Goal: Task Accomplishment & Management: Use online tool/utility

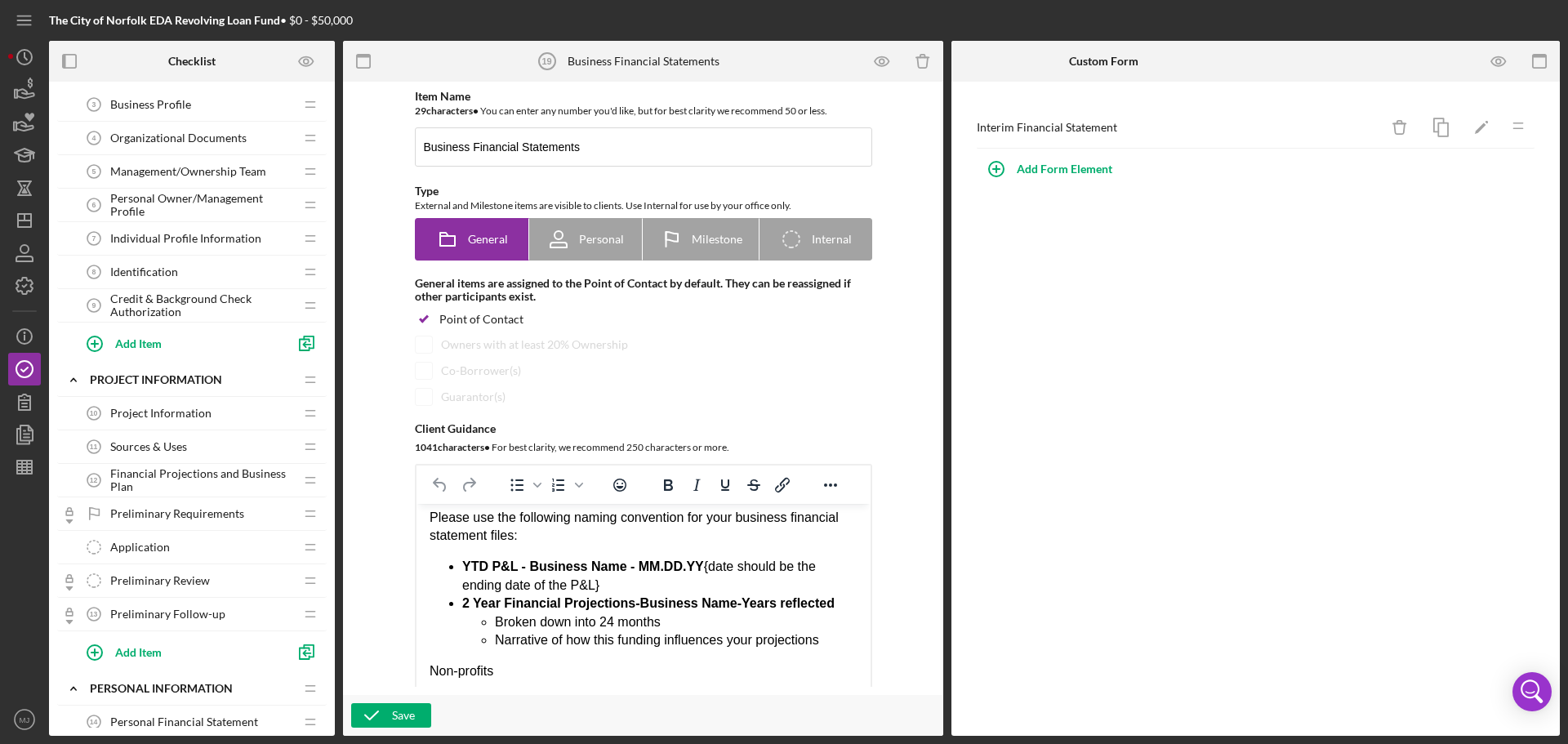
scroll to position [277, 0]
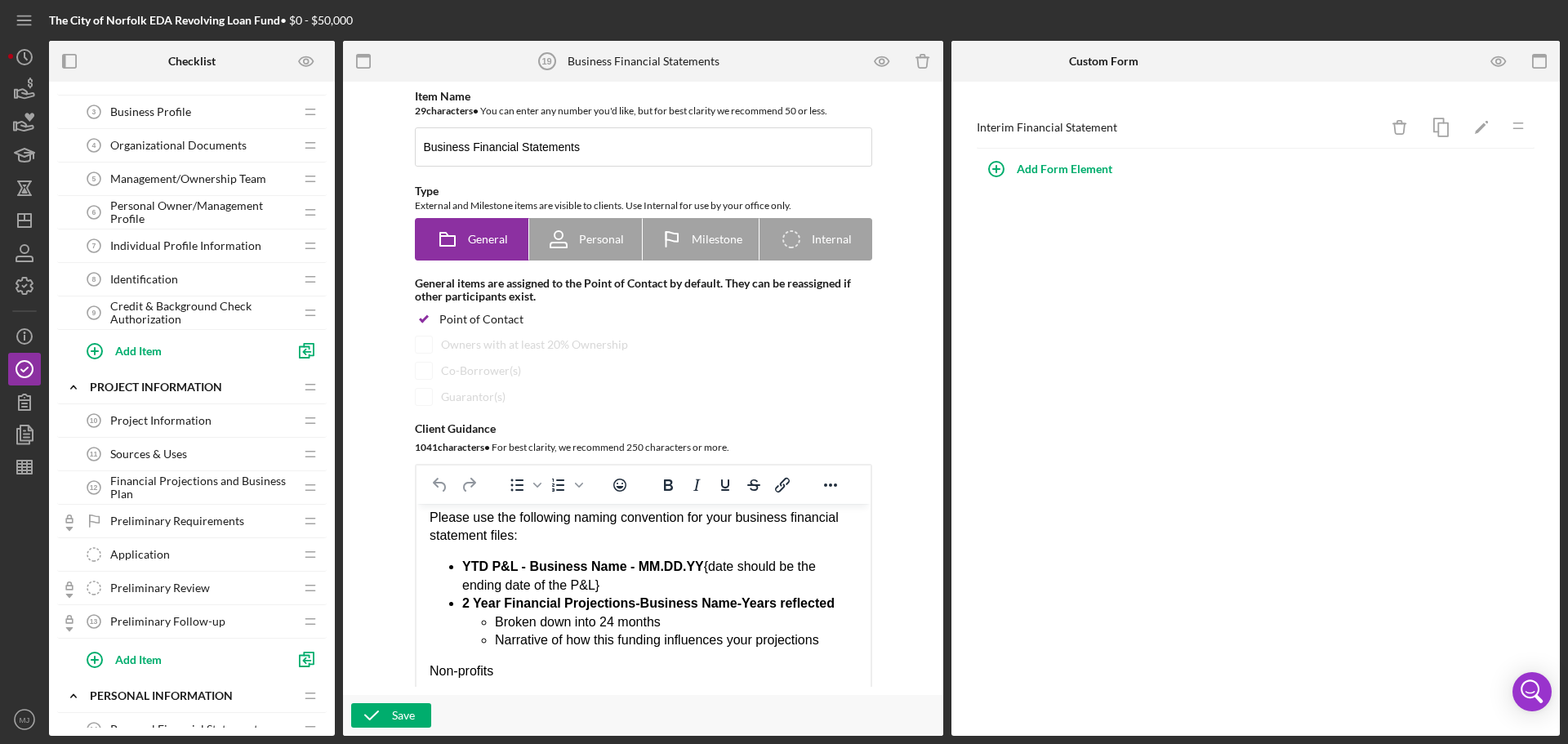
click at [159, 483] on span "Financial Projections and Business Plan" at bounding box center [202, 488] width 184 height 27
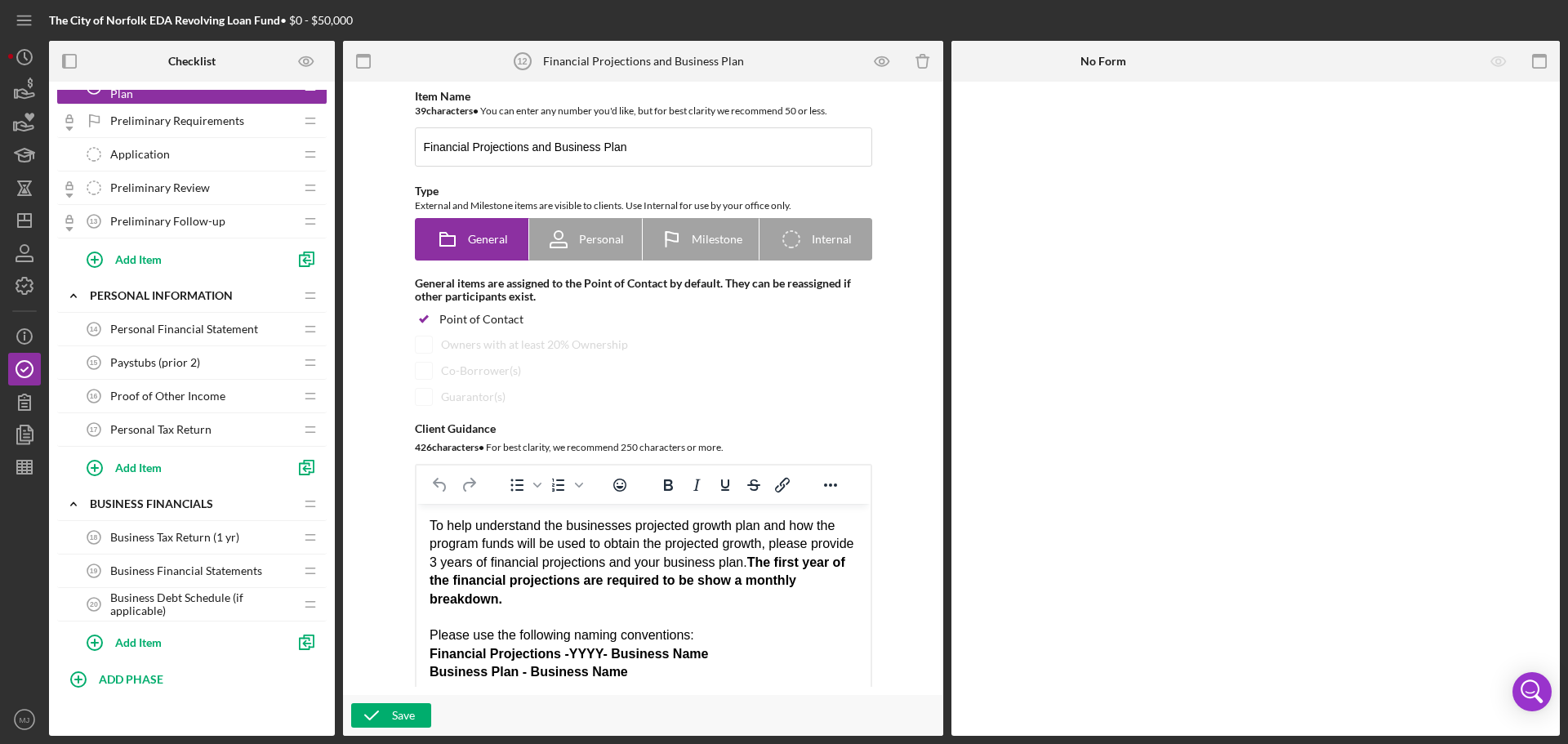
scroll to position [686, 0]
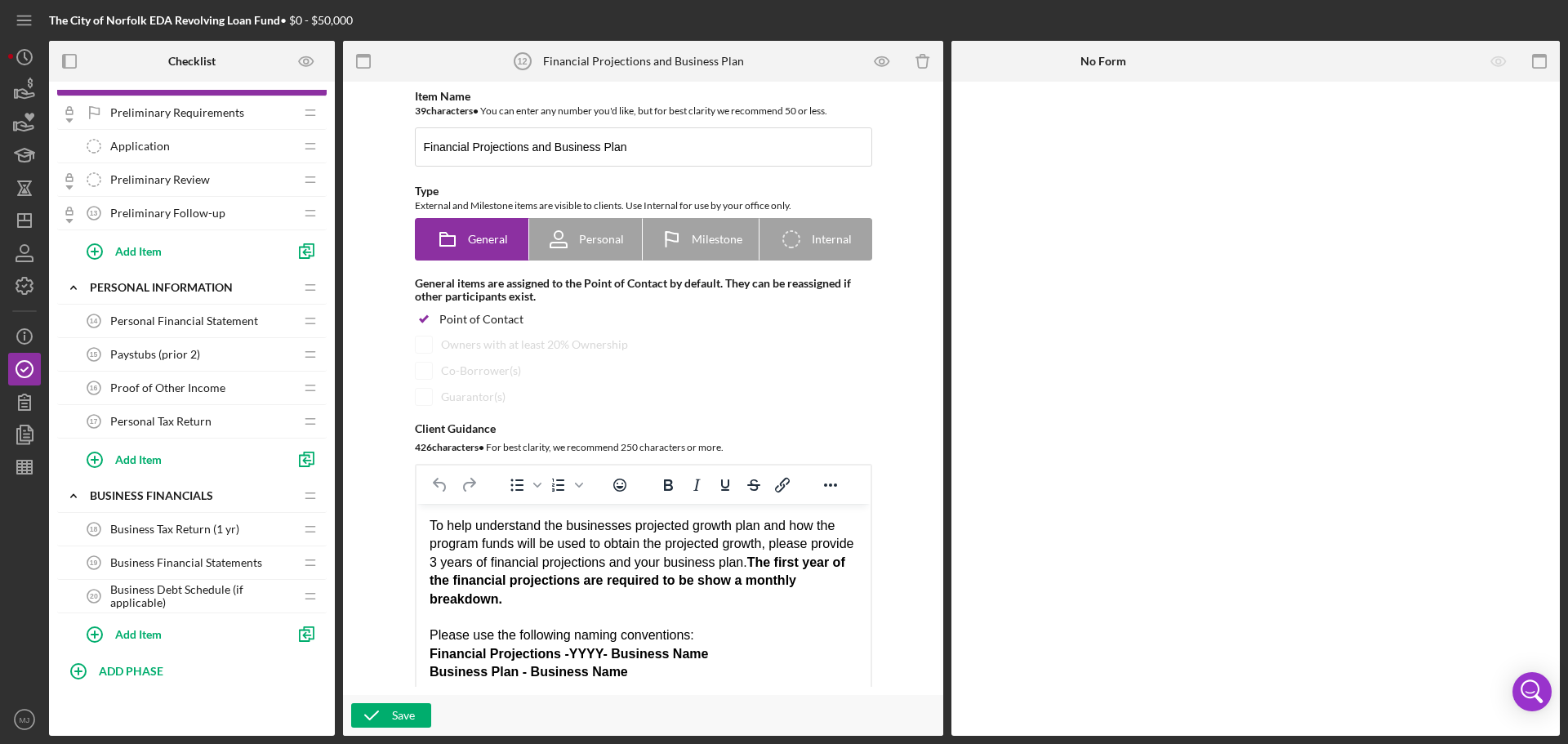
click at [209, 567] on span "Business Financial Statements" at bounding box center [186, 563] width 152 height 13
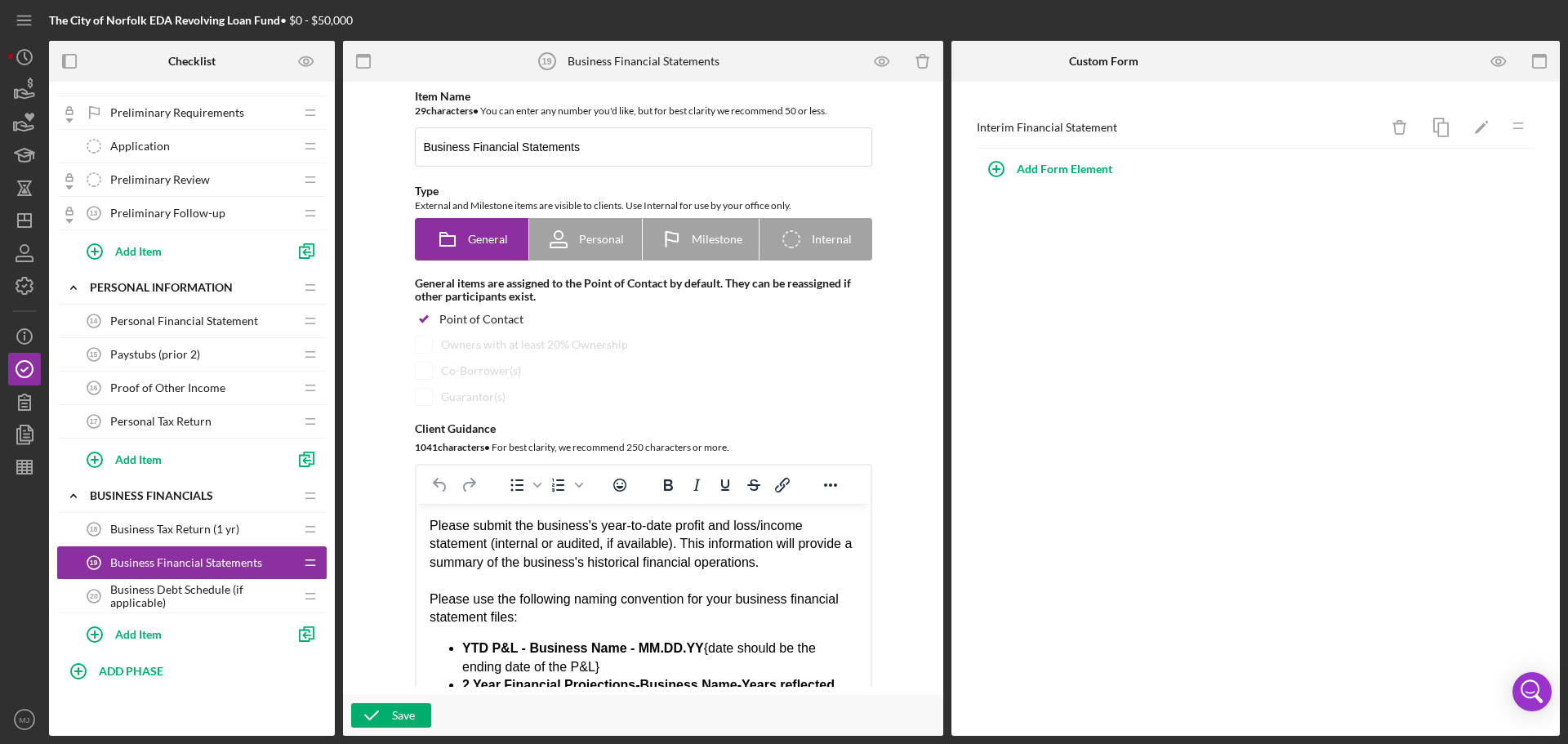
click at [449, 597] on div "Please use the following naming convention for your business financial statemen…" at bounding box center [642, 608] width 427 height 36
click at [474, 554] on div "Please submit the business's year-to-date profit and loss/income statement (int…" at bounding box center [642, 545] width 427 height 55
click at [595, 528] on div "Please submit the business's year-to-date profit and loss/income statement (int…" at bounding box center [642, 545] width 427 height 55
click at [675, 541] on div "Please submit the business's year-to-date profit and loss/income statement (int…" at bounding box center [642, 545] width 427 height 55
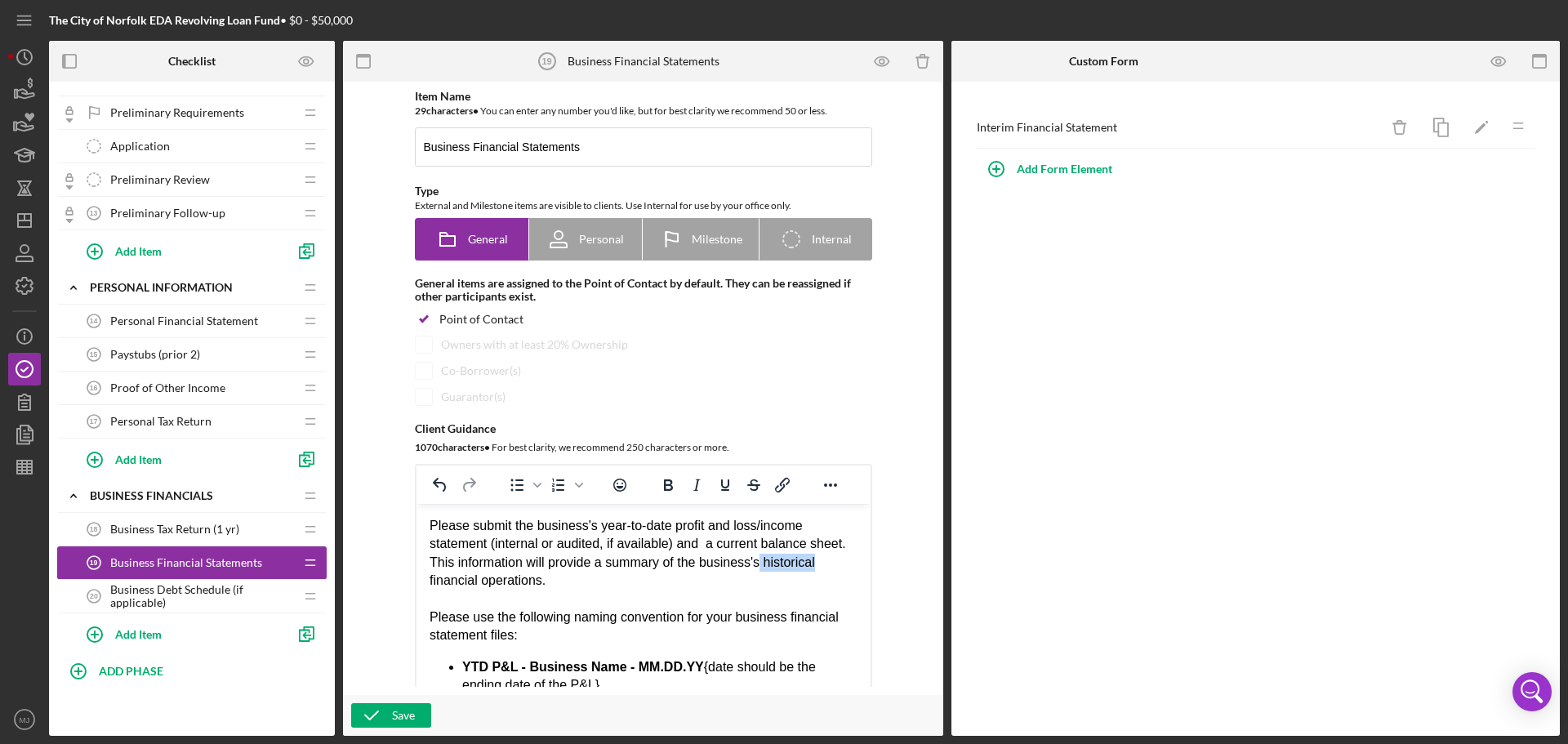
drag, startPoint x: 829, startPoint y: 563, endPoint x: 759, endPoint y: 562, distance: 70.0
click at [759, 562] on div "Please submit the business's year-to-date profit and loss/income statement (int…" at bounding box center [642, 554] width 427 height 74
drag, startPoint x: 585, startPoint y: 588, endPoint x: 481, endPoint y: 587, distance: 104.0
click at [481, 587] on div "Please submit the business's year-to-date profit and loss/income statement (int…" at bounding box center [642, 554] width 427 height 74
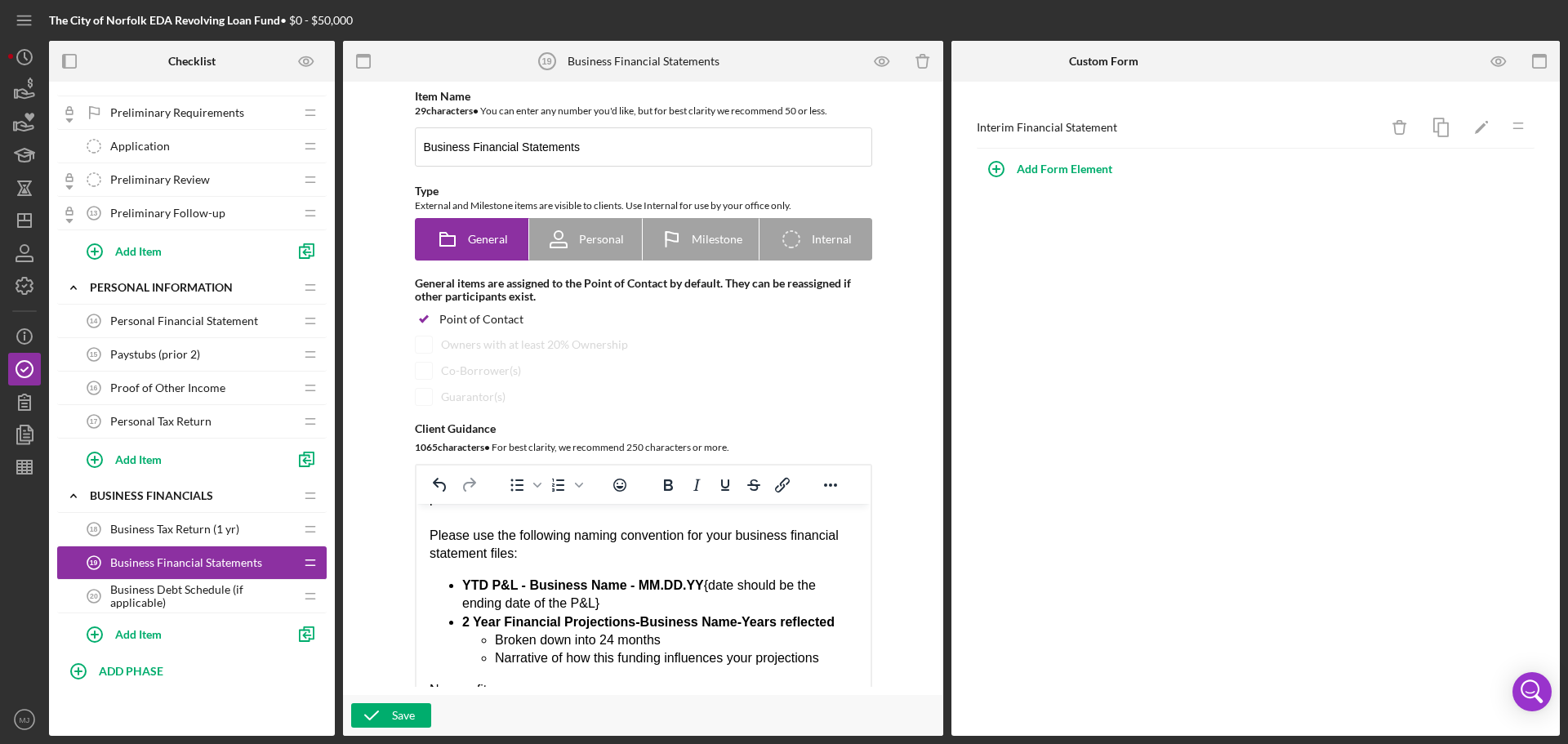
scroll to position [164, 0]
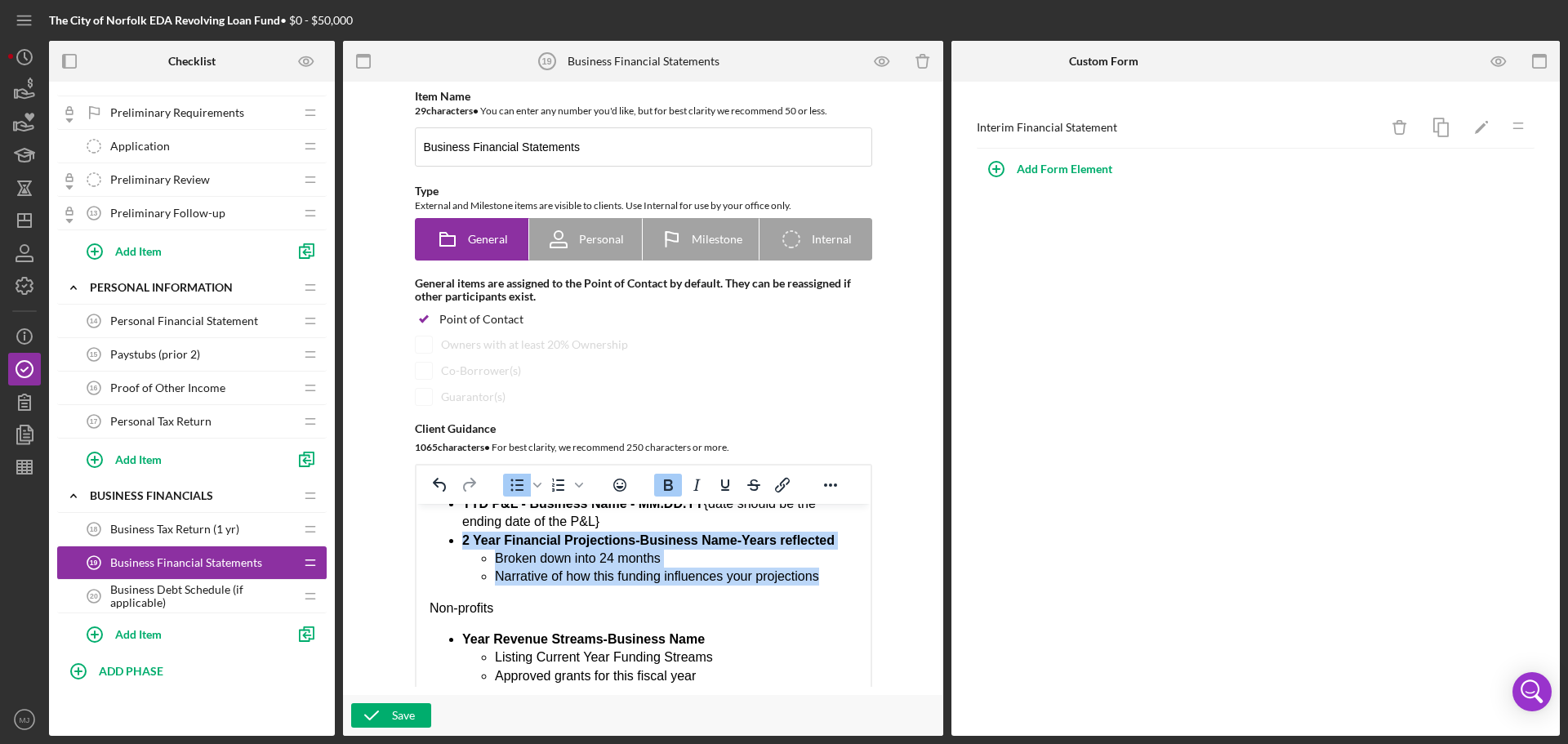
drag, startPoint x: 821, startPoint y: 575, endPoint x: 437, endPoint y: 547, distance: 385.0
click at [437, 547] on ul "YTD P&L - Business Name - MM.DD.YY {date should be the ending date of the P&L} …" at bounding box center [642, 540] width 427 height 92
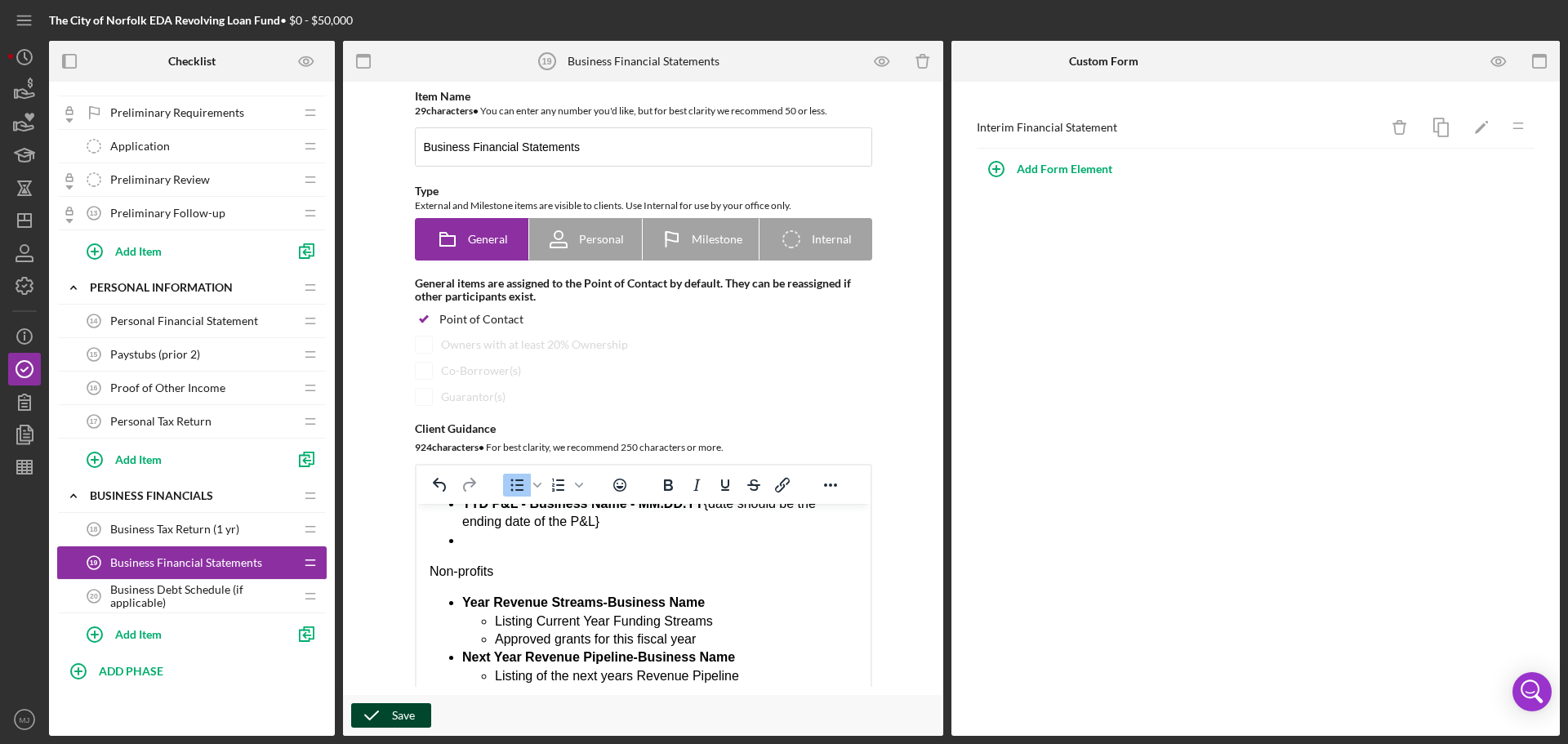
click at [386, 716] on icon "button" at bounding box center [371, 715] width 40 height 40
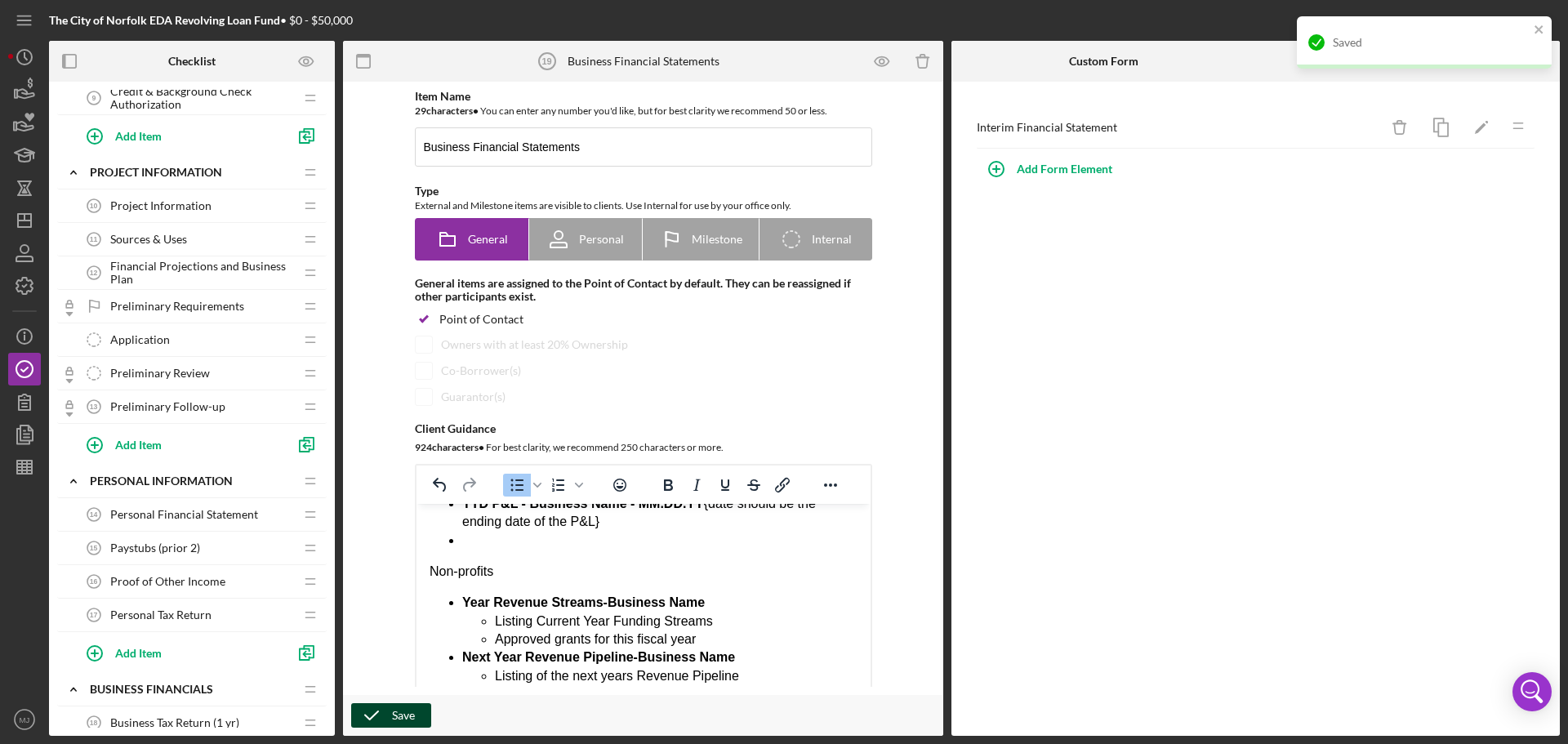
scroll to position [440, 0]
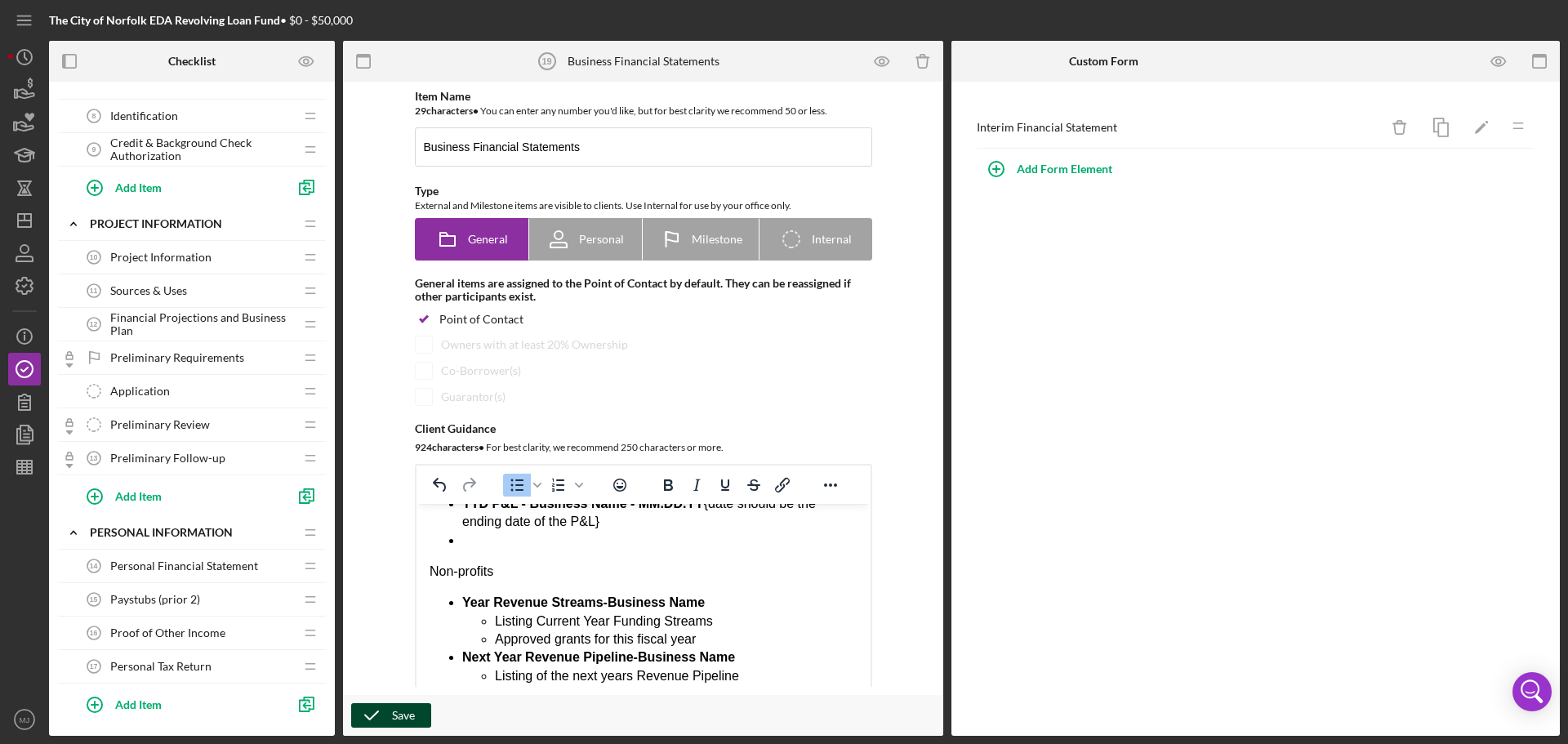
click at [156, 323] on span "Financial Projections and Business Plan" at bounding box center [202, 324] width 184 height 27
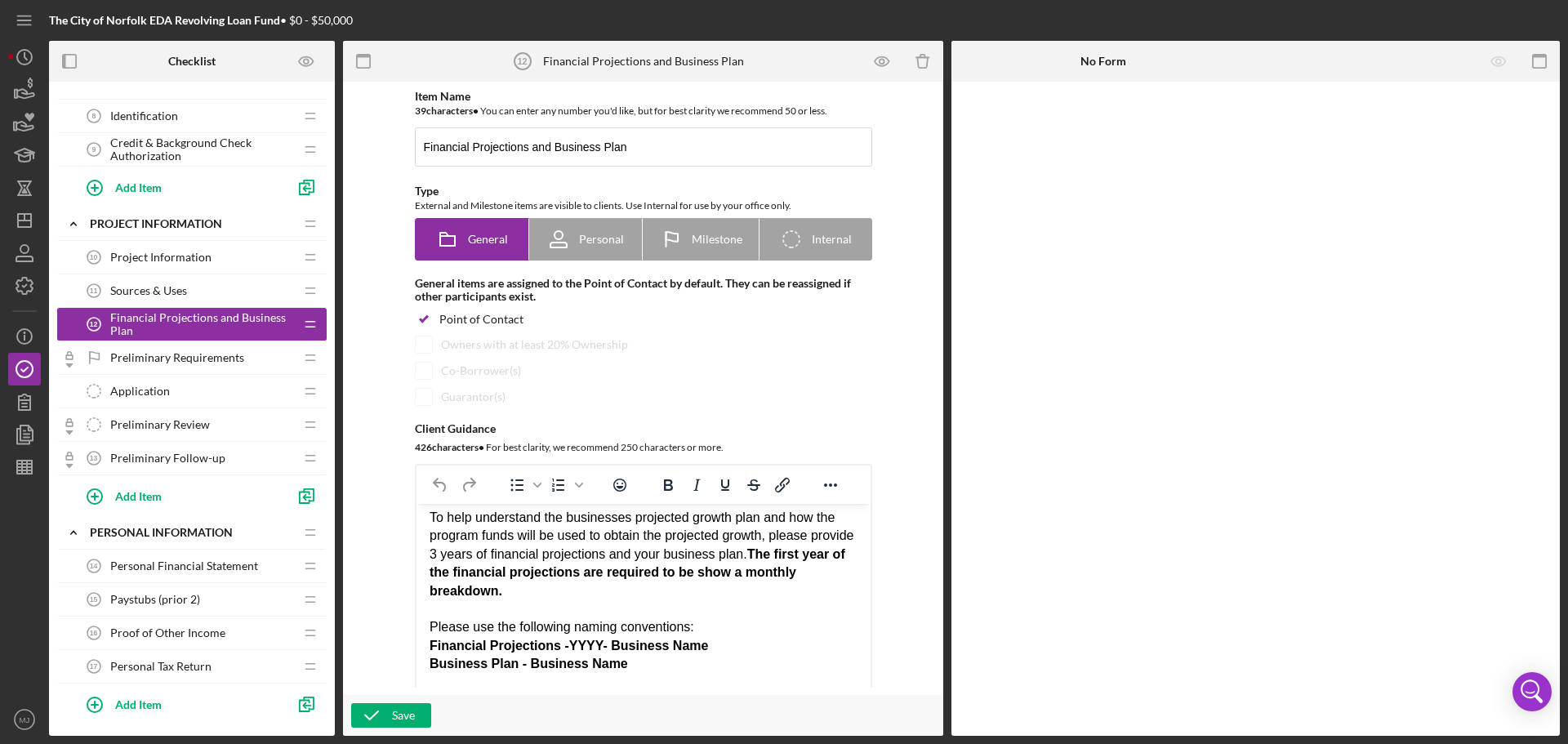
scroll to position [82, 0]
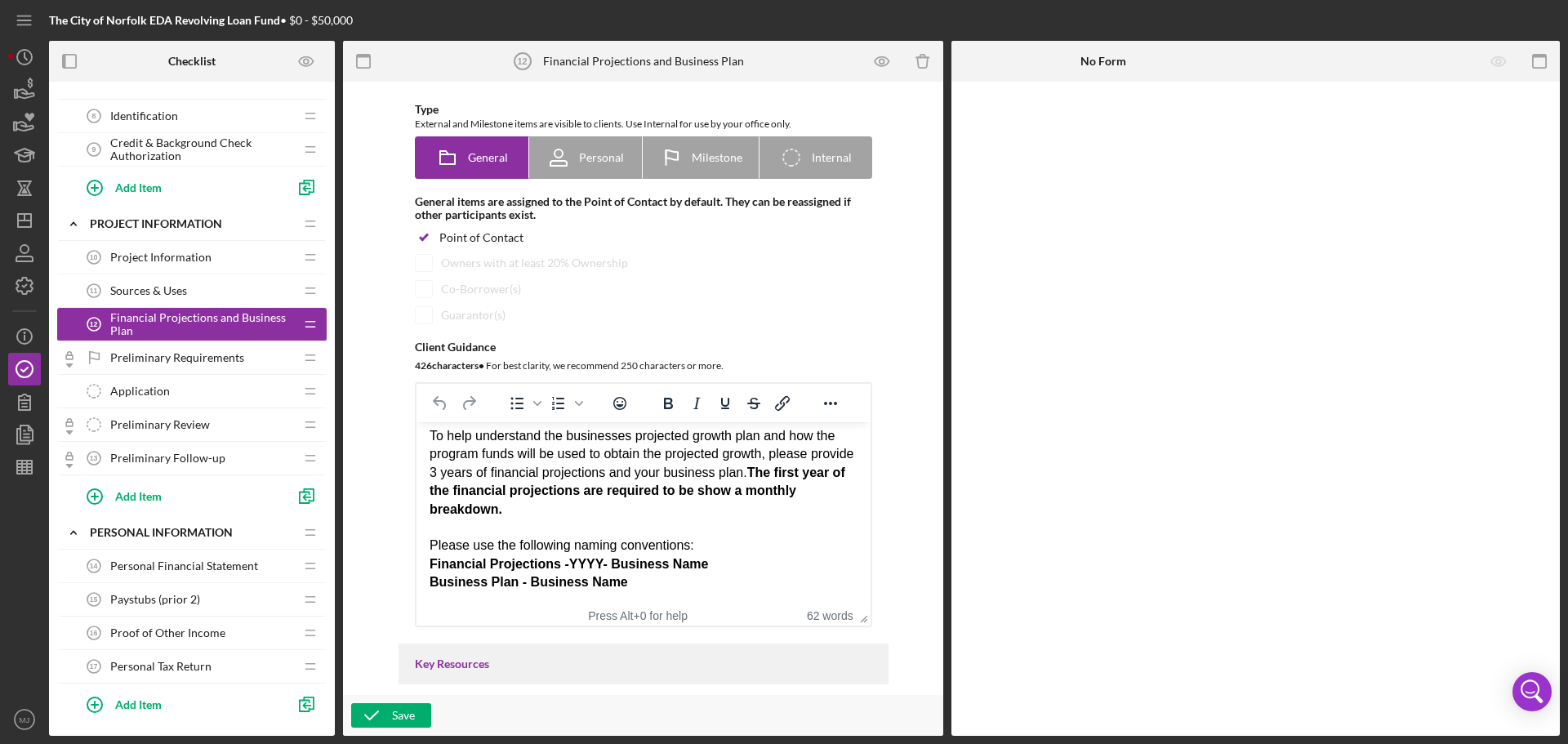
click at [760, 562] on div "Financial Projections -YYYY- Business Name" at bounding box center [642, 565] width 427 height 18
click at [709, 550] on div "Please use the following naming conventions:" at bounding box center [642, 546] width 427 height 18
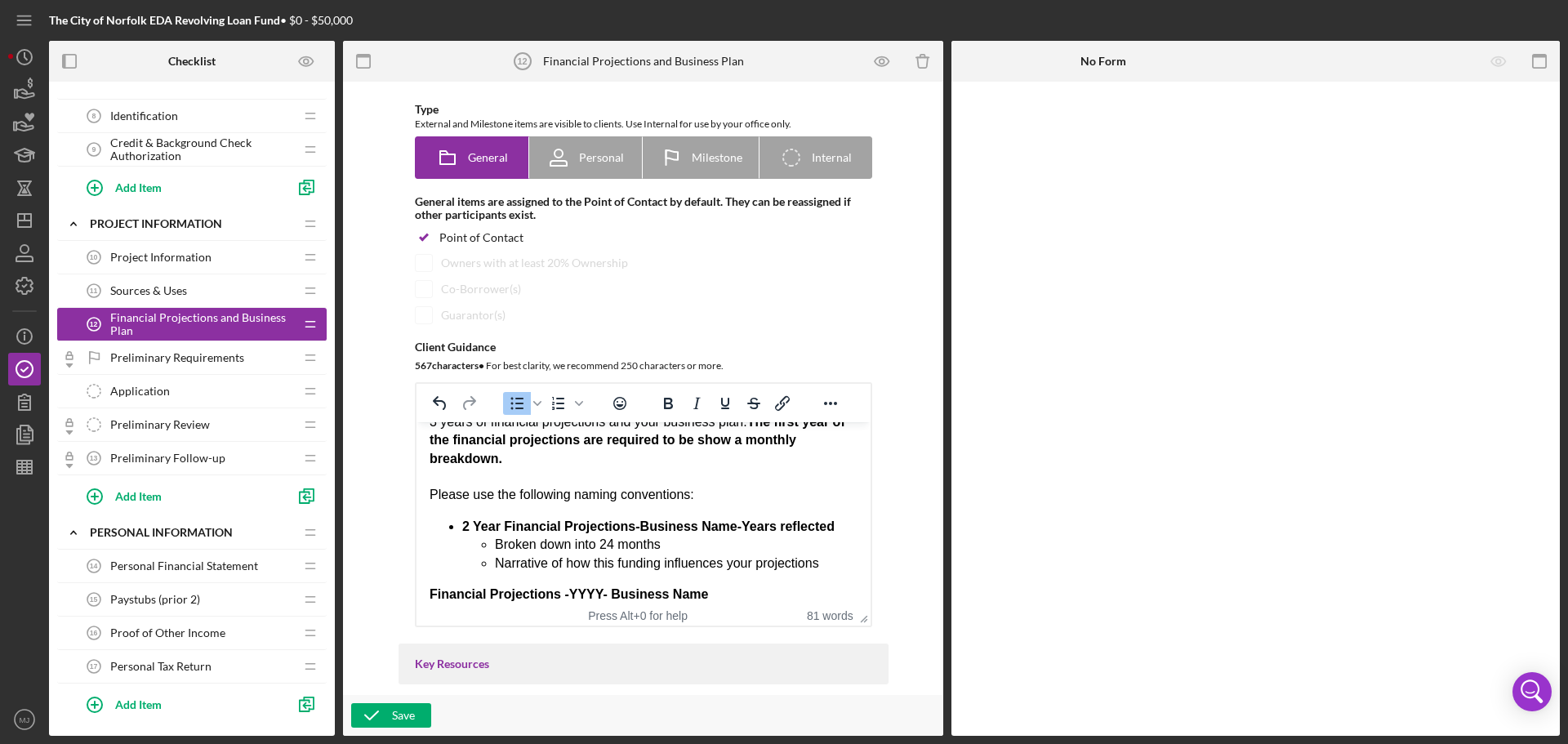
scroll to position [89, 0]
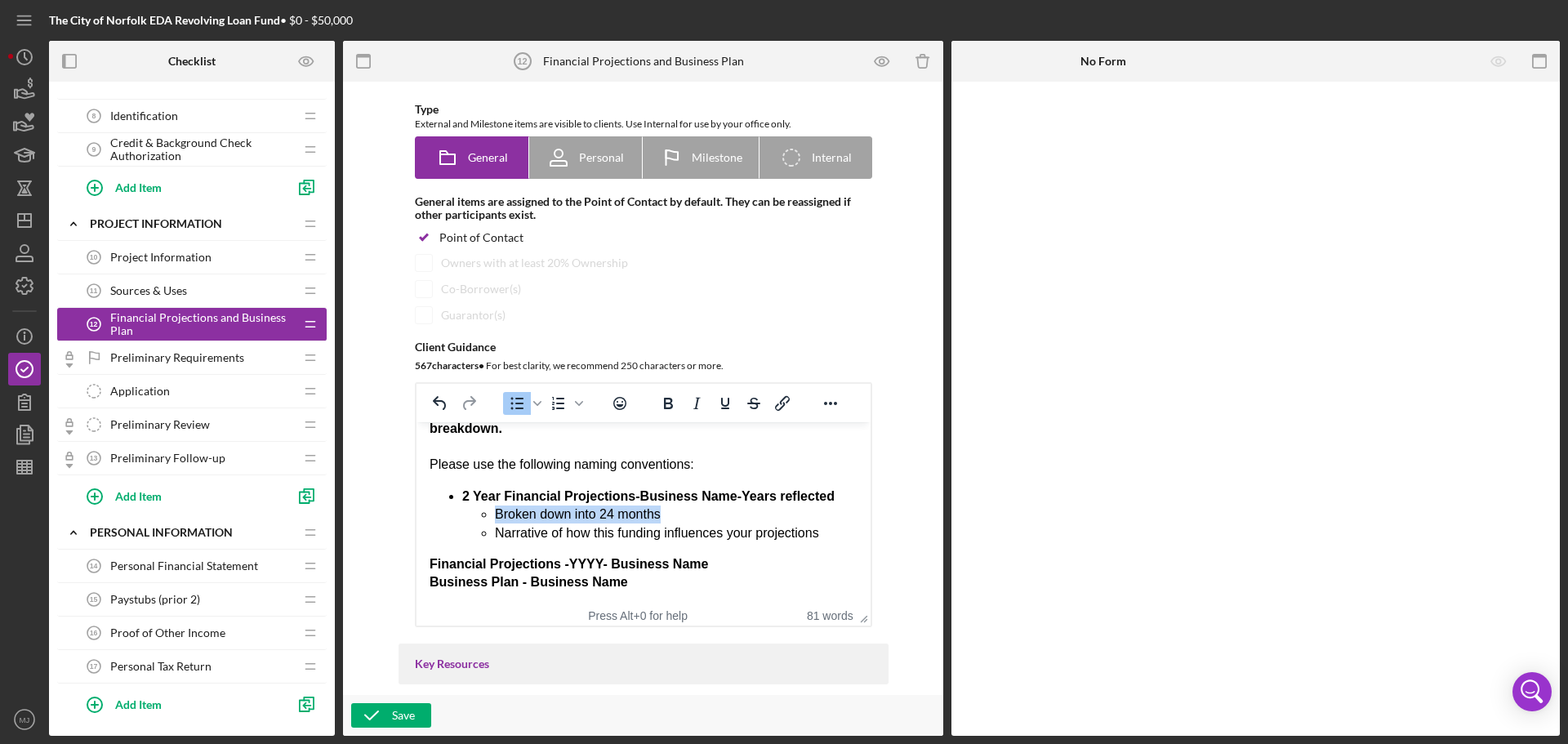
drag, startPoint x: 688, startPoint y: 520, endPoint x: 494, endPoint y: 523, distance: 194.0
click at [494, 523] on li "Broken down into 24 months" at bounding box center [676, 514] width 362 height 18
click at [561, 514] on li "3 years withthe first year broken out month by month" at bounding box center [676, 514] width 362 height 18
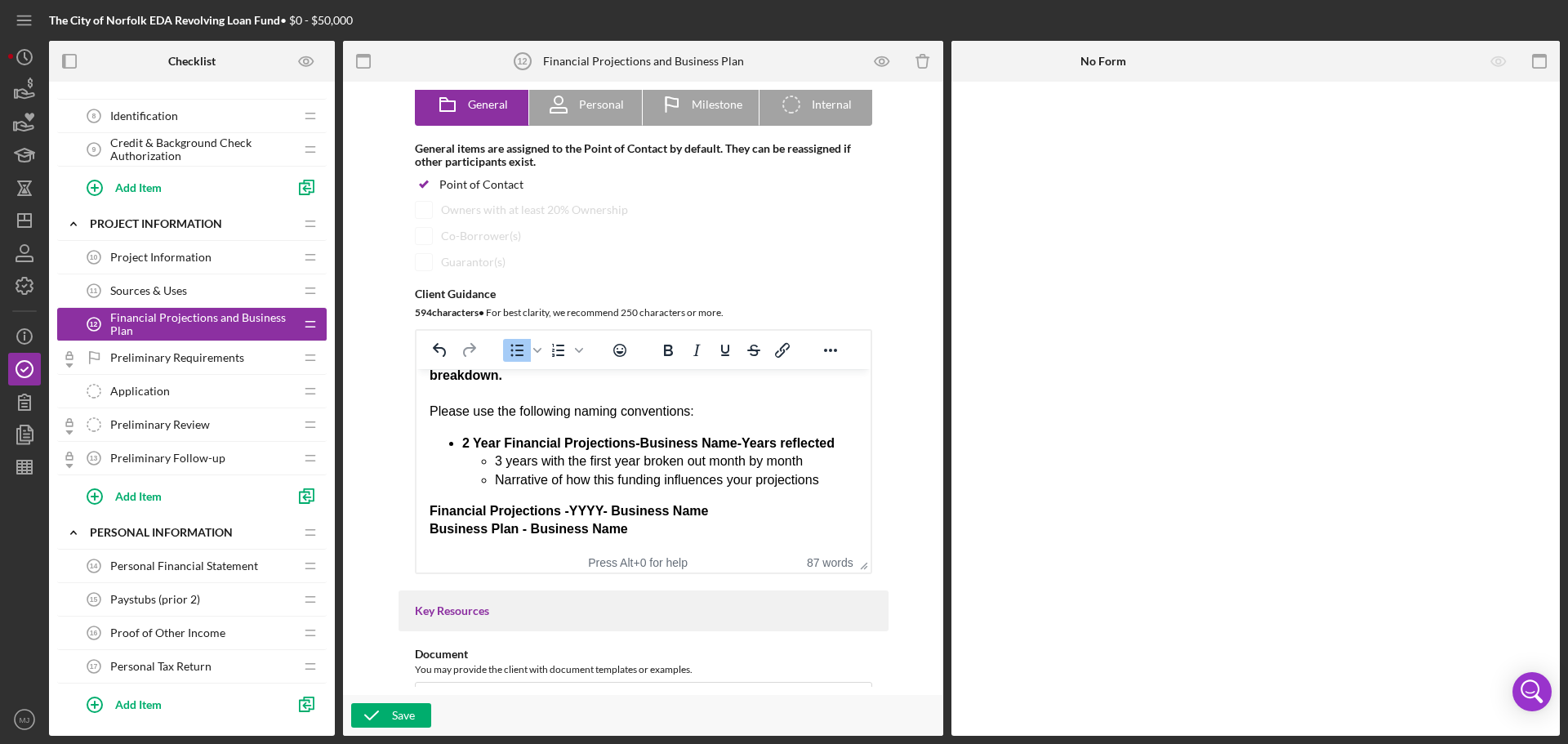
scroll to position [164, 0]
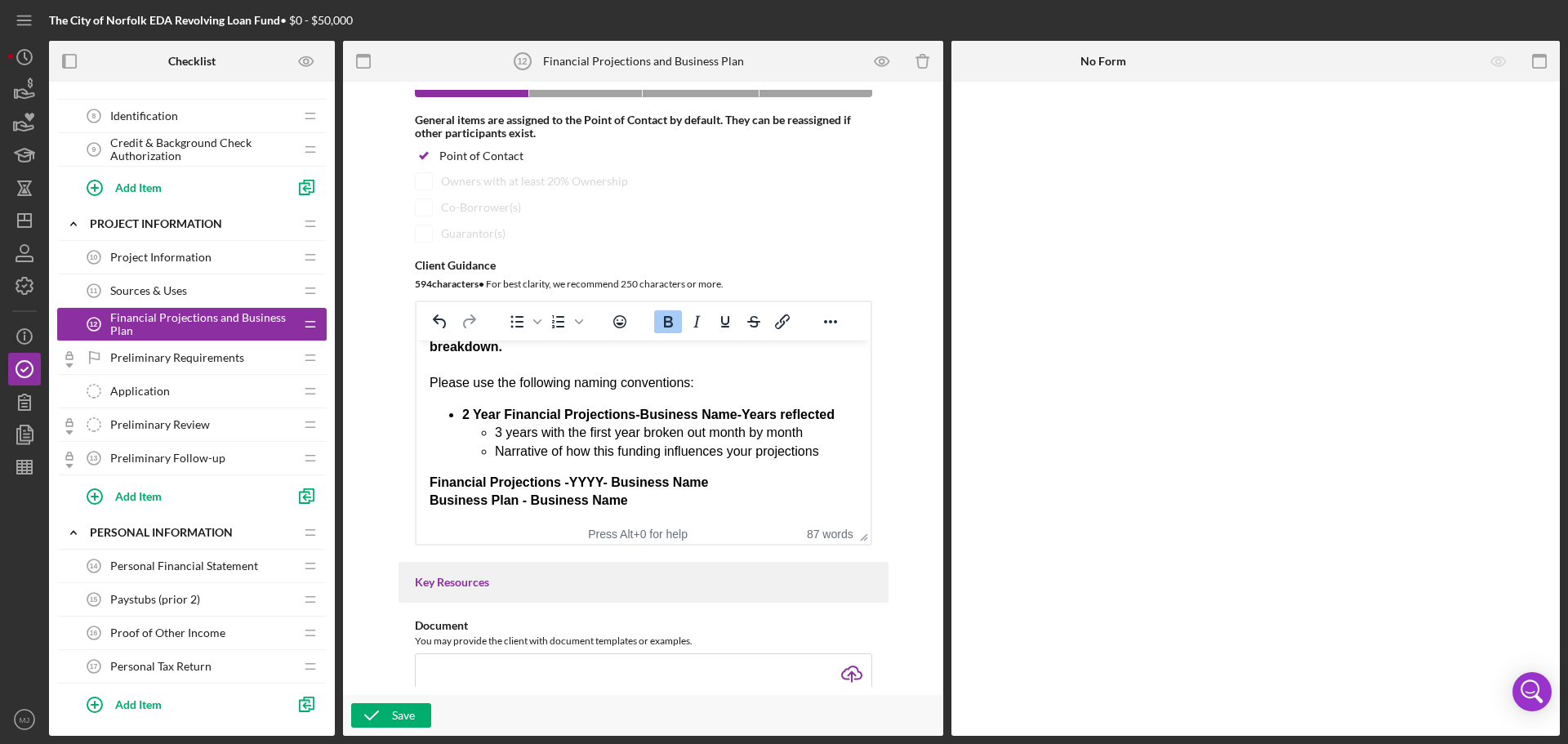
drag, startPoint x: 754, startPoint y: 481, endPoint x: 432, endPoint y: 475, distance: 322.1
click at [432, 475] on div "Financial Projections -YYYY- Business Name" at bounding box center [642, 483] width 427 height 18
click at [466, 498] on strong "Business Plan - Business Name" at bounding box center [527, 501] width 198 height 14
click at [512, 324] on icon "Bullet list" at bounding box center [517, 322] width 20 height 20
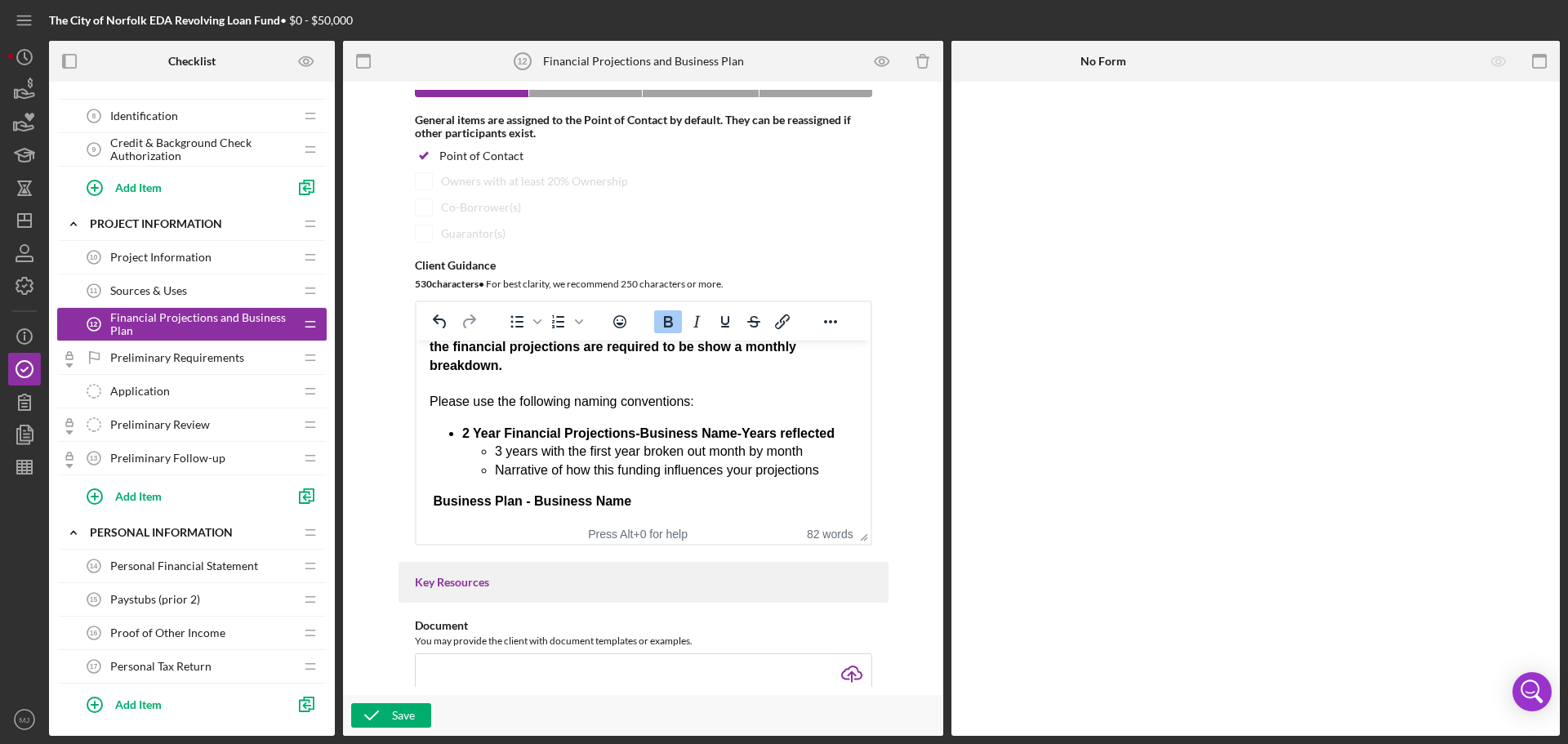
scroll to position [70, 0]
click at [516, 327] on icon "Bullet list" at bounding box center [516, 322] width 13 height 12
click at [393, 713] on div "Save" at bounding box center [403, 715] width 23 height 25
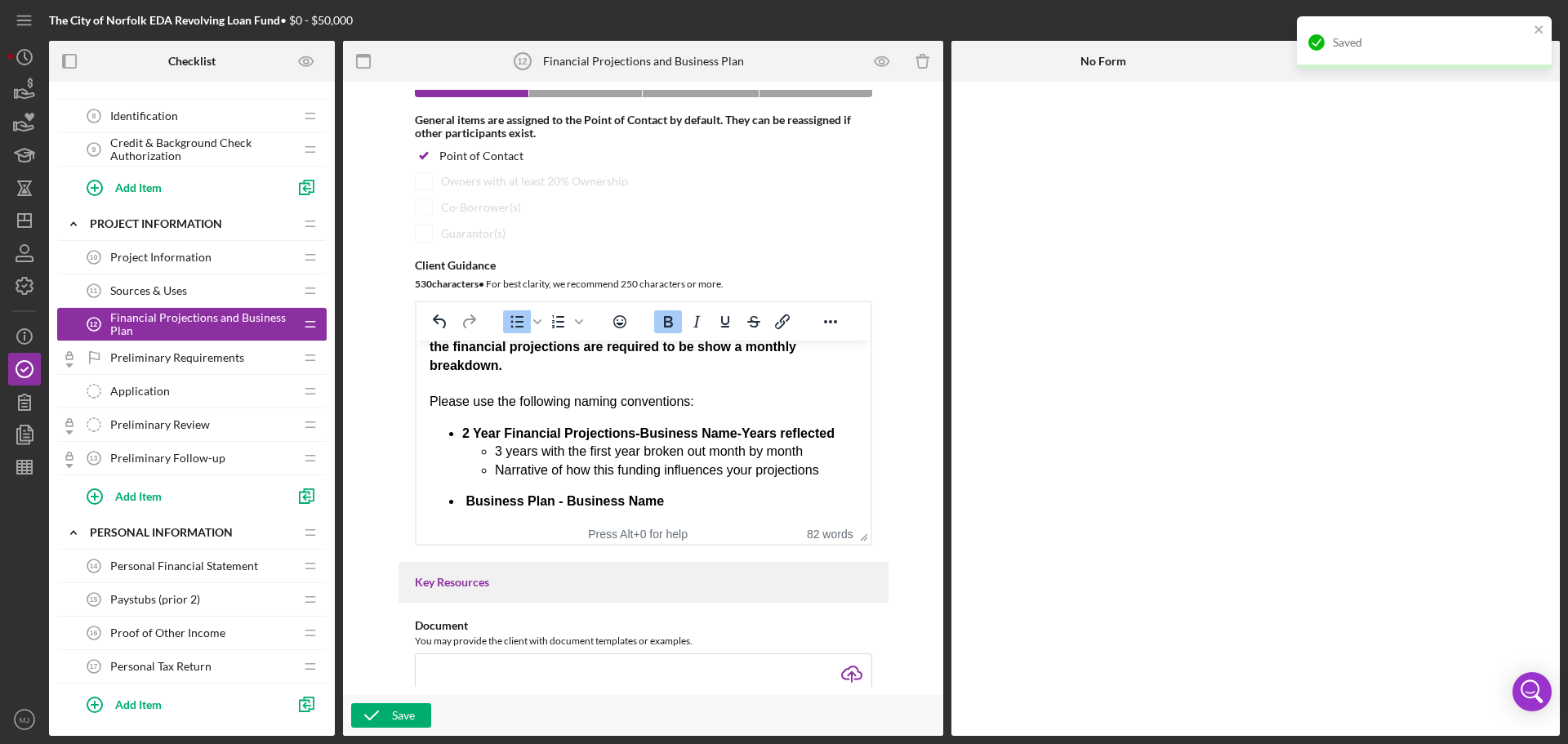
click at [466, 440] on strong "2 Year Financial Projections-Business Name-Years reflected" at bounding box center [647, 434] width 372 height 14
click at [397, 719] on div "Save" at bounding box center [403, 715] width 23 height 25
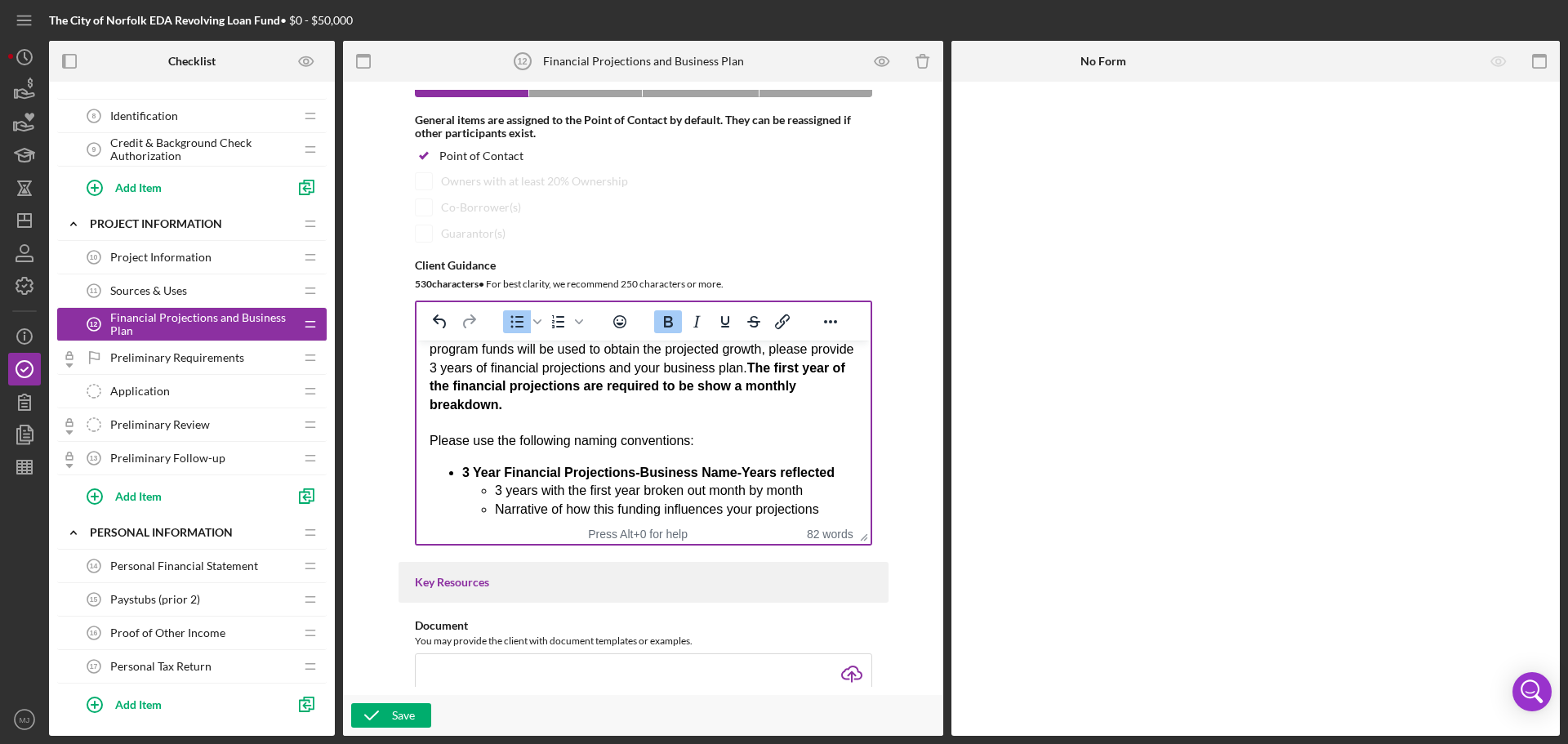
scroll to position [0, 0]
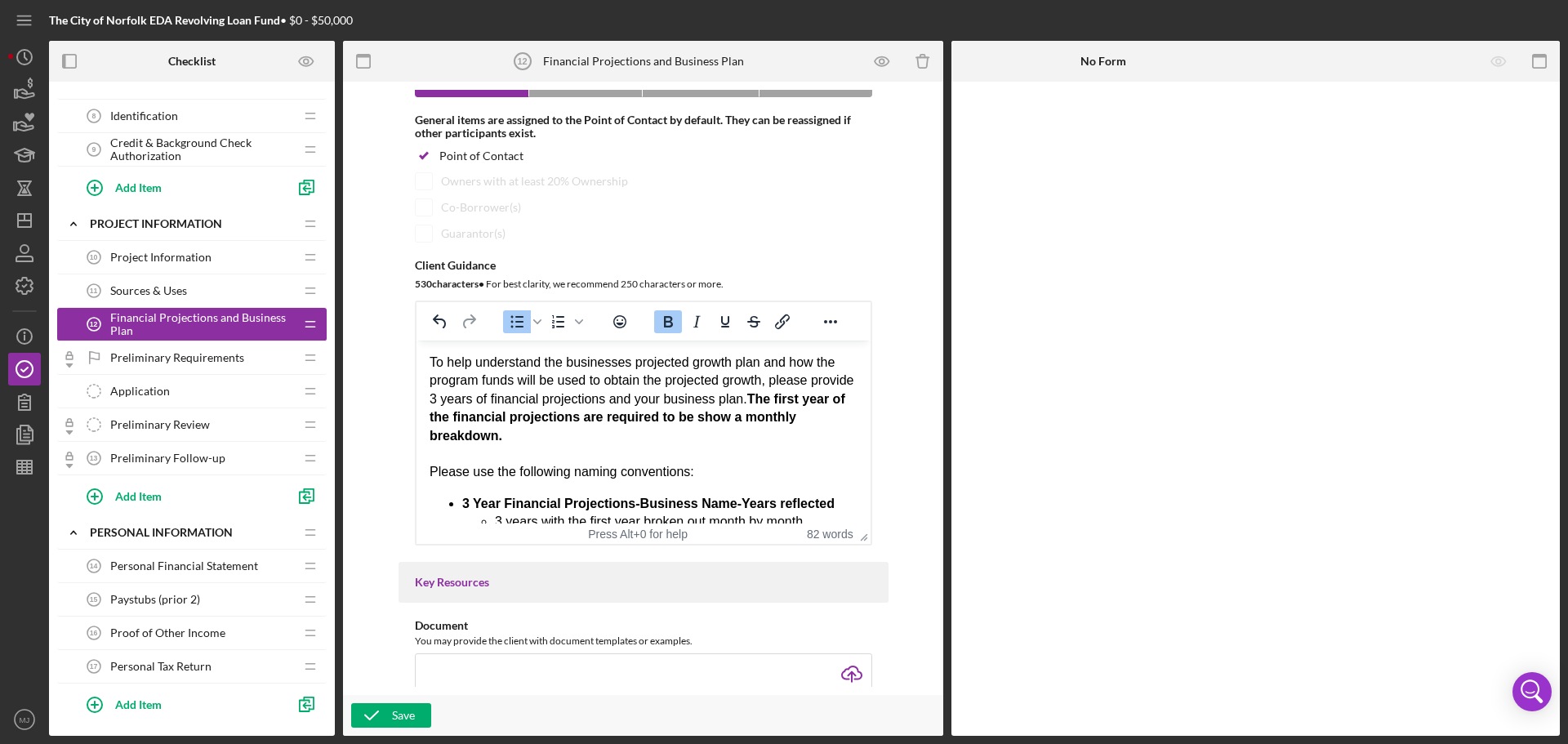
click at [173, 563] on span "Personal Financial Statement" at bounding box center [184, 566] width 148 height 13
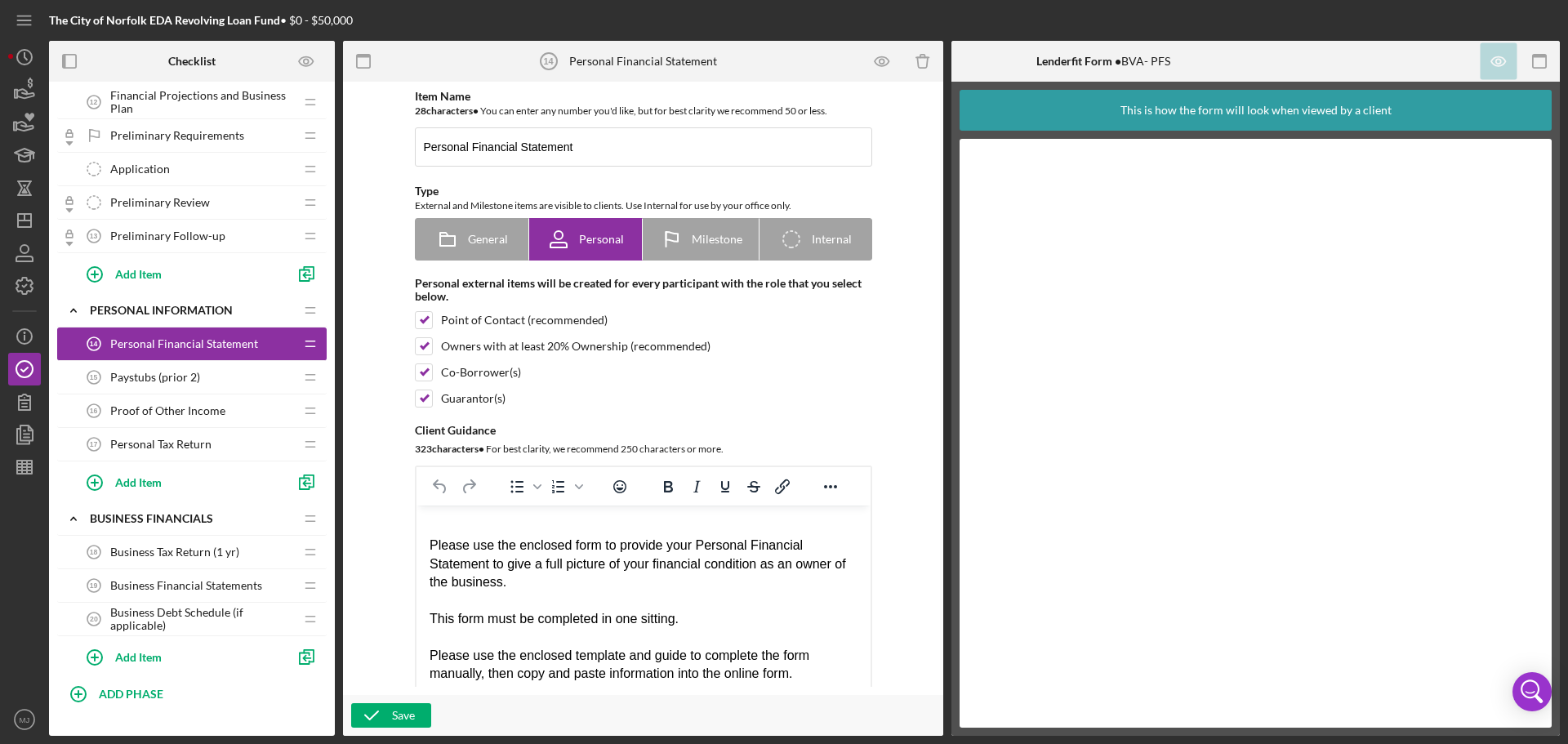
scroll to position [686, 0]
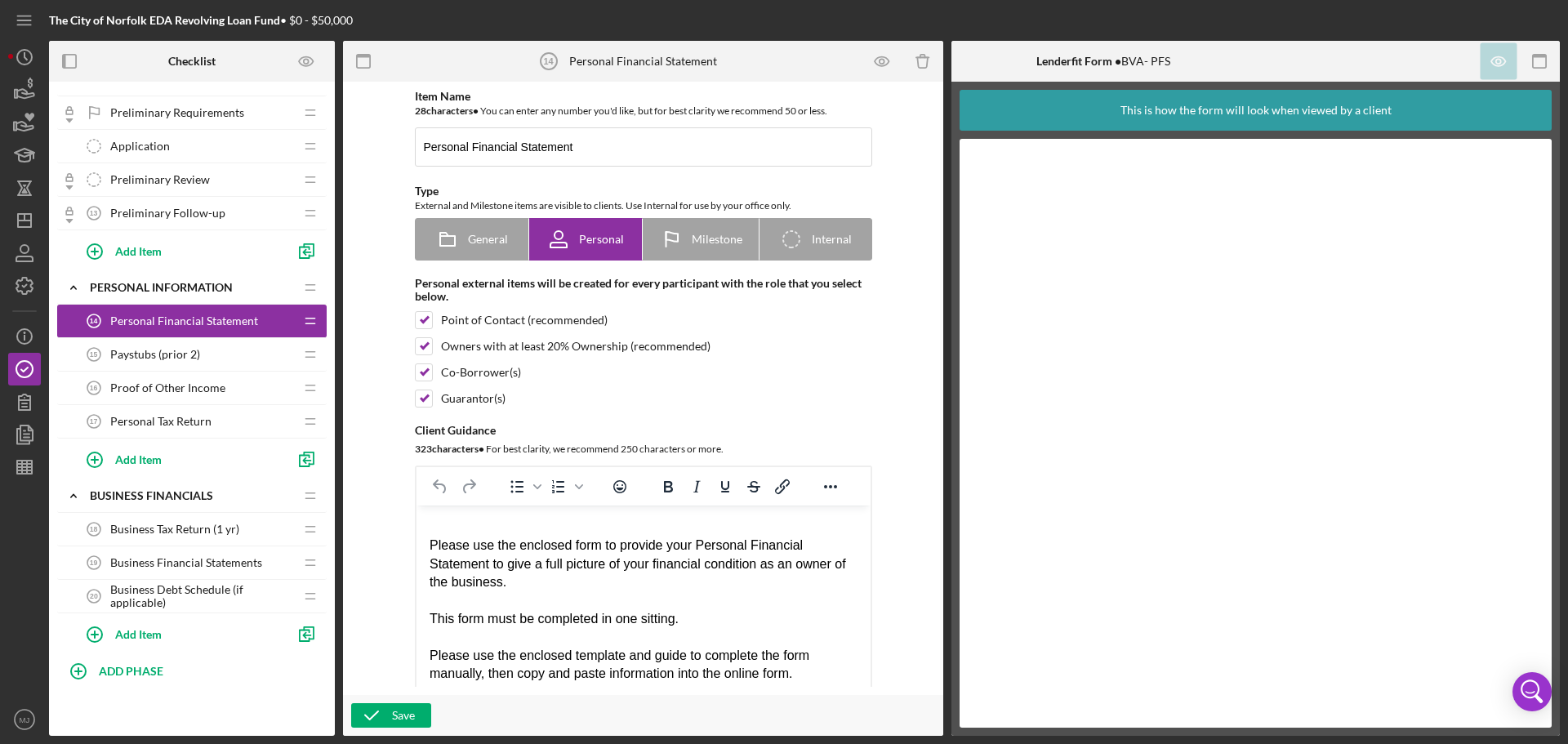
click at [167, 528] on span "Business Tax Return (1 yr)" at bounding box center [174, 529] width 129 height 13
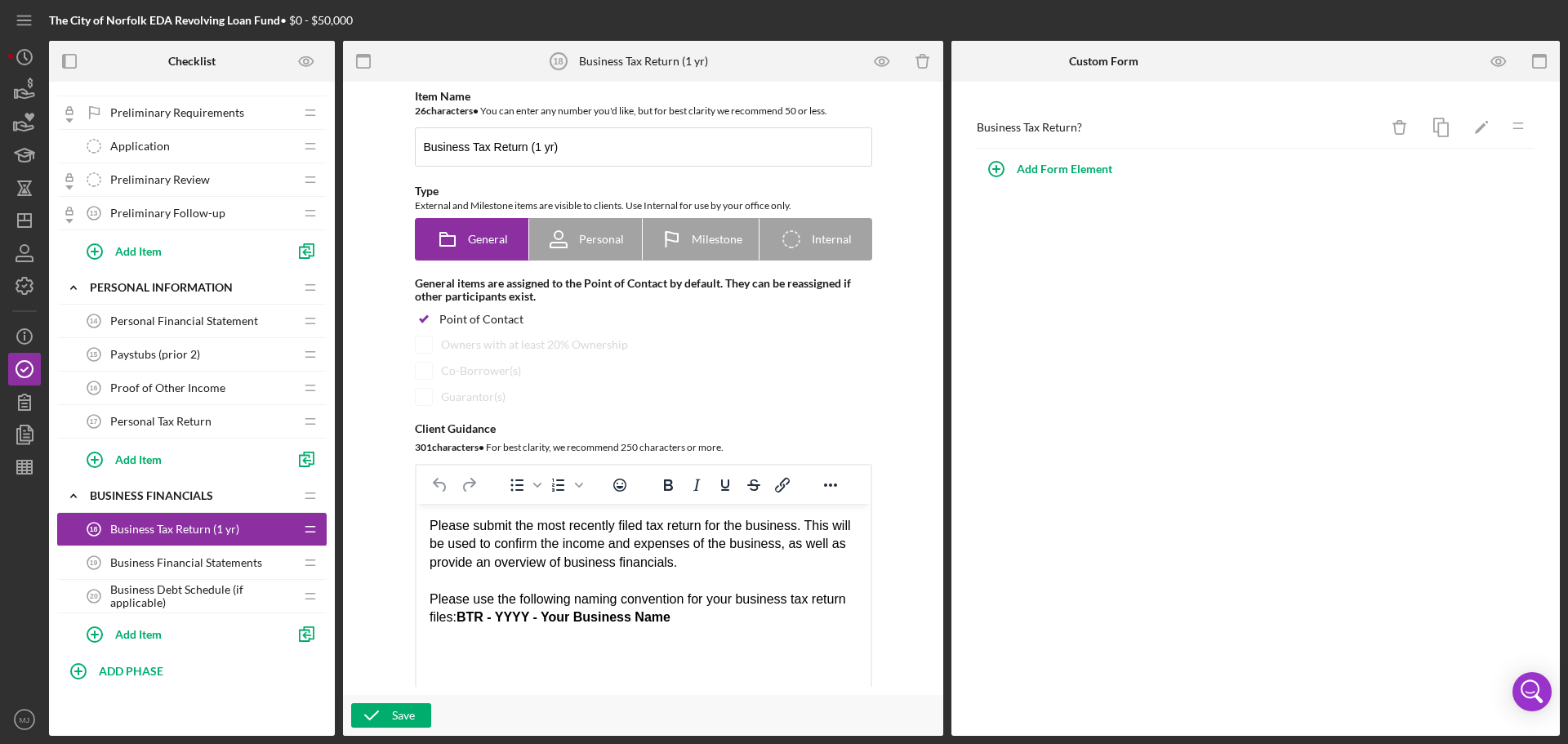
click at [225, 557] on span "Business Financial Statements" at bounding box center [186, 563] width 152 height 13
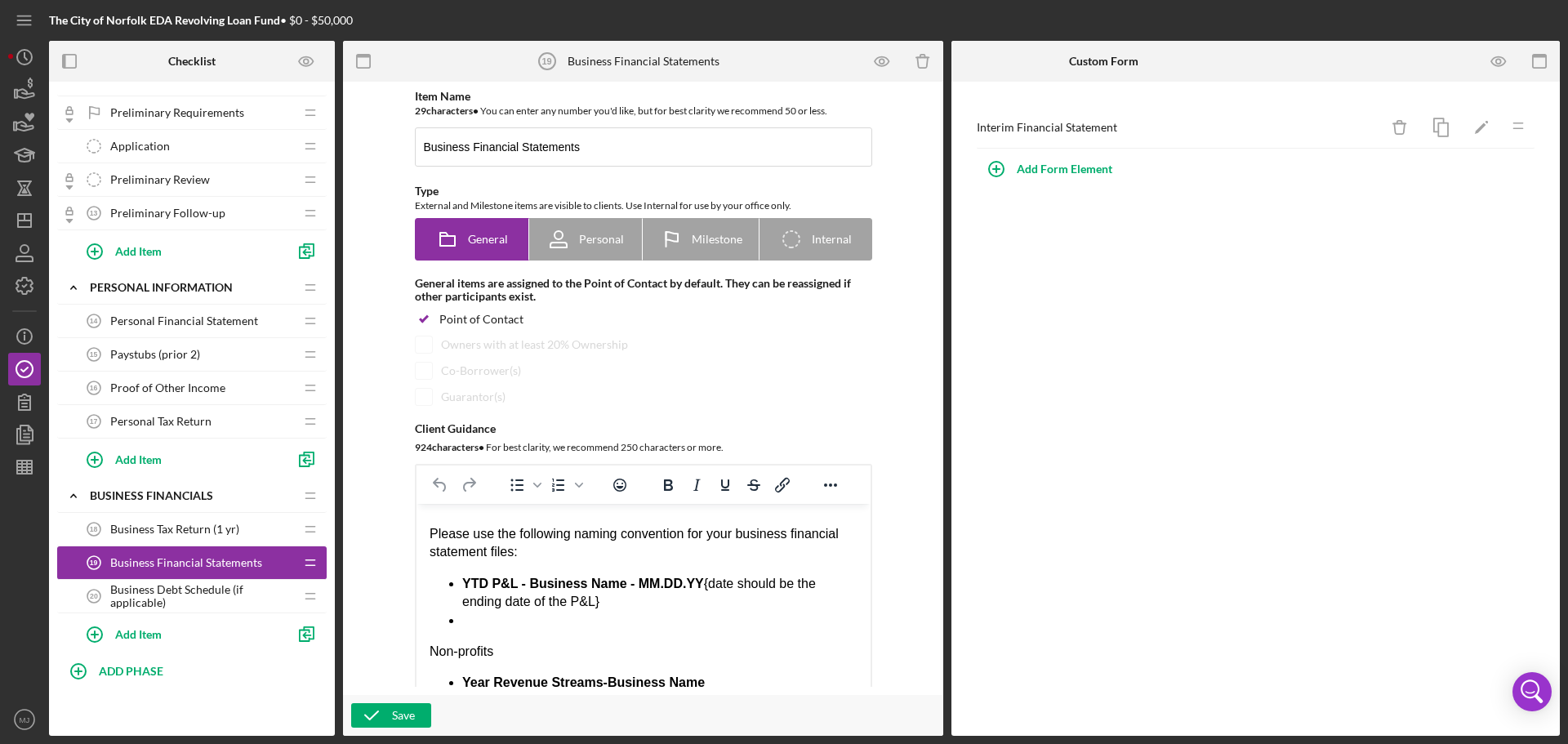
scroll to position [82, 0]
click at [655, 608] on li "YTD P&L - Business Name - MM.DD.YY {date should be the ending date of the P&L}" at bounding box center [658, 594] width 395 height 36
click at [534, 621] on li "Rich Text Area. Press ALT-0 for help." at bounding box center [658, 623] width 395 height 18
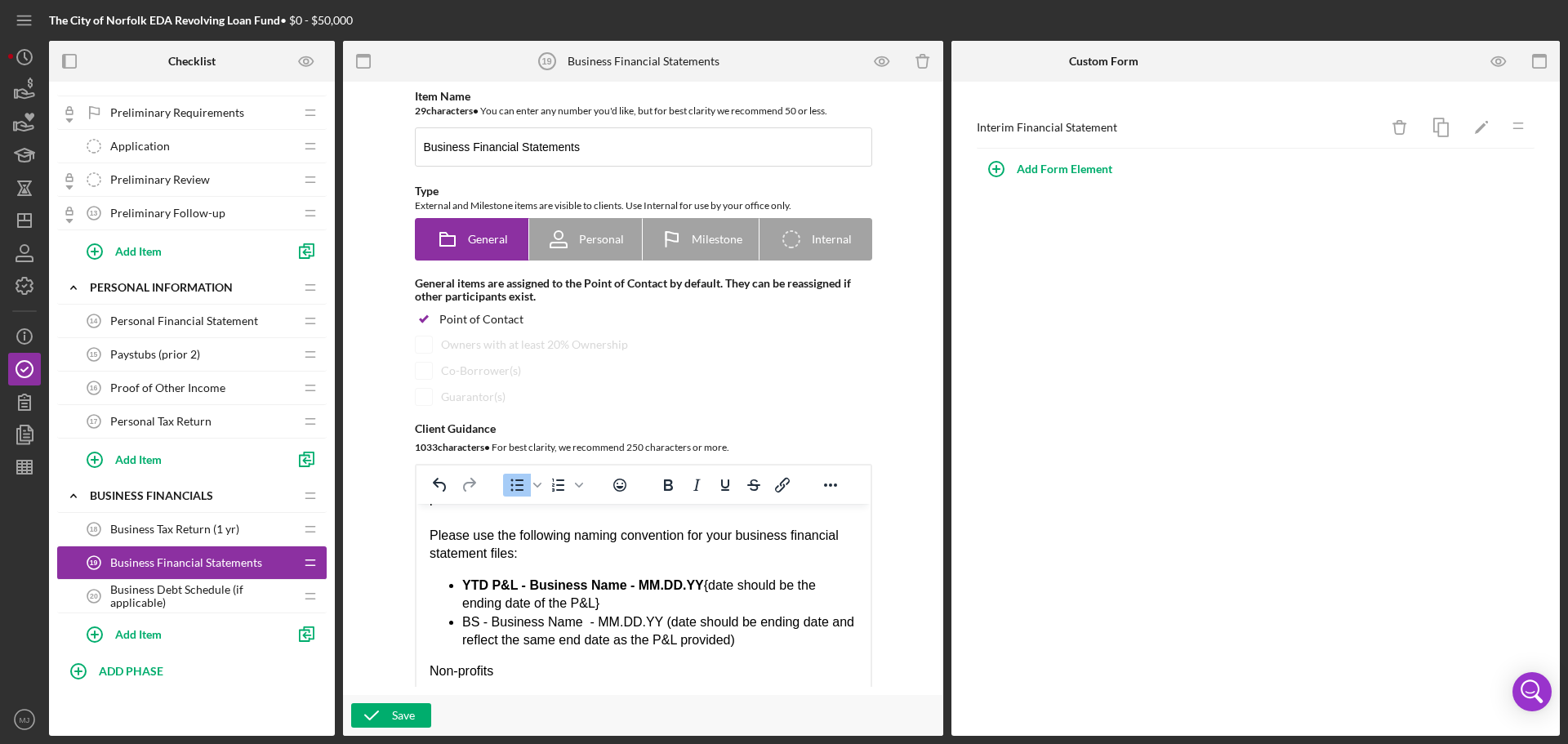
click at [710, 594] on li "YTD P&L - Business Name - MM.DD.YY {date should be the ending date of the P&L}" at bounding box center [658, 594] width 395 height 36
click at [621, 597] on li "YTD P&L - Business Name - MM.DD.YY ( date should be the ending date of the P&L}" at bounding box center [658, 594] width 395 height 36
click at [708, 578] on li "YTD P&L - Business Name - MM.DD.YY ( date should be the ending date of the P&)" at bounding box center [658, 594] width 395 height 36
click at [733, 600] on li "YTD P&L - Business Name - MM.DD.YY (date should be the ending date of the P&)" at bounding box center [658, 594] width 395 height 36
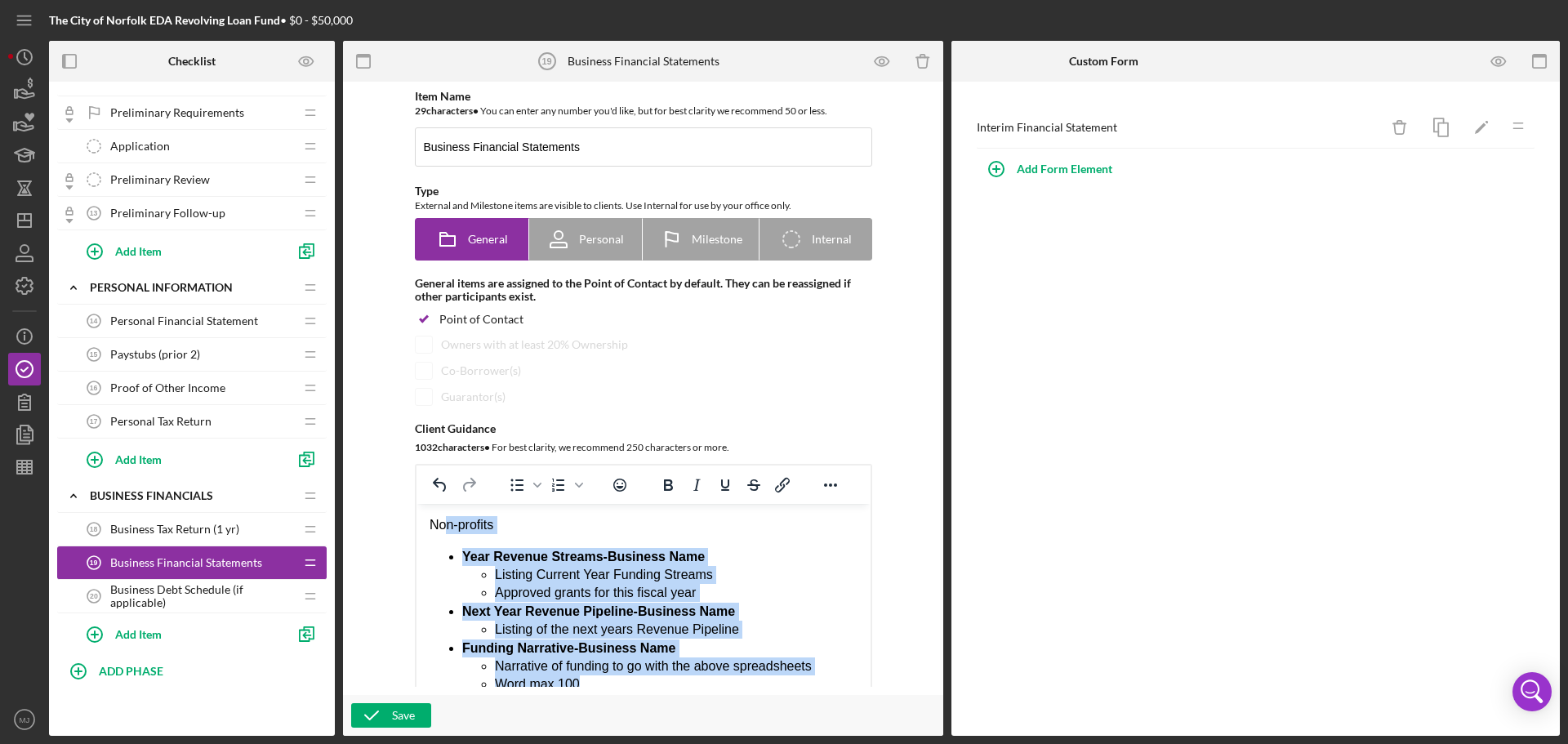
scroll to position [189, 0]
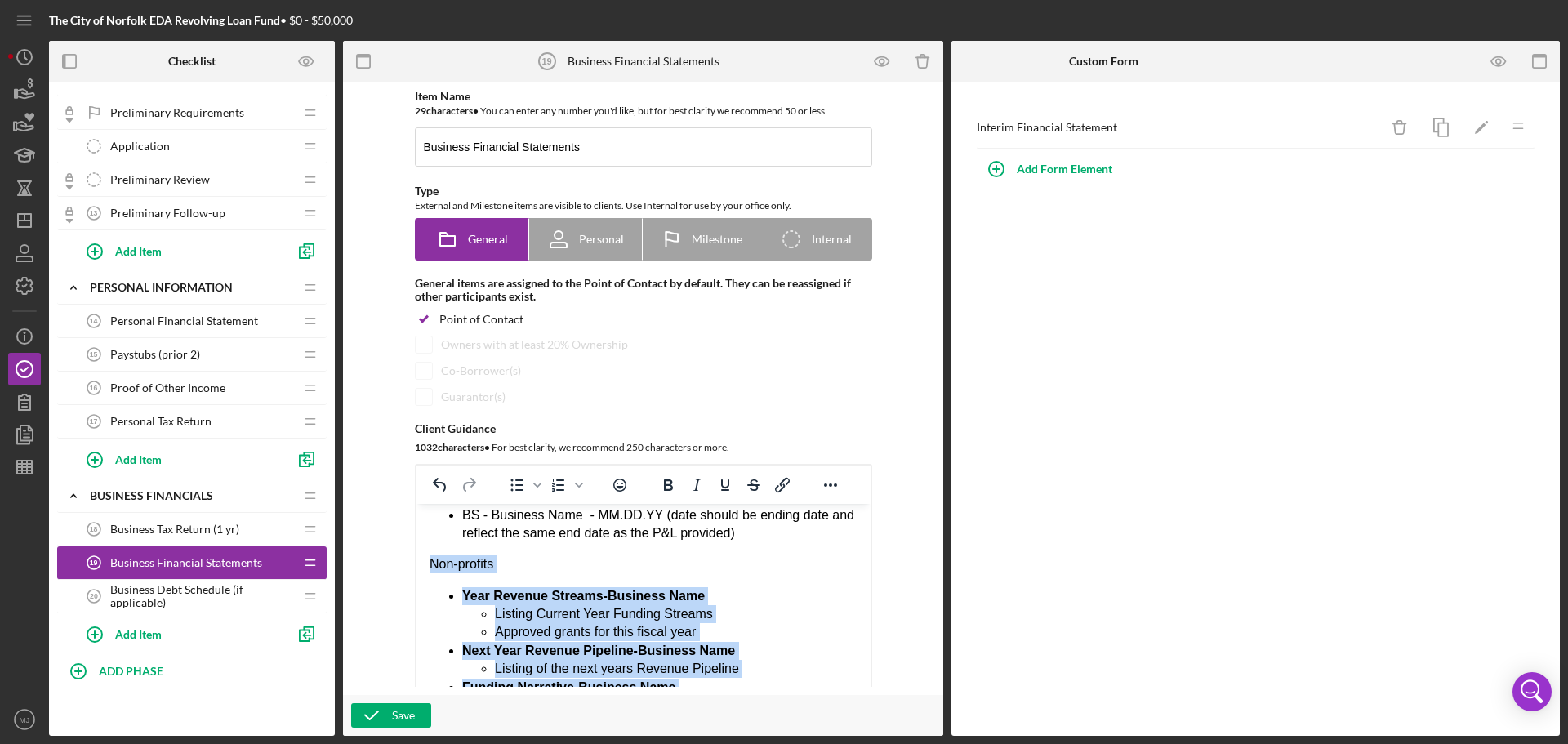
drag, startPoint x: 605, startPoint y: 586, endPoint x: 419, endPoint y: 574, distance: 186.4
click at [419, 574] on html "Please submit the business's year-to-date profit and loss/income statement (int…" at bounding box center [642, 583] width 454 height 536
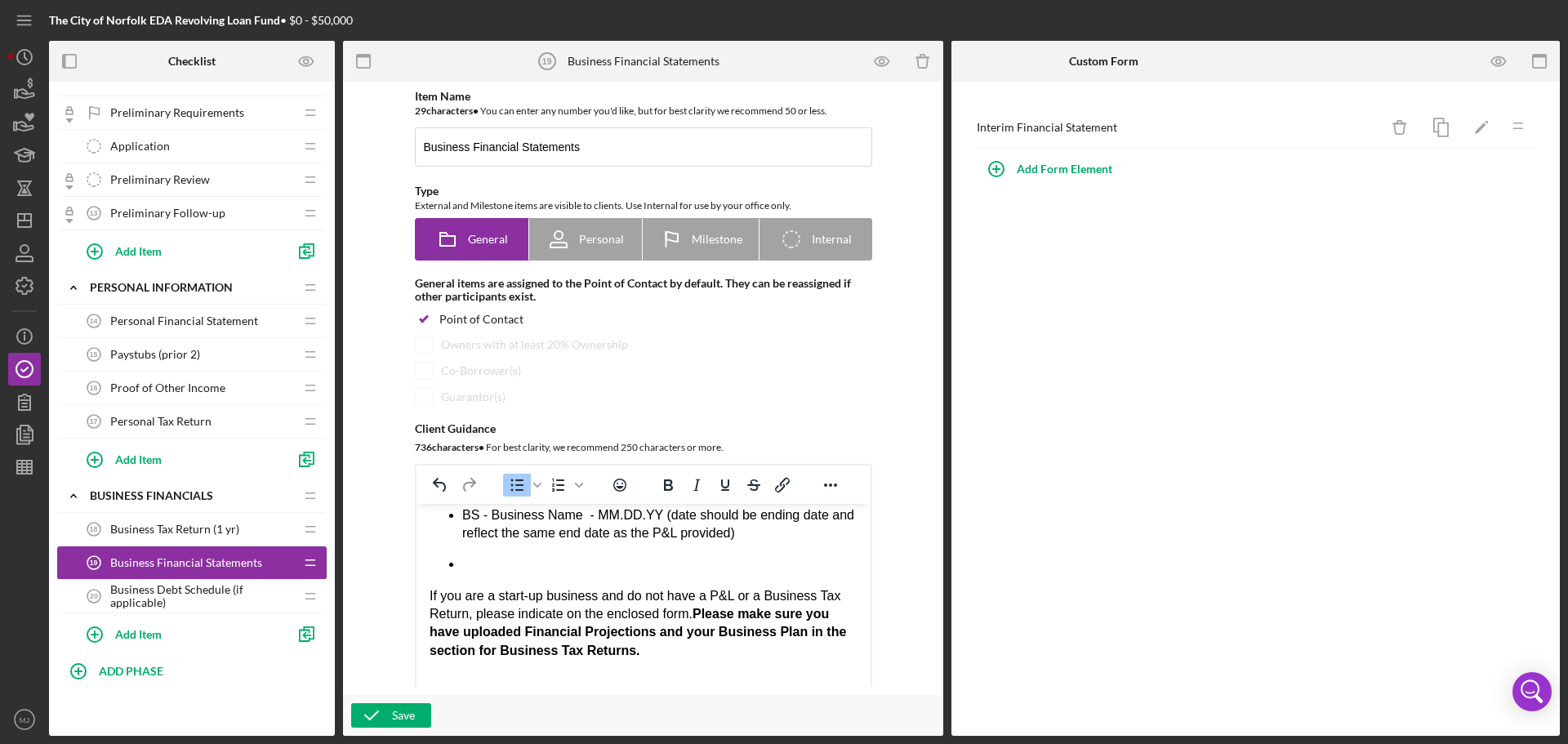
scroll to position [180, 0]
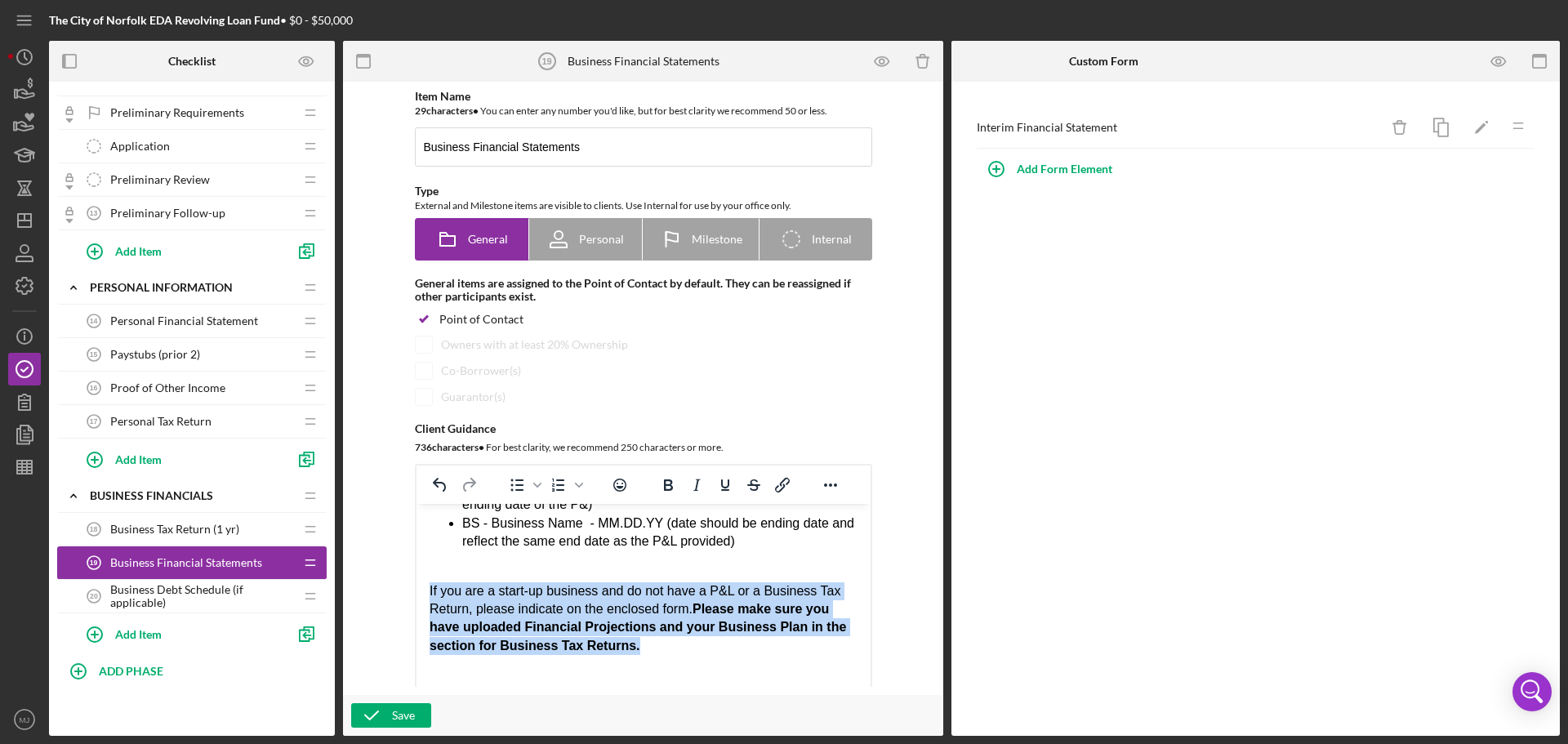
drag, startPoint x: 672, startPoint y: 639, endPoint x: 404, endPoint y: 587, distance: 273.0
click at [416, 587] on html "Please submit the business's year-to-date profit and loss/income statement (int…" at bounding box center [642, 505] width 454 height 364
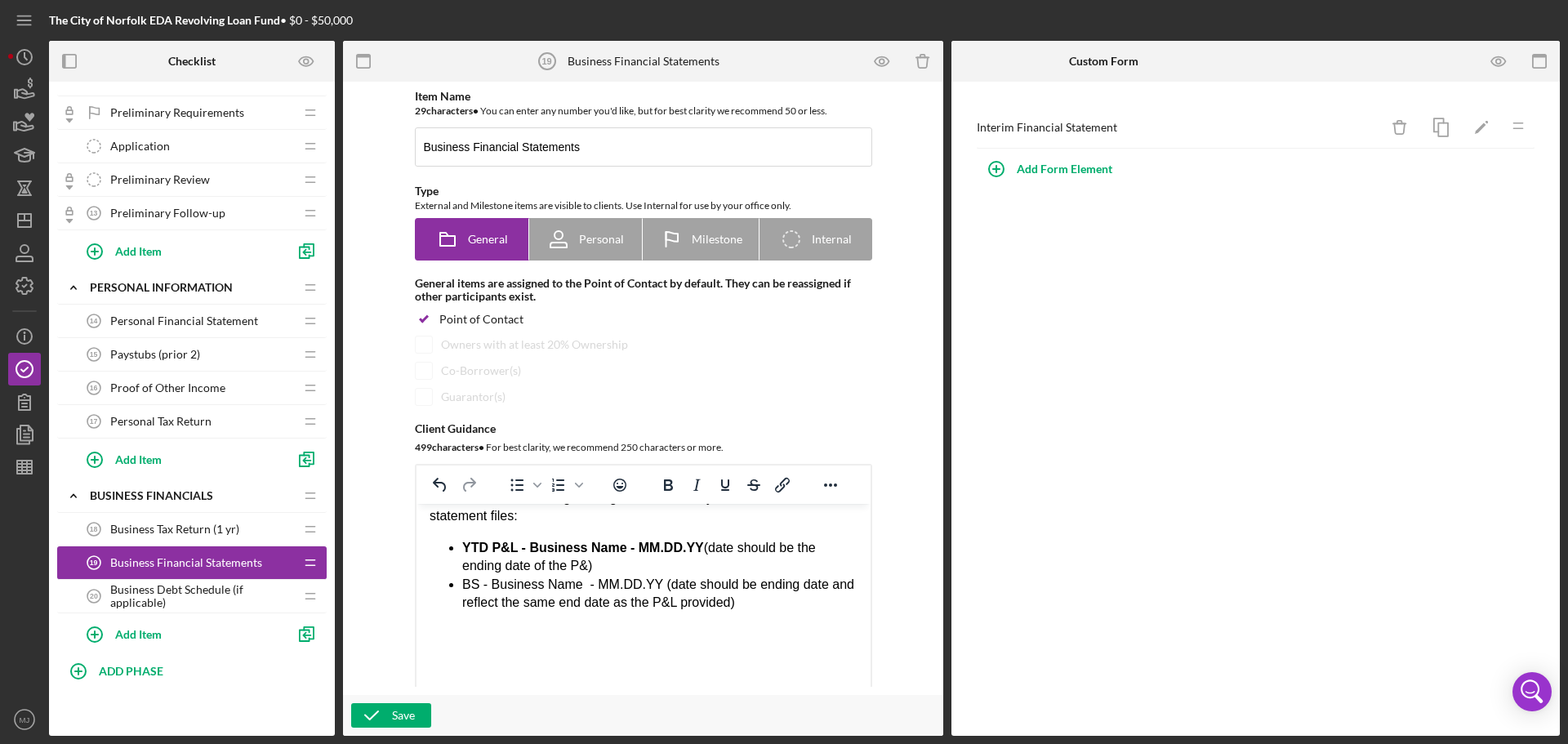
scroll to position [125, 0]
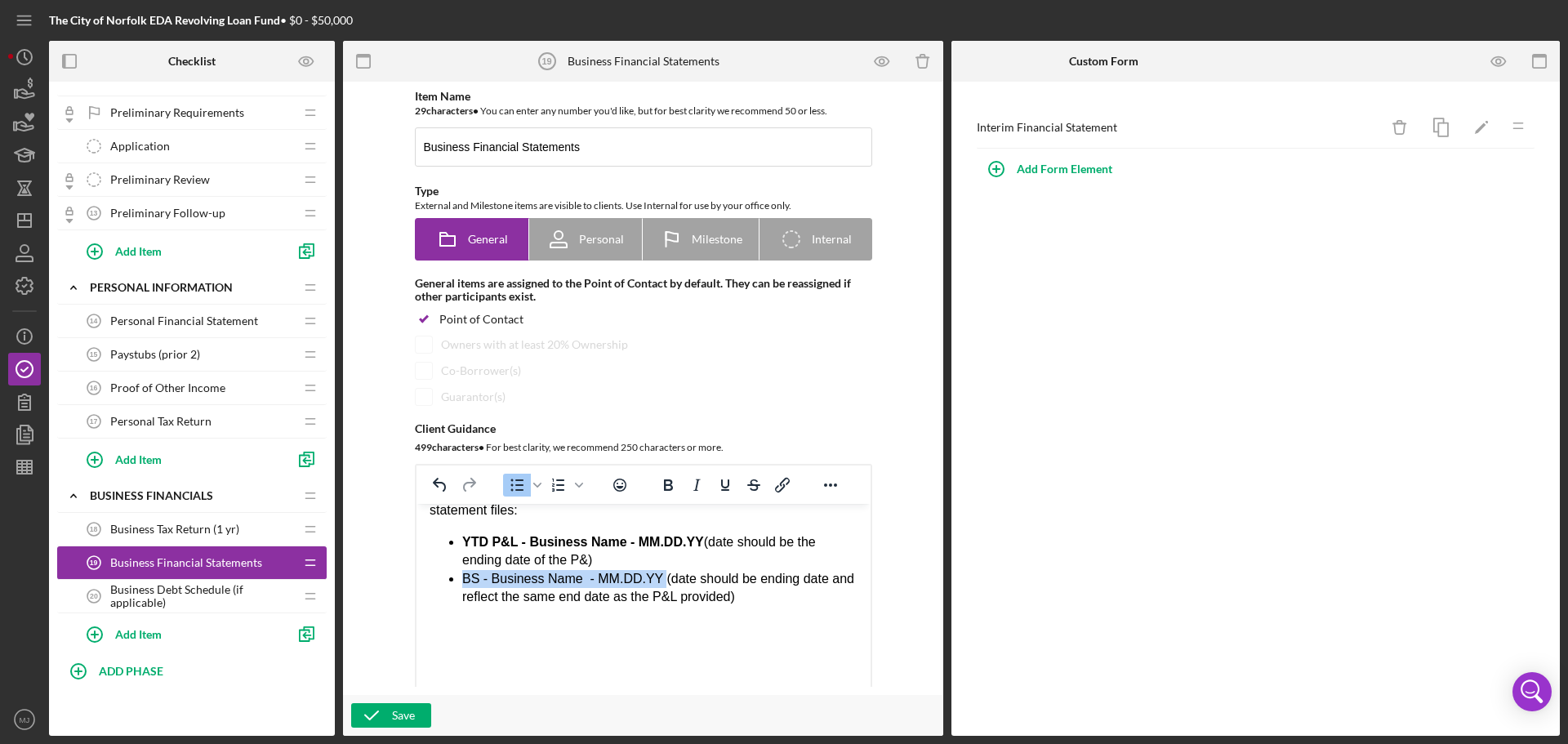
drag, startPoint x: 655, startPoint y: 578, endPoint x: 448, endPoint y: 586, distance: 207.2
click at [461, 586] on li "BS - Business Name - MM.DD.YY (date should be ending date and reflect the same …" at bounding box center [658, 588] width 395 height 36
click at [411, 714] on div "Save" at bounding box center [403, 715] width 23 height 25
click at [193, 605] on span "Business Debt Schedule (if applicable)" at bounding box center [202, 596] width 184 height 27
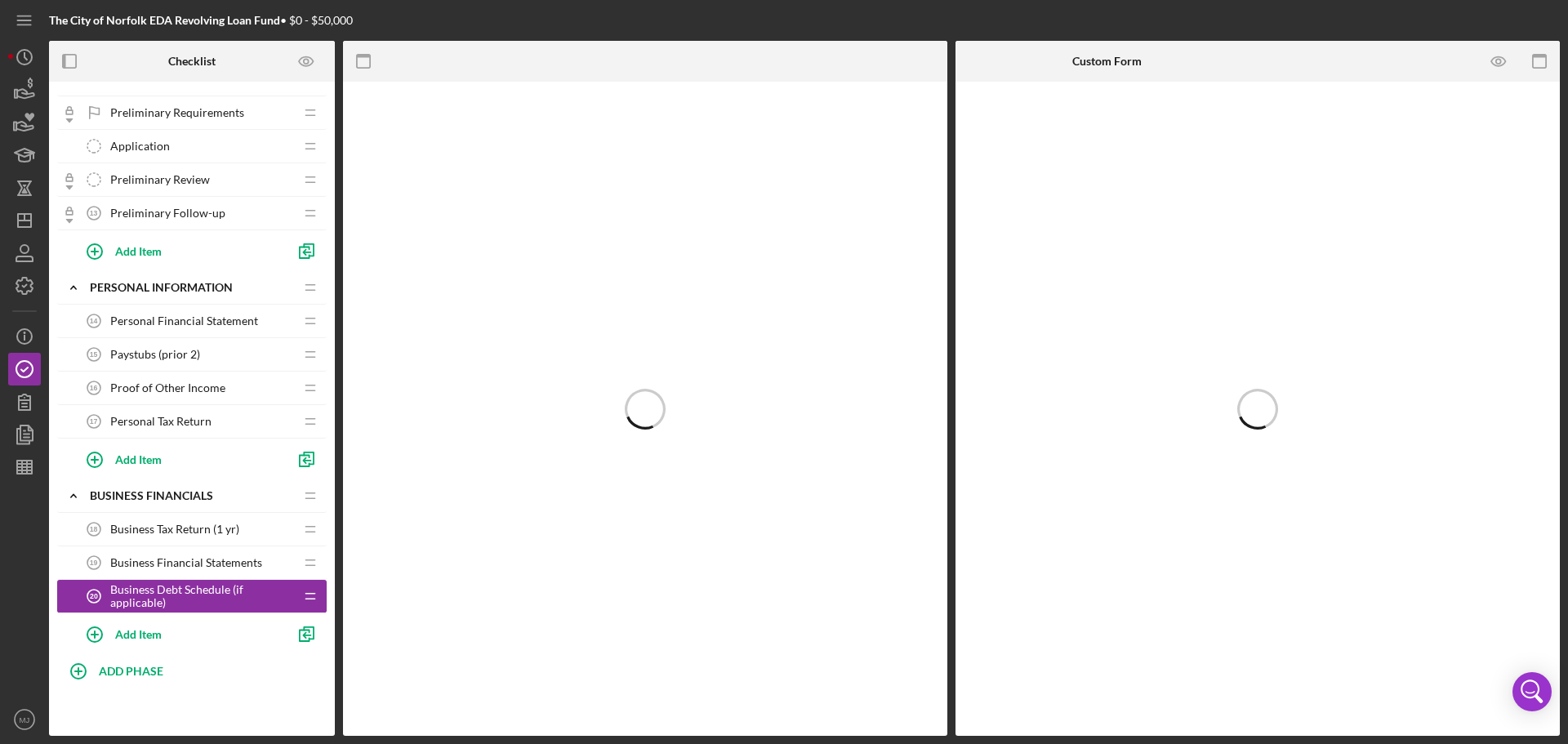
click at [197, 588] on span "Business Debt Schedule (if applicable)" at bounding box center [202, 596] width 184 height 27
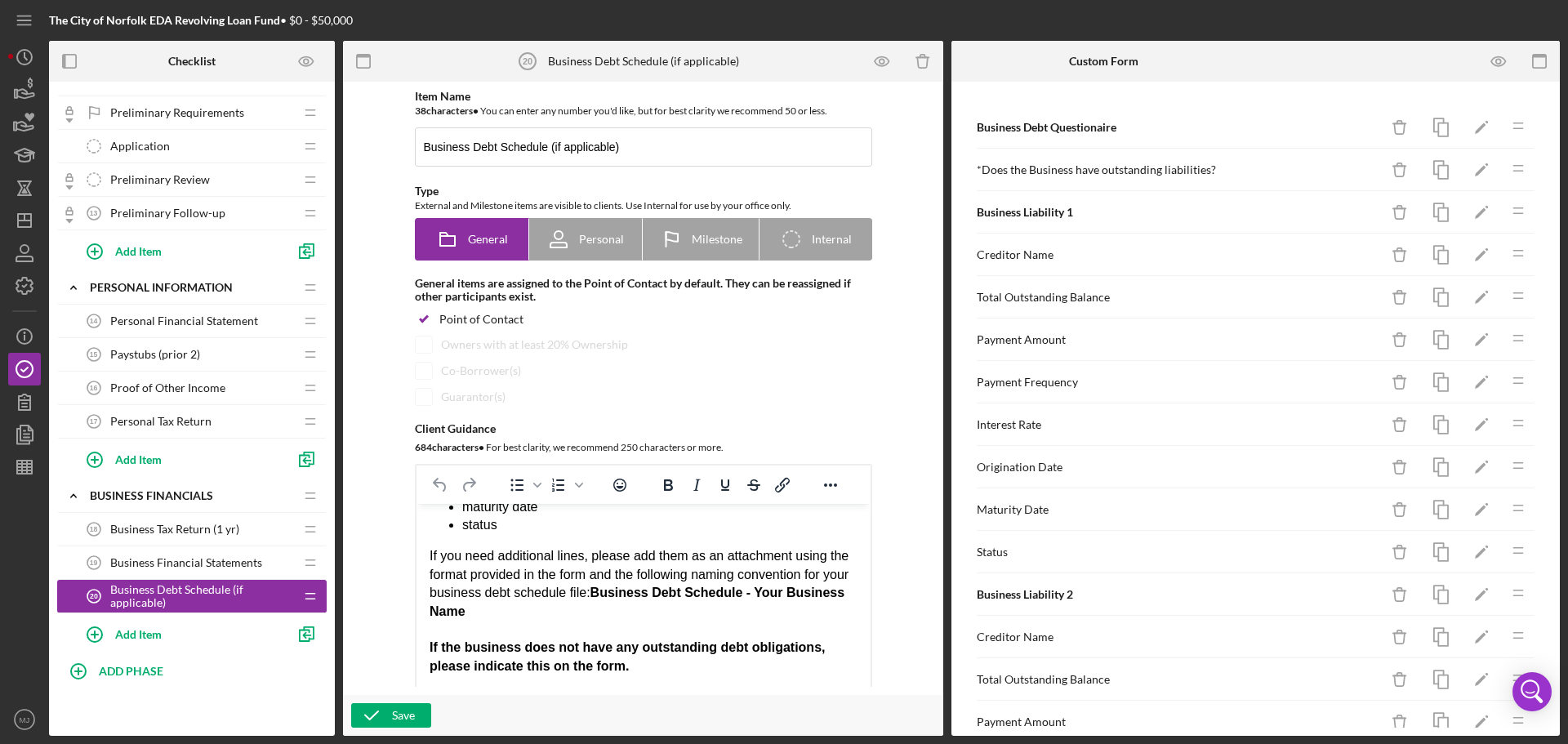
scroll to position [253, 0]
click at [394, 707] on div "Save" at bounding box center [403, 715] width 23 height 25
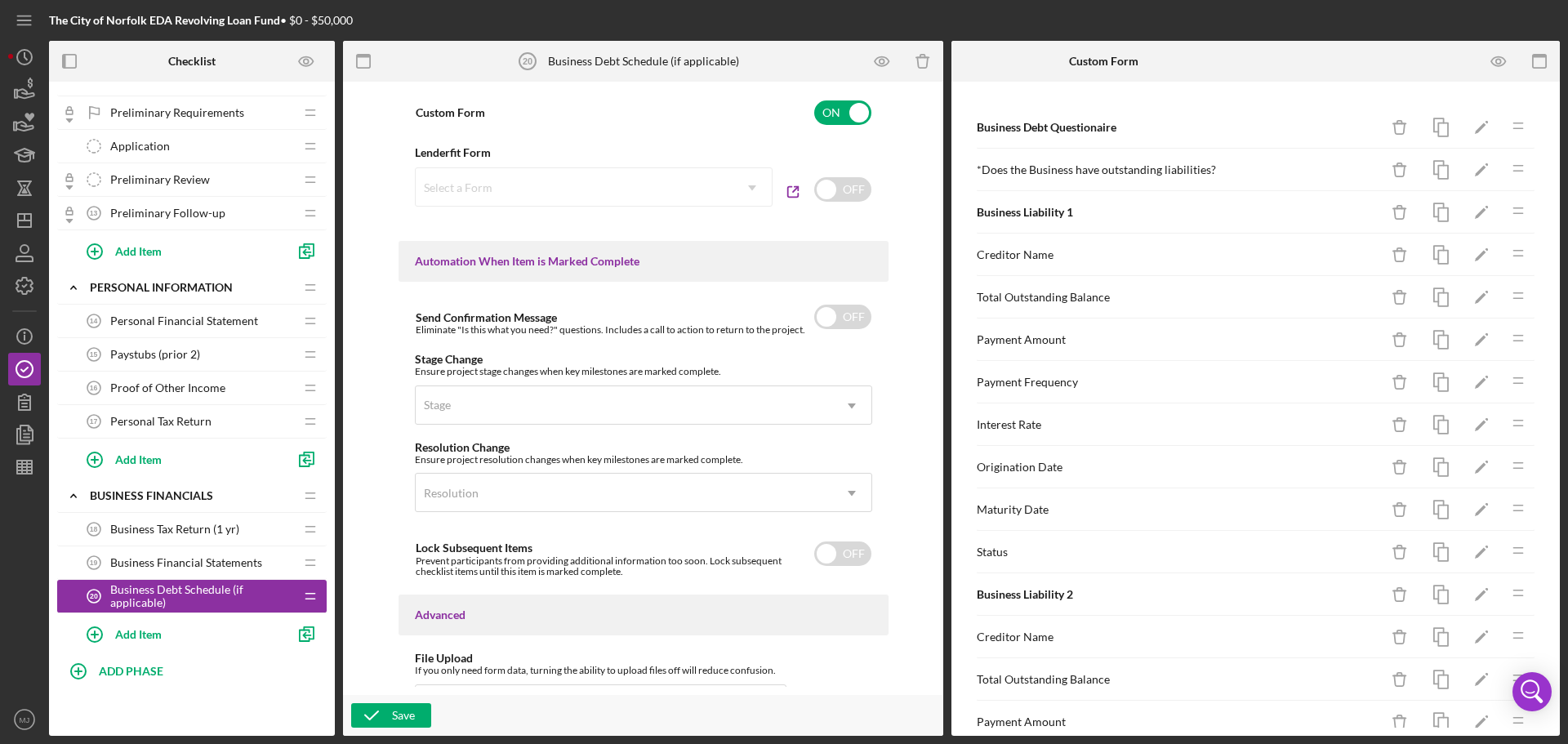
scroll to position [981, 0]
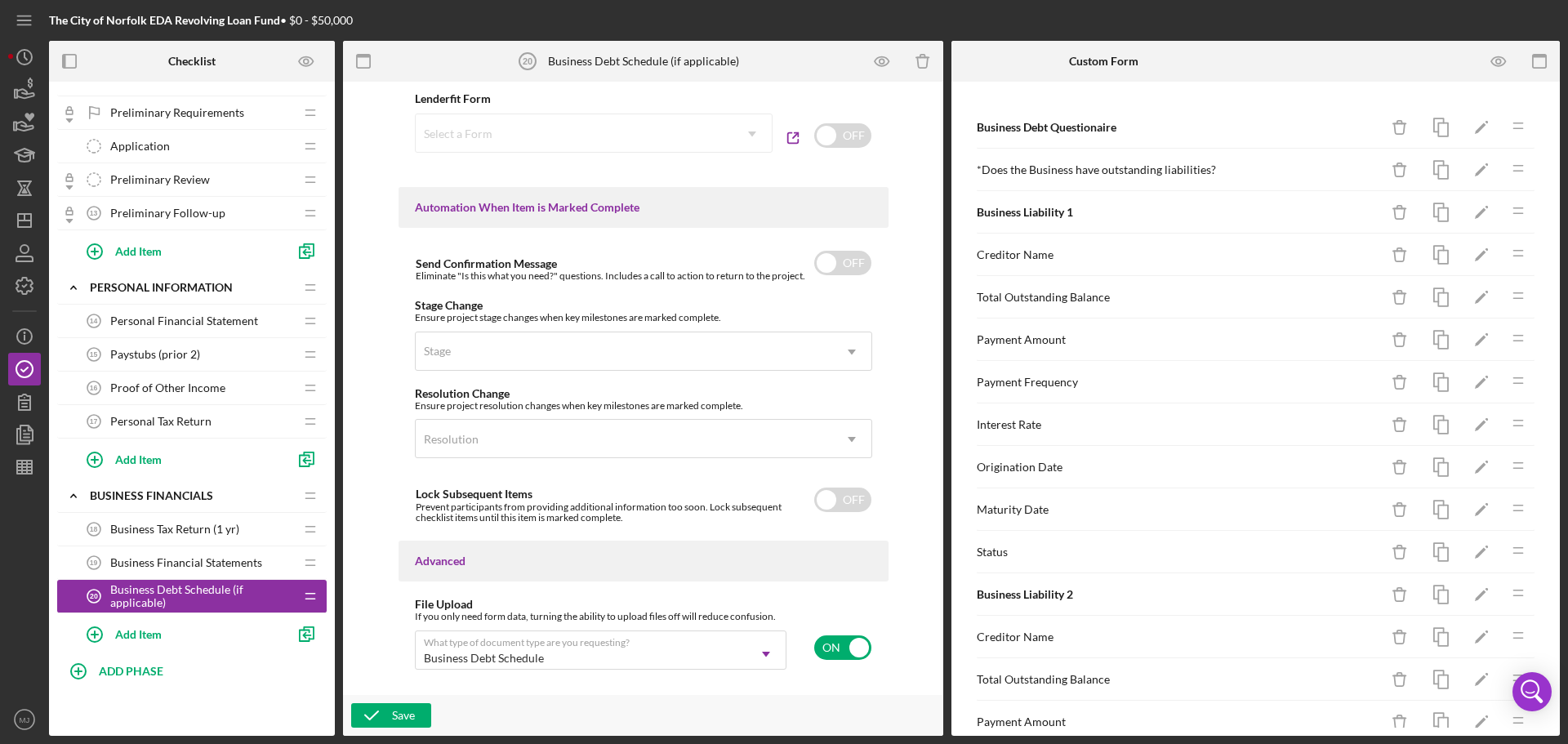
click at [174, 423] on span "Personal Tax Return" at bounding box center [161, 421] width 101 height 13
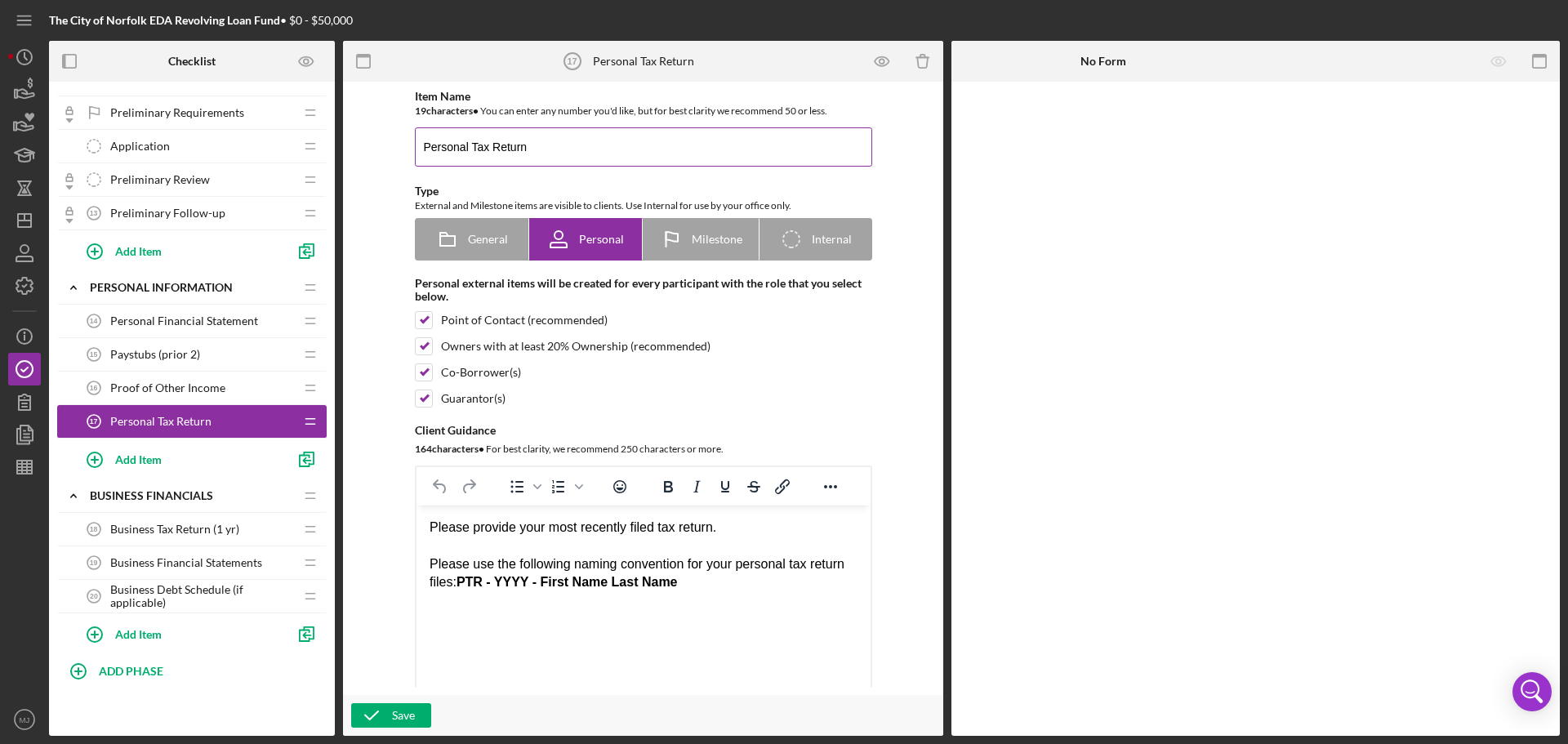
click at [576, 149] on input "Personal Tax Return" at bounding box center [643, 147] width 457 height 39
type input "Personal Tax Return (1yr)"
click at [385, 716] on icon "button" at bounding box center [371, 715] width 40 height 40
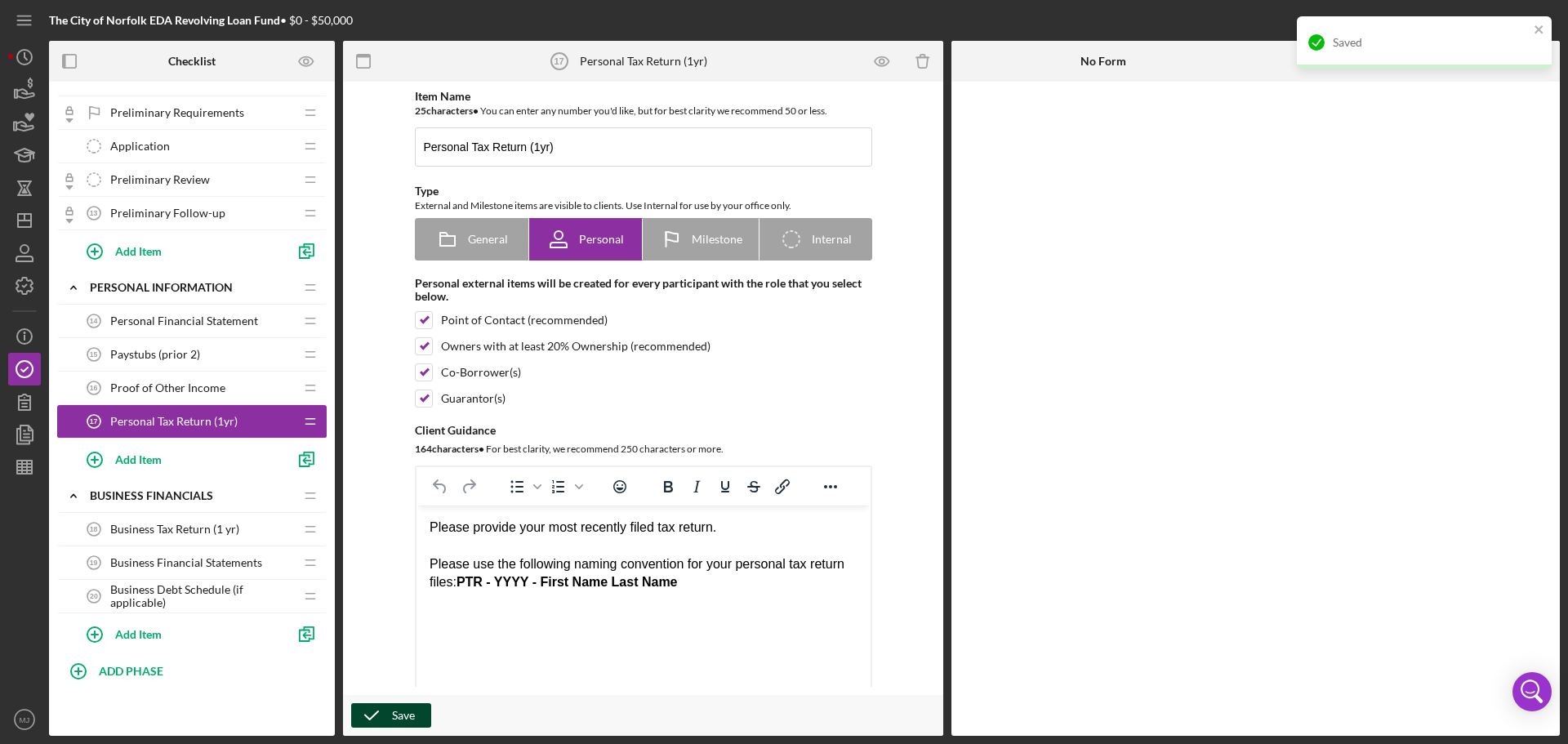
click at [243, 539] on div "Business Tax Return (1 yr) 18 Business Tax Return (1 yr)" at bounding box center [186, 529] width 217 height 33
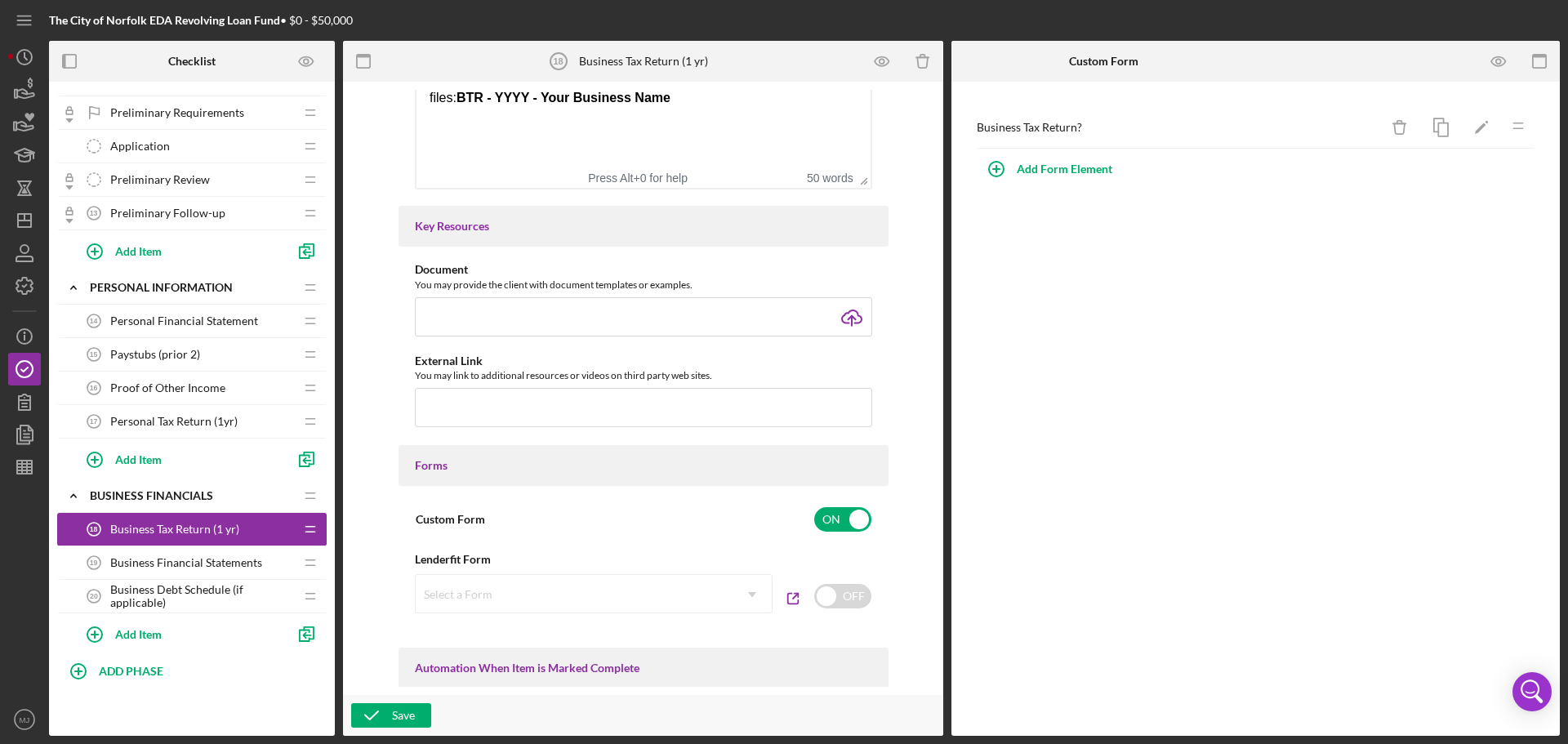
scroll to position [572, 0]
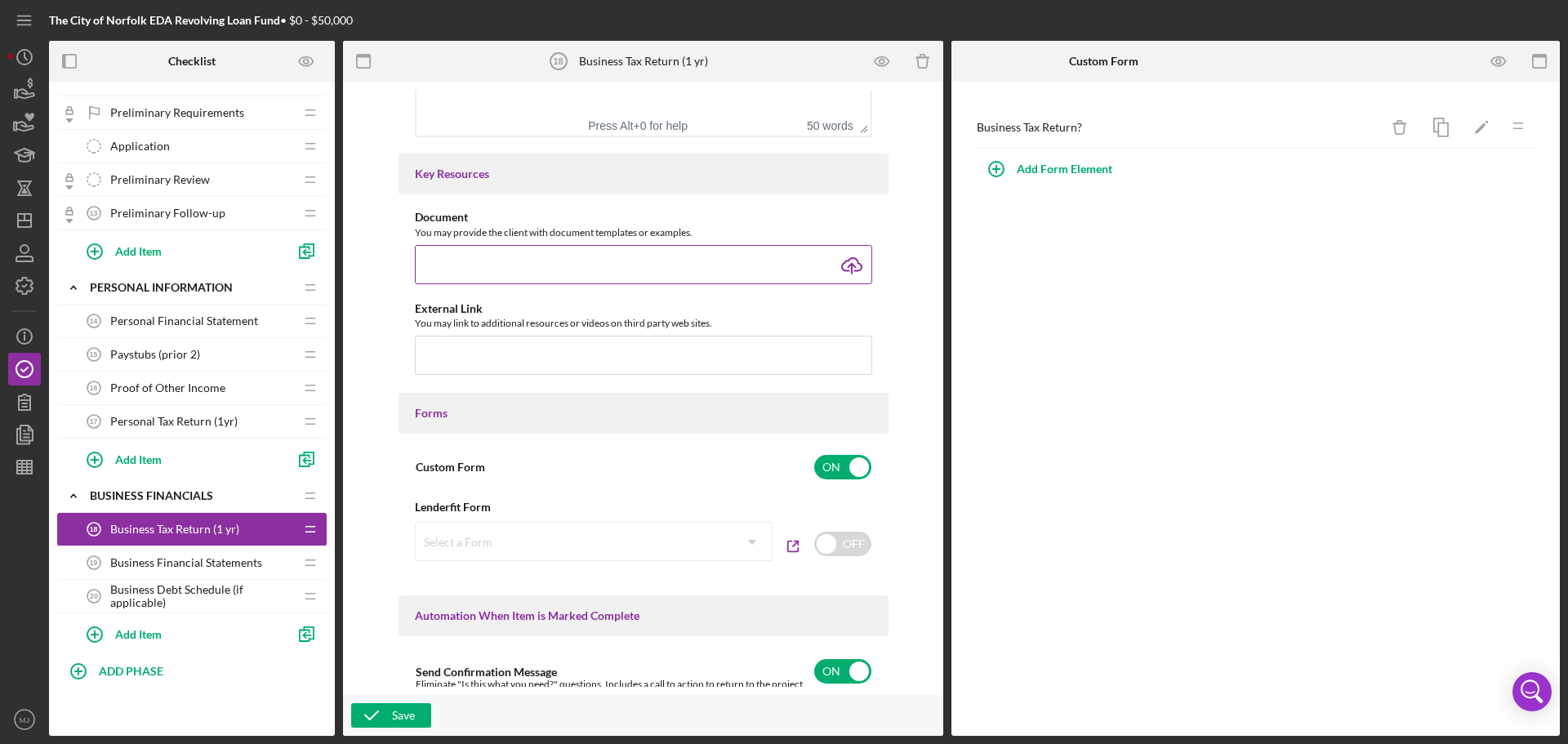
click at [853, 265] on input "file" at bounding box center [643, 265] width 457 height 39
click at [213, 568] on span "Business Financial Statements" at bounding box center [186, 563] width 152 height 13
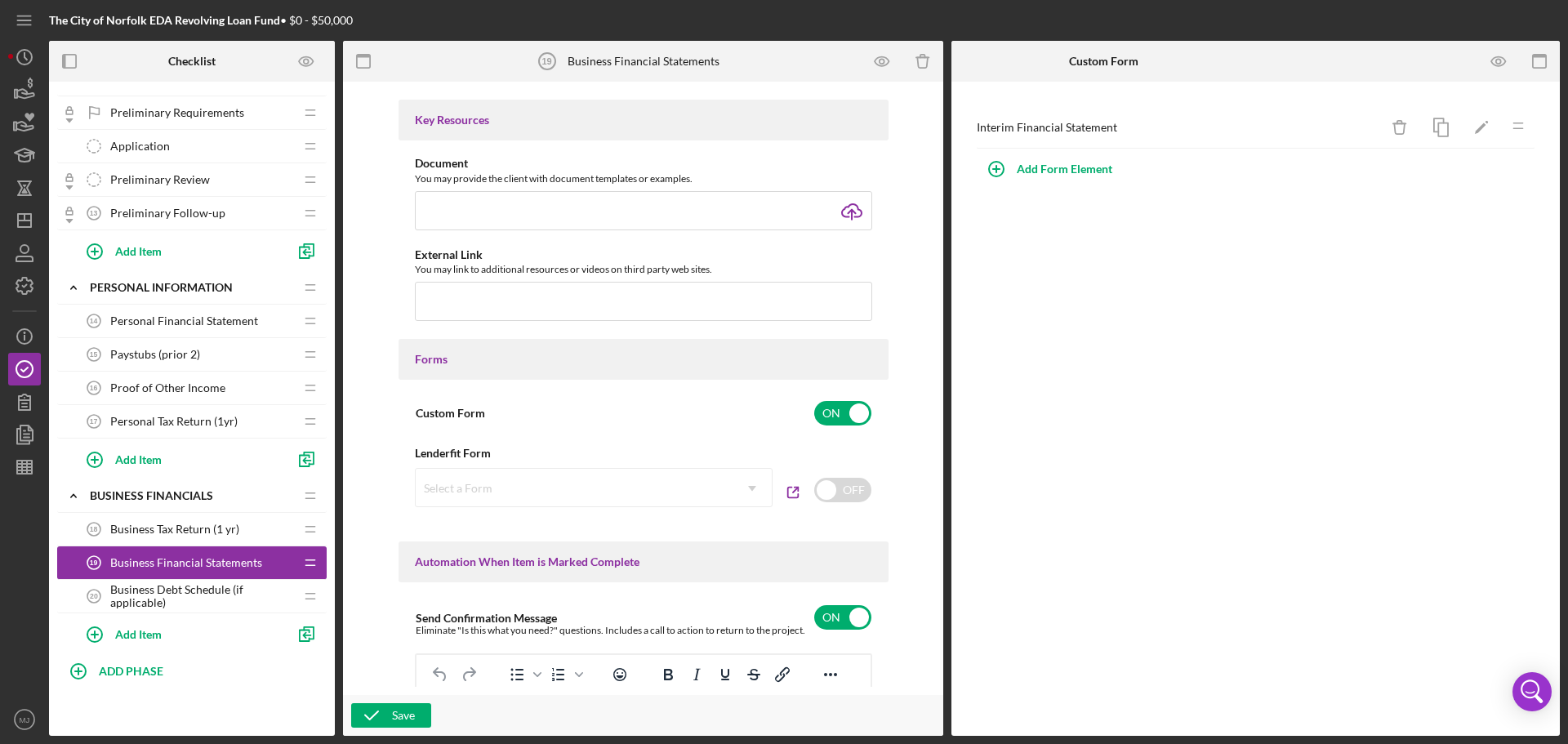
scroll to position [653, 0]
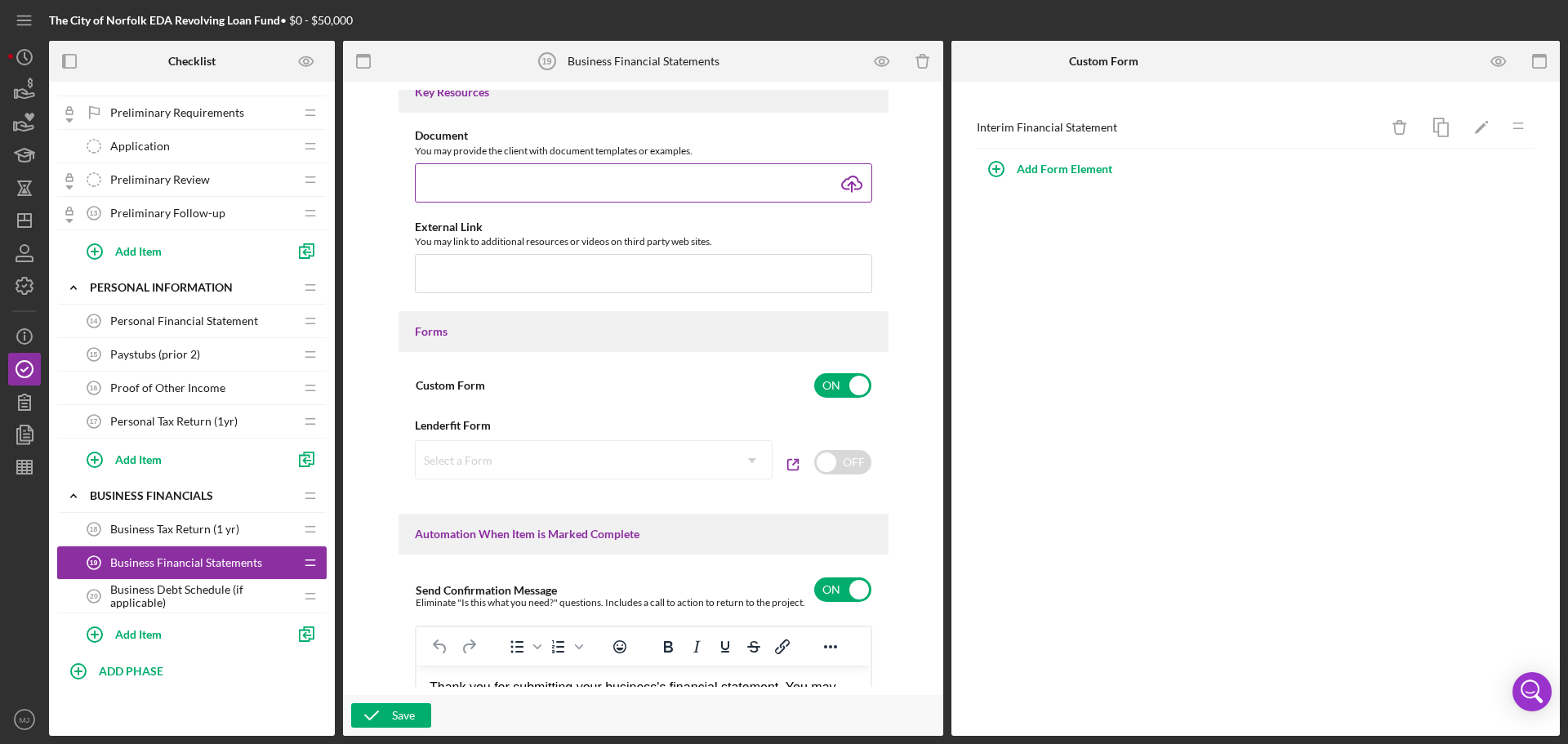
click at [847, 183] on input "file" at bounding box center [643, 183] width 457 height 39
type input "C:\fakepath\P&L Template.xlsx"
click at [395, 715] on div "Save" at bounding box center [403, 715] width 23 height 25
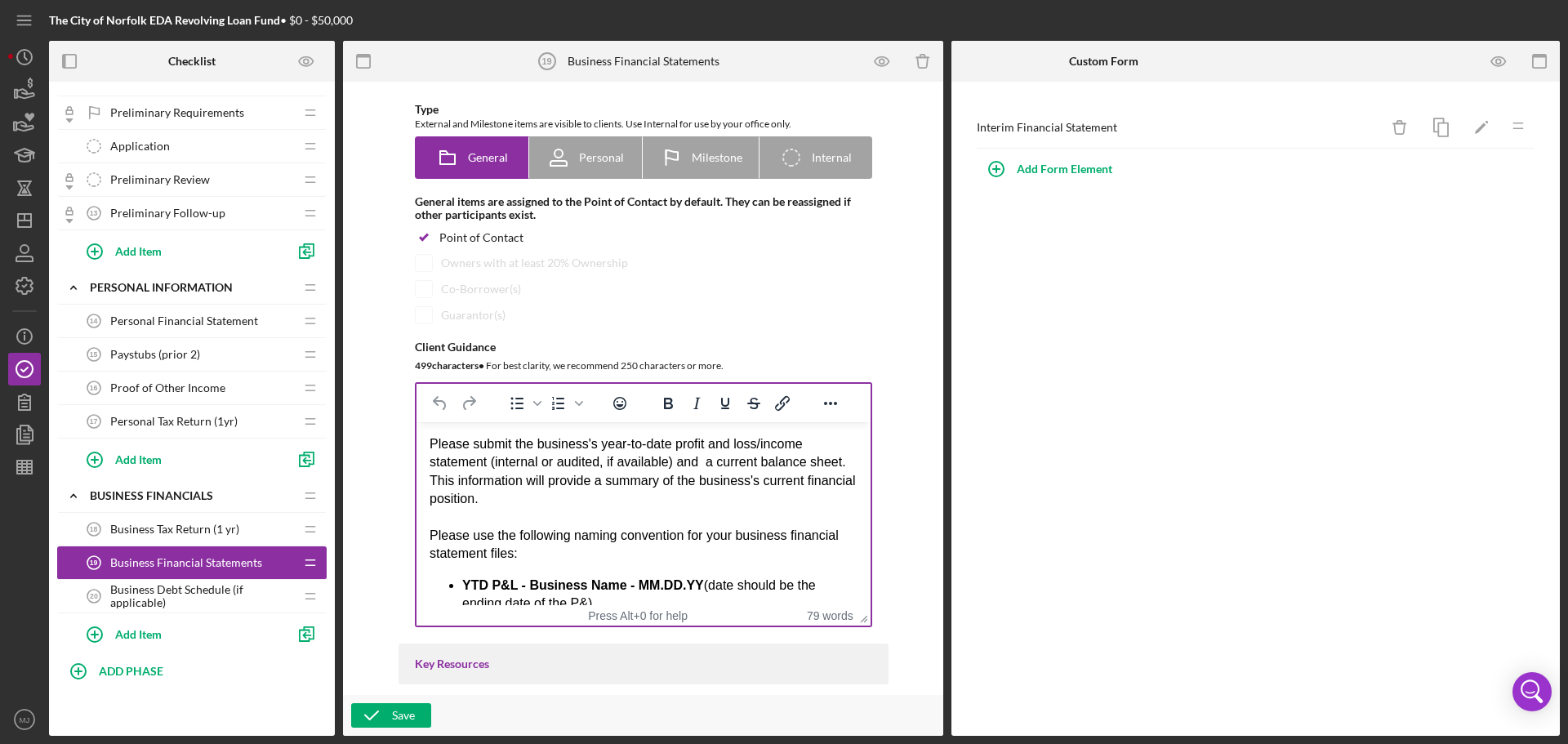
scroll to position [0, 0]
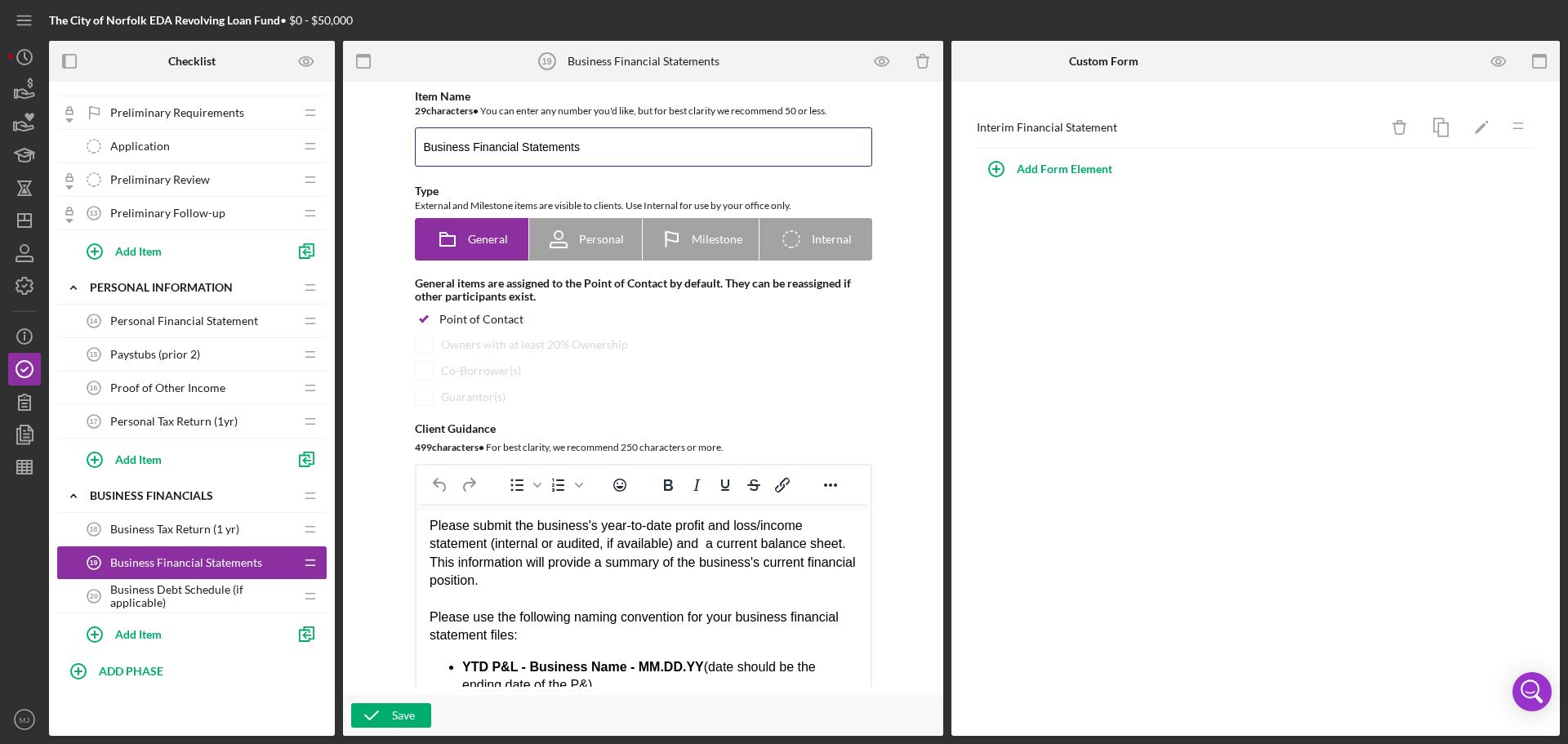
drag, startPoint x: 605, startPoint y: 149, endPoint x: 392, endPoint y: 154, distance: 213.1
click at [392, 154] on div "Item Name 29 character s • You can enter any number you'd like, but for best cl…" at bounding box center [643, 388] width 584 height 597
type input "Profit and Loss Statement"
click at [1399, 131] on icon "Icon/Delete" at bounding box center [1400, 127] width 36 height 36
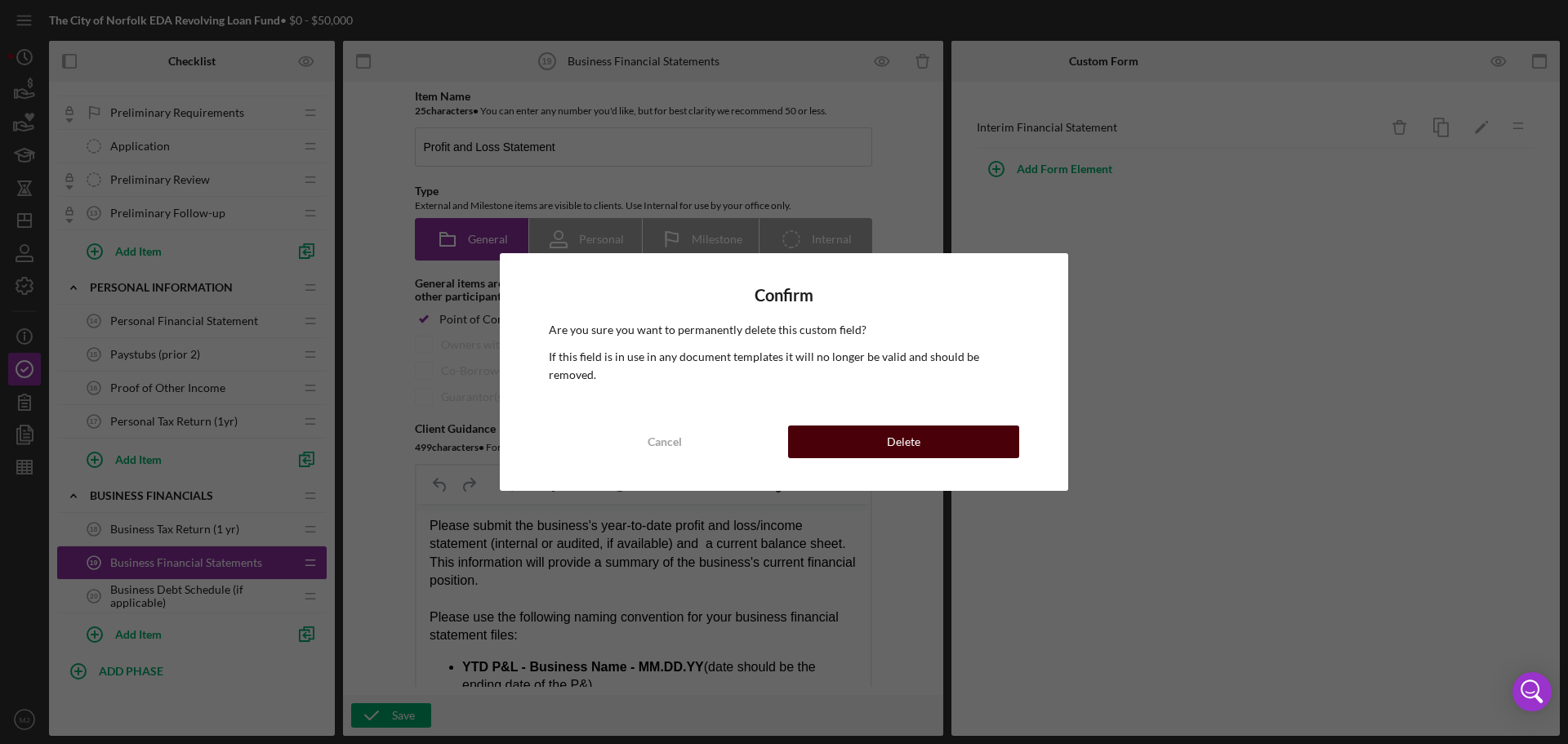
click at [958, 432] on button "Delete" at bounding box center [903, 441] width 231 height 33
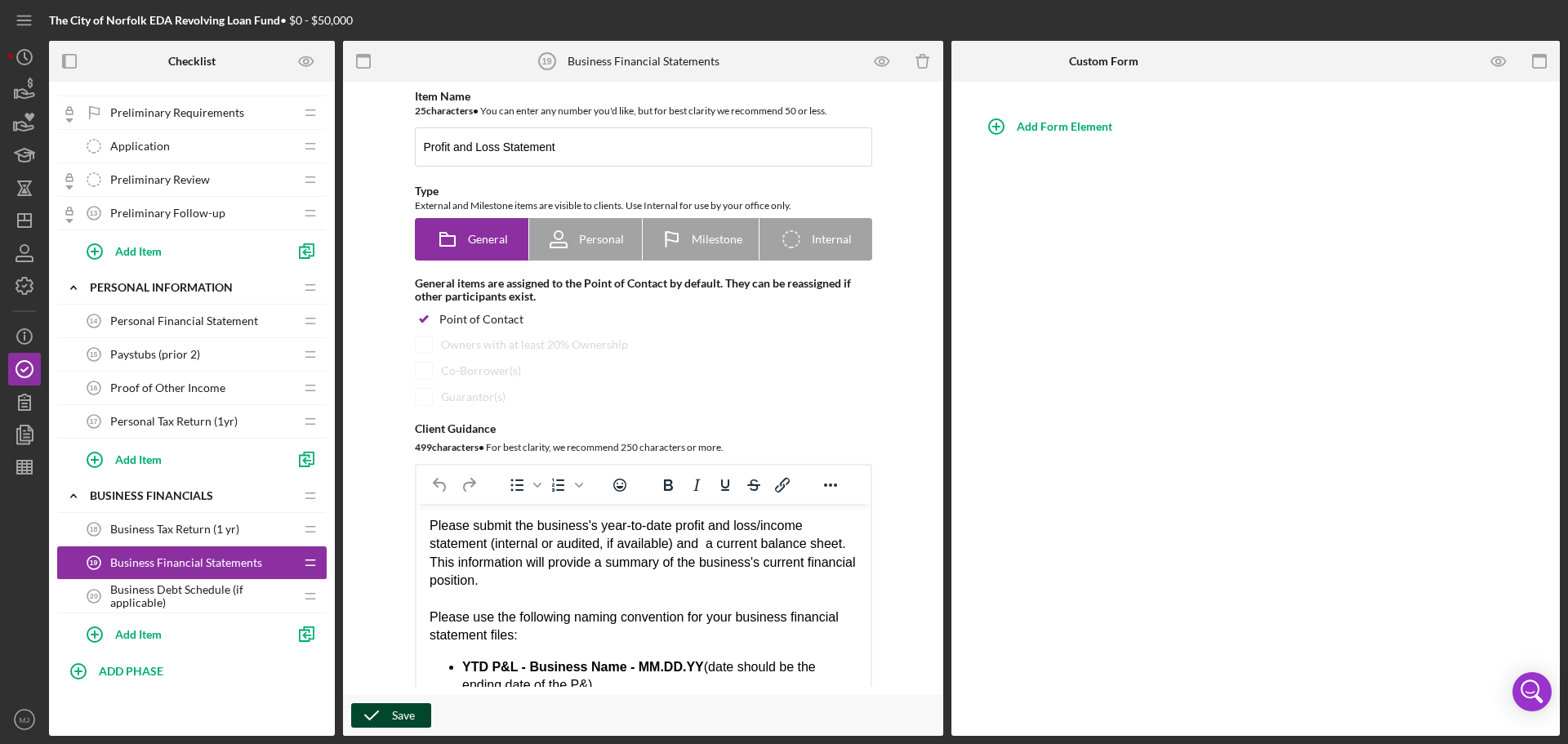
click at [414, 709] on div "Save" at bounding box center [403, 715] width 23 height 25
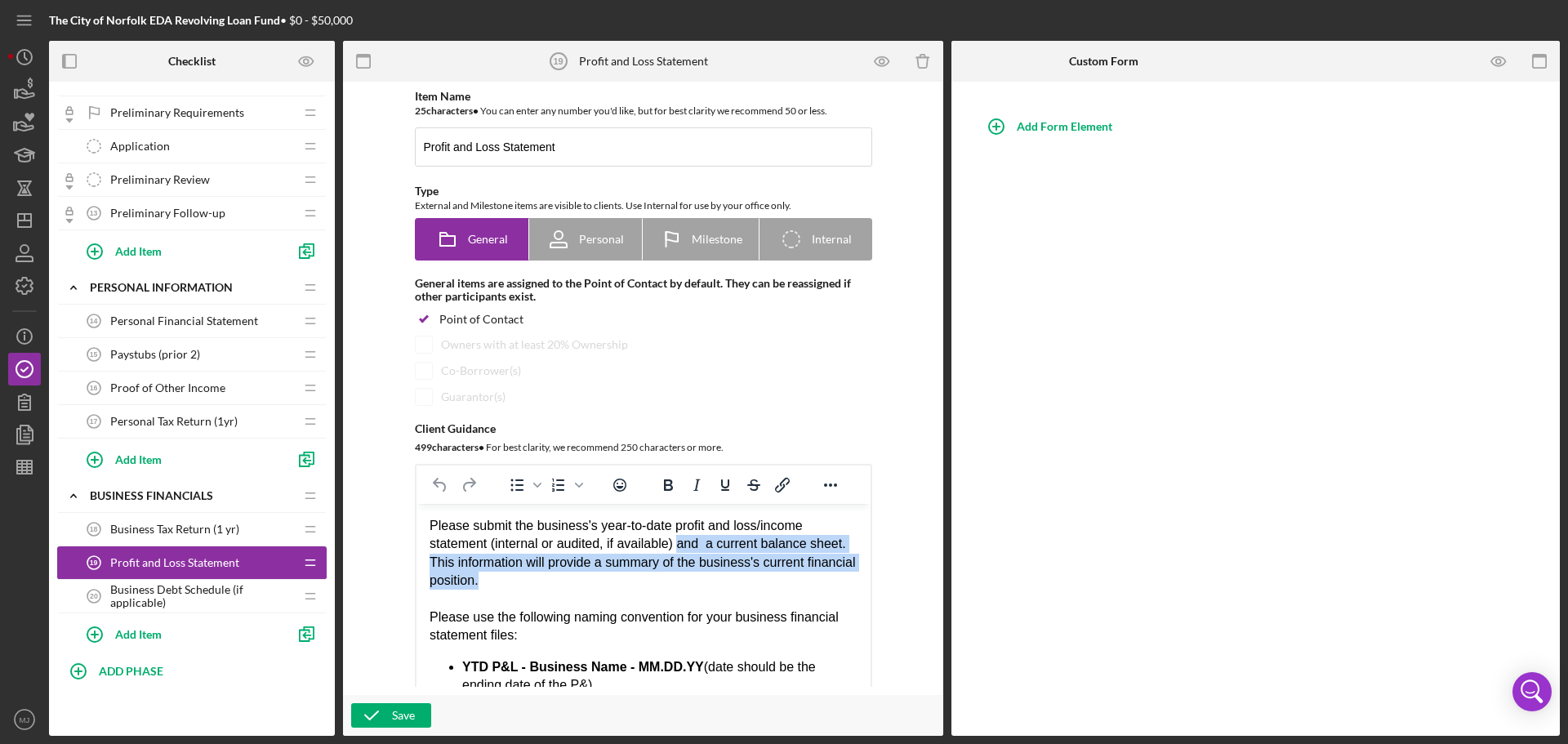
drag, startPoint x: 675, startPoint y: 542, endPoint x: 838, endPoint y: 577, distance: 166.7
click at [838, 577] on div "Please submit the business's year-to-date profit and loss/income statement (int…" at bounding box center [642, 554] width 427 height 74
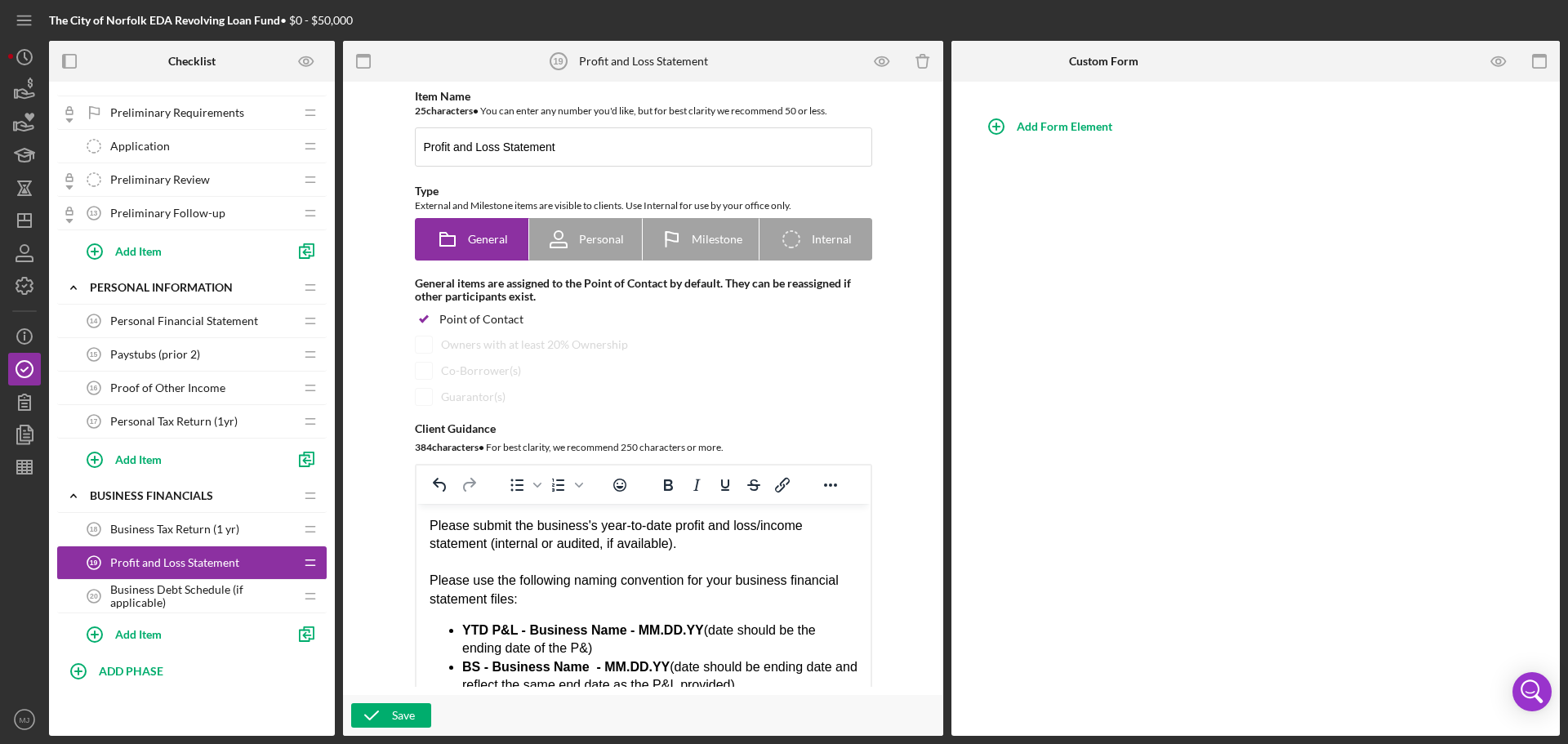
scroll to position [82, 0]
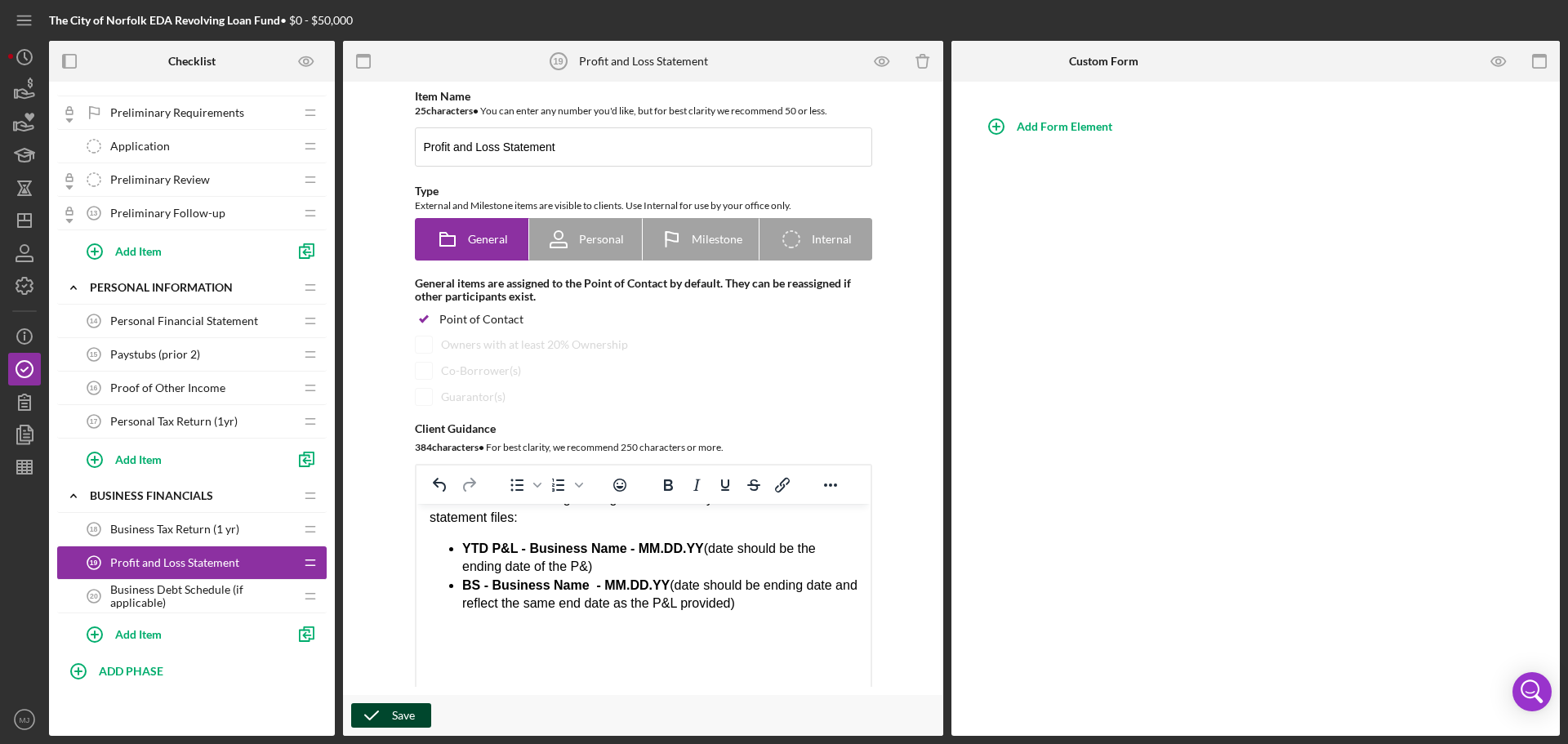
click at [380, 718] on icon "button" at bounding box center [371, 715] width 40 height 40
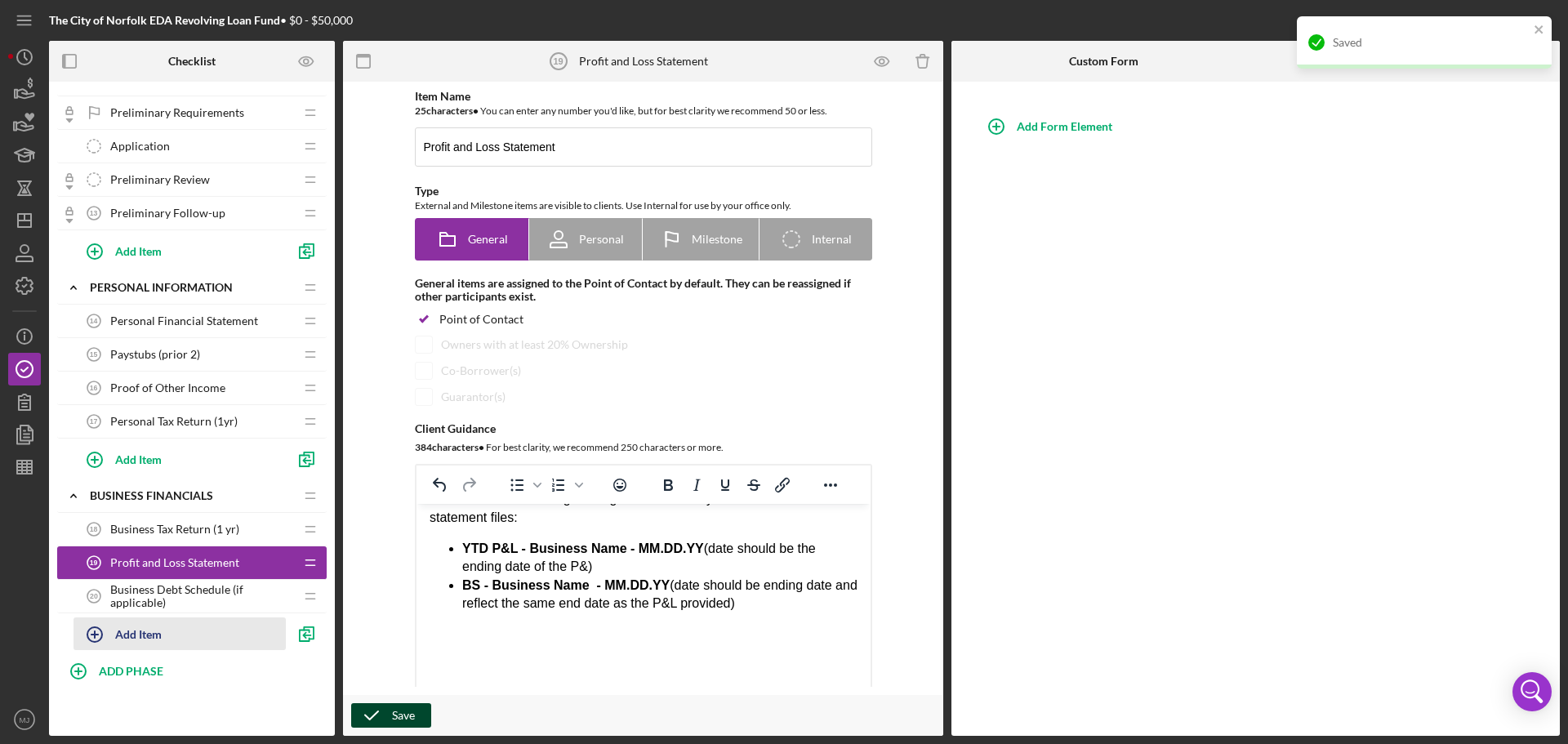
click at [146, 637] on div "Add Item" at bounding box center [138, 635] width 46 height 32
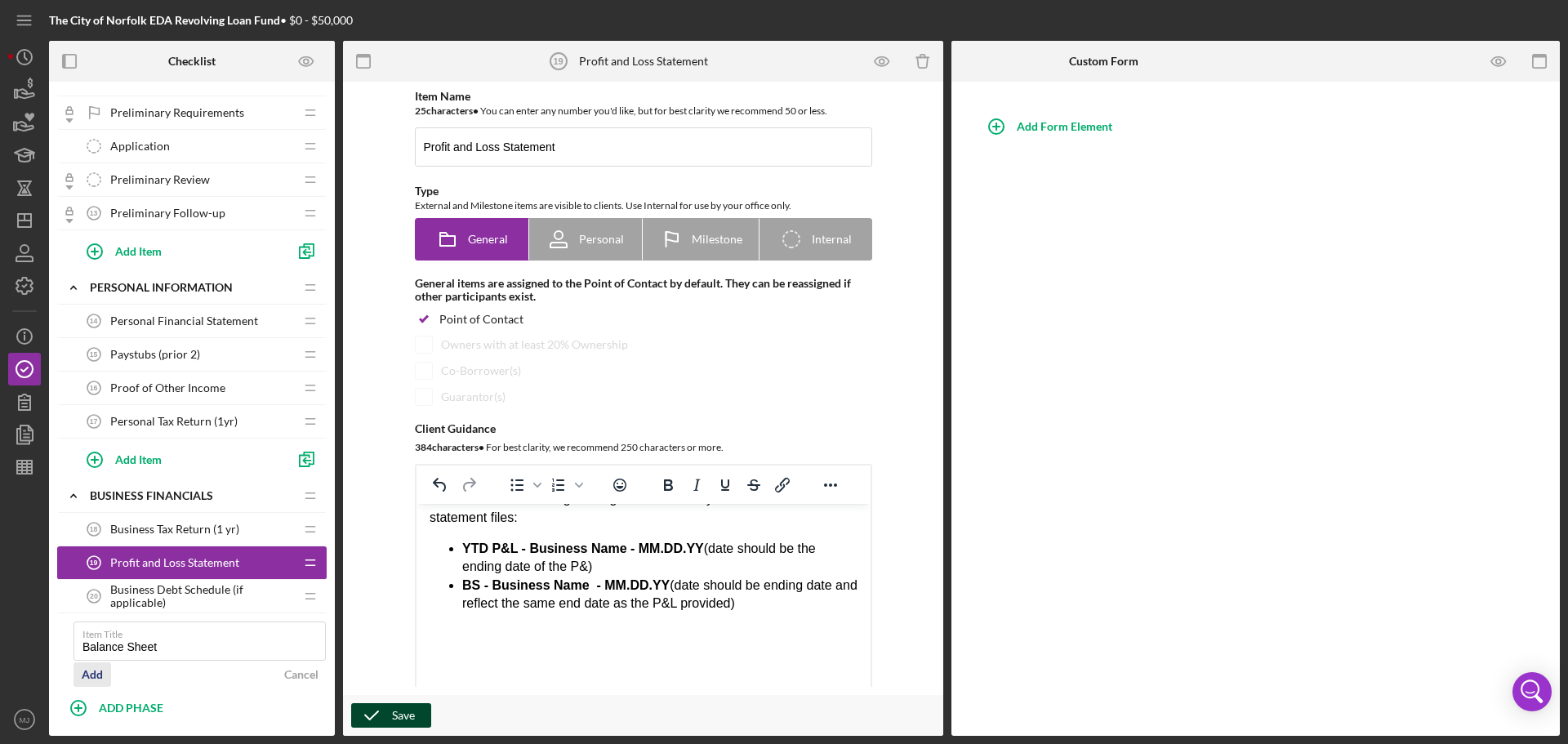
type input "Balance Sheet"
click at [83, 675] on div "Add" at bounding box center [93, 674] width 22 height 25
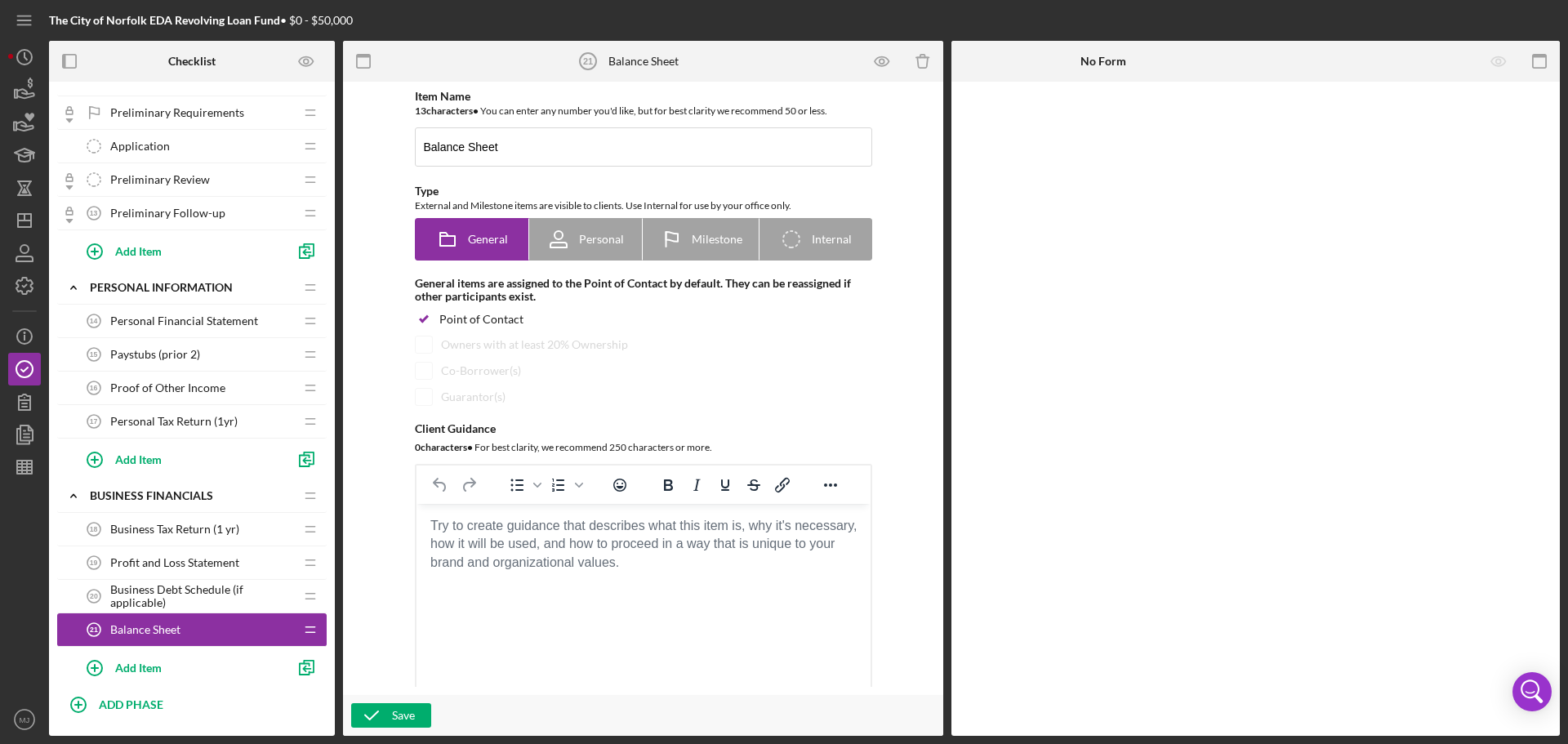
drag, startPoint x: 154, startPoint y: 625, endPoint x: 169, endPoint y: 563, distance: 63.8
click at [169, 563] on div "Business Tax Return (1 yr) 18 Business Tax Return (1 yr) Icon/Drag Profit and L…" at bounding box center [192, 600] width 270 height 174
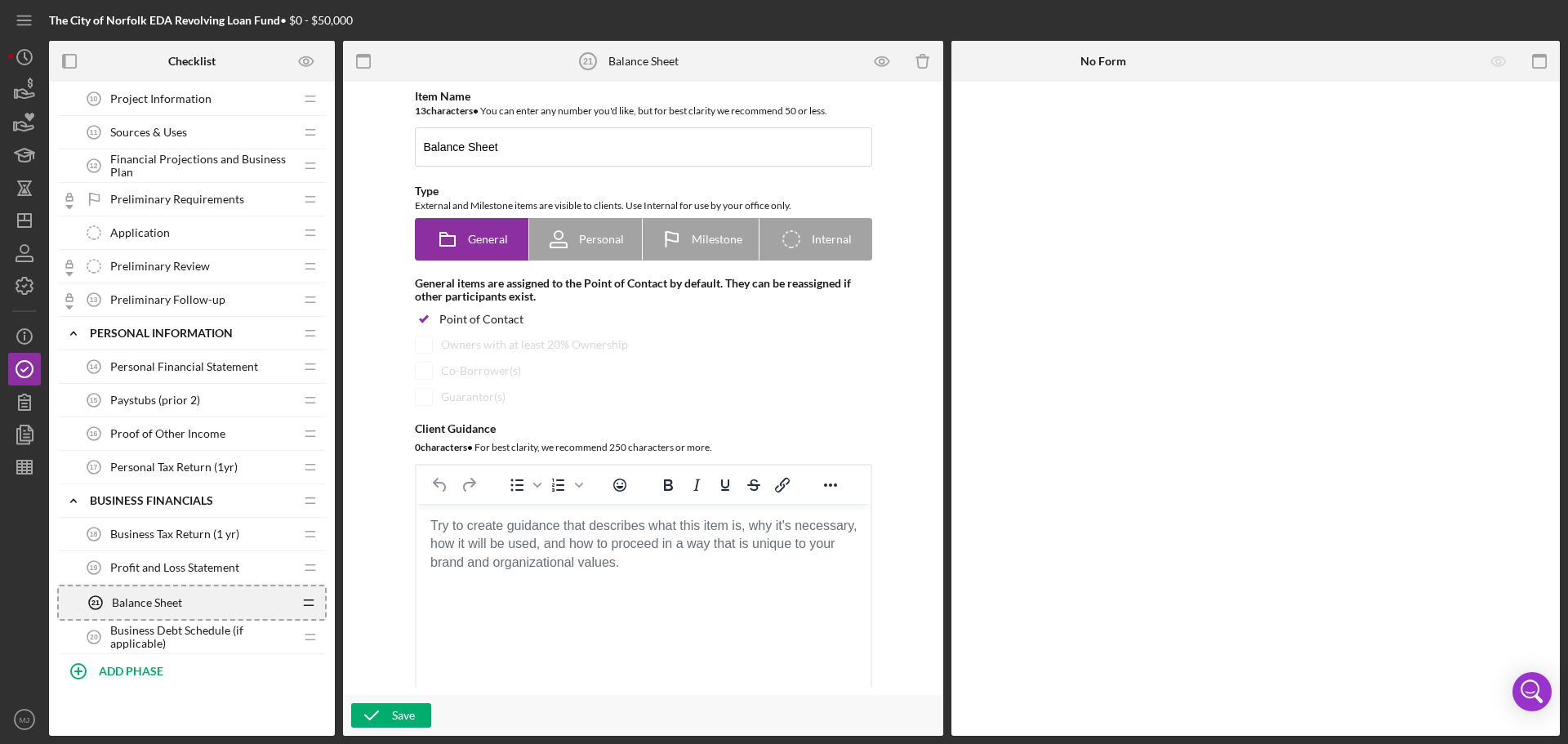
scroll to position [686, 0]
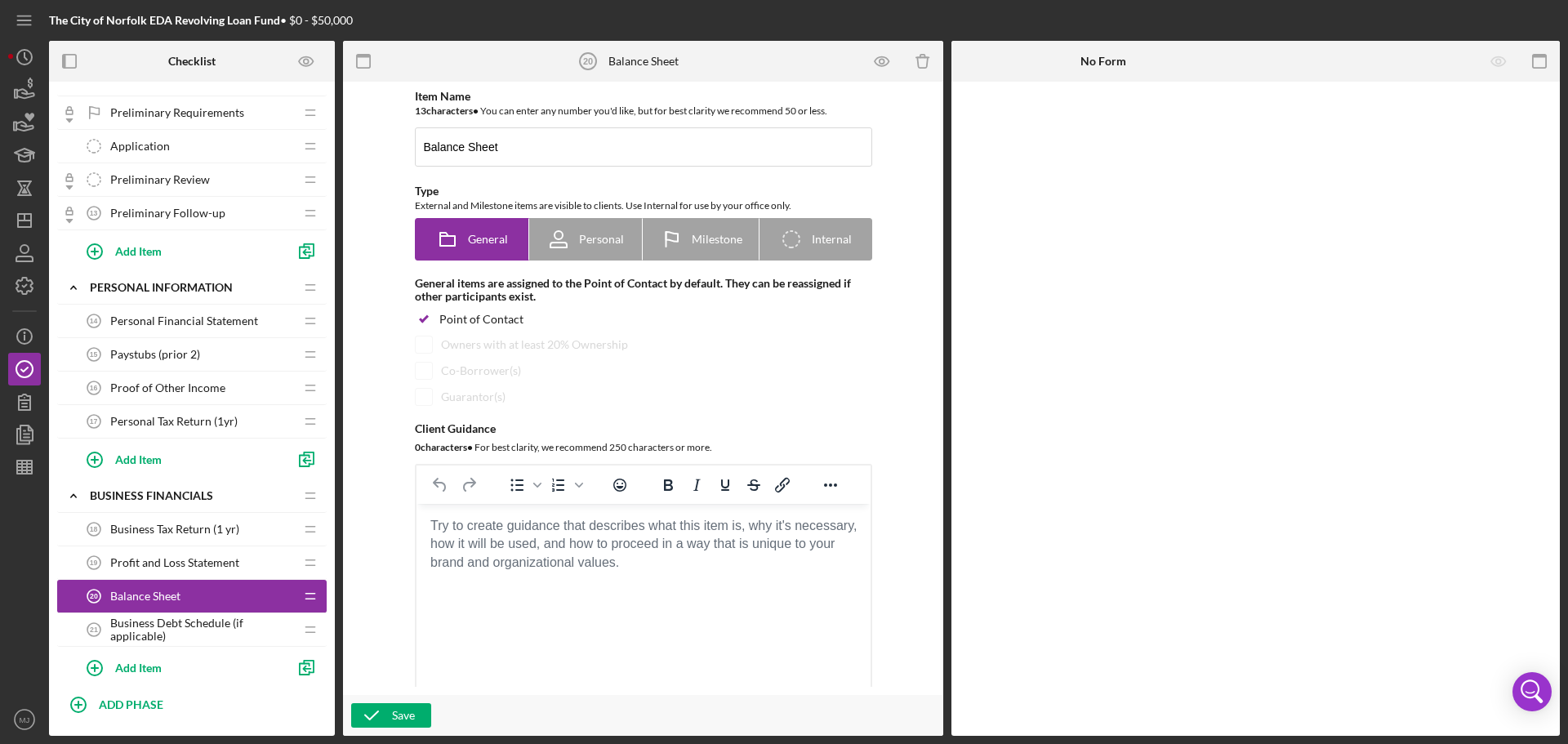
click at [132, 595] on span "Balance Sheet" at bounding box center [145, 596] width 70 height 13
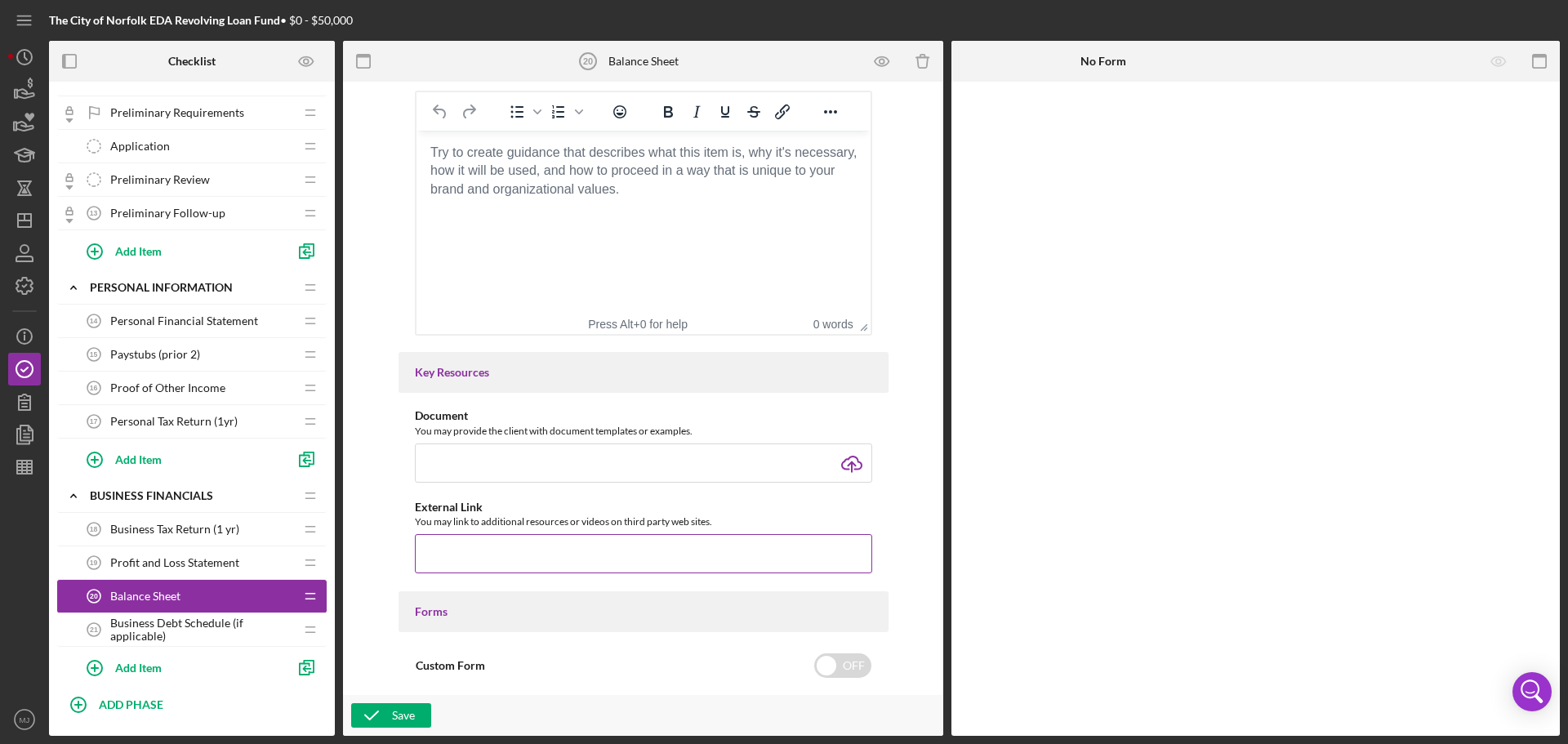
scroll to position [409, 0]
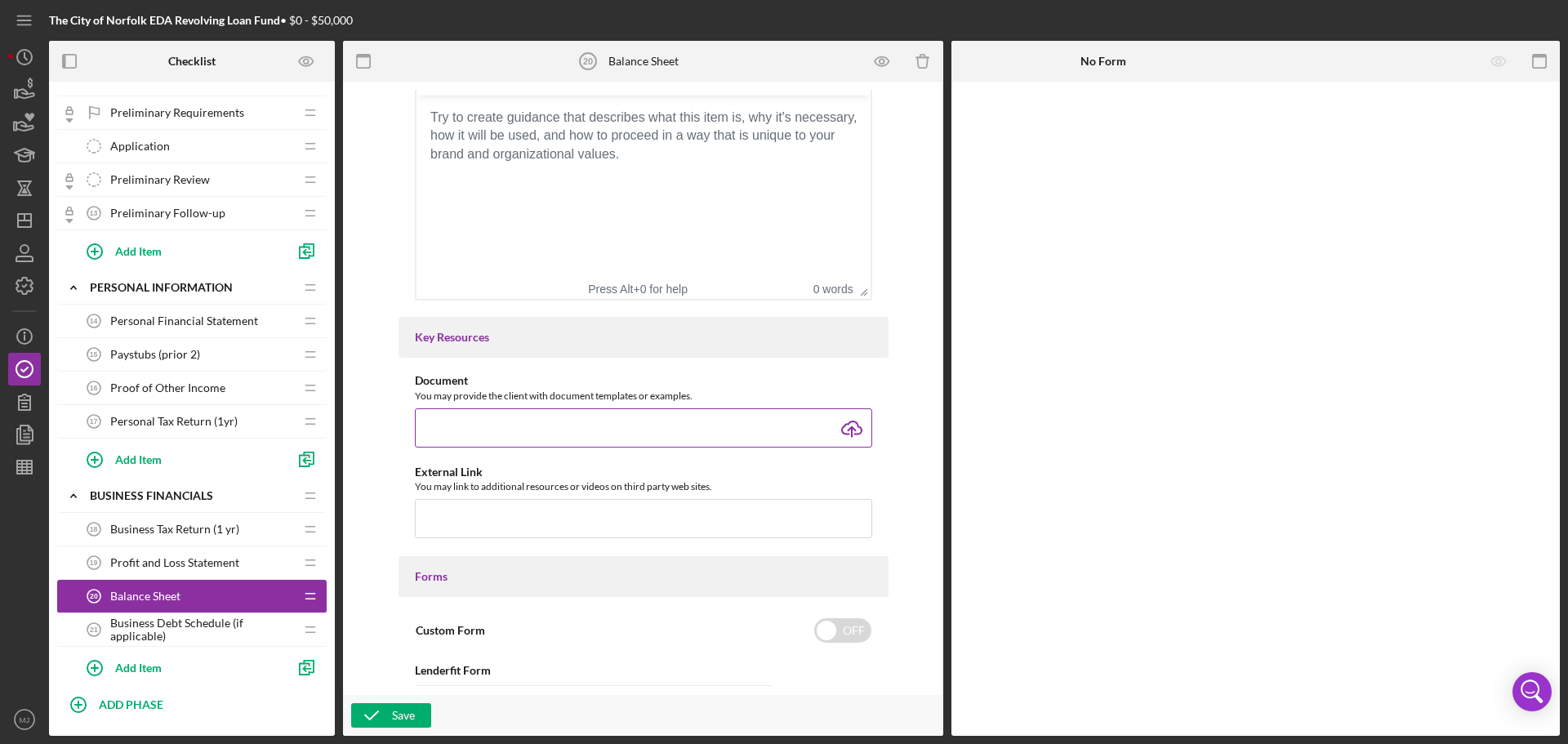
click at [848, 428] on input "file" at bounding box center [643, 429] width 457 height 39
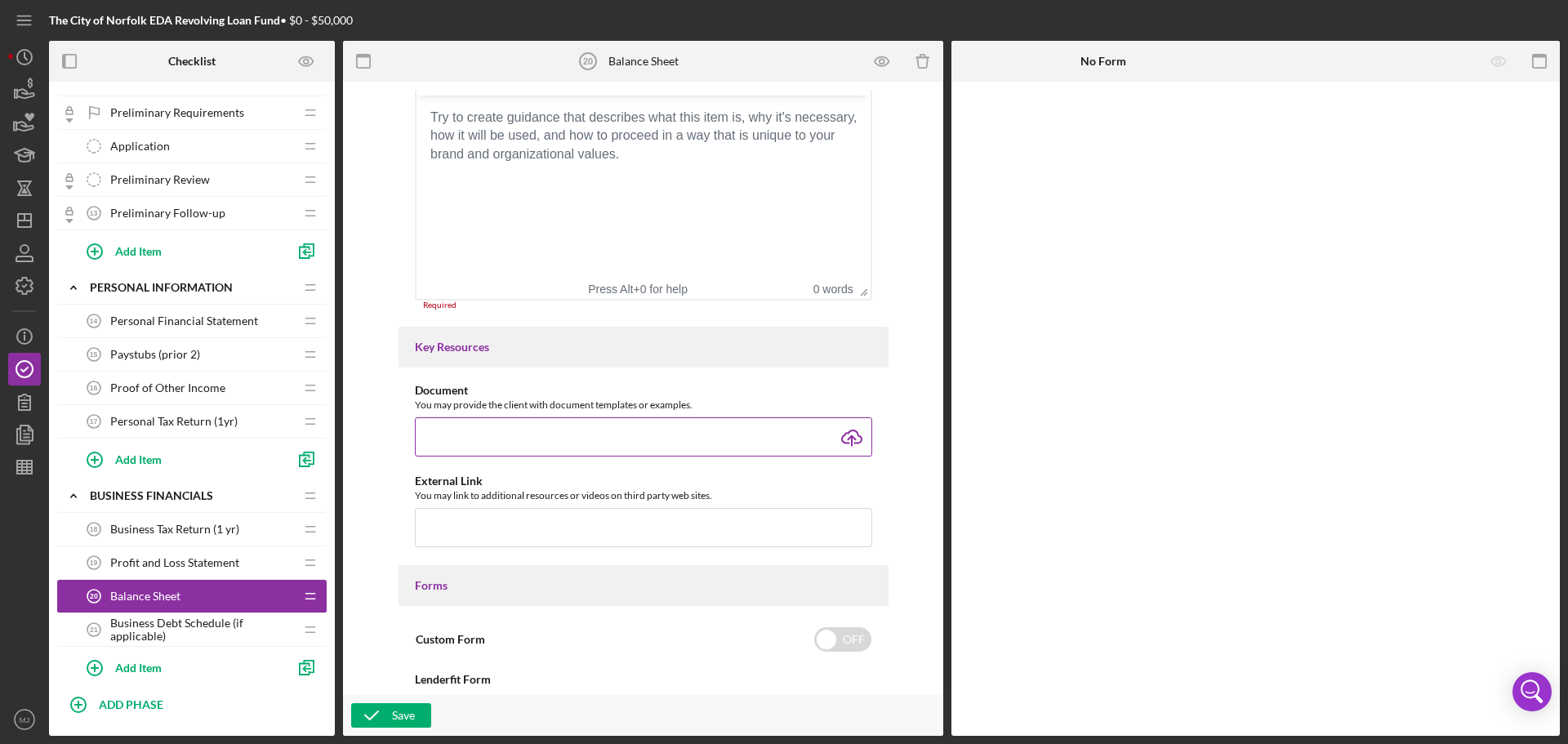
type input "C:\fakepath\BS Template.xlsx"
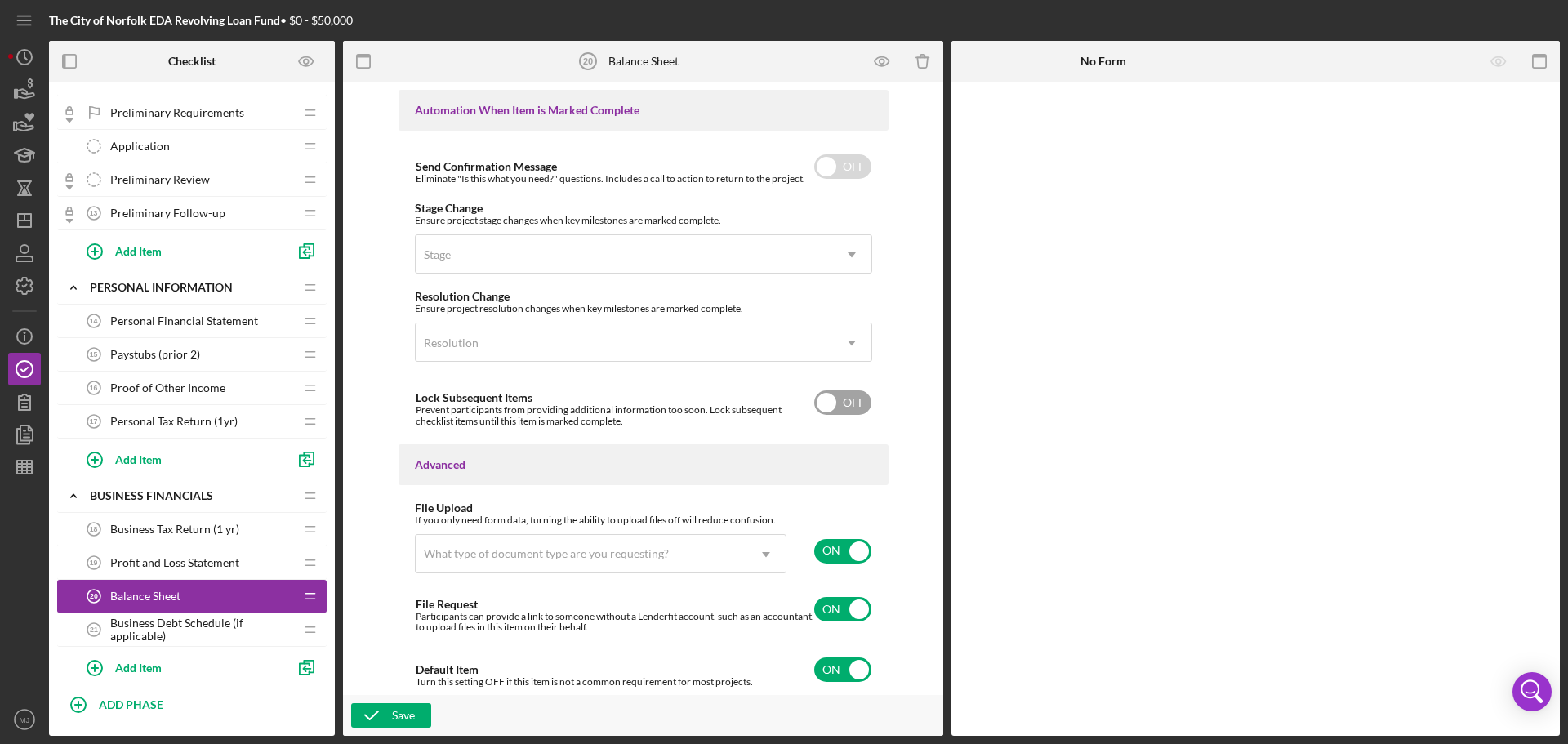
scroll to position [1088, 0]
click at [700, 548] on div "What type of document type are you requesting?" at bounding box center [581, 553] width 331 height 37
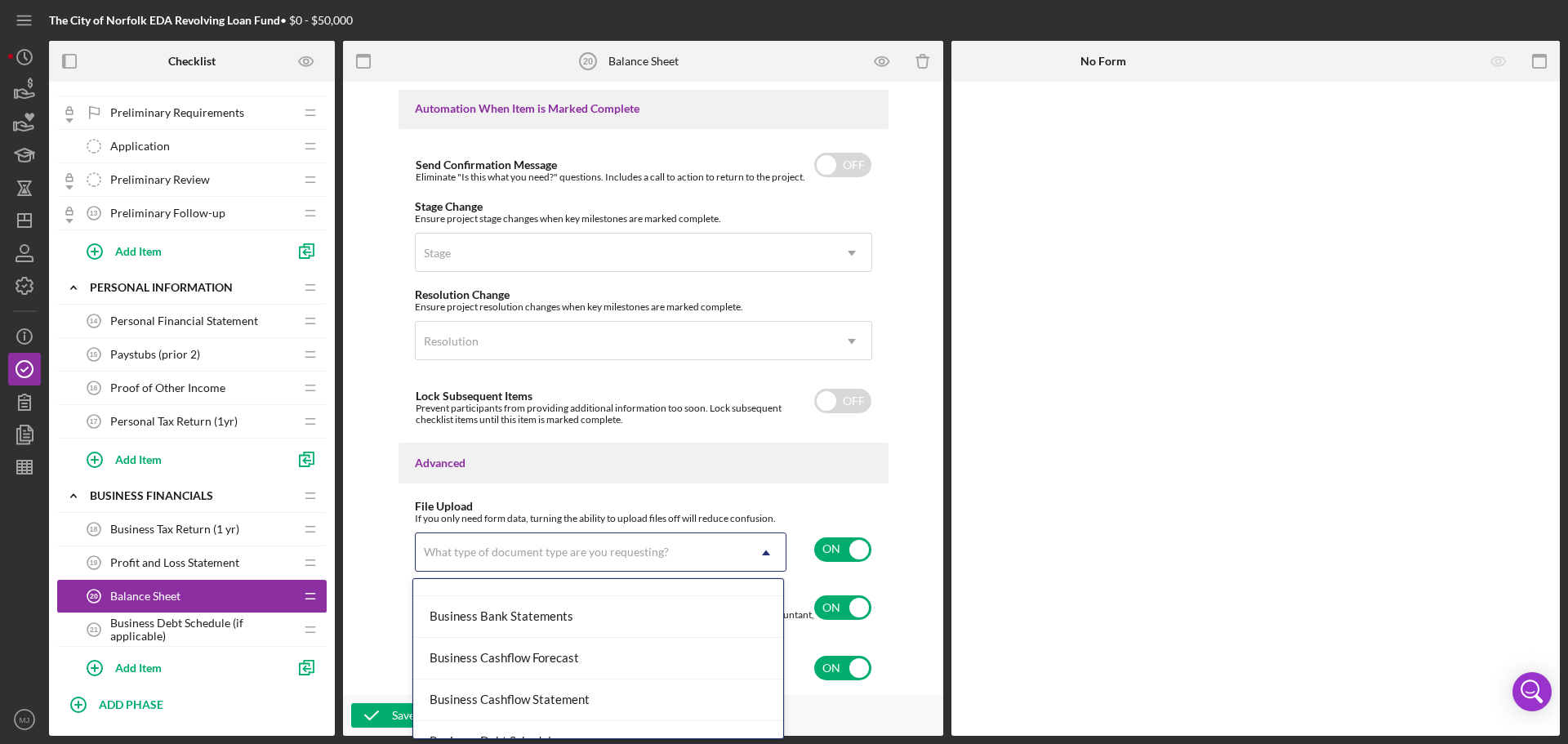
scroll to position [82, 0]
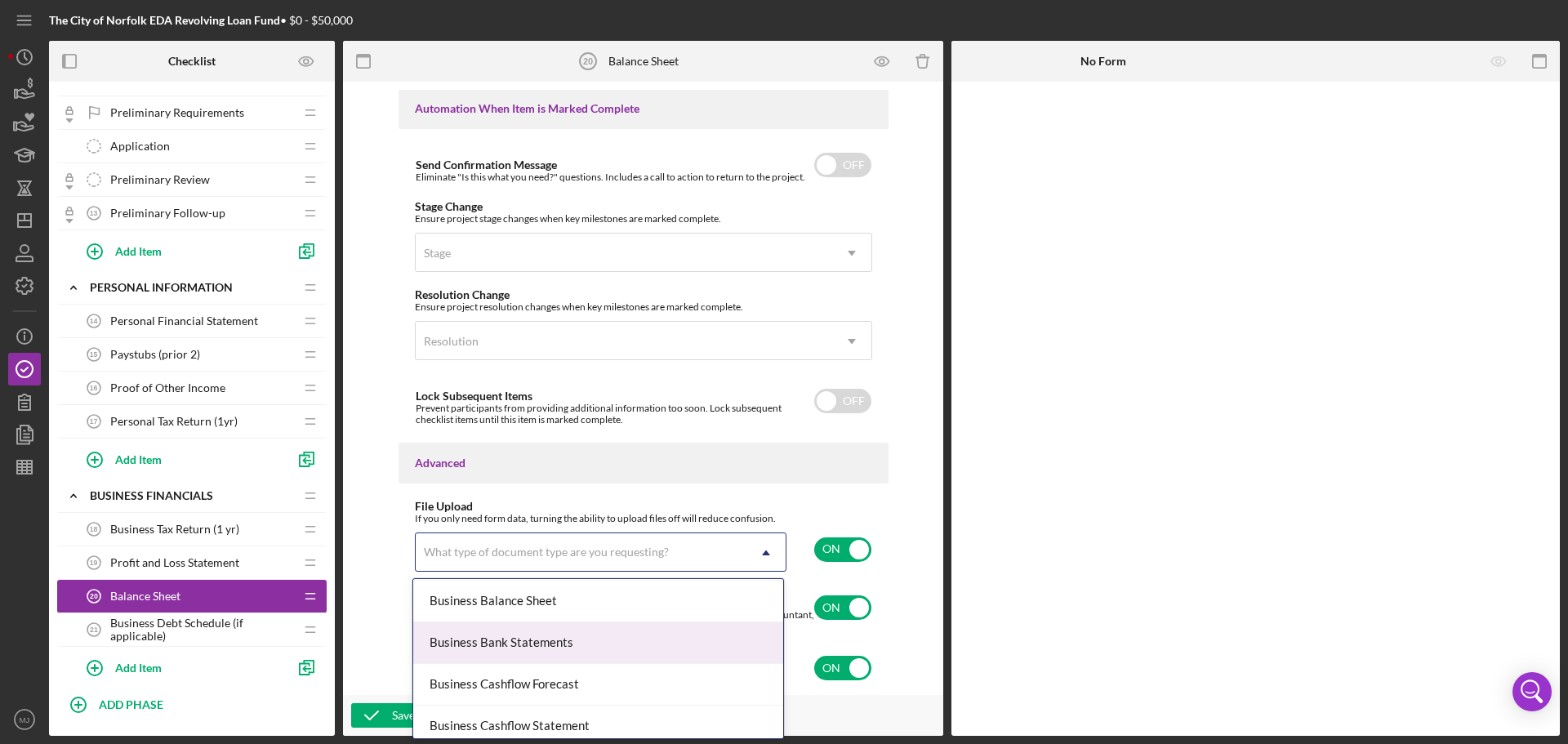
click at [523, 641] on div "Business Bank Statements" at bounding box center [599, 643] width 370 height 41
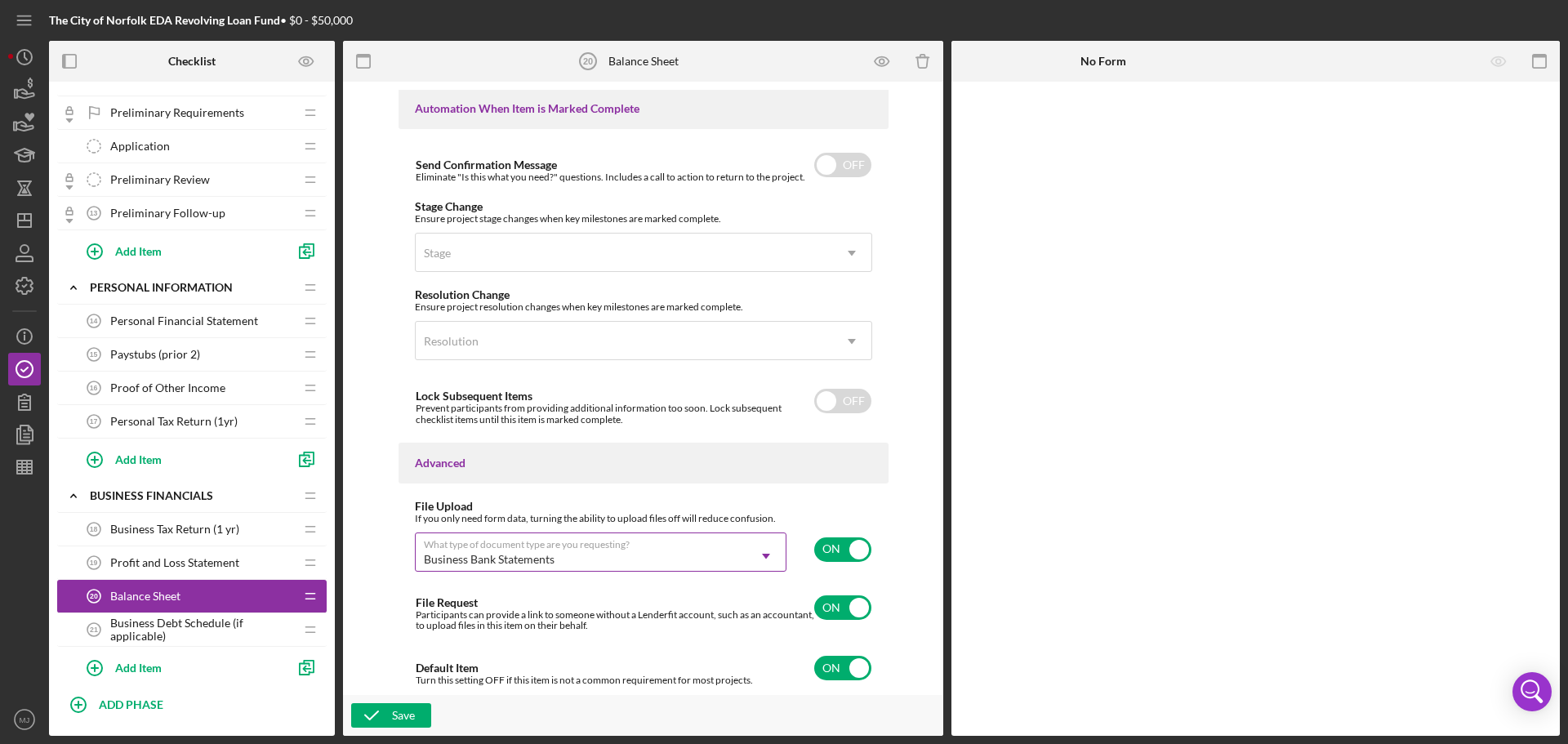
click at [761, 550] on icon "Icon/Dropdown Arrow" at bounding box center [766, 557] width 39 height 39
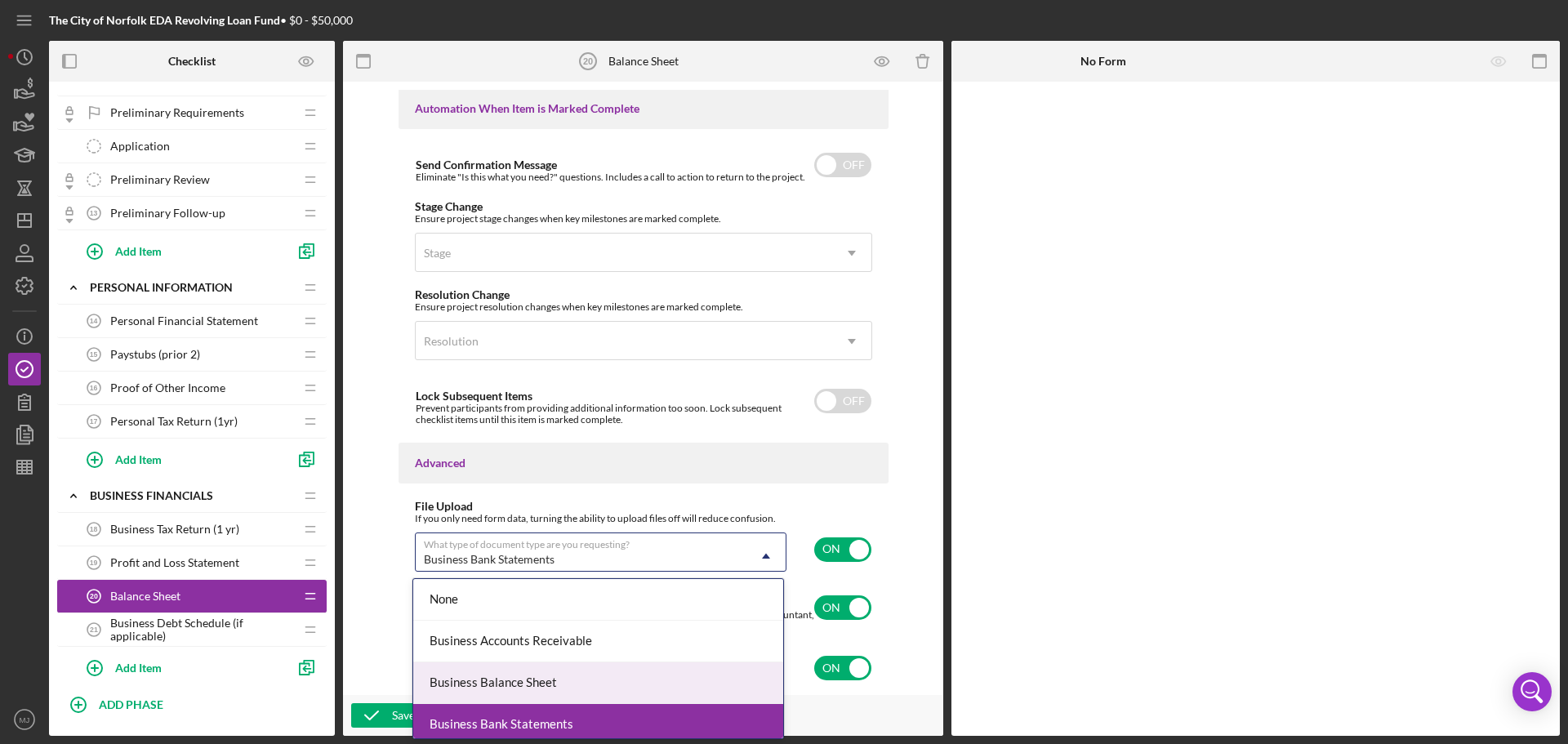
click at [477, 672] on div "Business Balance Sheet" at bounding box center [599, 683] width 370 height 41
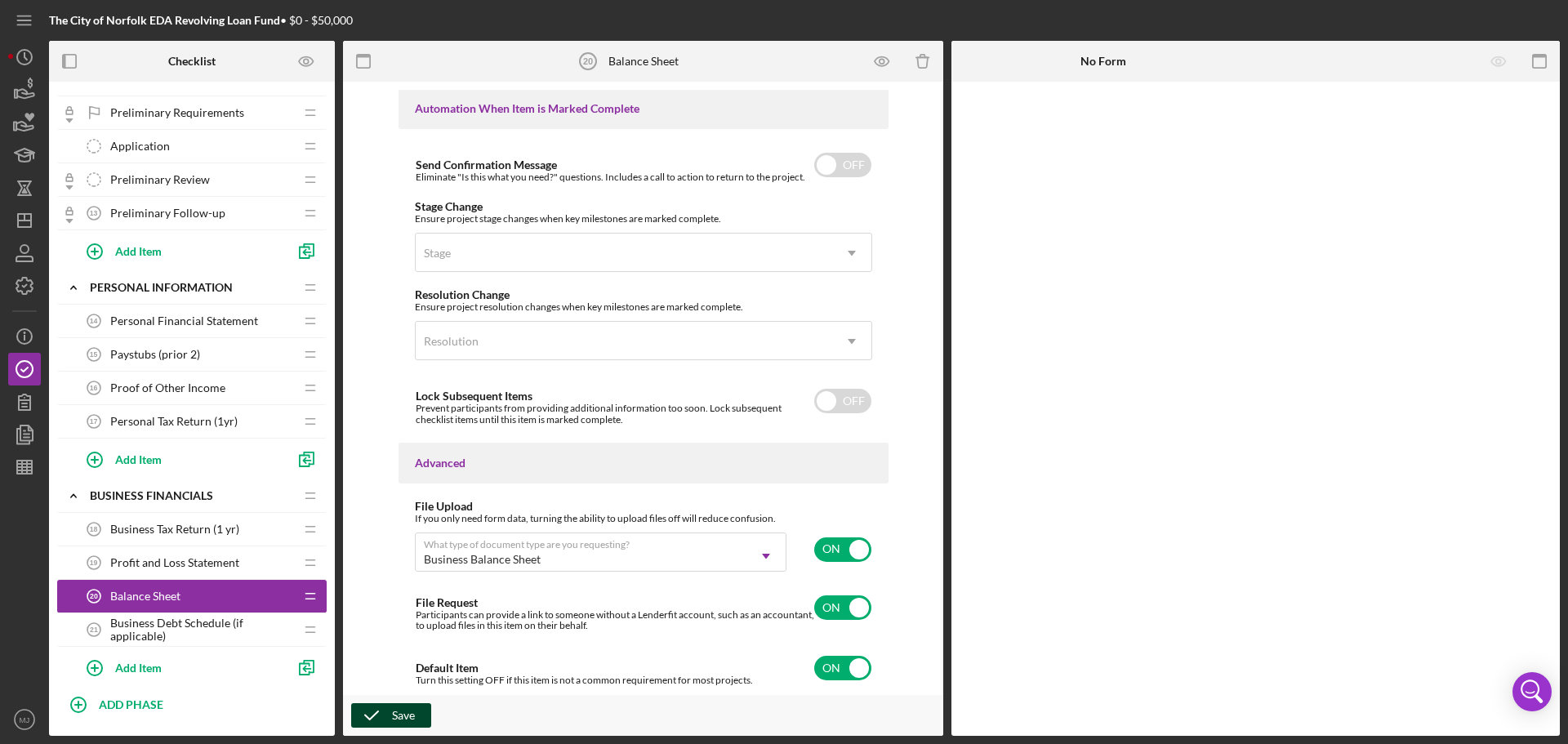
click at [396, 709] on div "Save" at bounding box center [403, 715] width 23 height 25
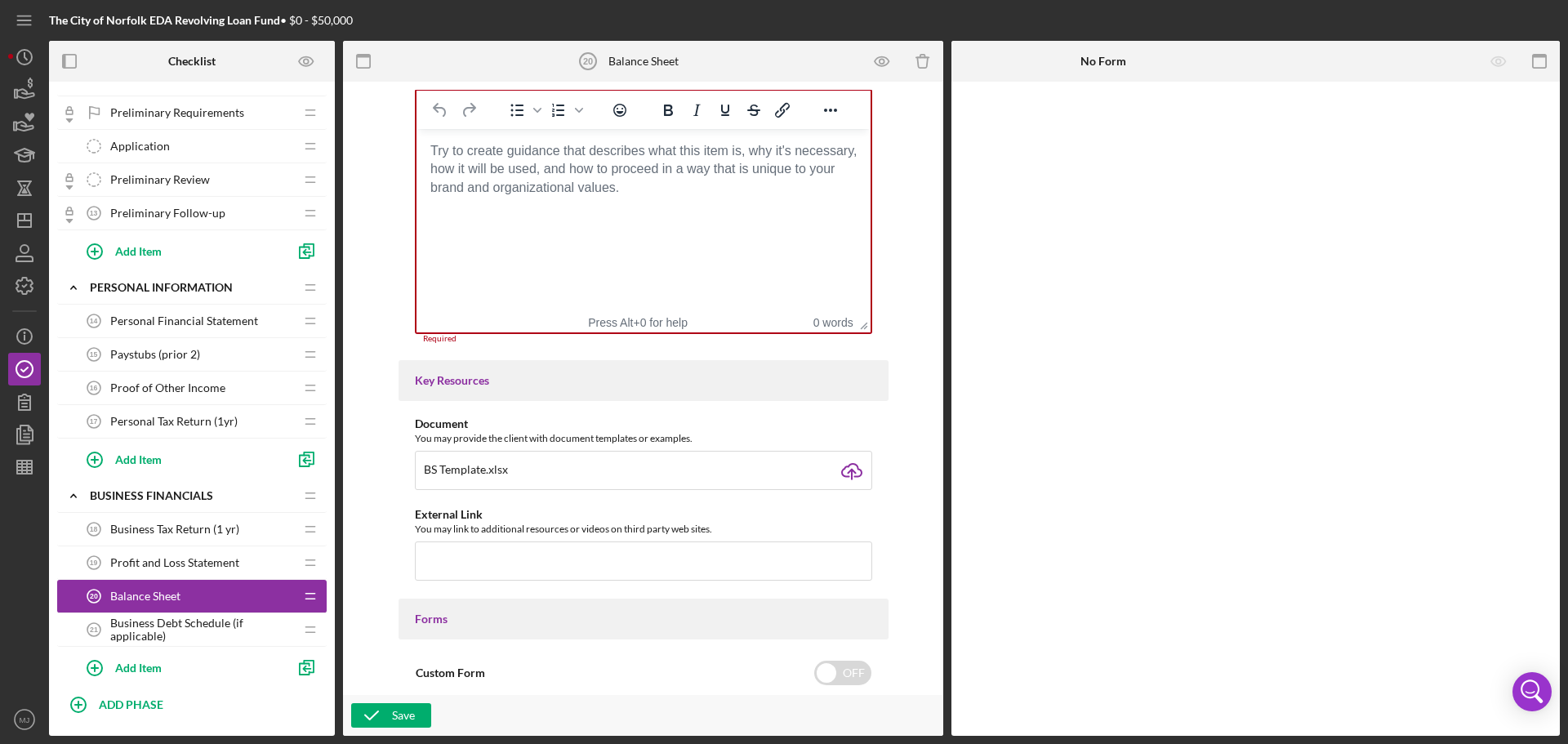
scroll to position [374, 0]
click at [593, 174] on html at bounding box center [642, 152] width 454 height 44
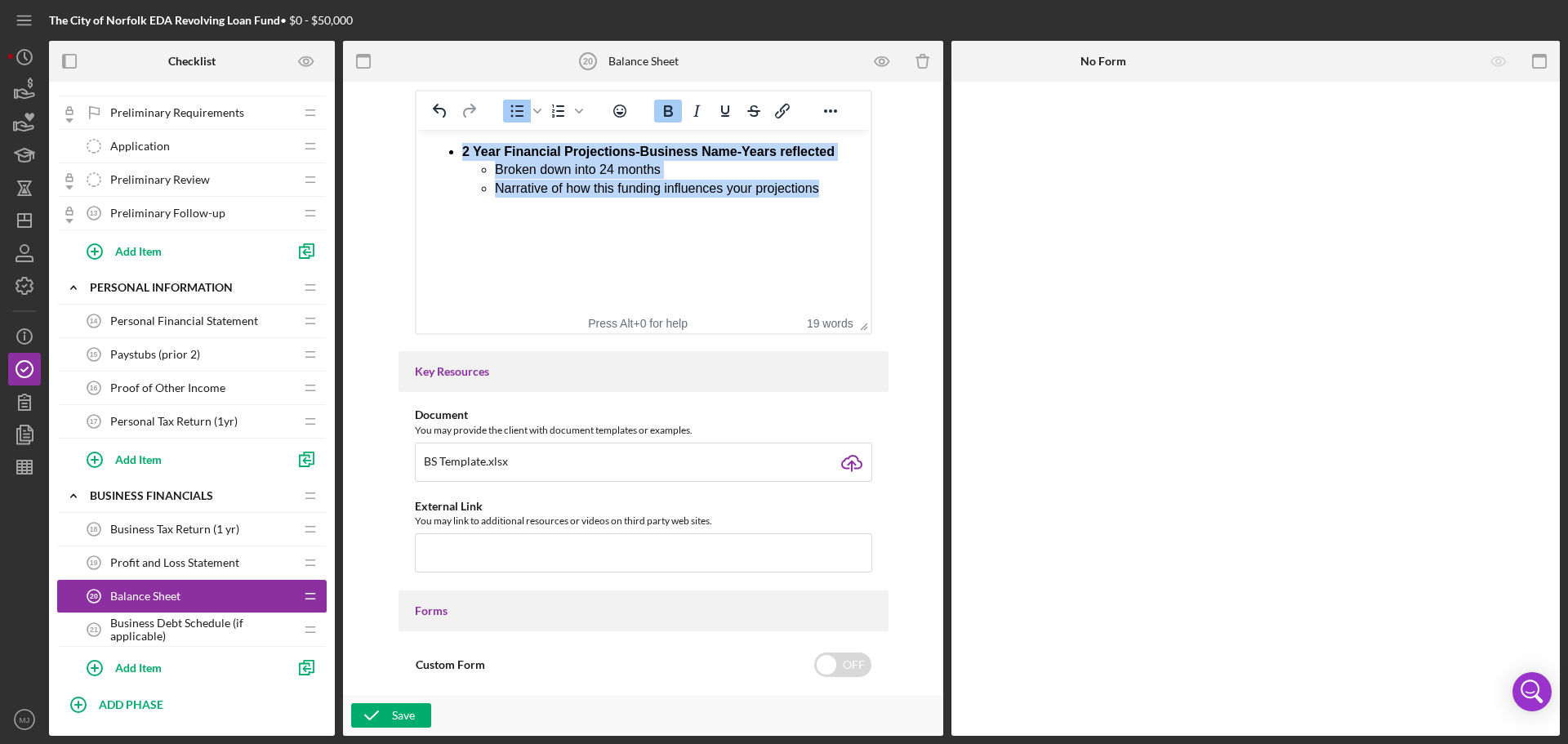
drag, startPoint x: 825, startPoint y: 184, endPoint x: 427, endPoint y: 156, distance: 399.0
click at [427, 156] on html "2 Year Financial Projections-Business Name-Years reflected Broken down into 24 …" at bounding box center [642, 170] width 454 height 81
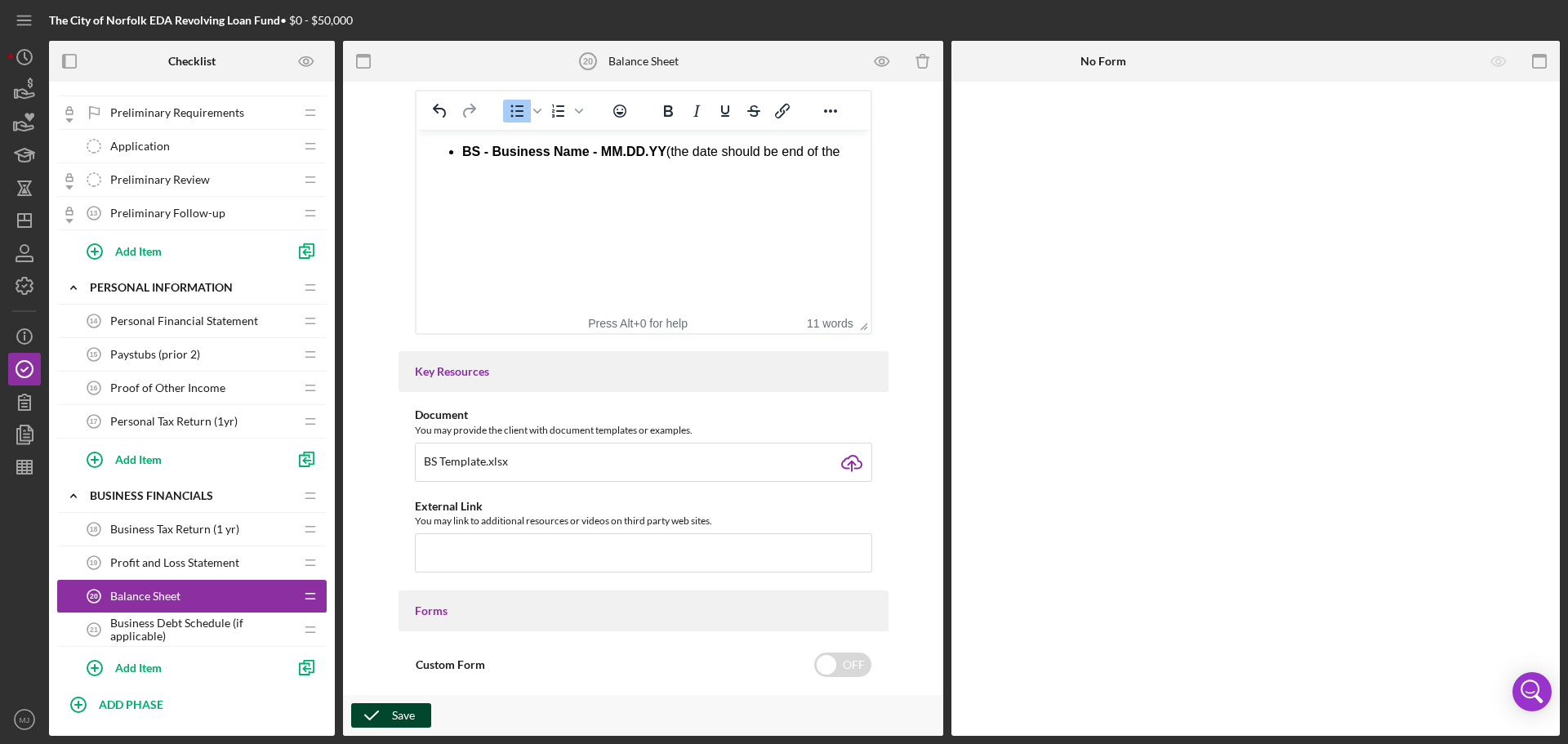
click at [365, 706] on icon "button" at bounding box center [371, 715] width 40 height 40
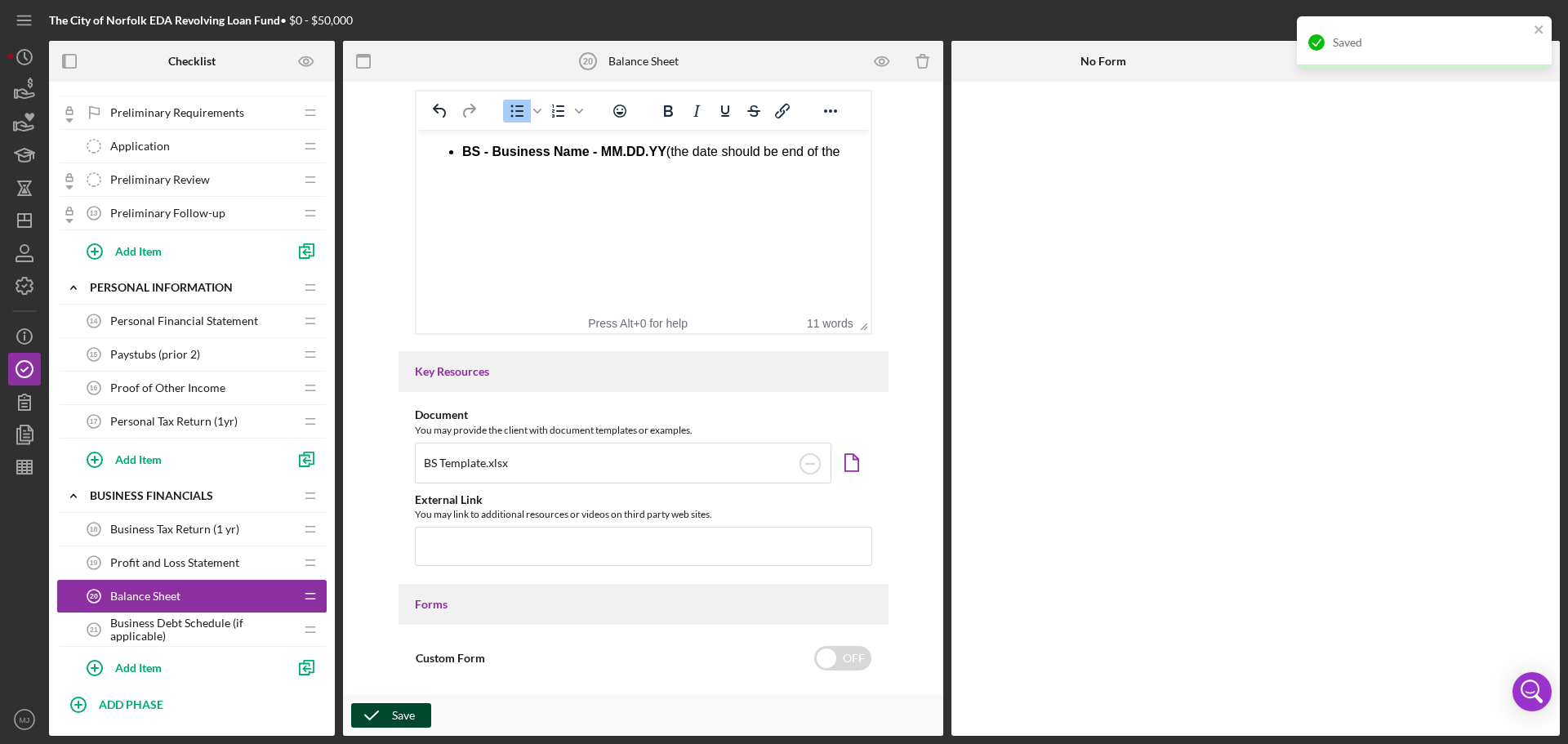
click at [370, 708] on icon "button" at bounding box center [371, 715] width 40 height 40
click at [240, 568] on div "Profit and Loss Statement 19 Profit and Loss Statement" at bounding box center [186, 563] width 217 height 33
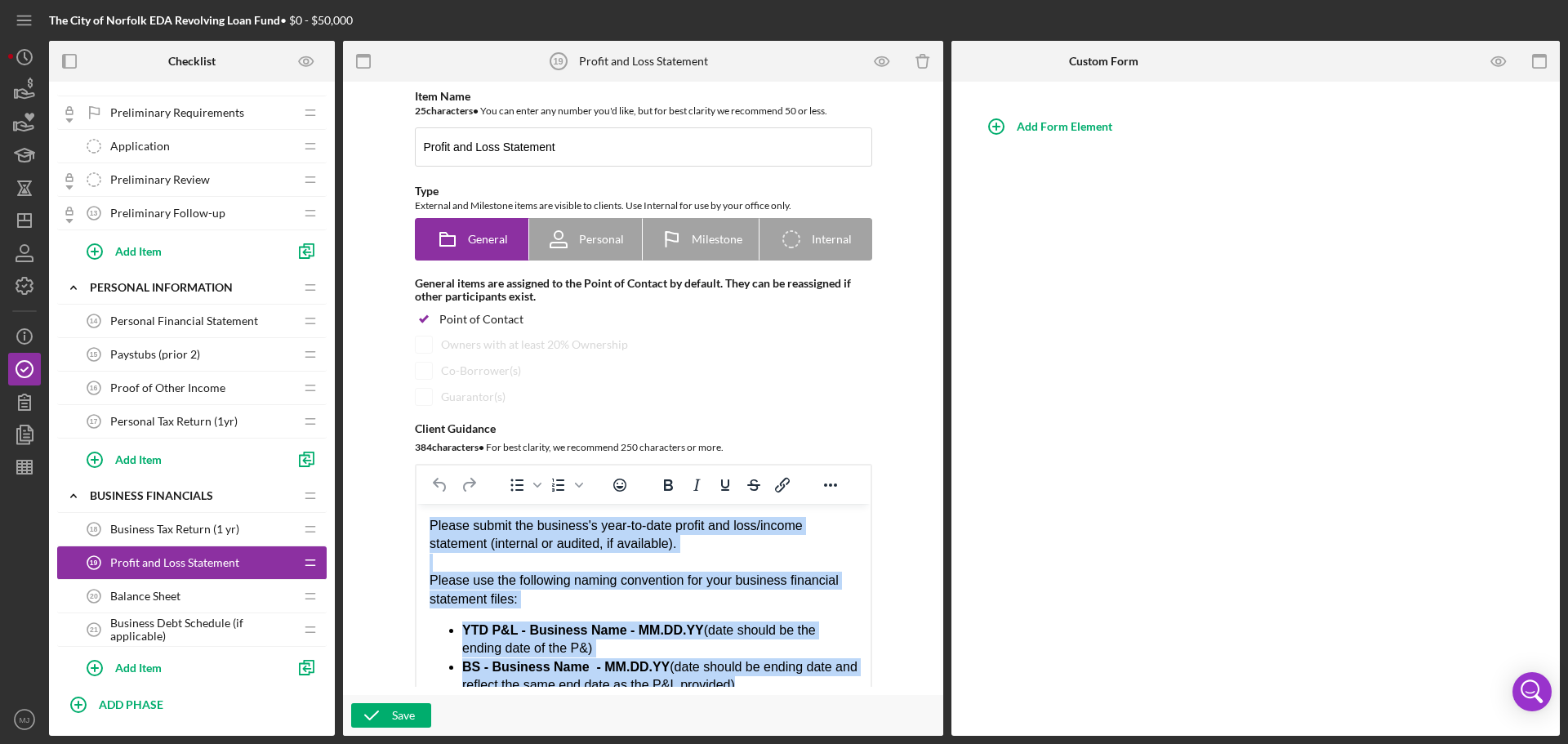
drag, startPoint x: 786, startPoint y: 605, endPoint x: 415, endPoint y: 500, distance: 385.6
click at [416, 505] on html "Please submit the business's year-to-date profit and loss/income statement (int…" at bounding box center [642, 641] width 454 height 272
click at [556, 595] on div "Please use the following naming convention for your business financial statemen…" at bounding box center [642, 589] width 427 height 36
click at [724, 578] on div "Please use the following naming convention for your business financial statemen…" at bounding box center [642, 589] width 427 height 36
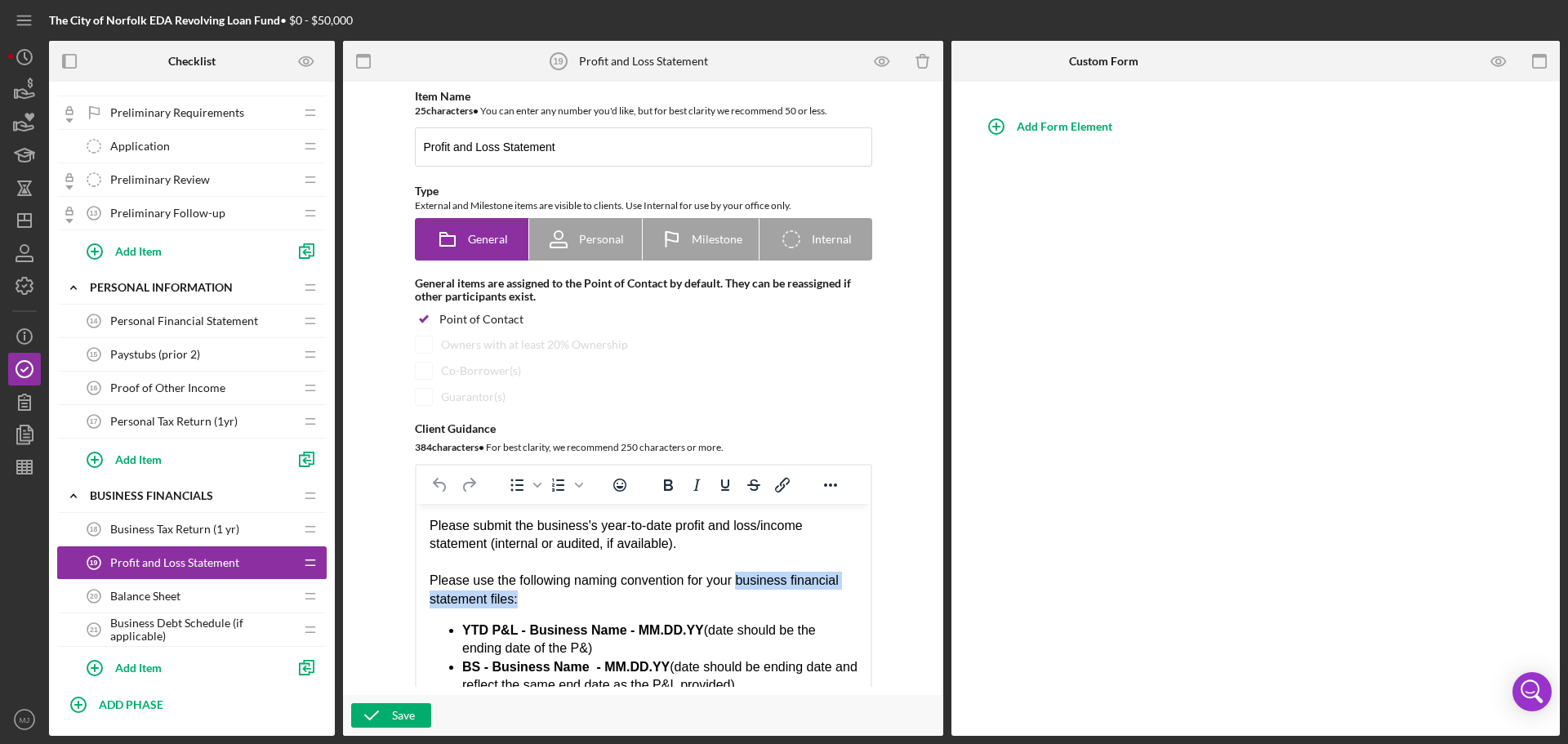
drag, startPoint x: 735, startPoint y: 578, endPoint x: 857, endPoint y: 605, distance: 125.0
click at [857, 605] on html "Please submit the business's year-to-date profit and loss/income statement (int…" at bounding box center [642, 641] width 454 height 272
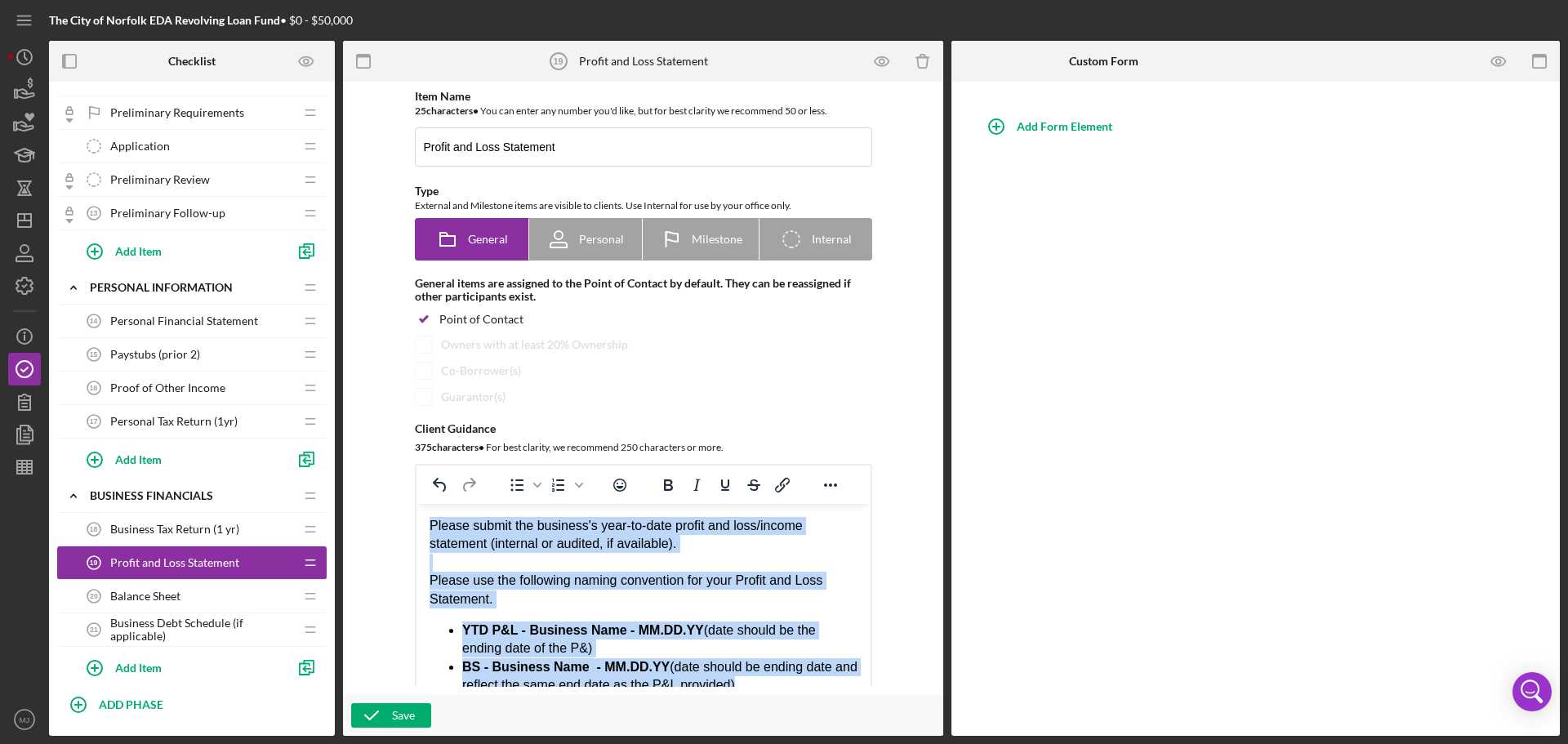
drag, startPoint x: 779, startPoint y: 599, endPoint x: 357, endPoint y: 490, distance: 435.8
click at [416, 505] on html "Please submit the business's year-to-date profit and loss/income statement (int…" at bounding box center [642, 641] width 454 height 272
copy body "Please submit the business's year-to-date profit and loss/income statement (int…"
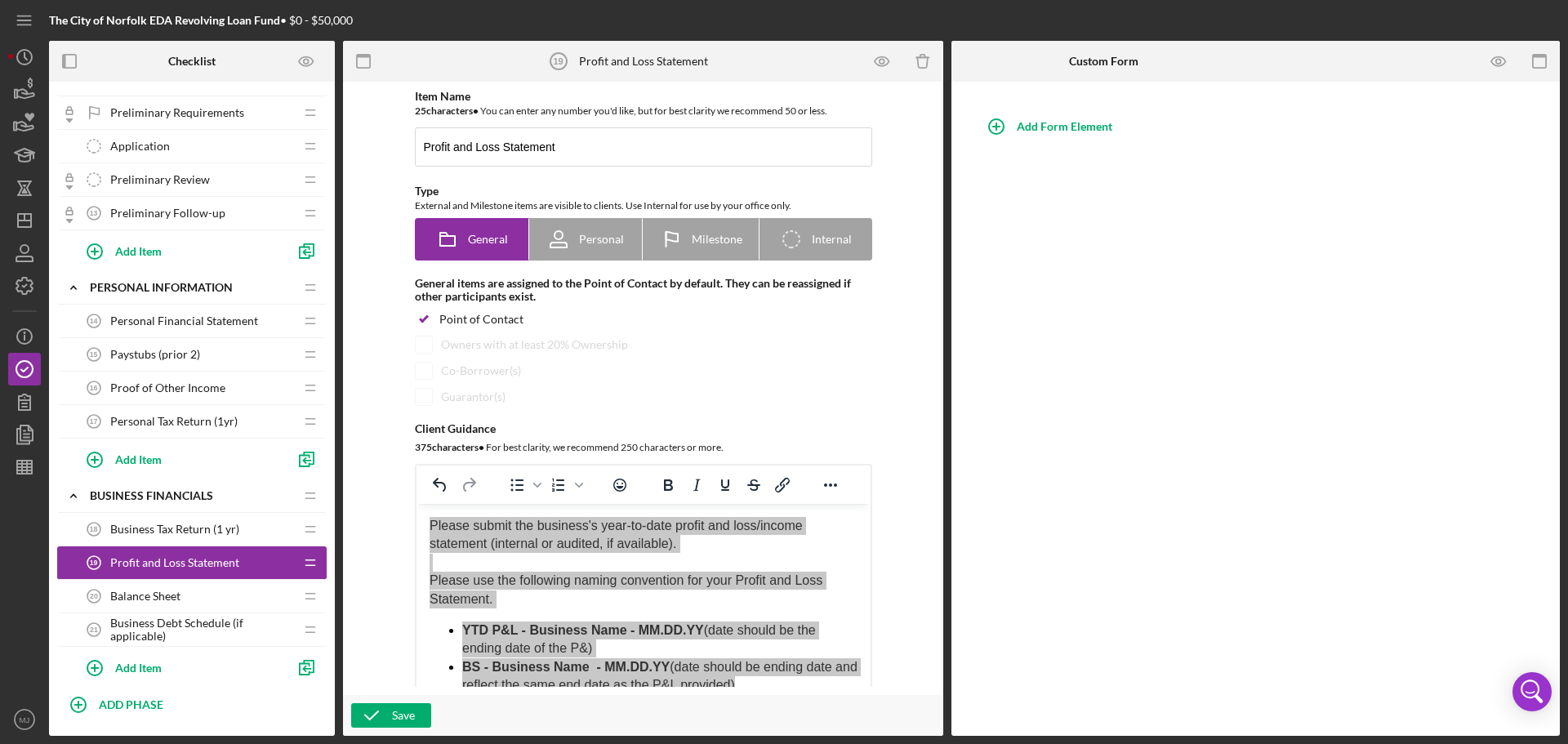
click at [164, 591] on span "Balance Sheet" at bounding box center [145, 596] width 70 height 13
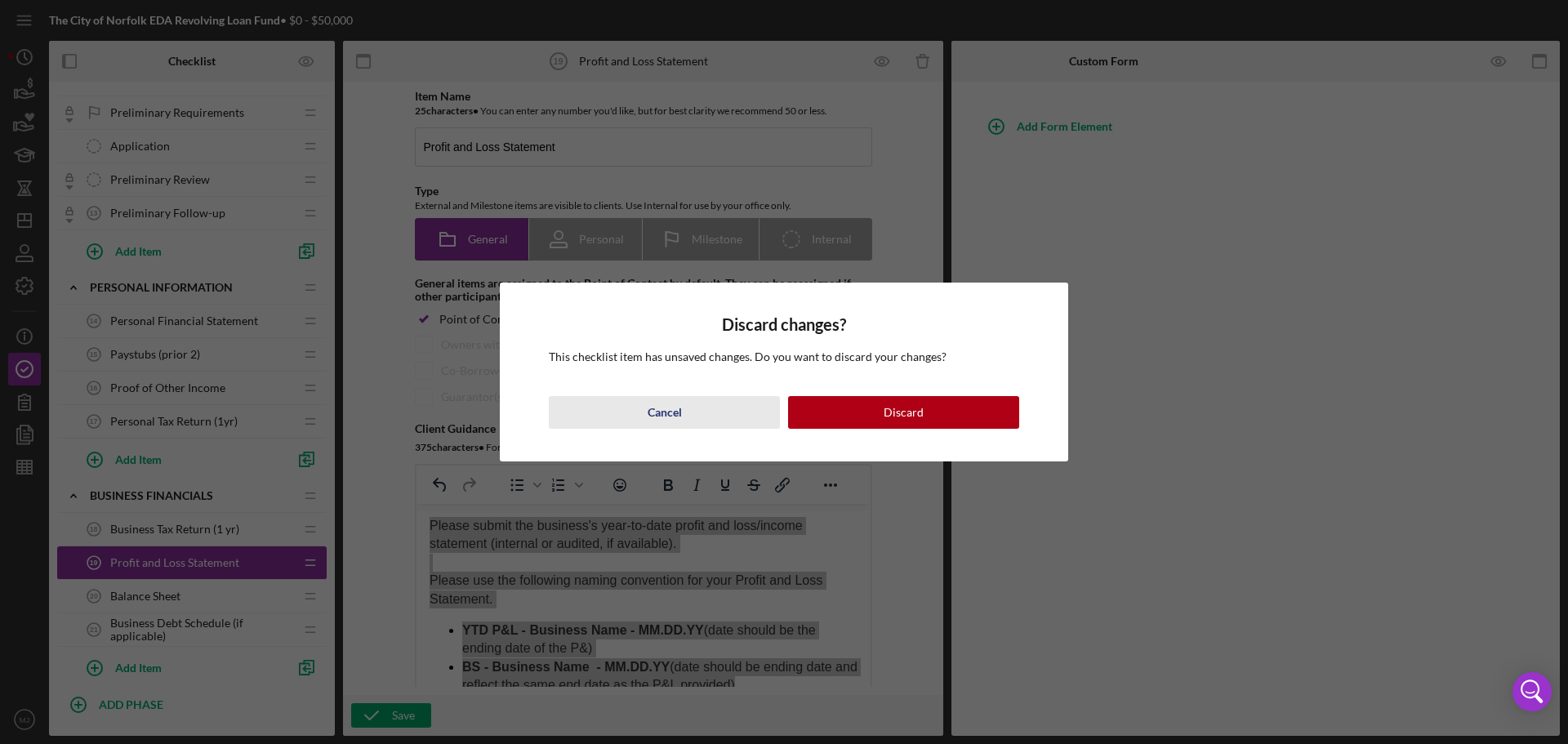
click at [693, 414] on button "Cancel" at bounding box center [664, 412] width 231 height 33
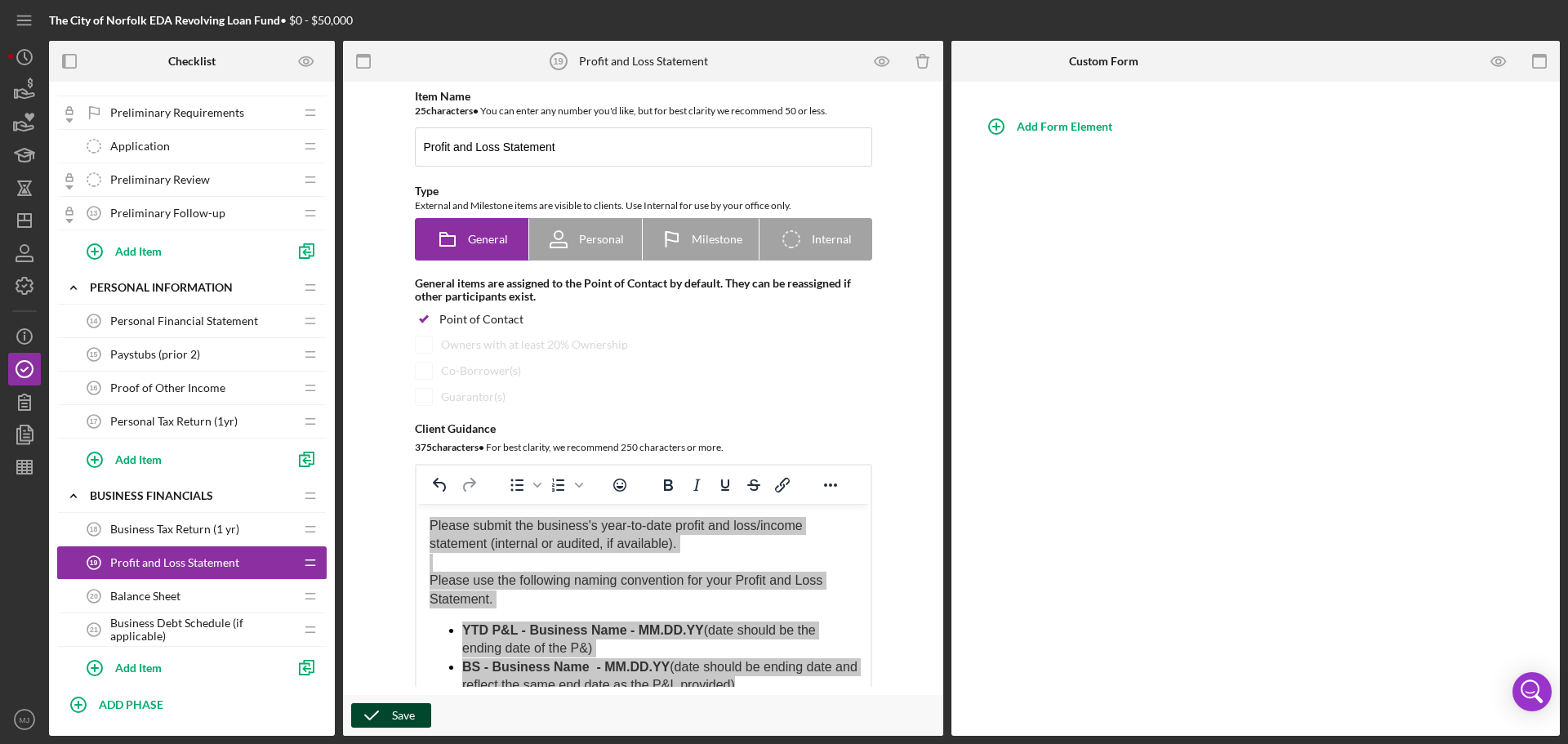
click at [394, 724] on div "Save" at bounding box center [403, 715] width 23 height 25
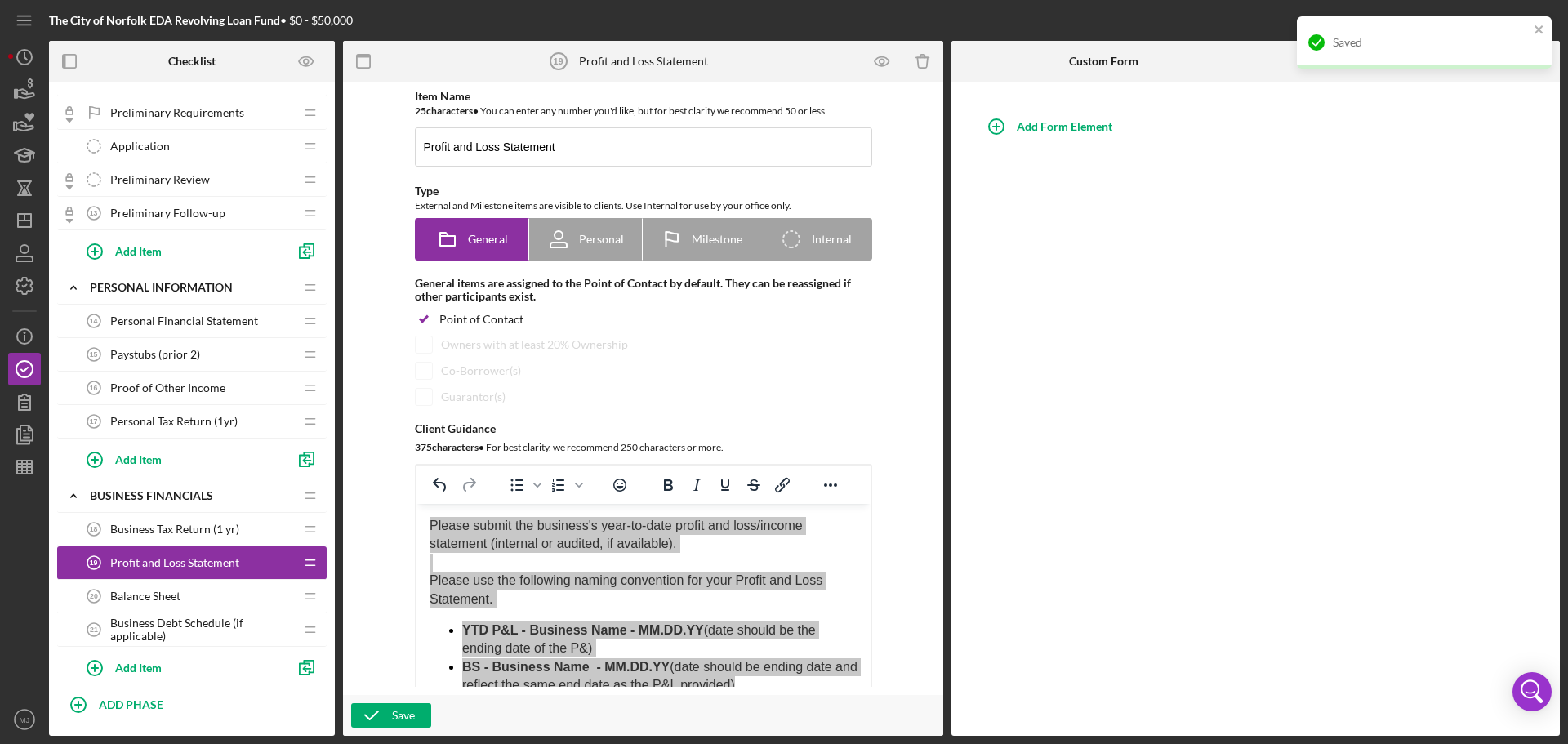
click at [162, 596] on span "Balance Sheet" at bounding box center [145, 596] width 70 height 13
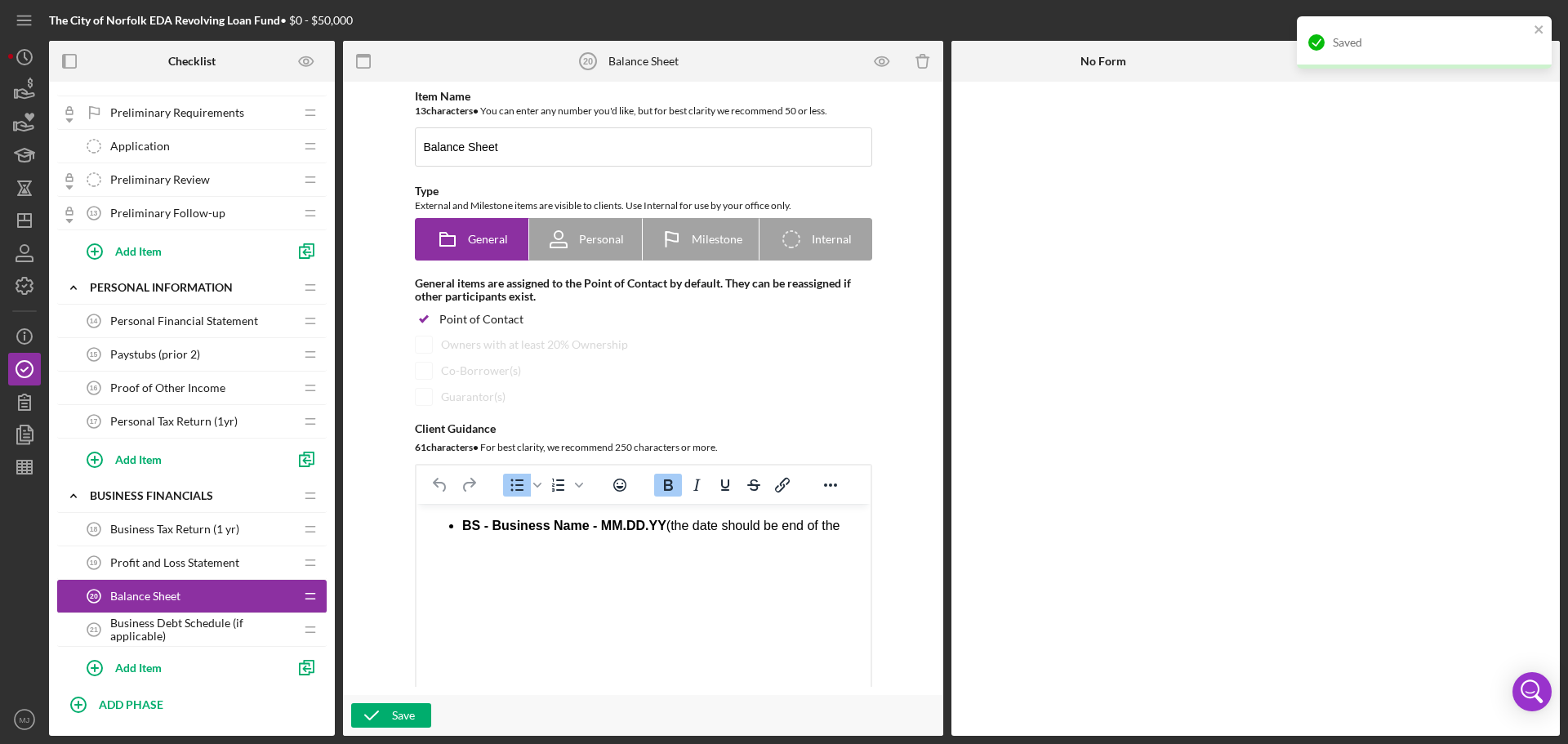
click at [577, 541] on html "BS - Business Name - MM.DD.YY (the date should be end of the" at bounding box center [642, 526] width 454 height 44
drag, startPoint x: 442, startPoint y: 523, endPoint x: 817, endPoint y: 609, distance: 384.7
click at [817, 548] on html "BS - Business Name - MM.DD.YY (the date should be end of the" at bounding box center [642, 526] width 454 height 44
paste body "Rich Text Area. Press ALT-0 for help."
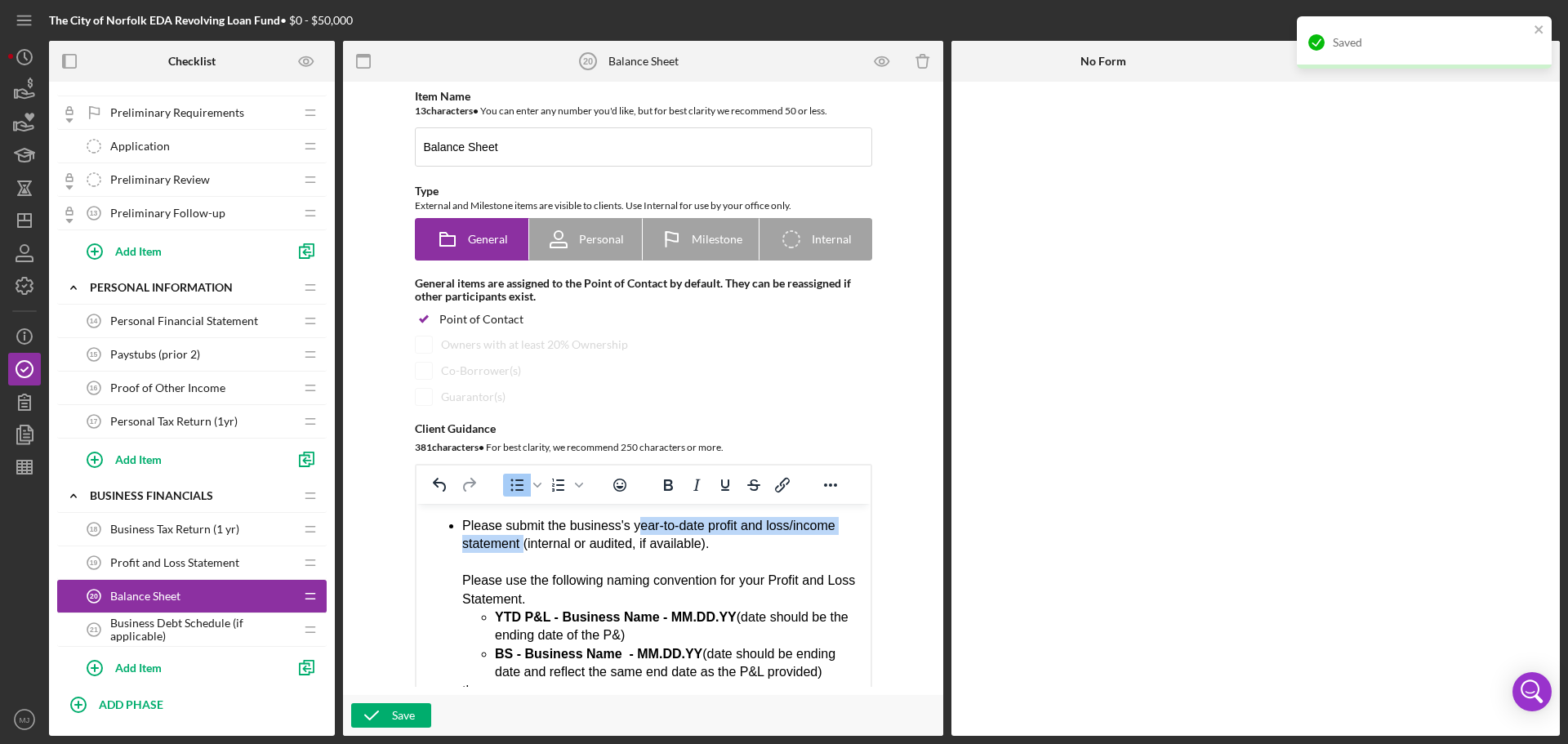
drag, startPoint x: 630, startPoint y: 524, endPoint x: 521, endPoint y: 549, distance: 111.8
click at [521, 549] on div "Please submit the business's year-to-date profit and loss/income statement (int…" at bounding box center [658, 535] width 395 height 36
click at [623, 544] on div "Please submit the business's current balance sheet (internal or audited, if ava…" at bounding box center [658, 535] width 395 height 36
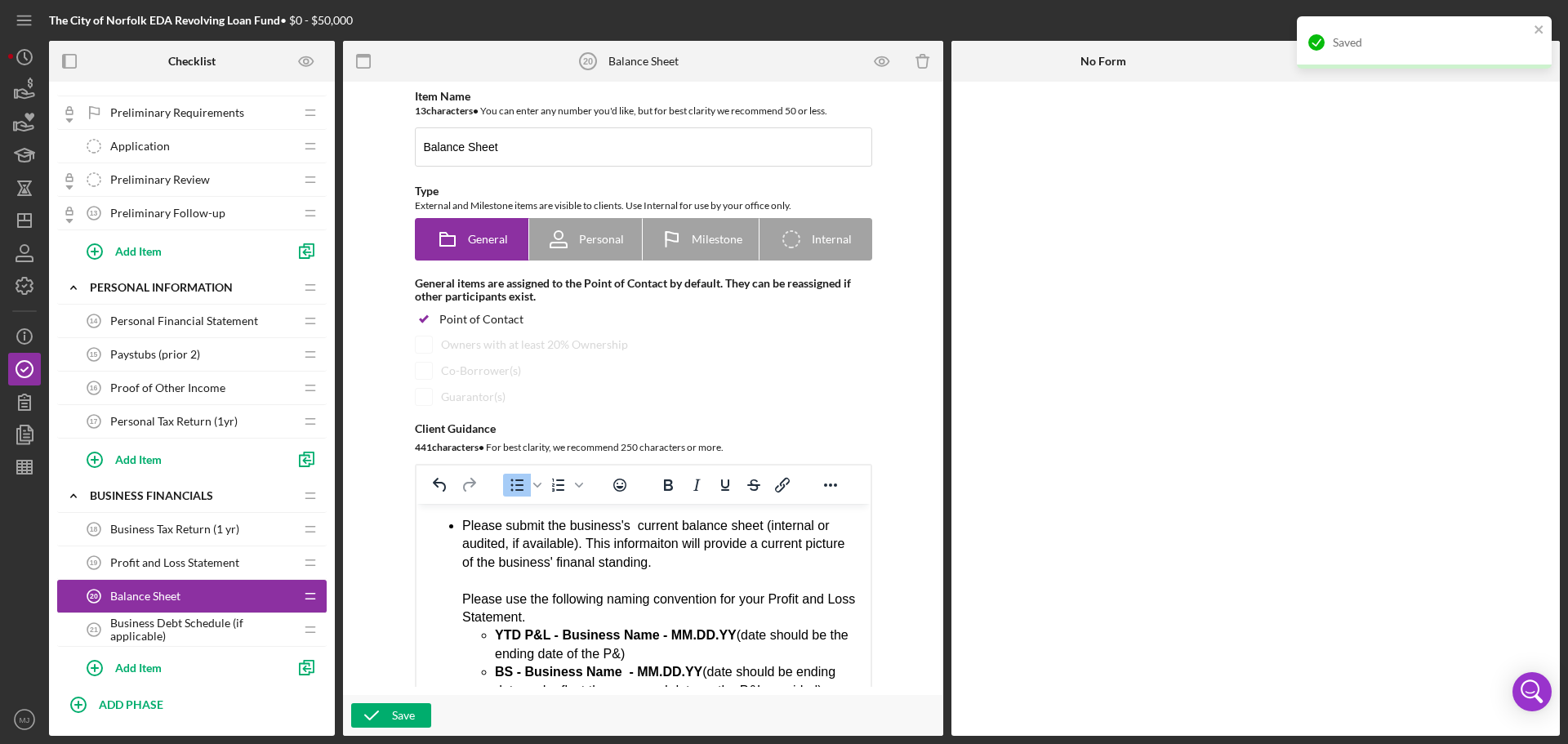
click at [625, 566] on div "Please submit the business's current balance sheet (internal or audited, if ava…" at bounding box center [658, 545] width 395 height 55
click at [662, 547] on div "Please submit the business's current balance sheet (internal or audited, if ava…" at bounding box center [658, 545] width 395 height 55
drag, startPoint x: 677, startPoint y: 648, endPoint x: 483, endPoint y: 636, distance: 194.4
click at [494, 636] on li "YTD P&L - Business Name - MM.DD.YY (date should be the ending date of the P&)" at bounding box center [676, 644] width 362 height 36
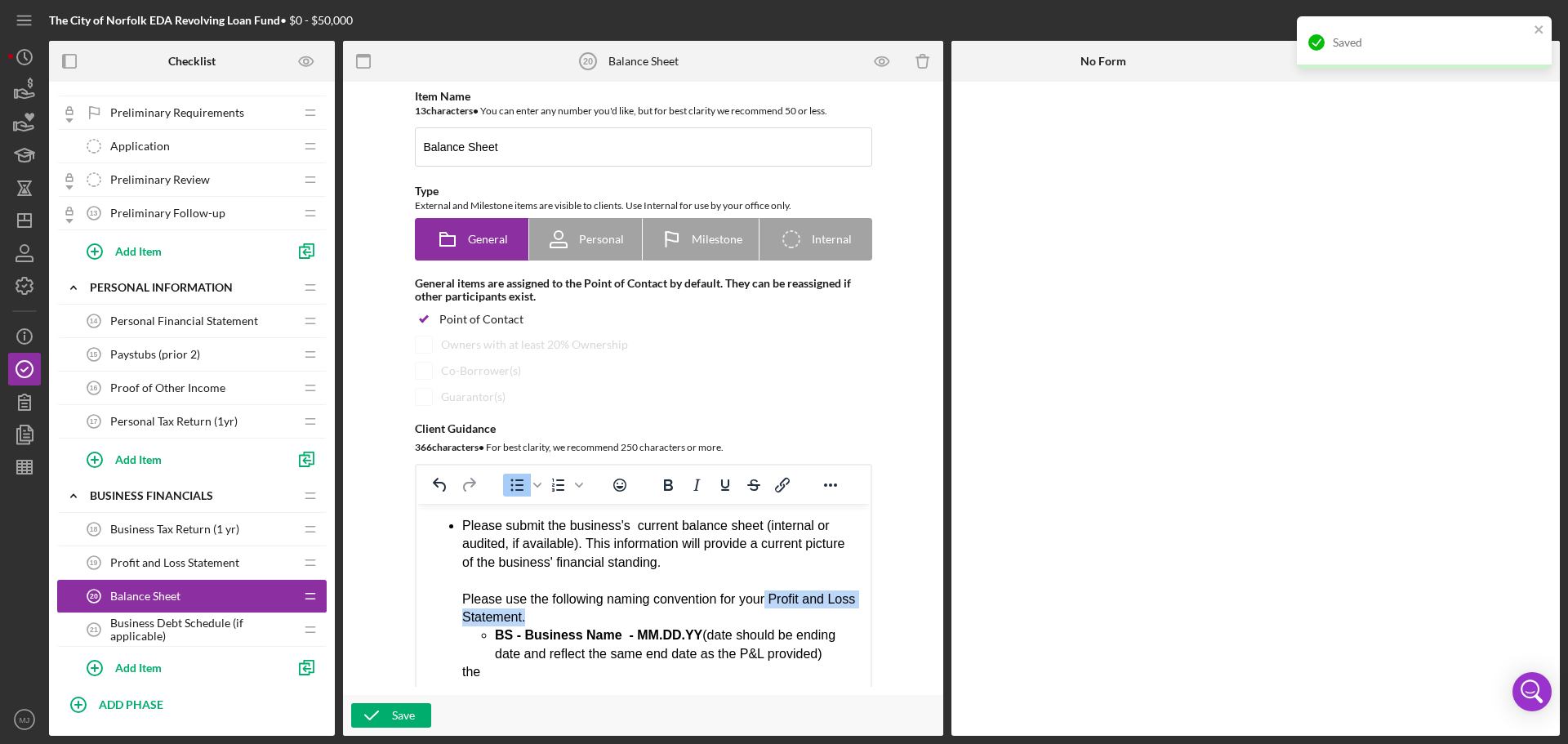
drag, startPoint x: 763, startPoint y: 595, endPoint x: 793, endPoint y: 612, distance: 34.5
click at [793, 612] on div "Please use the following naming convention for your Profit and Loss Statement." at bounding box center [658, 608] width 395 height 36
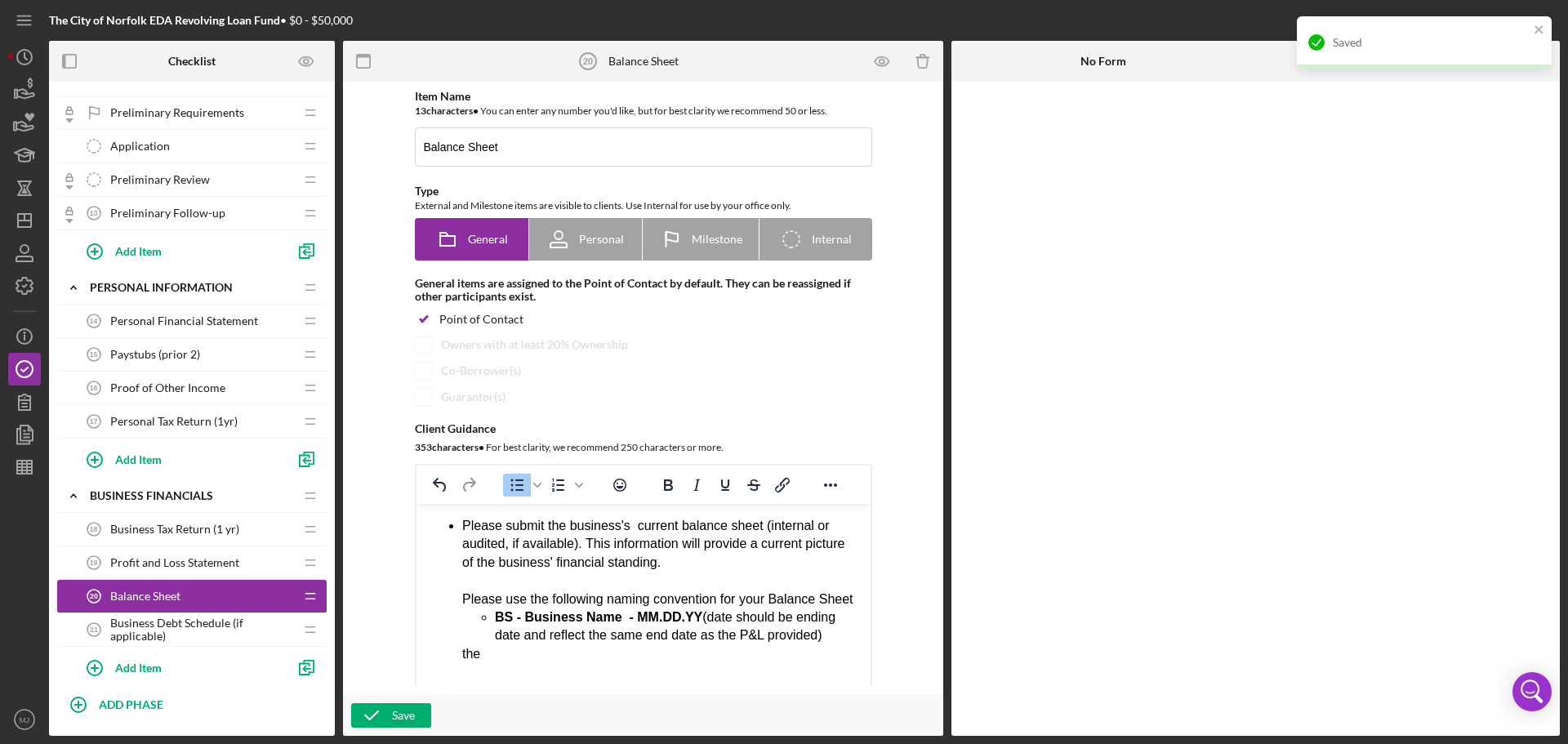
click at [697, 564] on div "Please submit the business's current balance sheet (internal or audited, if ava…" at bounding box center [658, 545] width 395 height 55
click at [827, 486] on icon "Reveal or hide additional toolbar items" at bounding box center [830, 485] width 13 height 3
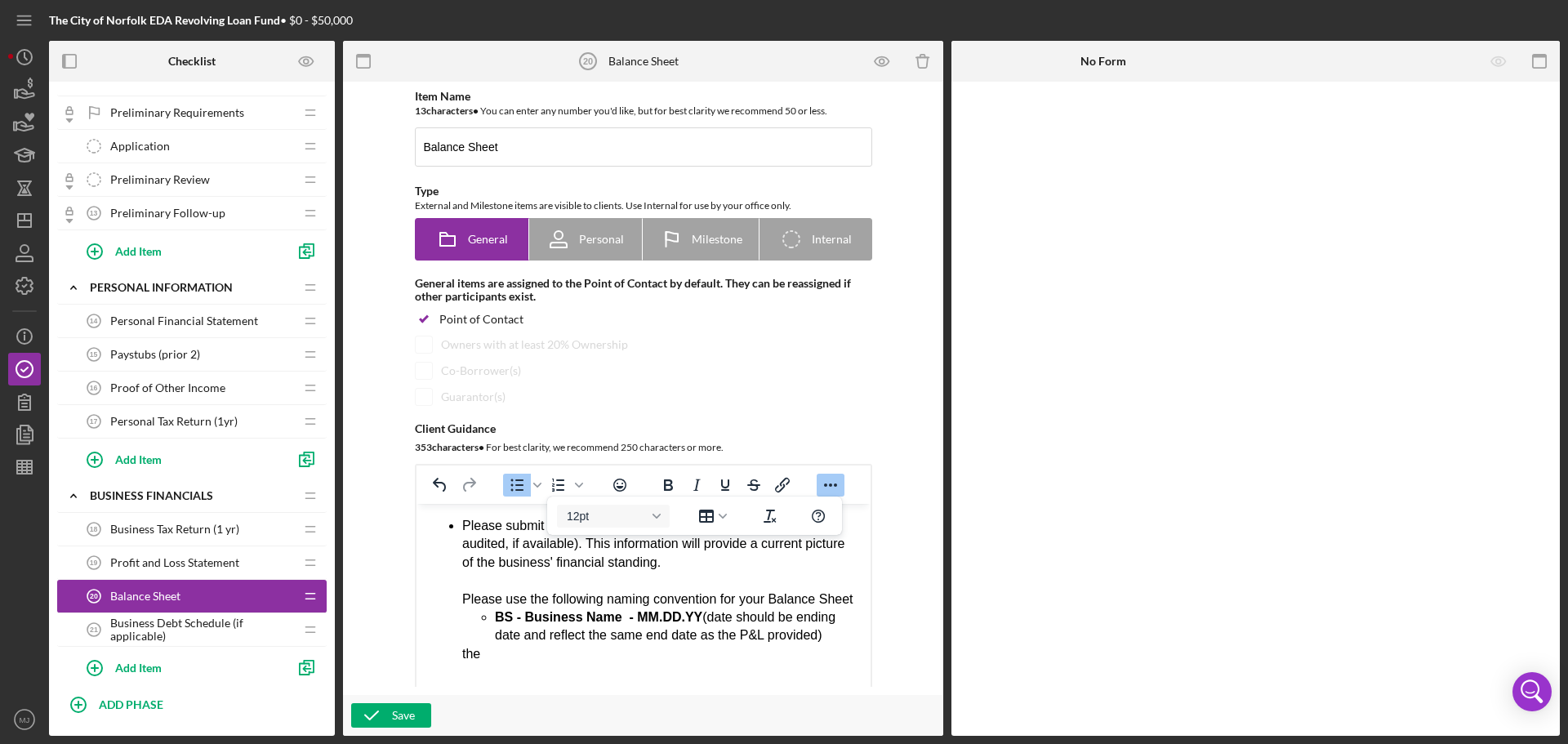
click at [685, 582] on div "Please submit the business's current balance sheet (internal or audited, if ava…" at bounding box center [658, 590] width 395 height 146
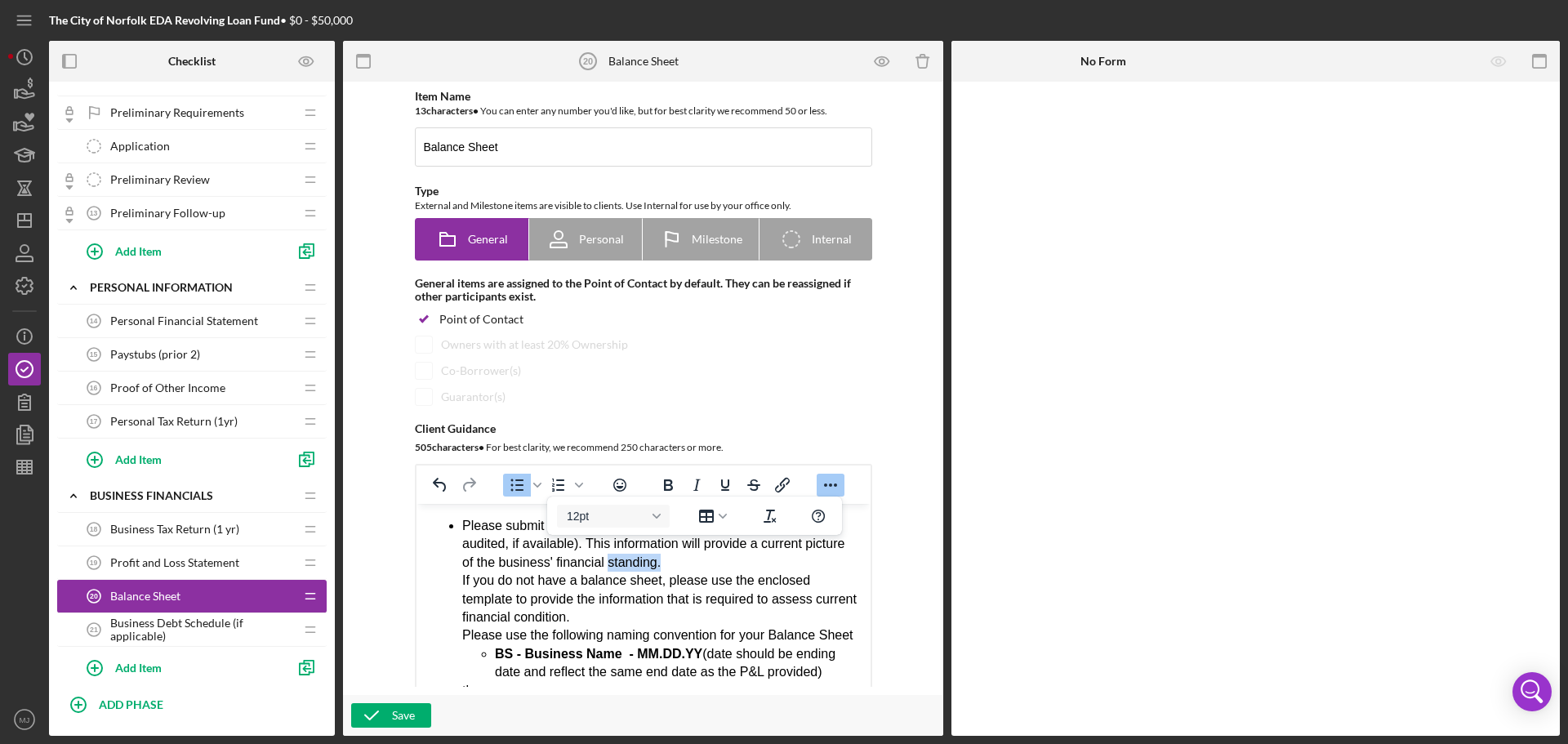
drag, startPoint x: 712, startPoint y: 566, endPoint x: 652, endPoint y: 568, distance: 60.0
click at [652, 568] on div "Please submit the business's current balance sheet (internal or audited, if ava…" at bounding box center [658, 609] width 395 height 183
click at [656, 615] on div "Please submit the business's current balance sheet (internal or audited, if ava…" at bounding box center [658, 609] width 395 height 183
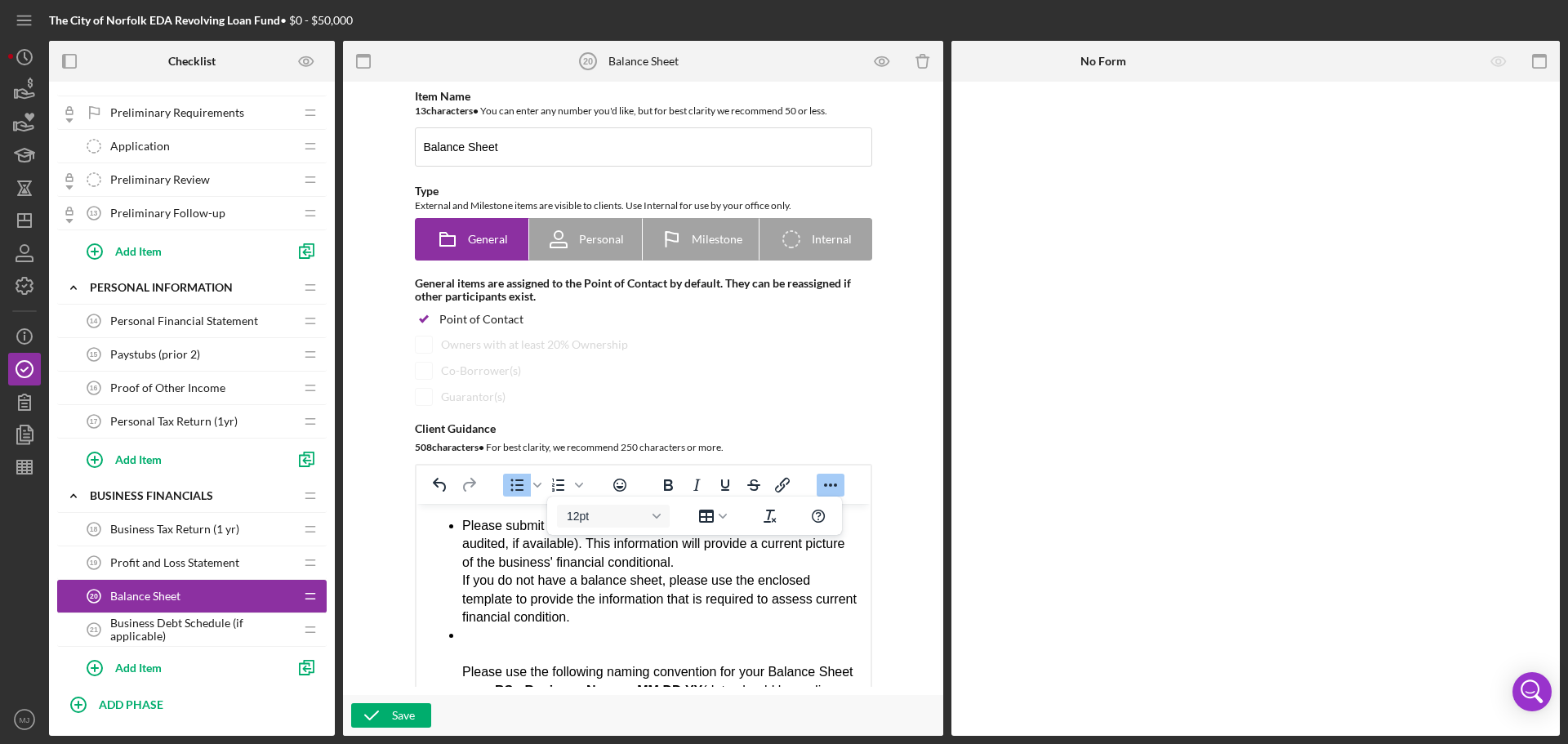
click at [533, 628] on div "Rich Text Area. Press ALT-0 for help." at bounding box center [658, 636] width 395 height 18
click at [458, 525] on ul "Please submit the business's current balance sheet (internal or audited, if ava…" at bounding box center [642, 627] width 427 height 220
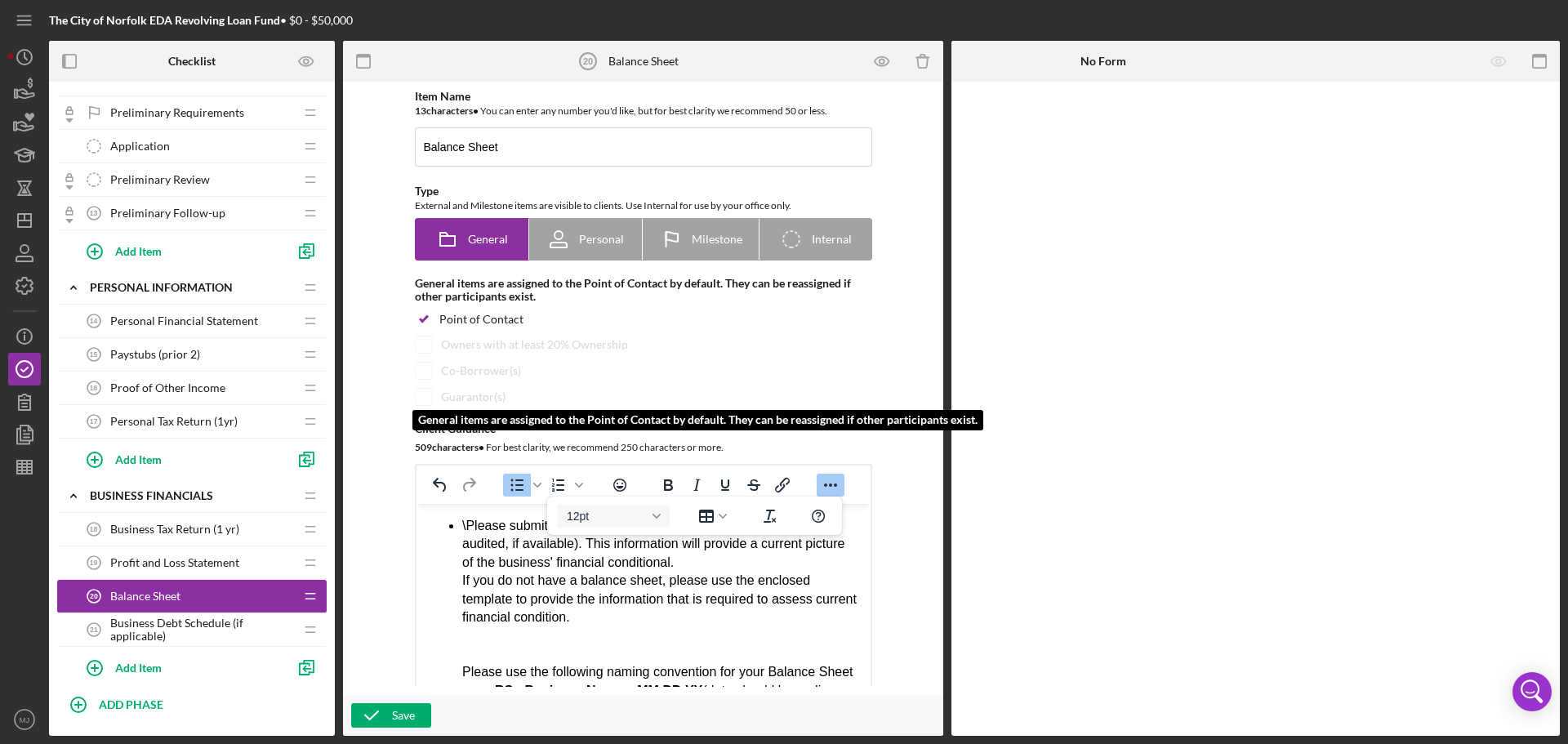
click at [672, 394] on div "Guarantor(s)" at bounding box center [643, 397] width 457 height 18
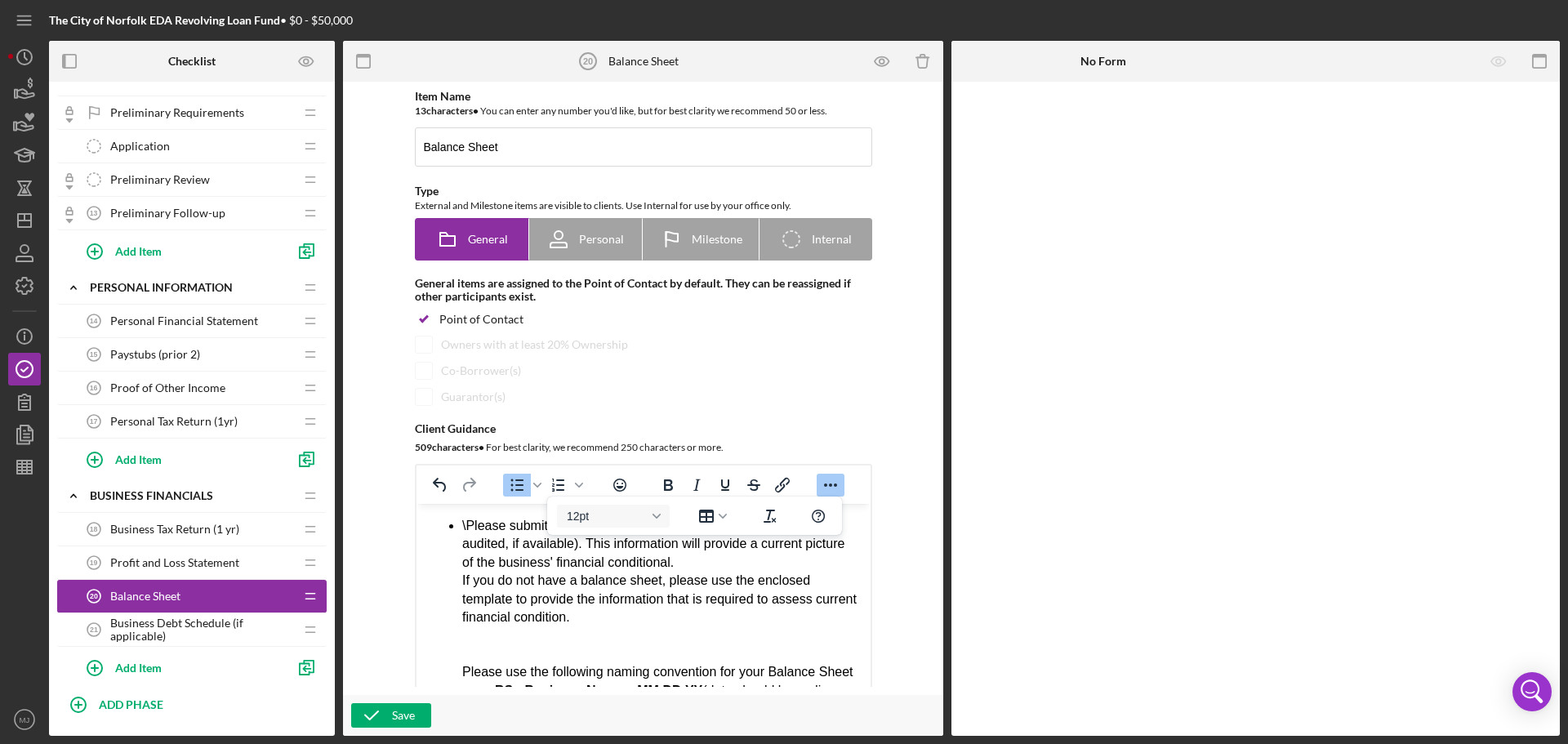
click at [719, 383] on div "Item Name 13 character s • You can enter any number you'd like, but for best cl…" at bounding box center [643, 399] width 490 height 619
click at [822, 483] on icon "Reveal or hide additional toolbar items" at bounding box center [830, 486] width 20 height 20
click at [467, 523] on div "\Please submit the business's current balance sheet (internal or audited, if av…" at bounding box center [658, 627] width 395 height 220
click at [538, 483] on icon "Bullet list" at bounding box center [537, 485] width 8 height 8
click at [513, 525] on icon at bounding box center [531, 527] width 39 height 39
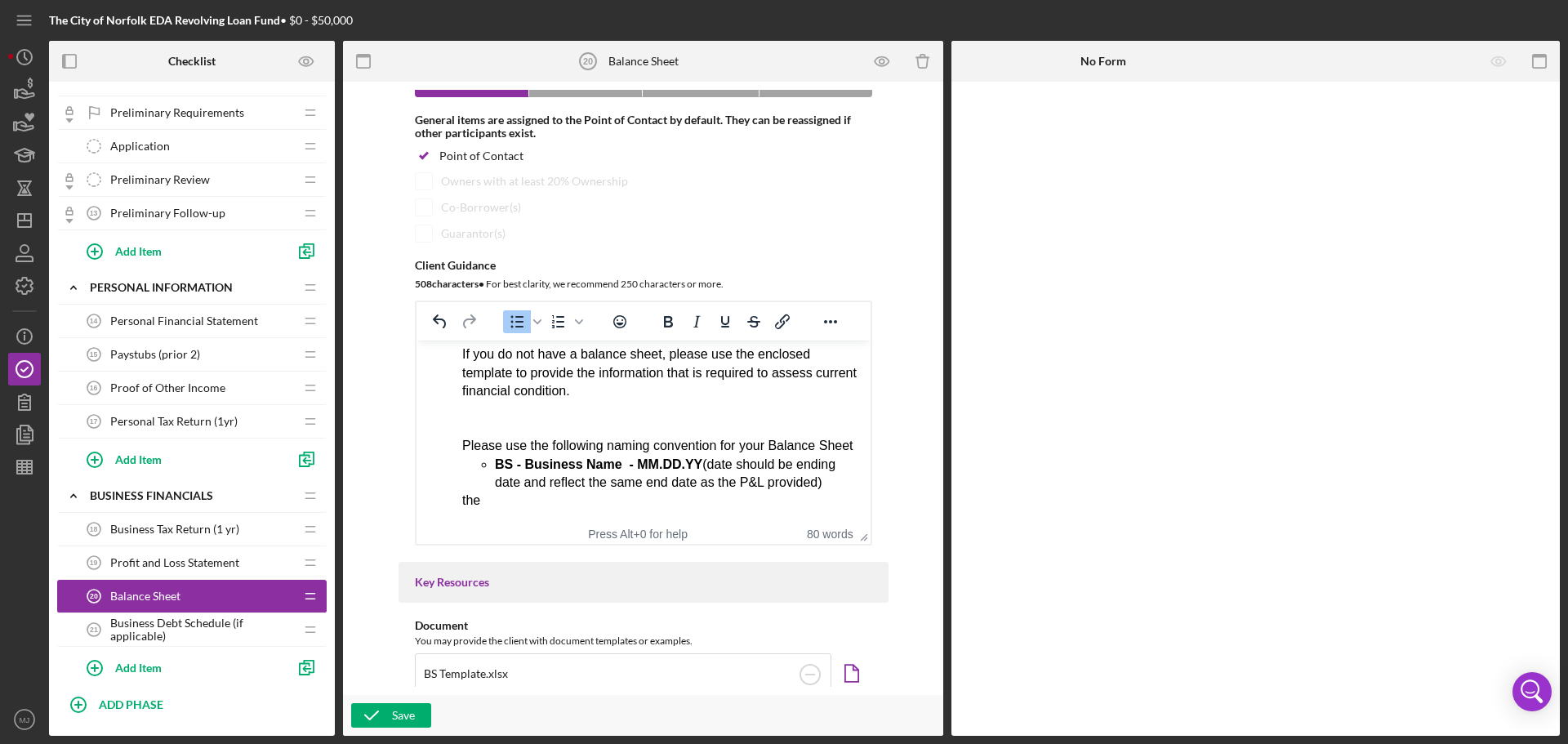
scroll to position [245, 0]
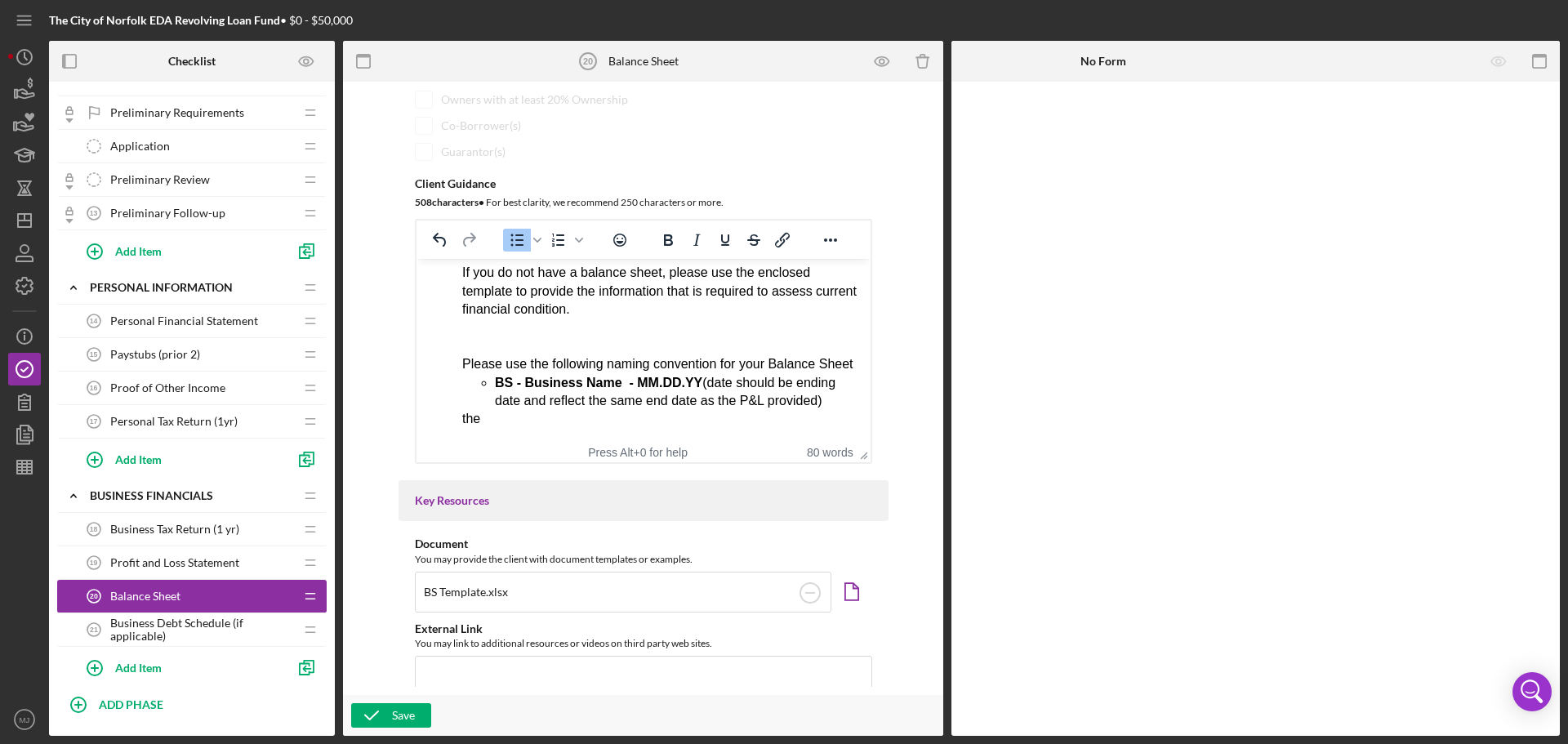
click at [516, 360] on div "Please use the following naming convention for your Balance Sheet" at bounding box center [658, 365] width 395 height 18
click at [528, 424] on div "Please submit the business's current balance sheet (internal or audited, if ava…" at bounding box center [658, 318] width 395 height 220
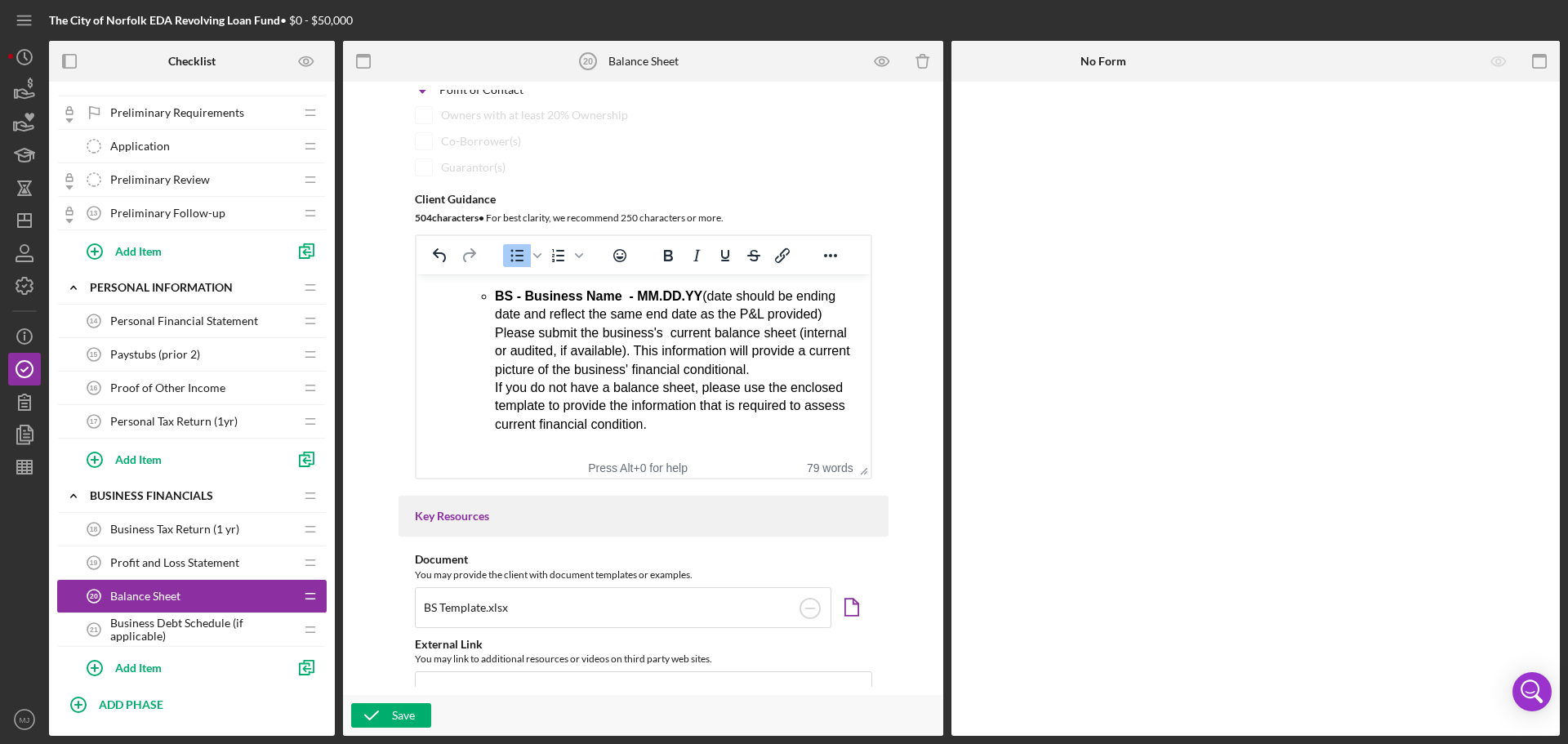
scroll to position [164, 0]
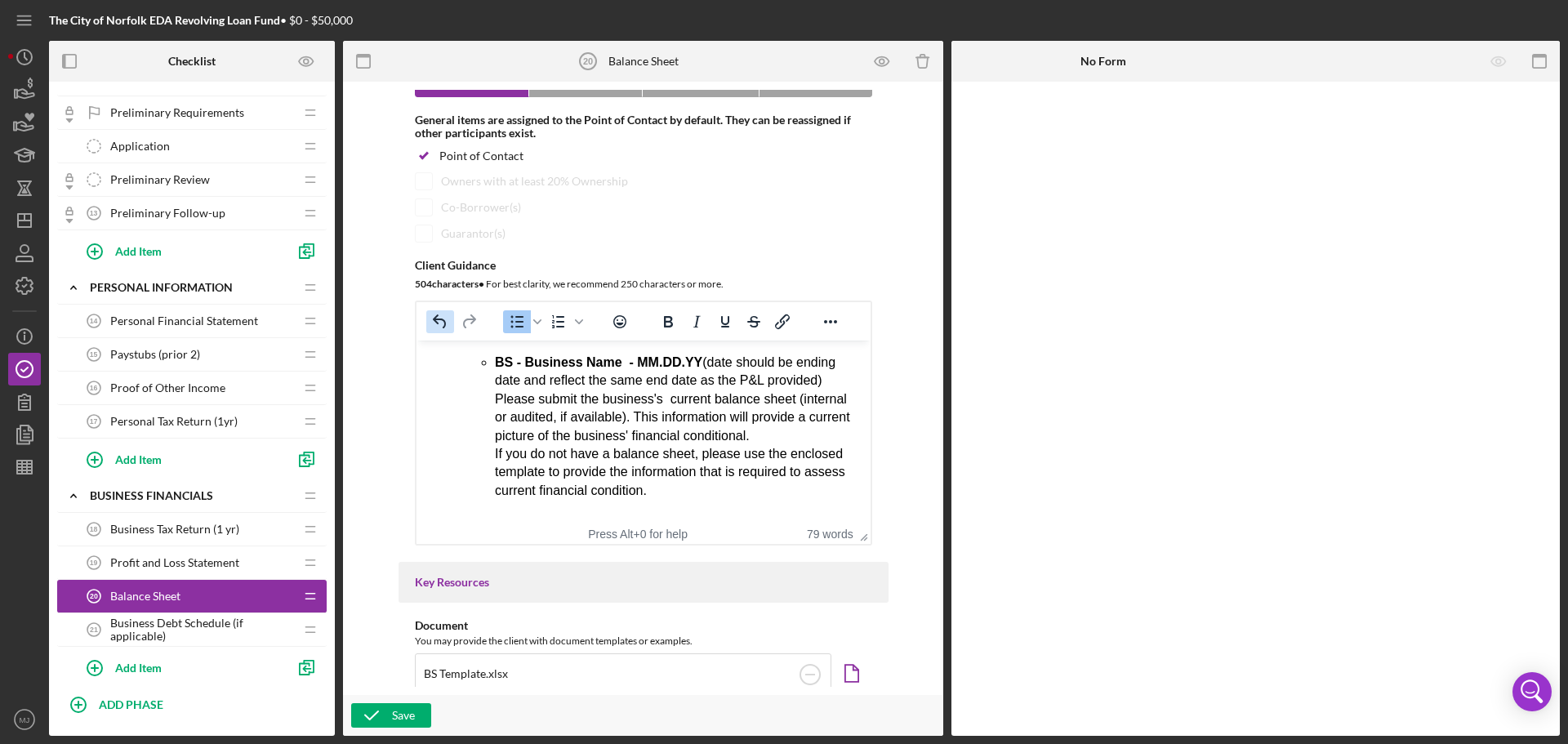
click at [432, 327] on icon "Undo" at bounding box center [440, 322] width 20 height 20
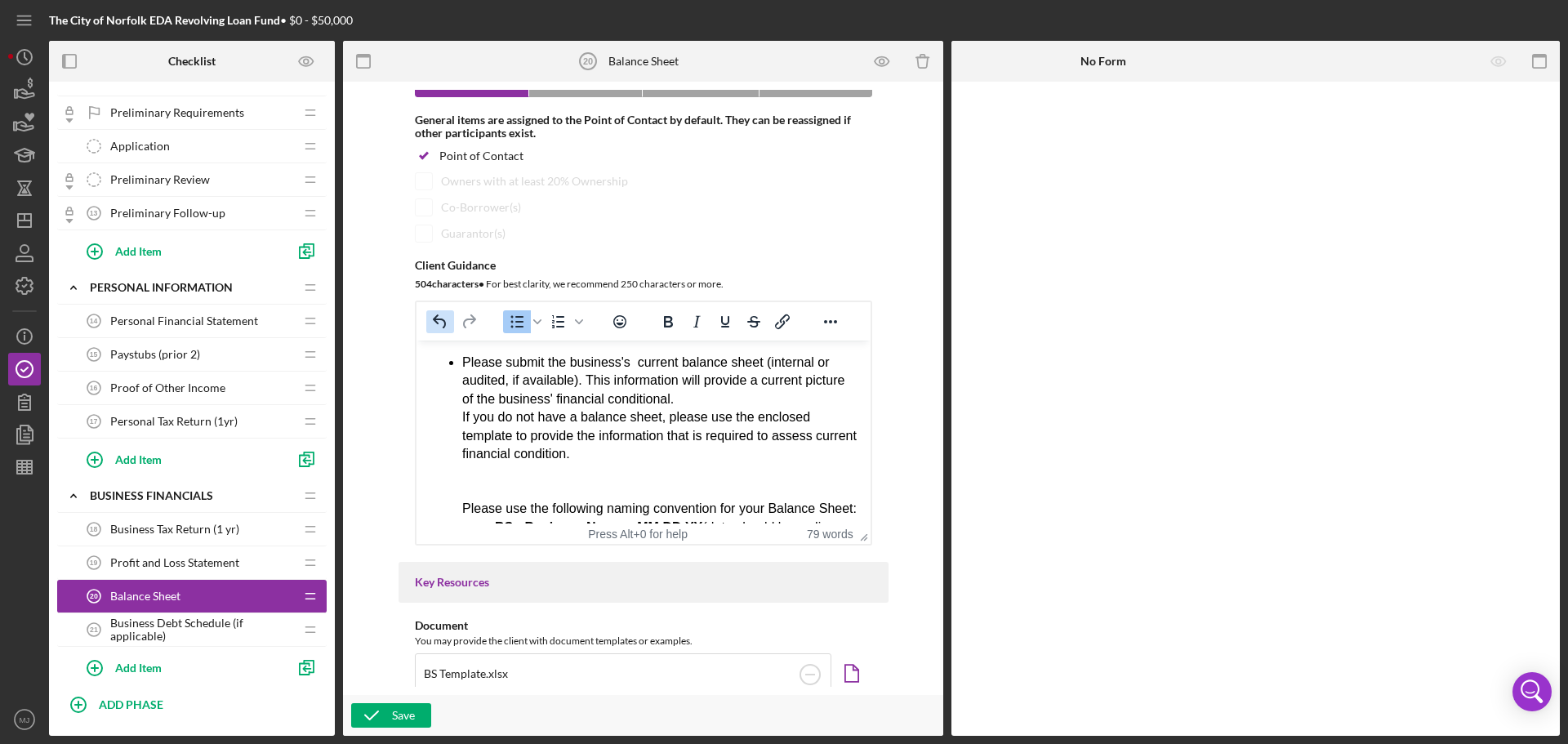
scroll to position [68, 0]
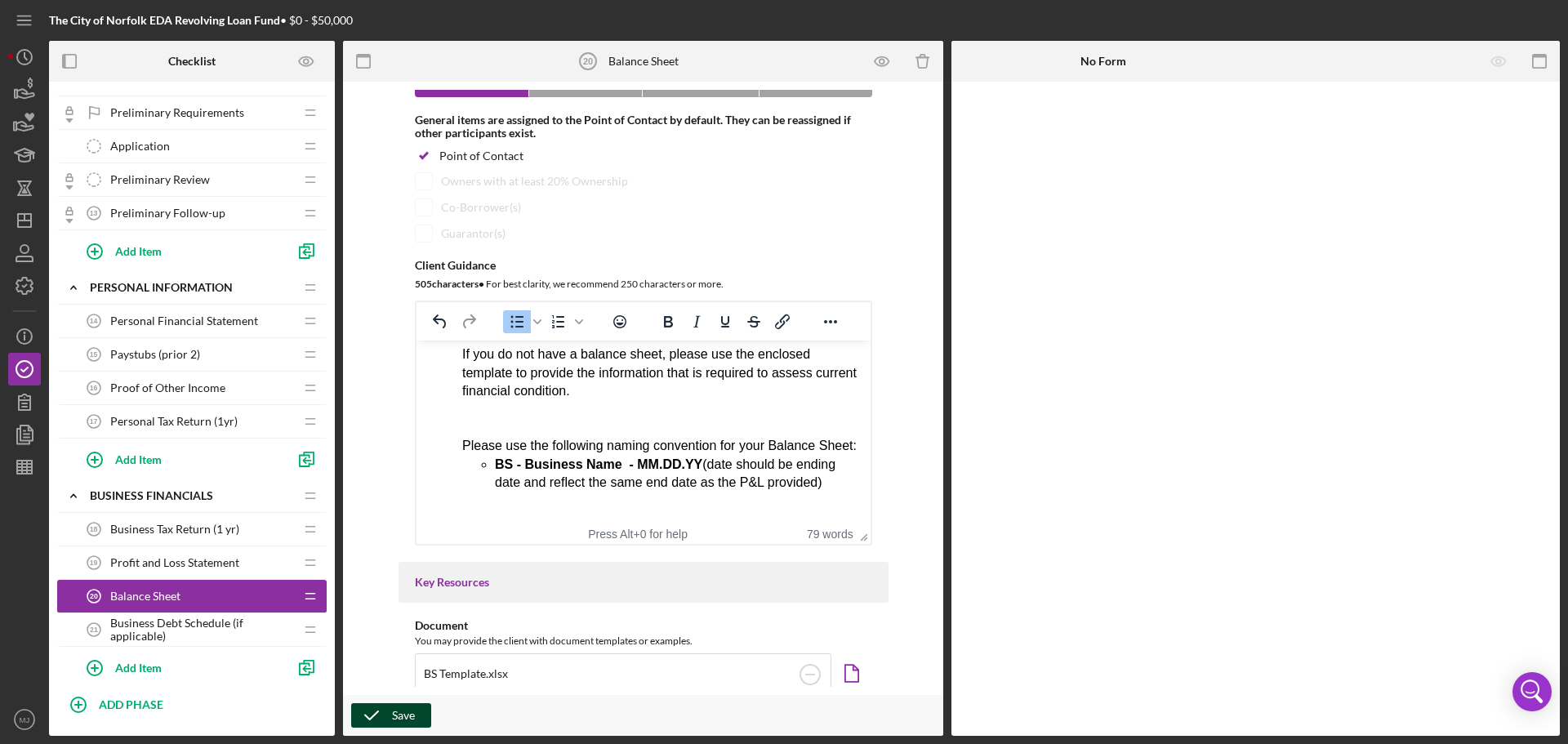
click at [404, 711] on div "Save" at bounding box center [403, 715] width 23 height 25
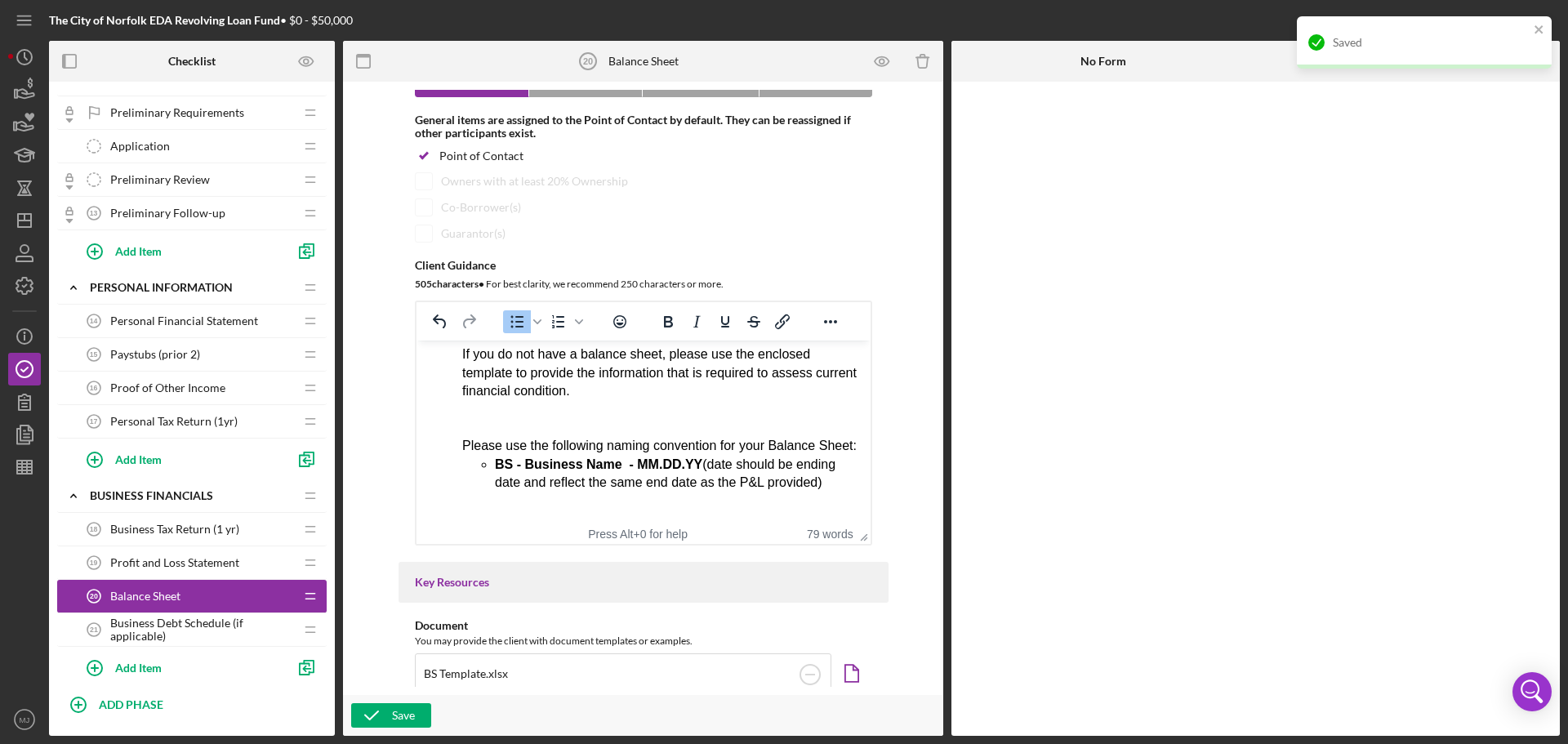
click at [209, 560] on span "Profit and Loss Statement" at bounding box center [174, 563] width 129 height 13
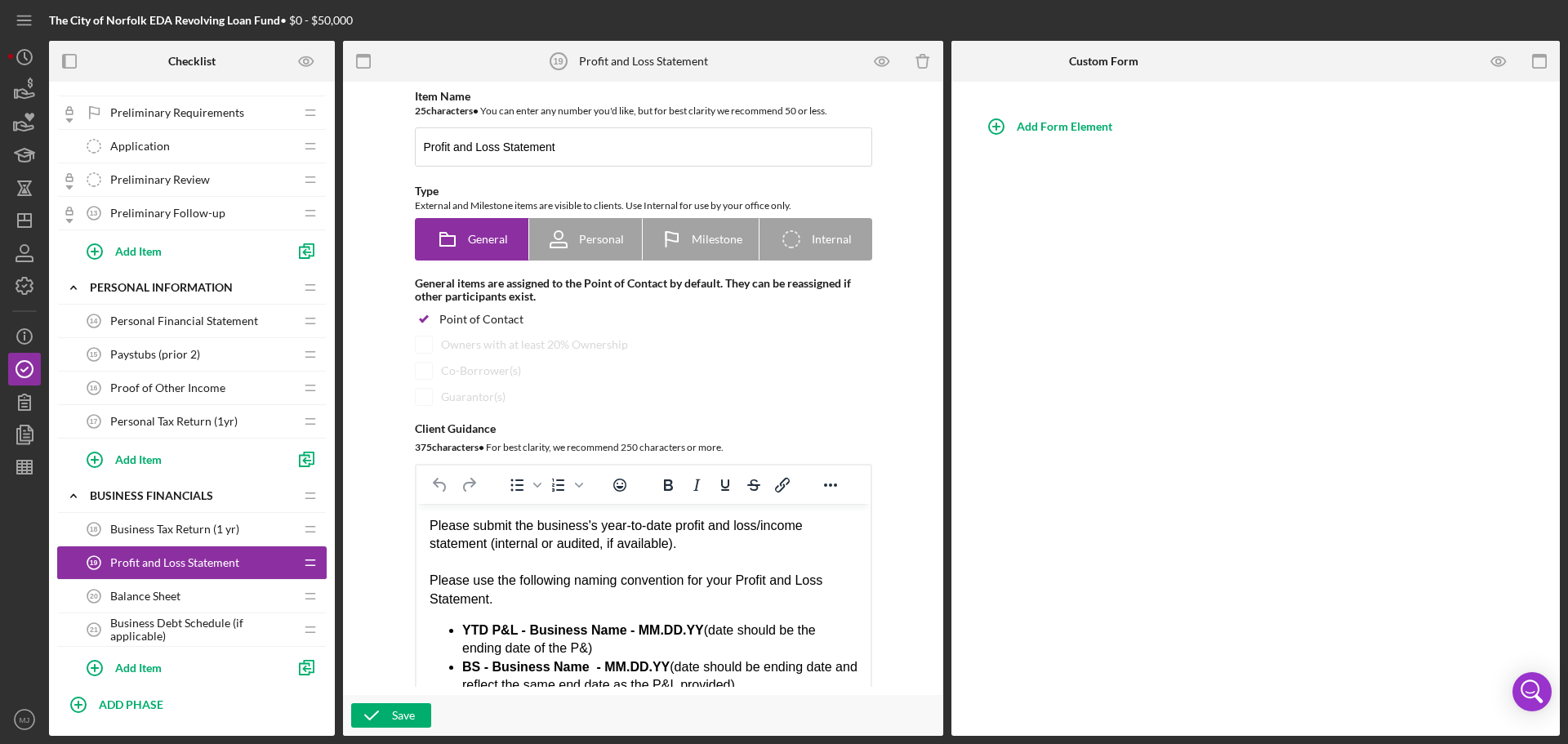
click at [713, 543] on div "Please submit the business's year-to-date profit and loss/income statement (int…" at bounding box center [642, 535] width 427 height 36
click at [684, 542] on div "Please submit the business's year-to-date profit and loss/income statement (int…" at bounding box center [642, 535] width 427 height 36
click at [784, 540] on div "Please submit the business's year-to-date profit and loss/income statement (int…" at bounding box center [642, 535] width 427 height 36
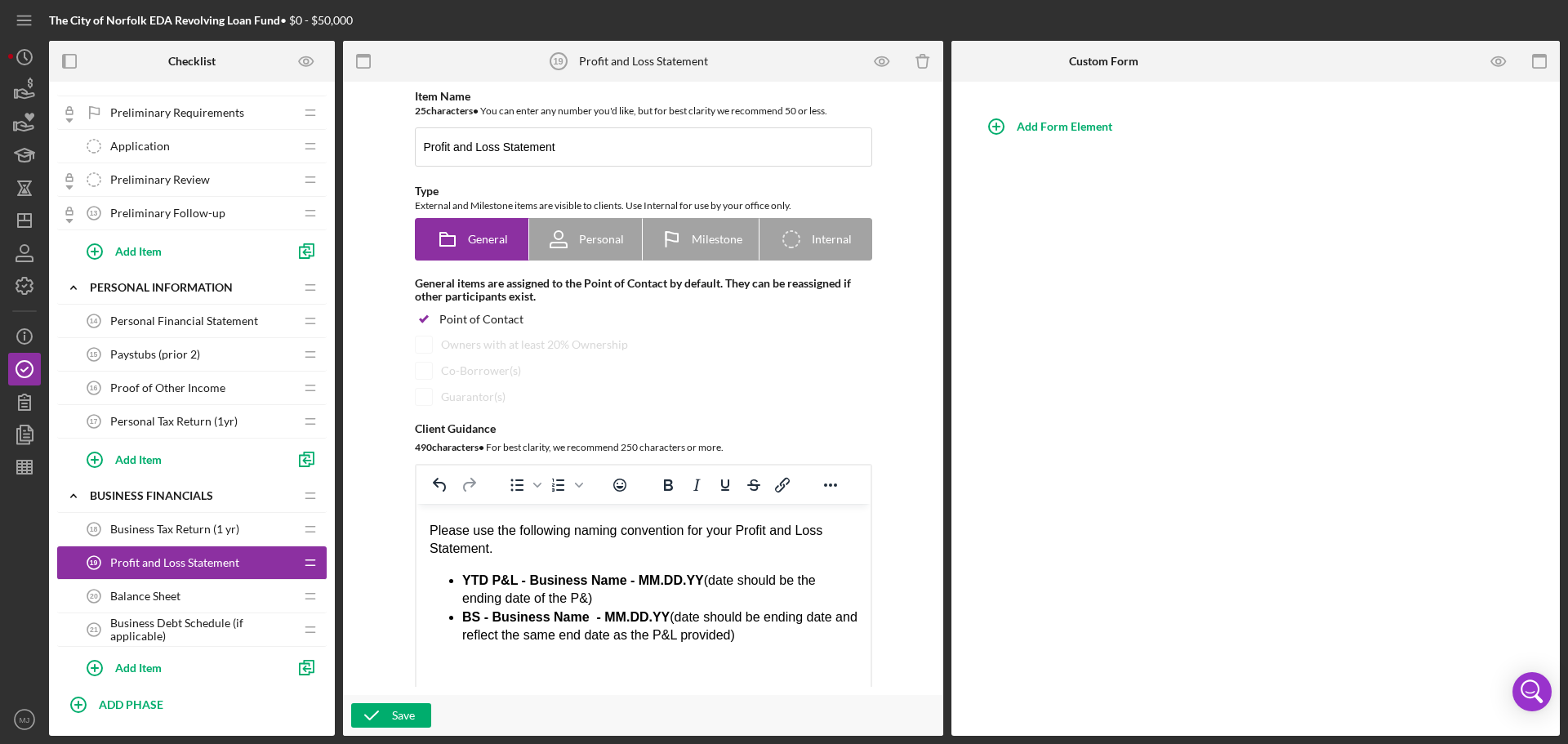
scroll to position [125, 0]
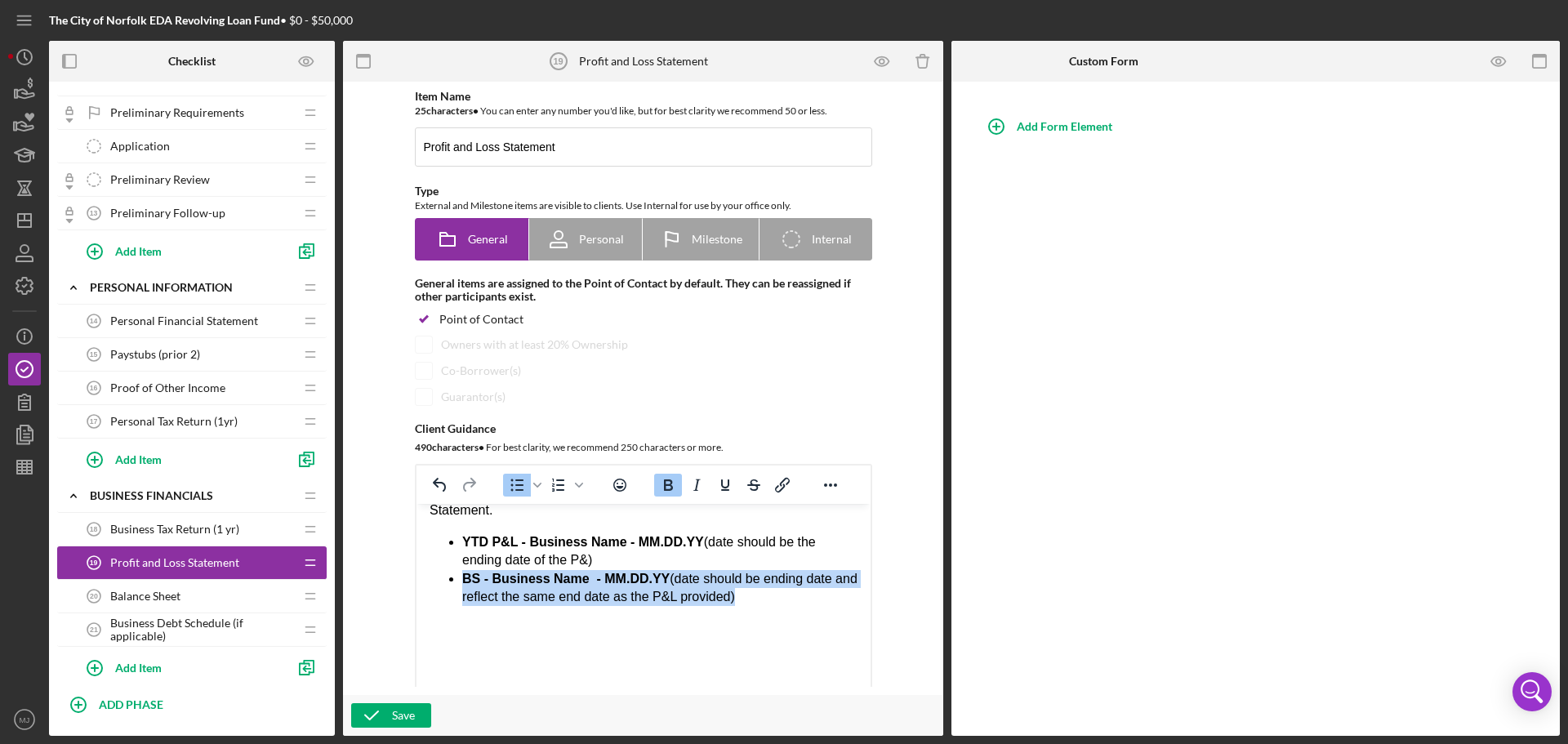
drag, startPoint x: 792, startPoint y: 601, endPoint x: 452, endPoint y: 581, distance: 340.6
click at [461, 581] on li "BS - Business Name - MM.DD.YY (date should be ending date and reflect the same …" at bounding box center [658, 588] width 395 height 36
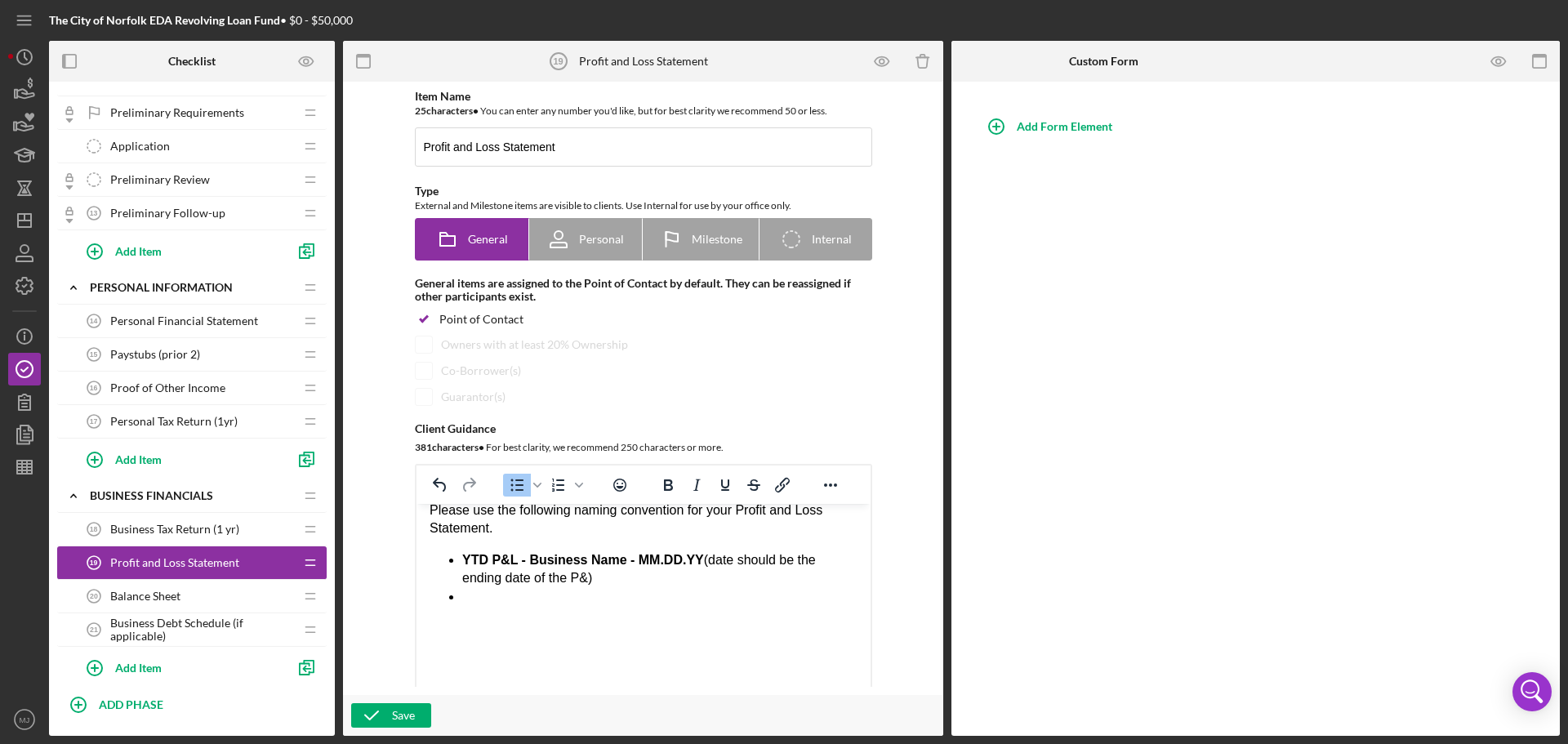
scroll to position [89, 0]
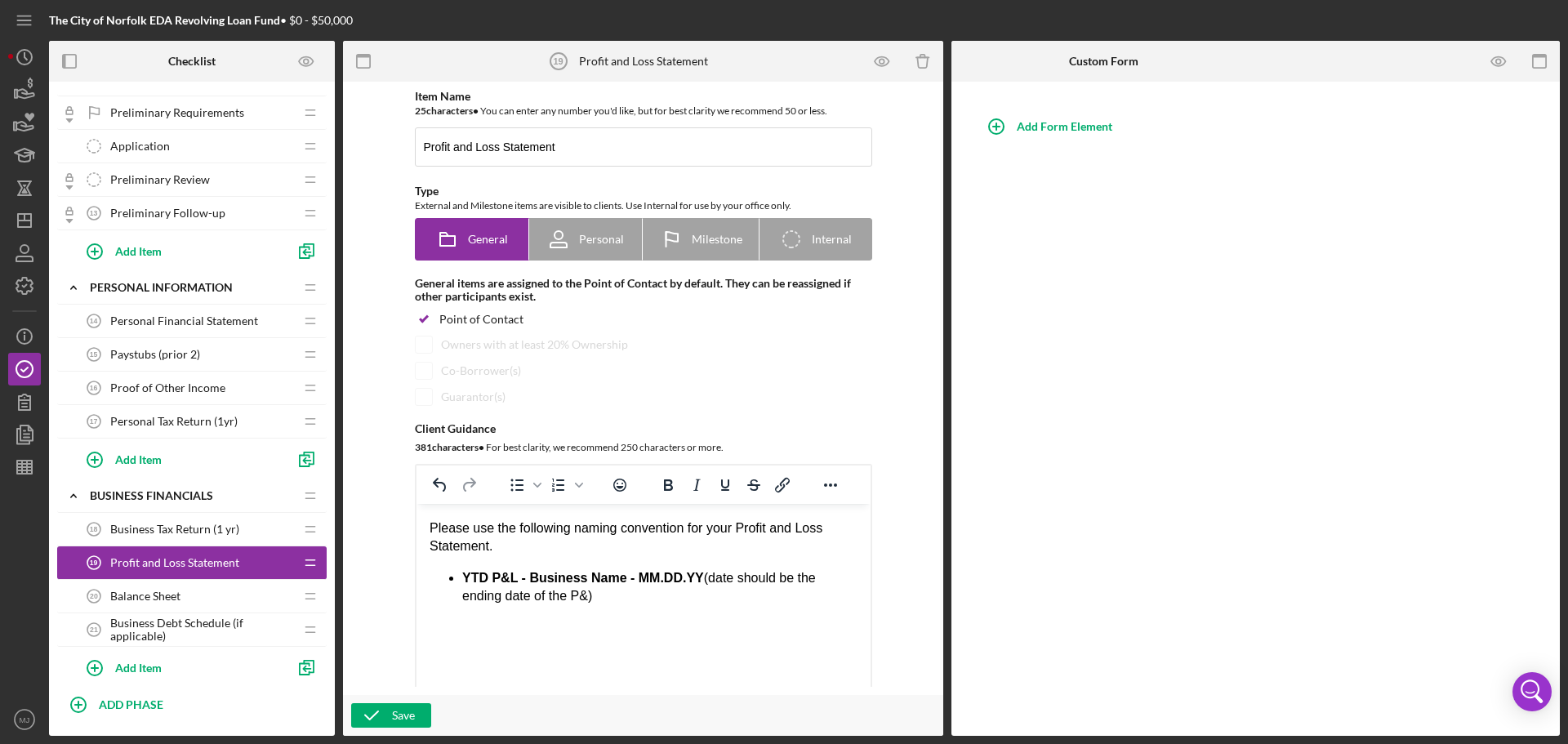
click at [590, 548] on div "Please use the following naming convention for your Profit and Loss Statement." at bounding box center [642, 537] width 427 height 36
click at [590, 594] on li "YTD P&L - Business Name - MM.DD.YY (date should be the ending date of the P&)" at bounding box center [658, 587] width 395 height 36
click at [546, 545] on div "Please use the following naming convention for your Profit and Loss Statement." at bounding box center [642, 537] width 427 height 36
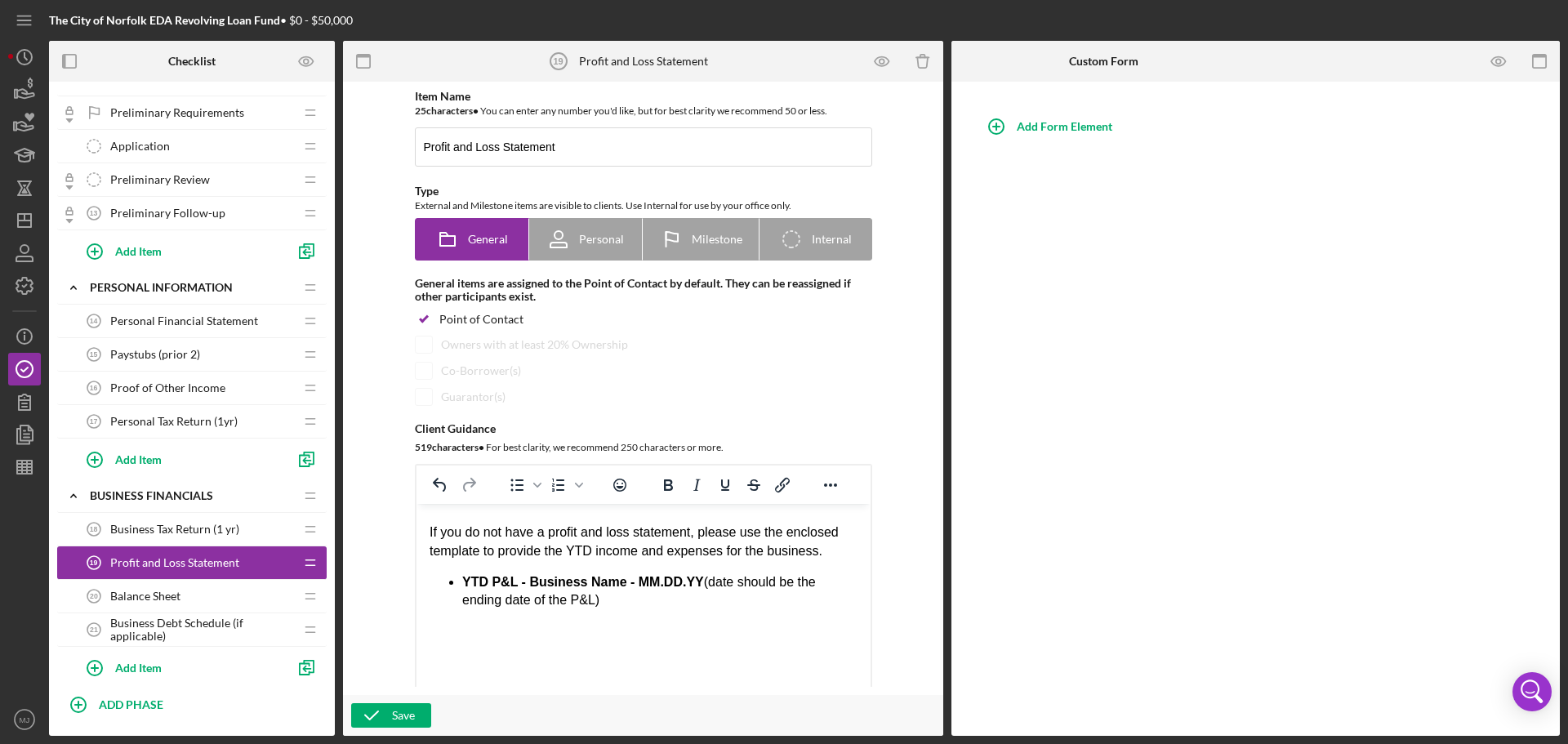
scroll to position [144, 0]
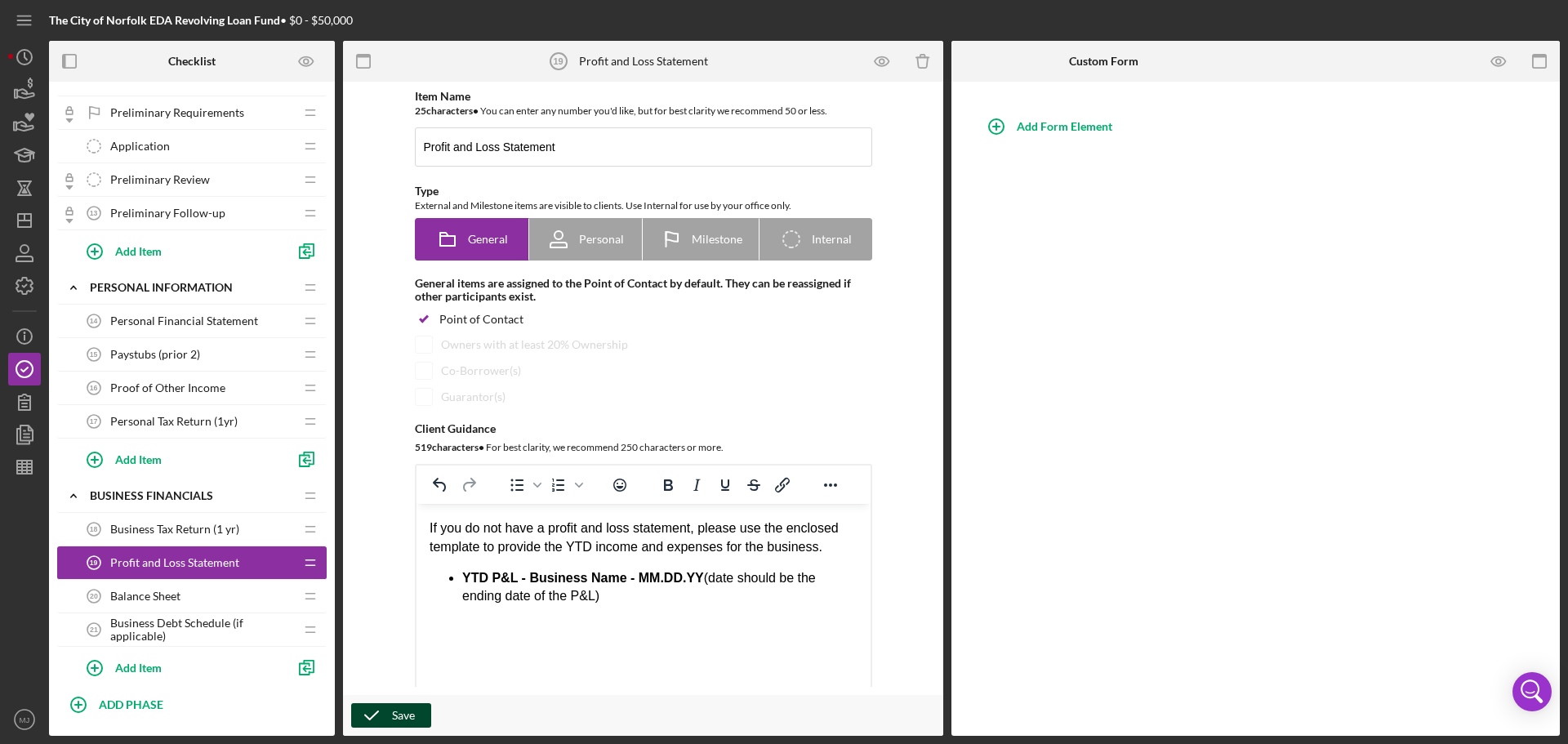
click at [373, 713] on icon "button" at bounding box center [371, 715] width 40 height 40
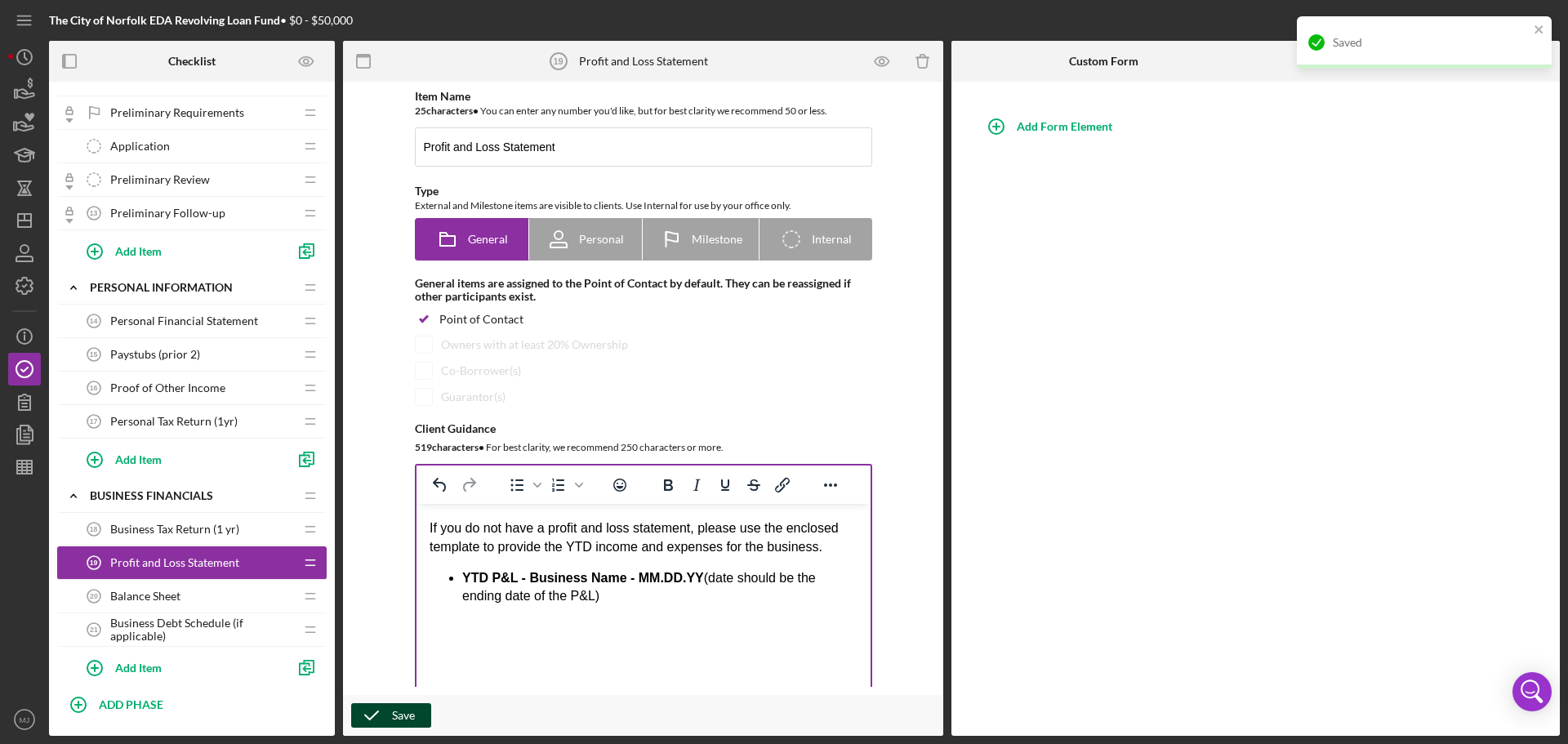
click at [840, 548] on div "If you do not have a profit and loss statement, please use the enclosed templat…" at bounding box center [642, 537] width 427 height 36
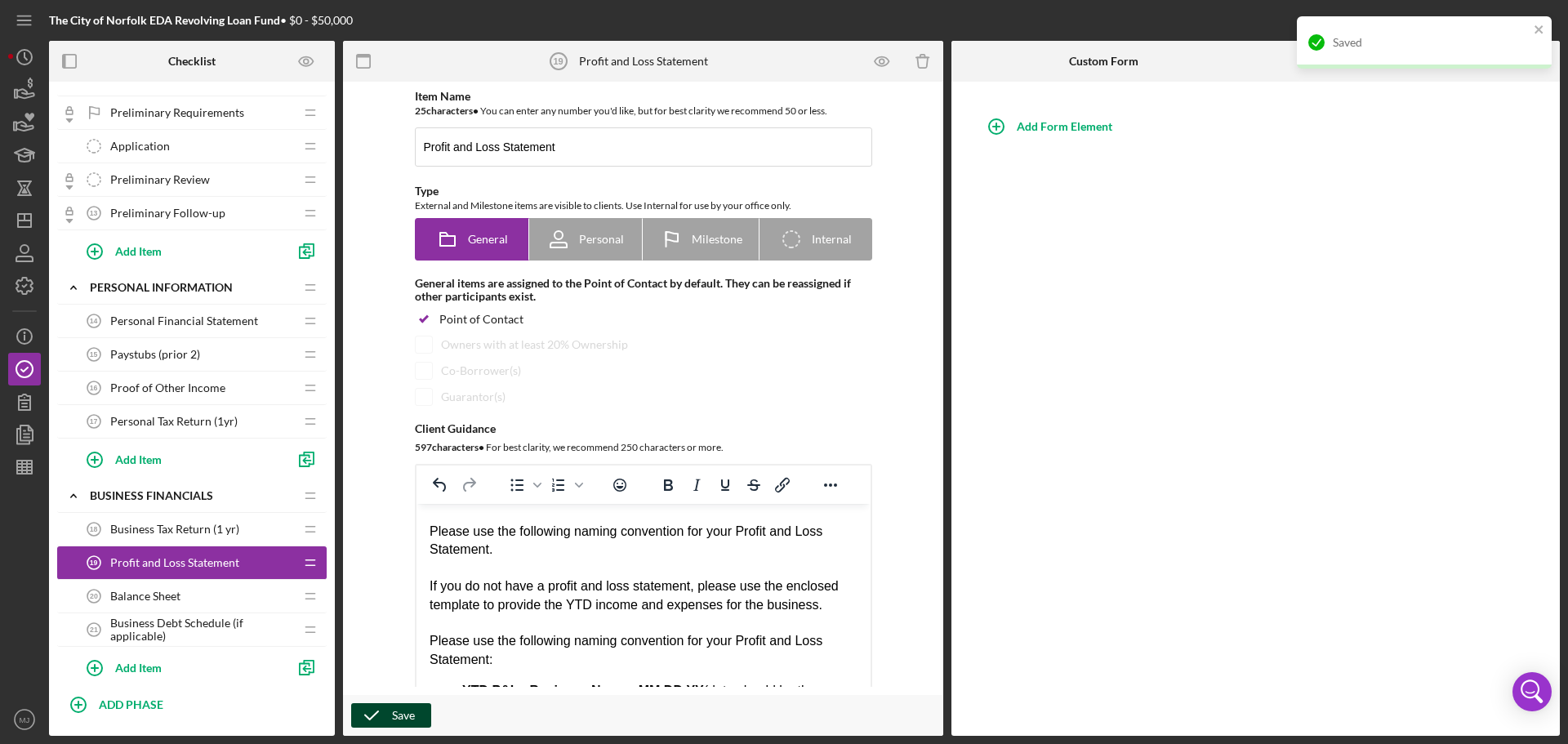
scroll to position [0, 0]
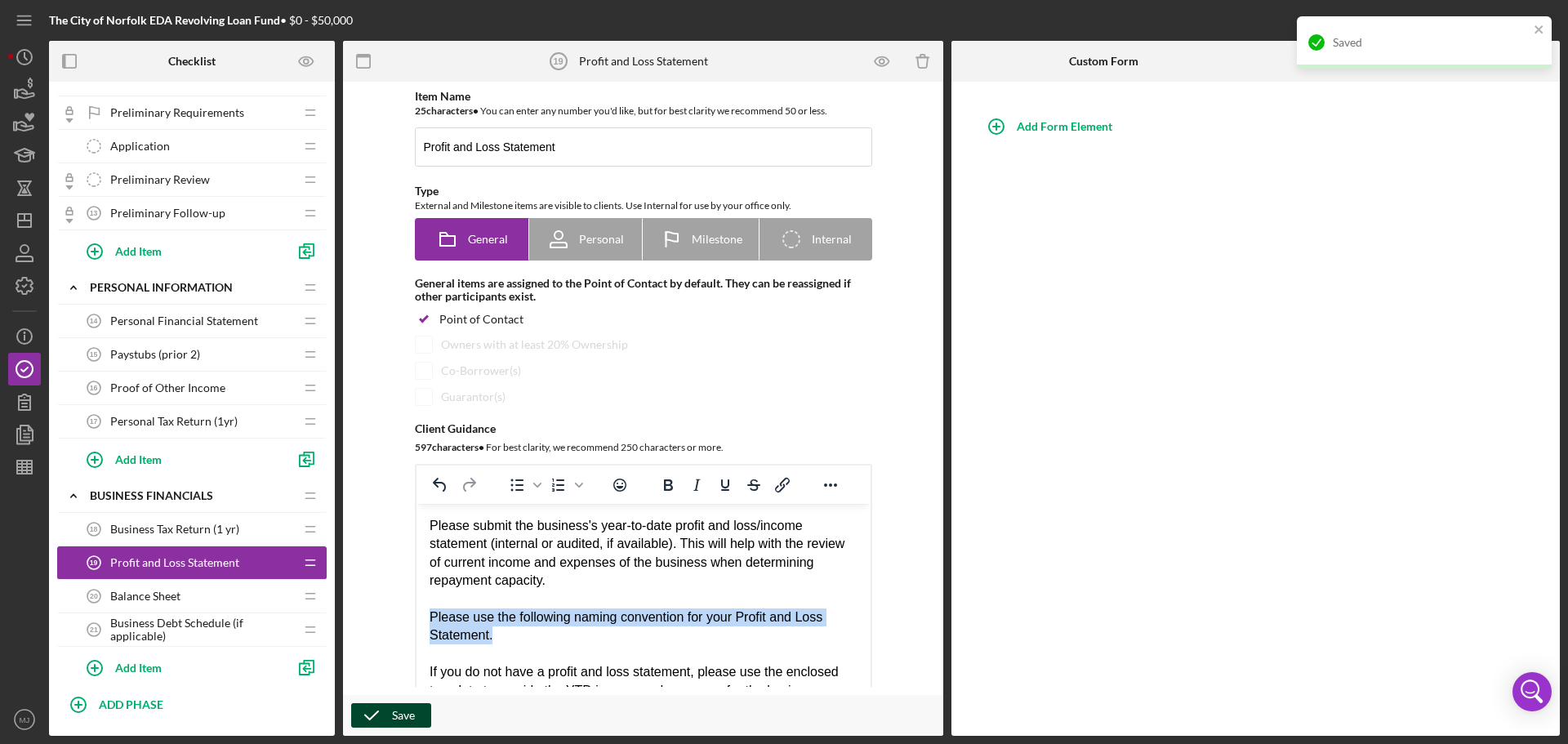
drag, startPoint x: 530, startPoint y: 636, endPoint x: 409, endPoint y: 609, distance: 124.0
click at [416, 609] on html "Please submit the business's year-to-date profit and loss/income statement (int…" at bounding box center [642, 695] width 454 height 381
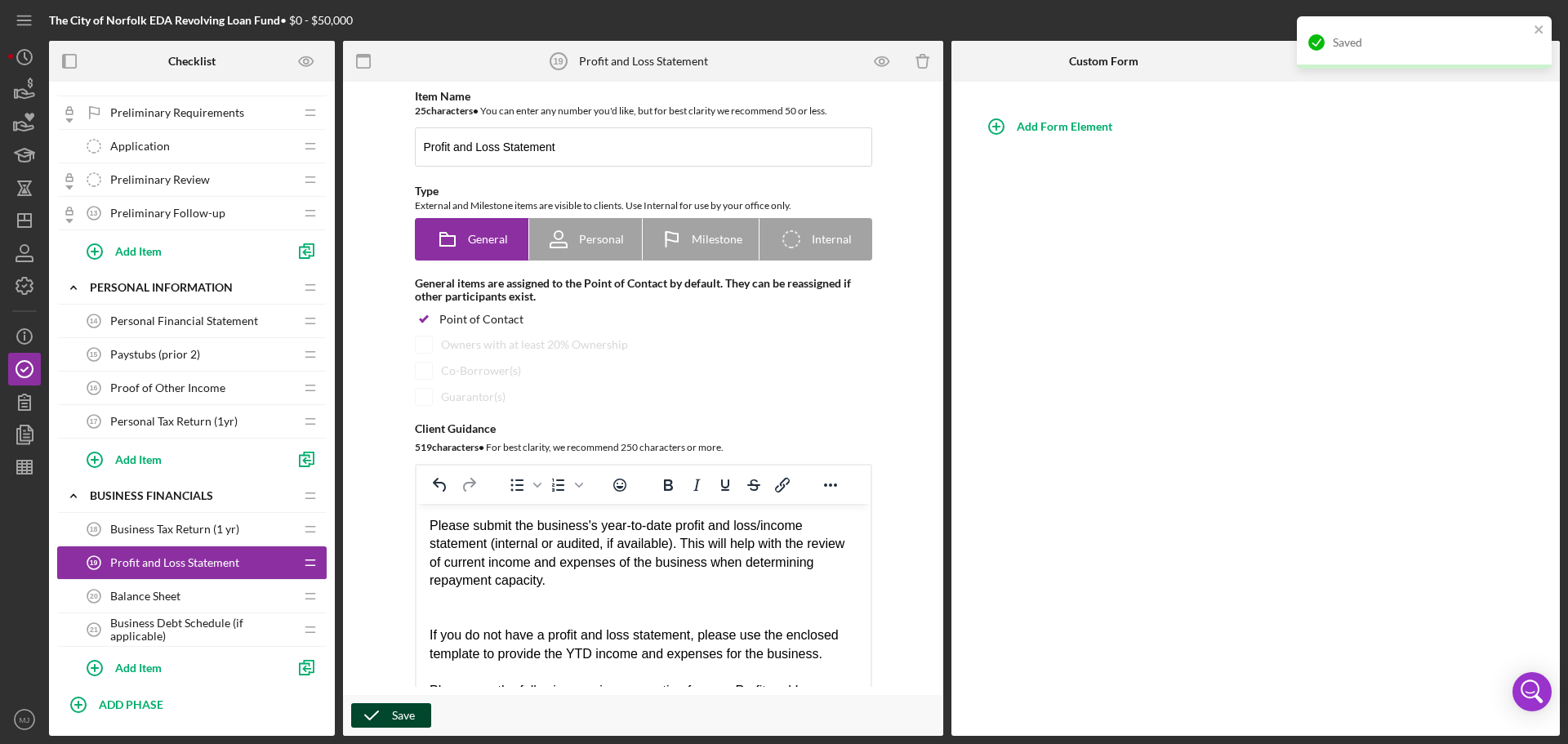
click at [453, 611] on div "Rich Text Area. Press ALT-0 for help." at bounding box center [642, 618] width 427 height 18
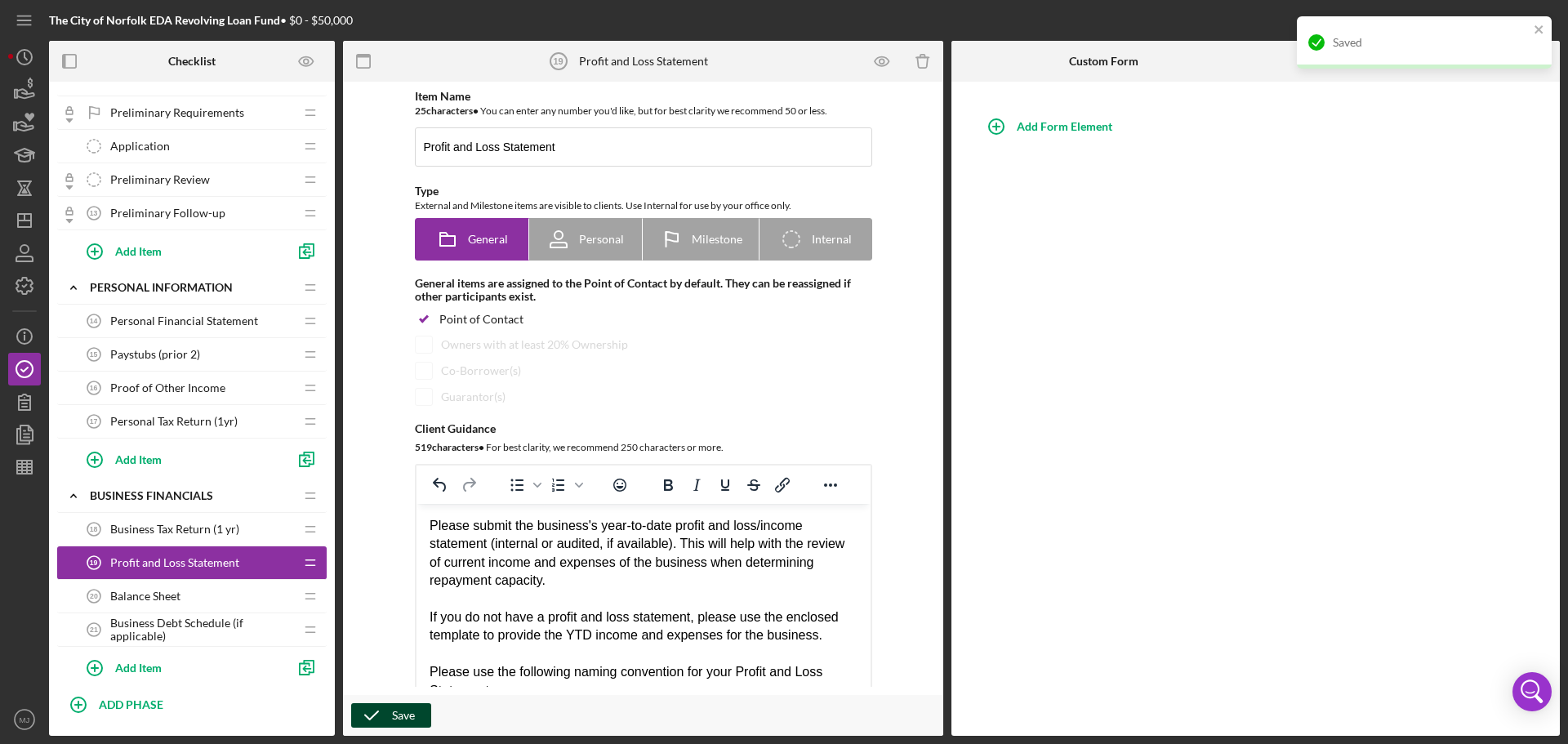
click at [401, 707] on div "Save" at bounding box center [403, 715] width 23 height 25
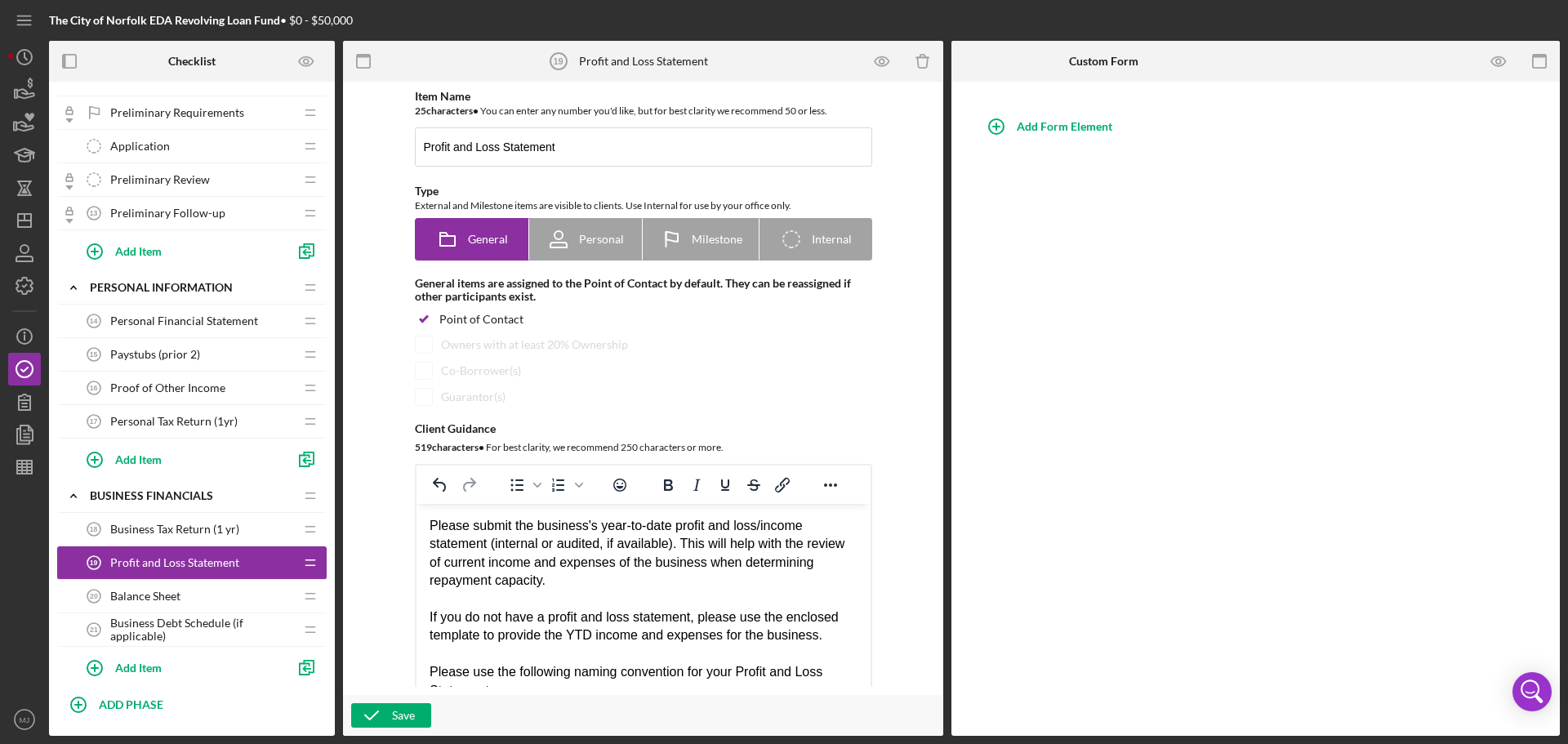
click at [138, 599] on span "Balance Sheet" at bounding box center [145, 596] width 70 height 13
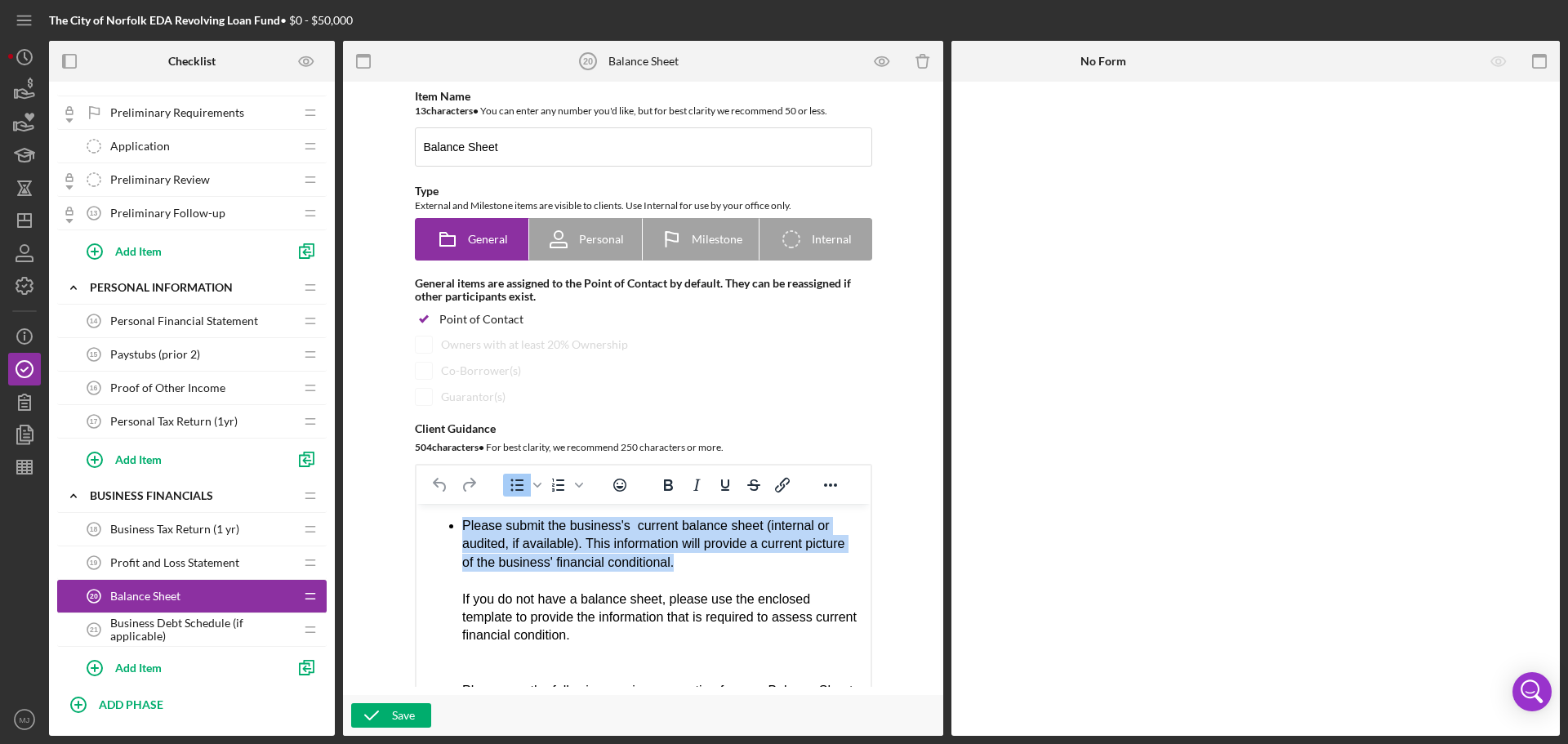
drag, startPoint x: 722, startPoint y: 561, endPoint x: 444, endPoint y: 519, distance: 281.2
click at [444, 519] on ul "Please submit the business's current balance sheet (internal or audited, if ava…" at bounding box center [642, 636] width 427 height 237
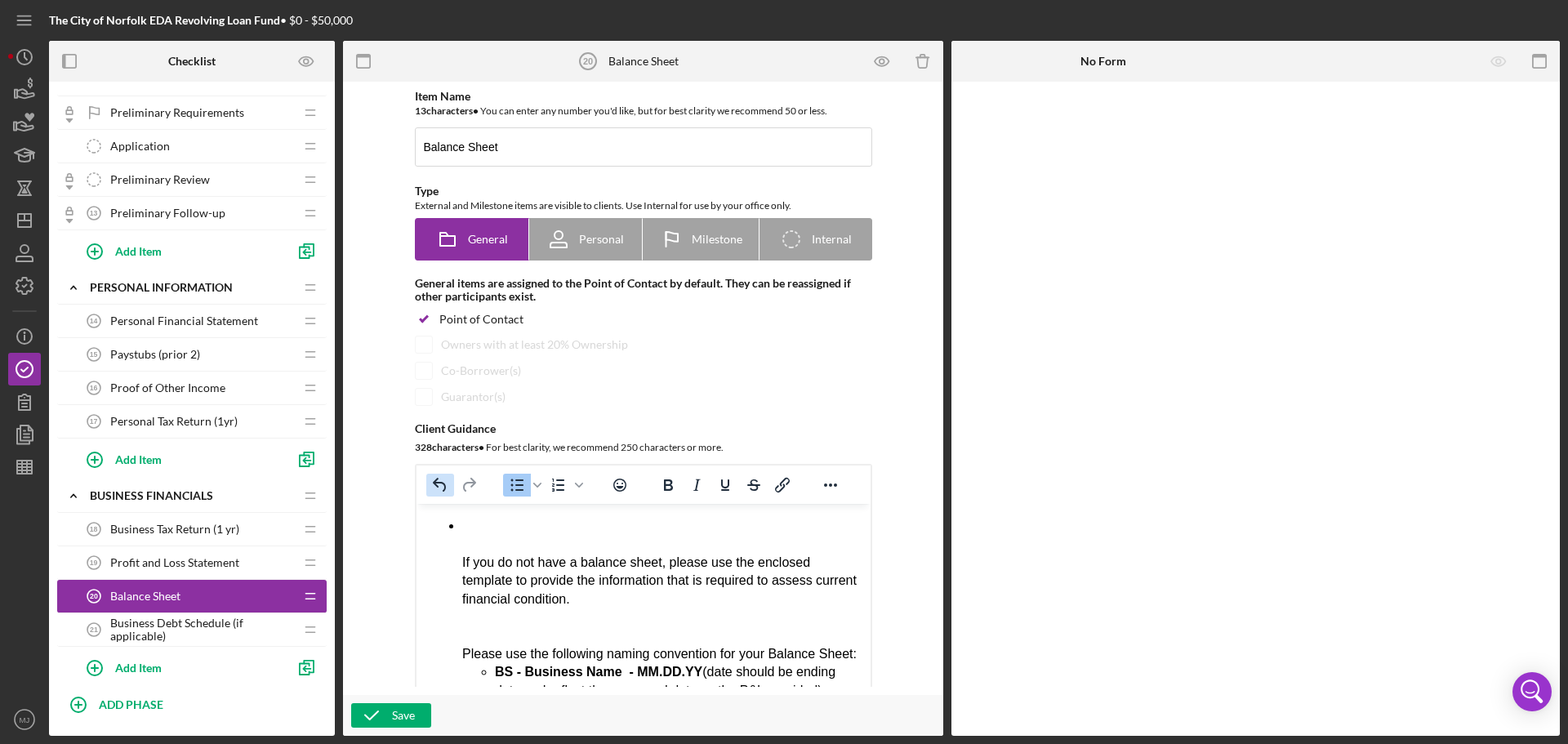
click at [439, 489] on icon "Undo" at bounding box center [440, 486] width 20 height 20
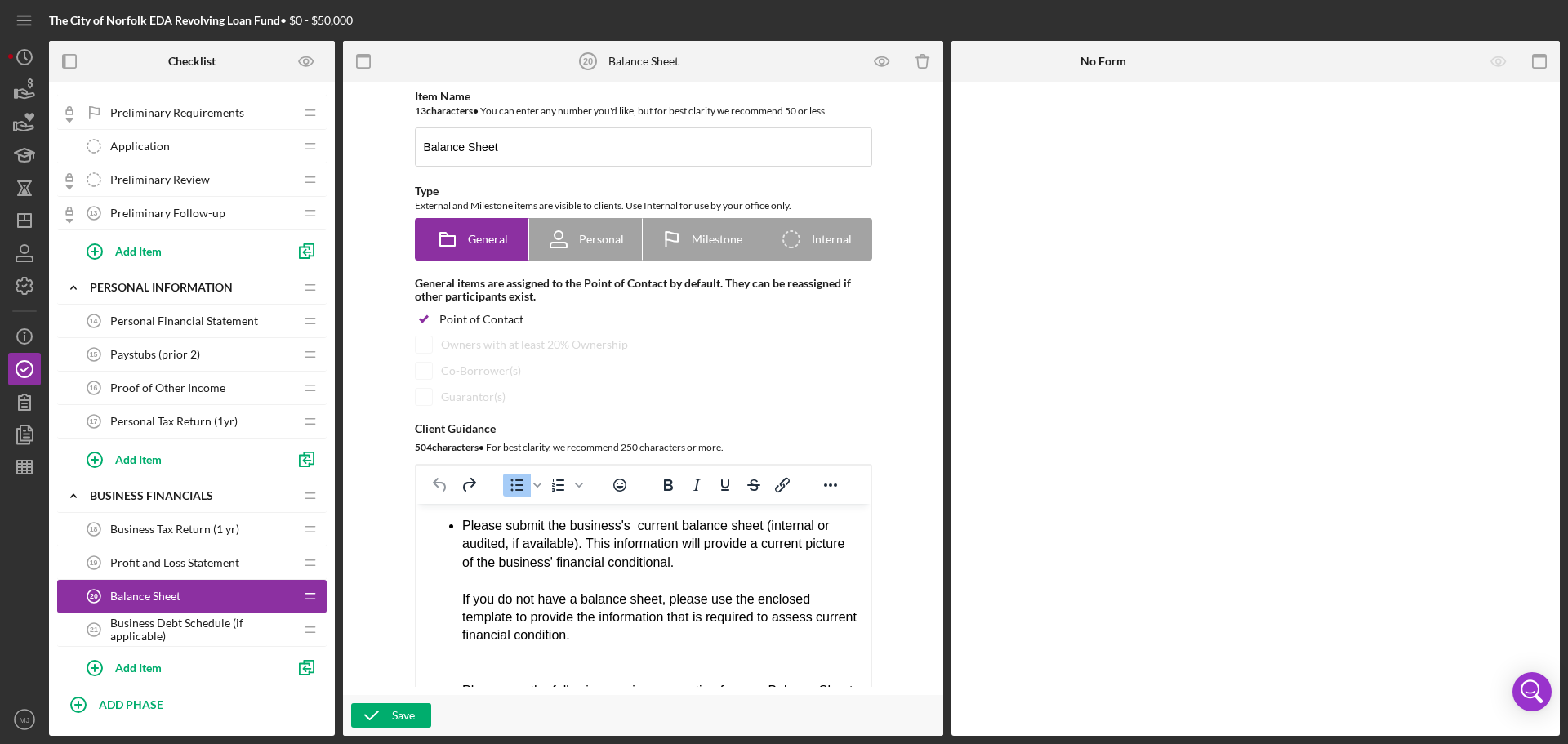
click at [461, 541] on div "Please submit the business's current balance sheet (internal or audited, if ava…" at bounding box center [658, 545] width 395 height 55
click at [401, 706] on div "Save" at bounding box center [403, 715] width 23 height 25
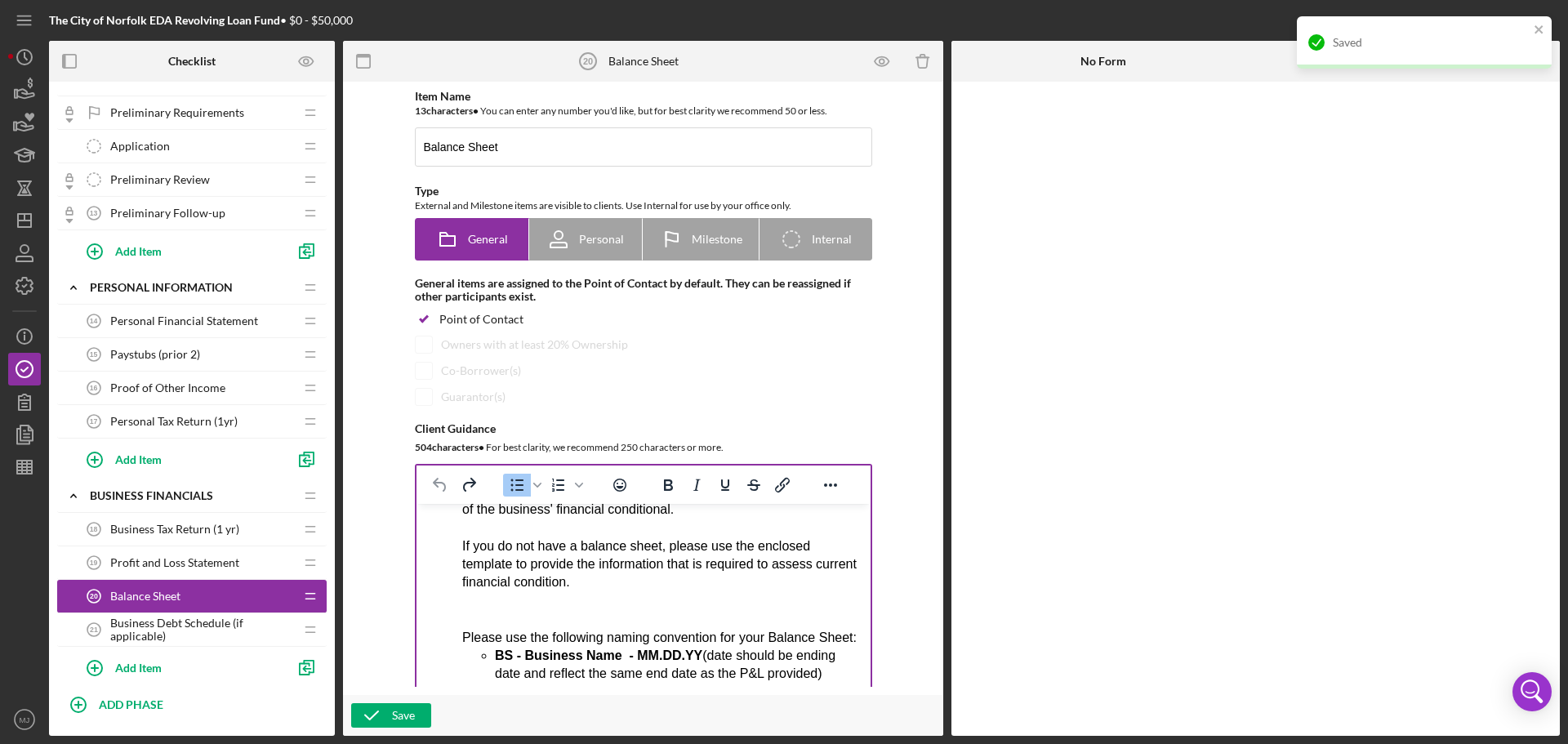
scroll to position [82, 0]
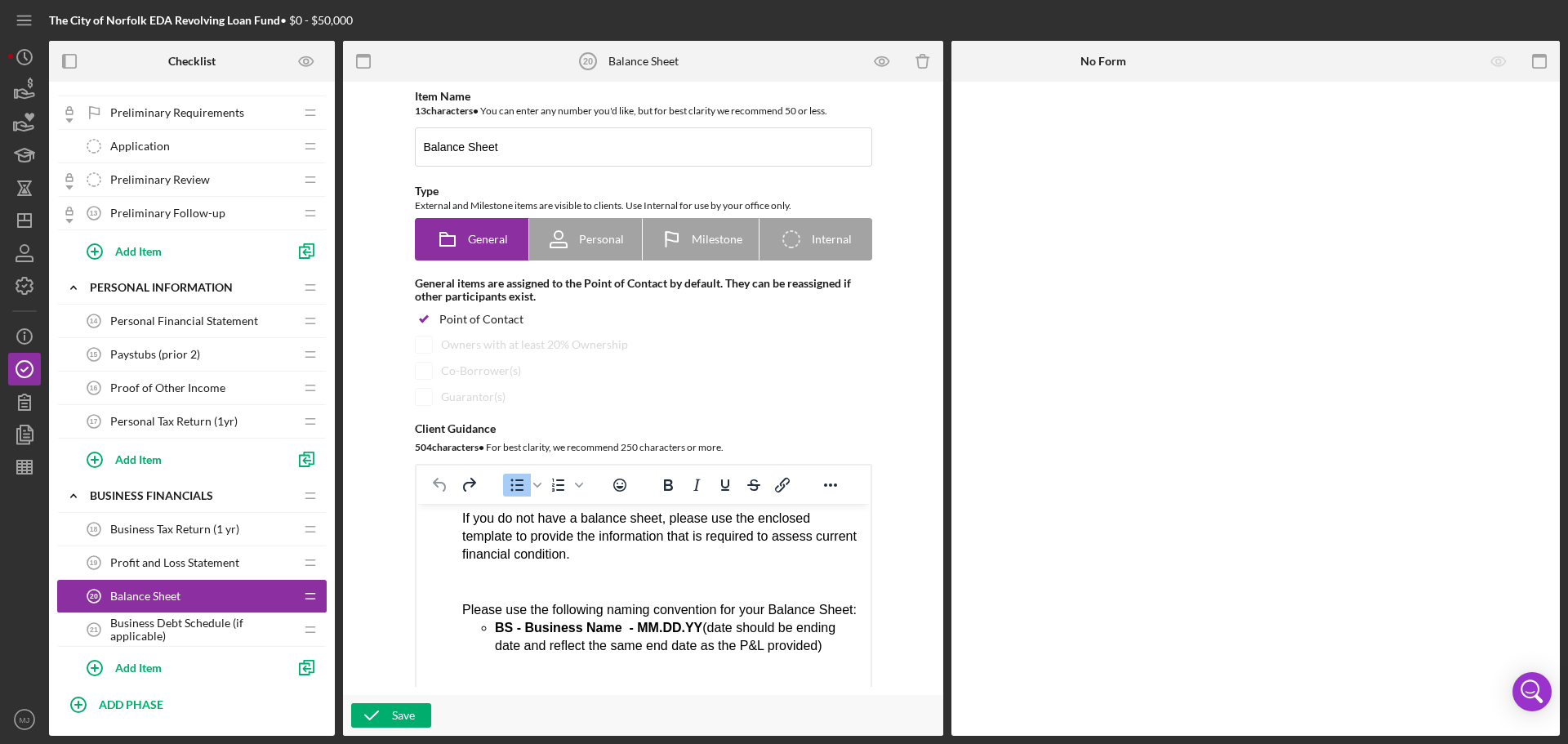
click at [185, 521] on div "Business Tax Return (1 yr) 18 Business Tax Return (1 yr)" at bounding box center [186, 529] width 217 height 33
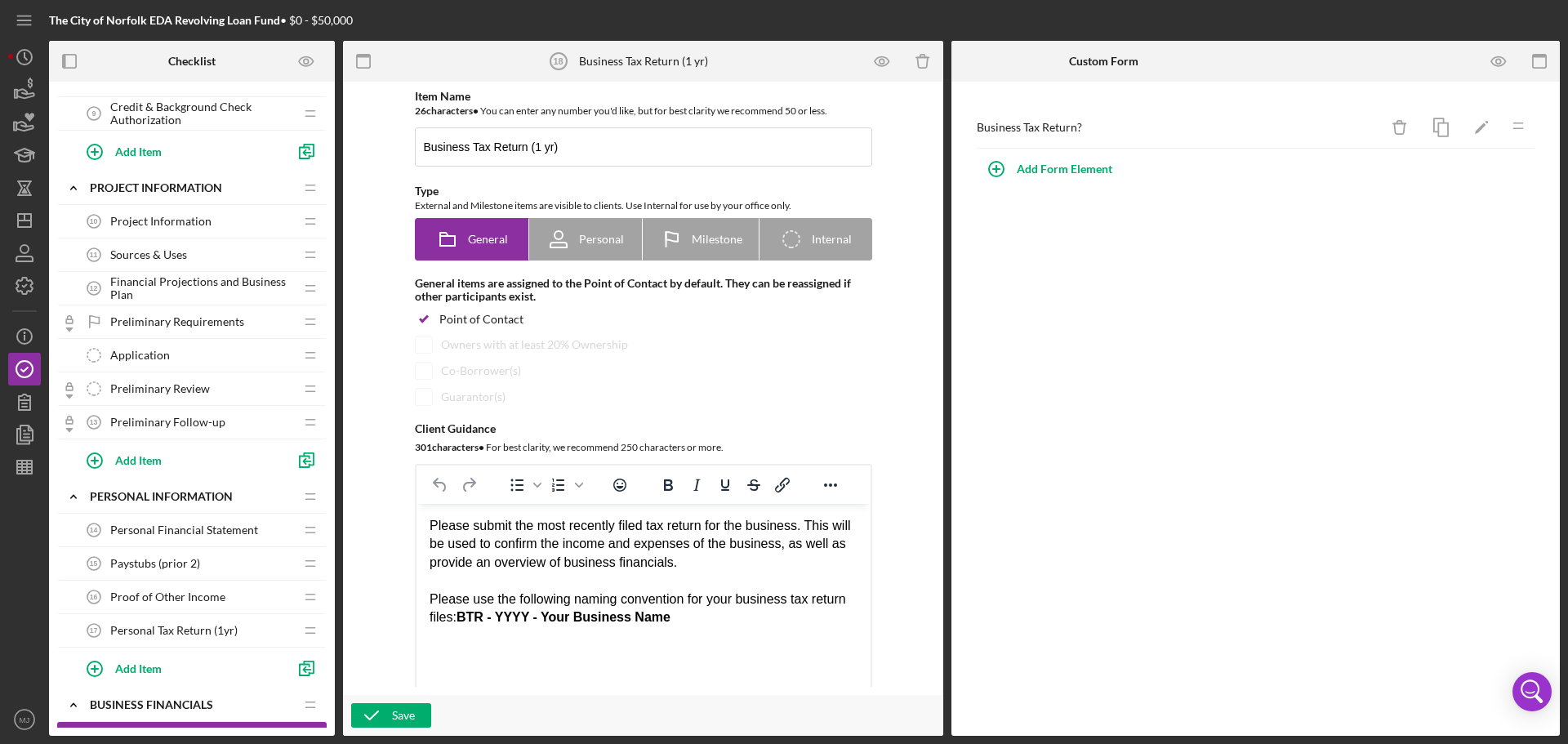
scroll to position [686, 0]
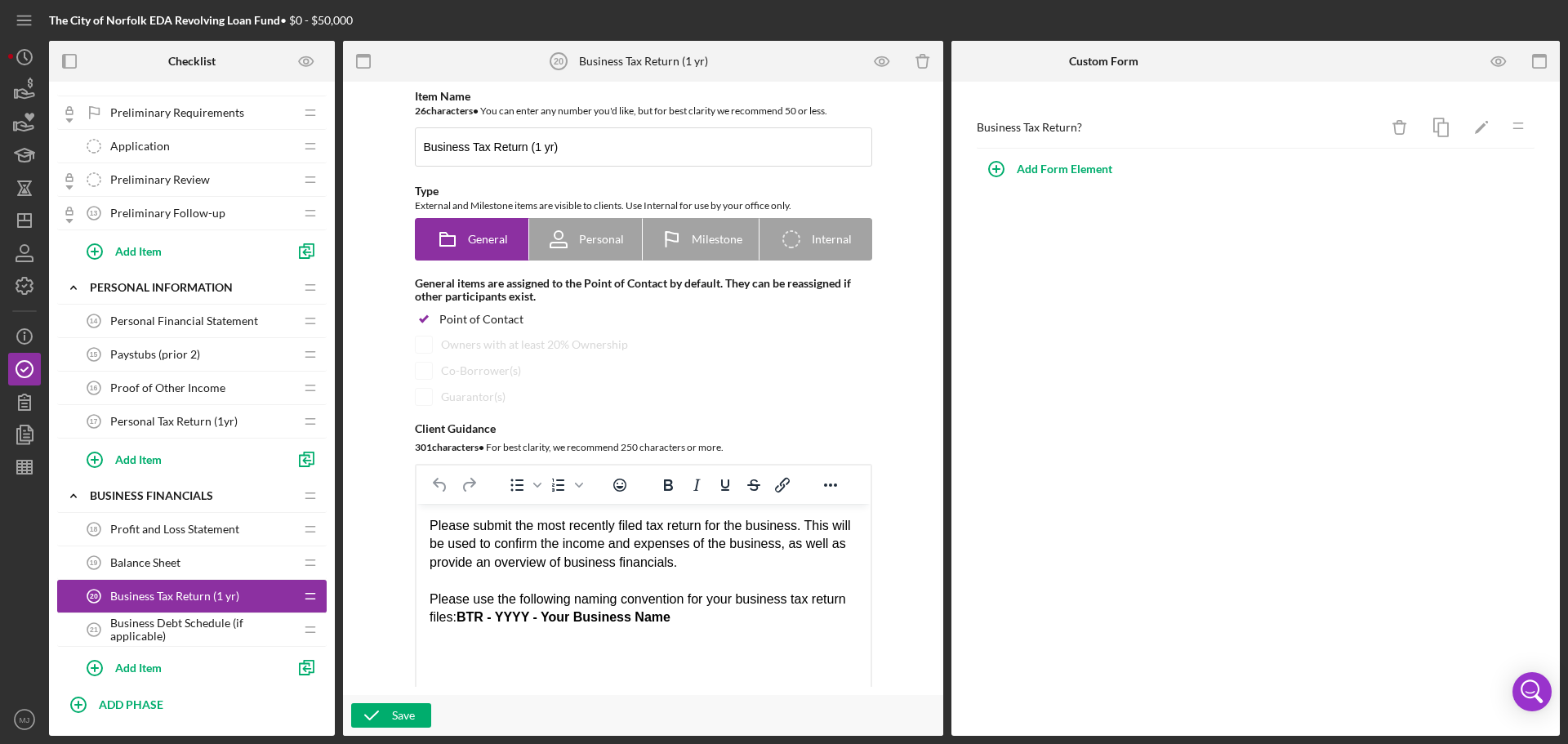
click at [186, 553] on div "Balance Sheet 19 Balance Sheet" at bounding box center [186, 563] width 217 height 33
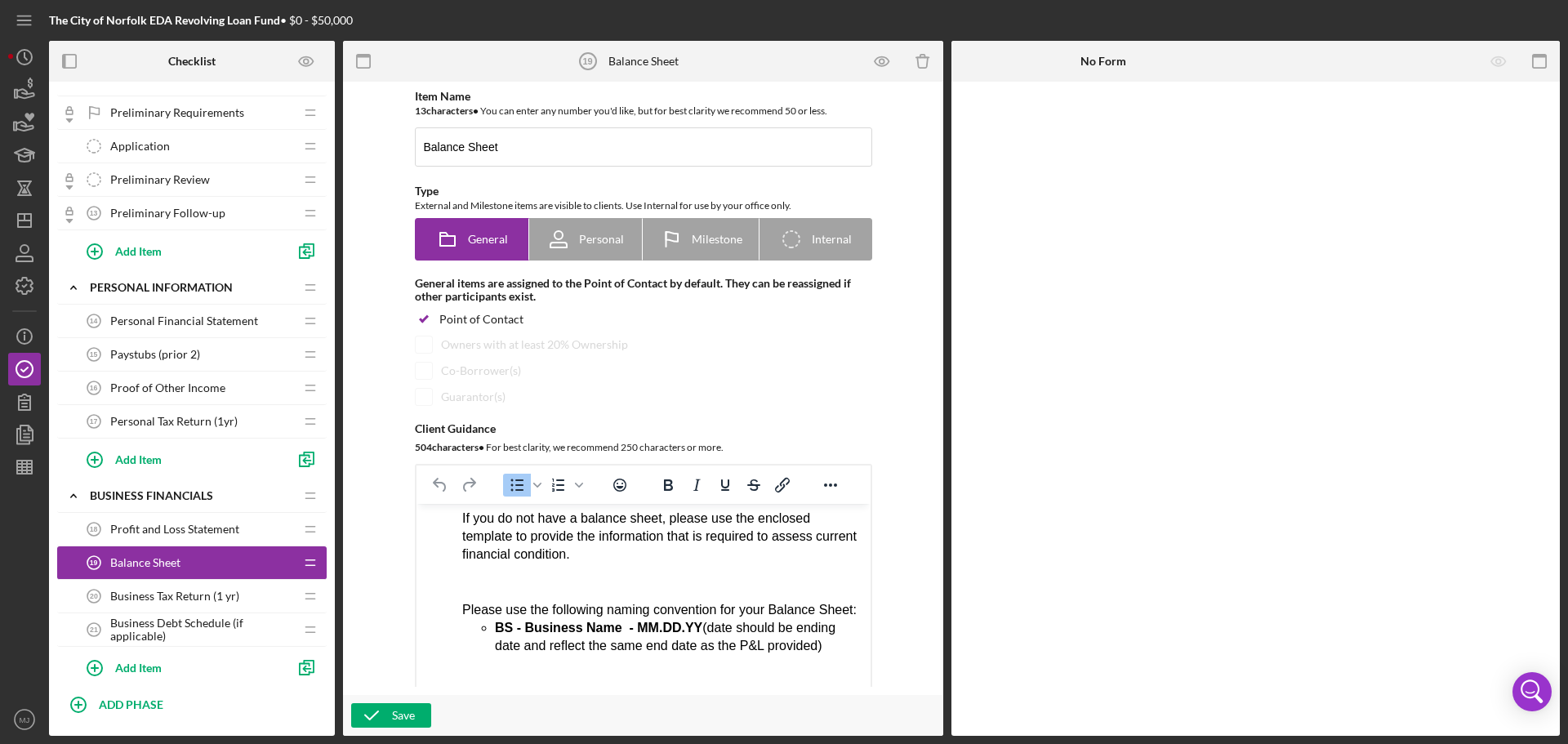
scroll to position [99, 0]
click at [705, 624] on li "BS - Business Name - MM.DD.YY (date should be ending date and reflect the same …" at bounding box center [676, 637] width 362 height 36
click at [408, 707] on div "Save" at bounding box center [403, 715] width 23 height 25
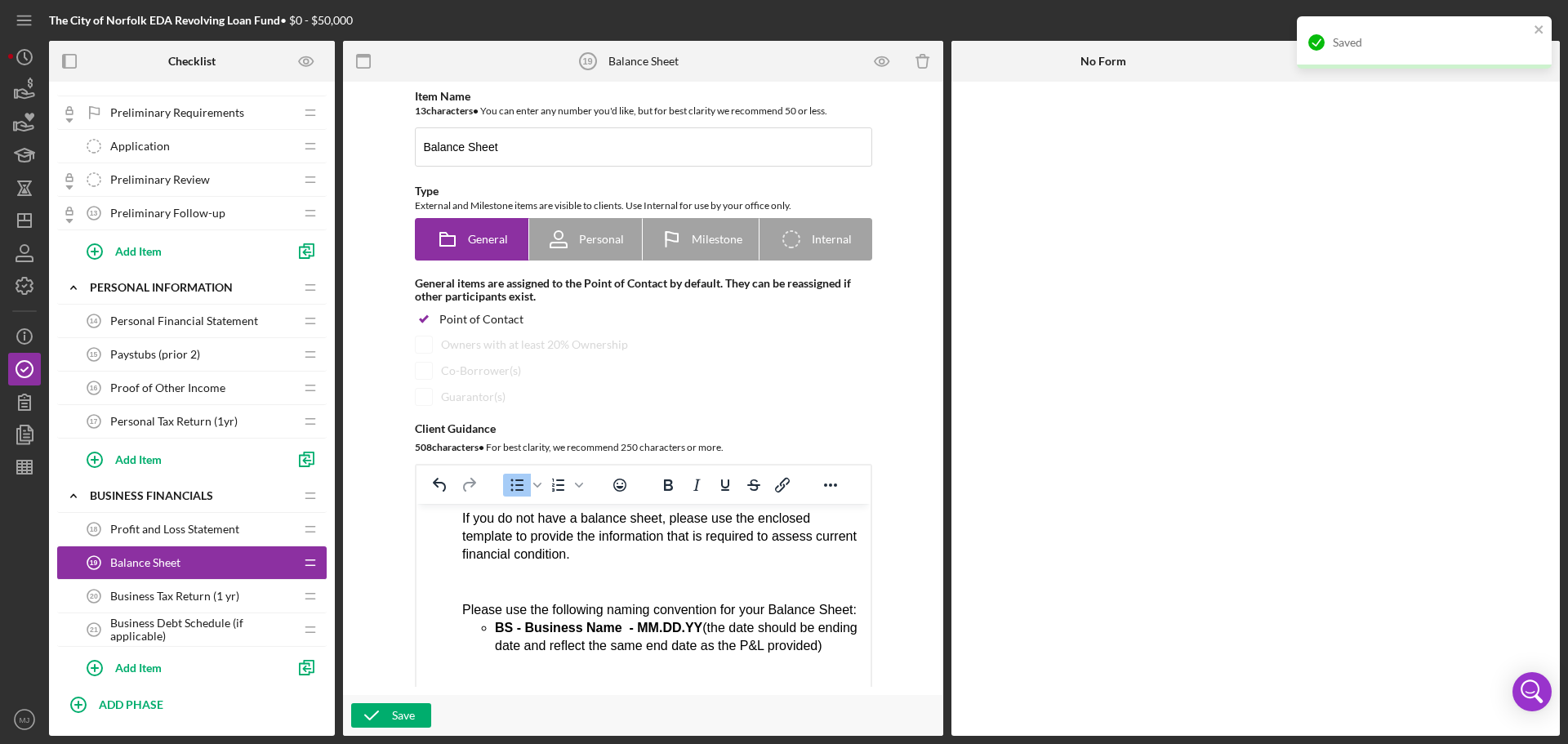
click at [154, 523] on span "Profit and Loss Statement" at bounding box center [174, 529] width 129 height 13
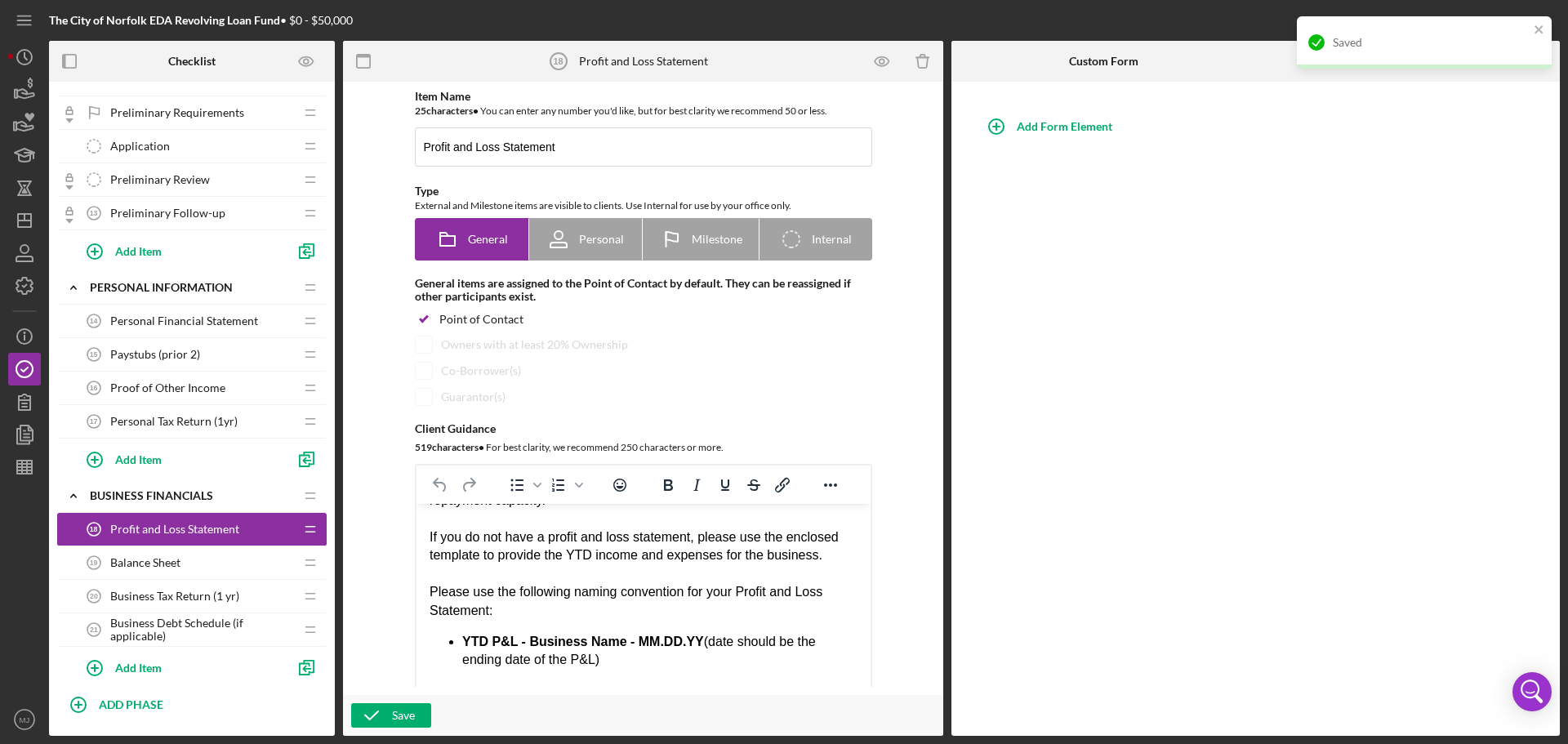
scroll to position [144, 0]
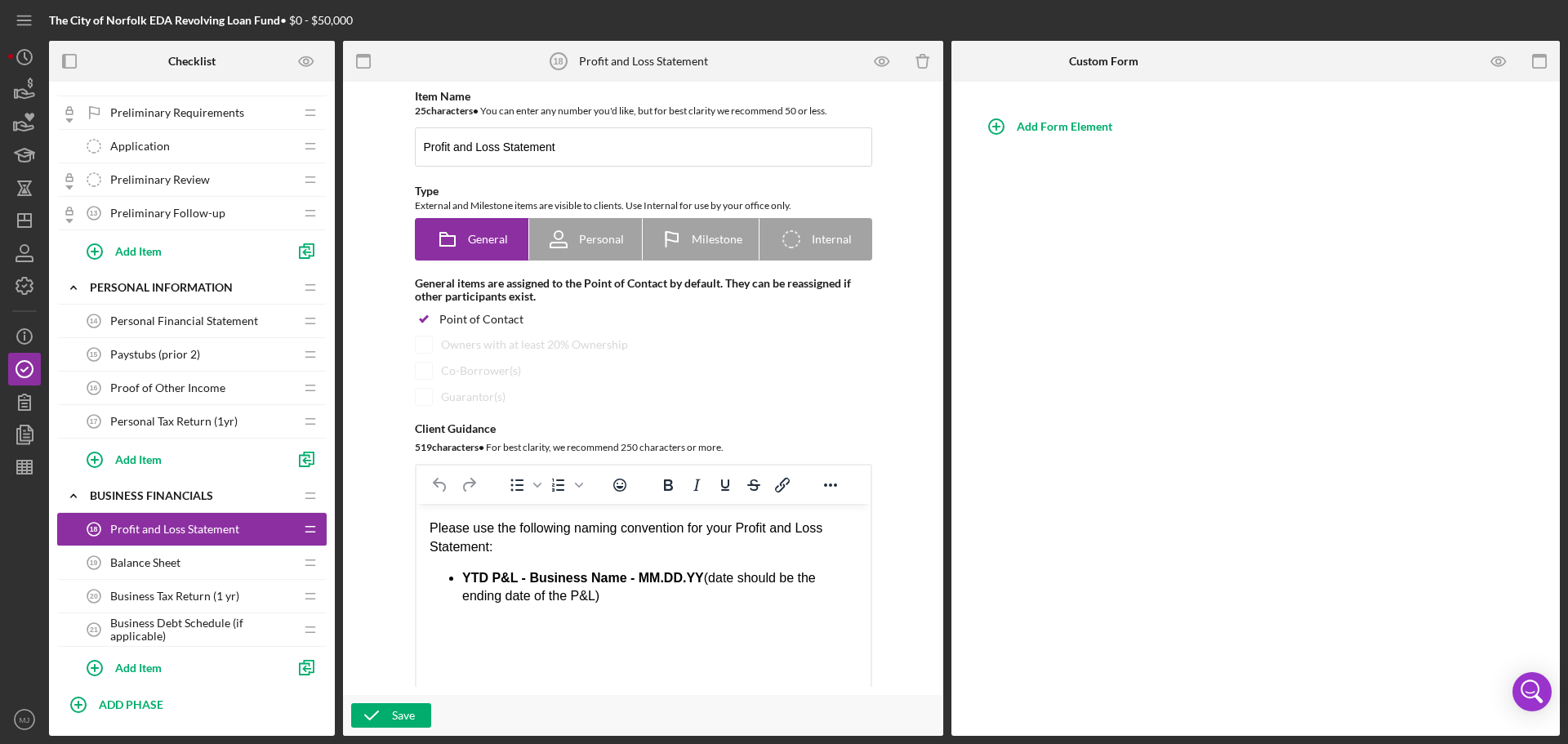
click at [704, 577] on li "YTD P&L - Business Name - MM.DD.YY (date should be the ending date of the P&L)" at bounding box center [658, 587] width 395 height 36
click at [399, 708] on div "Save" at bounding box center [403, 715] width 23 height 25
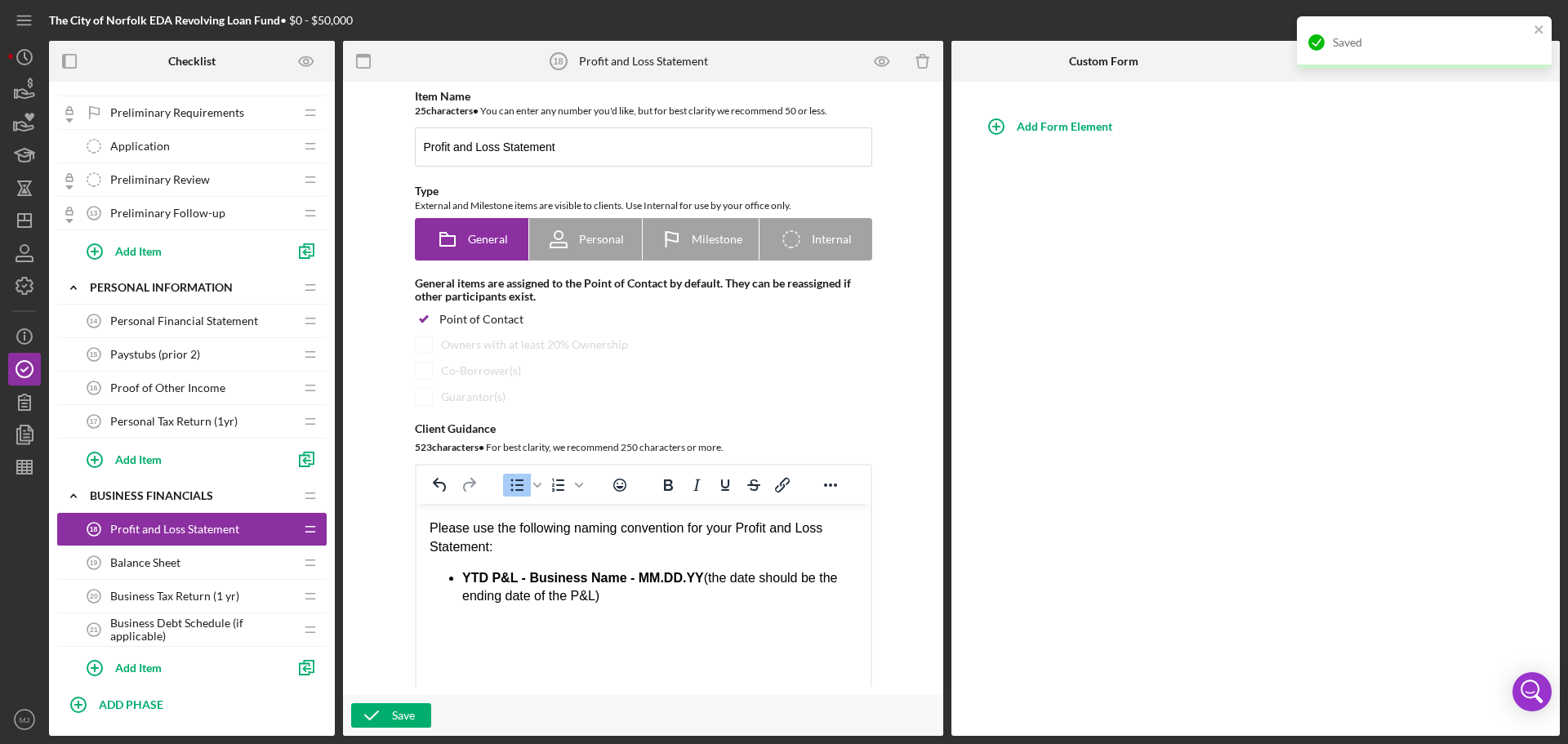
click at [150, 557] on span "Balance Sheet" at bounding box center [145, 563] width 70 height 13
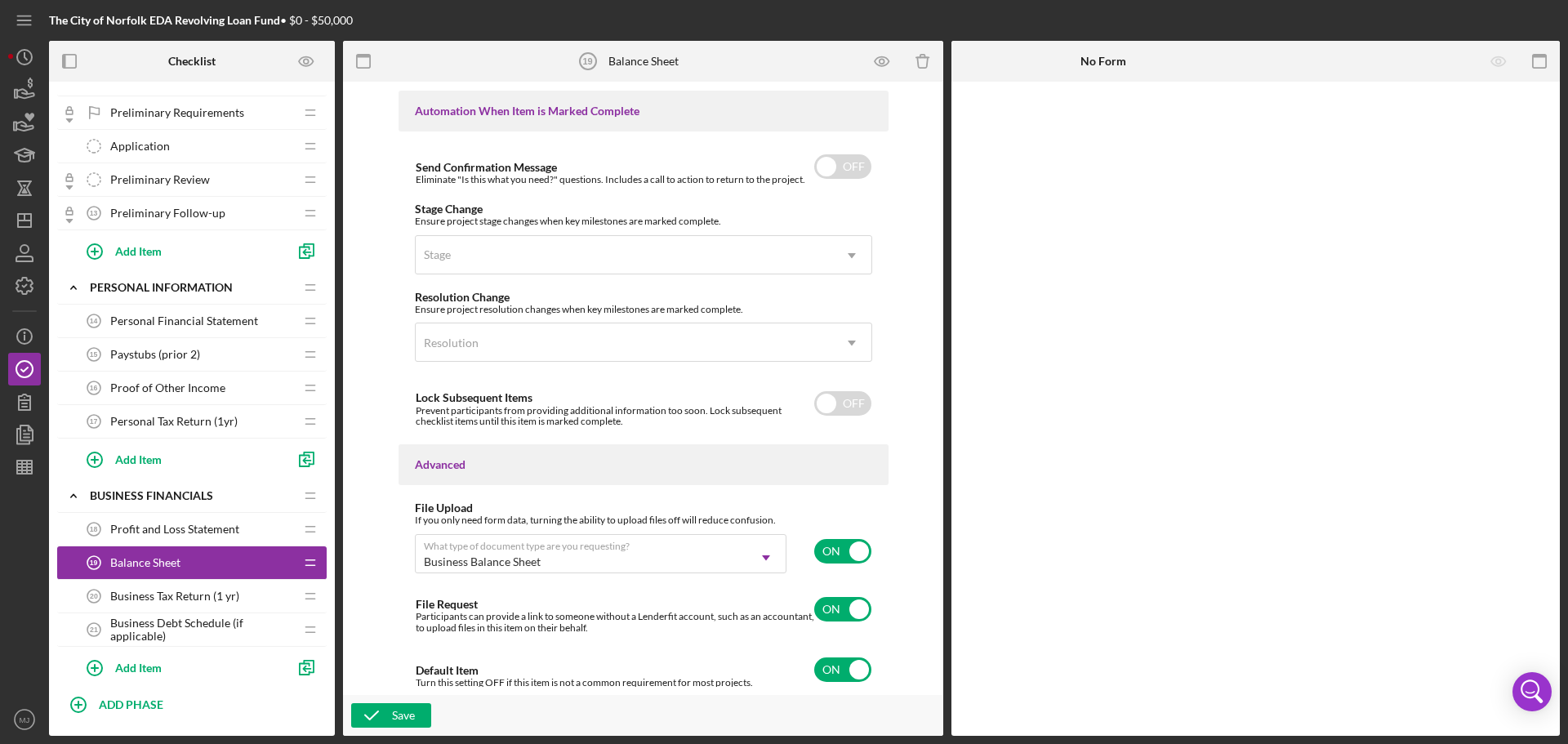
scroll to position [1073, 0]
click at [145, 530] on span "Profit and Loss Statement" at bounding box center [174, 529] width 129 height 13
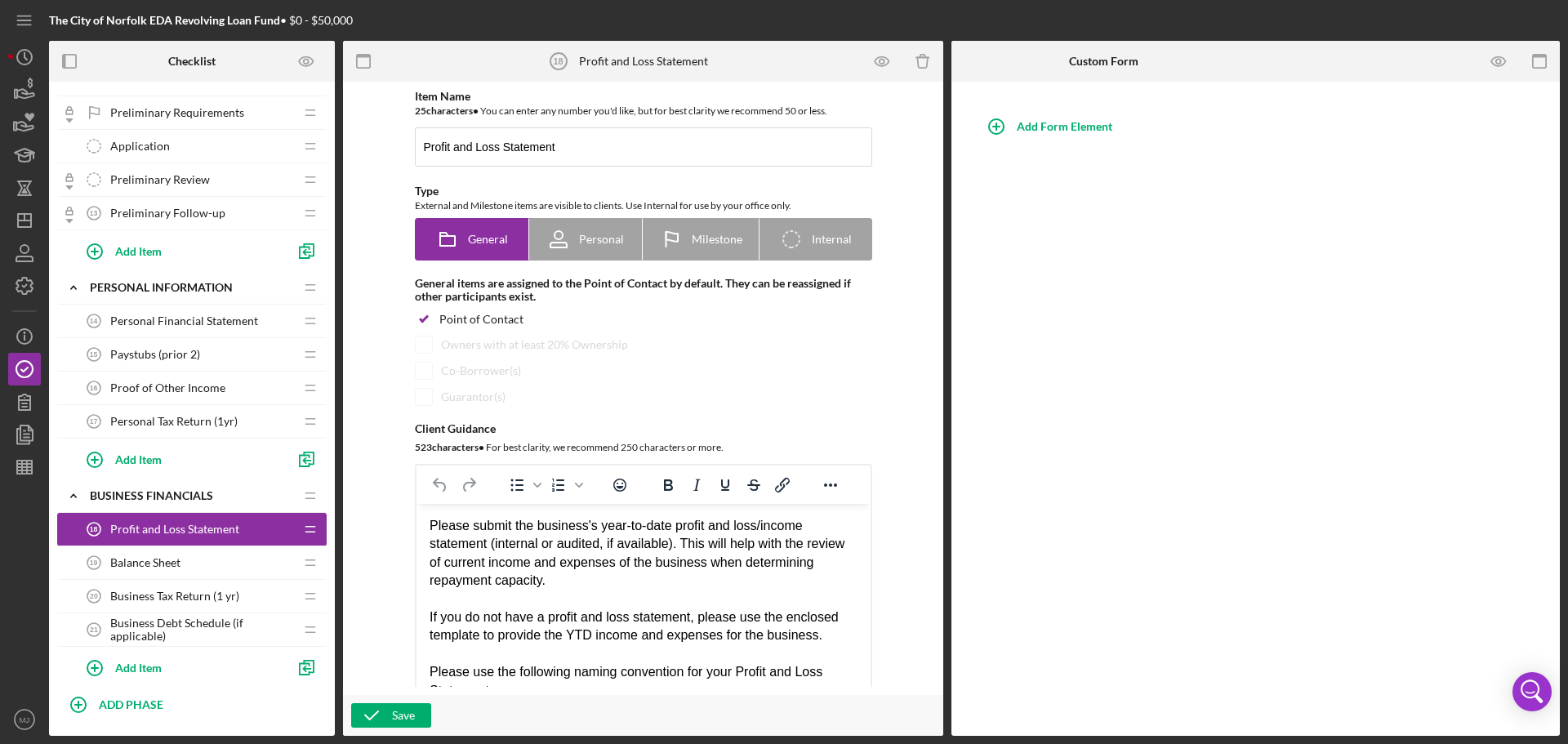
click at [180, 596] on span "Business Tax Return (1 yr)" at bounding box center [174, 596] width 129 height 13
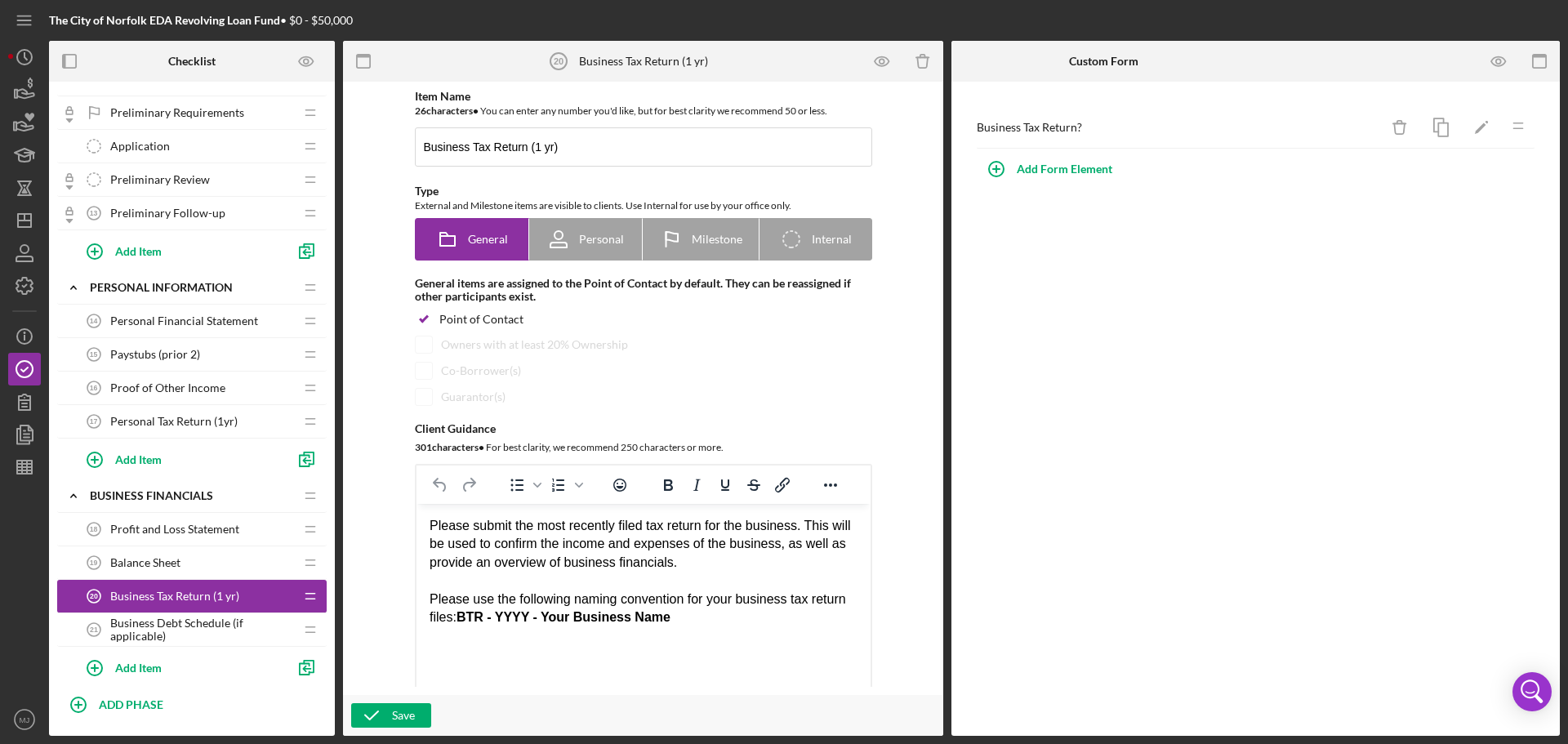
click at [560, 561] on div "Please submit the most recently filed tax return for the business. This will be…" at bounding box center [642, 572] width 427 height 109
click at [757, 575] on div "Please submit the most recently filed tax return for the business. This will be…" at bounding box center [642, 572] width 427 height 109
click at [456, 615] on div "Please submit the most recently filed tax return for the business. This will be…" at bounding box center [642, 572] width 427 height 109
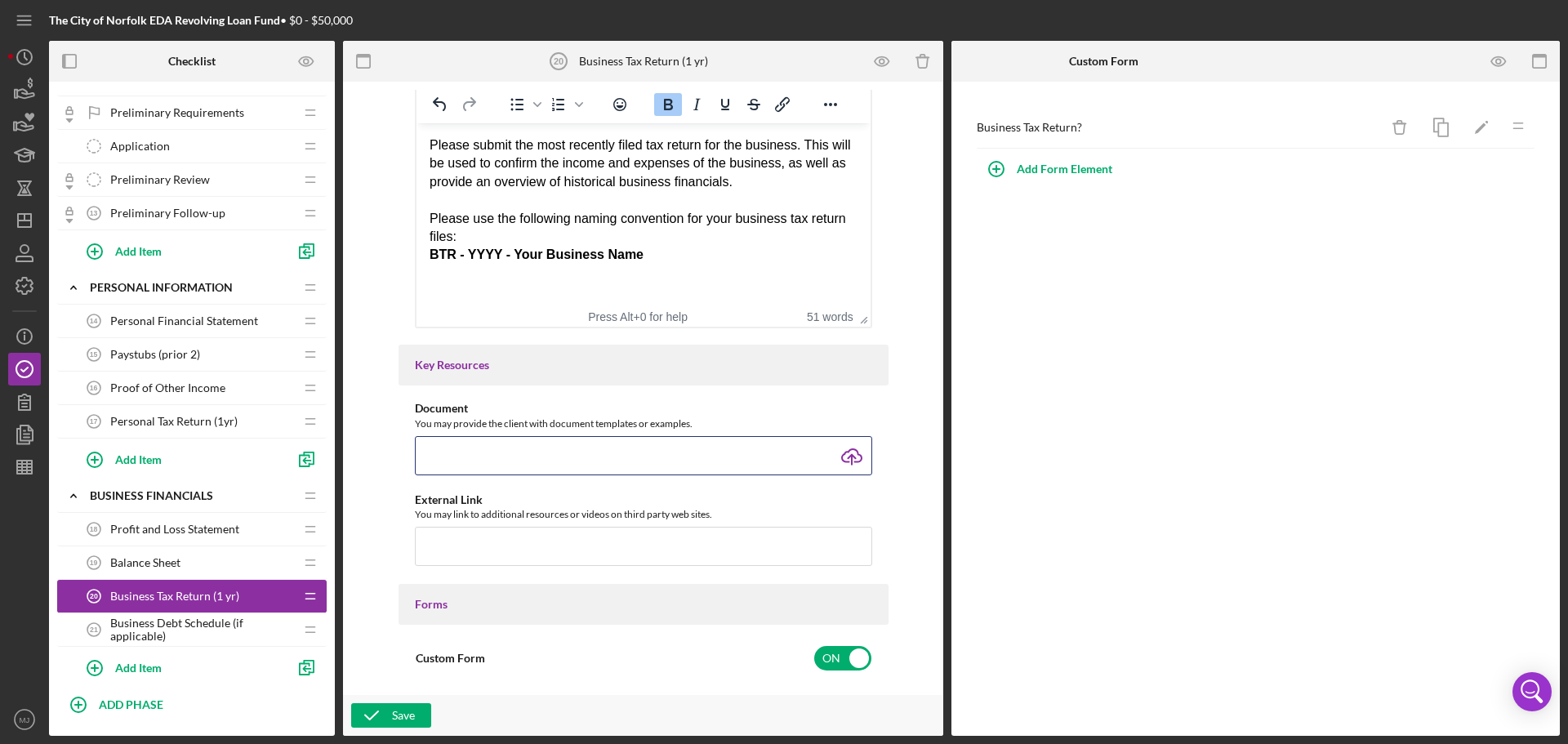
scroll to position [203, 0]
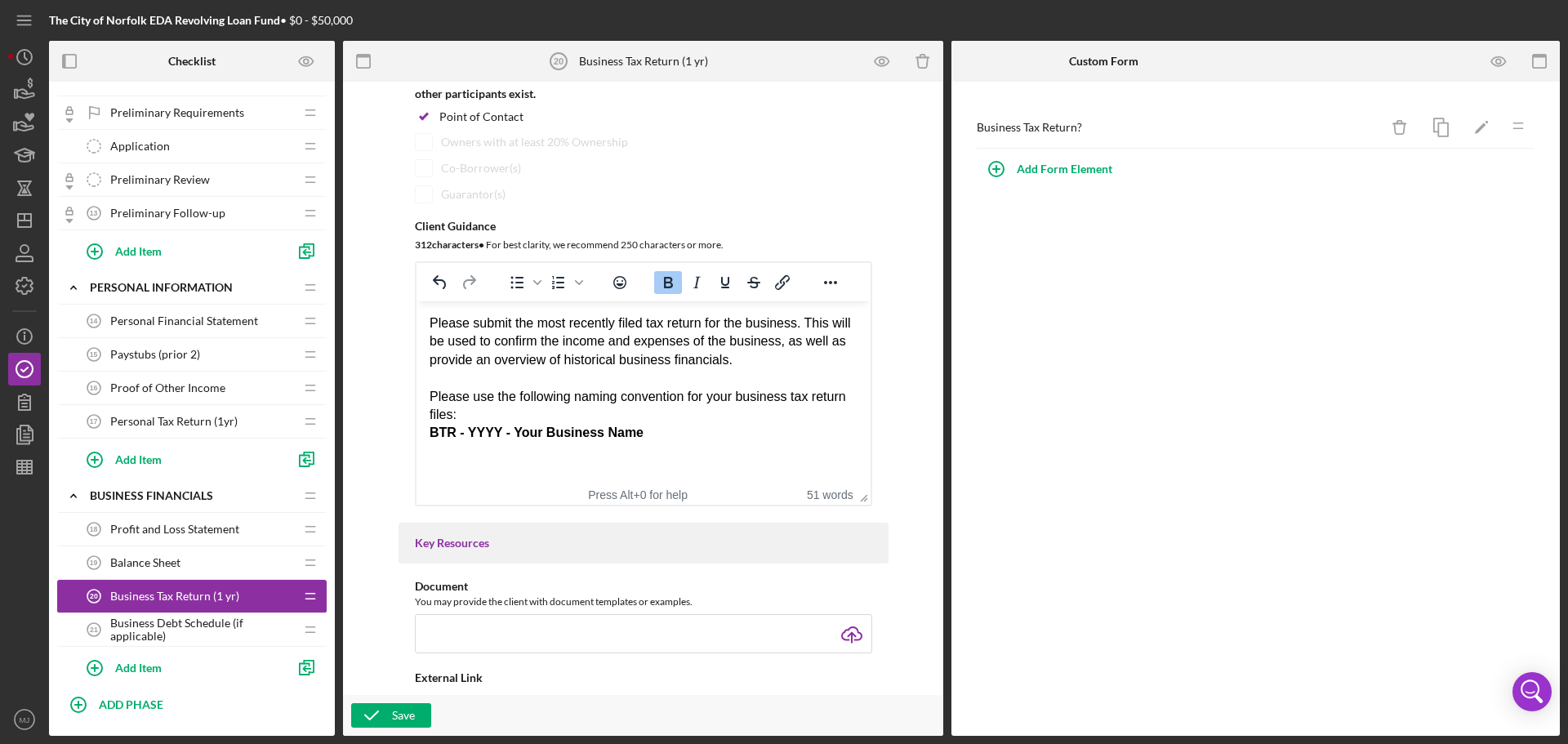
click at [429, 430] on strong "BTR - YYYY - Your Business Name" at bounding box center [535, 433] width 214 height 14
click at [523, 289] on icon "Bullet list" at bounding box center [517, 283] width 20 height 20
click at [390, 718] on icon "button" at bounding box center [371, 715] width 40 height 40
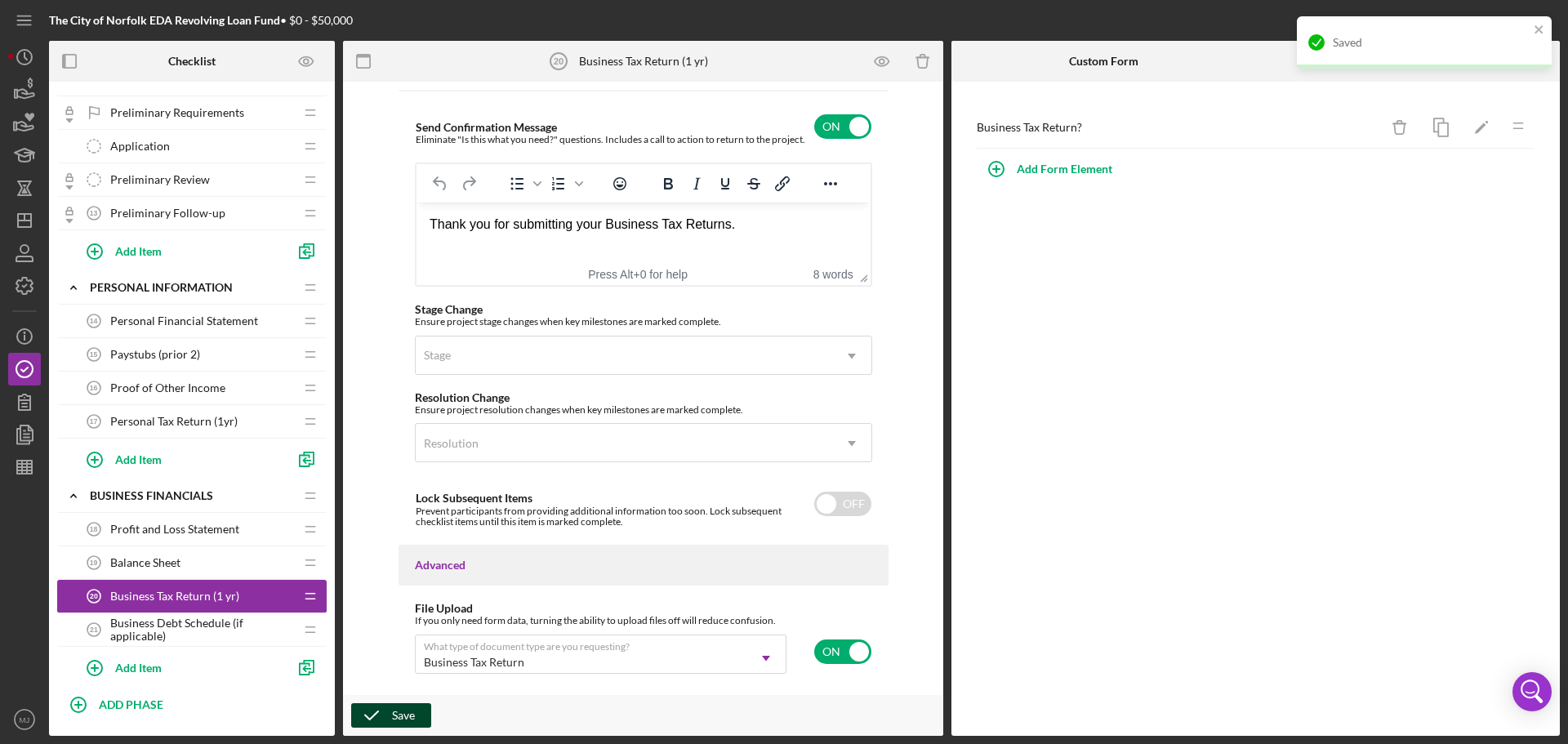
scroll to position [1220, 0]
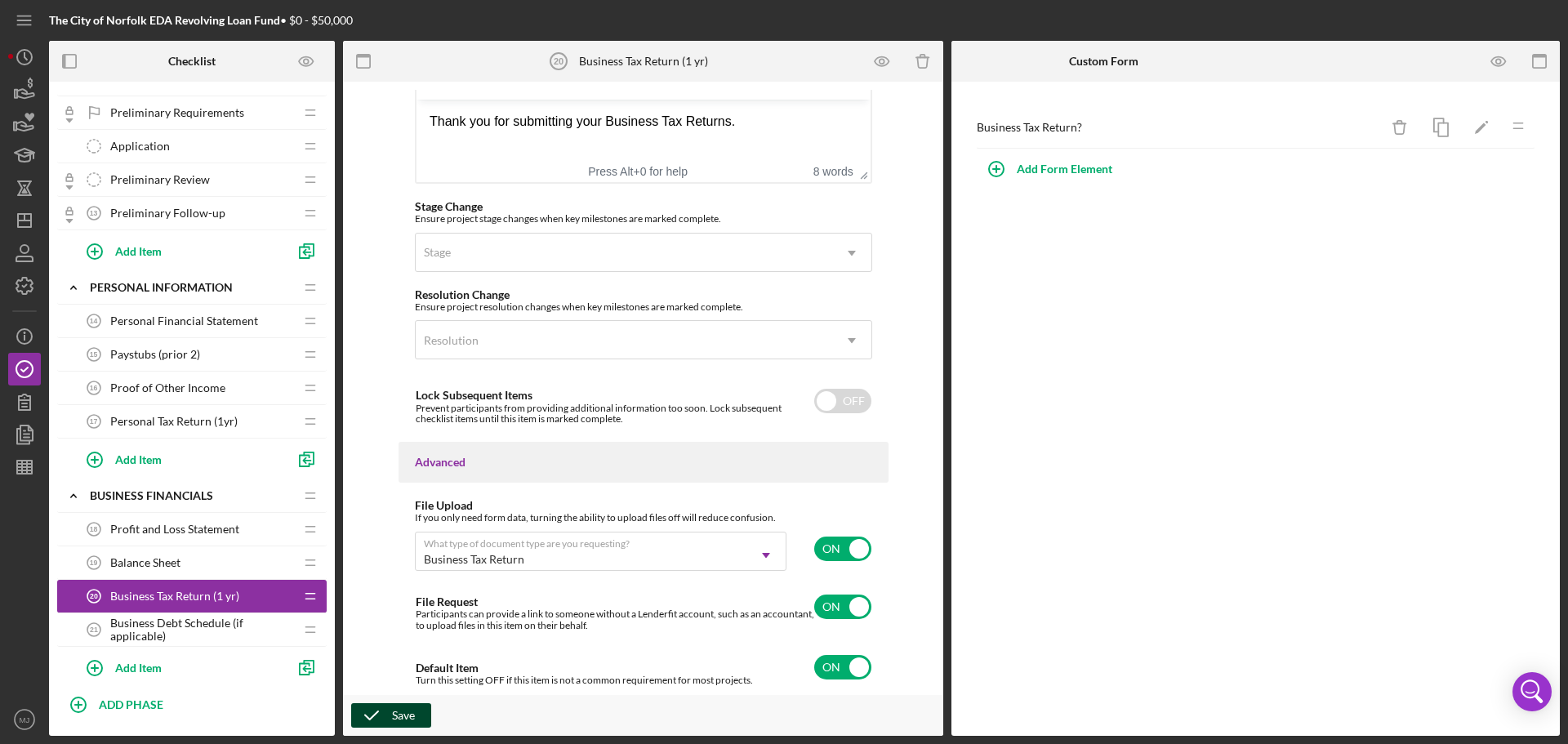
click at [160, 619] on span "Business Debt Schedule (if applicable)" at bounding box center [202, 630] width 184 height 27
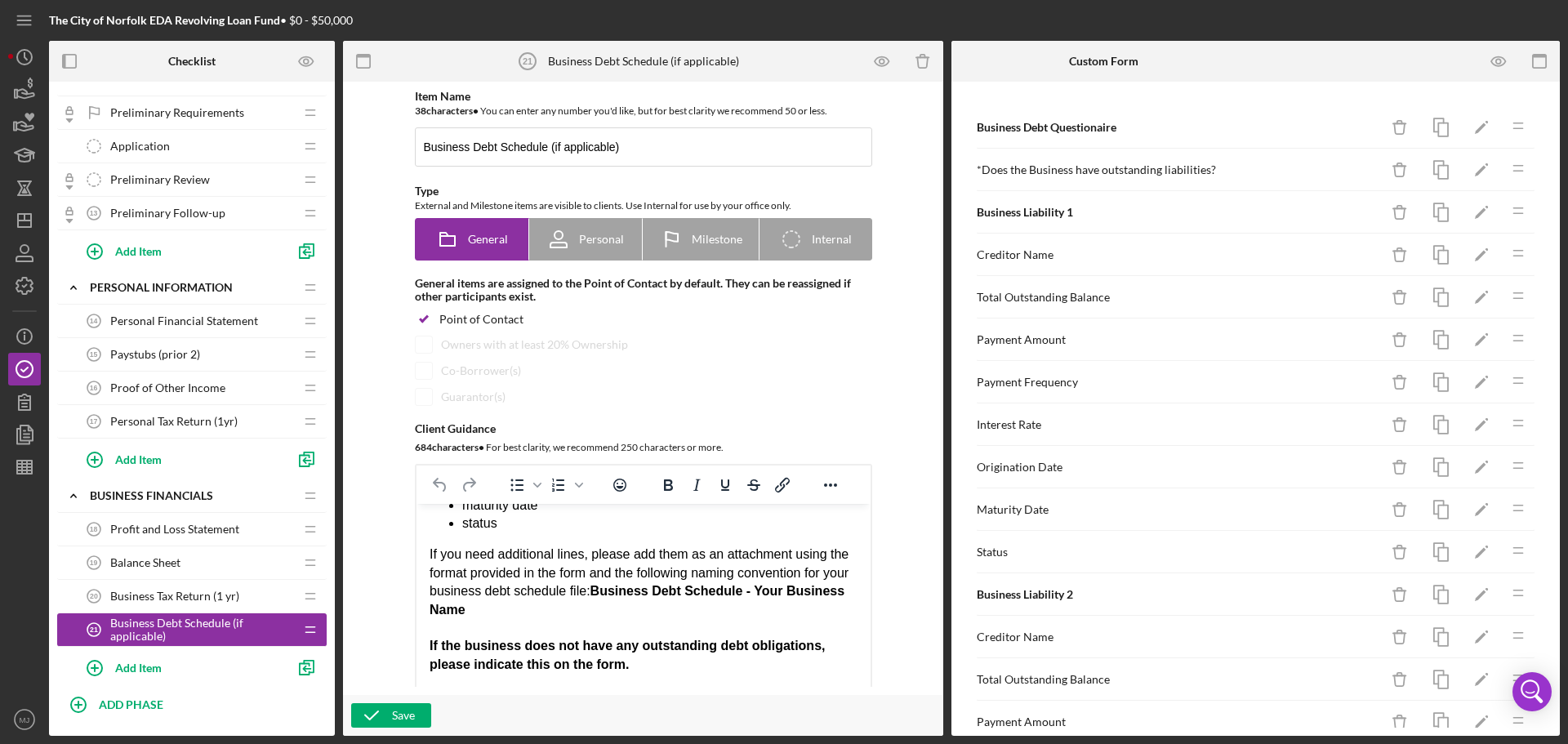
click at [404, 729] on div "Save" at bounding box center [642, 715] width 600 height 40
click at [399, 719] on div "Save" at bounding box center [403, 715] width 23 height 25
click at [158, 532] on span "Profit and Loss Statement" at bounding box center [174, 529] width 129 height 13
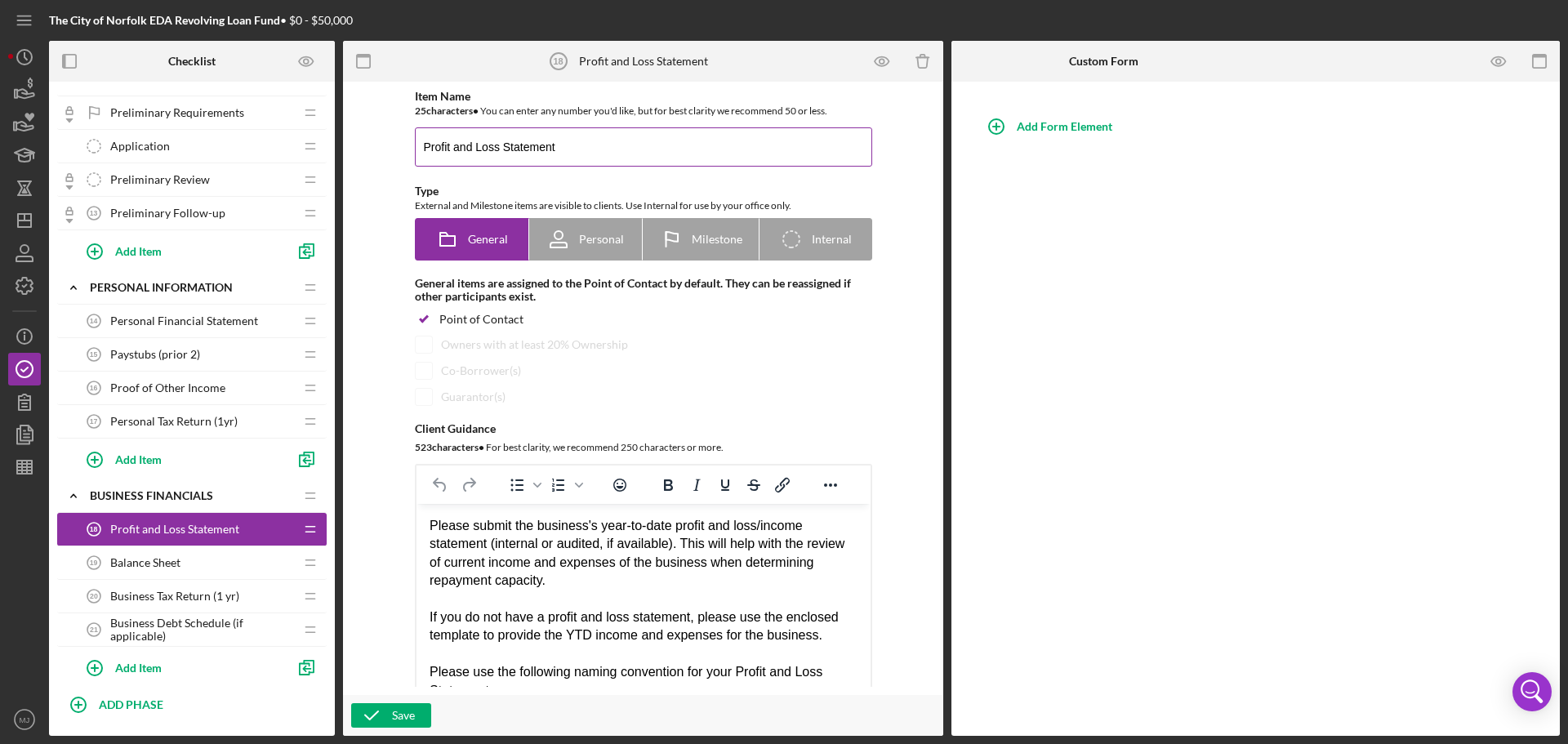
click at [423, 148] on input "Profit and Loss Statement" at bounding box center [643, 147] width 457 height 39
drag, startPoint x: 719, startPoint y: 144, endPoint x: 729, endPoint y: 145, distance: 10.0
click at [720, 144] on input "Interim Financial Statement (Profit and Loss Statement" at bounding box center [643, 147] width 457 height 39
drag, startPoint x: 559, startPoint y: 141, endPoint x: 264, endPoint y: 157, distance: 295.4
click at [264, 157] on div "Checklist Icon/Expander Internal Icon/Edit Icon/Drag Application ID - Salesforc…" at bounding box center [805, 388] width 1511 height 696
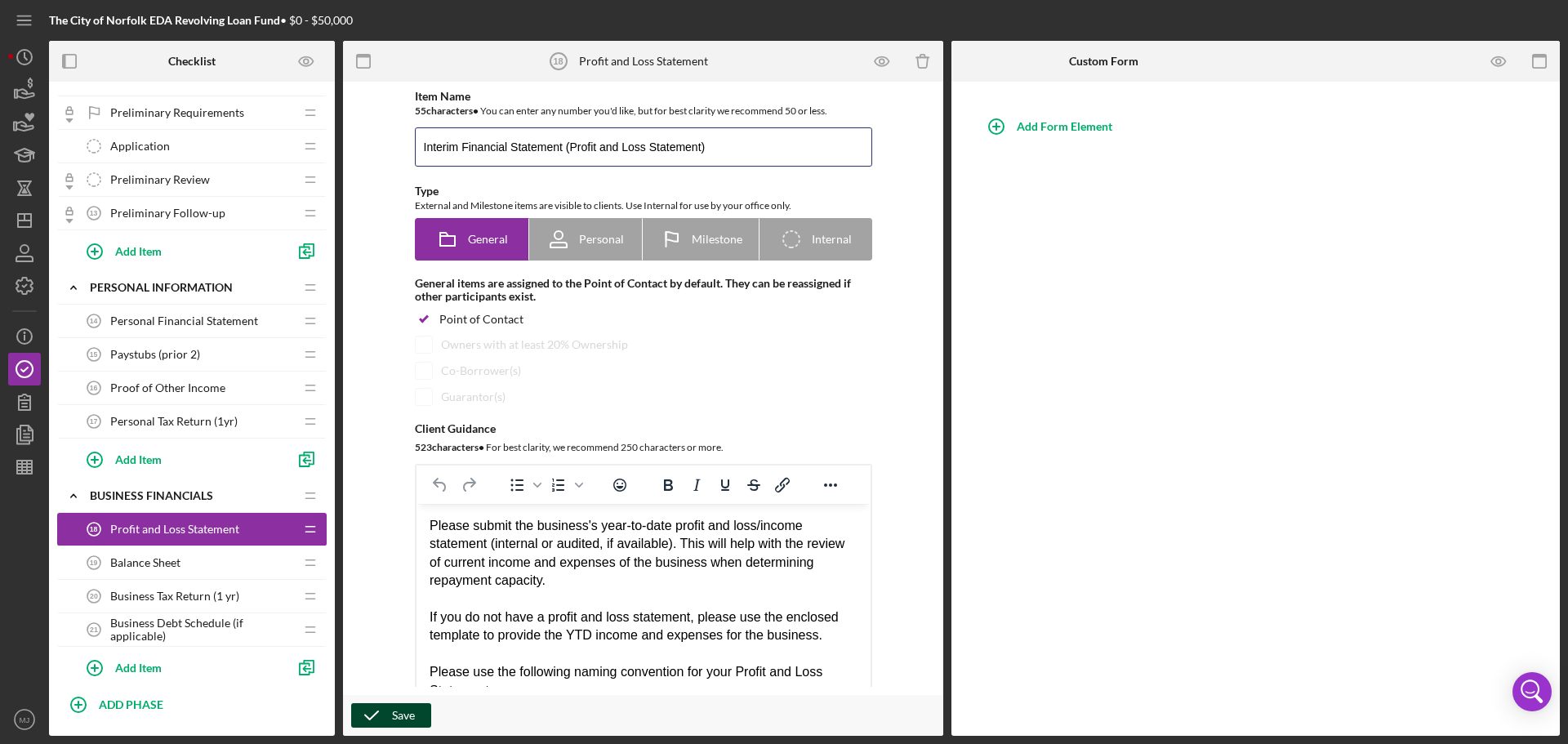
type input "Interim Financial Statement (Profit and Loss Statement)"
click at [399, 704] on div "Save" at bounding box center [403, 715] width 23 height 25
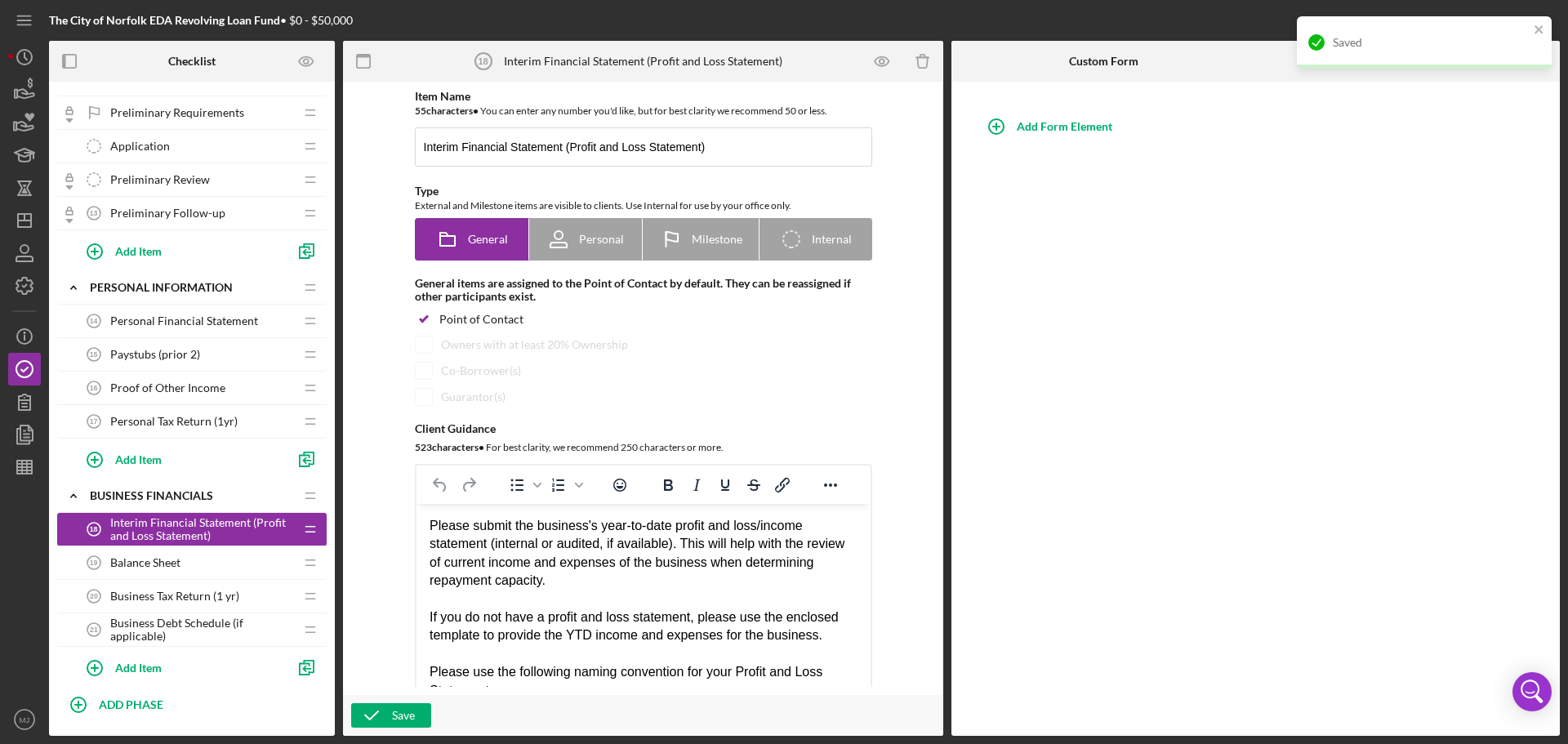
click at [184, 562] on div "Balance Sheet 19 Balance Sheet" at bounding box center [186, 563] width 217 height 33
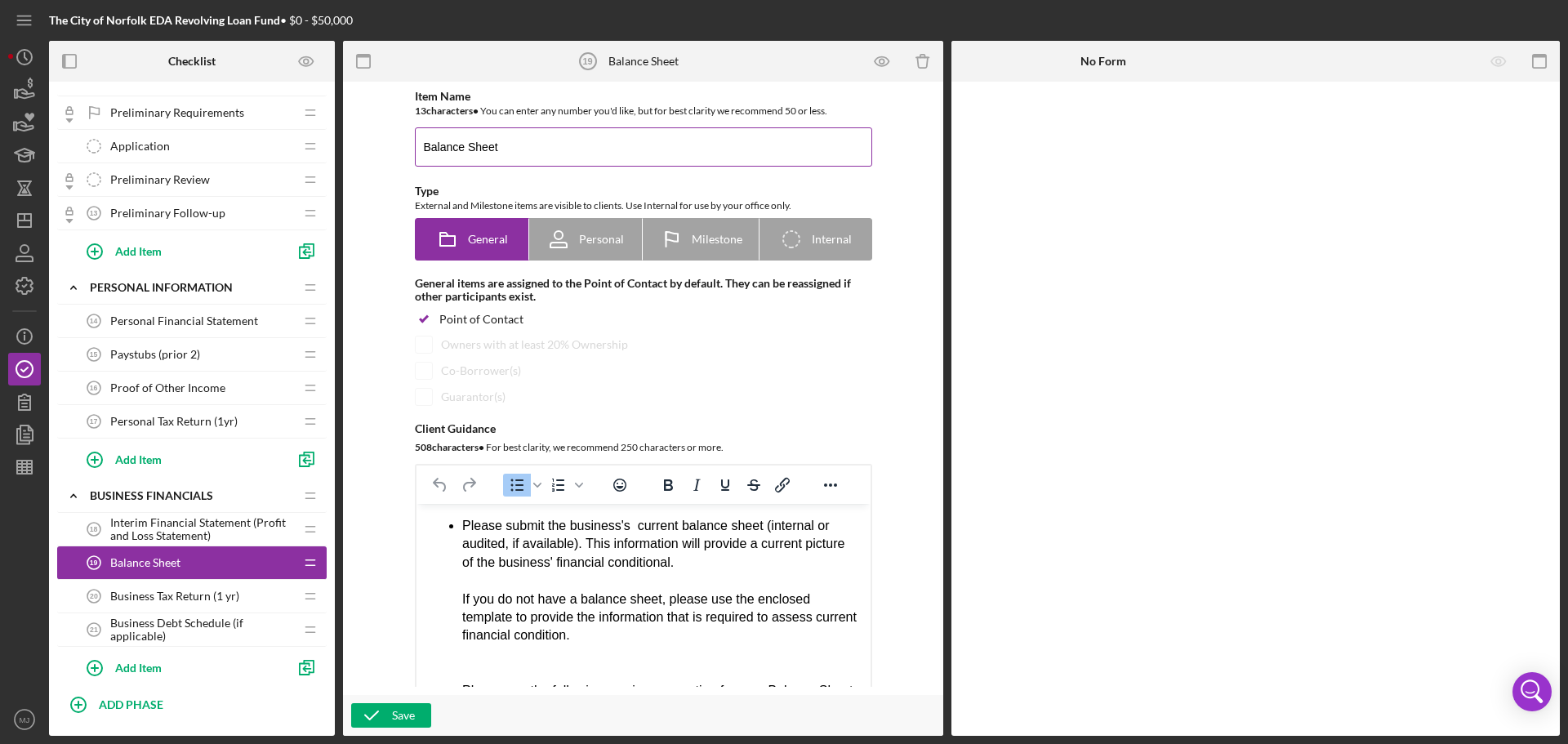
click at [423, 142] on input "Balance Sheet" at bounding box center [643, 147] width 457 height 39
paste input "Interim Financial Statement"
click at [685, 159] on input "Interim Financial Statement (Balance Sheet" at bounding box center [643, 147] width 457 height 39
type input "Interim Financial Statement (Balance Sheet)"
click at [399, 710] on div "Save" at bounding box center [403, 715] width 23 height 25
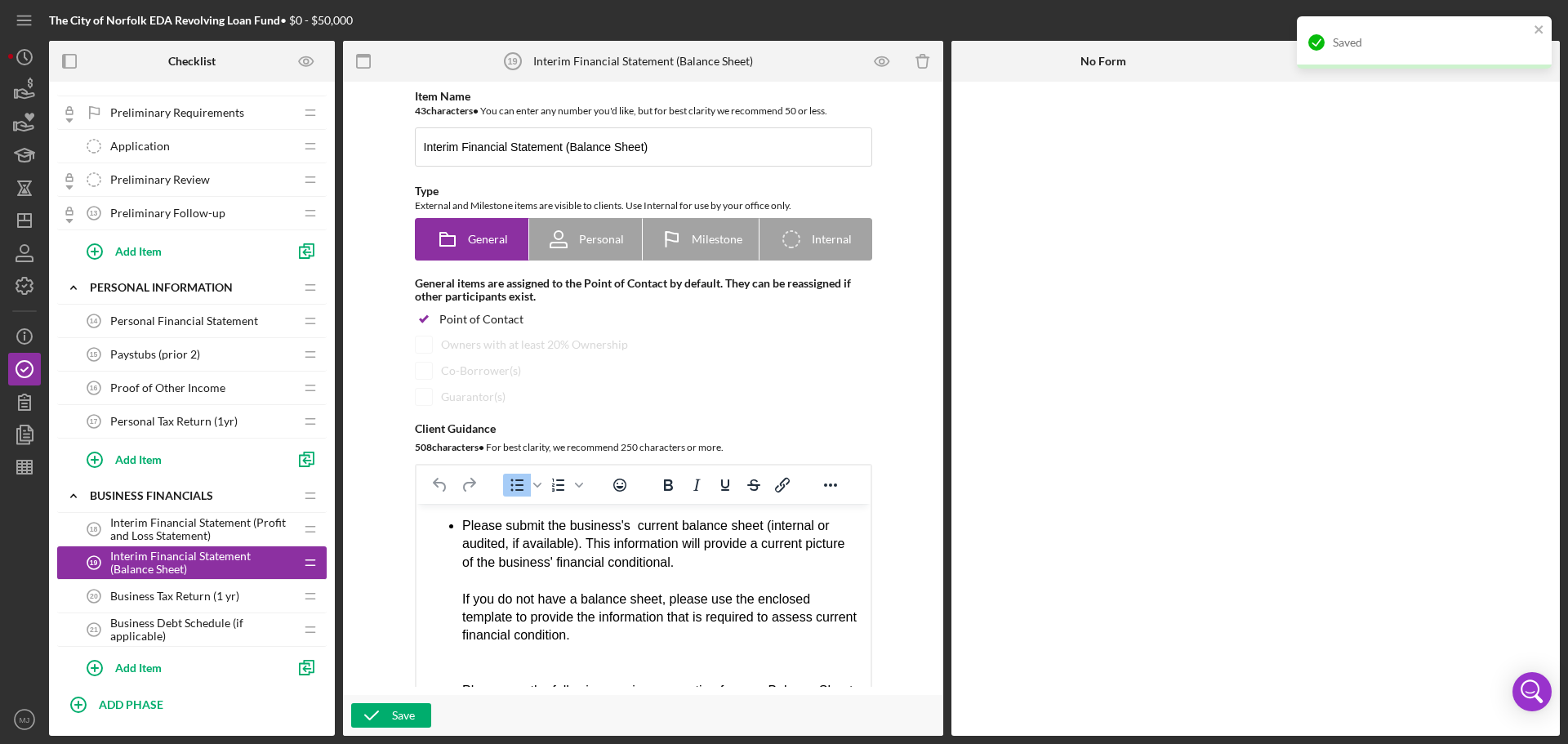
click at [229, 591] on span "Business Tax Return (1 yr)" at bounding box center [174, 596] width 129 height 13
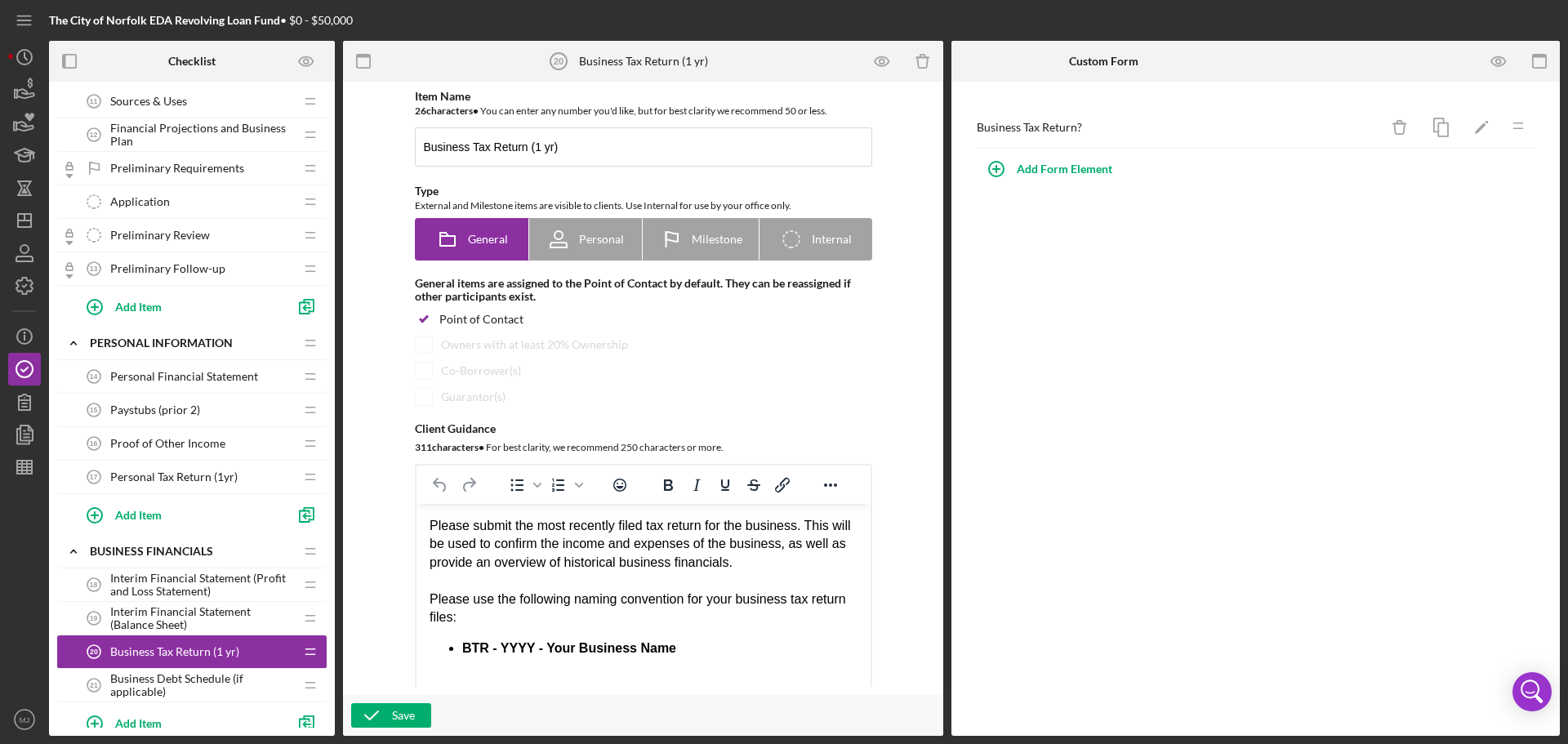
scroll to position [604, 0]
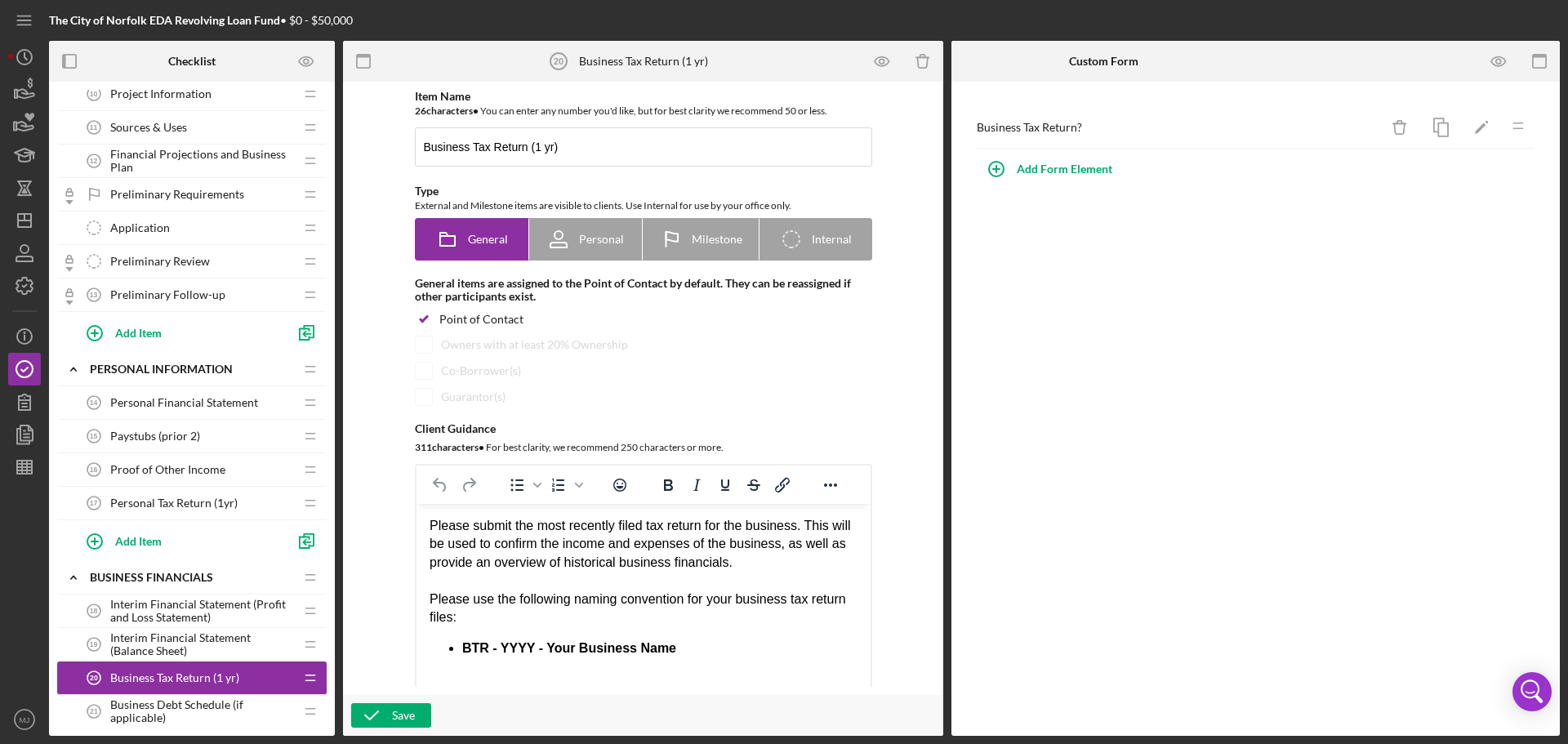
click at [186, 160] on span "Financial Projections and Business Plan" at bounding box center [202, 161] width 184 height 27
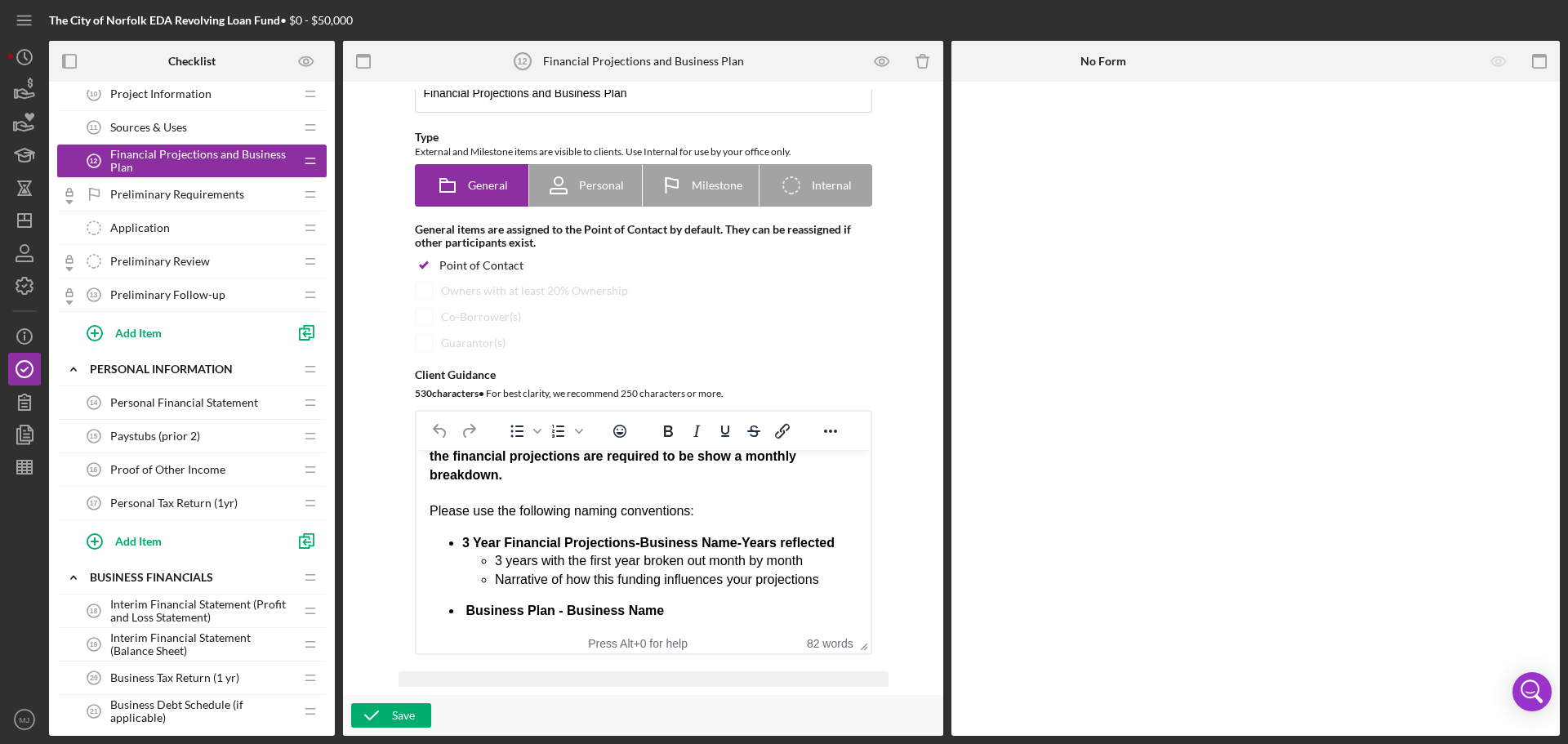
scroll to position [82, 0]
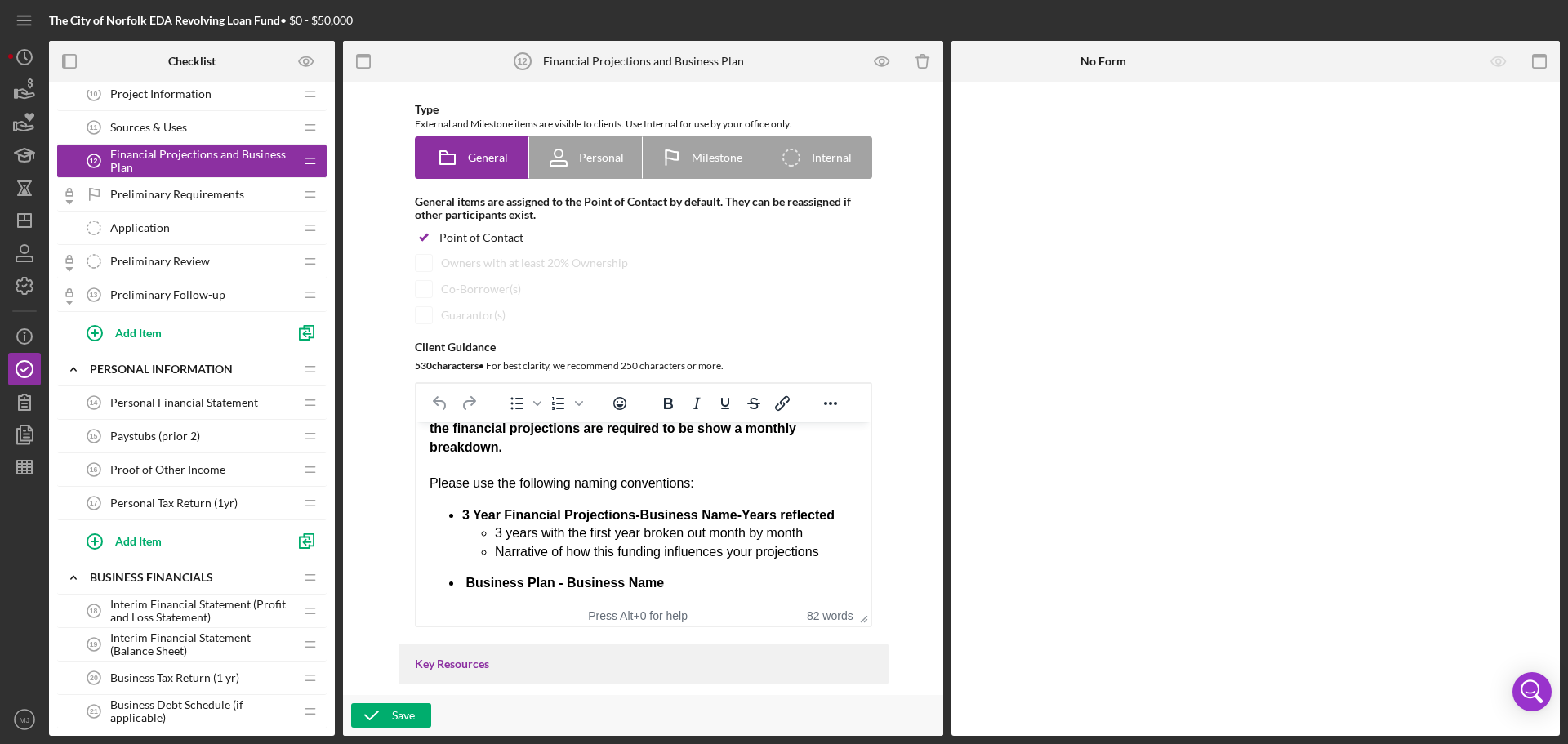
click at [687, 575] on li "Business Plan - Business Name" at bounding box center [658, 583] width 395 height 18
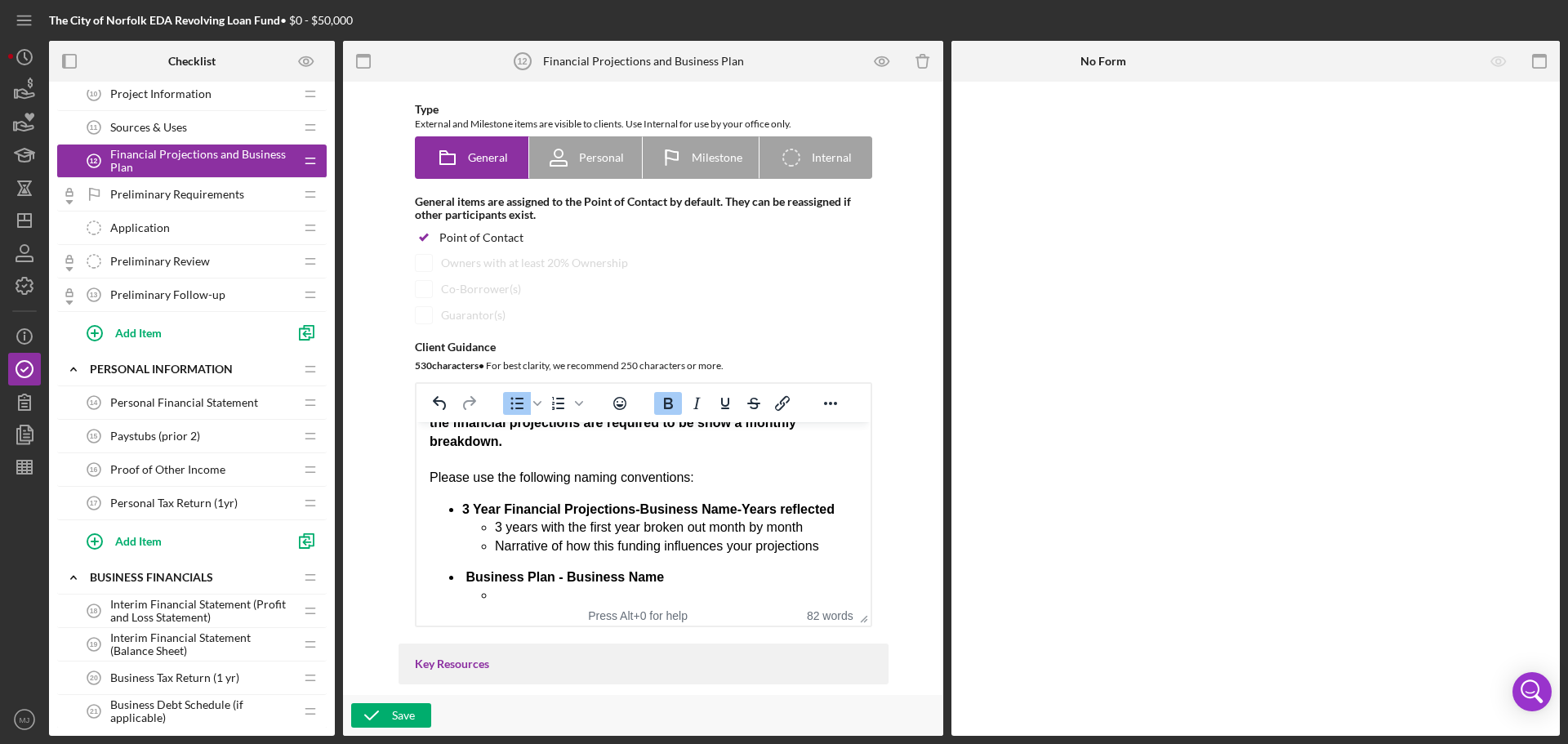
click at [726, 575] on li "Business Plan - Business Name" at bounding box center [658, 586] width 395 height 36
click at [557, 597] on li "Rich Text Area. Press ALT-0 for help." at bounding box center [676, 595] width 362 height 18
paste body "Rich Text Area. Press ALT-0 for help."
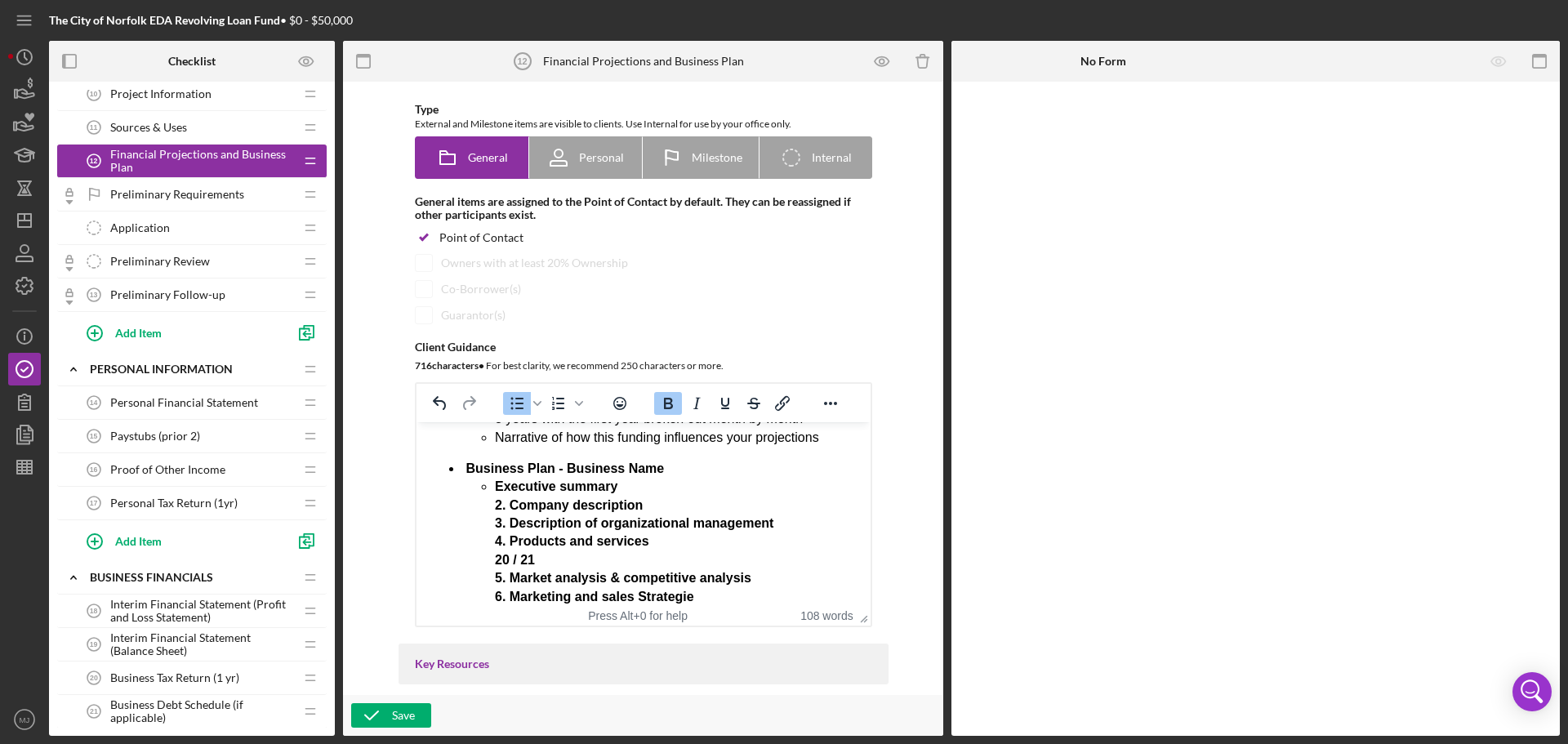
click at [496, 484] on strong "Executive summary 2. Company description 3. Description of organizational manag…" at bounding box center [633, 541] width 279 height 123
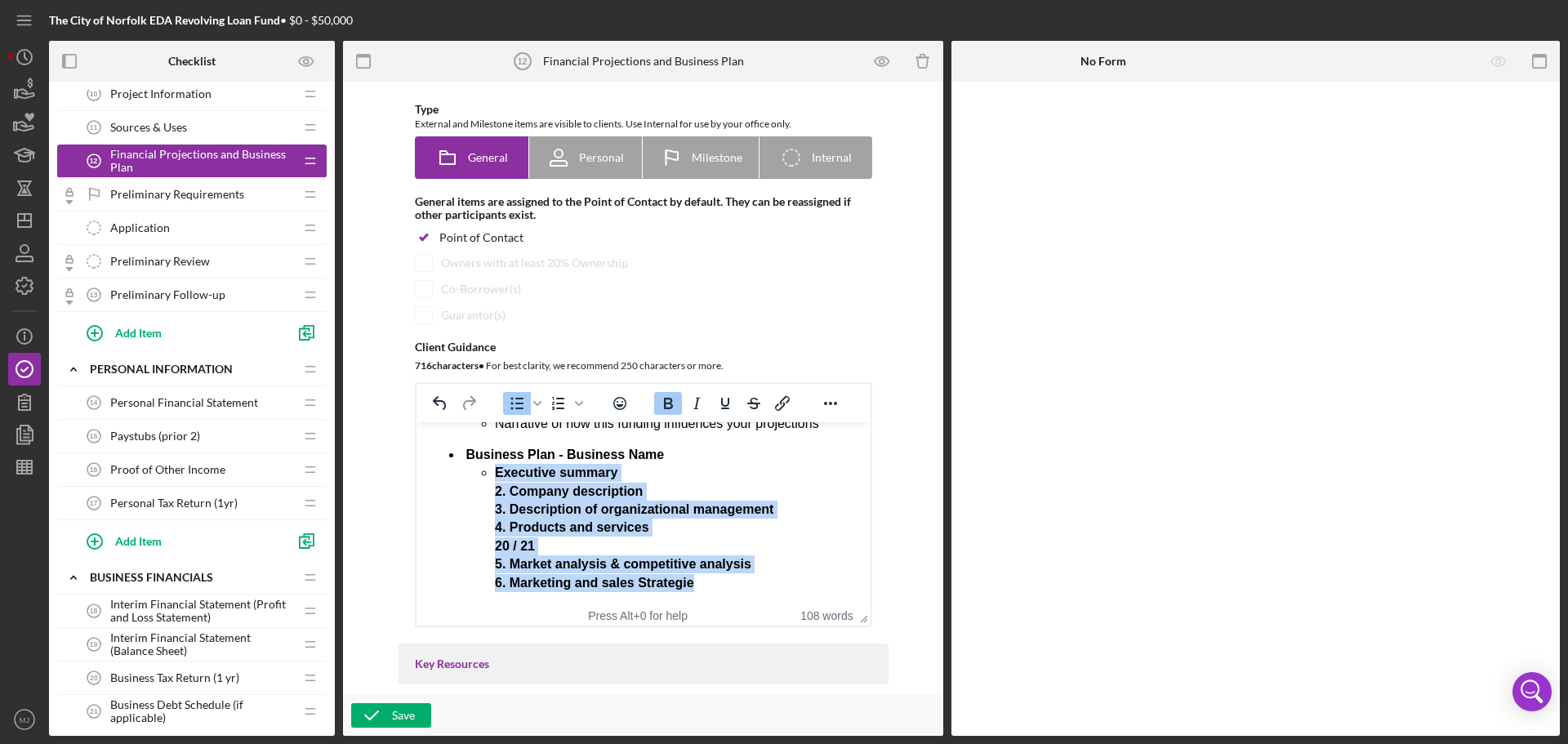
drag, startPoint x: 711, startPoint y: 600, endPoint x: 487, endPoint y: 476, distance: 256.0
click at [487, 476] on ul "Executive summary 2. Company description 3. Description of organizational manag…" at bounding box center [658, 528] width 395 height 128
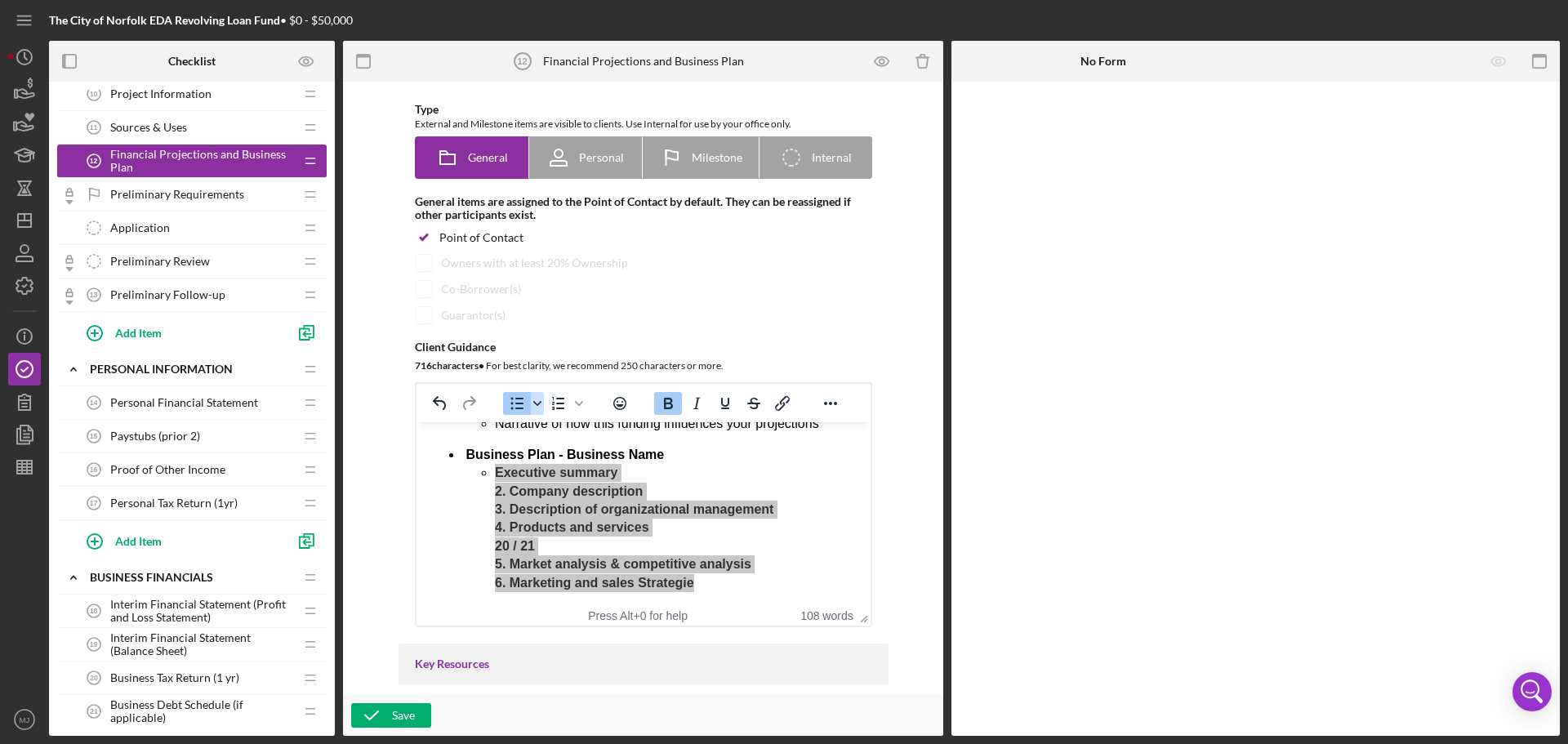
click at [531, 401] on span "Bullet list" at bounding box center [537, 403] width 13 height 23
click at [566, 442] on icon at bounding box center [576, 445] width 39 height 39
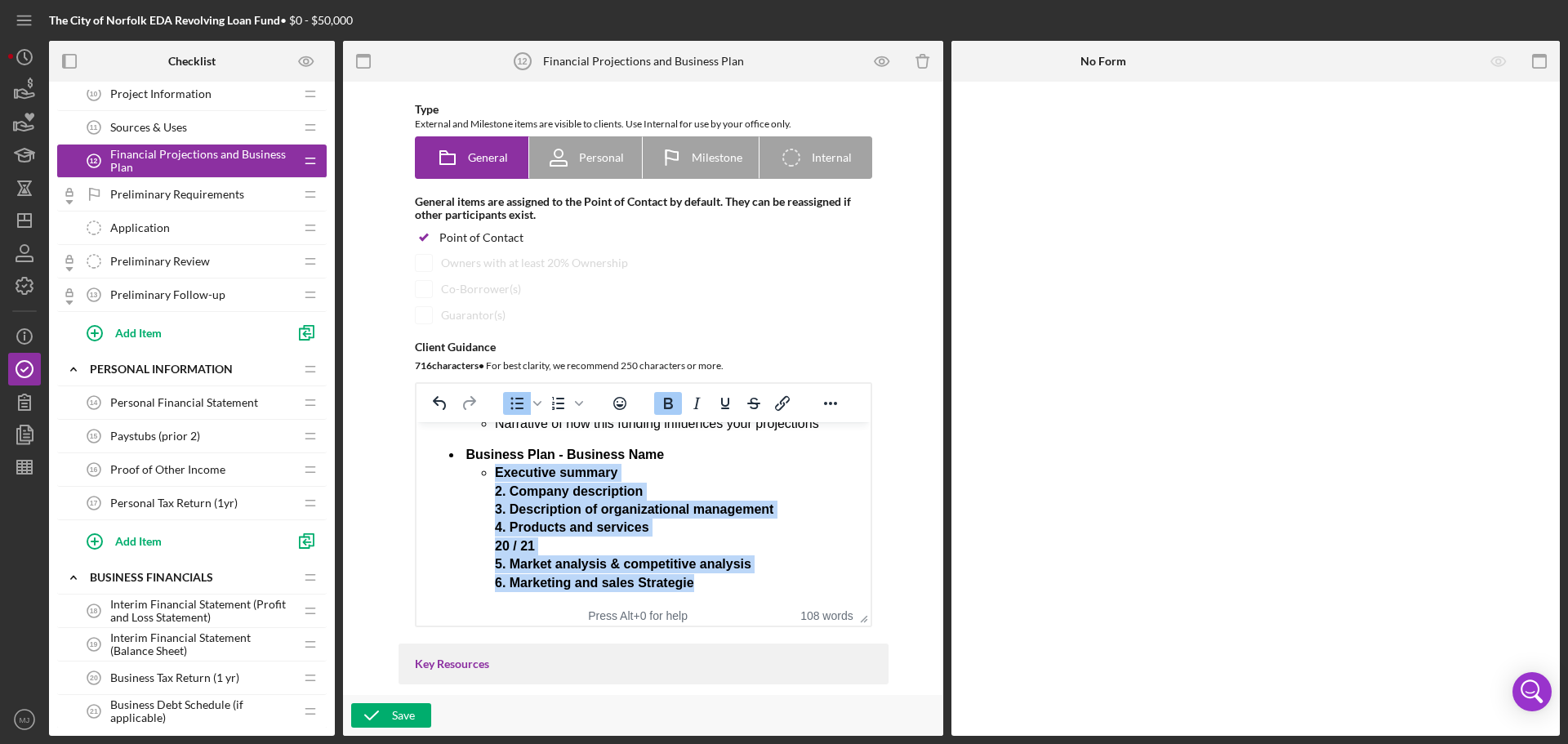
click at [528, 501] on strong "Executive summary 2. Company description 3. Description of organizational manag…" at bounding box center [633, 527] width 279 height 123
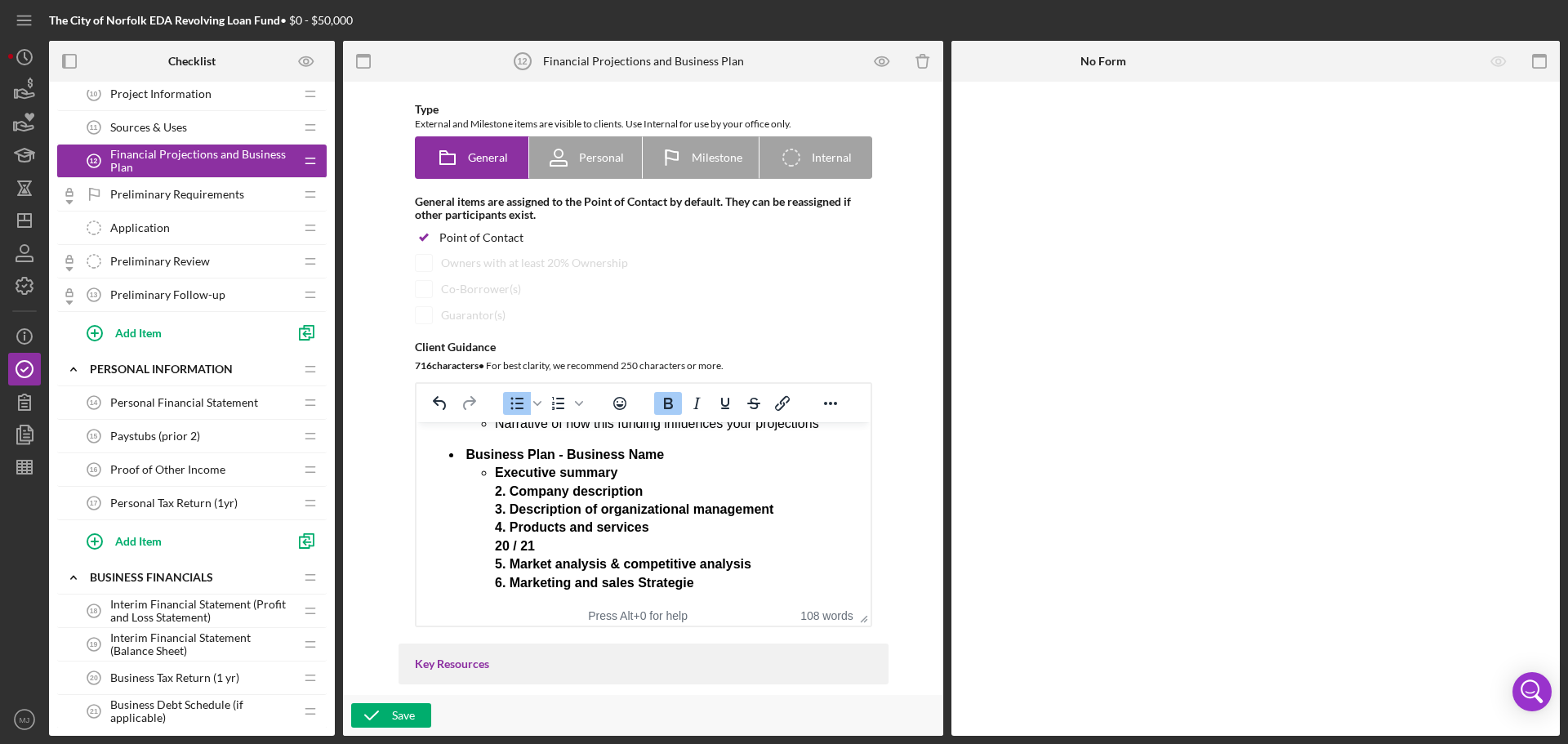
click at [513, 495] on strong "Executive summary 2. Company description 3. Description of organizational manag…" at bounding box center [633, 527] width 279 height 123
click at [502, 495] on strong "Executive summary 2. Company description 3. Description of organizational manag…" at bounding box center [633, 527] width 279 height 123
click at [507, 488] on strong "Executive summary 2. Company description 3. Description of organizational manag…" at bounding box center [633, 527] width 279 height 123
click at [506, 509] on strong "Company description 3. Description of organizational management 4. Products and…" at bounding box center [633, 537] width 279 height 105
click at [508, 525] on strong "Description of organizational management 4. Products and services 20 / 21 5. Ma…" at bounding box center [626, 546] width 265 height 88
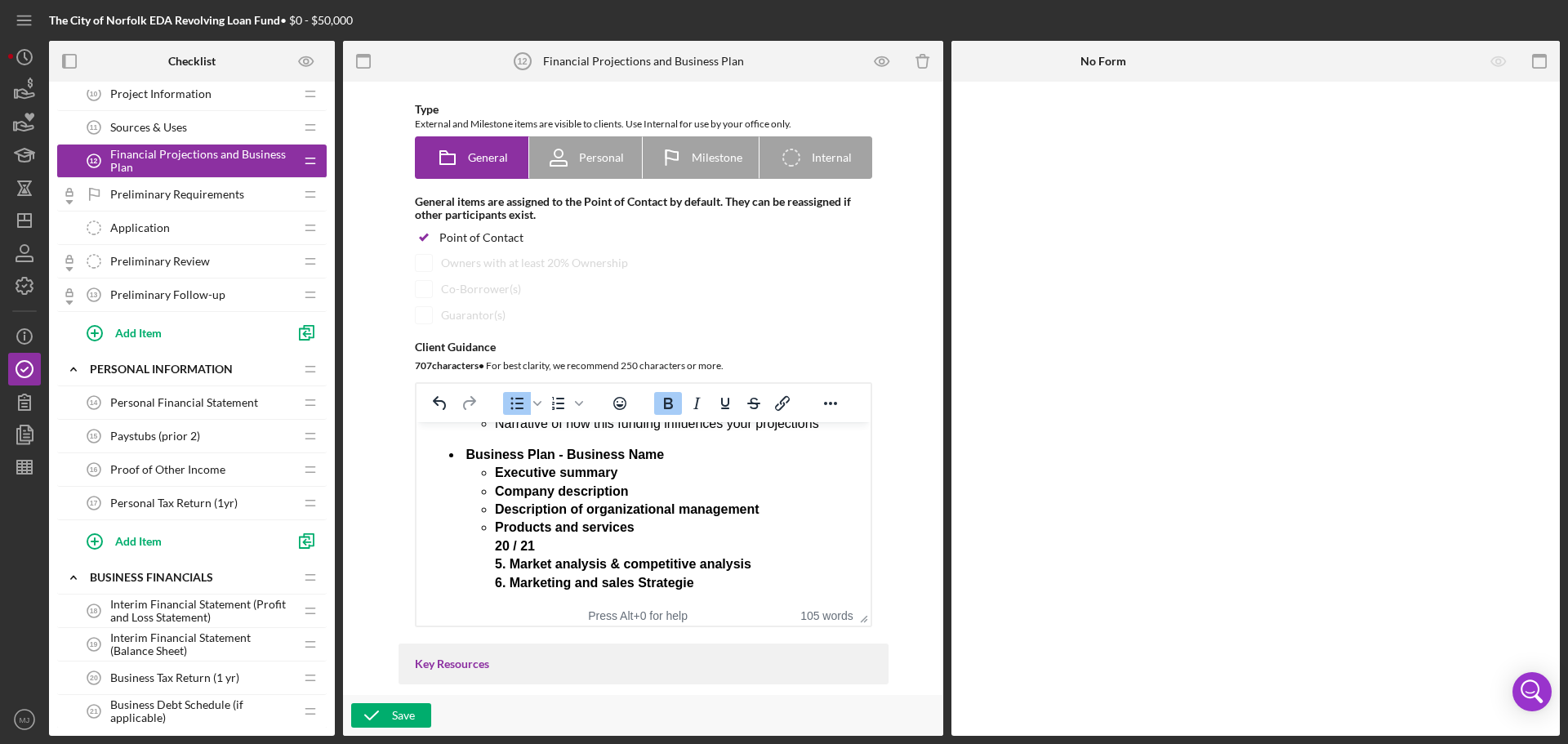
click at [494, 546] on strong "Products and services 20 / 21 5. Market analysis & competitive analysis 6. Mark…" at bounding box center [622, 555] width 256 height 69
drag, startPoint x: 548, startPoint y: 546, endPoint x: 493, endPoint y: 546, distance: 55.0
click at [494, 546] on li "Products and services 20 / 21 5. Market analysis & competitive analysis 6. Mark…" at bounding box center [676, 556] width 362 height 74
drag, startPoint x: 509, startPoint y: 563, endPoint x: 519, endPoint y: 564, distance: 10.0
click at [509, 563] on strong "Products and services 5. Market analysis & competitive analysis 6. Marketing an…" at bounding box center [622, 555] width 256 height 69
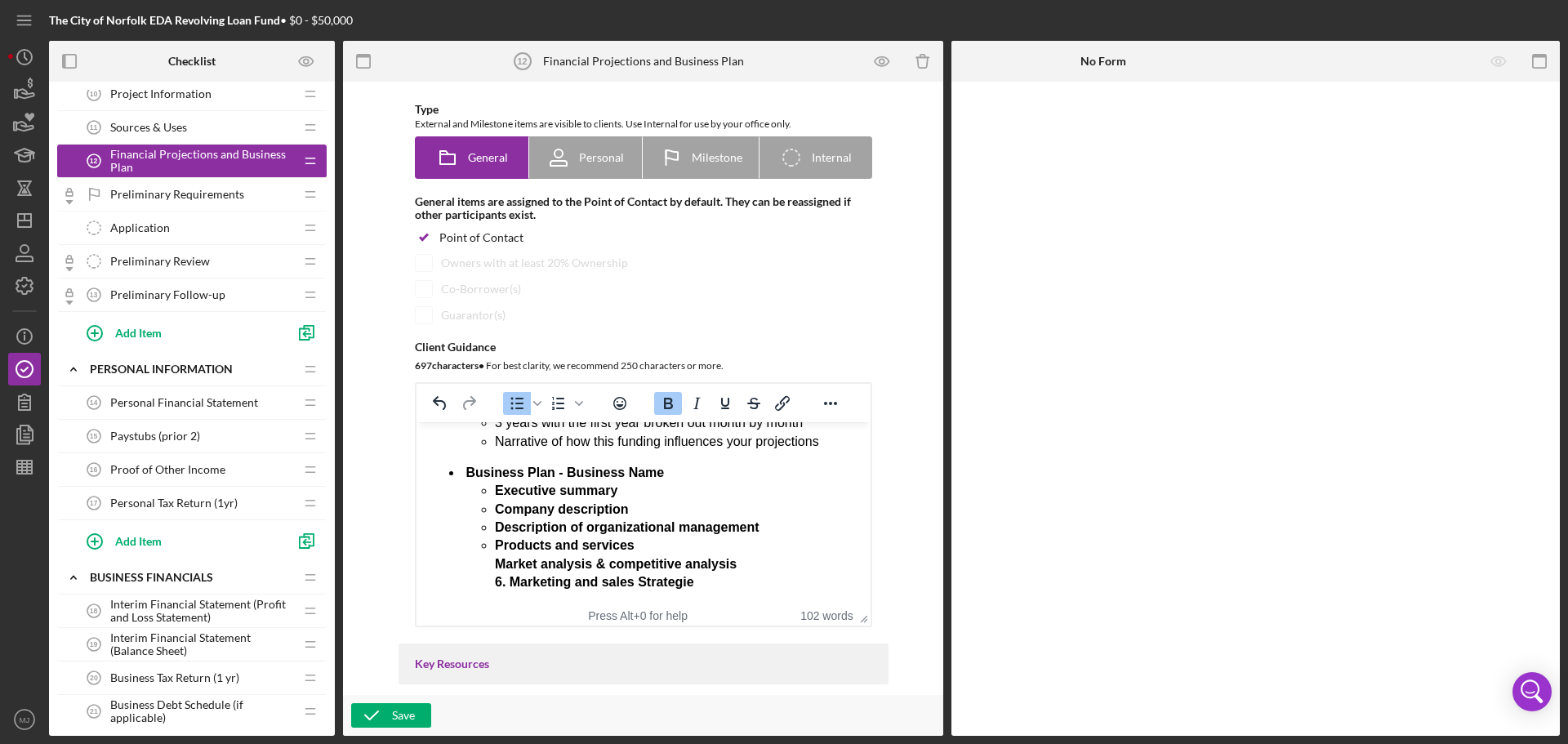
scroll to position [180, 0]
click at [510, 581] on strong "Market analysis & competitive analysis 6. Marketing and sales Strategie" at bounding box center [615, 573] width 241 height 32
click at [680, 587] on li "Marketing and sales Strategie" at bounding box center [676, 582] width 362 height 18
click at [678, 582] on li "Marketing and sales Strategie" at bounding box center [676, 582] width 362 height 18
click at [626, 580] on strong "Marketing and sales Strategies" at bounding box center [590, 582] width 192 height 14
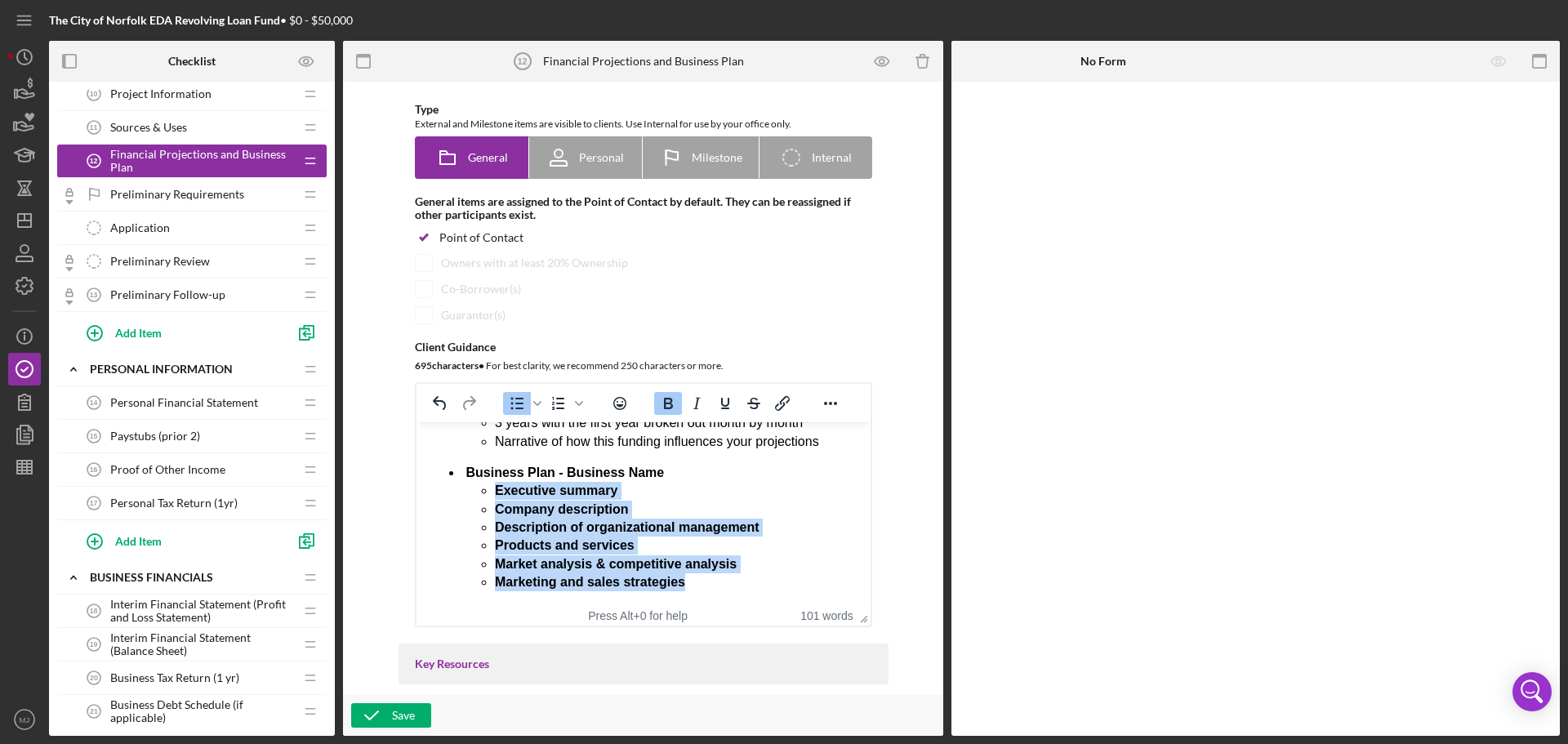
drag, startPoint x: 728, startPoint y: 580, endPoint x: 479, endPoint y: 484, distance: 266.9
click at [479, 484] on ul "Executive summary Company description Description of organizational management …" at bounding box center [658, 536] width 395 height 109
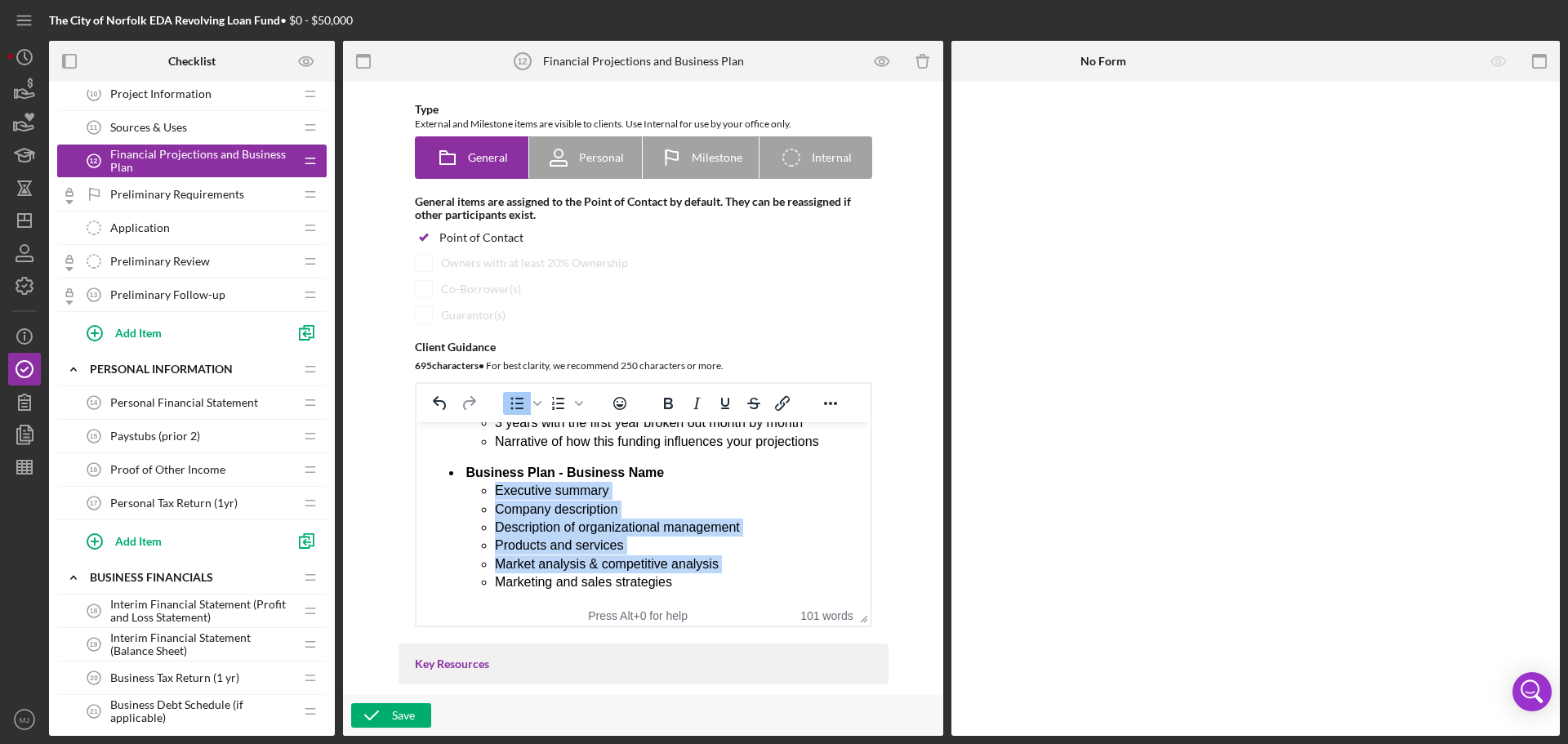
click at [693, 485] on li "Executive summary" at bounding box center [676, 491] width 362 height 18
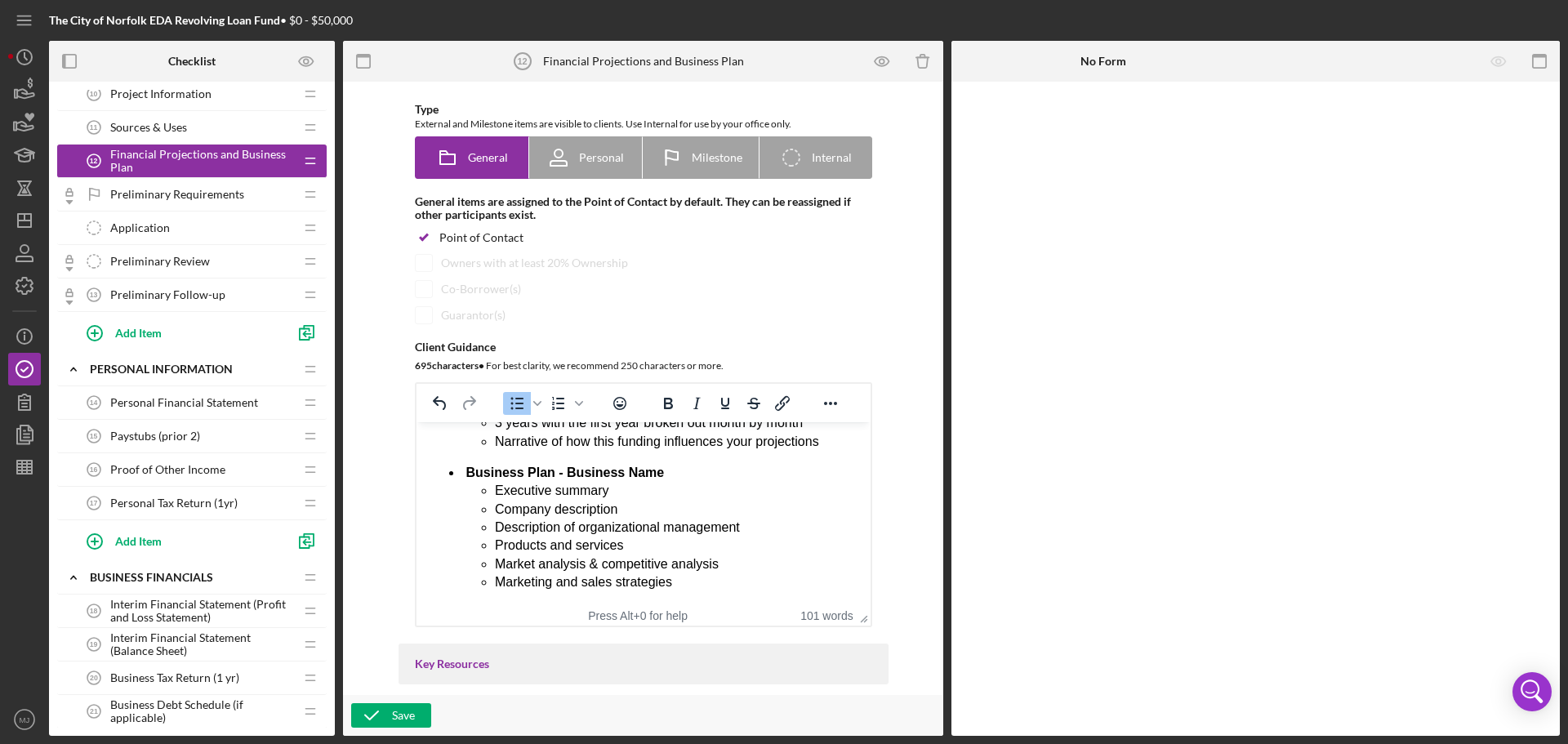
click at [698, 468] on li "Business Plan - Business Name Executive summary Company description Description…" at bounding box center [658, 528] width 395 height 128
click at [695, 470] on li "Business Plan - Business Name Executive summary Company description Description…" at bounding box center [658, 528] width 395 height 128
click at [675, 474] on li "Business Plan - Business Name Executive summary Company description Description…" at bounding box center [658, 528] width 395 height 128
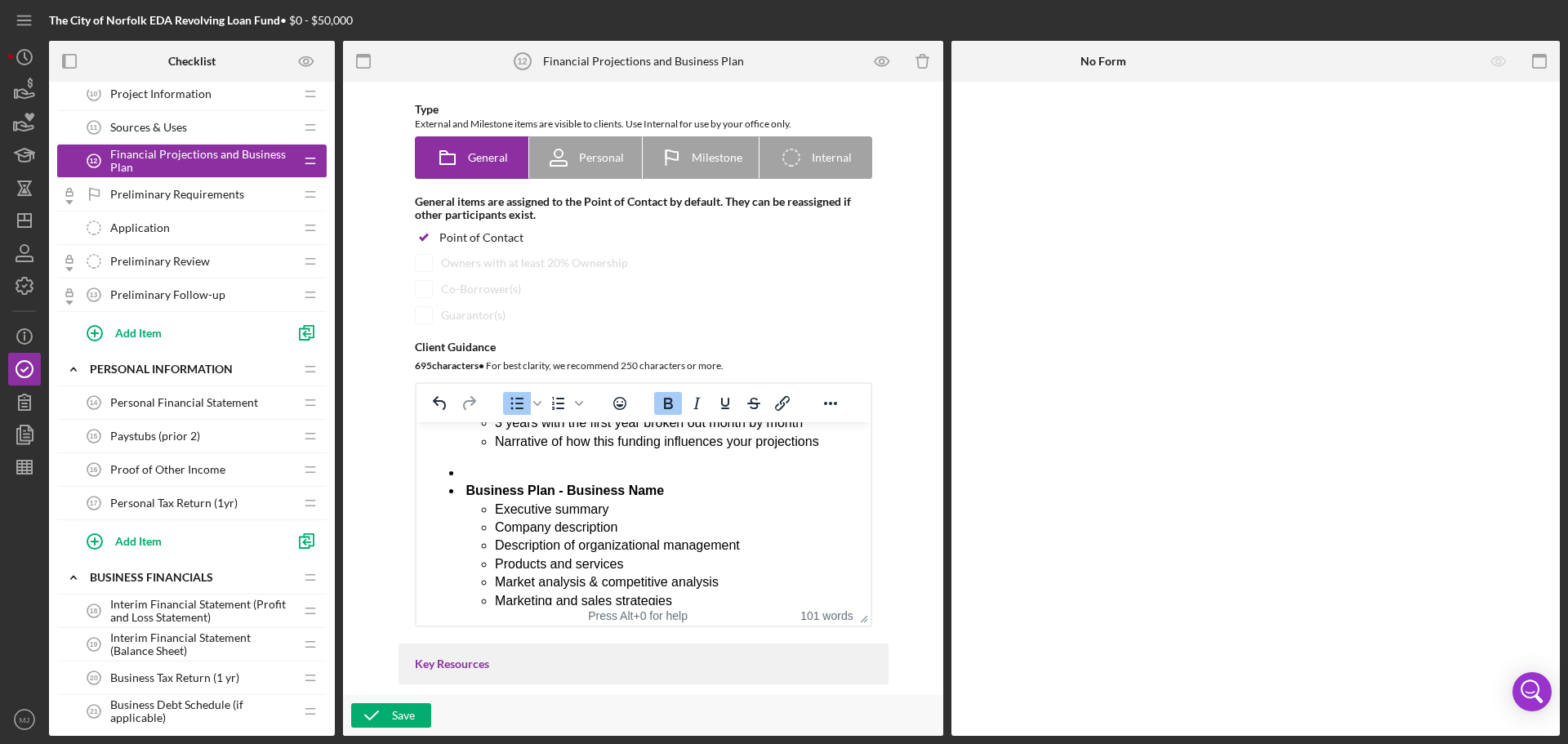
scroll to position [198, 0]
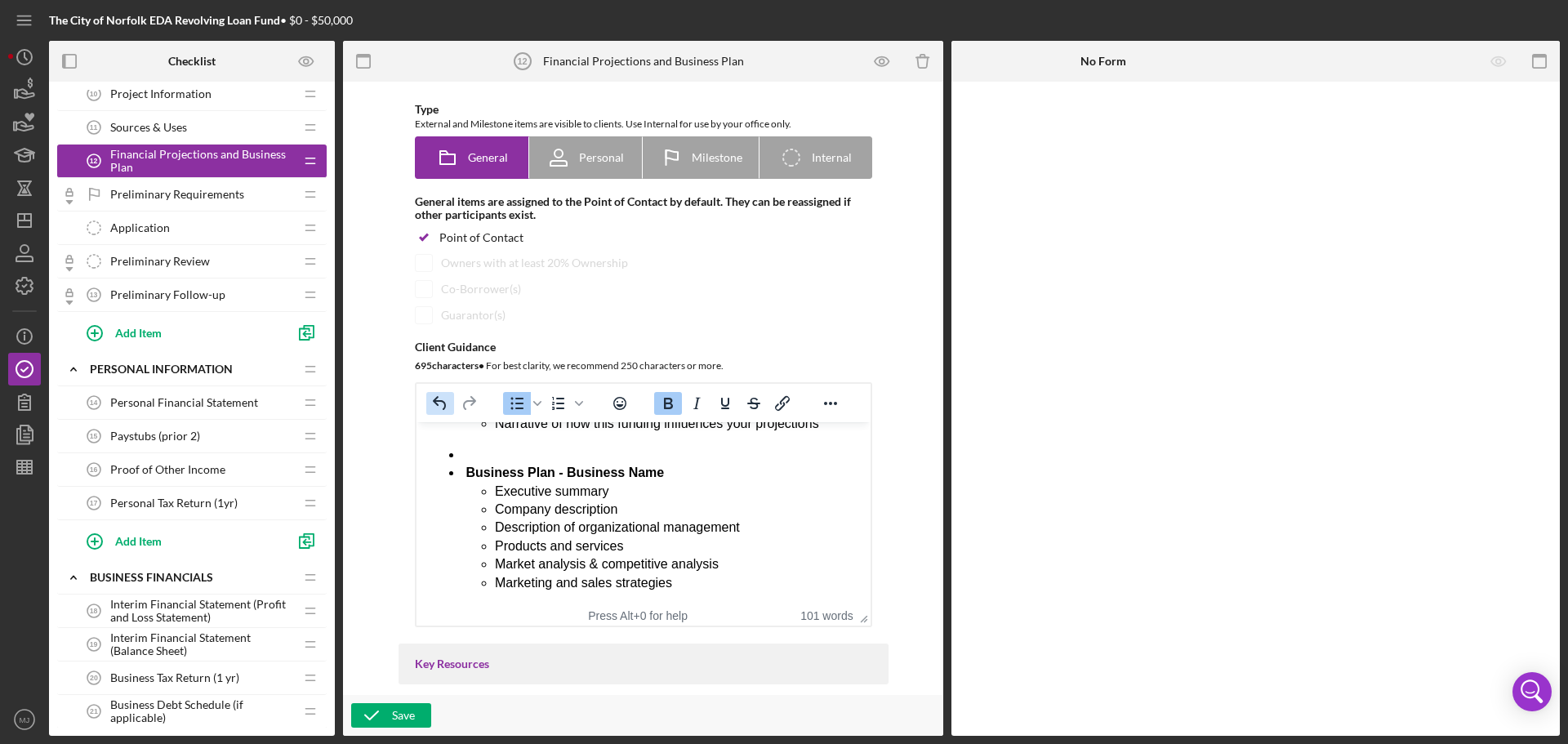
click at [437, 398] on icon "Undo" at bounding box center [440, 404] width 20 height 20
click at [664, 467] on li "Business Plan - Business Name Executive summary Company description Description…" at bounding box center [658, 528] width 395 height 128
click at [660, 475] on li "Business Plan - Business Name Executive summary Company description Description…" at bounding box center [658, 528] width 395 height 128
drag, startPoint x: 660, startPoint y: 475, endPoint x: 640, endPoint y: 468, distance: 21.2
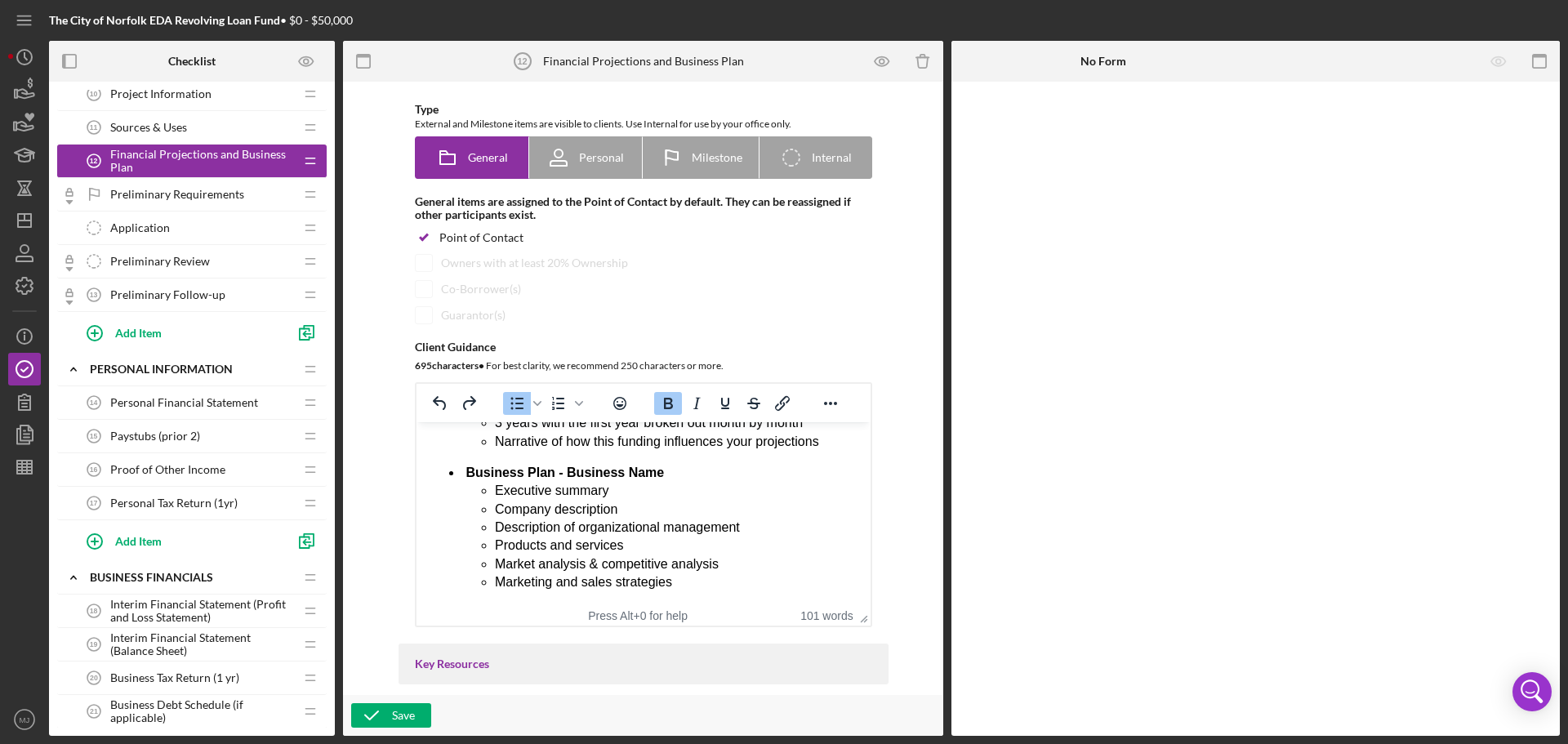
click at [640, 468] on strong "Business Plan - Business Name" at bounding box center [563, 473] width 198 height 14
drag, startPoint x: 652, startPoint y: 471, endPoint x: 666, endPoint y: 468, distance: 14.3
click at [656, 471] on li "Business Plan - Business Name Executive summary Company description Description…" at bounding box center [658, 528] width 395 height 128
click at [463, 475] on li "The Business Plan should include the following: Executive summary Company descr…" at bounding box center [658, 528] width 395 height 128
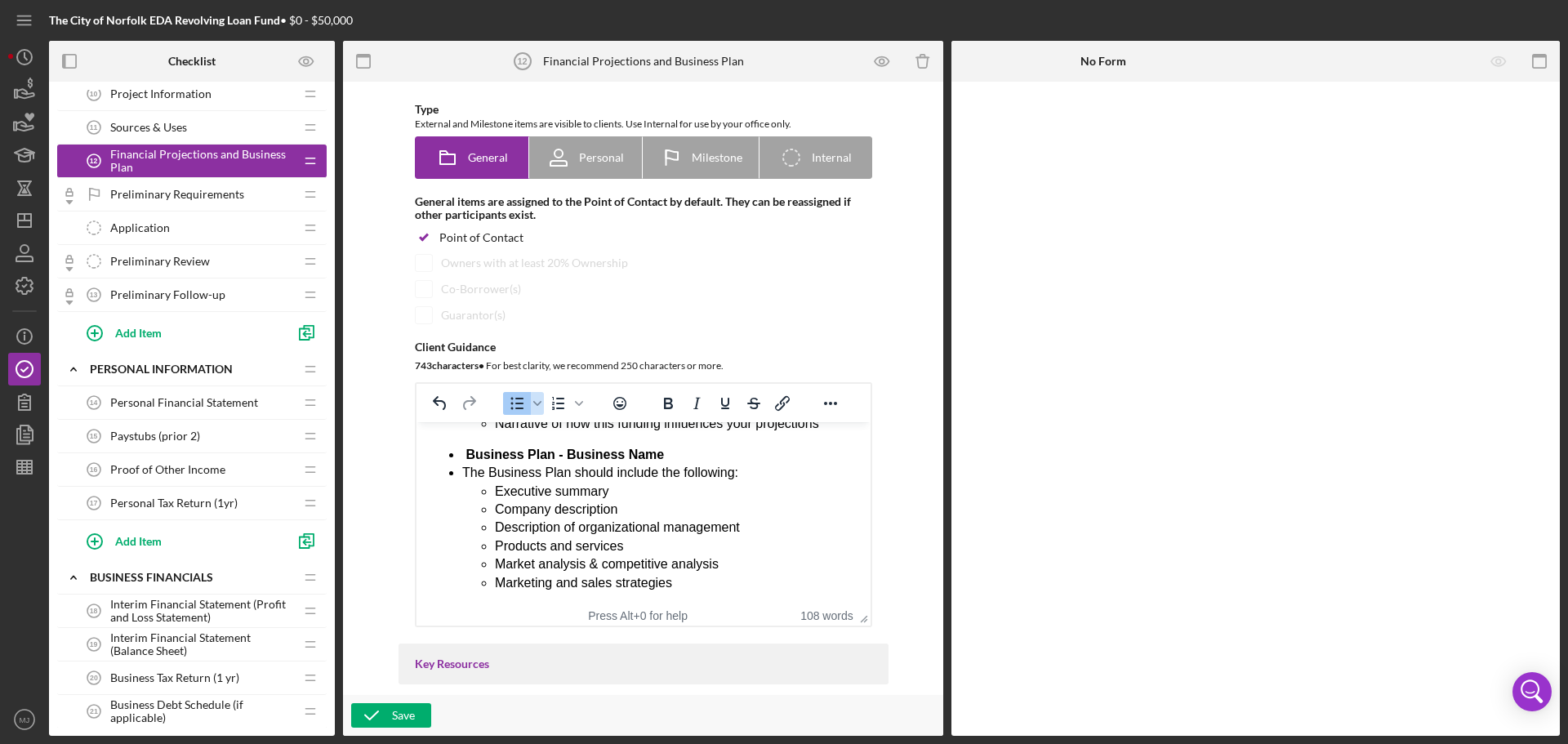
click at [523, 398] on icon "Bullet list" at bounding box center [517, 404] width 20 height 20
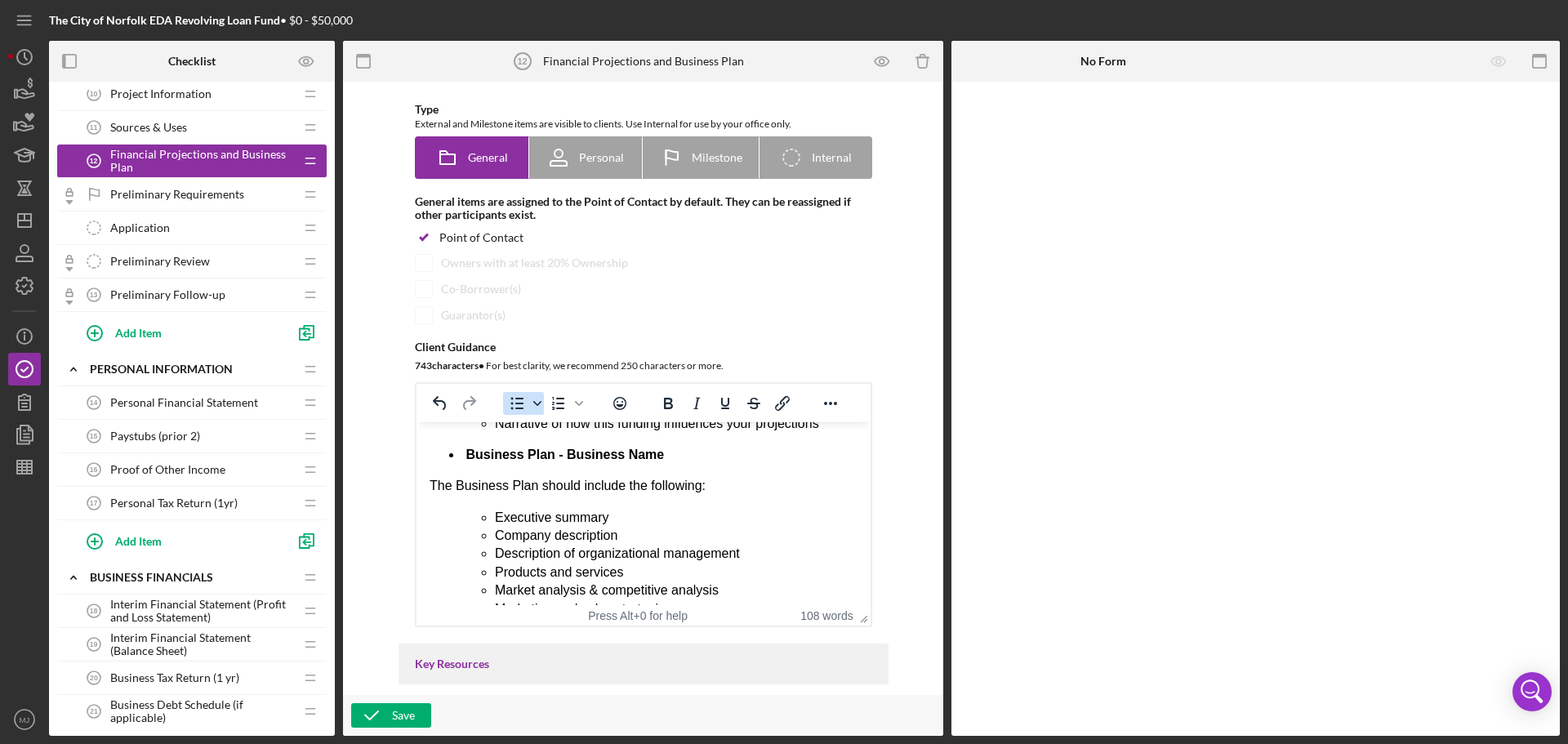
click at [531, 399] on span "Bullet list" at bounding box center [537, 403] width 13 height 23
click at [560, 531] on li "Company description" at bounding box center [676, 536] width 362 height 18
click at [385, 724] on icon "button" at bounding box center [371, 715] width 40 height 40
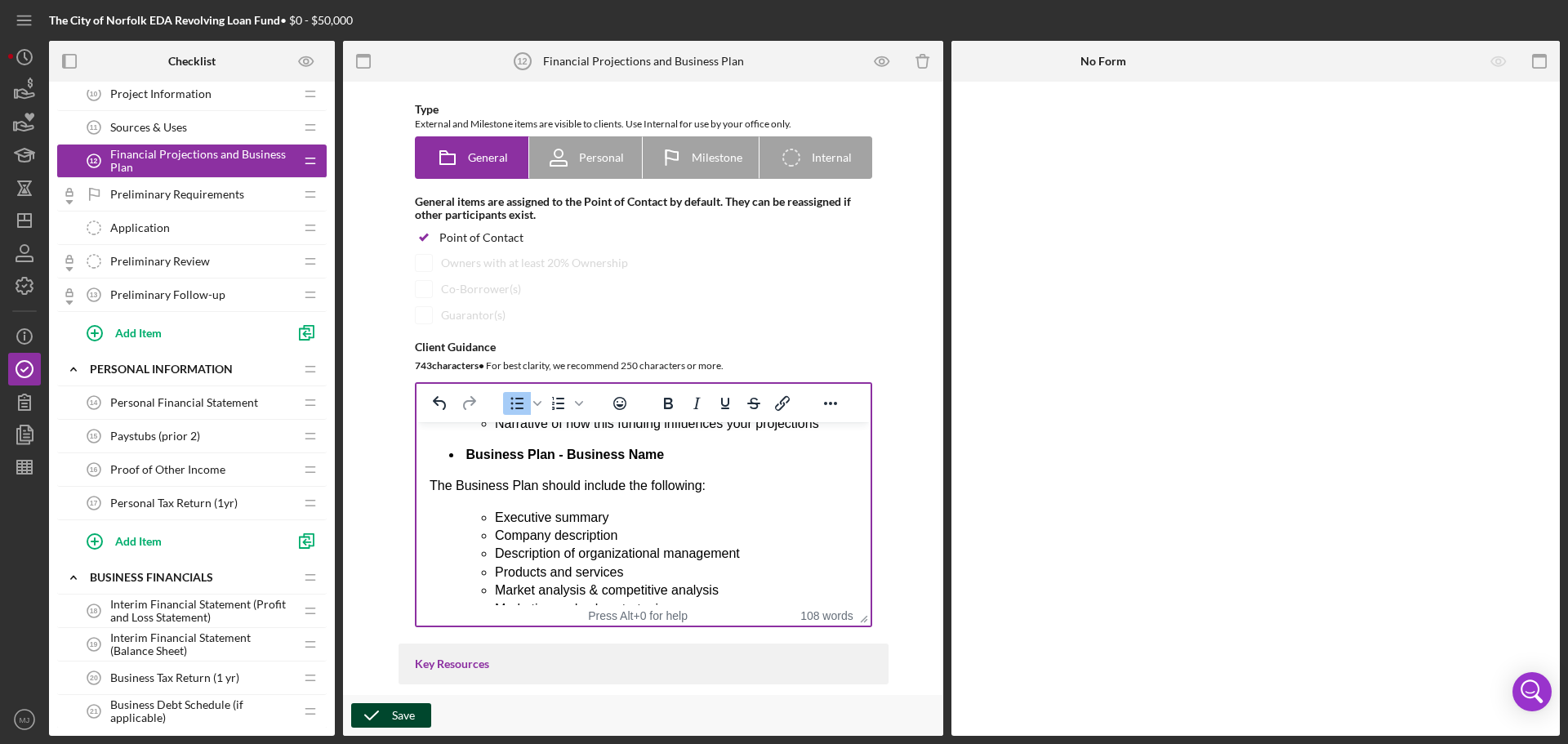
click at [673, 452] on li "Business Plan - Business Name" at bounding box center [658, 455] width 395 height 18
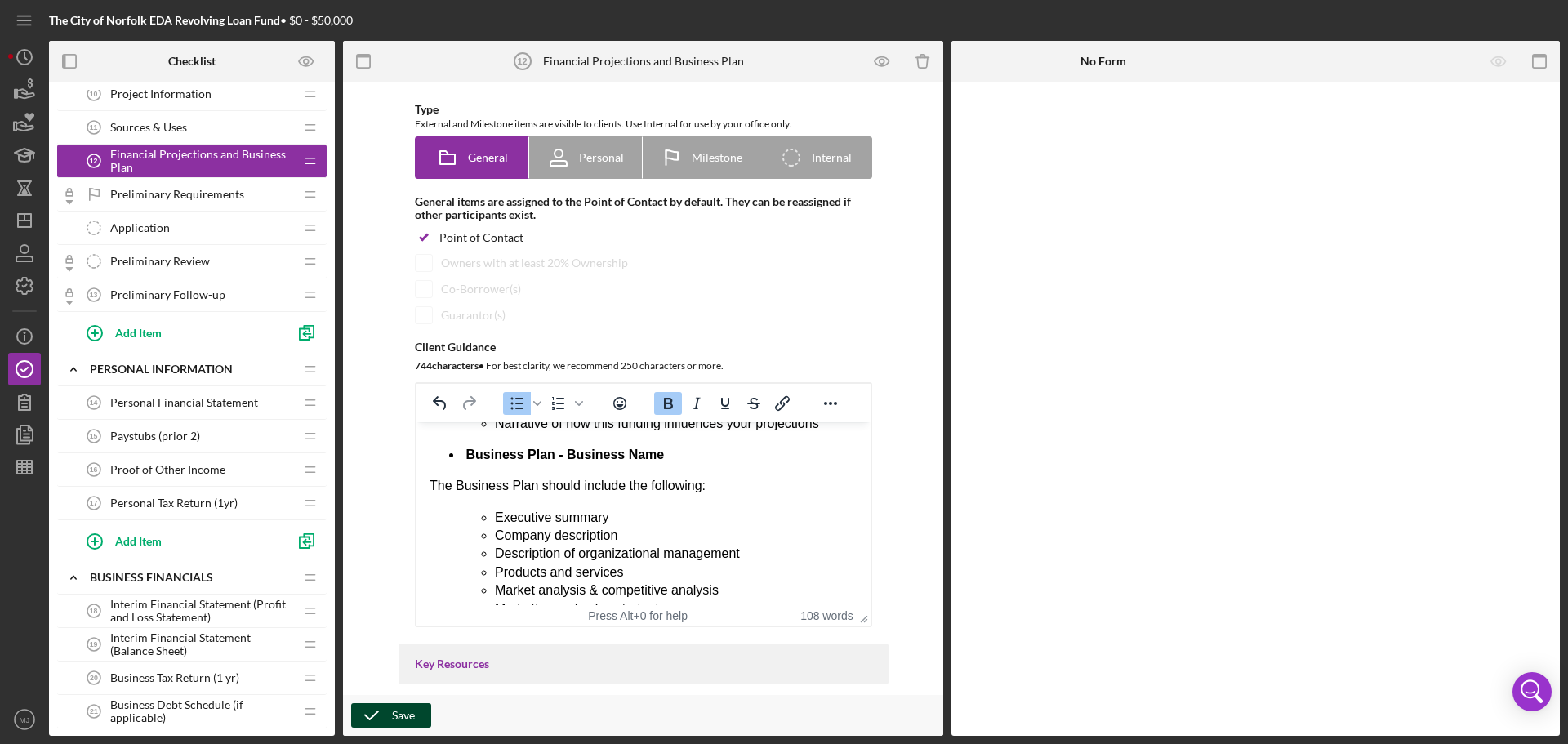
click at [697, 486] on div "The Business Plan should include the following:" at bounding box center [642, 486] width 427 height 18
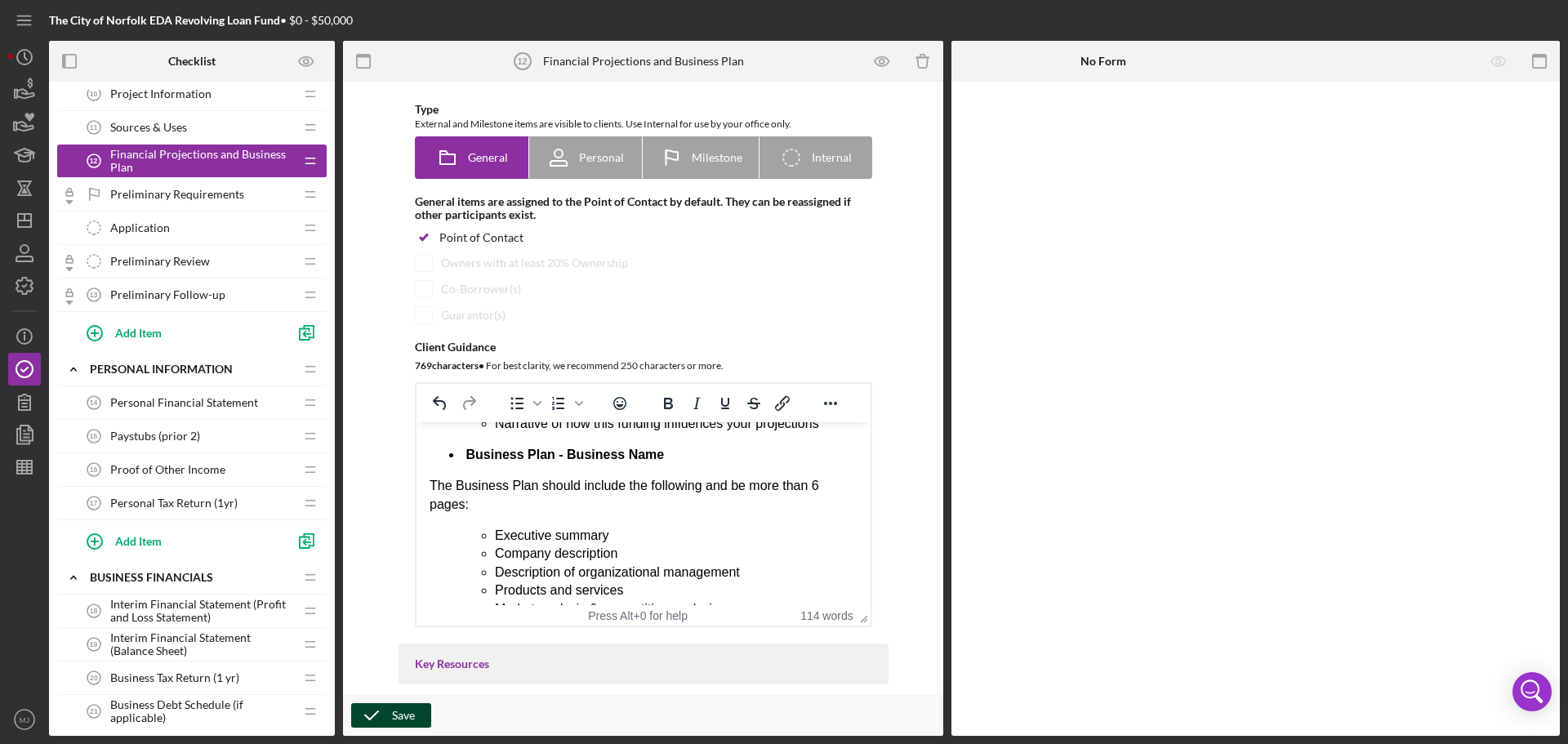
click at [410, 707] on div "Save" at bounding box center [403, 715] width 23 height 25
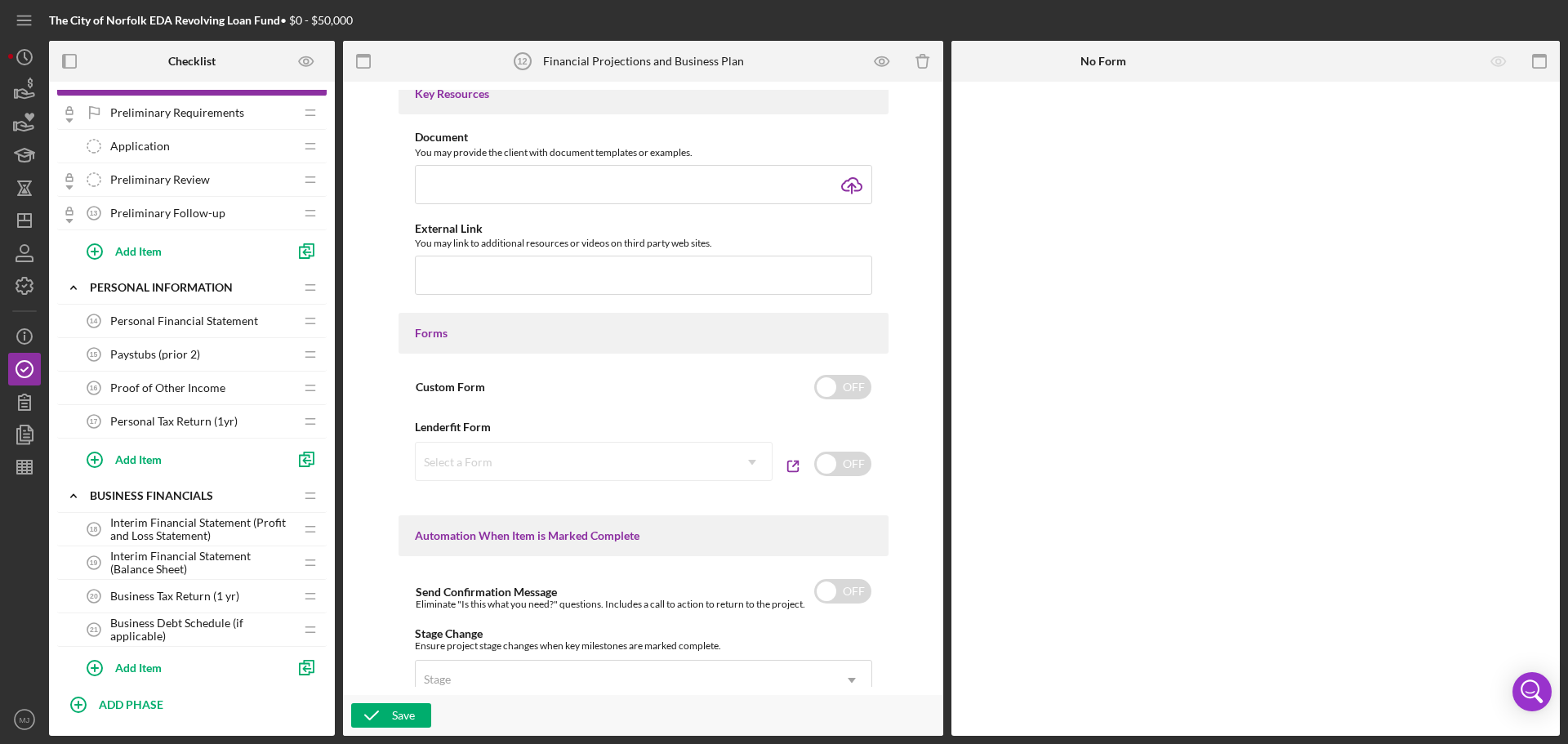
scroll to position [490, 0]
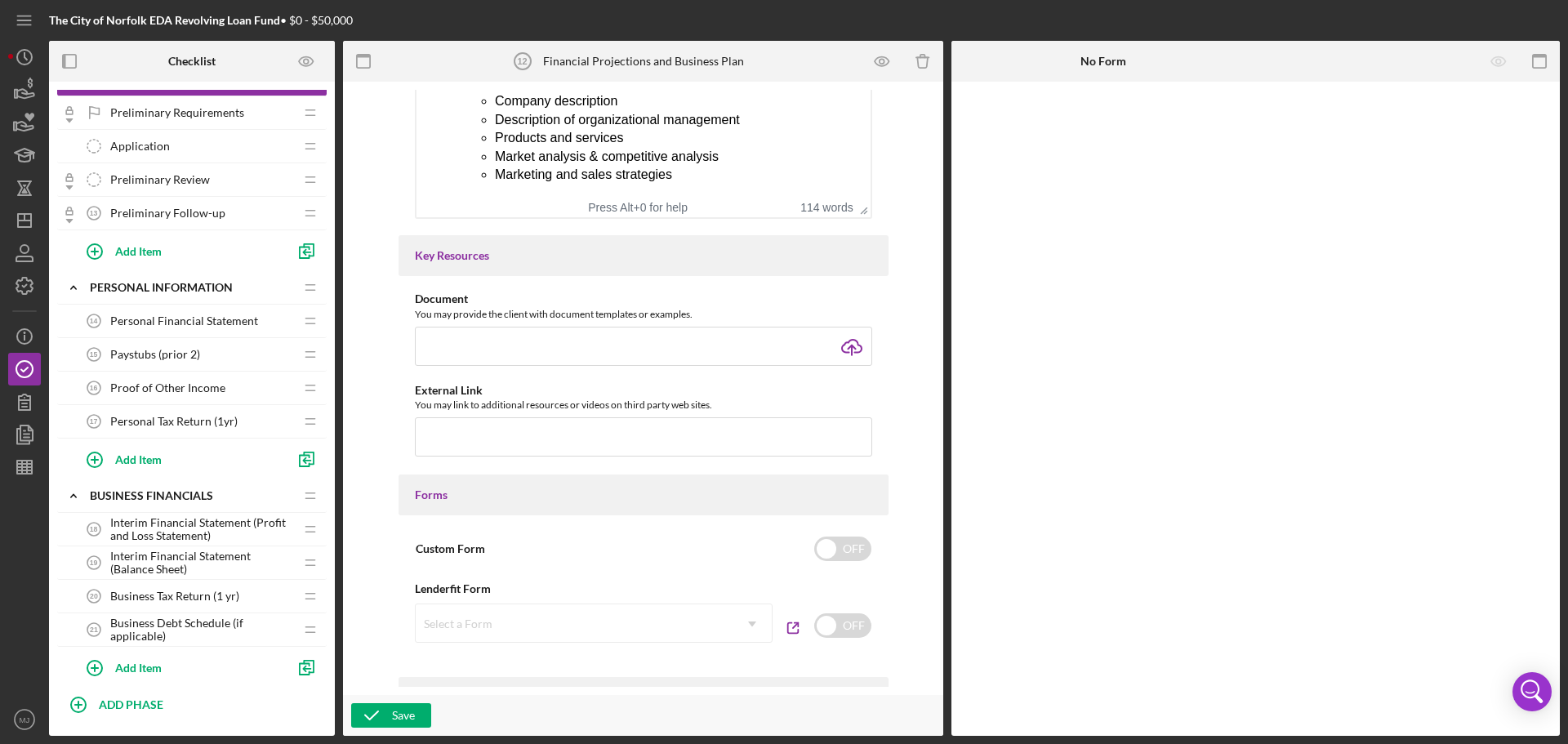
click at [139, 529] on span "Interim Financial Statement (Profit and Loss Statement)" at bounding box center [202, 529] width 184 height 27
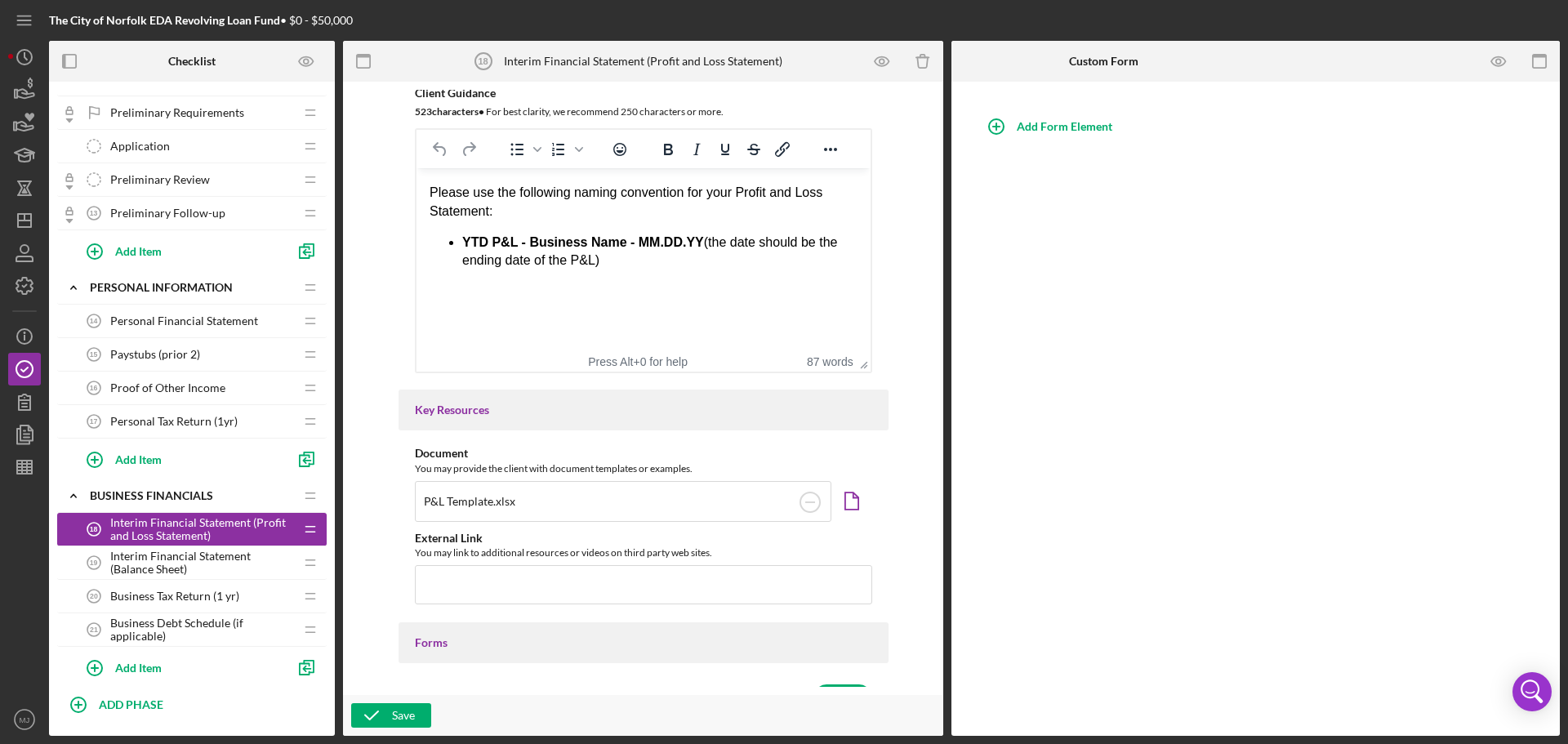
scroll to position [409, 0]
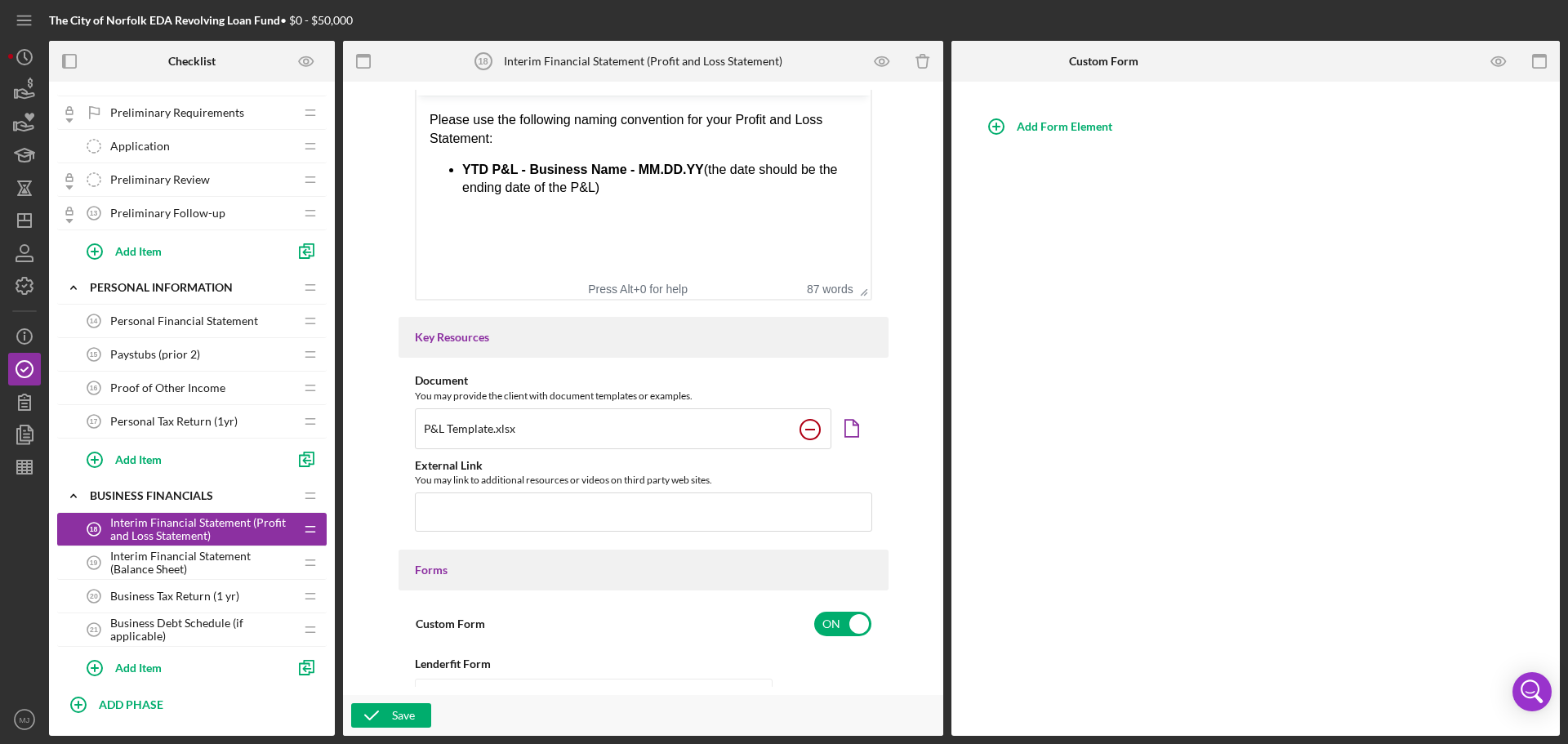
click at [813, 432] on circle at bounding box center [811, 430] width 20 height 20
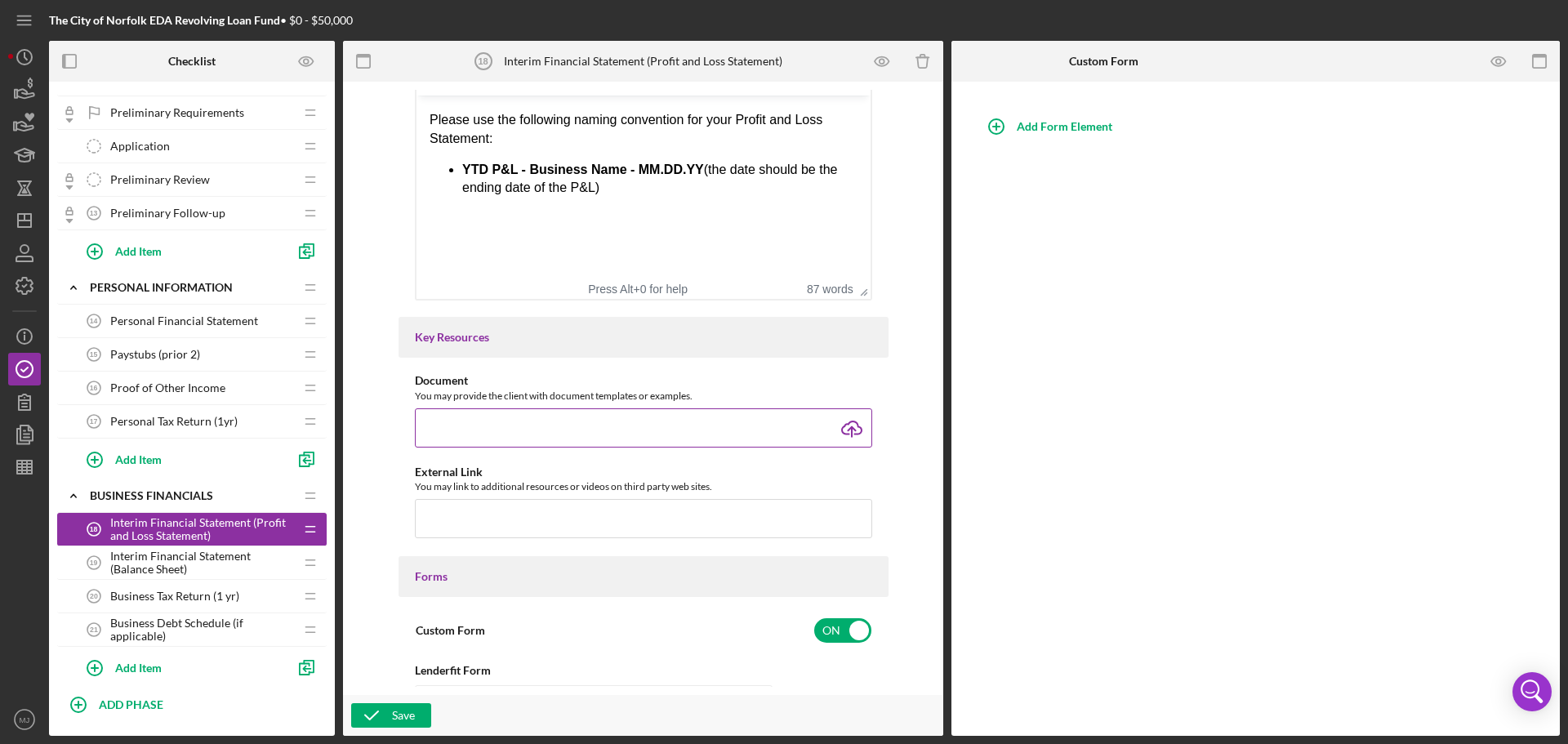
click at [867, 434] on input "file" at bounding box center [643, 429] width 457 height 39
type input "C:\fakepath\P&L Template.xlsx"
click at [392, 715] on div "Save" at bounding box center [403, 715] width 23 height 25
click at [160, 558] on span "Interim Financial Statement (Balance Sheet)" at bounding box center [202, 563] width 184 height 27
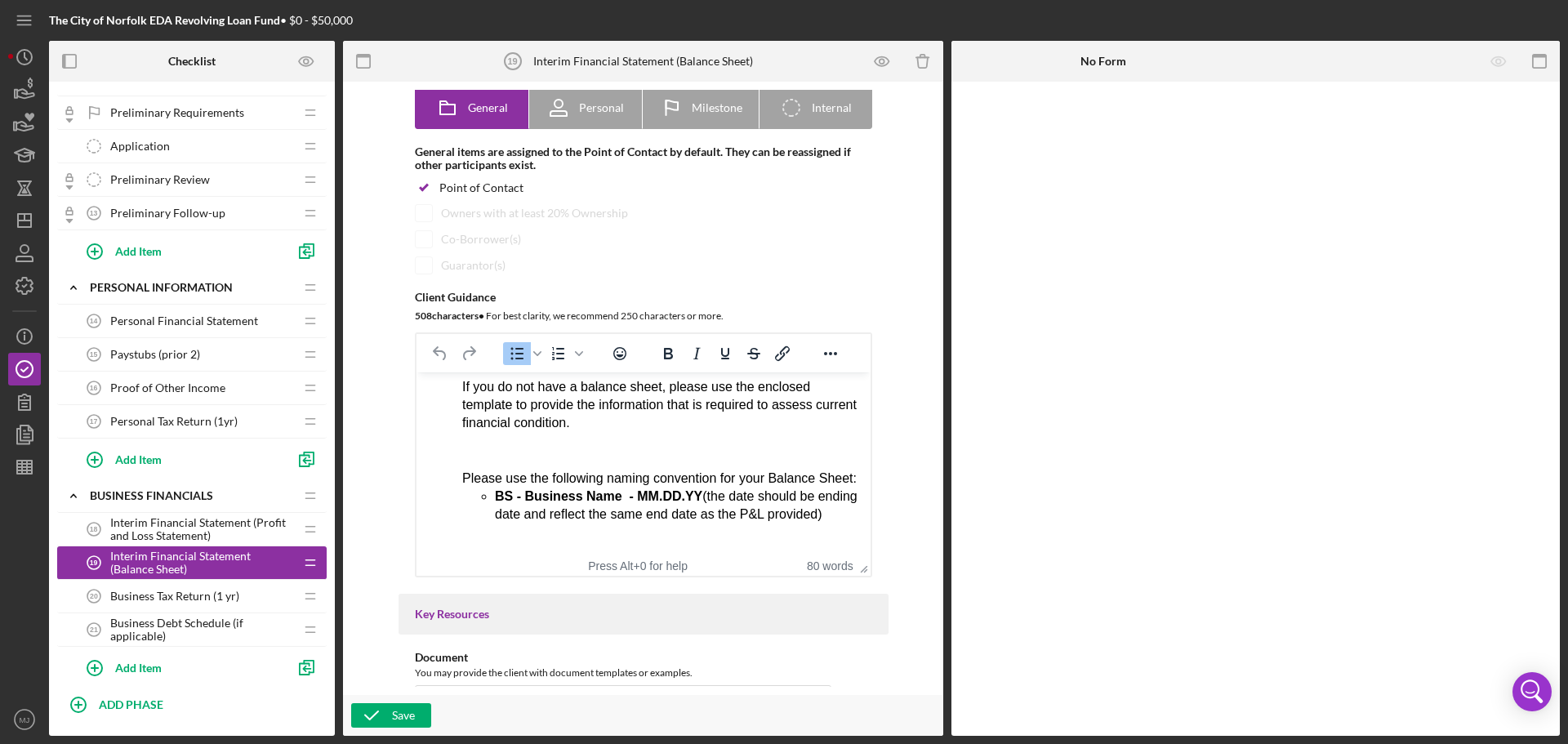
scroll to position [409, 0]
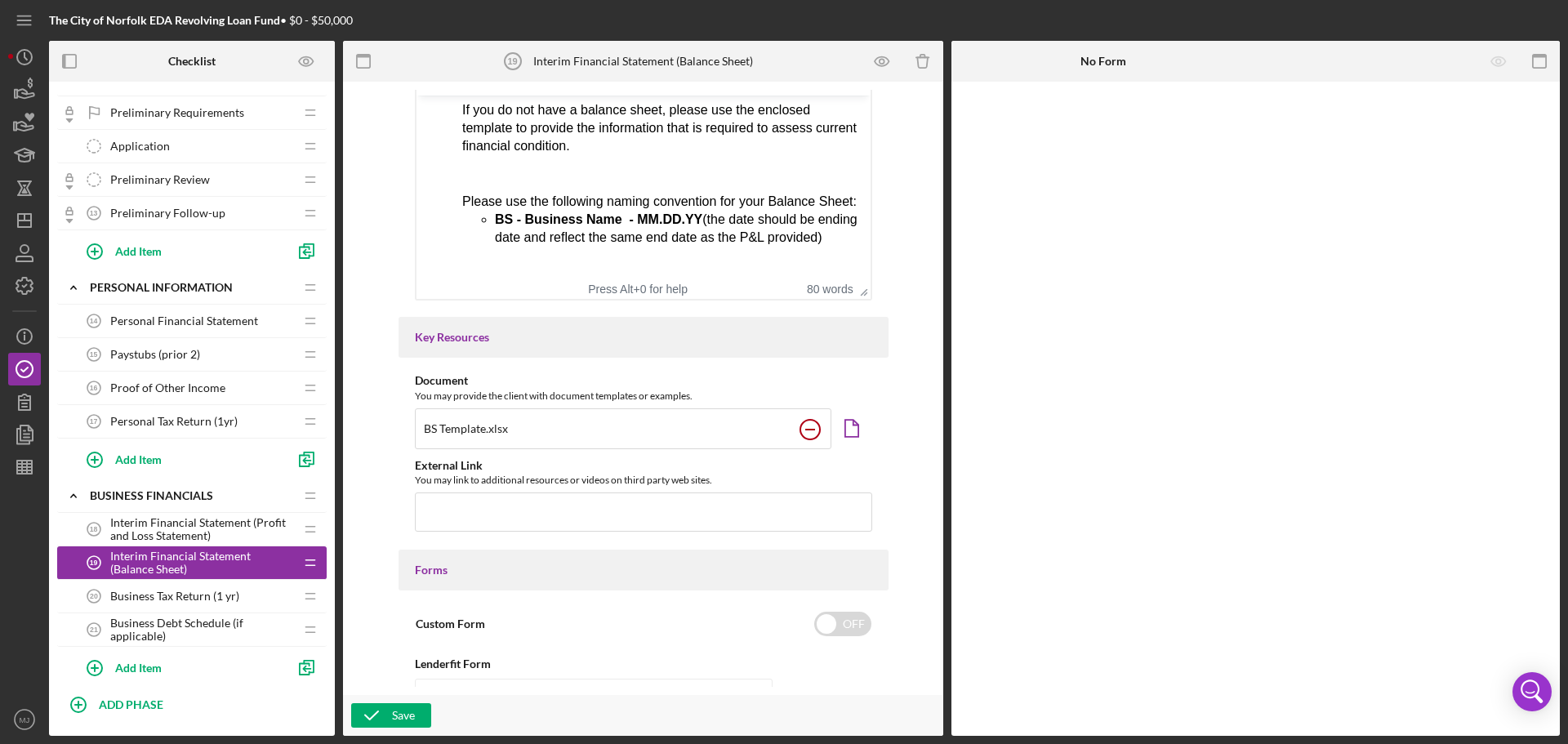
click at [811, 431] on circle at bounding box center [811, 430] width 20 height 20
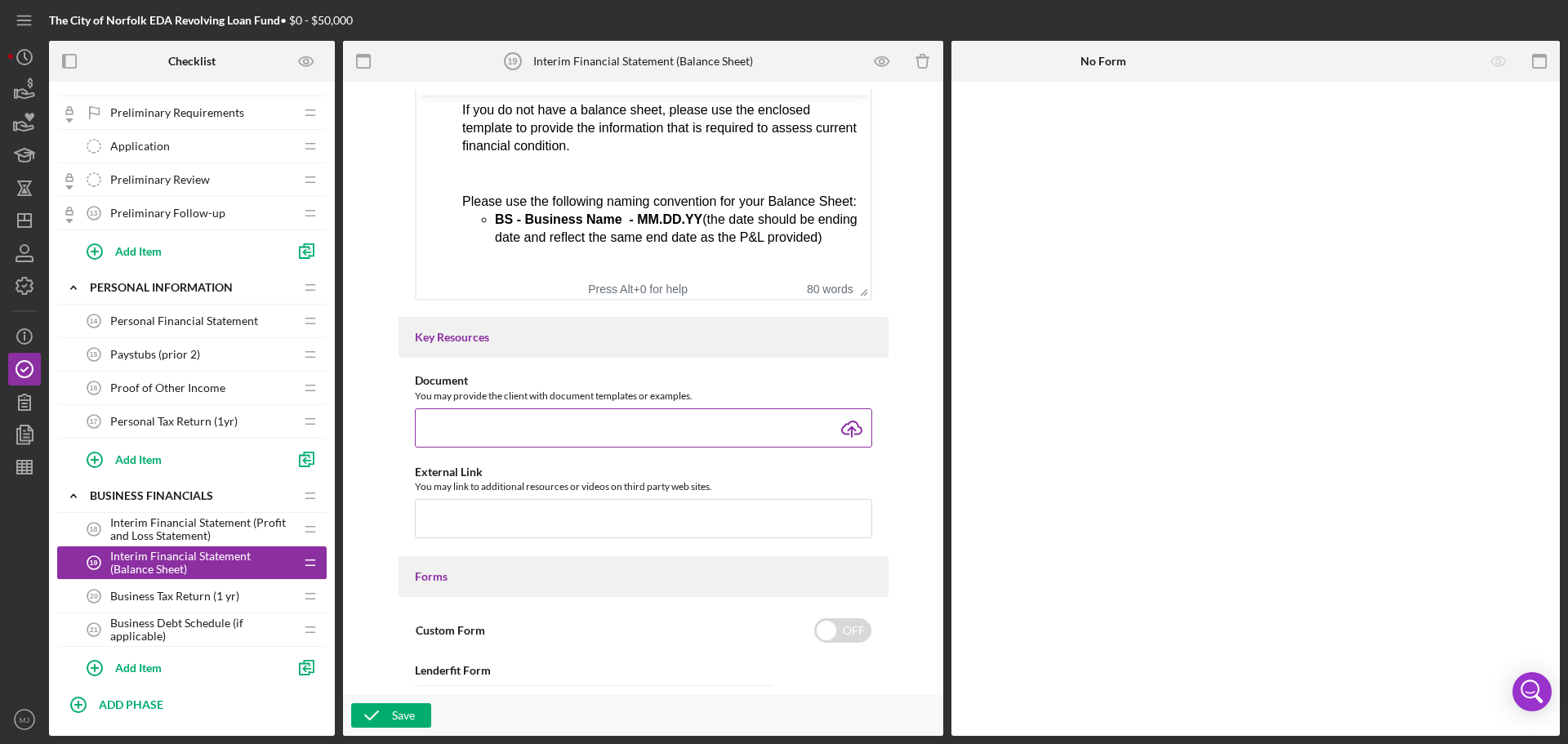
click at [851, 436] on input "file" at bounding box center [643, 429] width 457 height 39
type input "C:\fakepath\BS Template.xlsx"
click at [399, 722] on div "Save" at bounding box center [403, 715] width 23 height 25
click at [186, 590] on span "Business Tax Return (1 yr)" at bounding box center [174, 596] width 129 height 13
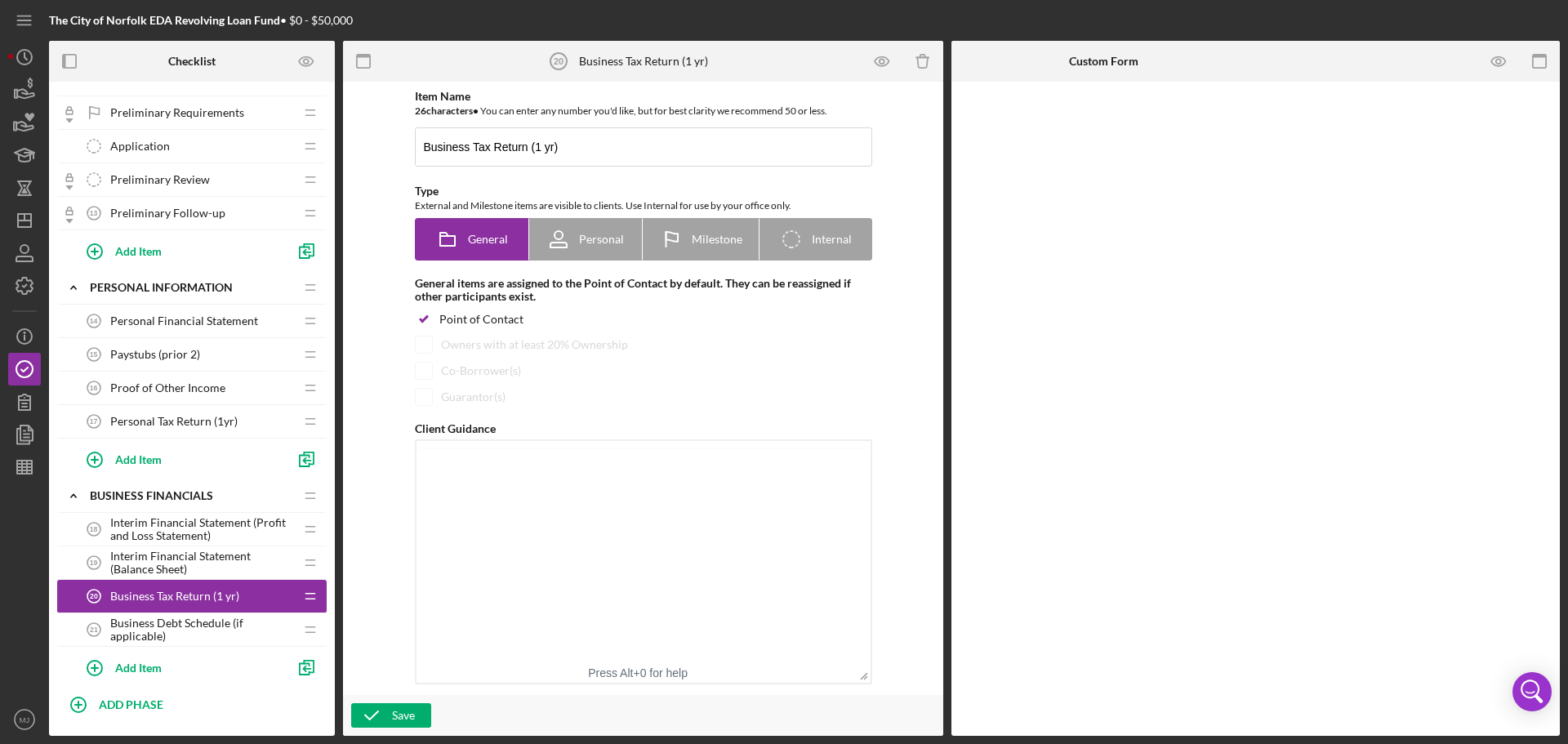
click at [186, 621] on span "Business Debt Schedule (if applicable)" at bounding box center [202, 630] width 184 height 27
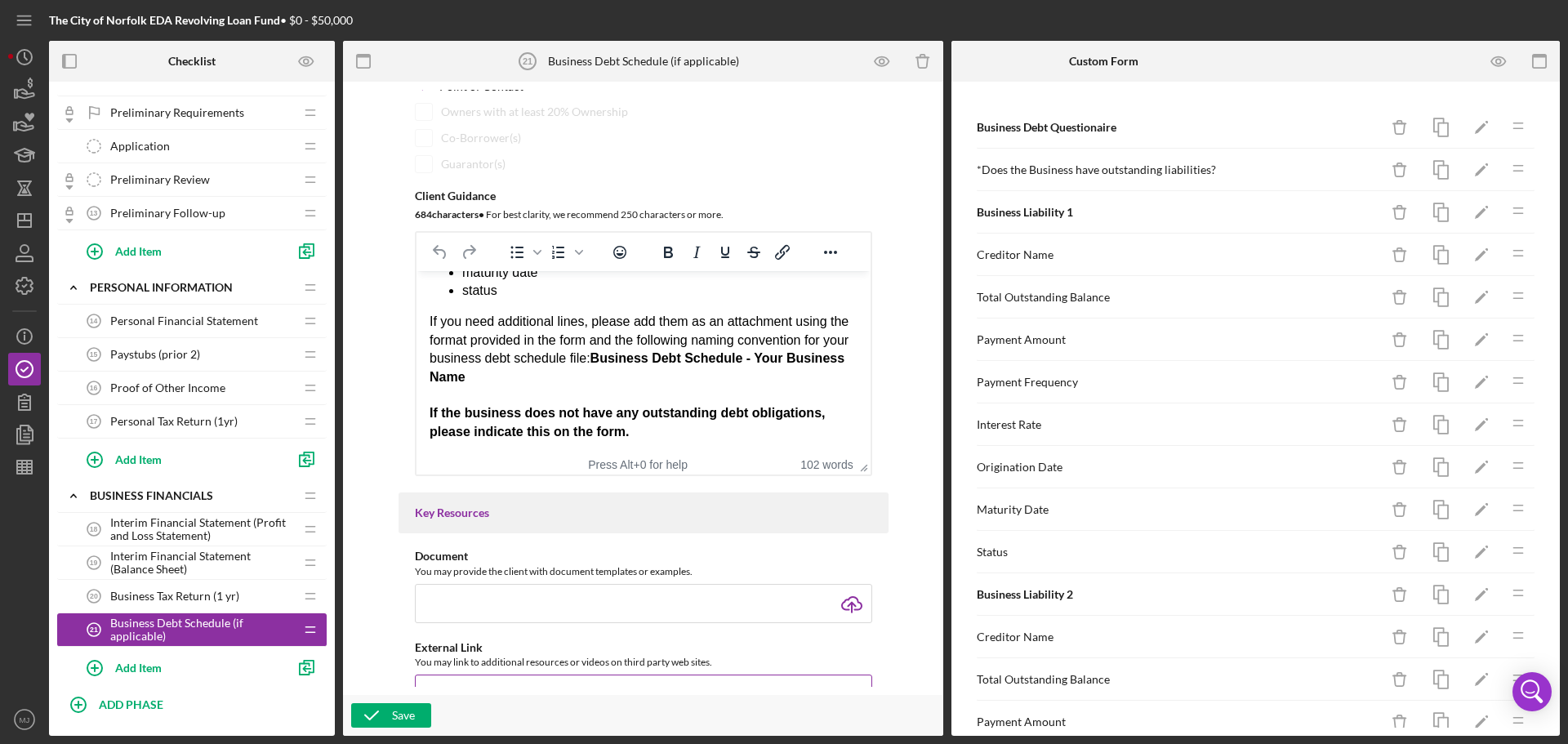
scroll to position [327, 0]
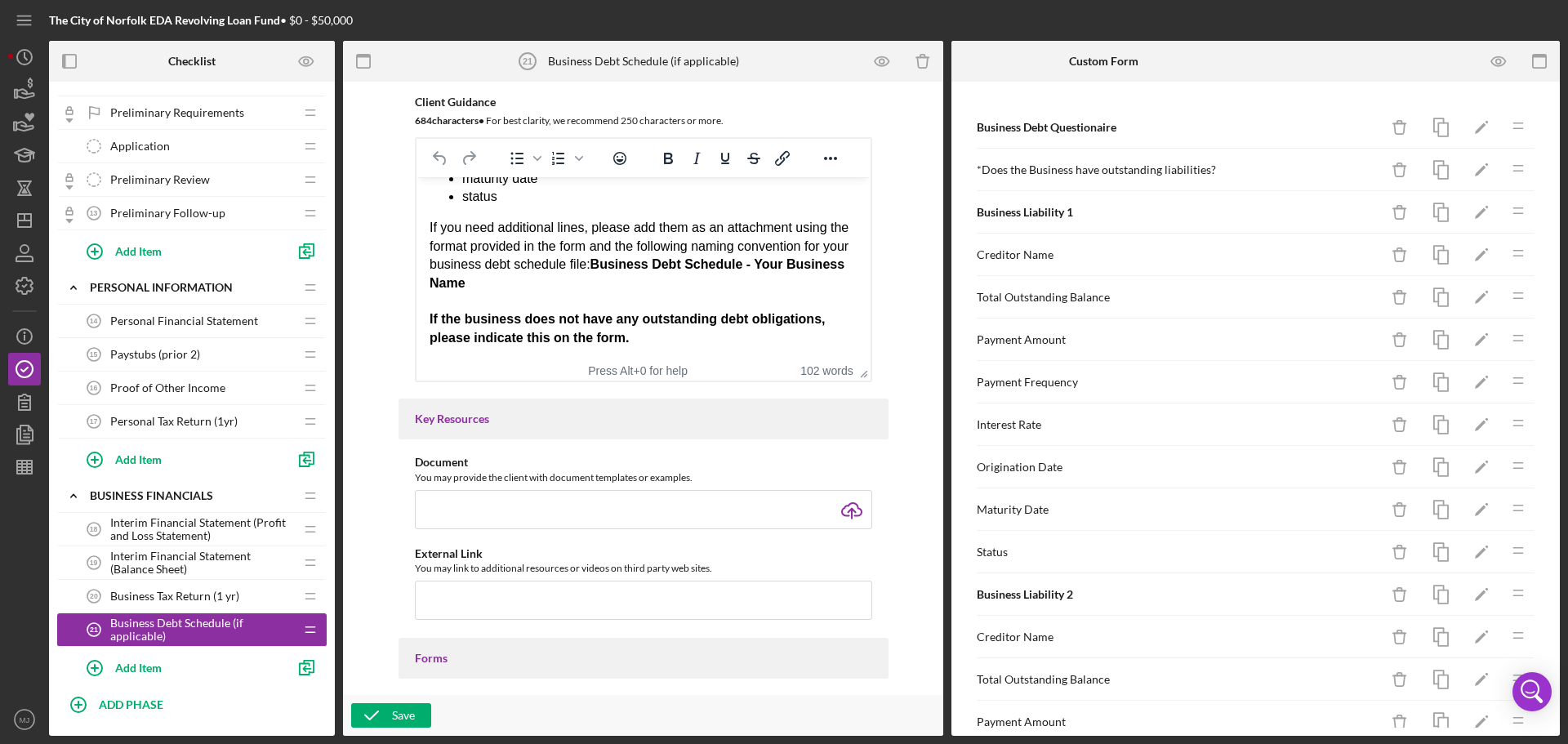
click at [181, 518] on span "Interim Financial Statement (Profit and Loss Statement)" at bounding box center [202, 529] width 184 height 27
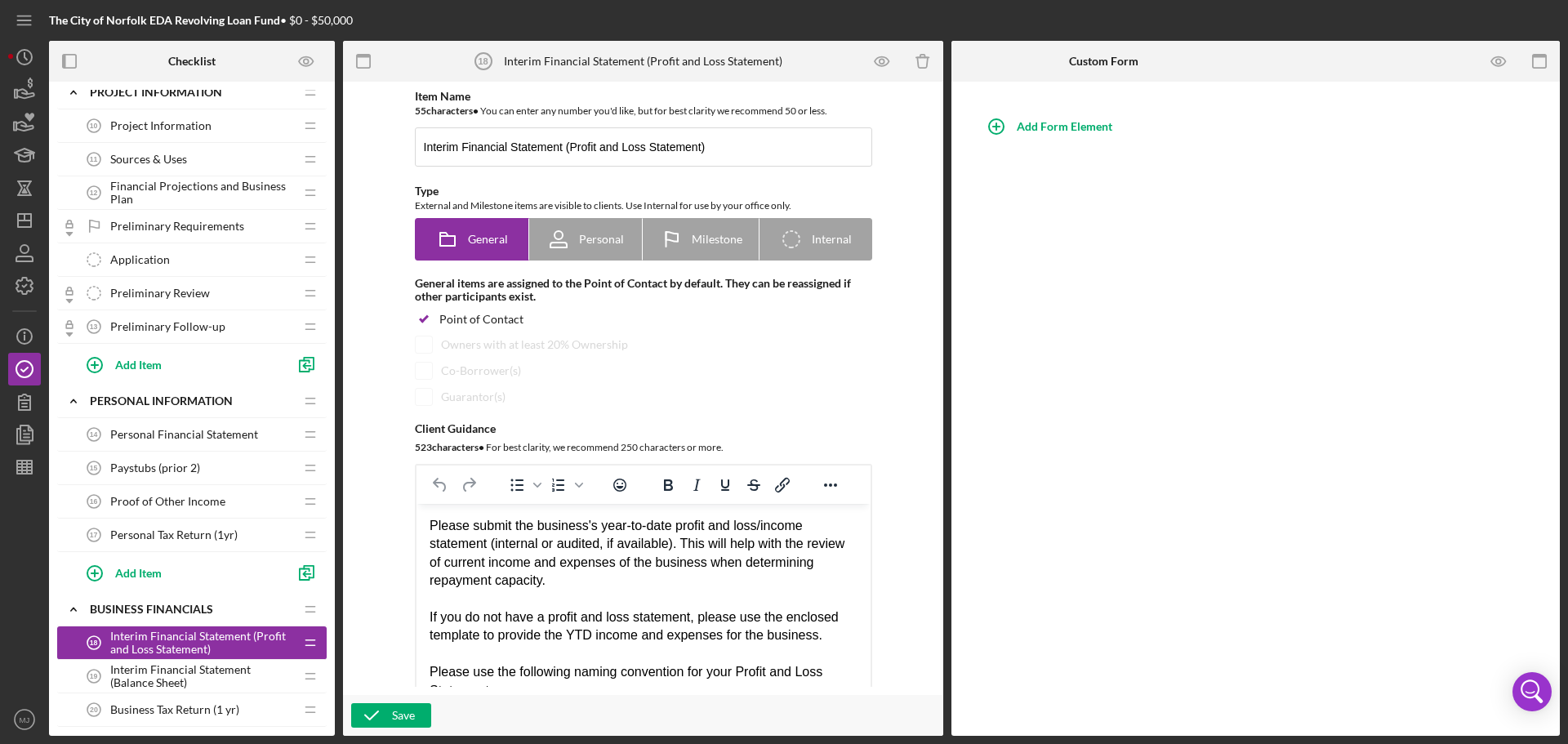
scroll to position [522, 0]
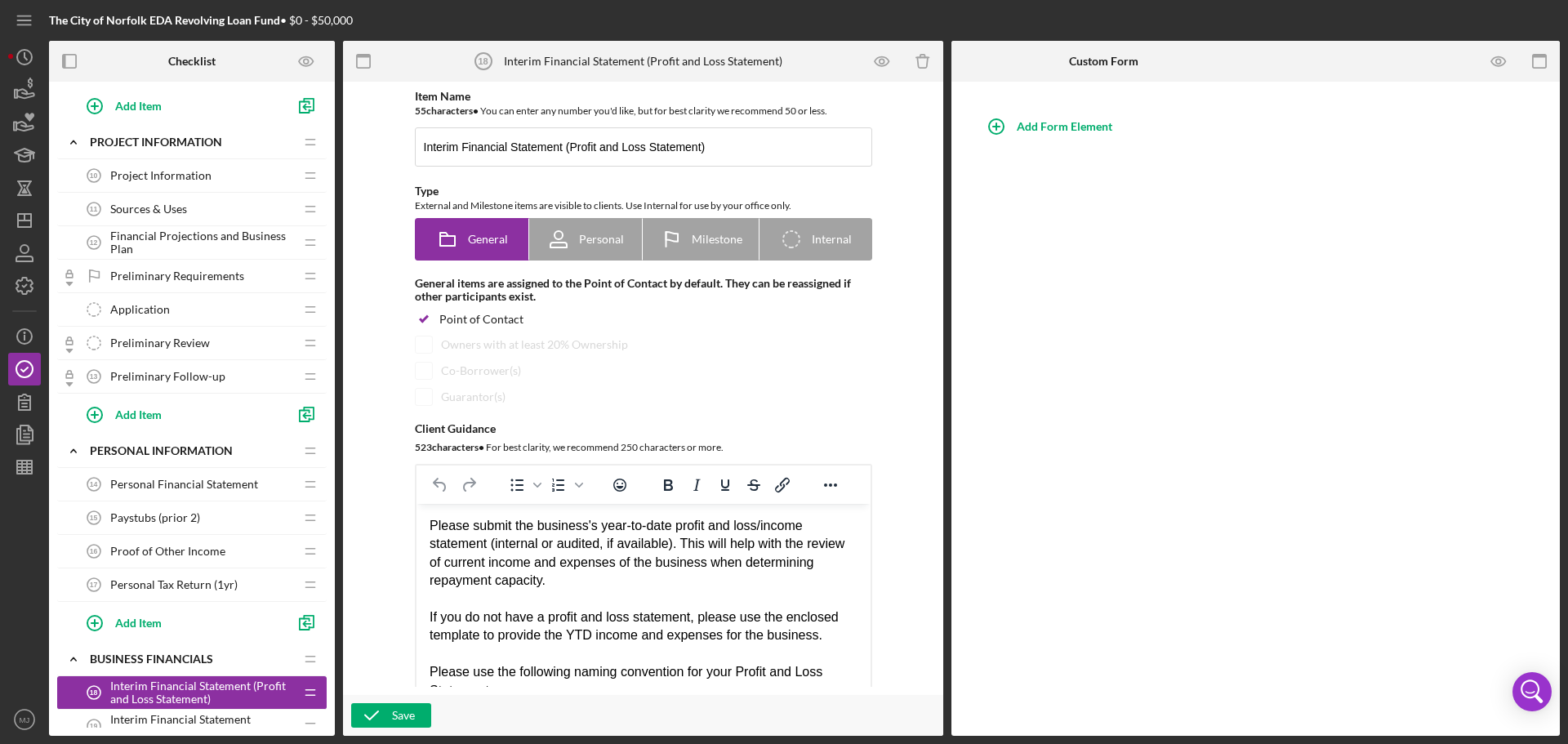
click at [150, 245] on span "Financial Projections and Business Plan" at bounding box center [202, 242] width 184 height 27
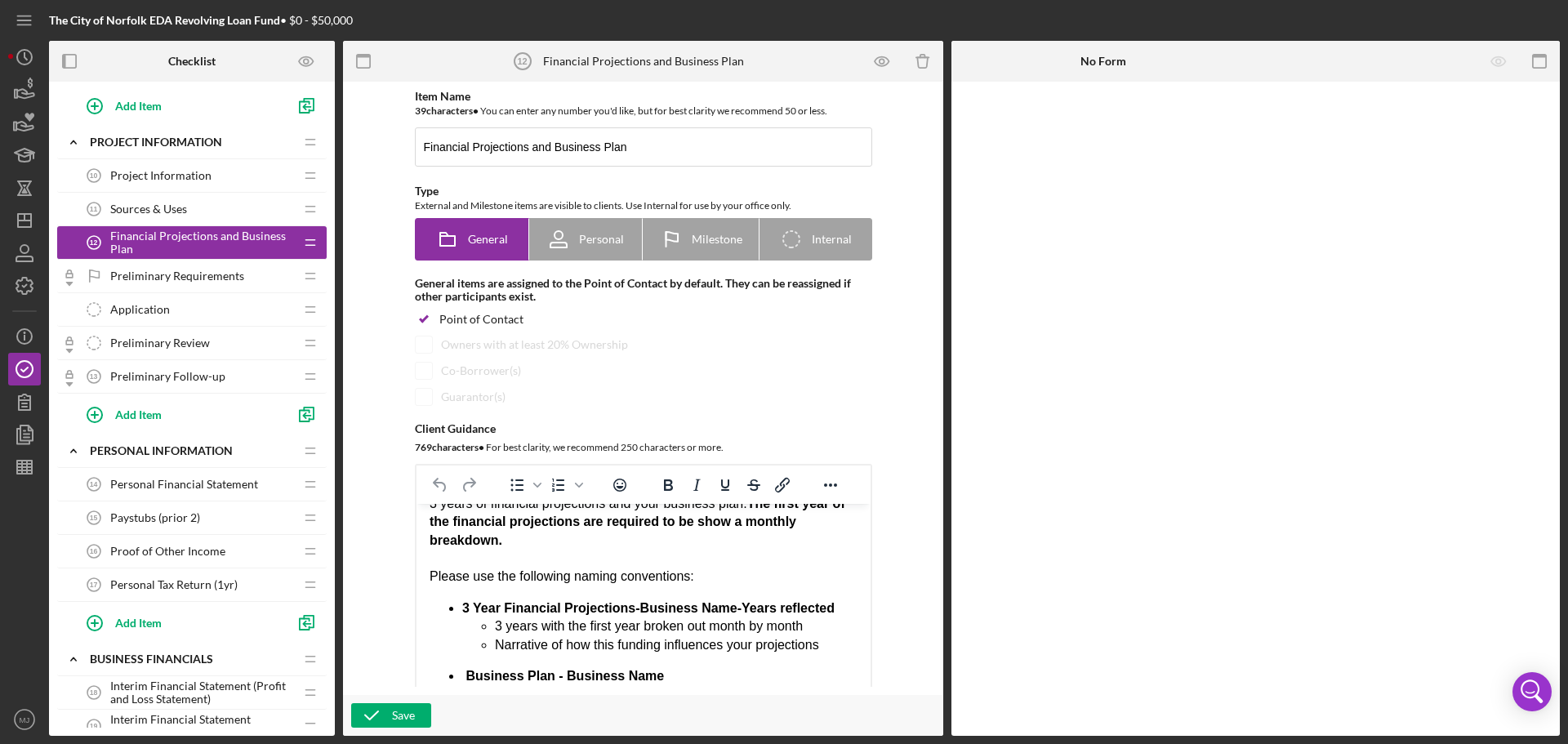
scroll to position [164, 0]
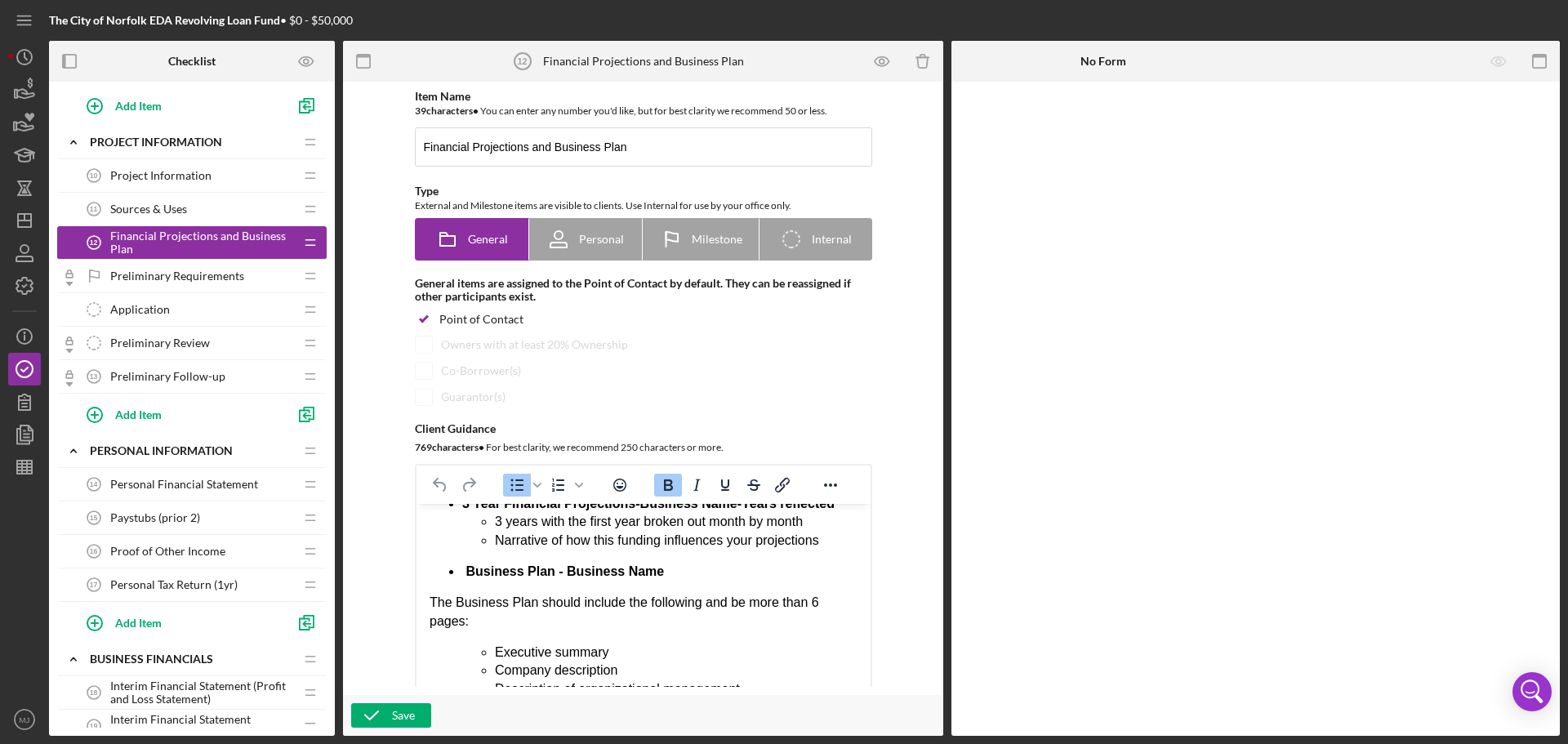
click at [436, 556] on div "To help understand the businesses projected growth plan and how the program fun…" at bounding box center [642, 553] width 427 height 399
click at [849, 543] on html "To help understand the businesses projected growth plan and how the program fun…" at bounding box center [642, 554] width 454 height 426
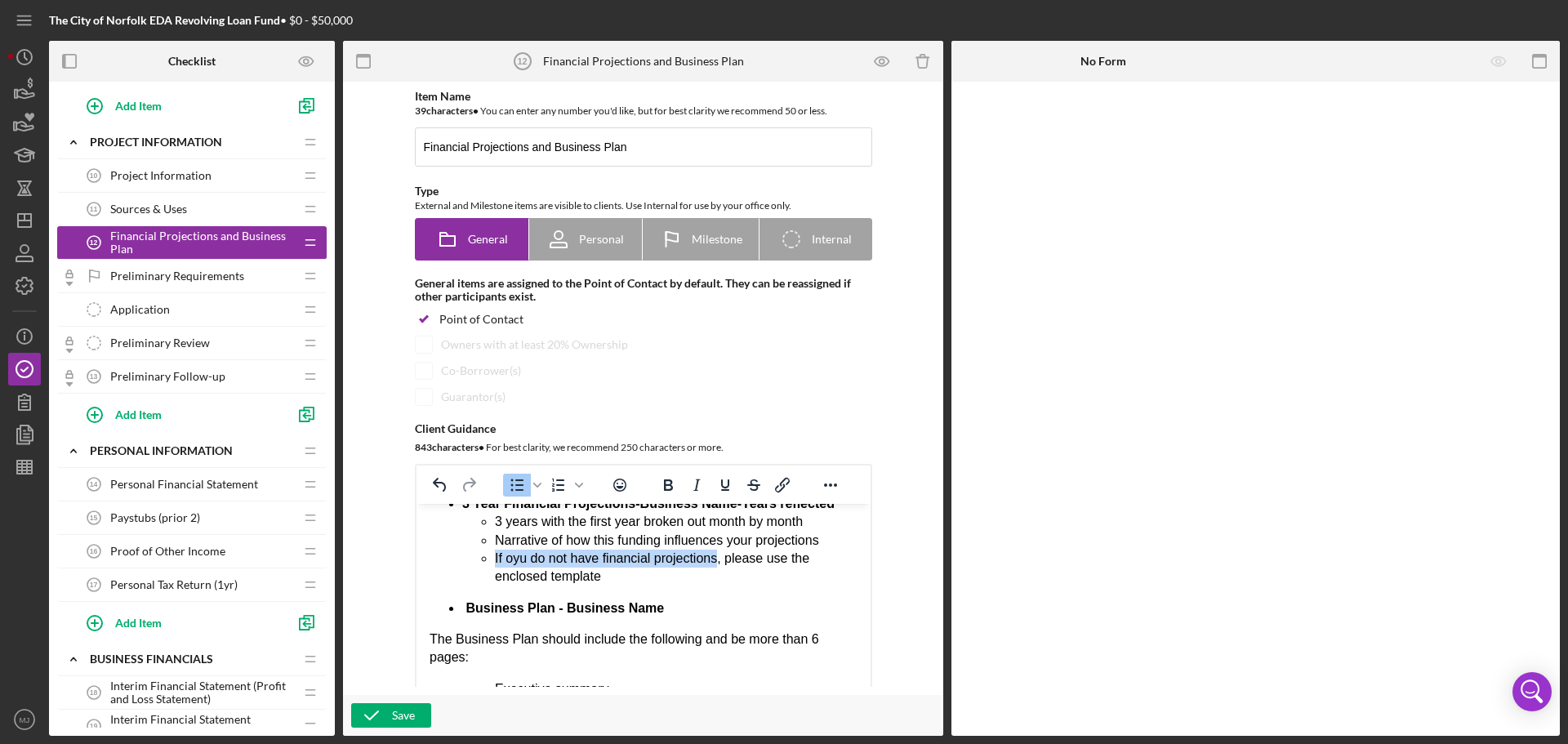
drag, startPoint x: 718, startPoint y: 561, endPoint x: 478, endPoint y: 560, distance: 240.0
click at [494, 560] on li "If oyu do not have financial projections, please use the enclosed template" at bounding box center [676, 568] width 362 height 36
drag, startPoint x: 724, startPoint y: 556, endPoint x: 490, endPoint y: 558, distance: 234.0
click at [490, 558] on ul "3 years with the first year broken out month by month Narrative of how this fun…" at bounding box center [658, 550] width 395 height 74
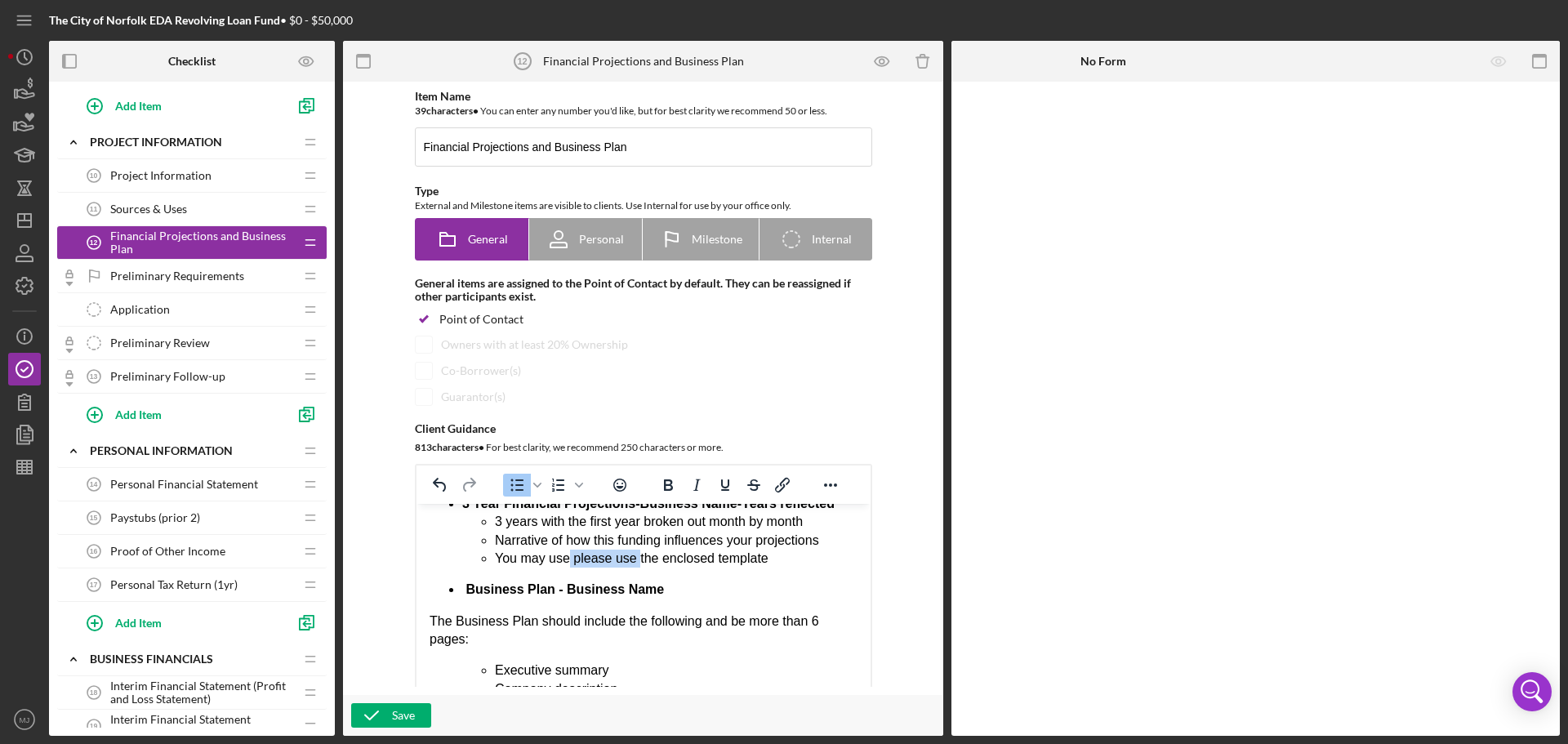
drag, startPoint x: 634, startPoint y: 557, endPoint x: 566, endPoint y: 562, distance: 68.2
click at [566, 562] on li "You may use please use the enclosed template" at bounding box center [676, 559] width 362 height 18
click at [722, 562] on li "You may use the enclosed template" at bounding box center [676, 559] width 362 height 18
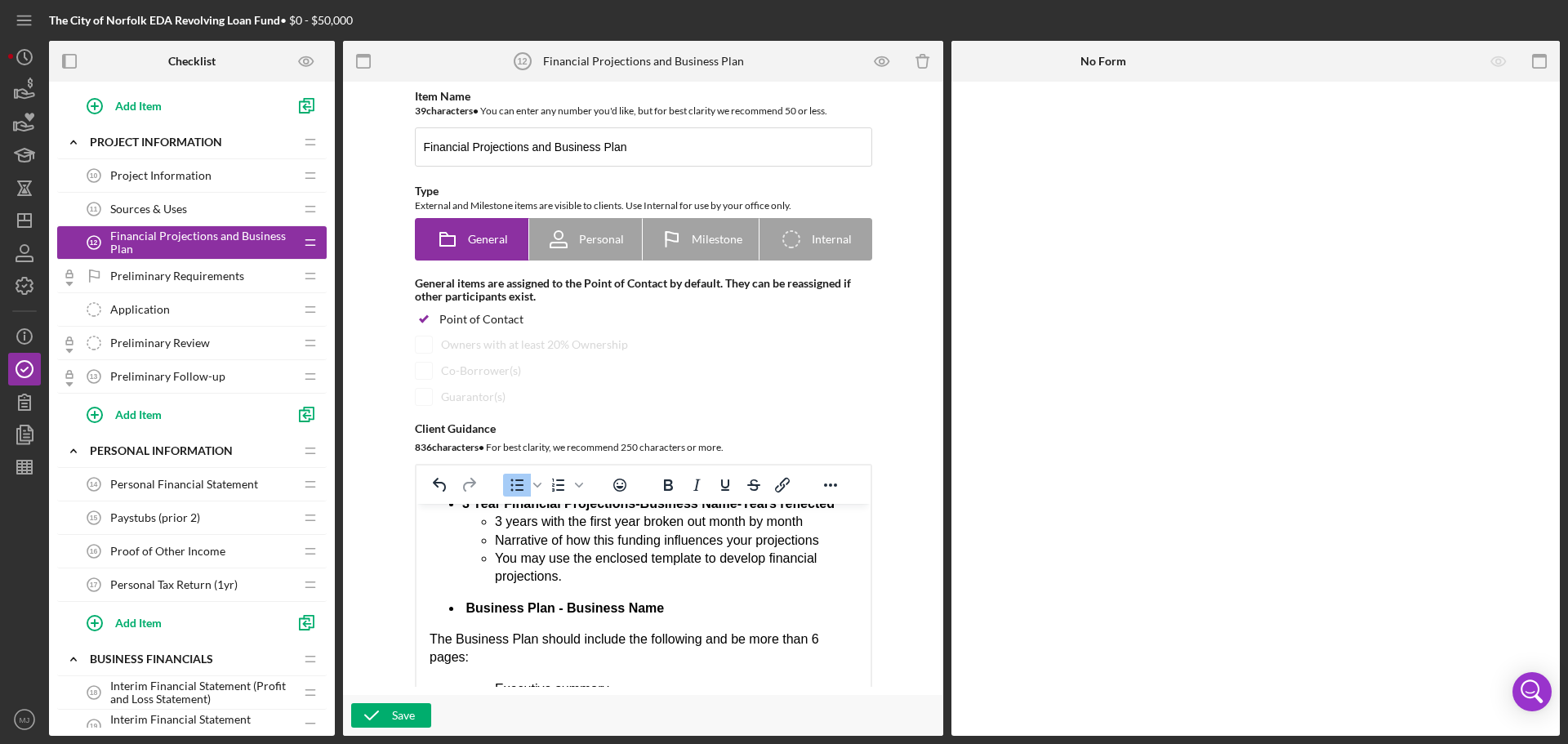
click at [494, 555] on ul "3 years with the first year broken out month by month Narrative of how this fun…" at bounding box center [658, 550] width 395 height 74
click at [533, 486] on icon "Bullet list" at bounding box center [537, 485] width 8 height 5
click at [494, 558] on li "You may use the enclosed template to develop financial projections." at bounding box center [676, 568] width 362 height 36
drag, startPoint x: 578, startPoint y: 581, endPoint x: 494, endPoint y: 567, distance: 85.2
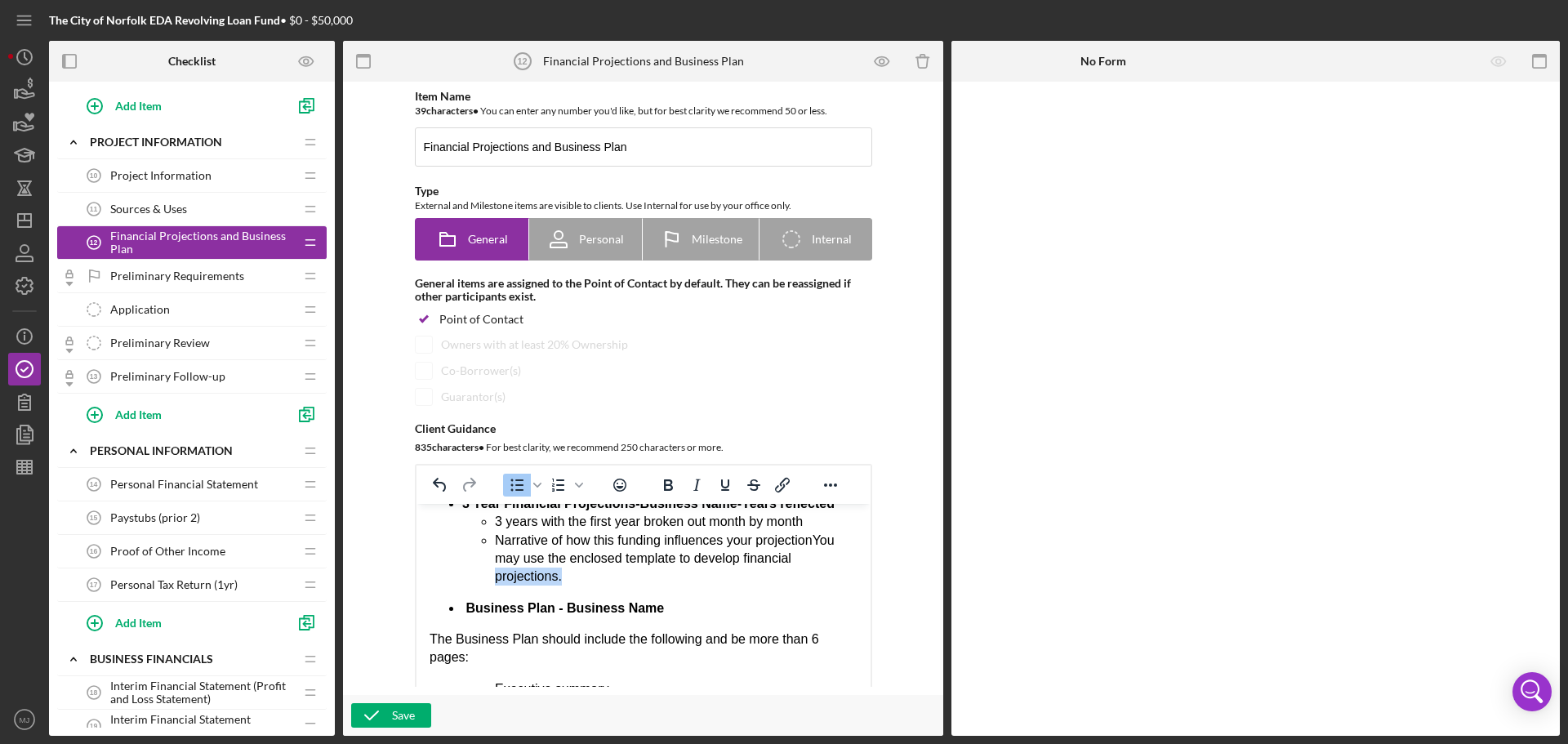
click at [494, 567] on li "Narrative of how this funding influences your projection You may use the enclos…" at bounding box center [676, 560] width 362 height 55
drag, startPoint x: 817, startPoint y: 538, endPoint x: 829, endPoint y: 563, distance: 27.7
click at [829, 563] on li "Narrative of how this funding influences your projection You may use the enclos…" at bounding box center [676, 560] width 362 height 55
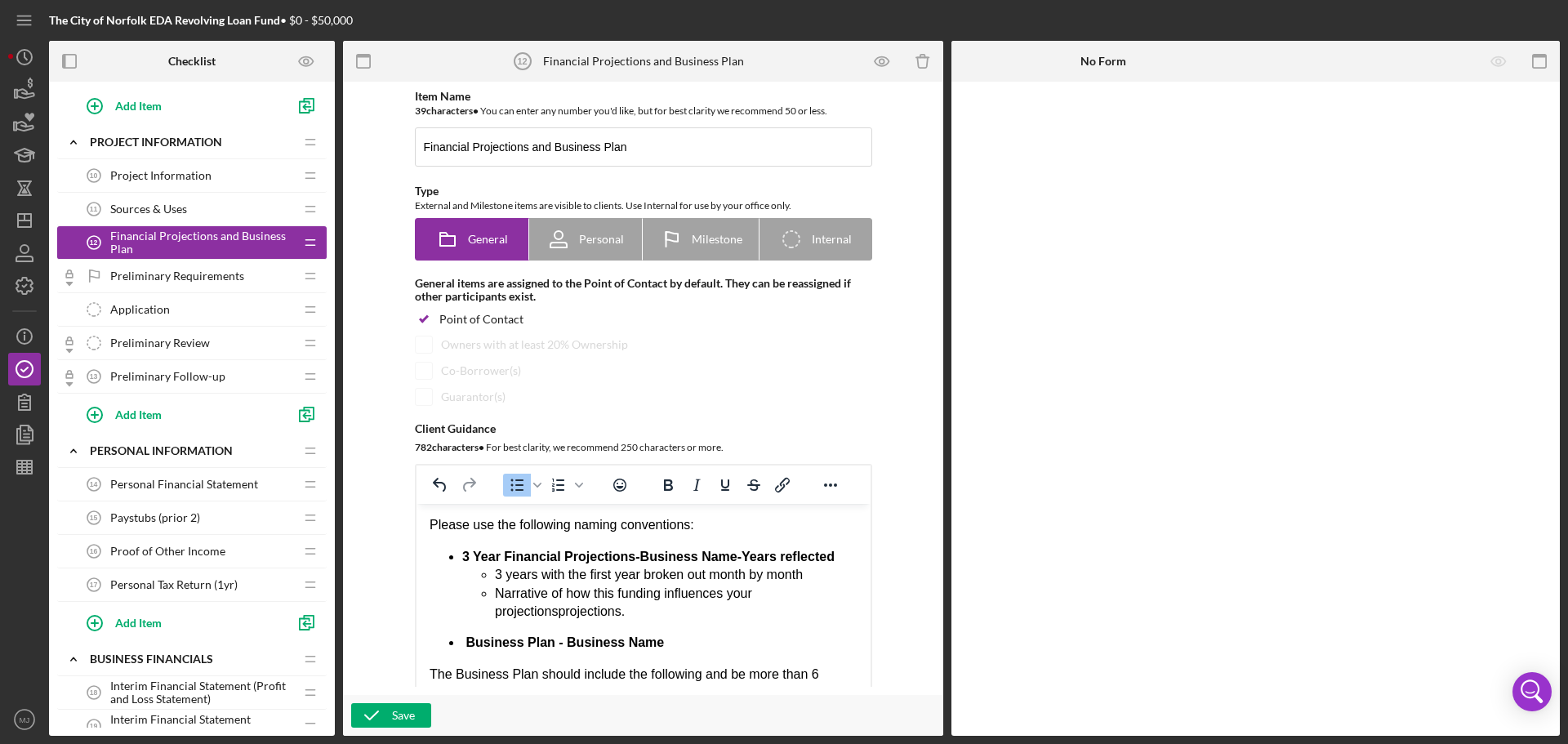
scroll to position [82, 0]
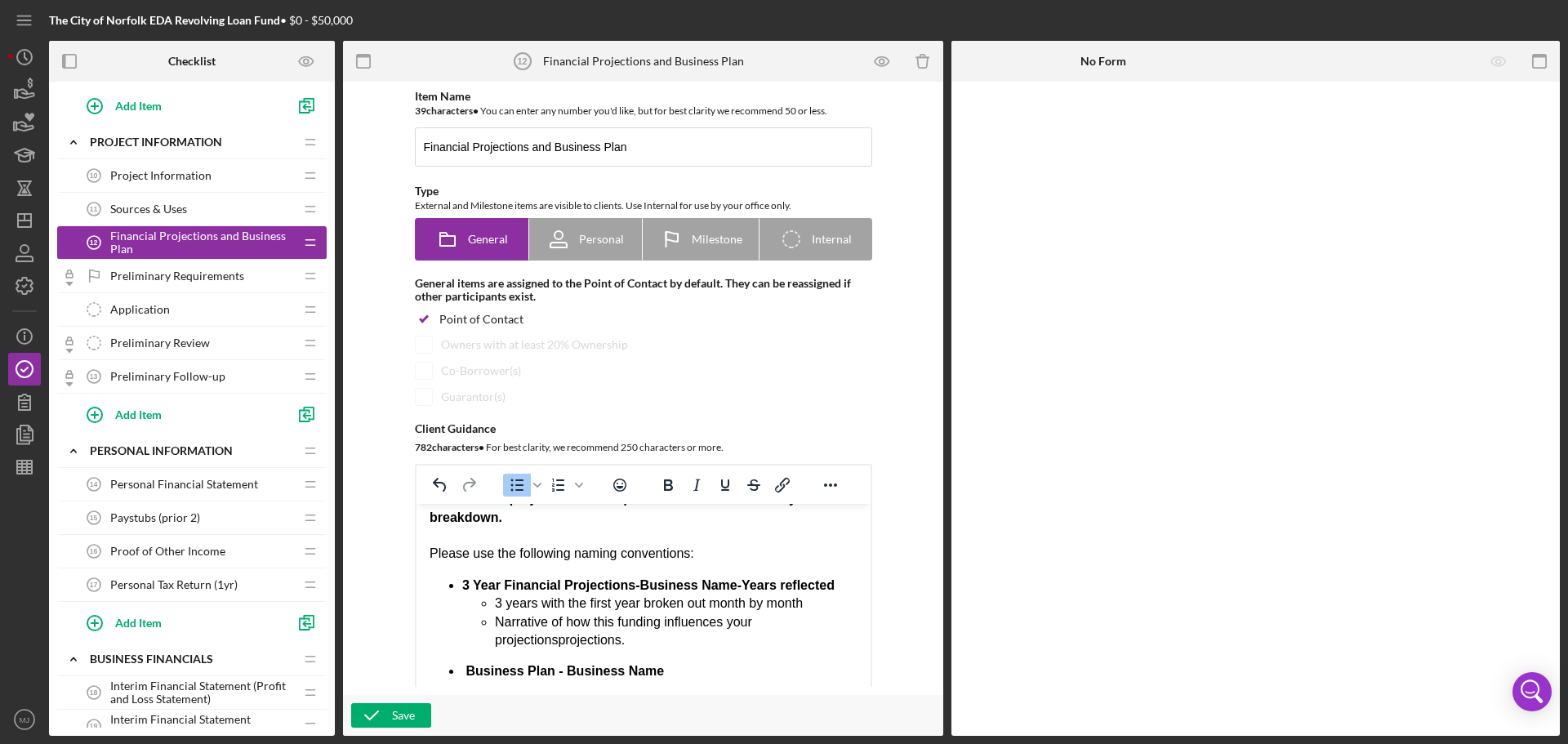
click at [827, 582] on li "3 Year Financial Projections-Business Name-Years reflected 3 years with the fir…" at bounding box center [658, 613] width 395 height 74
click at [828, 580] on li "3 Year Financial Projections-Business Name-Years reflected 3 years with the fir…" at bounding box center [658, 613] width 395 height 74
click at [824, 583] on li "3 Year Financial Projections-Business Name-Years reflected 3 years with the fir…" at bounding box center [658, 613] width 395 height 74
click at [815, 589] on strong "3 Year Financial Projections-Business Name-Years reflected" at bounding box center [647, 585] width 372 height 14
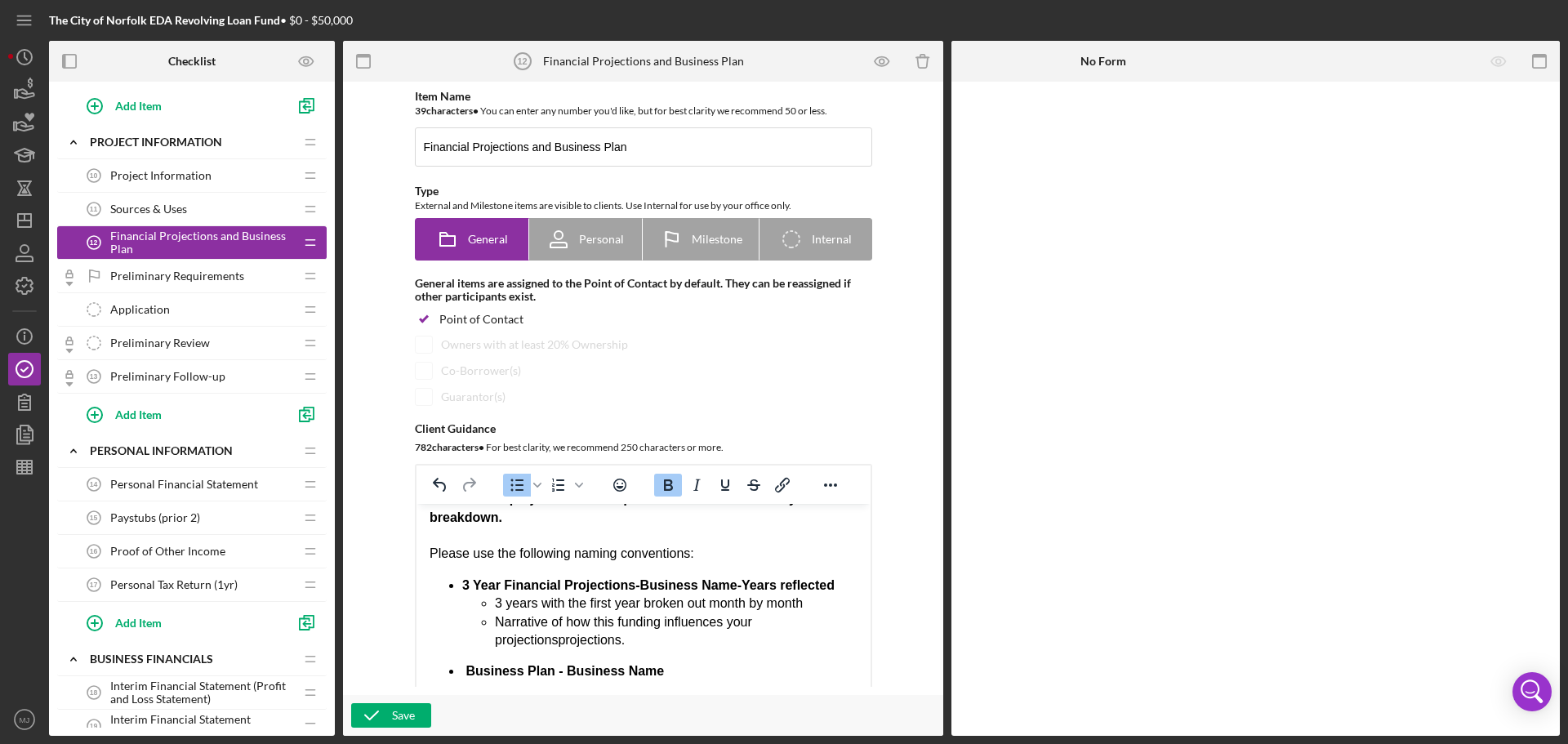
click at [830, 584] on li "3 Year Financial Projections-Business Name-Years reflected 3 years with the fir…" at bounding box center [658, 613] width 395 height 74
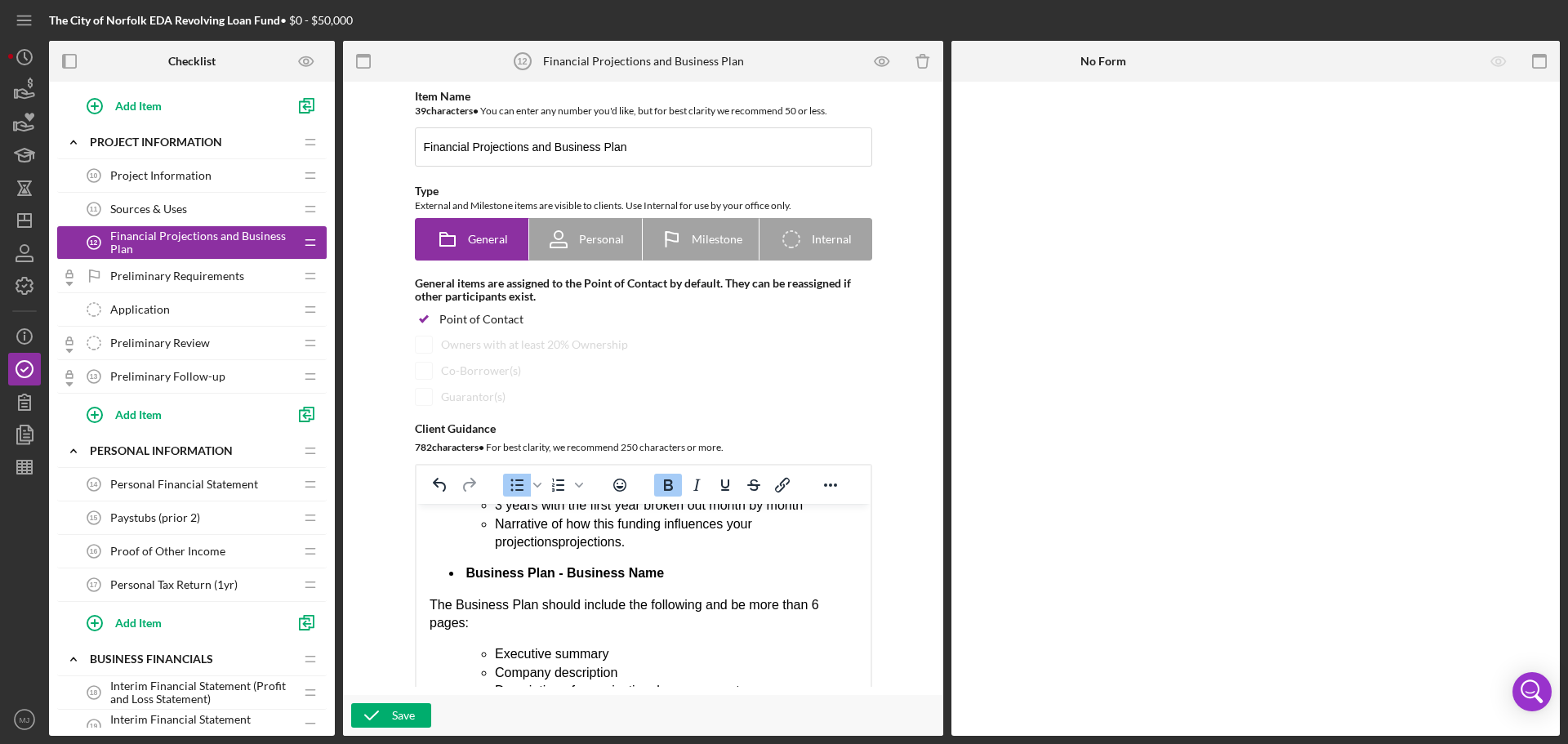
scroll to position [98, 0]
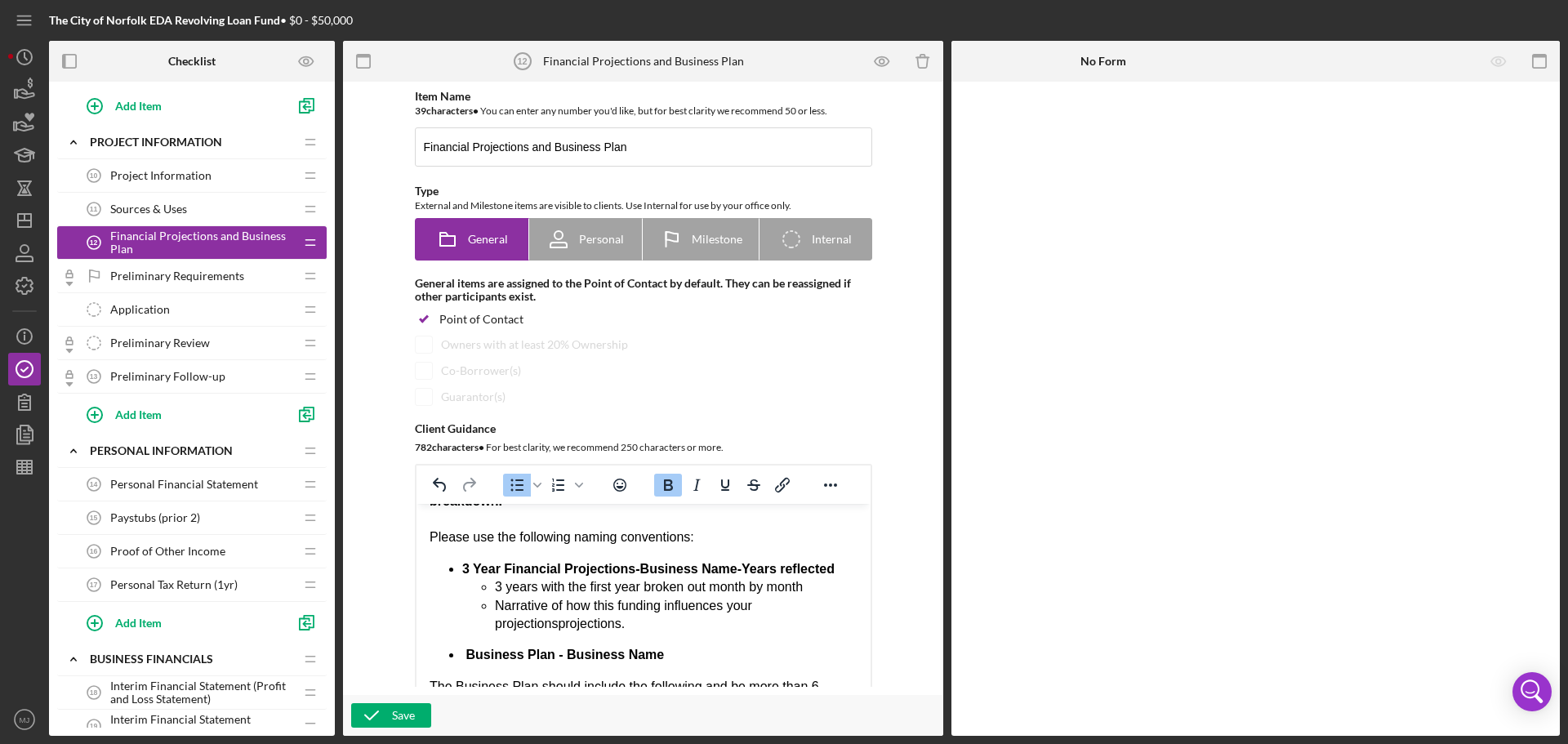
click at [490, 643] on div "To help understand the businesses projected growth plan and how the program fun…" at bounding box center [642, 628] width 427 height 419
click at [466, 639] on div "To help understand the businesses projected growth plan and how the program fun…" at bounding box center [642, 628] width 427 height 419
click at [441, 627] on ul "3 Year Financial Projections-Business Name-Years reflected 3 years with the fir…" at bounding box center [642, 597] width 427 height 74
click at [465, 625] on ul "3 years with the first year broken out month by month Narrative of how this fun…" at bounding box center [658, 606] width 395 height 55
click at [635, 624] on li "Narrative of how this funding influences your projections projections." at bounding box center [676, 615] width 362 height 36
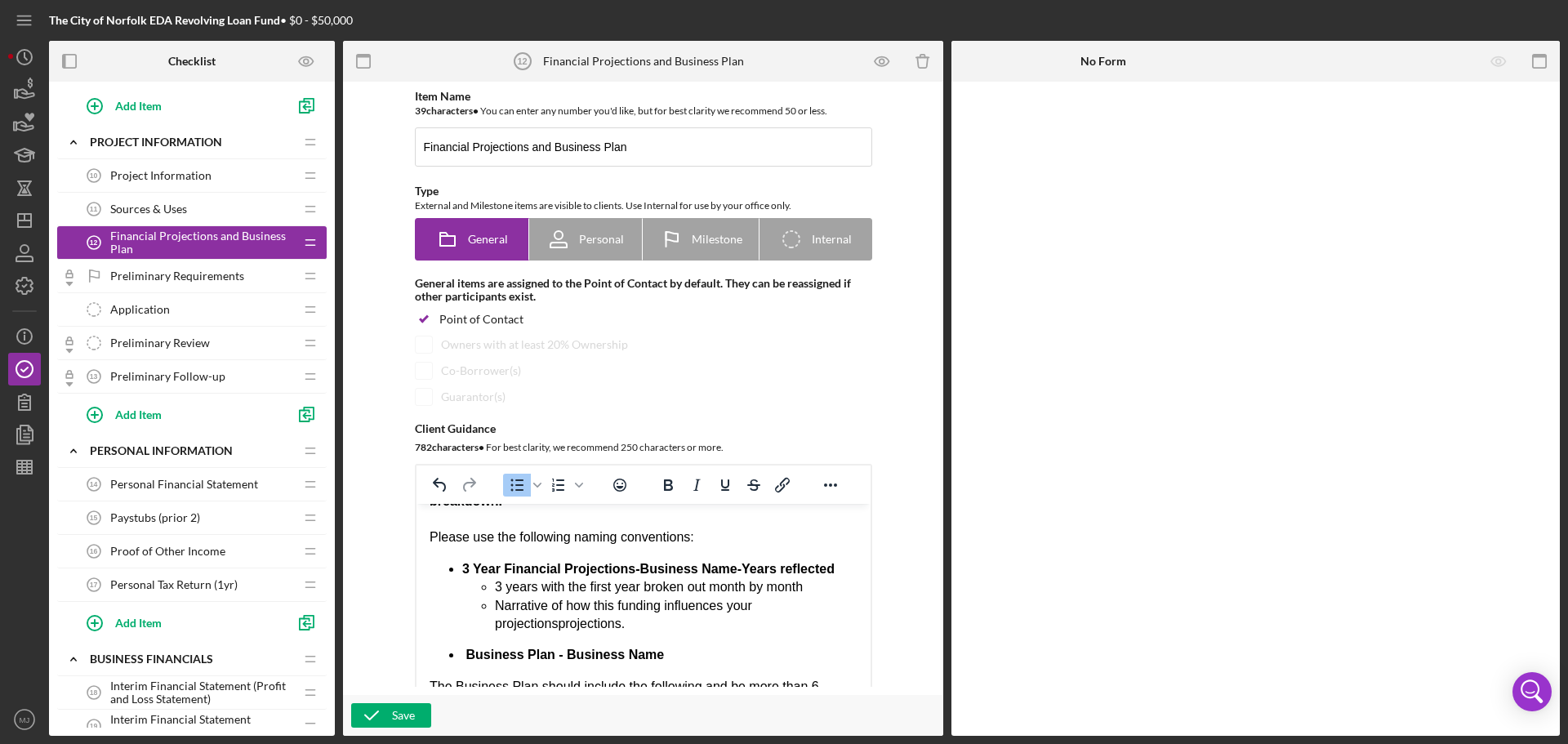
drag, startPoint x: 635, startPoint y: 624, endPoint x: 560, endPoint y: 624, distance: 75.0
click at [560, 624] on li "Narrative of how this funding influences your projections projections." at bounding box center [676, 615] width 362 height 36
click at [457, 625] on ul "3 Year Financial Projections-Business Name-Years reflected 3 years with the fir…" at bounding box center [642, 597] width 427 height 74
drag, startPoint x: 666, startPoint y: 616, endPoint x: 490, endPoint y: 615, distance: 176.0
click at [490, 615] on ul "3 years with the first year broken out month by month Narrative of how this fun…" at bounding box center [658, 606] width 395 height 55
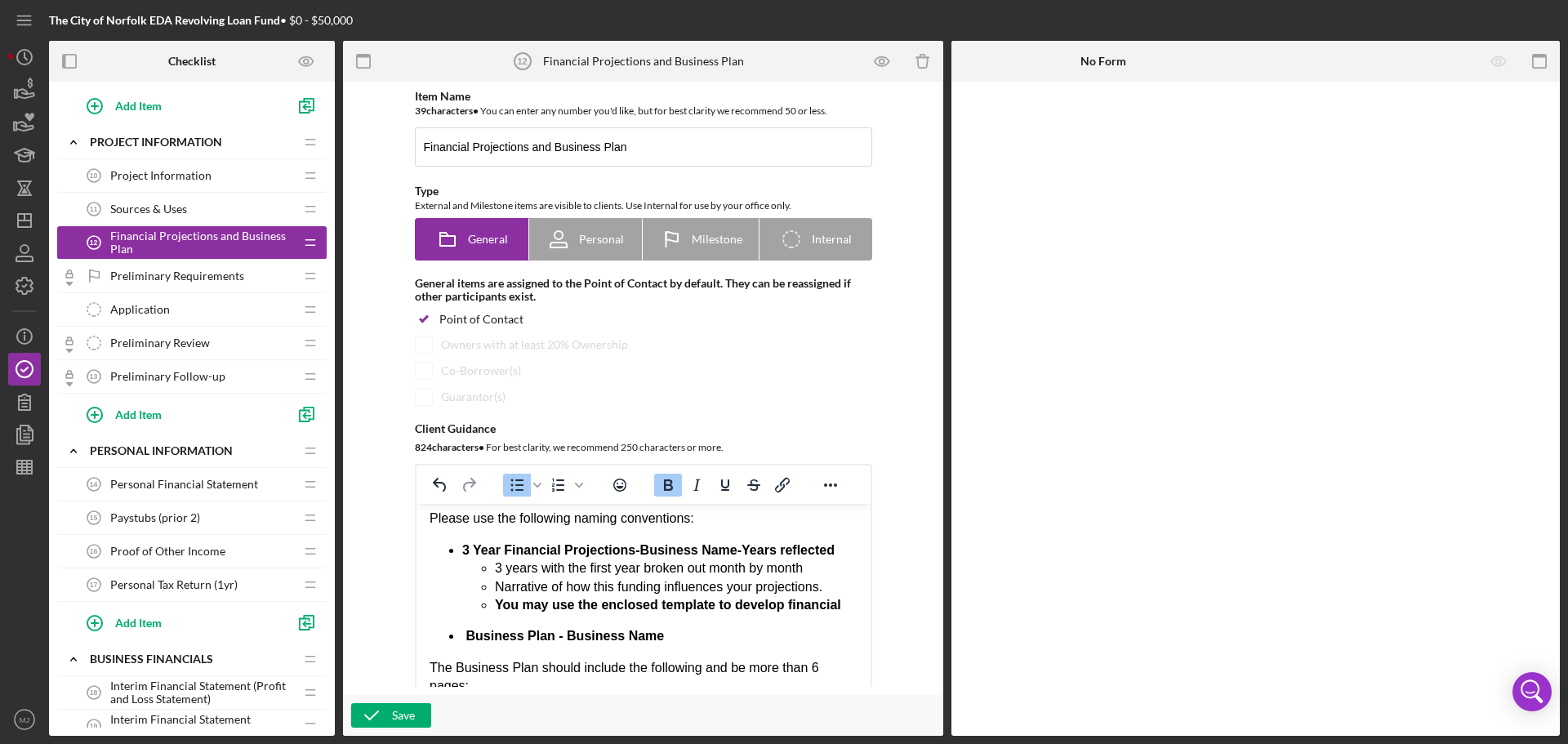
scroll to position [116, 0]
click at [610, 615] on li "You may use the enclosed template to develop financial" at bounding box center [676, 606] width 362 height 18
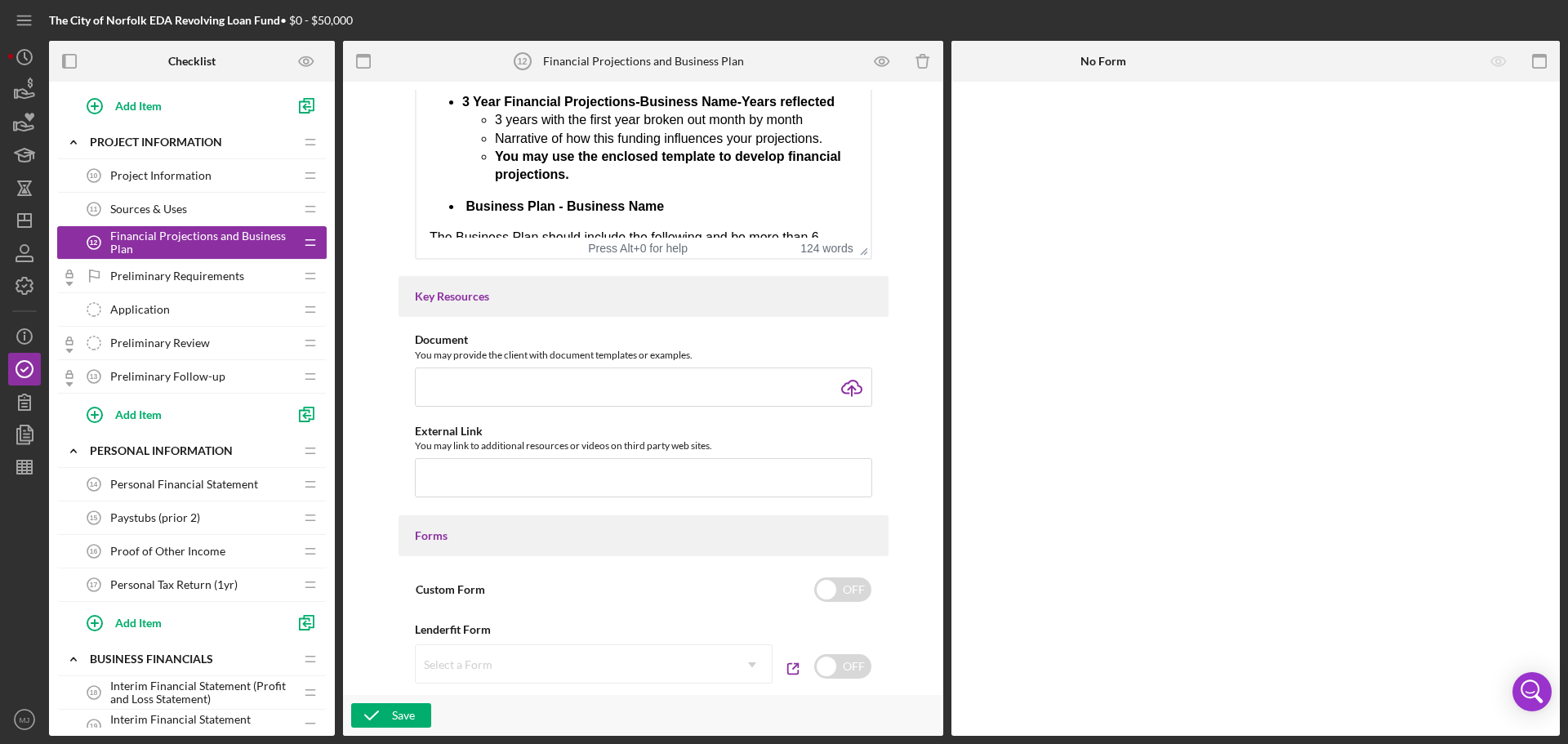
scroll to position [490, 0]
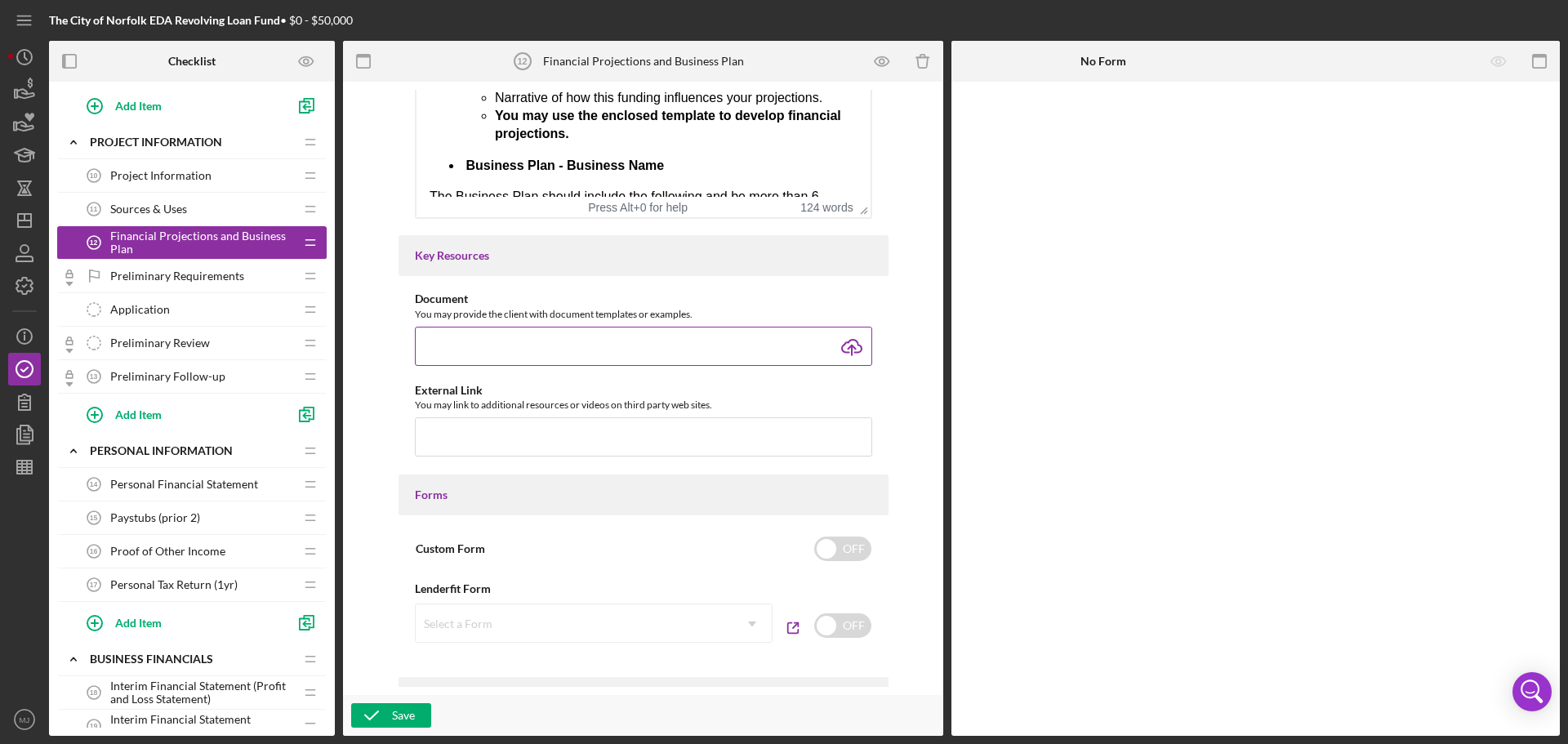
click at [844, 343] on input "file" at bounding box center [643, 347] width 457 height 39
type input "C:\fakepath\Financial Projections Template.xlsx"
click at [394, 713] on div "Save" at bounding box center [403, 715] width 23 height 25
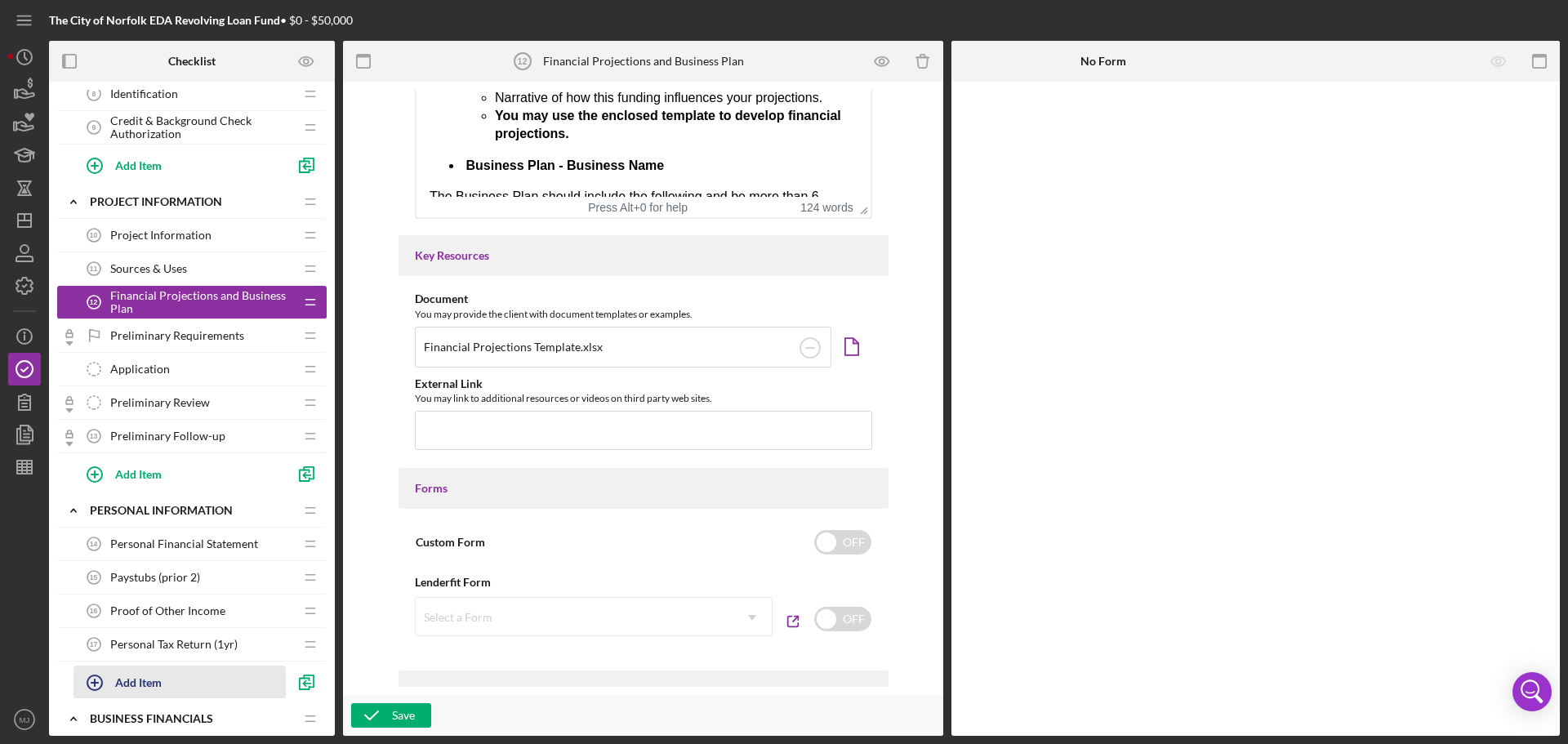
scroll to position [719, 0]
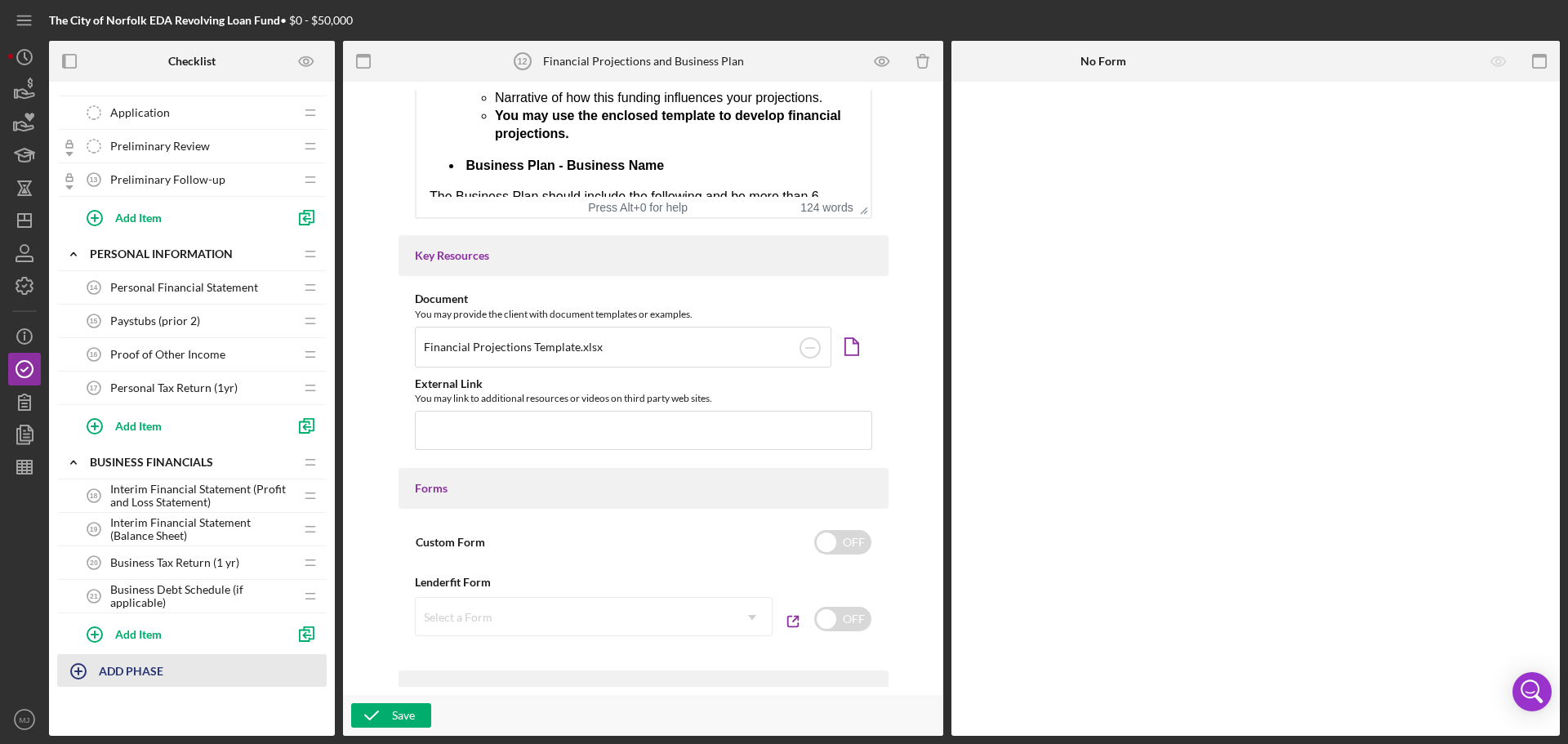
click at [119, 662] on div "ADD PHASE" at bounding box center [131, 671] width 65 height 32
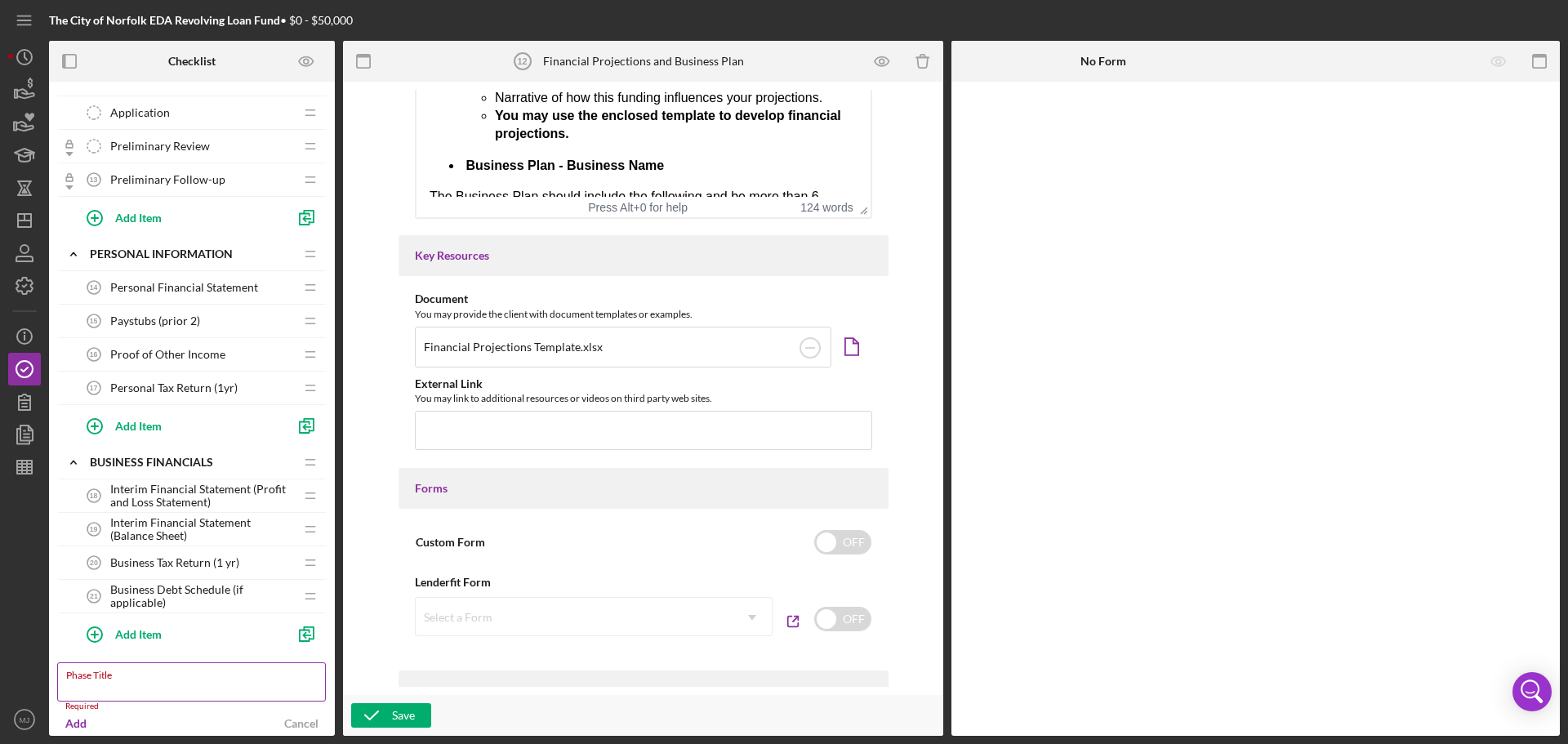
click at [158, 679] on label "Phase Title" at bounding box center [196, 672] width 260 height 18
click at [158, 679] on input "Phase Title" at bounding box center [191, 682] width 269 height 39
type input "Application Submission"
click at [80, 720] on div "Add" at bounding box center [76, 715] width 22 height 25
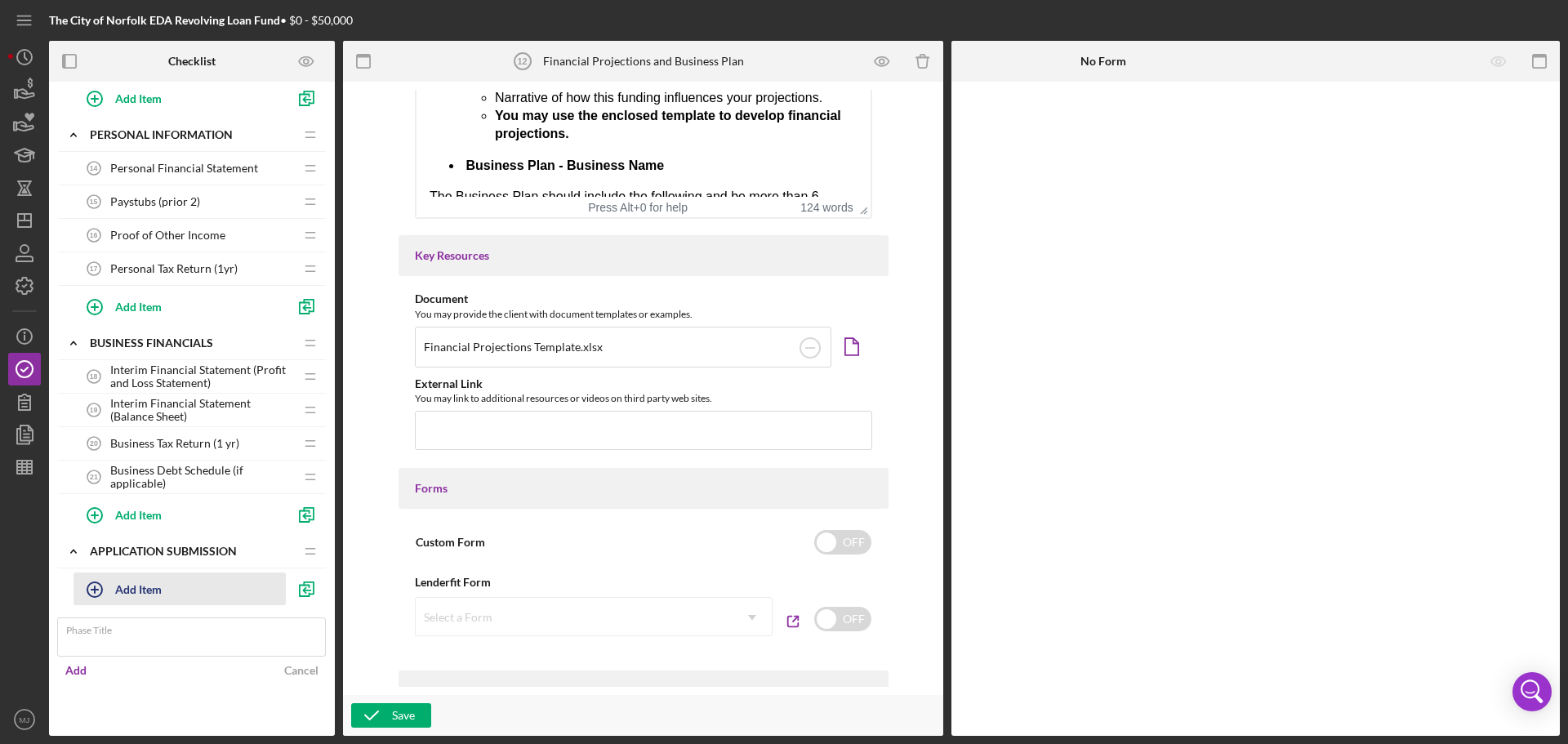
scroll to position [793, 0]
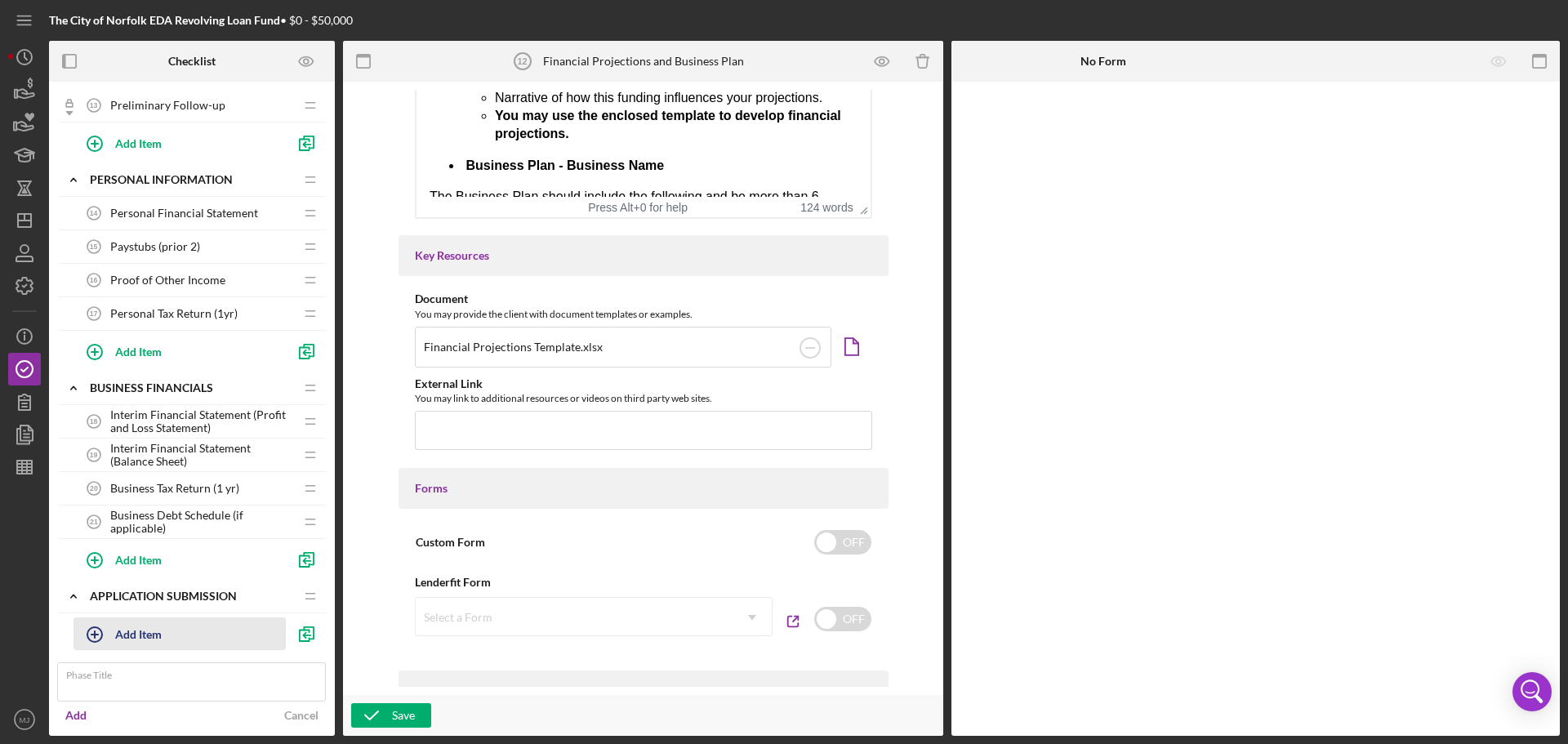
click at [139, 595] on div "Icon/Expander Application Submission Icon/Edit Icon/Drag Add Item" at bounding box center [192, 617] width 270 height 74
click at [154, 637] on div "Add Item" at bounding box center [138, 635] width 46 height 32
click at [98, 643] on input "FIA" at bounding box center [200, 642] width 252 height 39
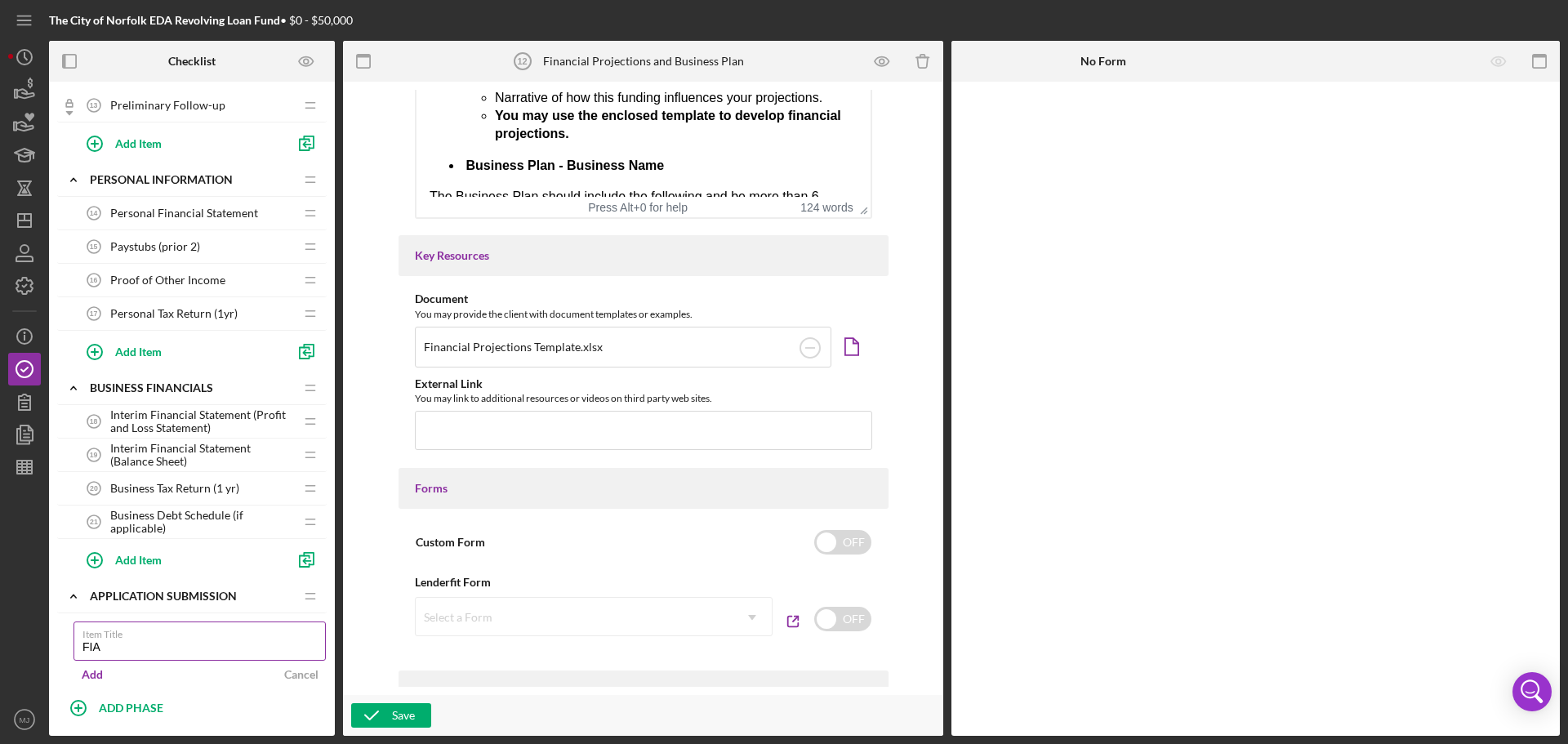
paste input "reedom of Information Act Disclosure"
type input "Freedom of Information Act Disclosure"
click at [89, 674] on div "Add" at bounding box center [93, 674] width 22 height 25
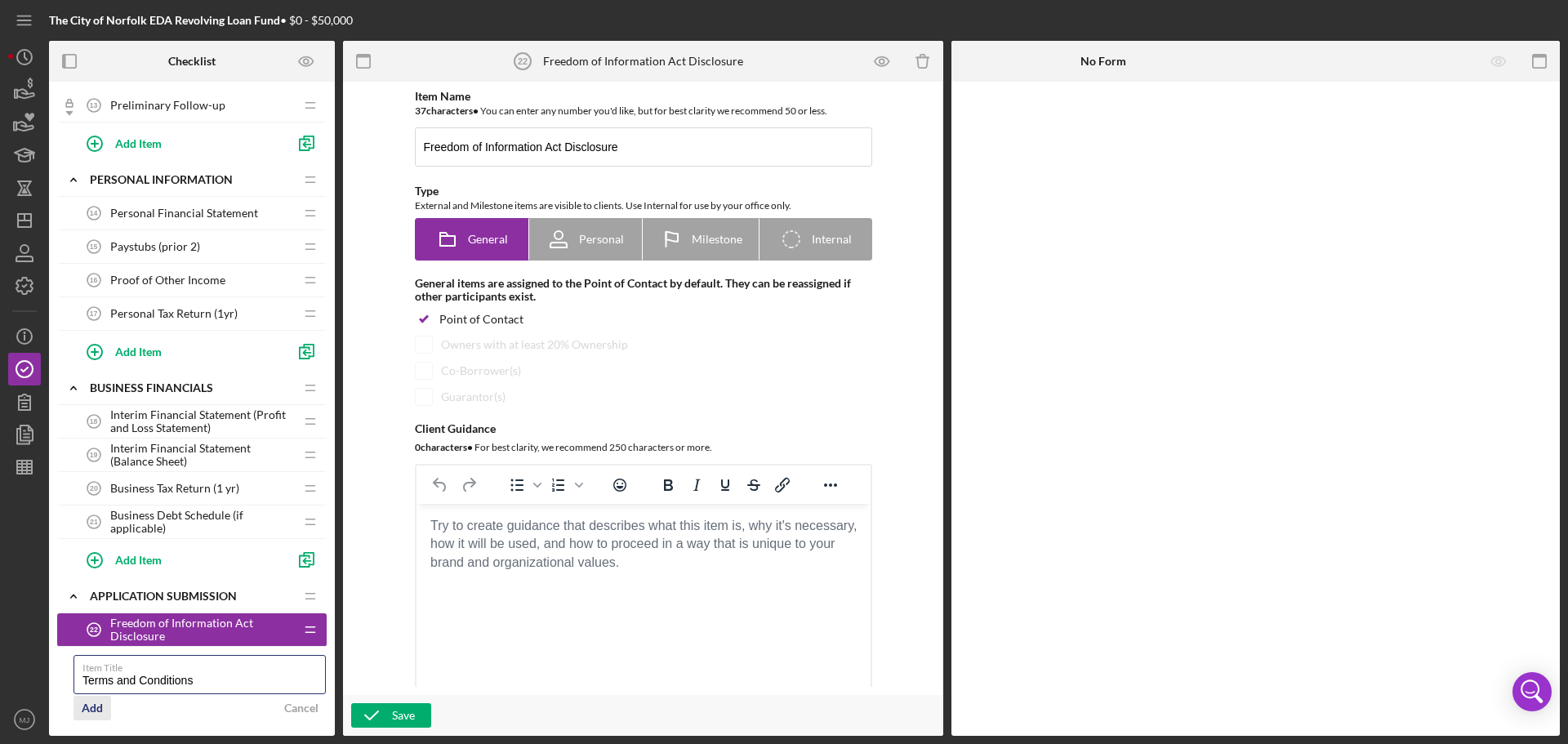
type input "Terms and Conditions"
click at [98, 707] on div "Add" at bounding box center [93, 708] width 22 height 25
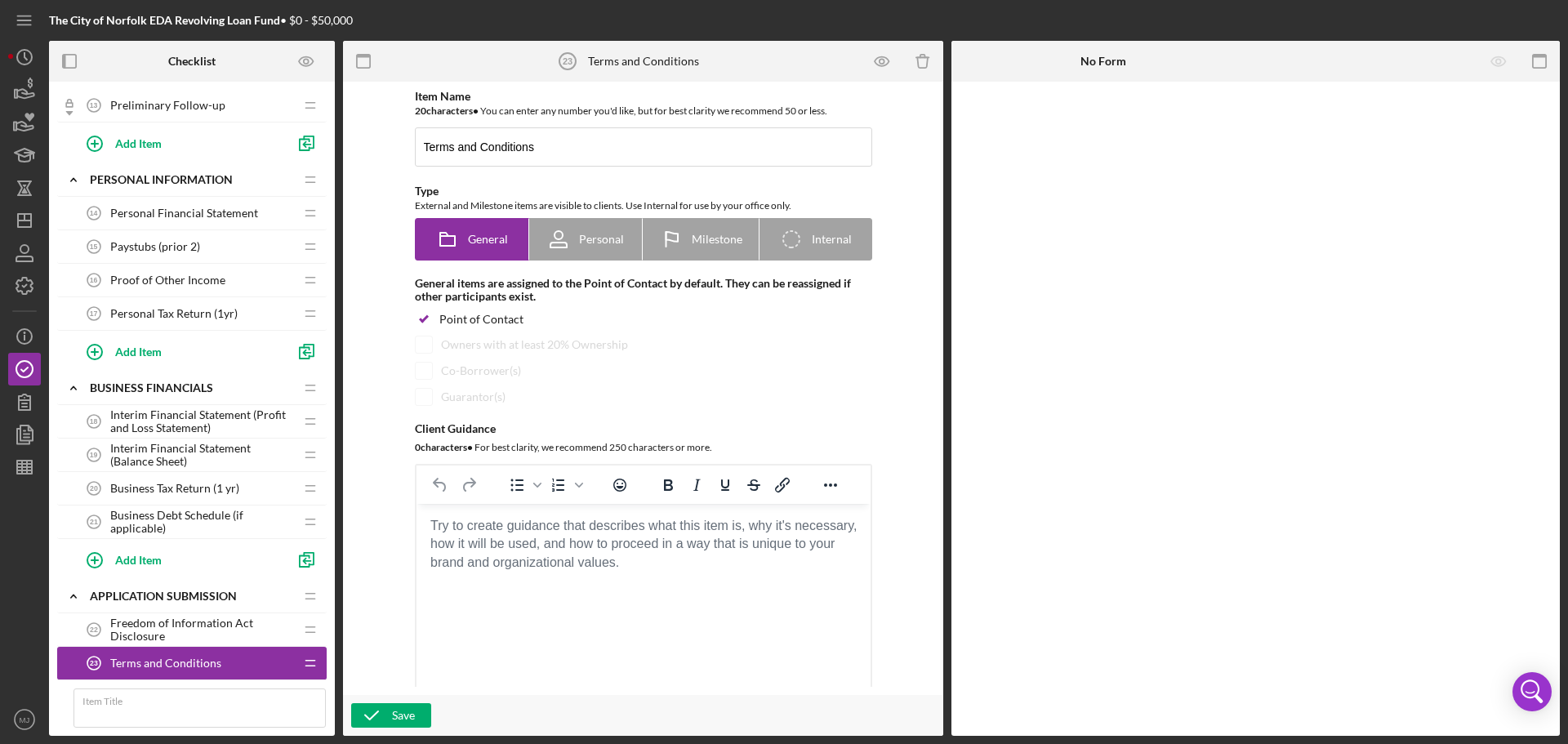
click at [197, 627] on span "Freedom of Information Act Disclosure" at bounding box center [202, 630] width 184 height 27
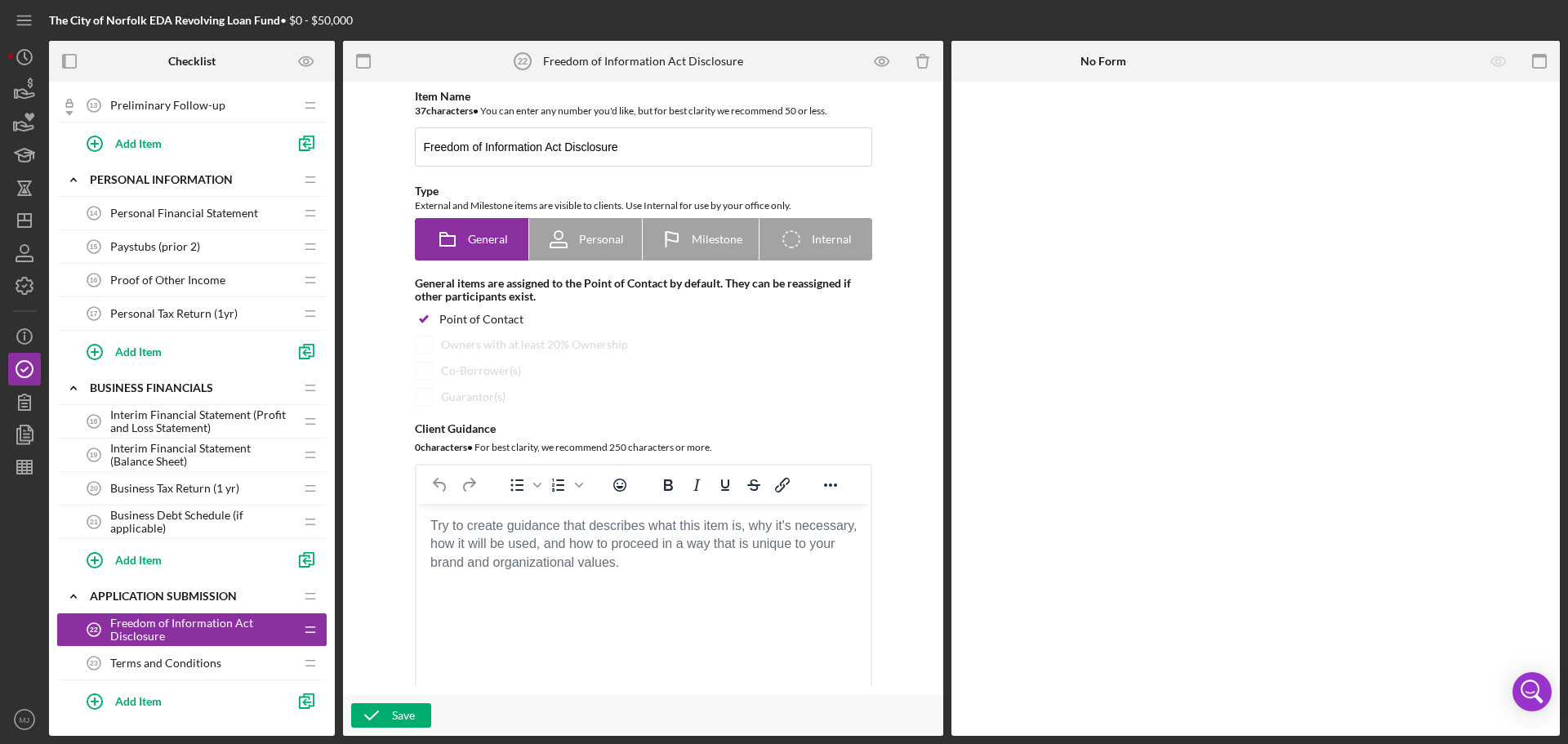
click at [553, 535] on body "Rich Text Area. Press ALT-0 for help." at bounding box center [642, 526] width 427 height 18
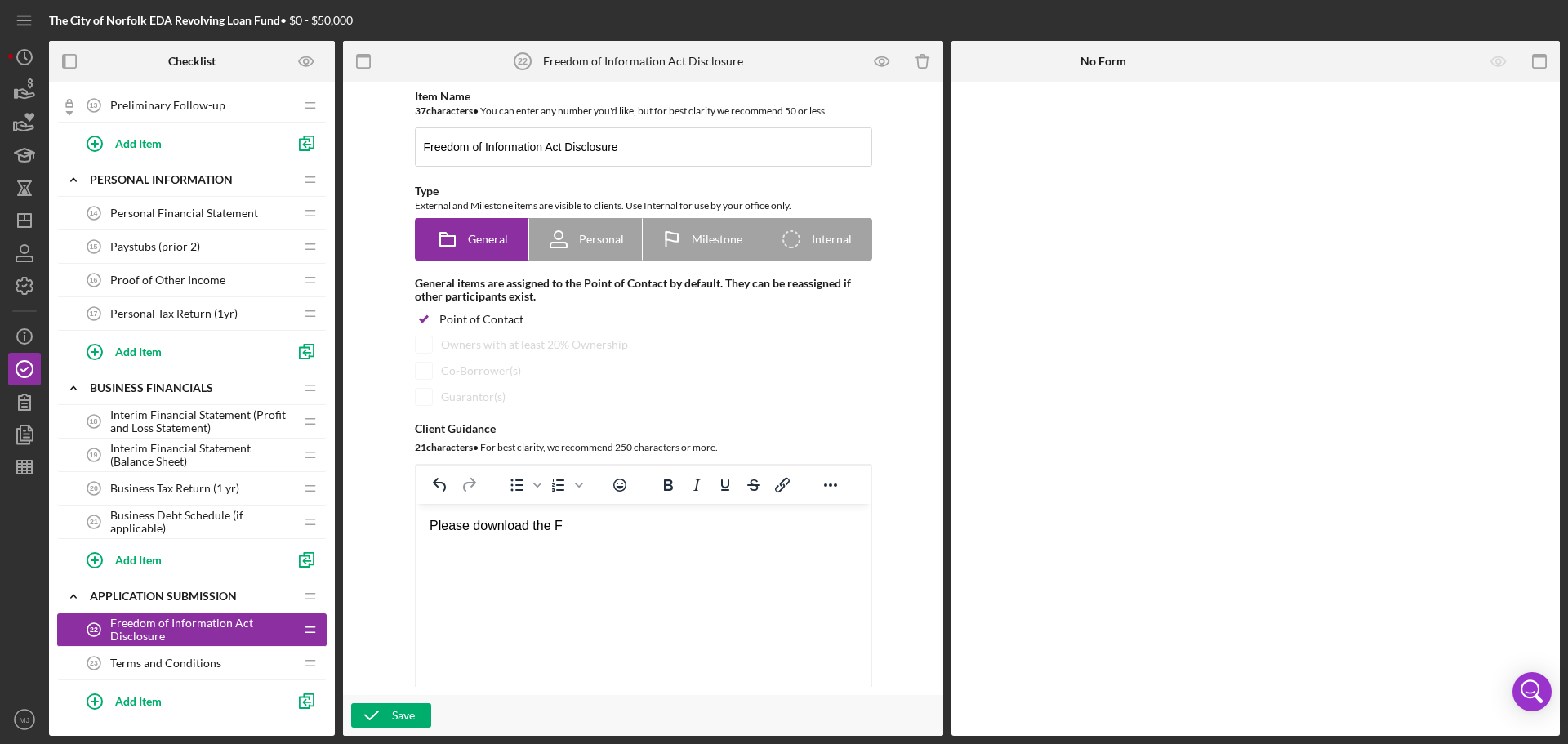
click at [514, 523] on div "Please download the F" at bounding box center [642, 526] width 427 height 18
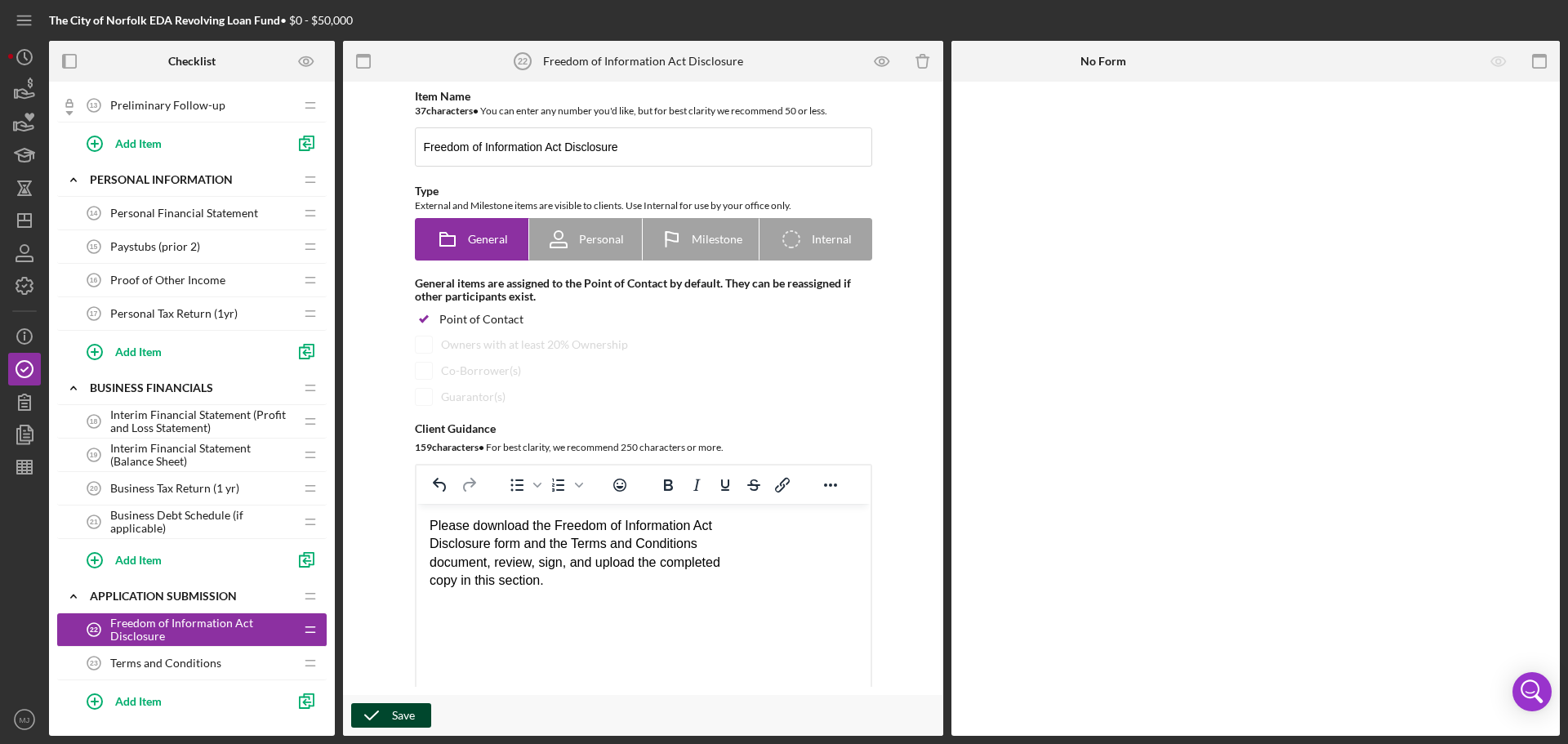
click at [399, 707] on div "Save" at bounding box center [403, 715] width 23 height 25
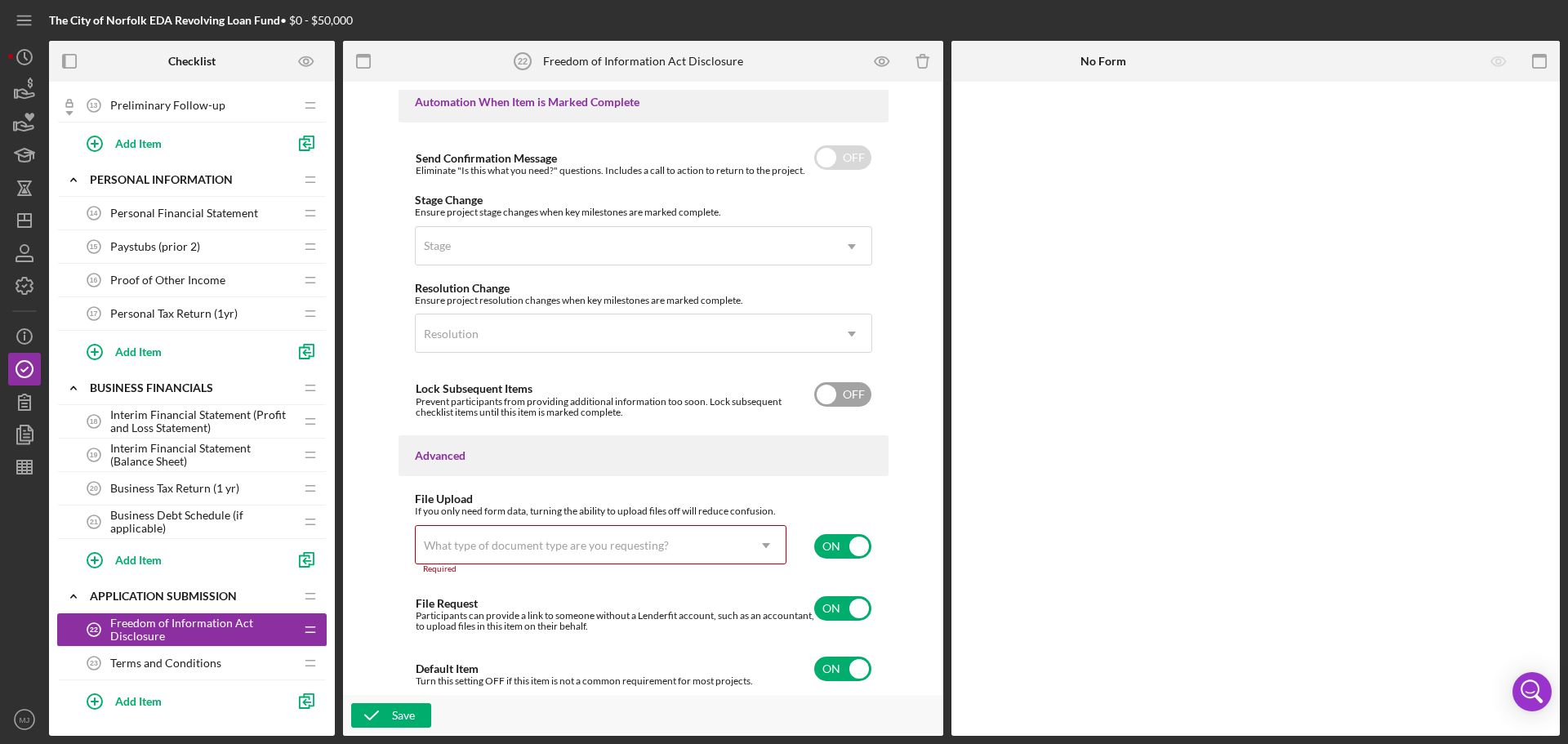
scroll to position [1087, 0]
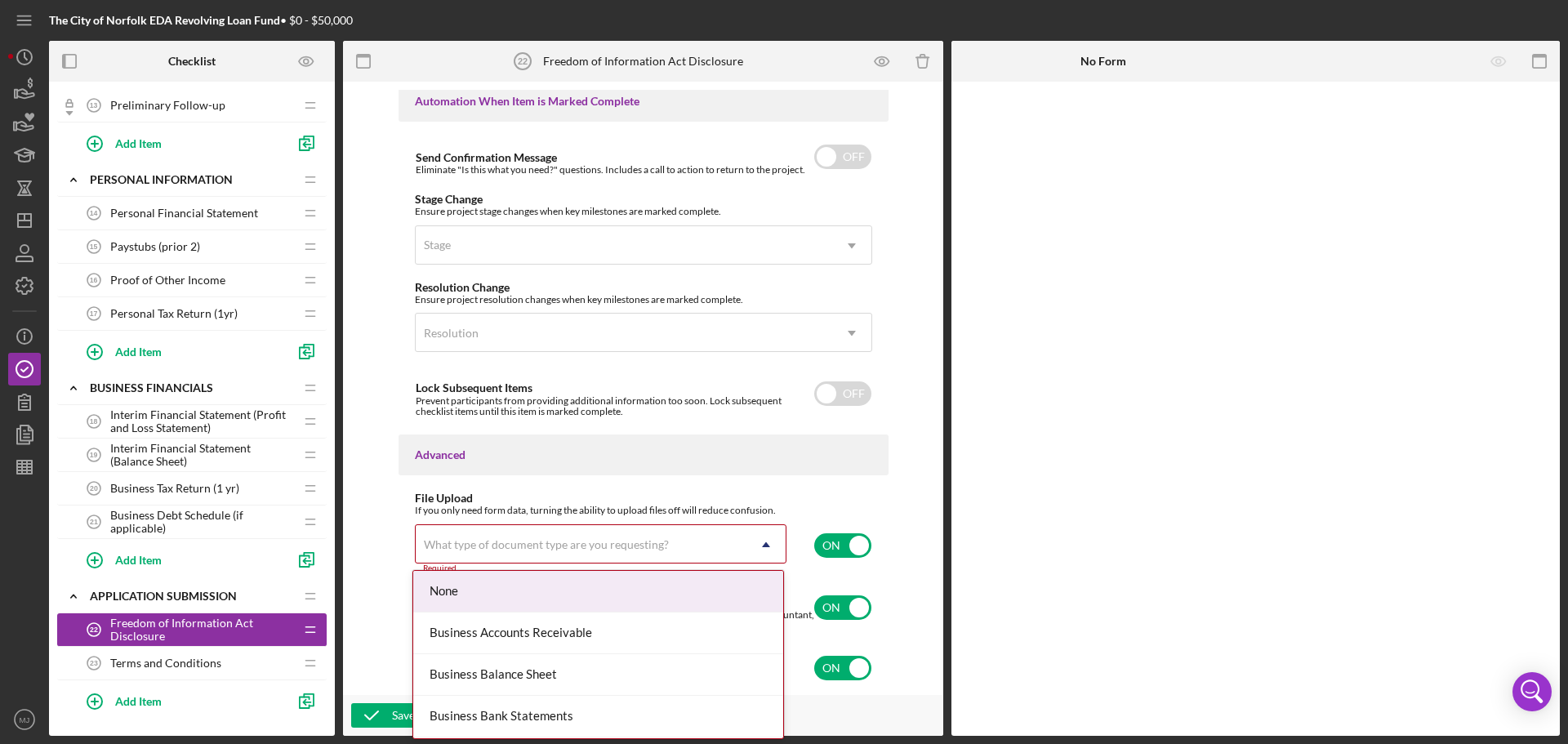
click at [577, 548] on div "What type of document type are you requesting?" at bounding box center [546, 544] width 245 height 13
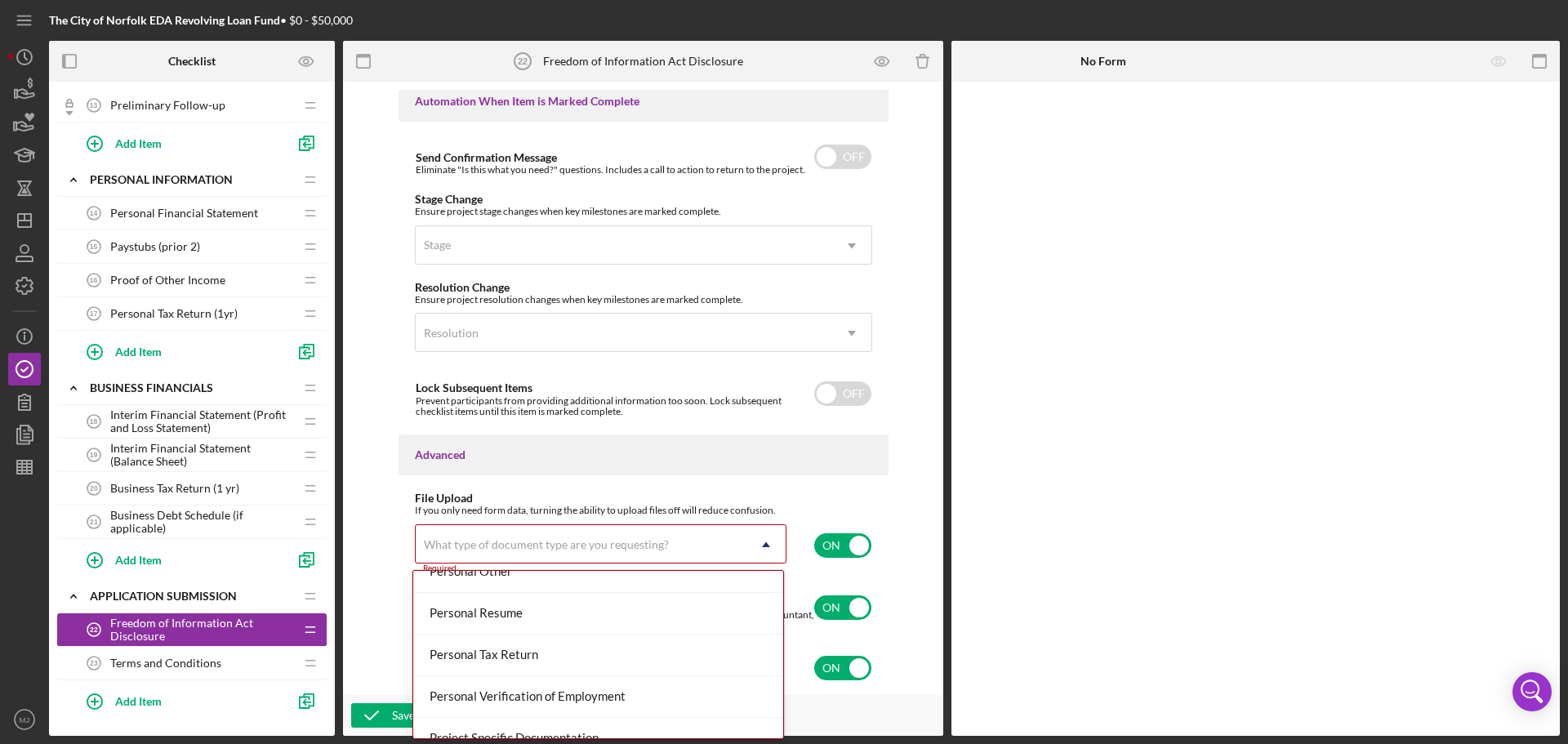
scroll to position [1332, 0]
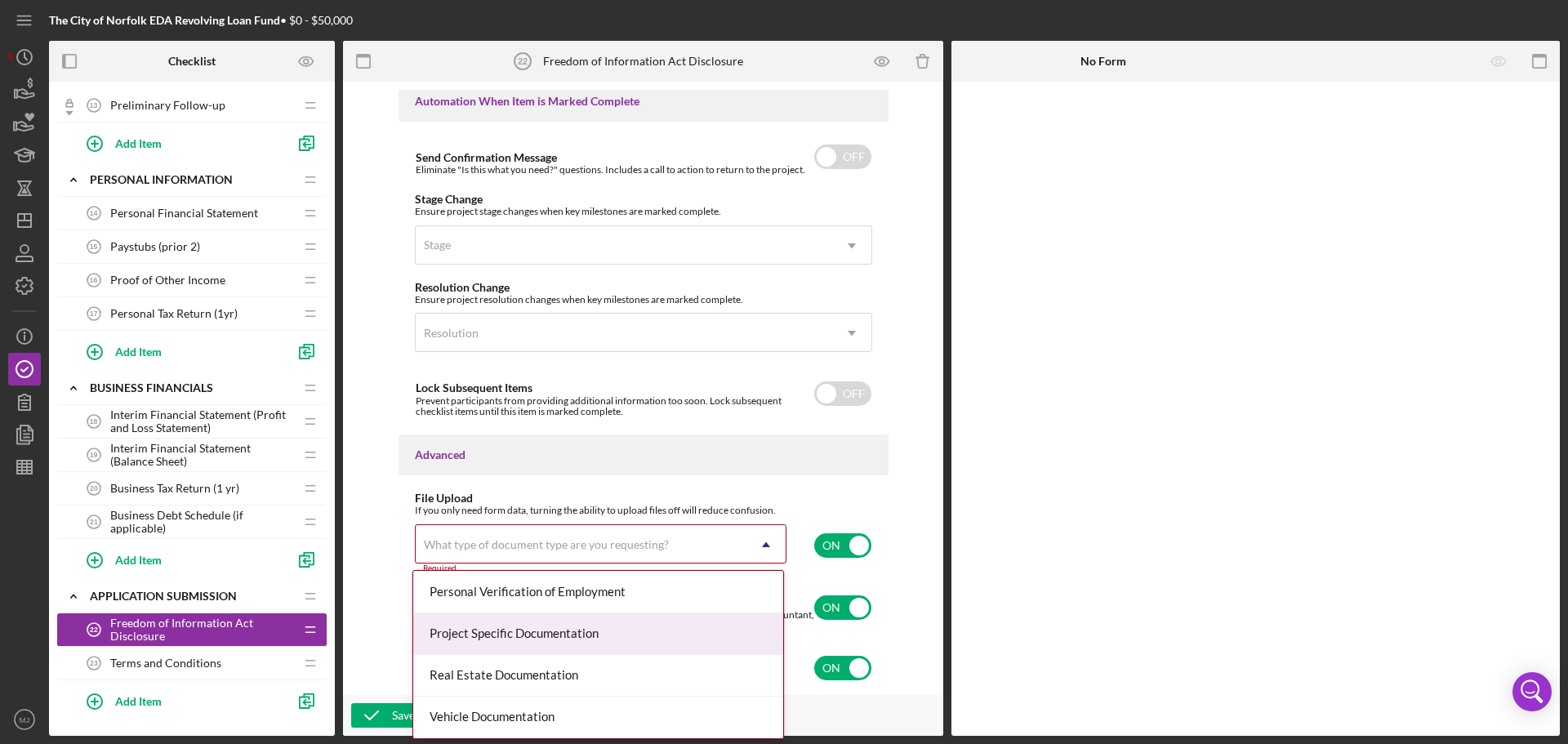
click at [503, 630] on div "Project Specific Documentation" at bounding box center [599, 635] width 370 height 41
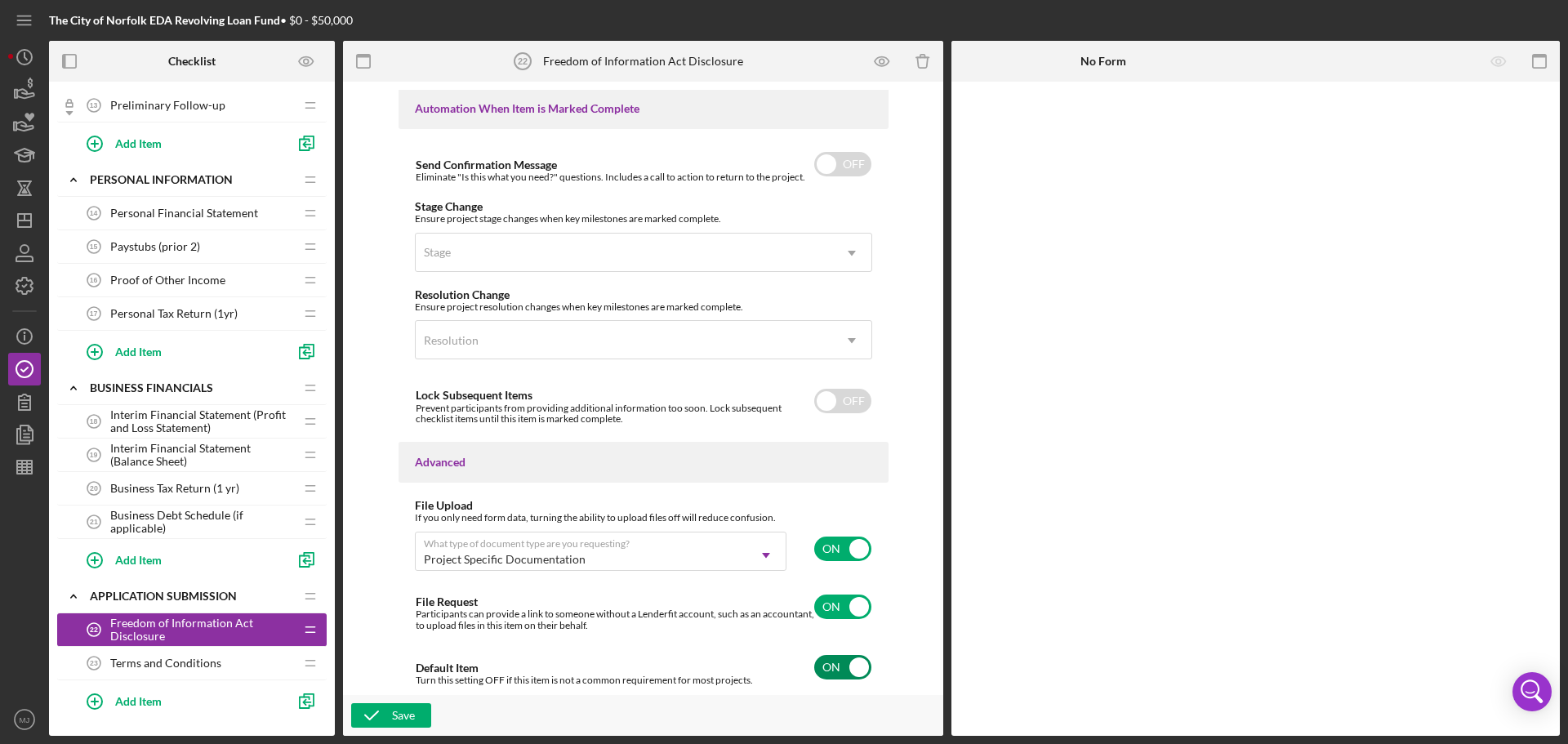
scroll to position [1079, 0]
click at [412, 712] on div "Save" at bounding box center [403, 715] width 23 height 25
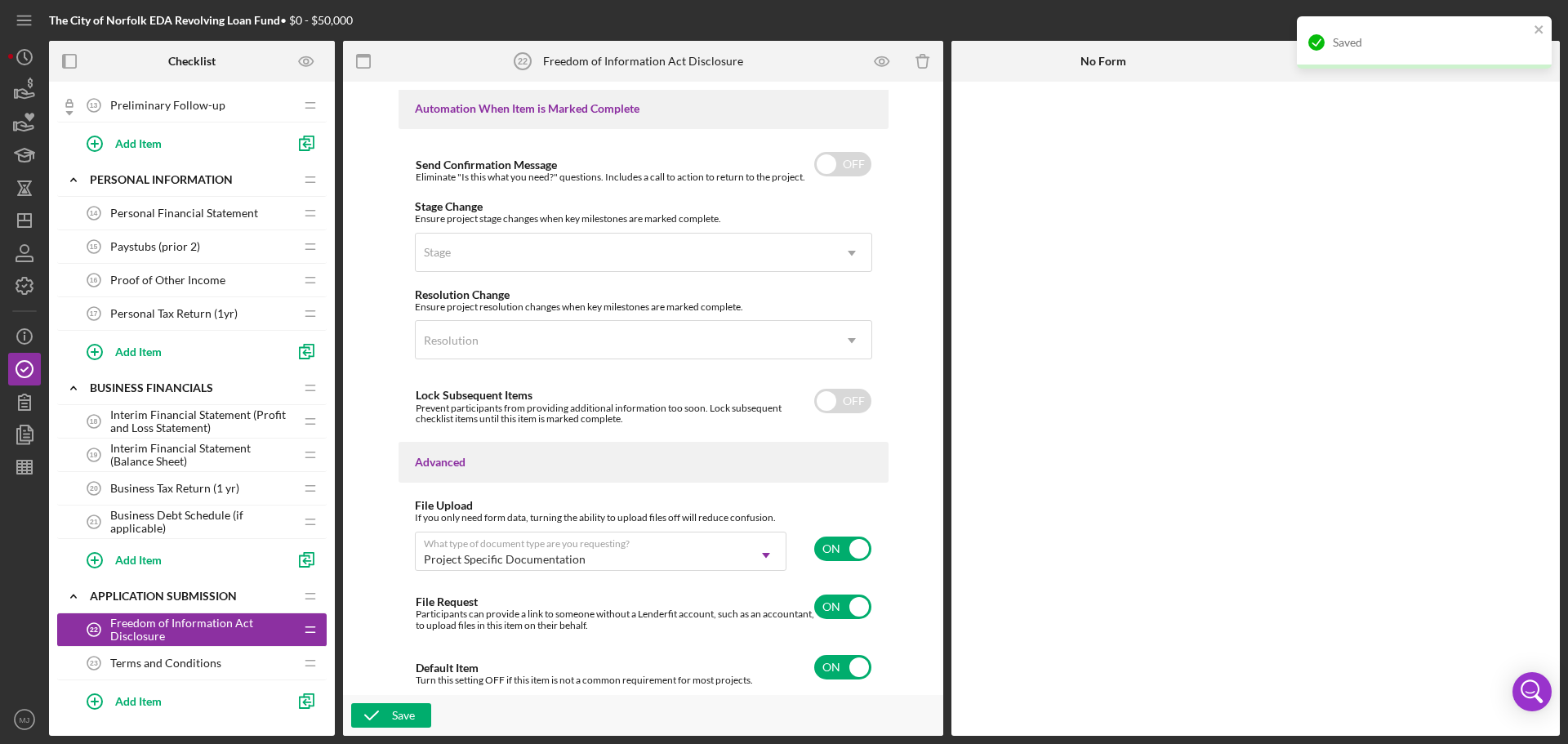
click at [142, 668] on span "Terms and Conditions" at bounding box center [165, 663] width 111 height 13
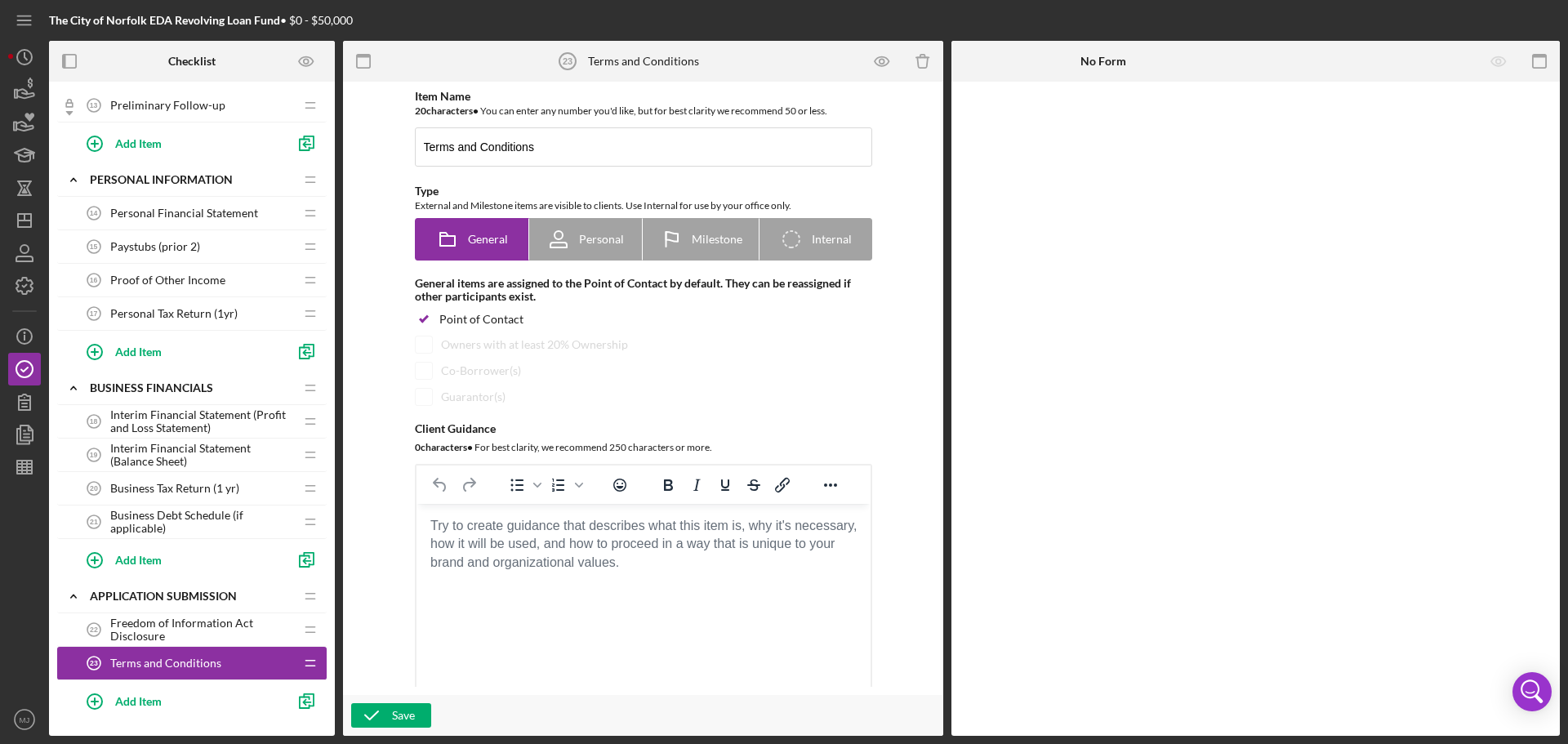
click at [120, 633] on span "Freedom of Information Act Disclosure" at bounding box center [202, 630] width 184 height 27
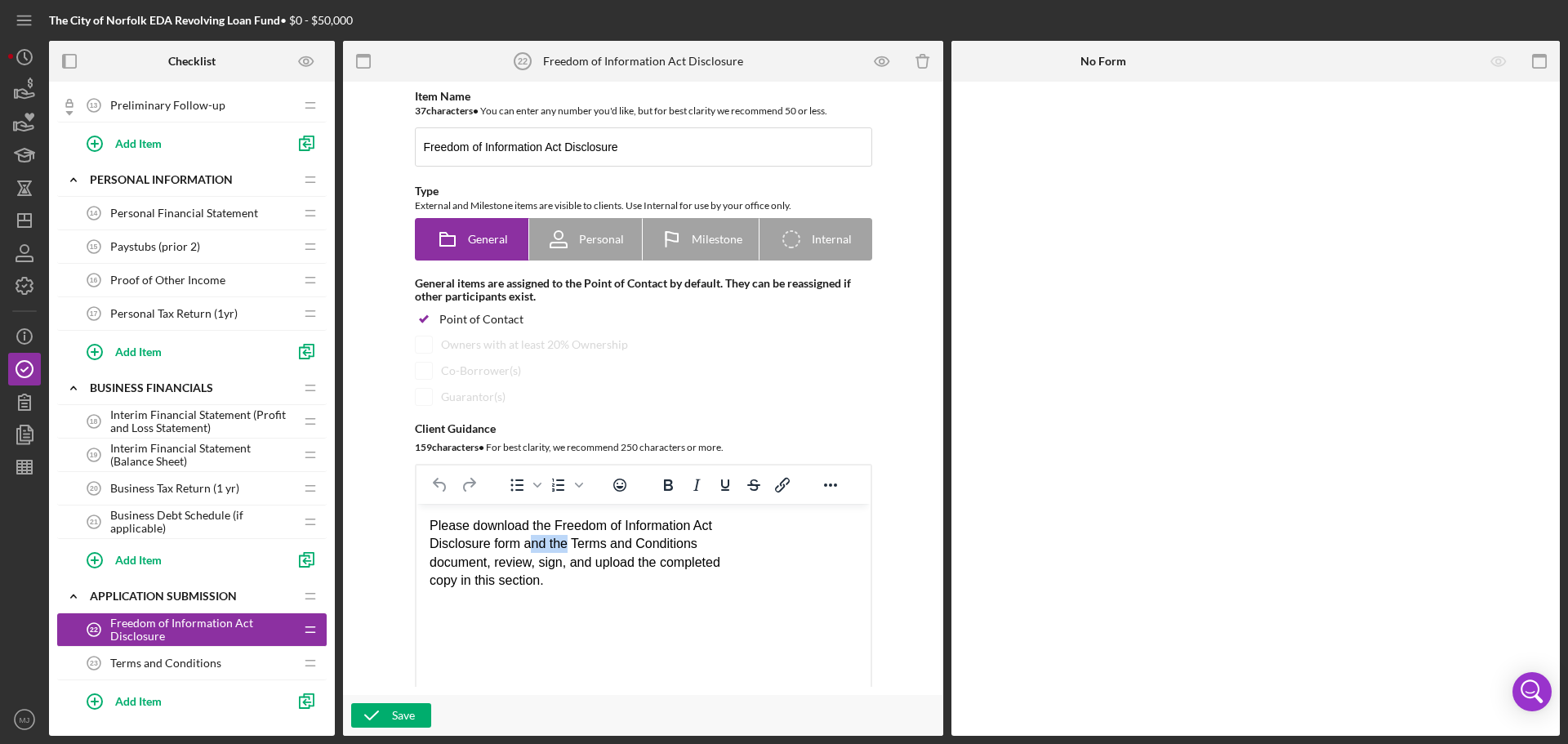
drag, startPoint x: 566, startPoint y: 543, endPoint x: 527, endPoint y: 548, distance: 39.3
click at [526, 548] on div "Please download the Freedom of Information Act Disclosure form and the Terms an…" at bounding box center [642, 554] width 427 height 74
click at [639, 543] on div "Please download the Freedom of Information Act Disclosure form and the Terms an…" at bounding box center [642, 554] width 427 height 74
drag, startPoint x: 695, startPoint y: 542, endPoint x: 525, endPoint y: 549, distance: 170.1
click at [525, 549] on div "Please download the Freedom of Information Act Disclosure form and the Terms an…" at bounding box center [642, 554] width 427 height 74
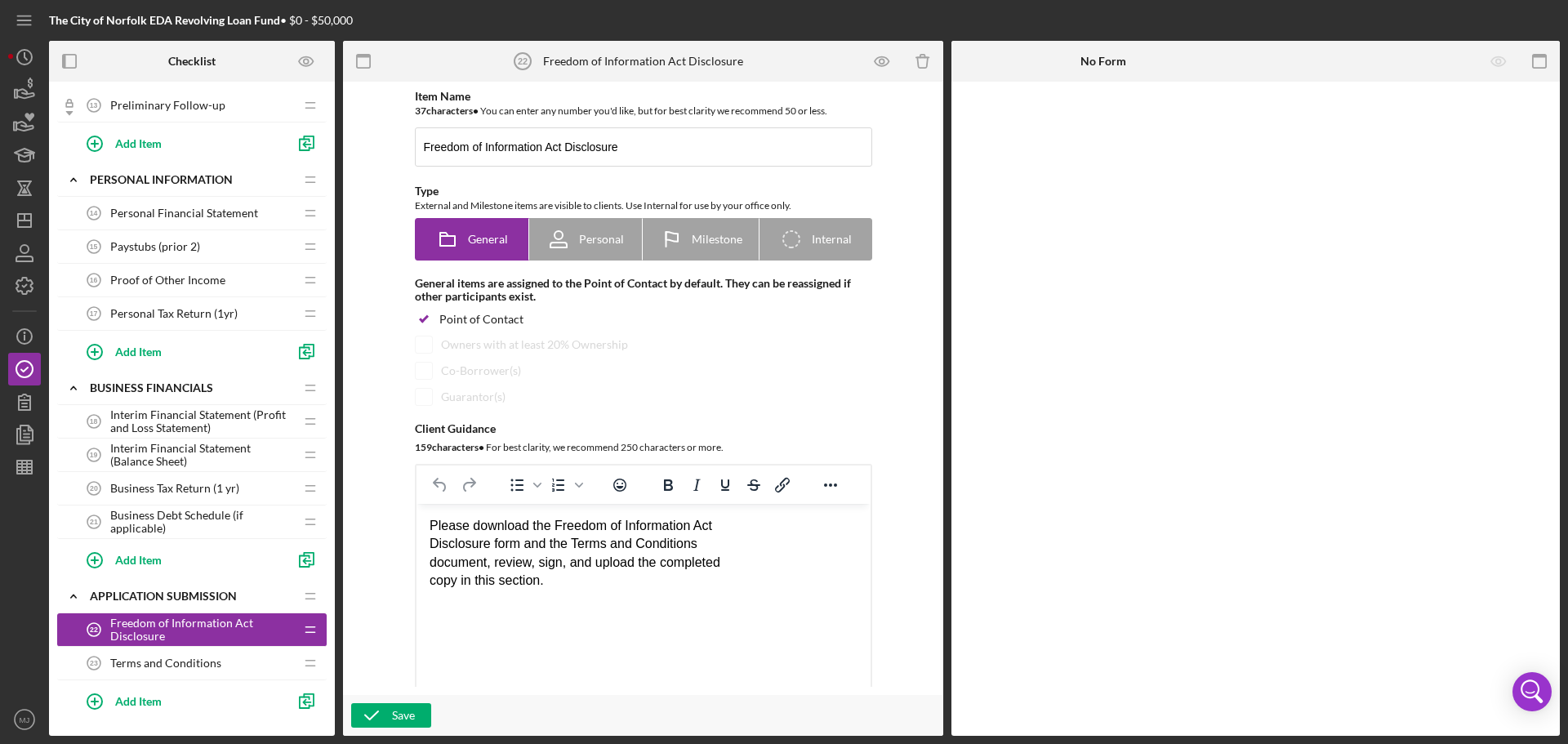
click at [486, 564] on div "Please download the Freedom of Information Act Disclosure form and the Terms an…" at bounding box center [642, 554] width 427 height 74
drag, startPoint x: 486, startPoint y: 564, endPoint x: 523, endPoint y: 543, distance: 42.5
click at [523, 543] on div "Please download the Freedom of Information Act Disclosure form and the Terms an…" at bounding box center [642, 554] width 427 height 74
click at [194, 663] on span "Terms and Conditions" at bounding box center [165, 663] width 111 height 13
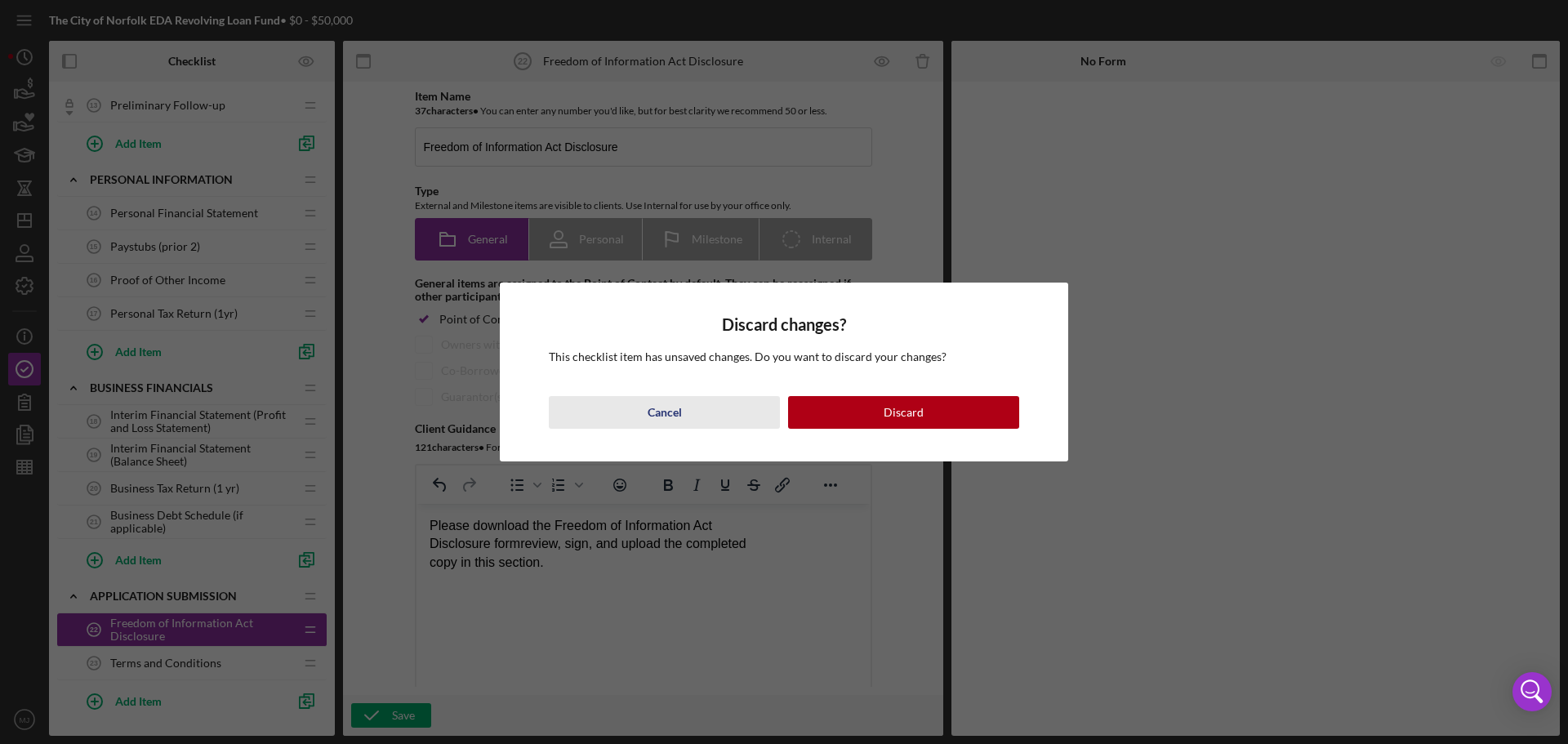
click at [734, 408] on button "Cancel" at bounding box center [664, 412] width 231 height 33
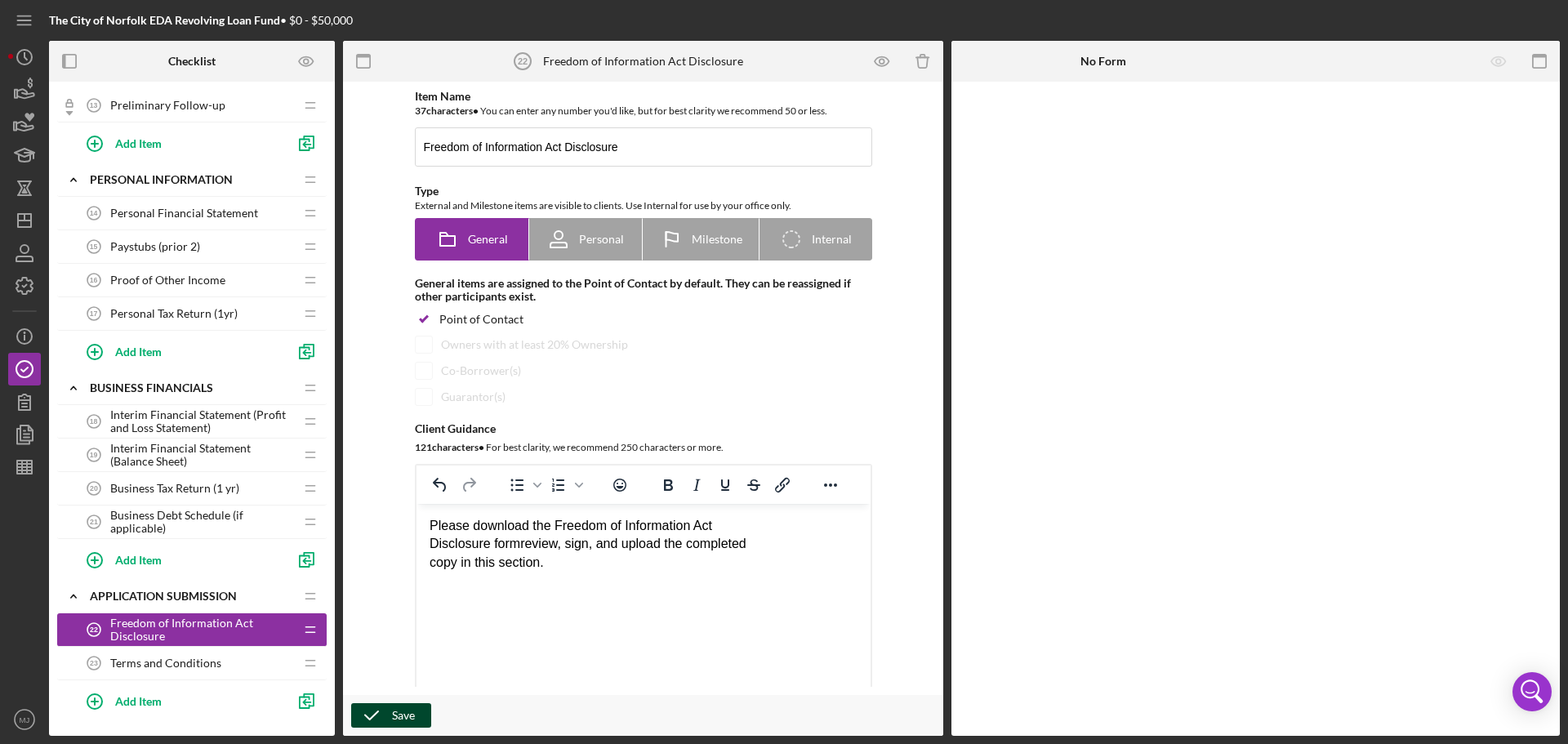
click at [413, 718] on div "Save" at bounding box center [403, 715] width 23 height 25
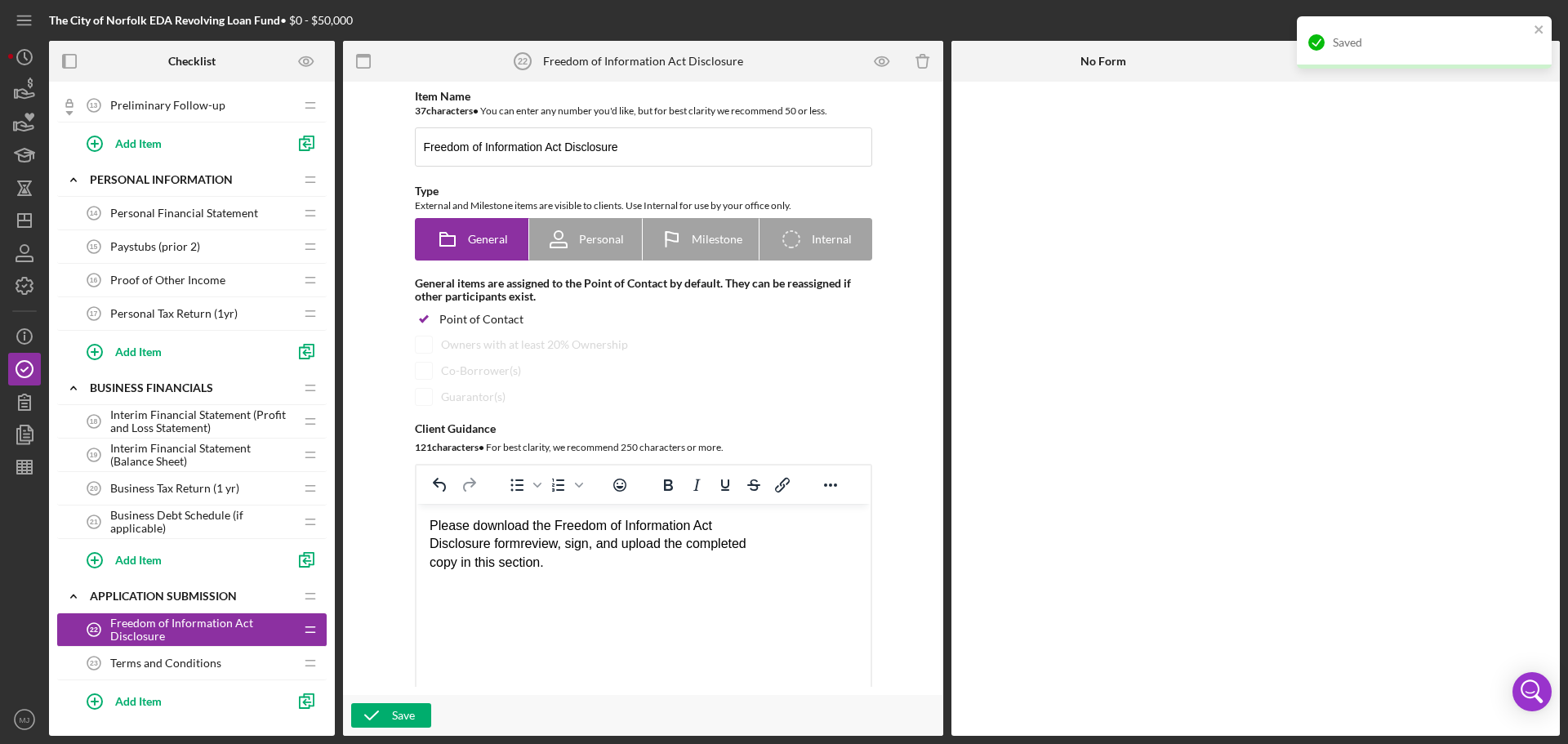
click at [154, 657] on span "Terms and Conditions" at bounding box center [165, 663] width 111 height 13
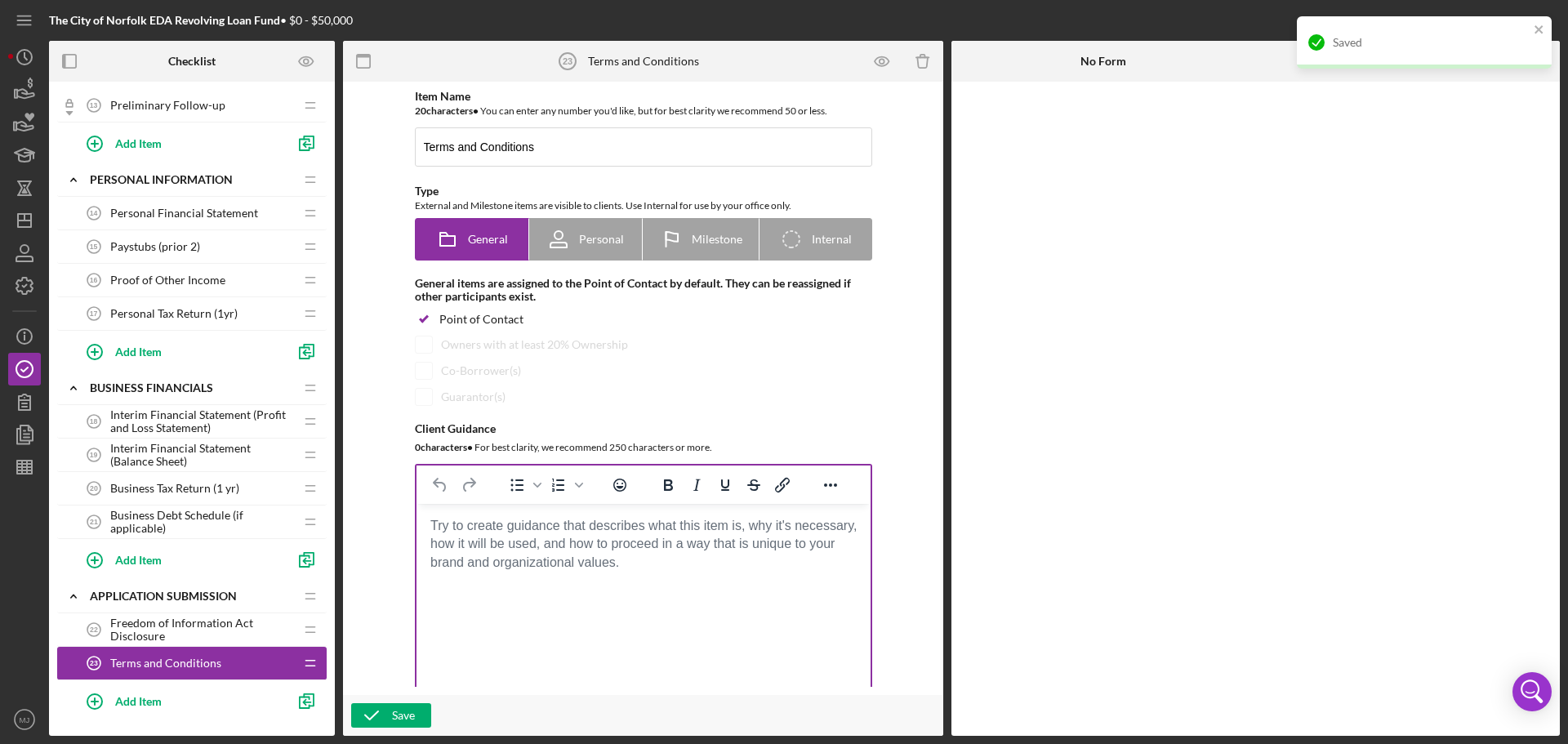
click at [519, 533] on body "Rich Text Area. Press ALT-0 for help." at bounding box center [642, 526] width 427 height 18
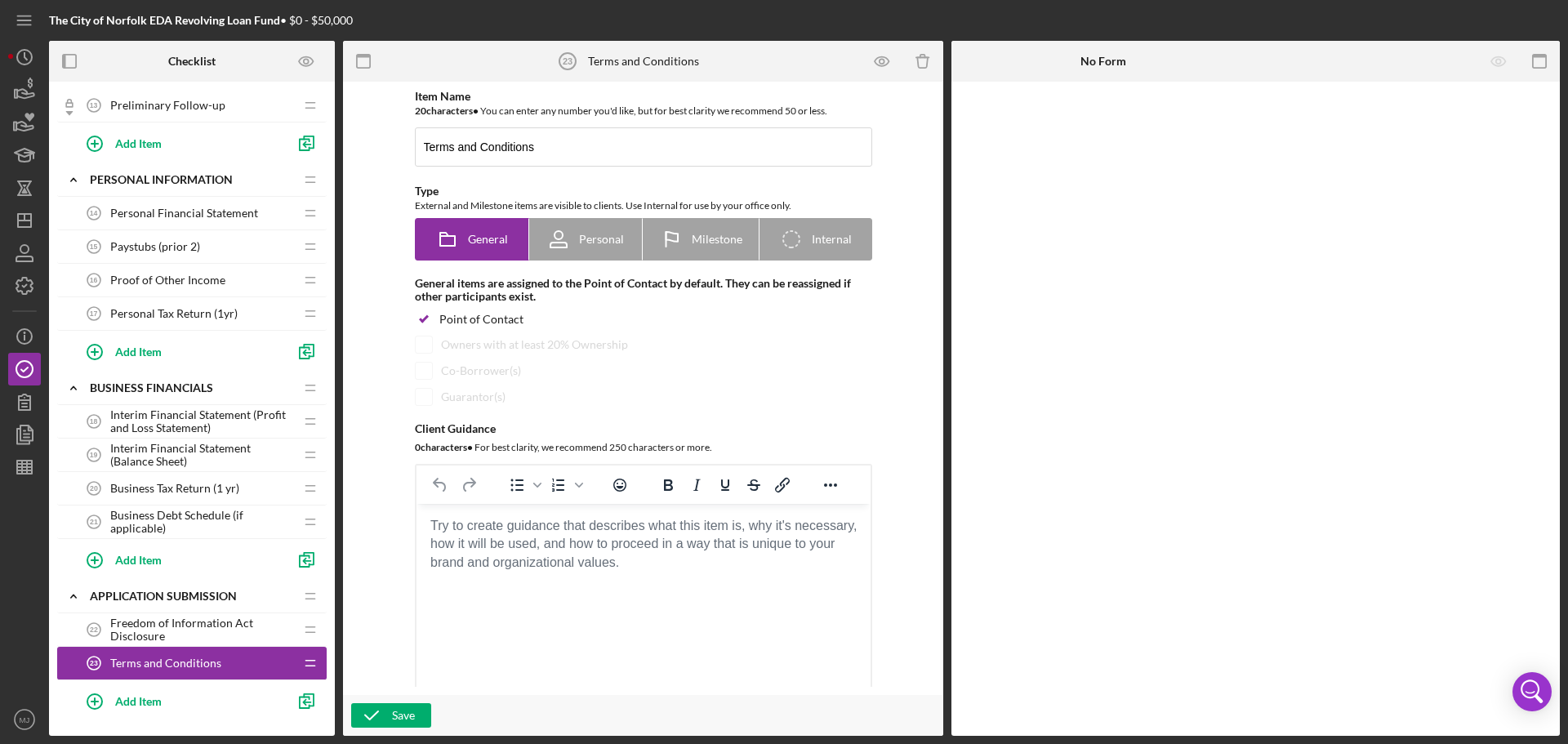
click at [523, 528] on body "Rich Text Area. Press ALT-0 for help." at bounding box center [642, 526] width 427 height 18
paste body "Rich Text Area. Press ALT-0 for help."
click at [430, 528] on div "the Terms and Conditions document, review, sign, and upload the completed copy …" at bounding box center [642, 545] width 427 height 55
click at [426, 539] on html "Please download the Terms and Conditions document, review, sign, and upload the…" at bounding box center [642, 545] width 454 height 81
drag, startPoint x: 428, startPoint y: 567, endPoint x: 483, endPoint y: 565, distance: 55.0
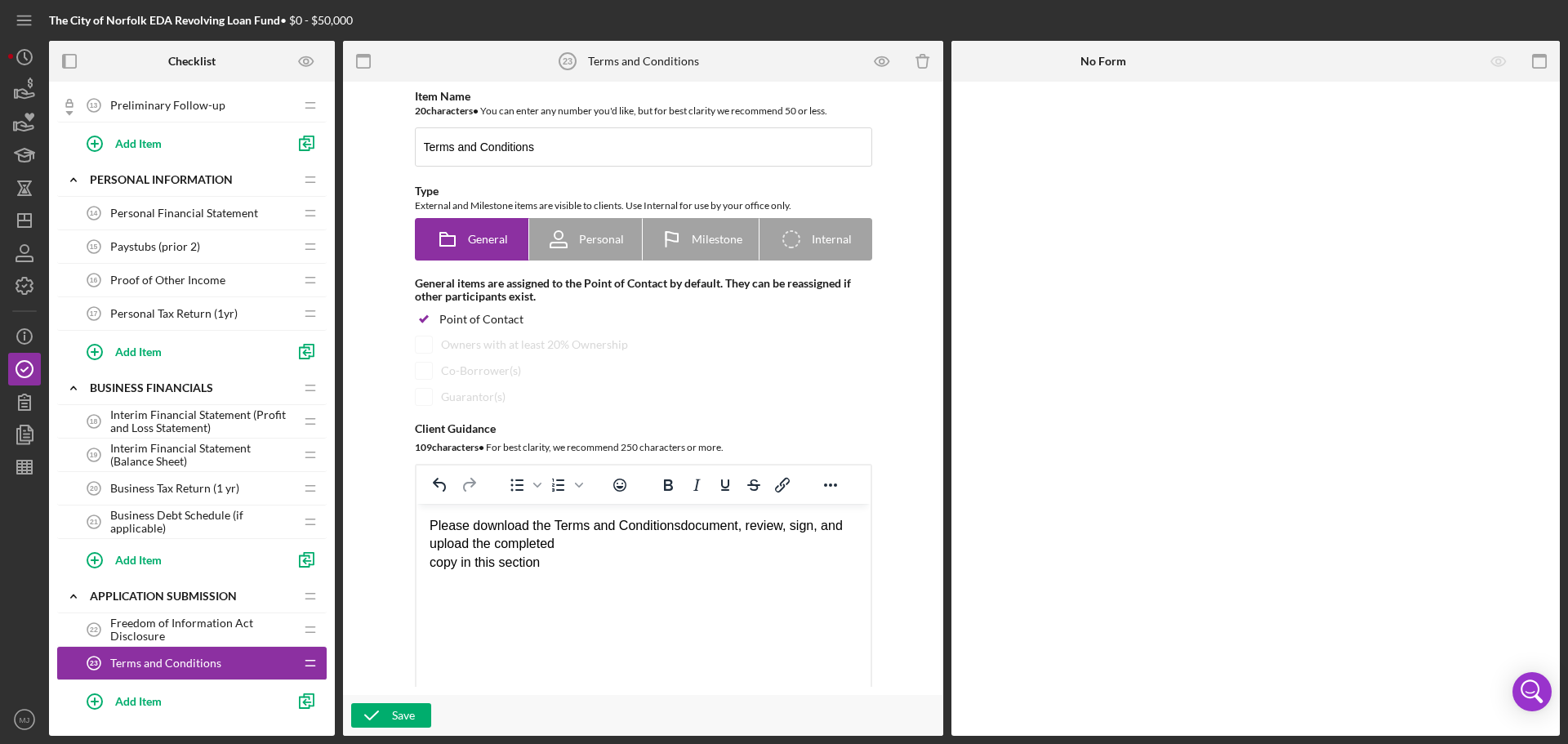
click at [430, 567] on div "Please download the Terms and Conditions document, review, sign, and upload the…" at bounding box center [642, 545] width 427 height 55
click at [679, 553] on div "Please download the Terms and Conditions document, review, sign, and upload the…" at bounding box center [642, 535] width 427 height 36
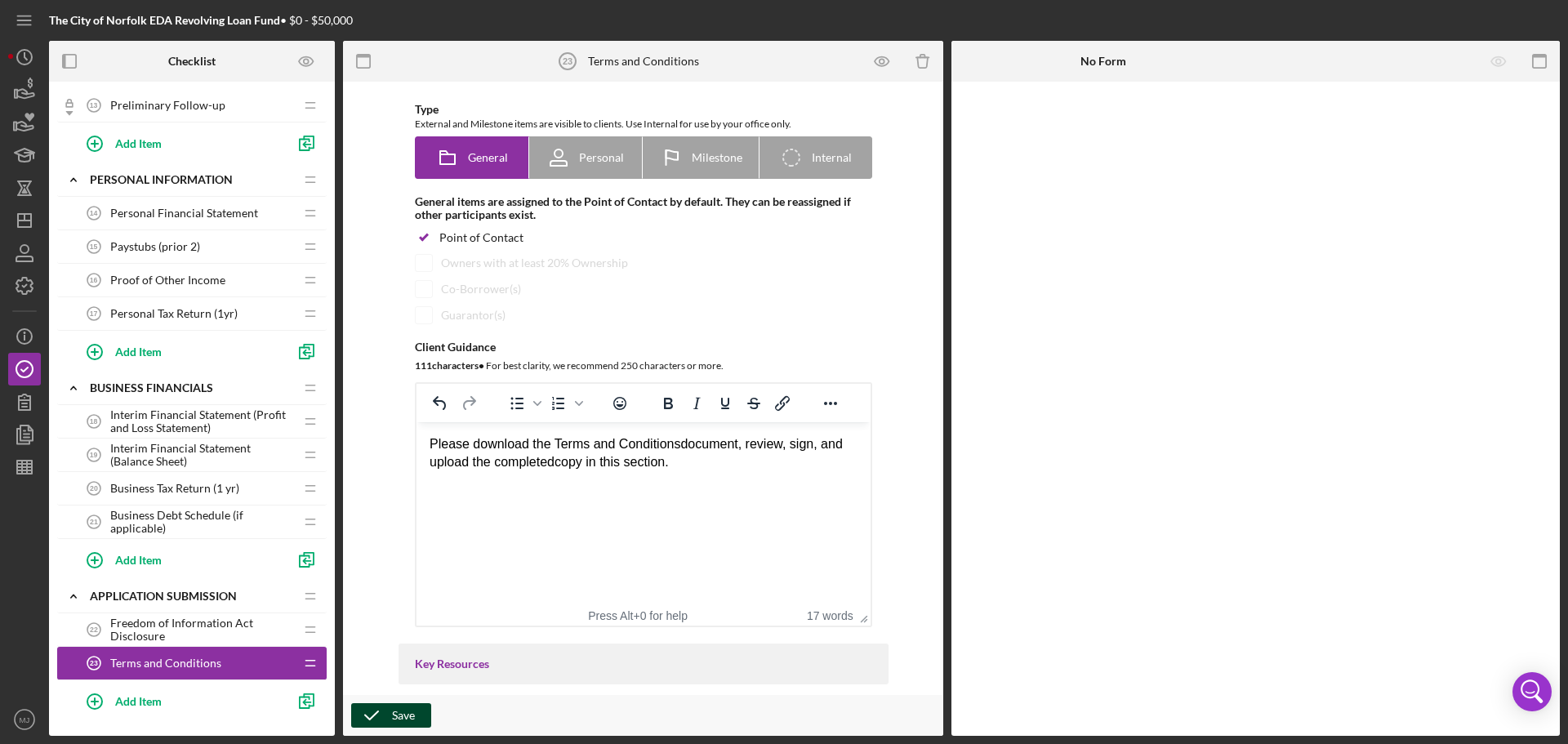
click at [409, 708] on div "Save" at bounding box center [403, 715] width 23 height 25
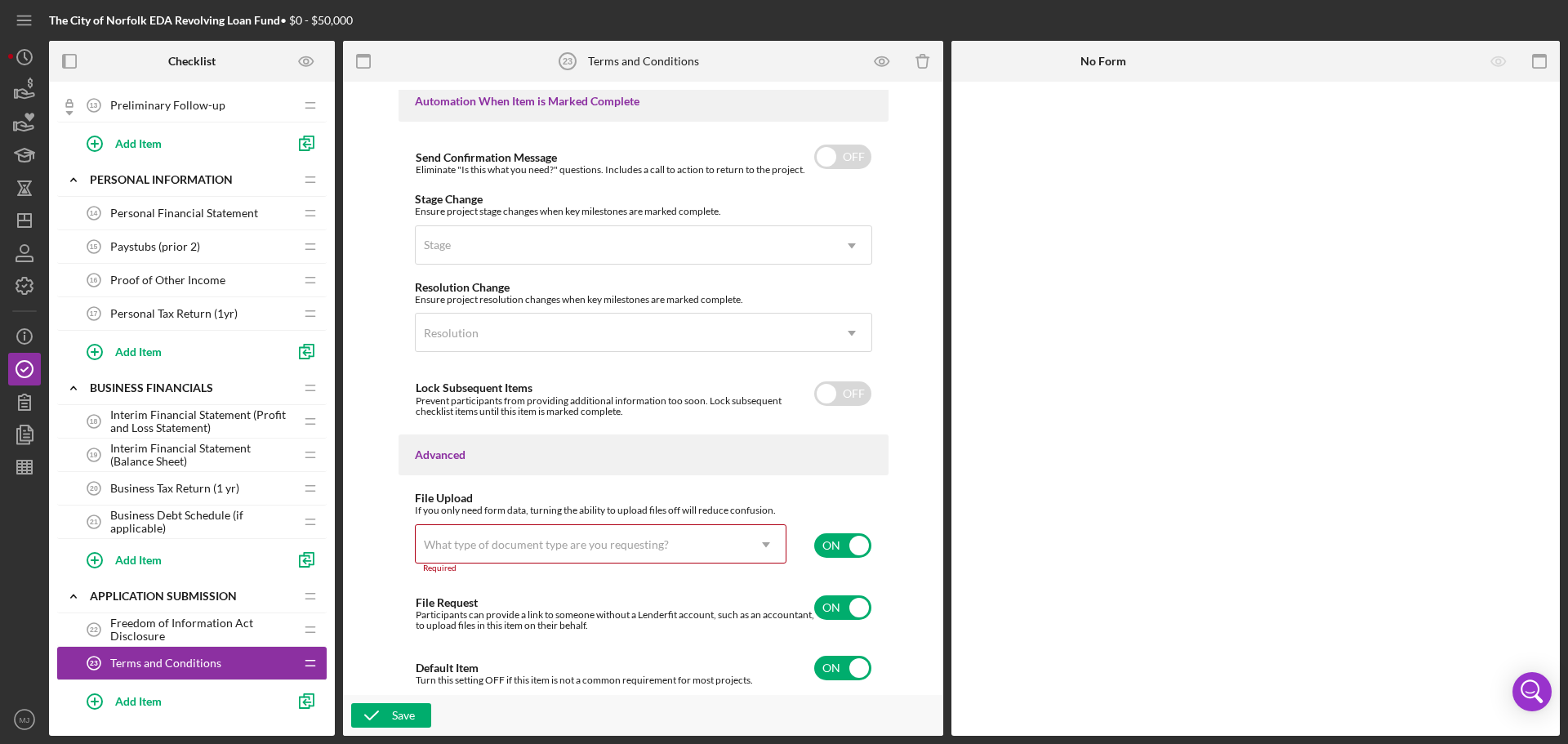
scroll to position [1087, 0]
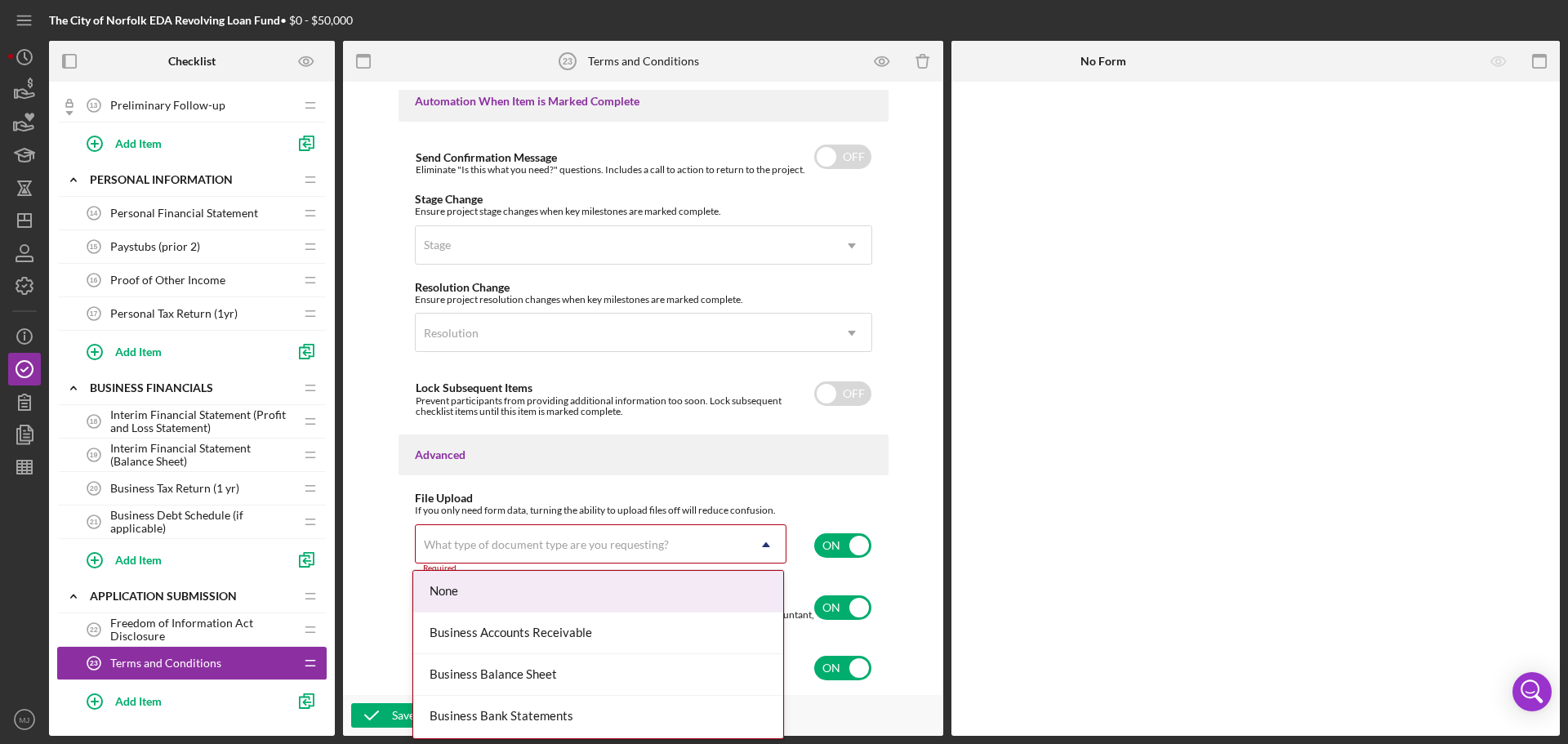
click at [679, 548] on div "What type of document type are you requesting?" at bounding box center [581, 545] width 331 height 37
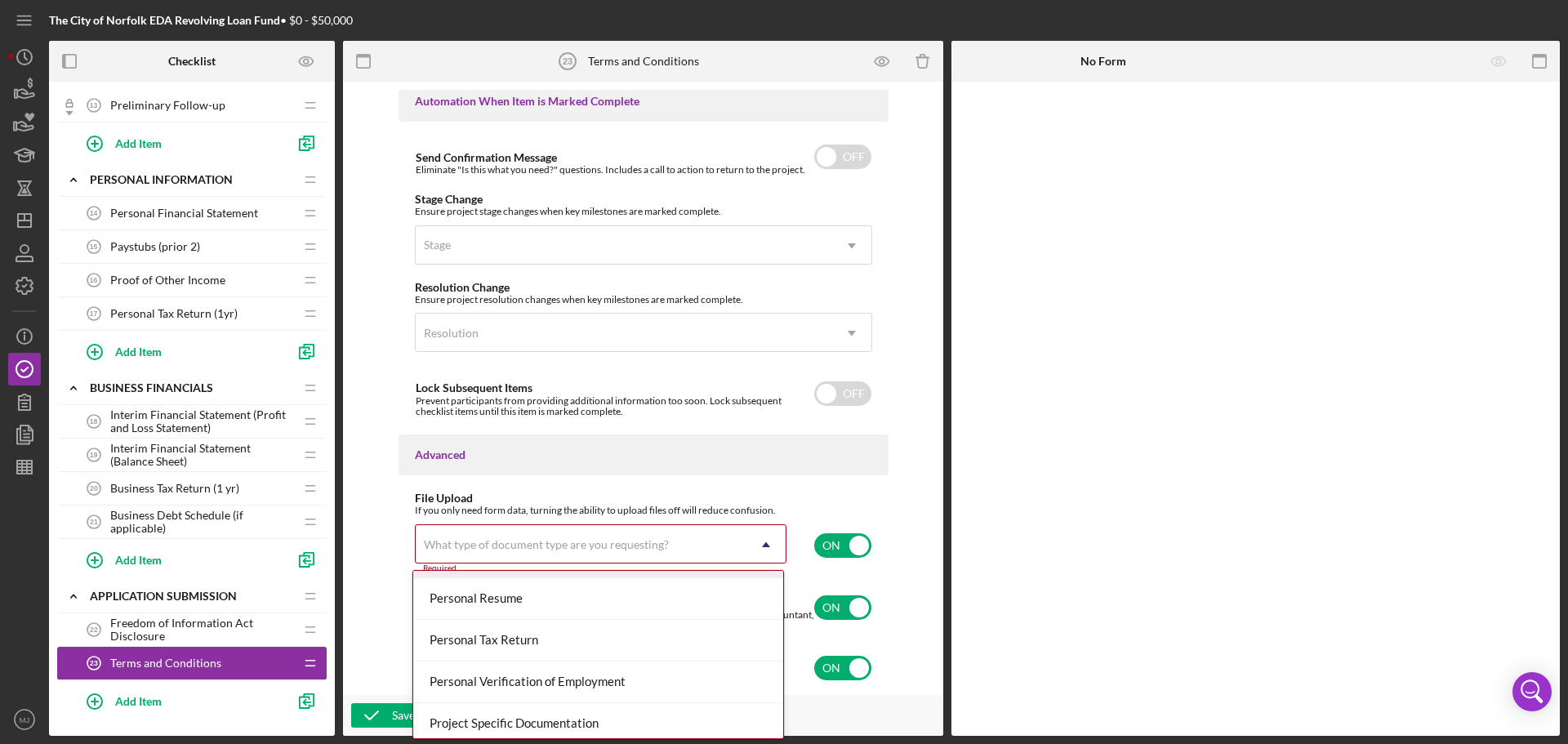
scroll to position [1332, 0]
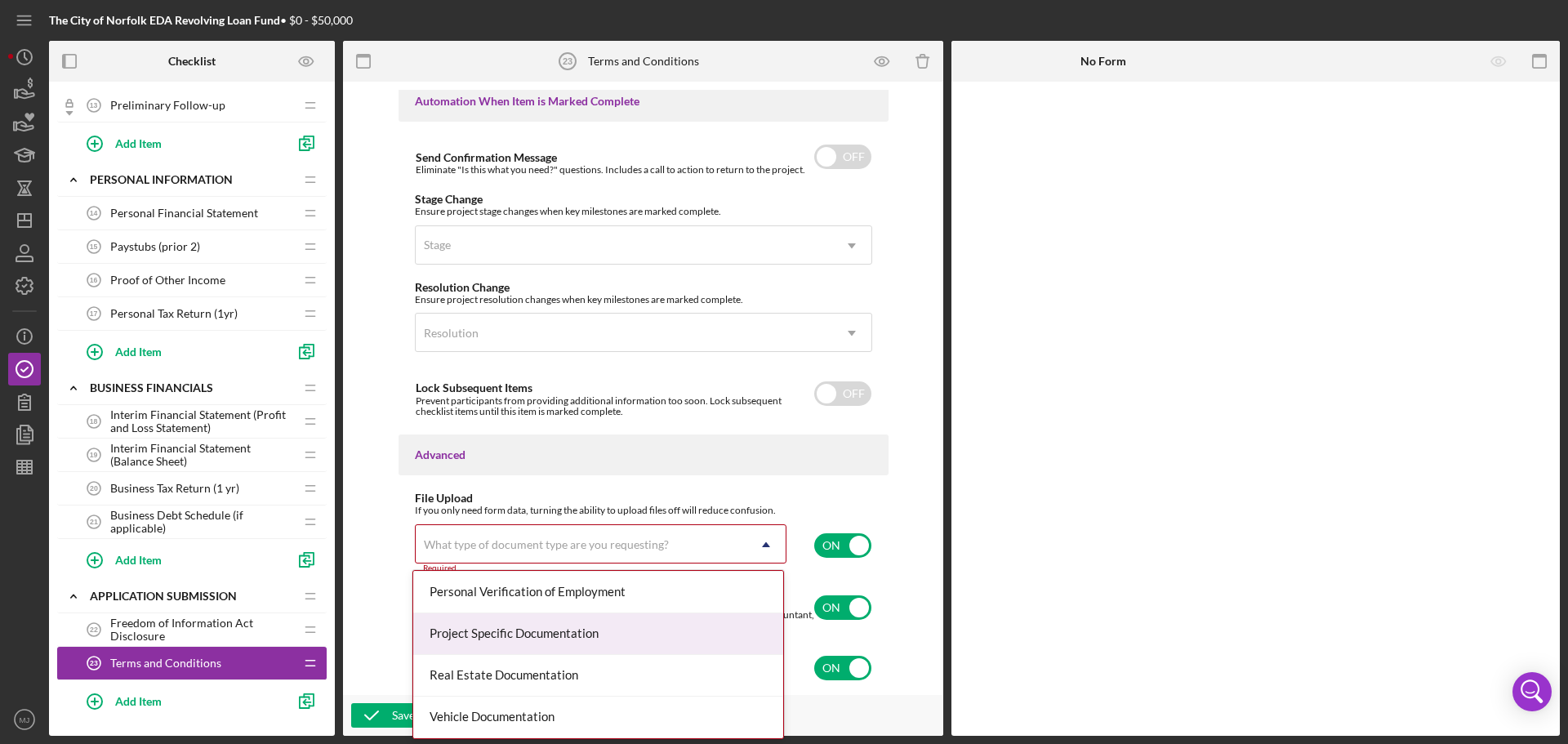
click at [557, 644] on div "Project Specific Documentation" at bounding box center [599, 635] width 370 height 41
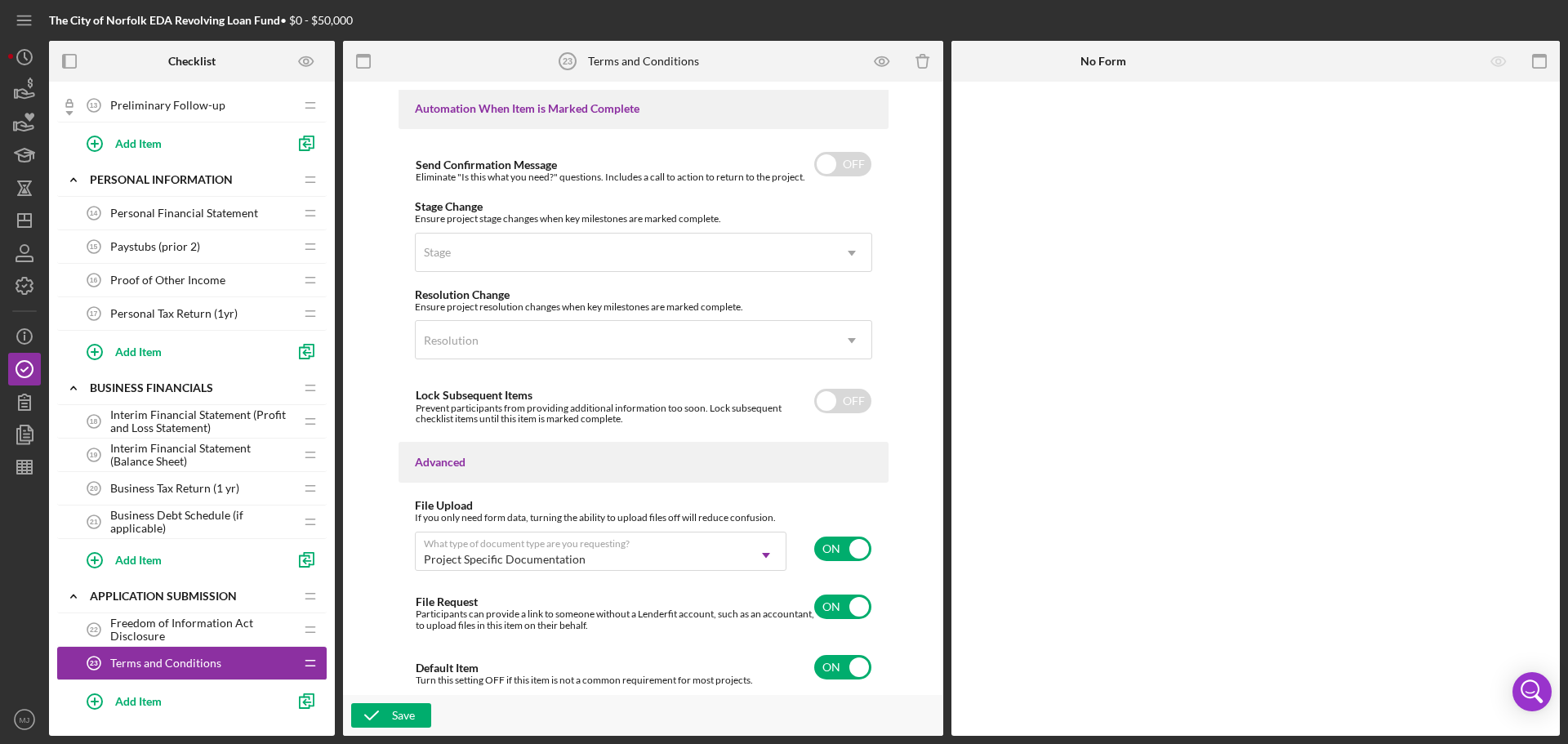
scroll to position [1079, 0]
click at [364, 714] on icon "button" at bounding box center [371, 715] width 40 height 40
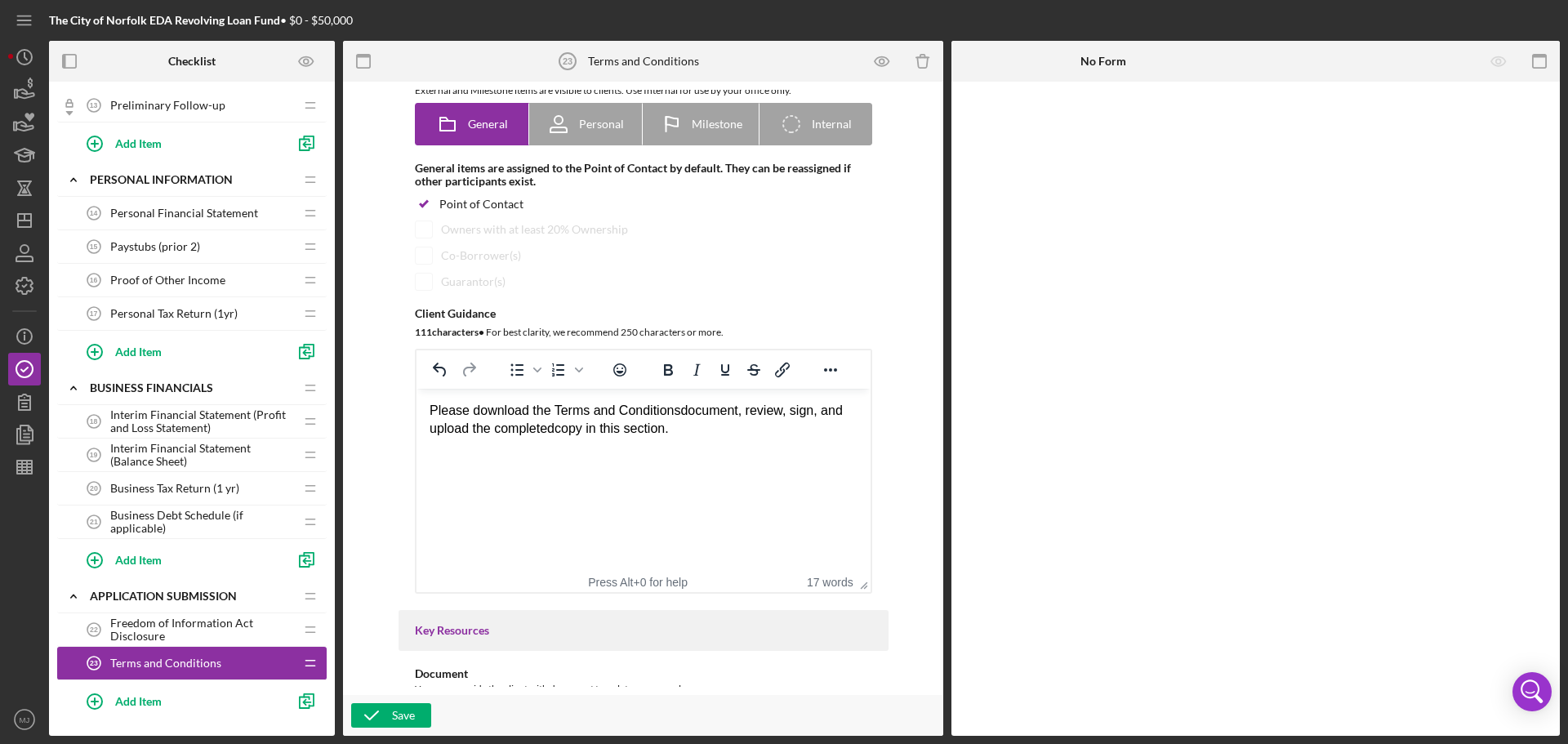
scroll to position [99, 0]
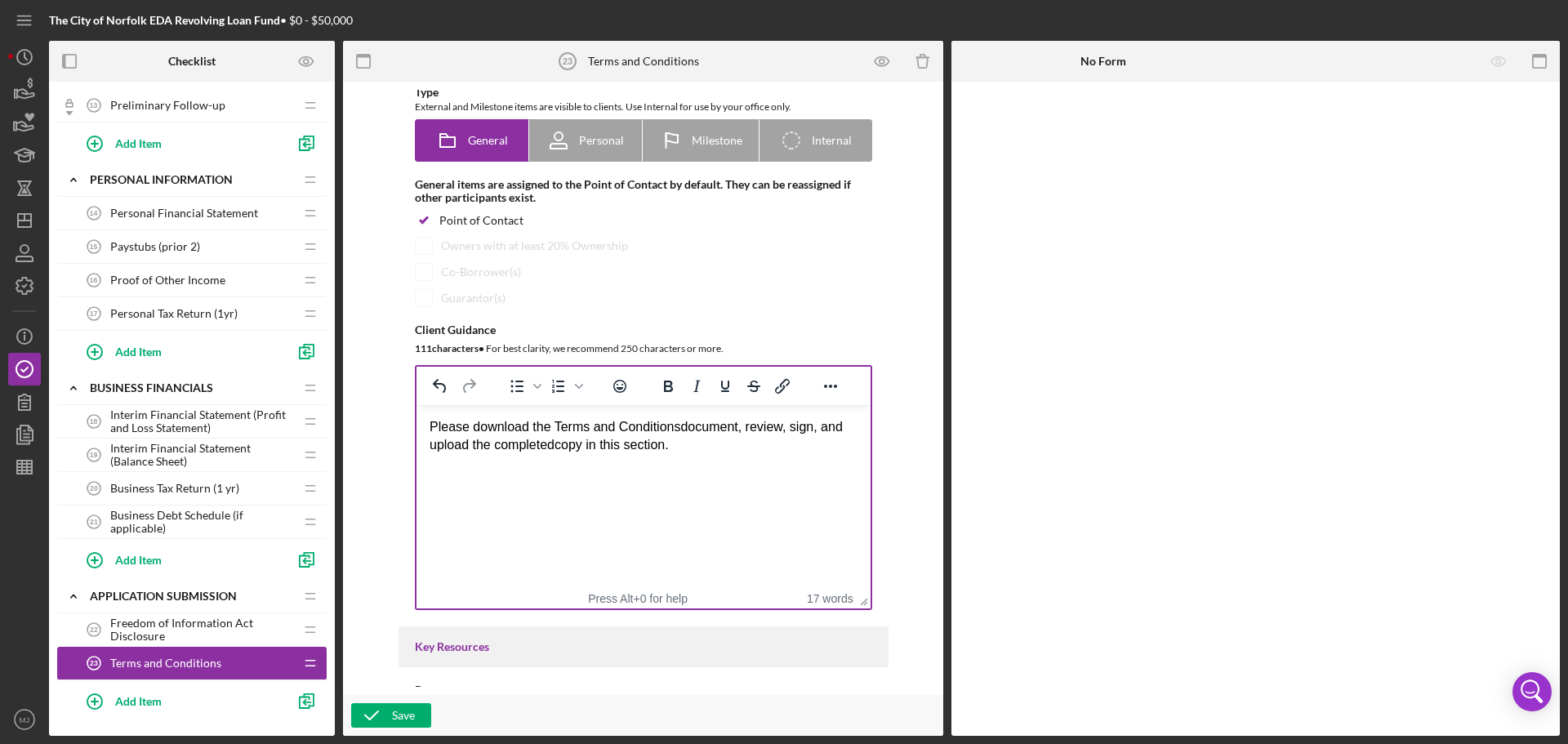
click at [702, 446] on div "Please download the Terms and Conditions document, review, sign, and upload the…" at bounding box center [642, 437] width 427 height 36
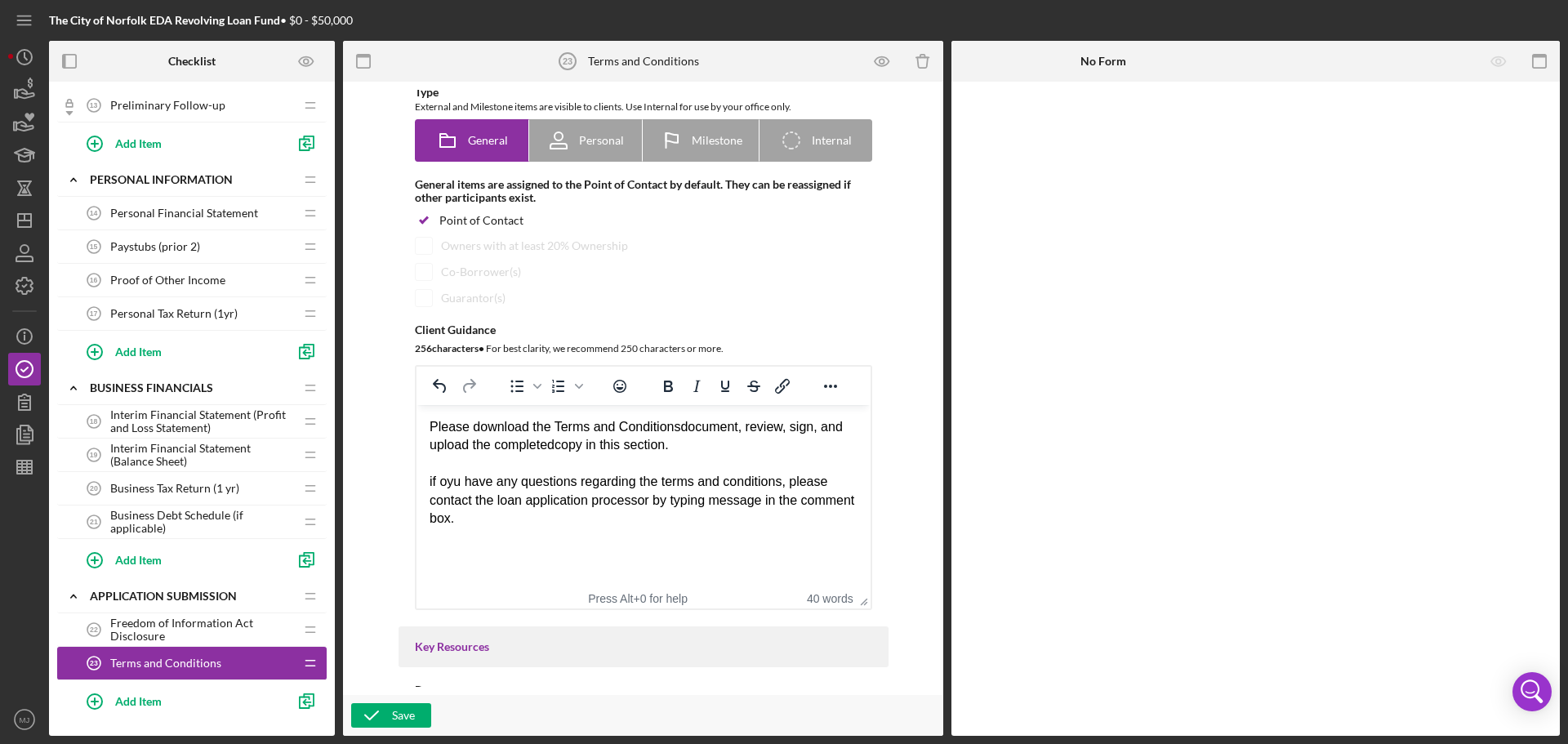
click at [432, 478] on div "if oyu have any questions regarding the terms and conditions, please contact th…" at bounding box center [642, 501] width 427 height 55
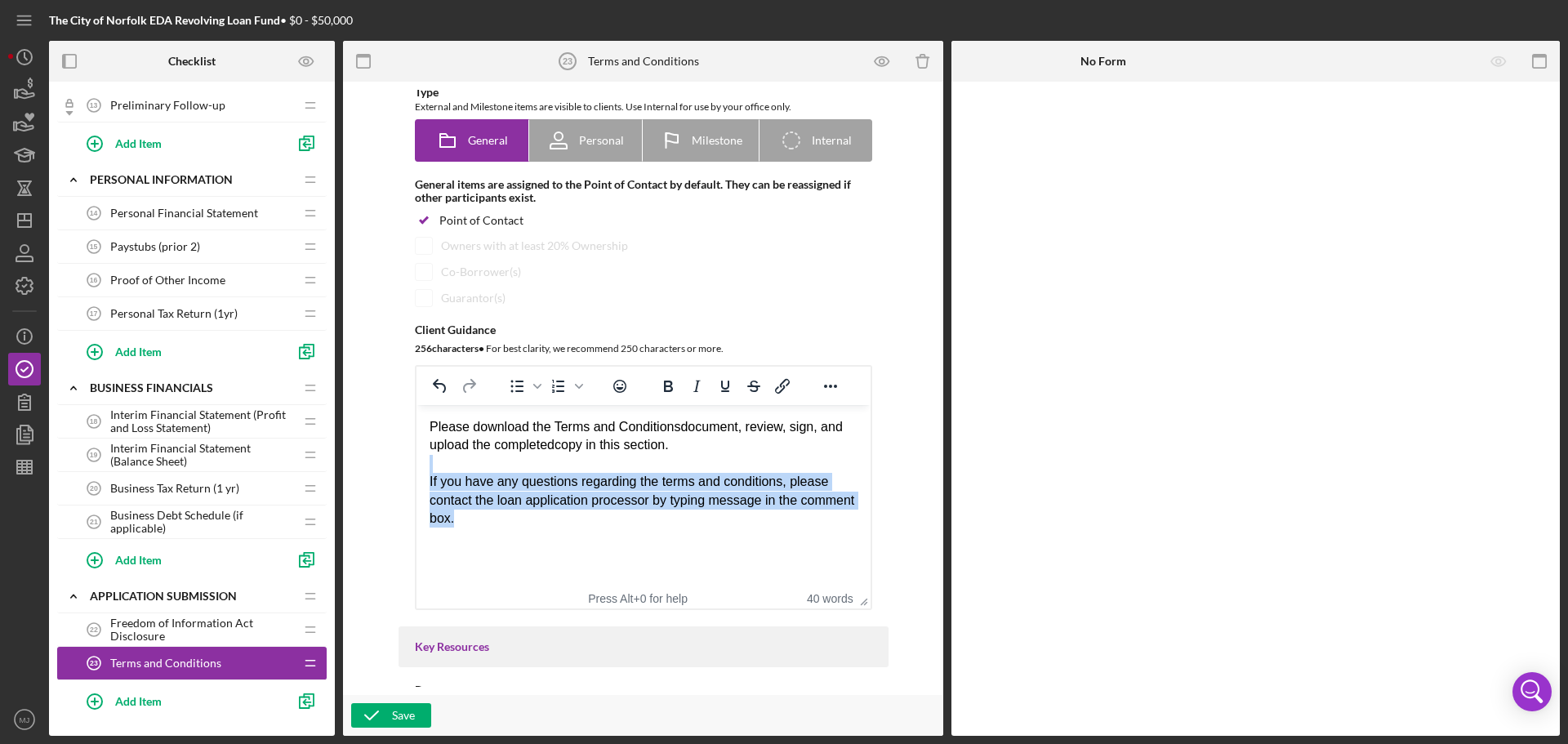
drag, startPoint x: 452, startPoint y: 524, endPoint x: 824, endPoint y: 878, distance: 513.5
click at [416, 472] on html "Please download the Terms and Conditions document, review, sign, and upload the…" at bounding box center [642, 473] width 454 height 136
copy body "If you have any questions regarding the terms and conditions, please contact th…"
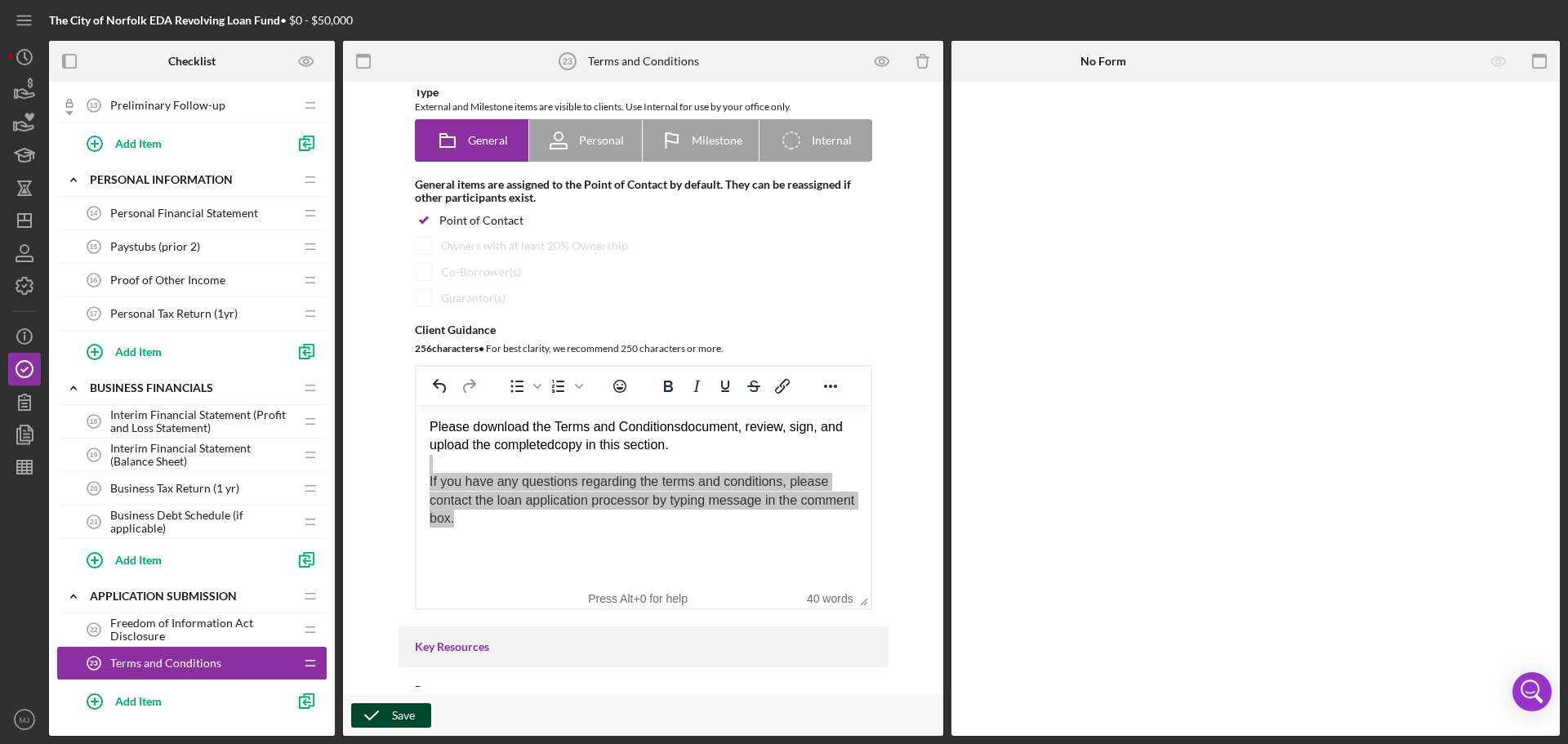
click at [407, 712] on div "Save" at bounding box center [403, 715] width 23 height 25
click at [194, 634] on span "Freedom of Information Act Disclosure" at bounding box center [202, 630] width 184 height 27
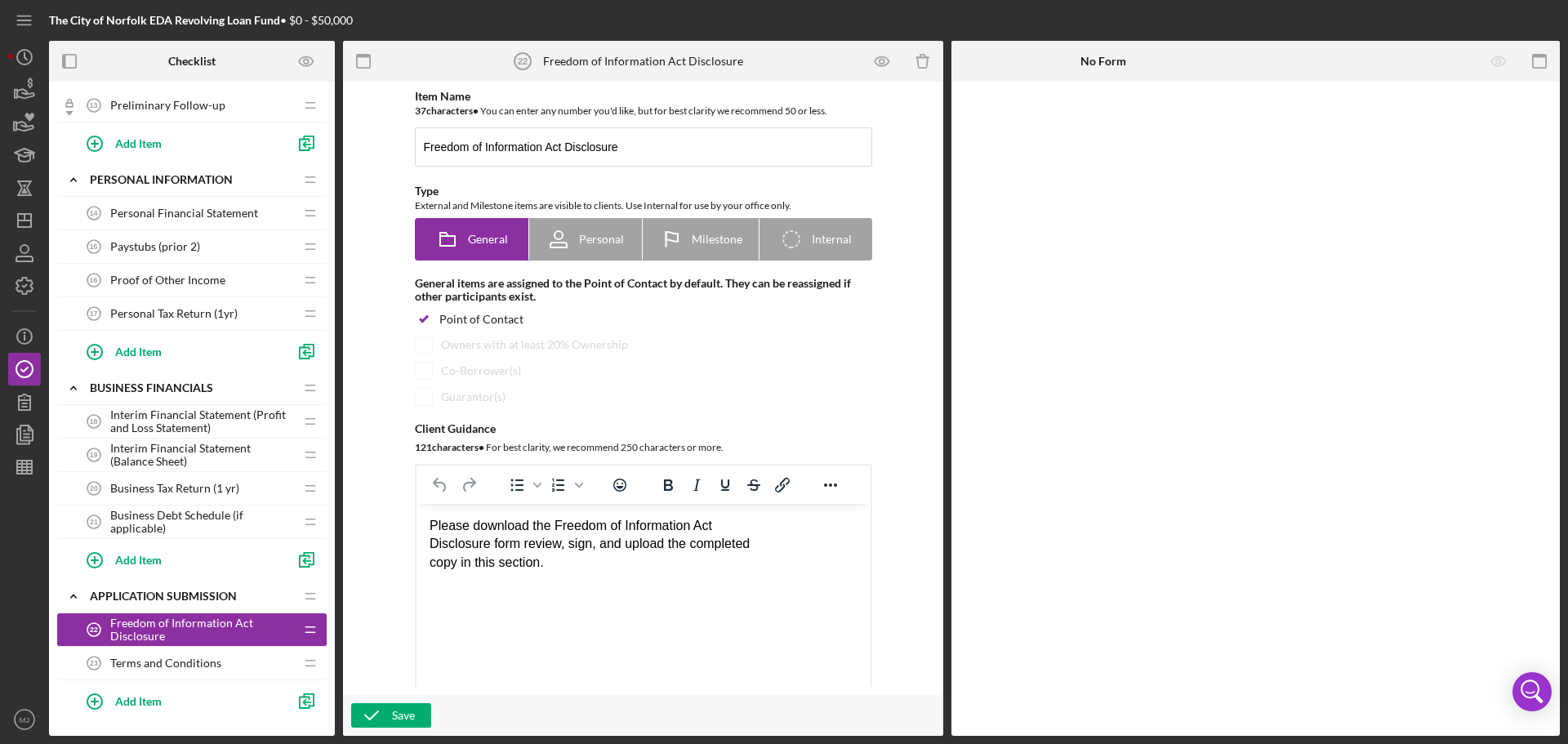
click at [545, 585] on html "Please download the Freedom of Information Act Disclosure form review, sign, an…" at bounding box center [642, 545] width 454 height 81
paste body "Rich Text Area. Press ALT-0 for help."
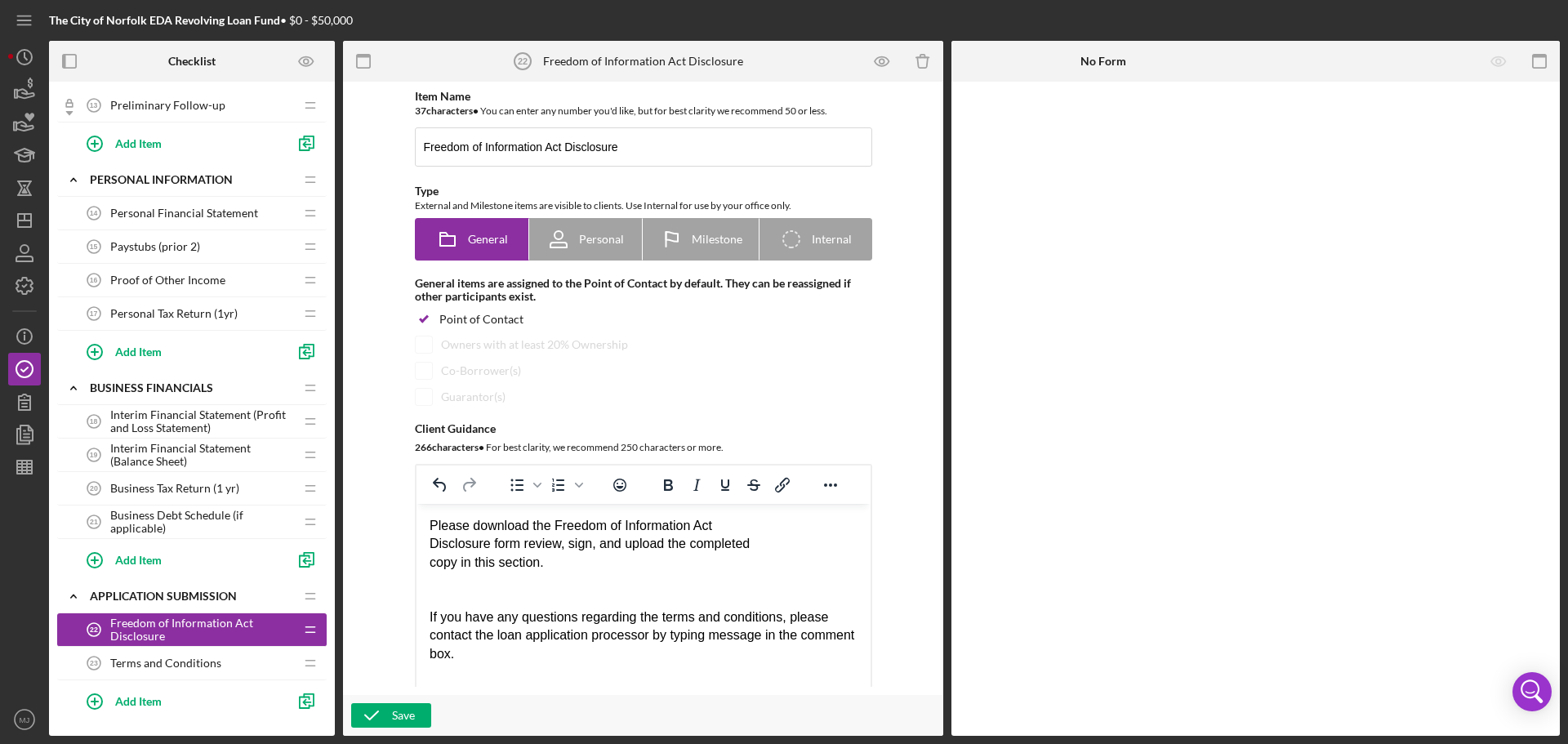
click at [431, 540] on div "Please download the Freedom of Information Act Disclosure form review, sign, an…" at bounding box center [642, 545] width 427 height 55
click at [431, 563] on div "Please download the Freedom of Information Act Disclosure form review, sign, an…" at bounding box center [642, 545] width 427 height 55
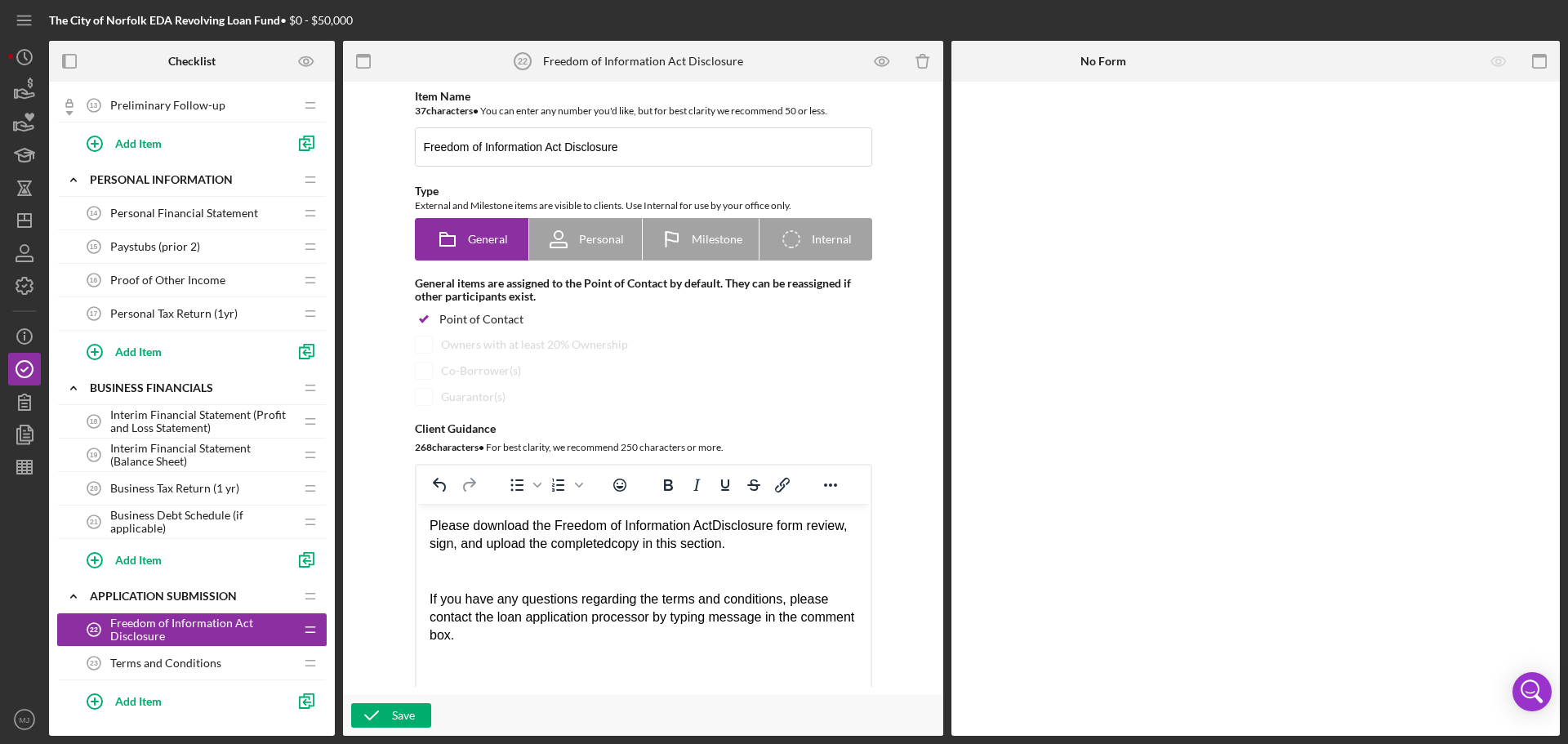
click at [779, 595] on div "If you have any questions regarding the terms and conditions, please contact th…" at bounding box center [642, 618] width 427 height 55
drag, startPoint x: 781, startPoint y: 598, endPoint x: 662, endPoint y: 597, distance: 119.0
click at [662, 597] on div "If you have any questions regarding the terms and conditions, please contact th…" at bounding box center [642, 618] width 427 height 55
click at [764, 599] on div "If you have any questions regarding the Freedom of Inforamtion Act Disclosure, …" at bounding box center [642, 618] width 427 height 55
click at [410, 715] on div "Save" at bounding box center [403, 715] width 23 height 25
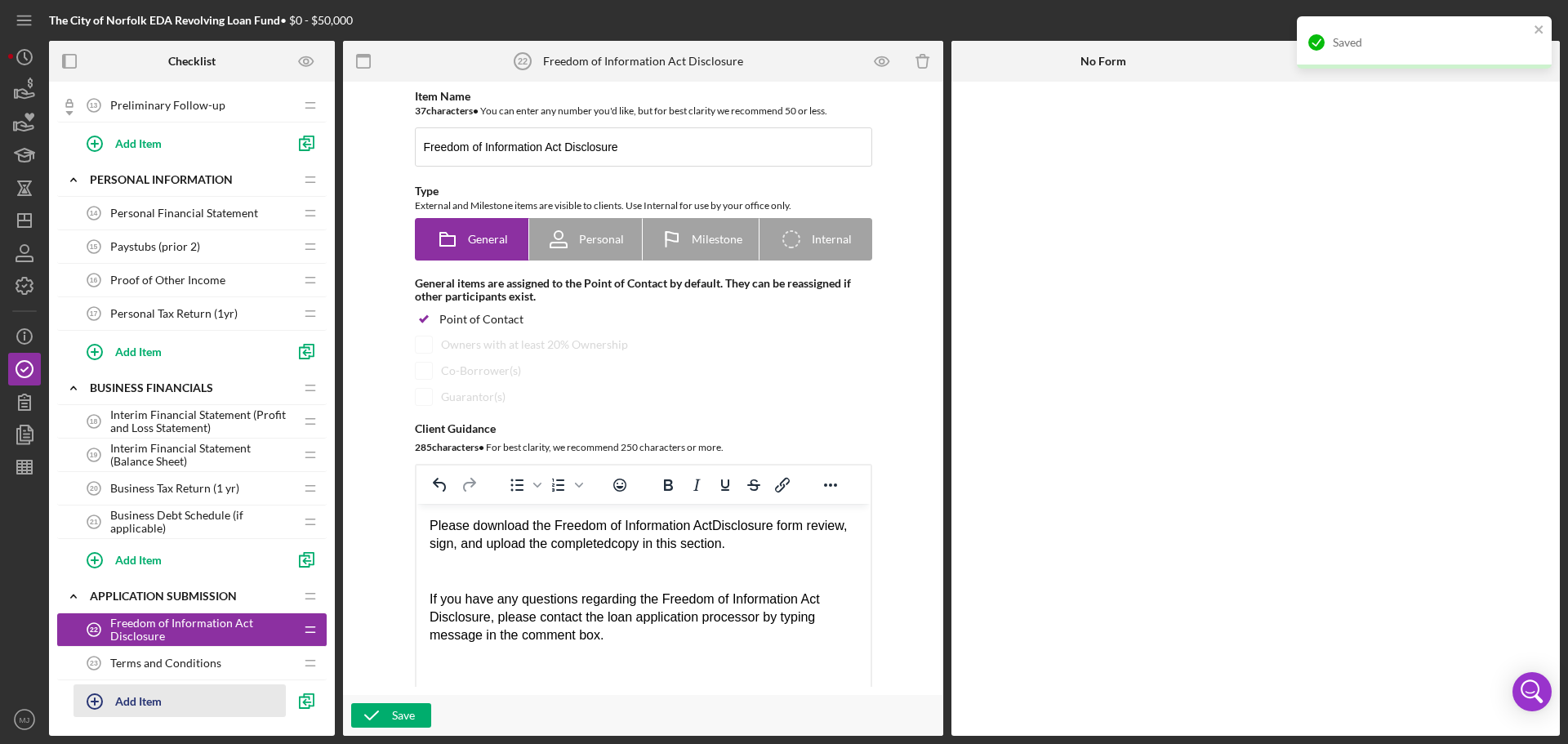
click at [146, 701] on div "Add Item" at bounding box center [138, 702] width 46 height 32
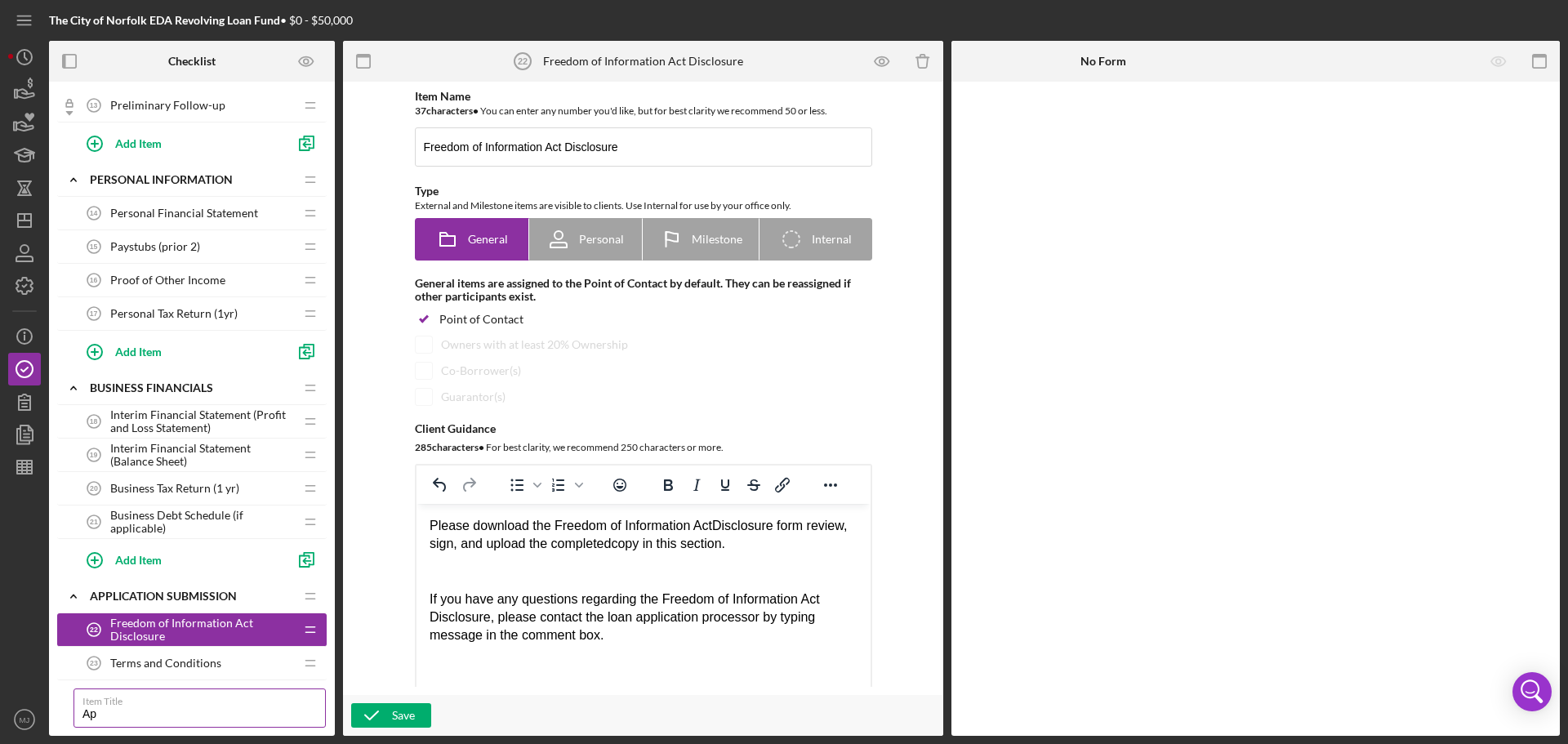
type input "A"
click at [1018, 658] on div at bounding box center [1256, 409] width 609 height 654
click at [312, 697] on icon "button" at bounding box center [306, 701] width 36 height 36
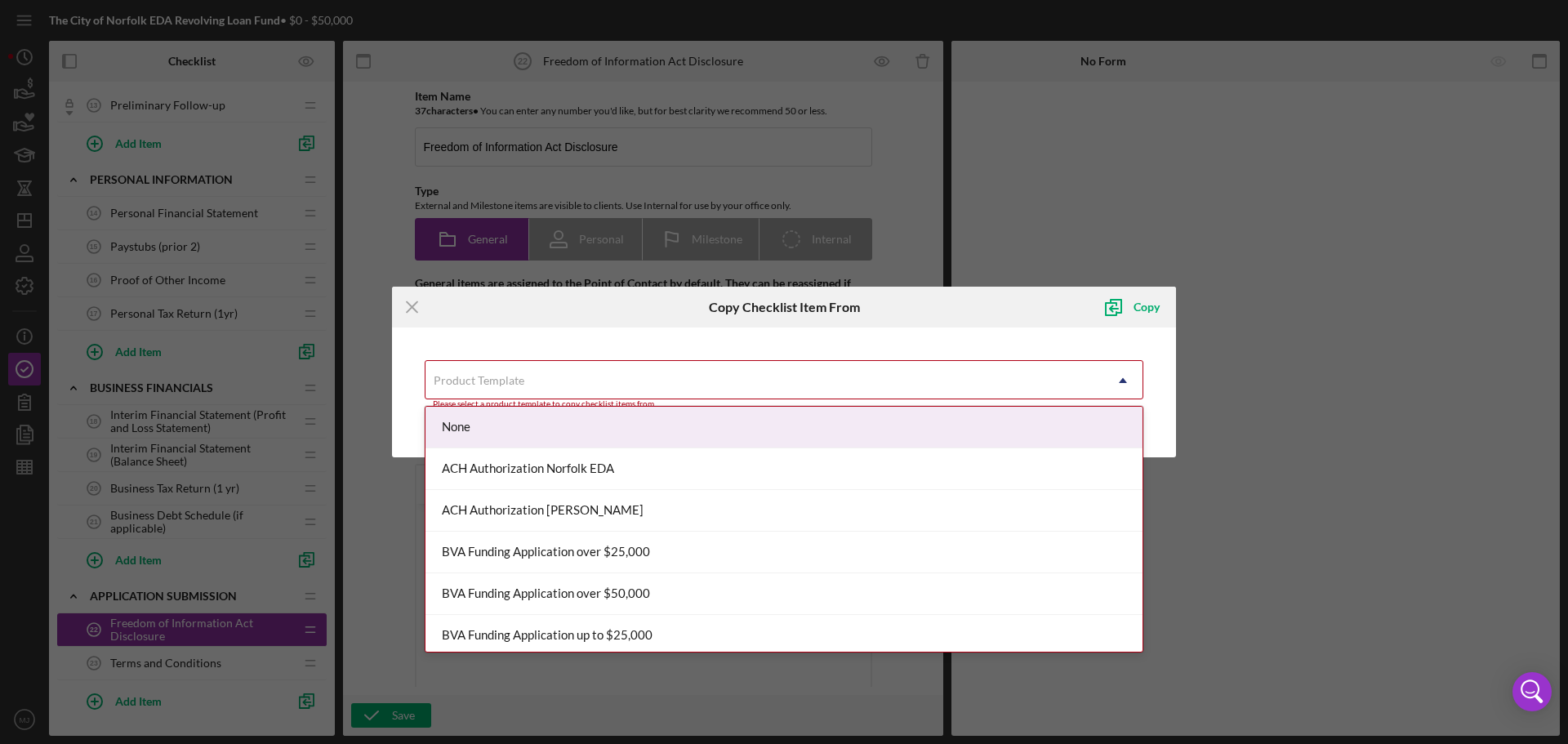
click at [514, 390] on div "Product Template" at bounding box center [764, 380] width 678 height 37
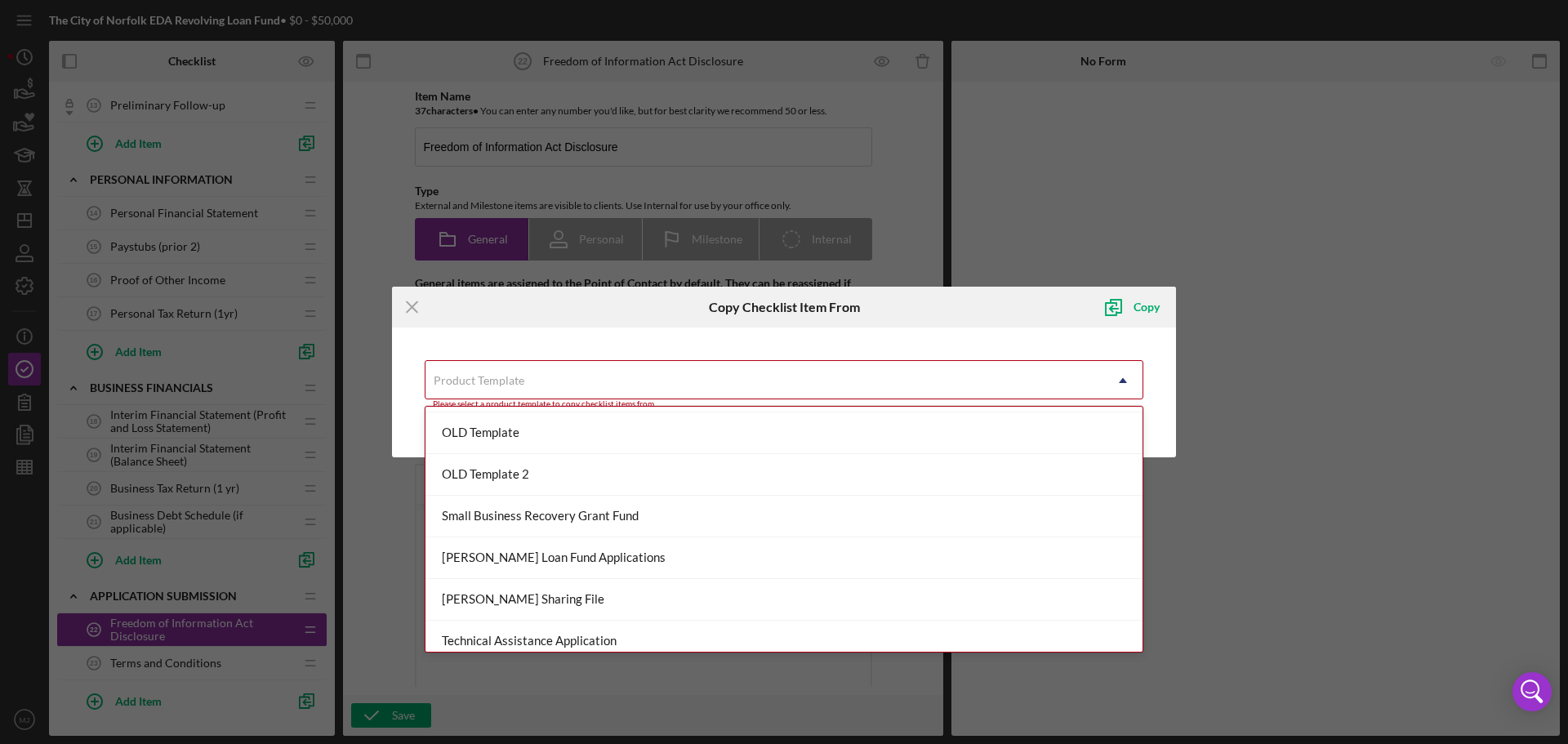
scroll to position [342, 0]
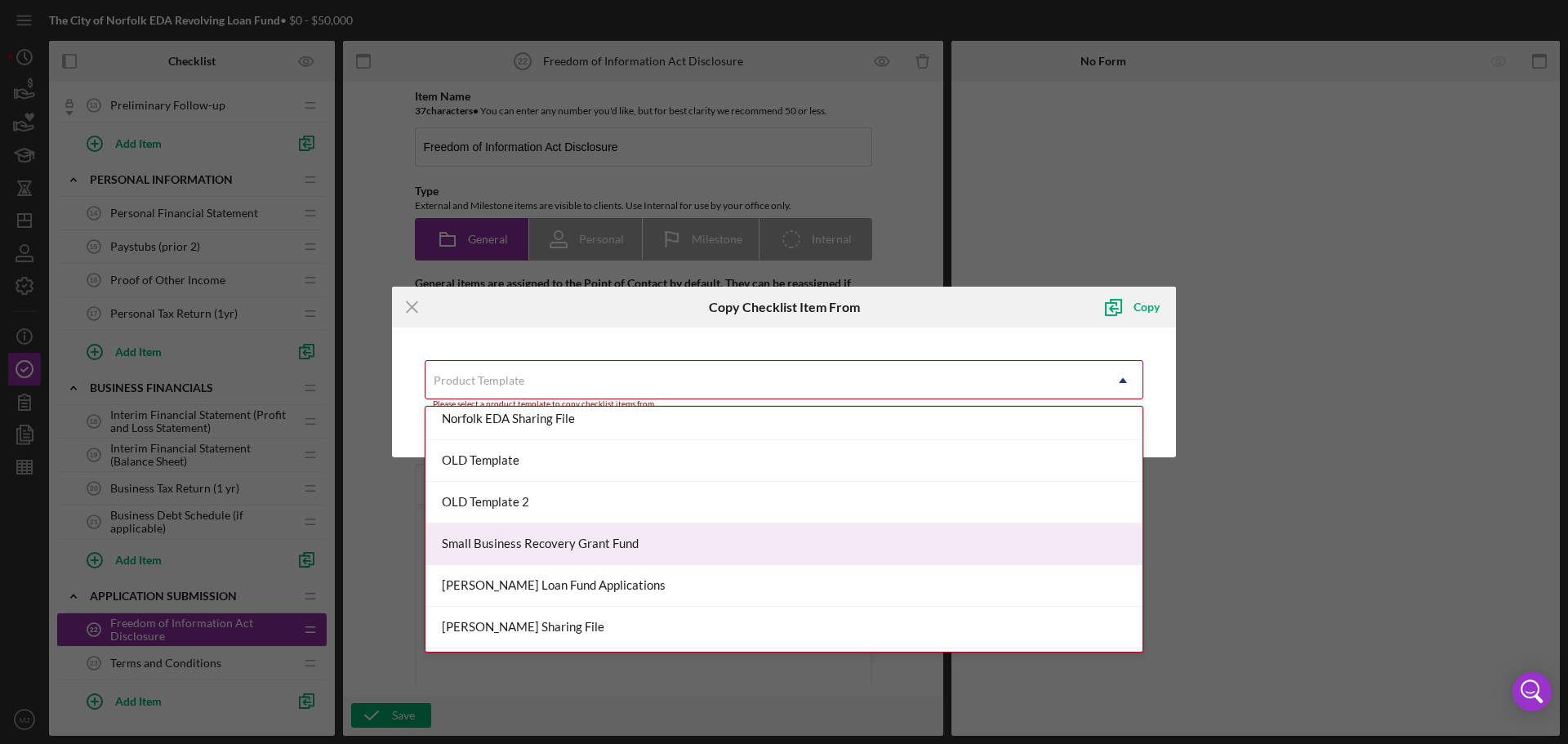
click at [566, 544] on div "Small Business Recovery Grant Fund" at bounding box center [784, 544] width 717 height 41
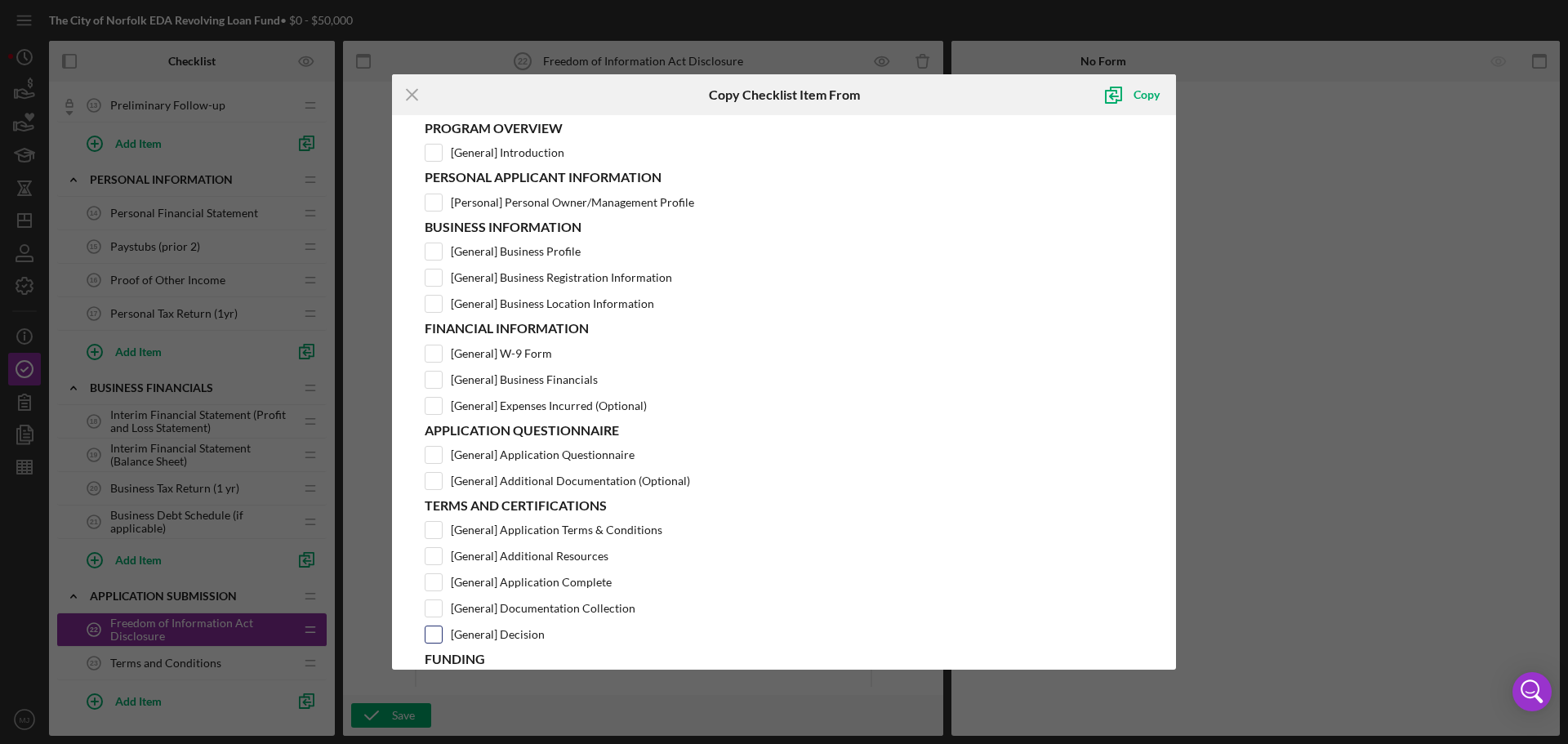
scroll to position [156, 0]
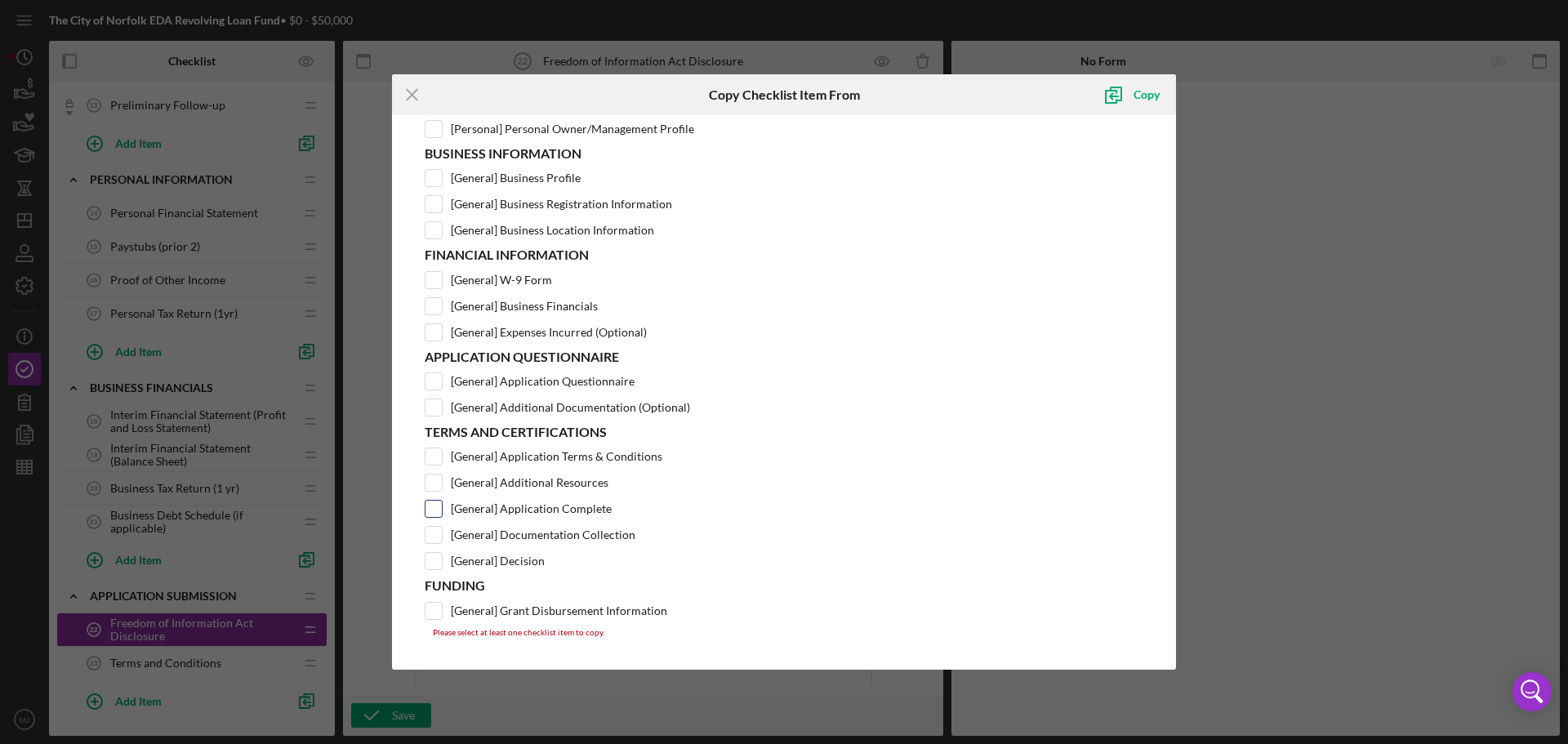
click at [431, 505] on input "[General] Application Complete" at bounding box center [433, 508] width 17 height 17
checkbox input "true"
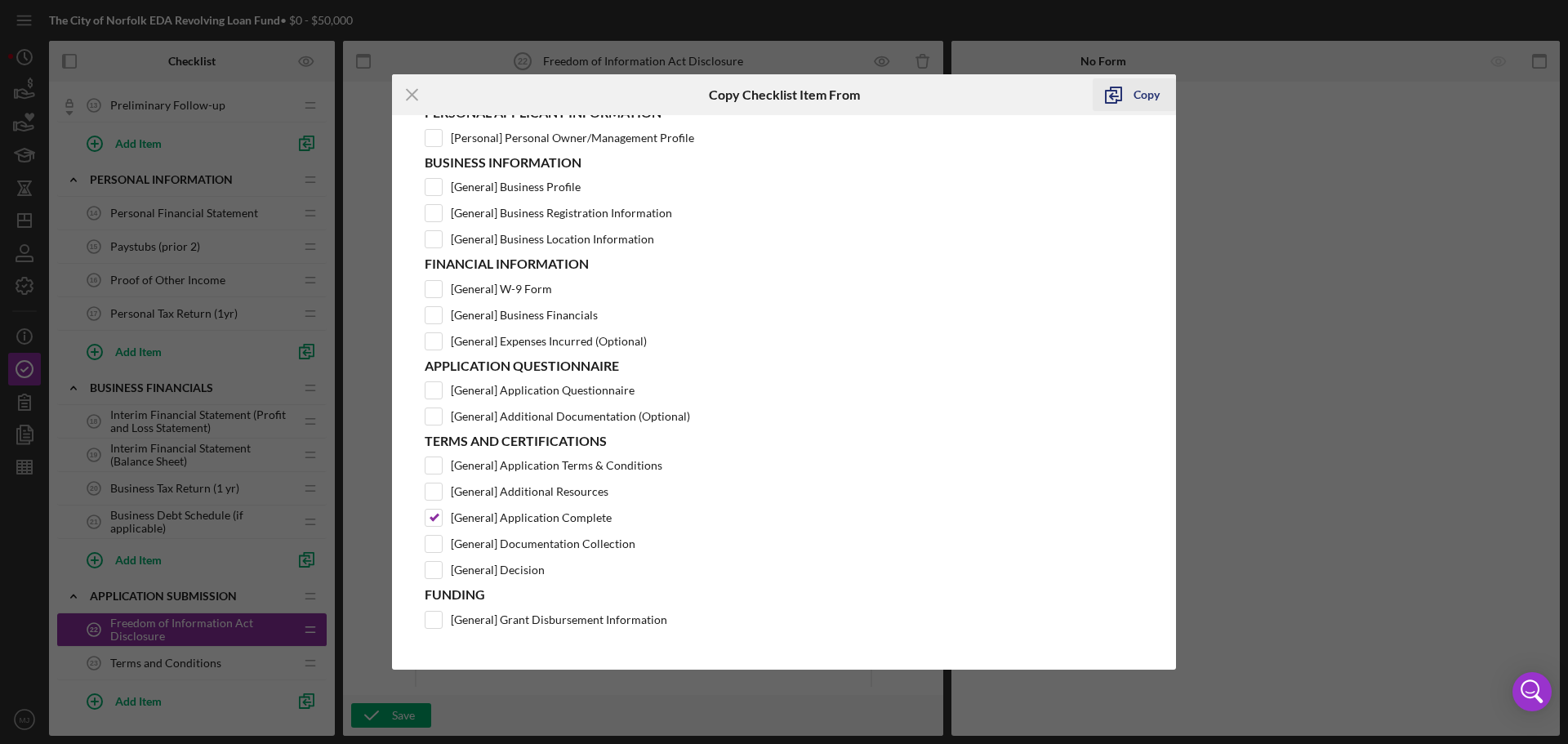
click at [1136, 100] on div "Copy" at bounding box center [1146, 95] width 27 height 33
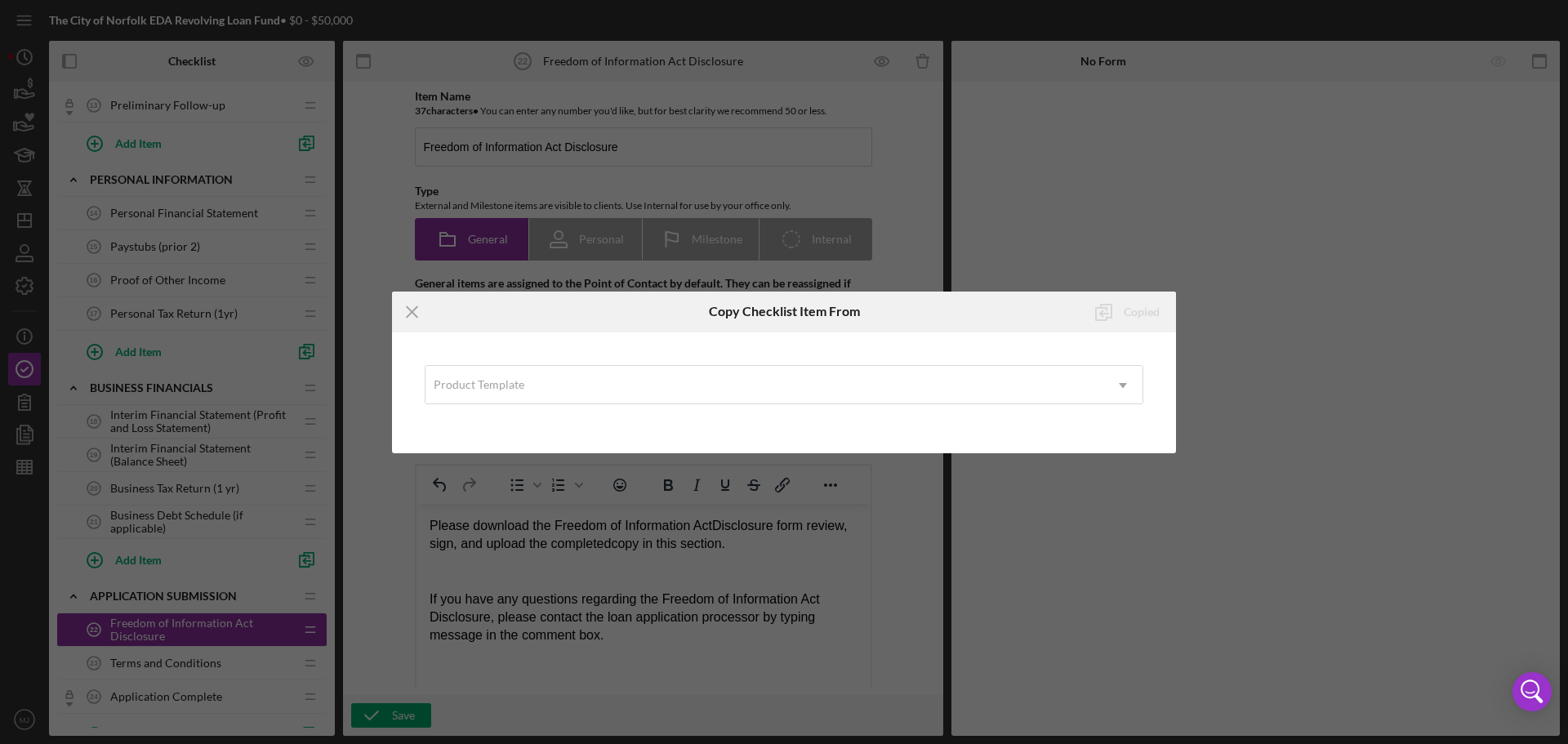
scroll to position [0, 0]
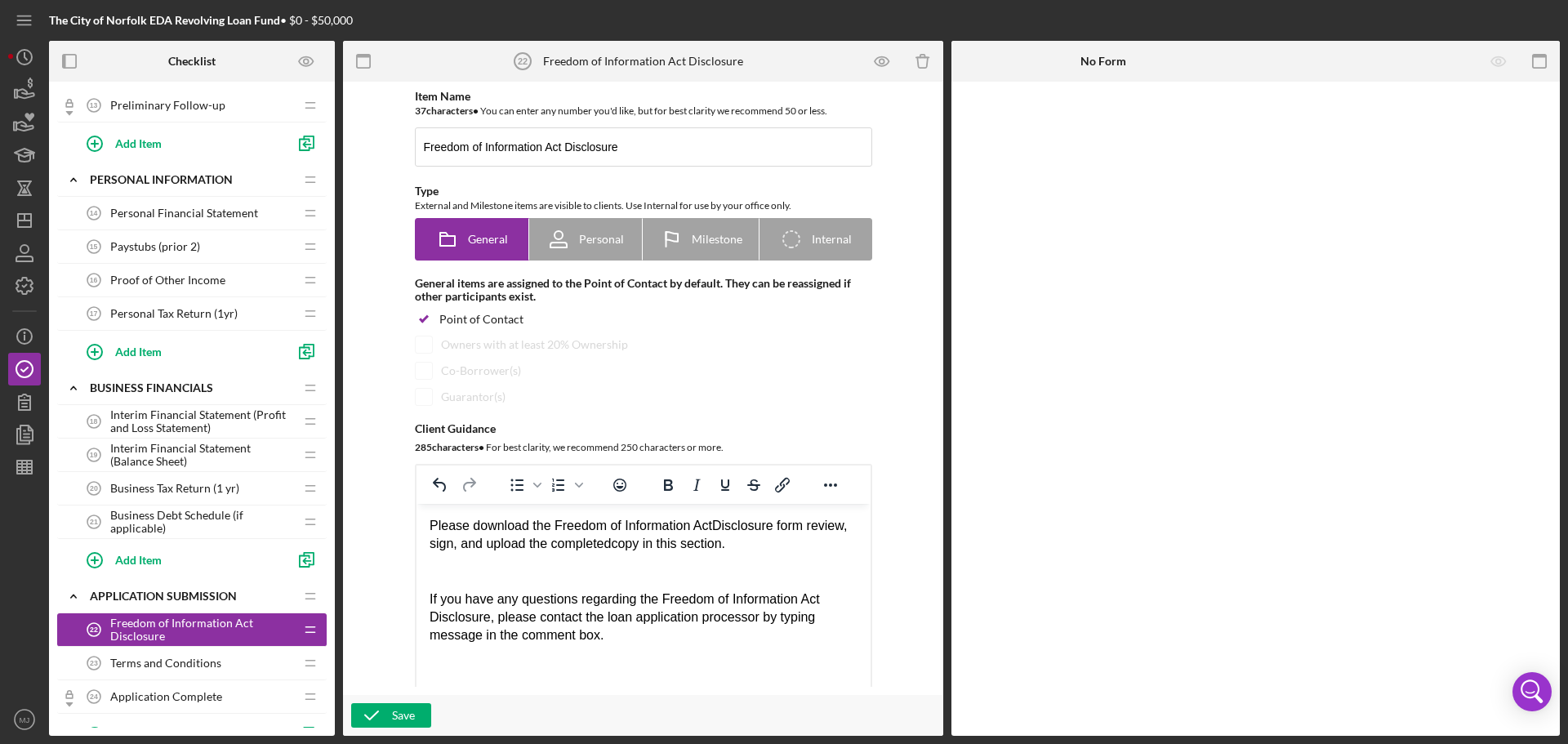
scroll to position [819, 0]
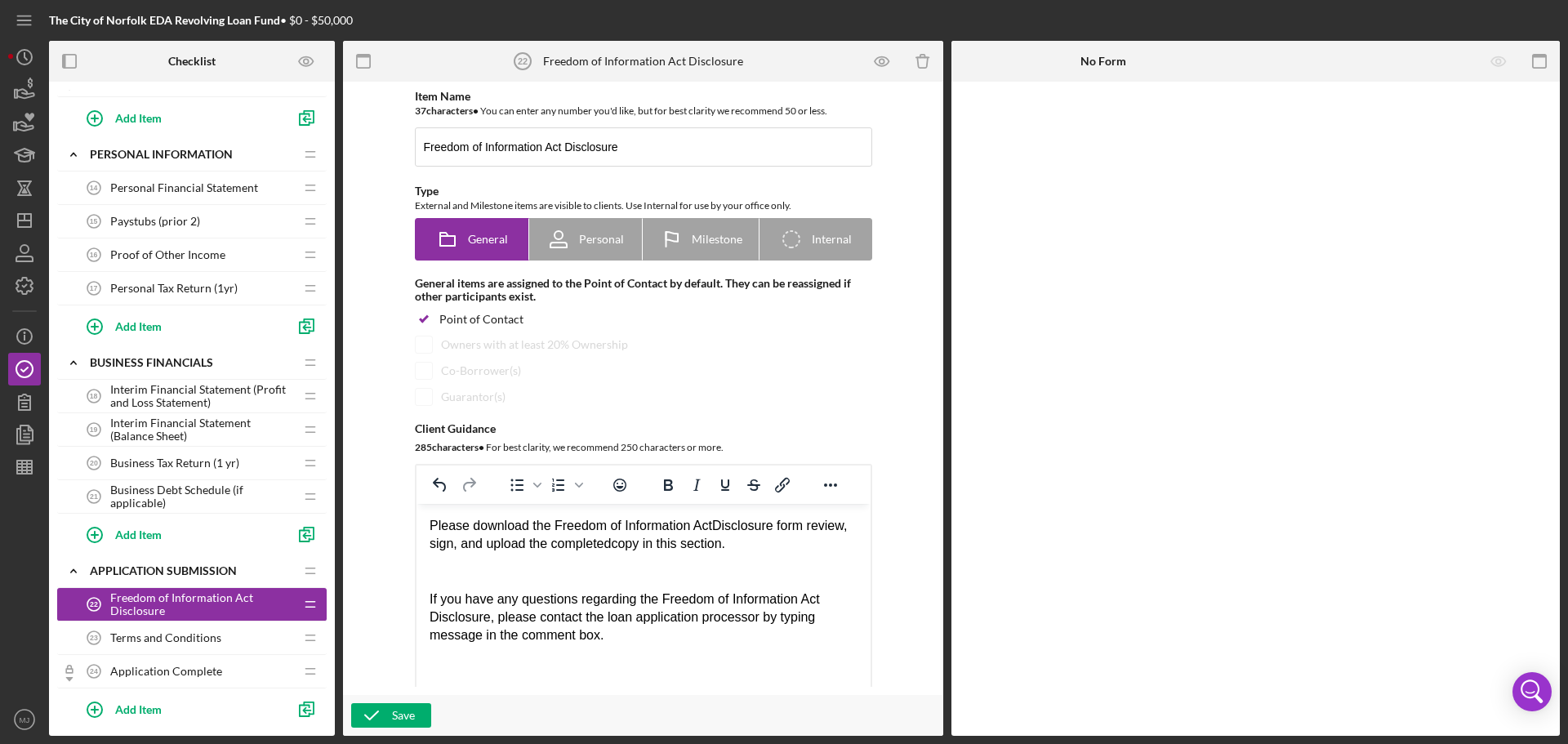
click at [164, 677] on span "Application Complete" at bounding box center [166, 671] width 112 height 13
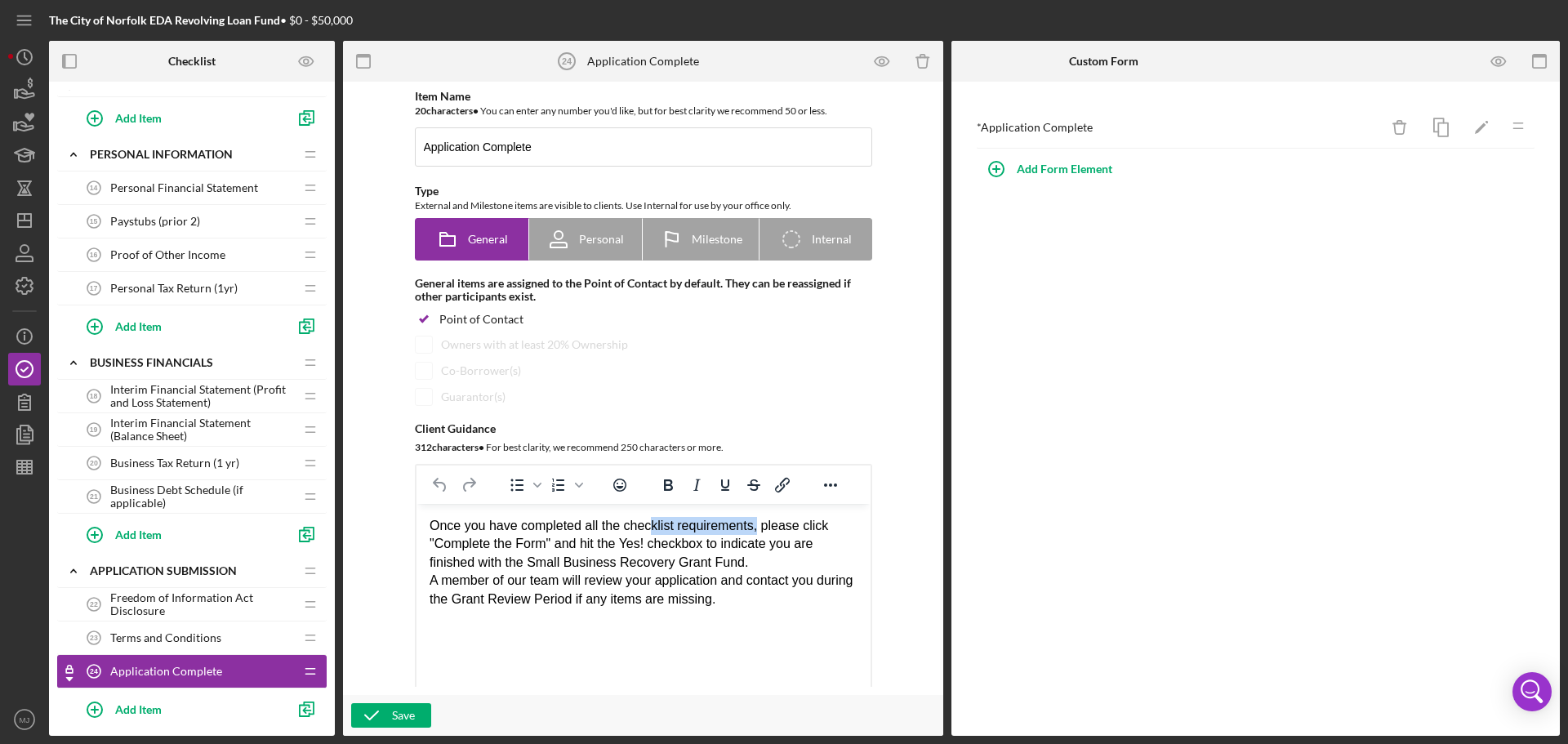
drag, startPoint x: 754, startPoint y: 528, endPoint x: 646, endPoint y: 523, distance: 108.1
click at [646, 525] on div "Once you have completed all the checklist requirements, please click "Complete …" at bounding box center [642, 545] width 427 height 55
click at [669, 532] on div "Once you have completed all the checklist requirements, please click "Complete …" at bounding box center [642, 545] width 427 height 55
drag, startPoint x: 673, startPoint y: 528, endPoint x: 621, endPoint y: 528, distance: 52.0
click at [621, 528] on div "Once you have completed all the checklist requirements, please click "Complete …" at bounding box center [642, 545] width 427 height 55
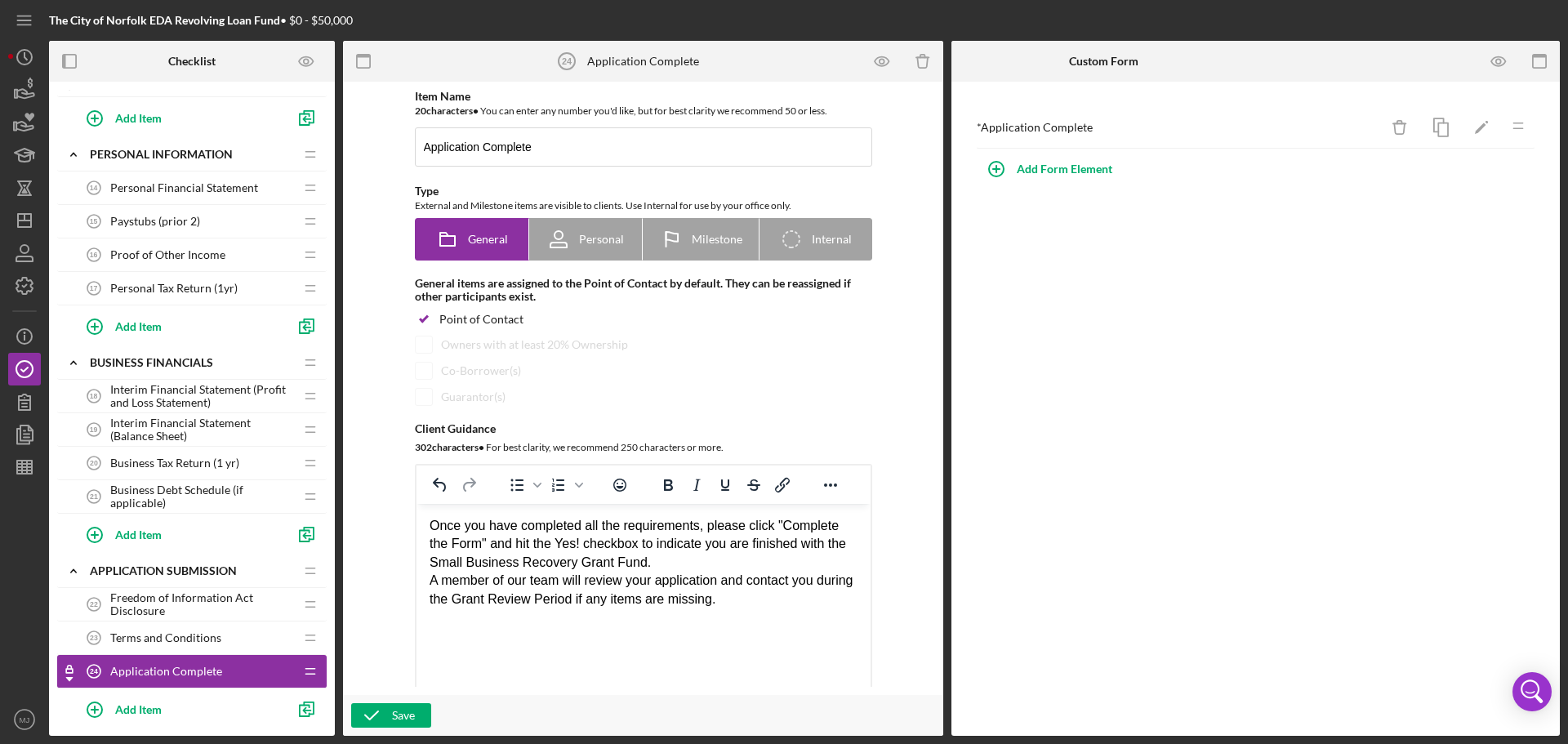
click at [695, 521] on div "Once you have completed all the requirements, please click "Complete the Form" …" at bounding box center [642, 545] width 427 height 55
click at [1497, 57] on icon "button" at bounding box center [1498, 61] width 14 height 9
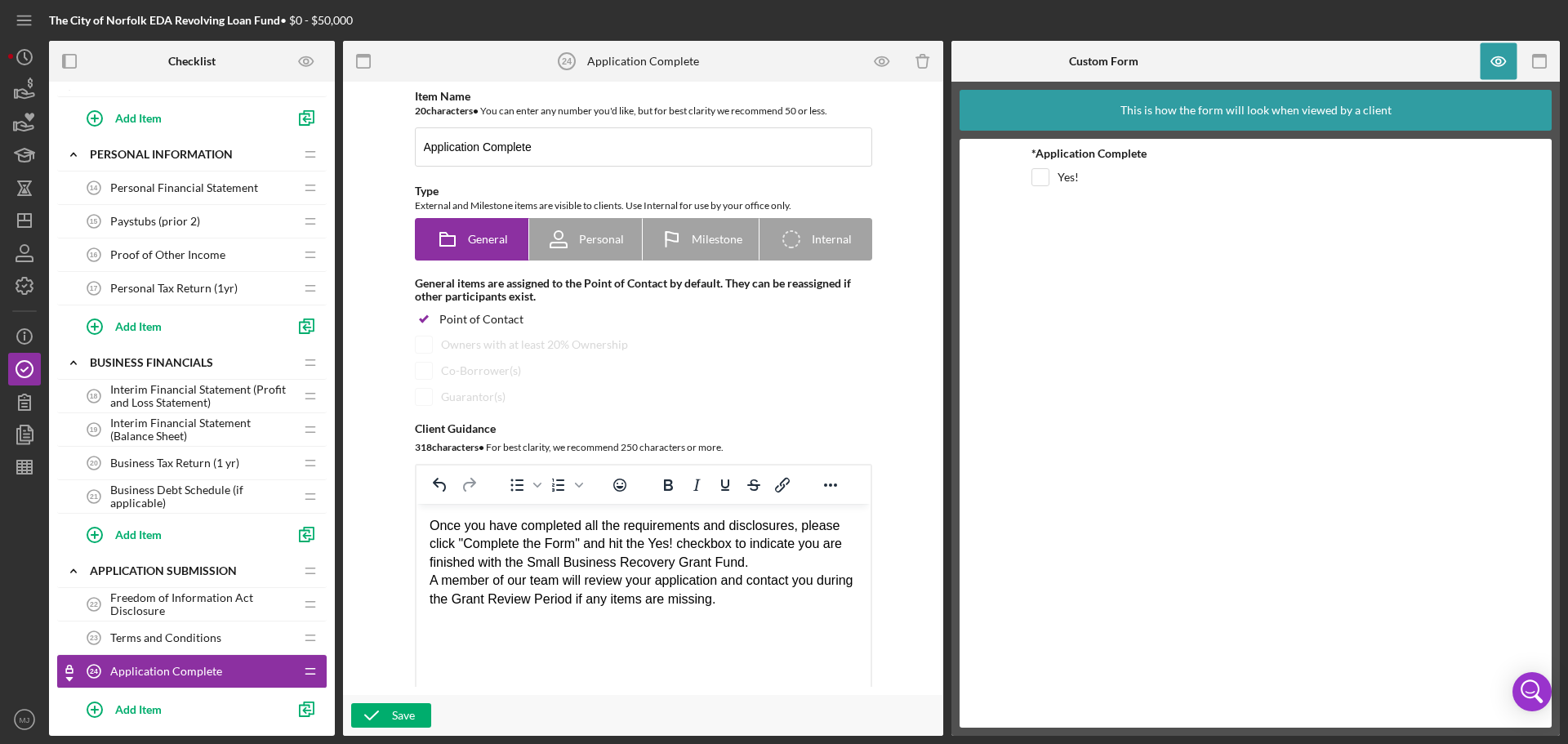
drag, startPoint x: 744, startPoint y: 560, endPoint x: 529, endPoint y: 566, distance: 215.1
click at [529, 566] on div "Once you have completed all the requirements and disclosures, please click "Com…" at bounding box center [642, 545] width 427 height 55
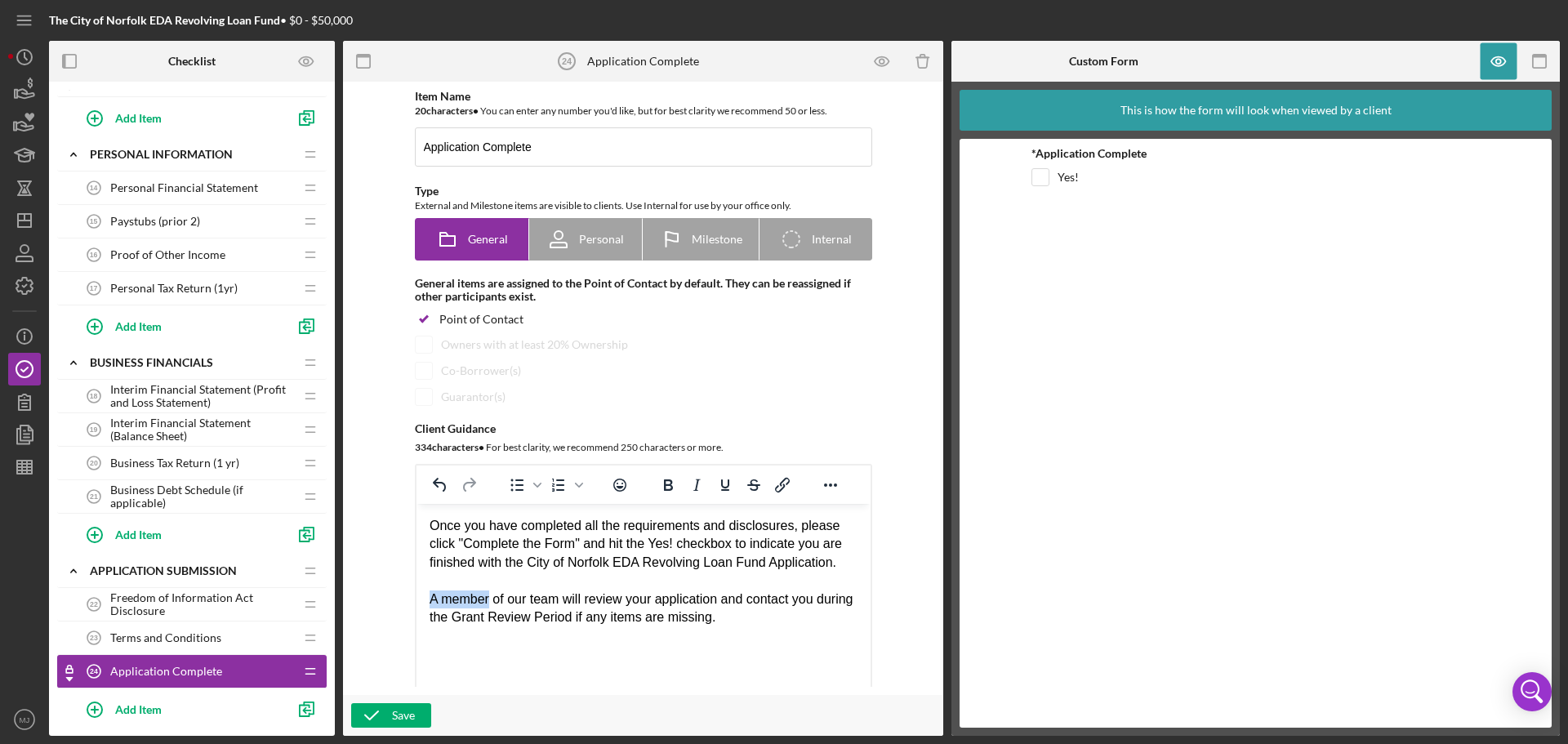
drag, startPoint x: 490, startPoint y: 600, endPoint x: 414, endPoint y: 605, distance: 76.2
click at [416, 605] on html "Once you have completed all the requirements and disclosures, please click "Com…" at bounding box center [642, 573] width 454 height 136
drag, startPoint x: 676, startPoint y: 595, endPoint x: 614, endPoint y: 598, distance: 62.1
click at [614, 598] on div "The loan applicaiton processor of our team will review your application and con…" at bounding box center [642, 608] width 427 height 36
click at [633, 616] on div "The loan applicaiton processor will review your application and contact you dur…" at bounding box center [642, 608] width 427 height 36
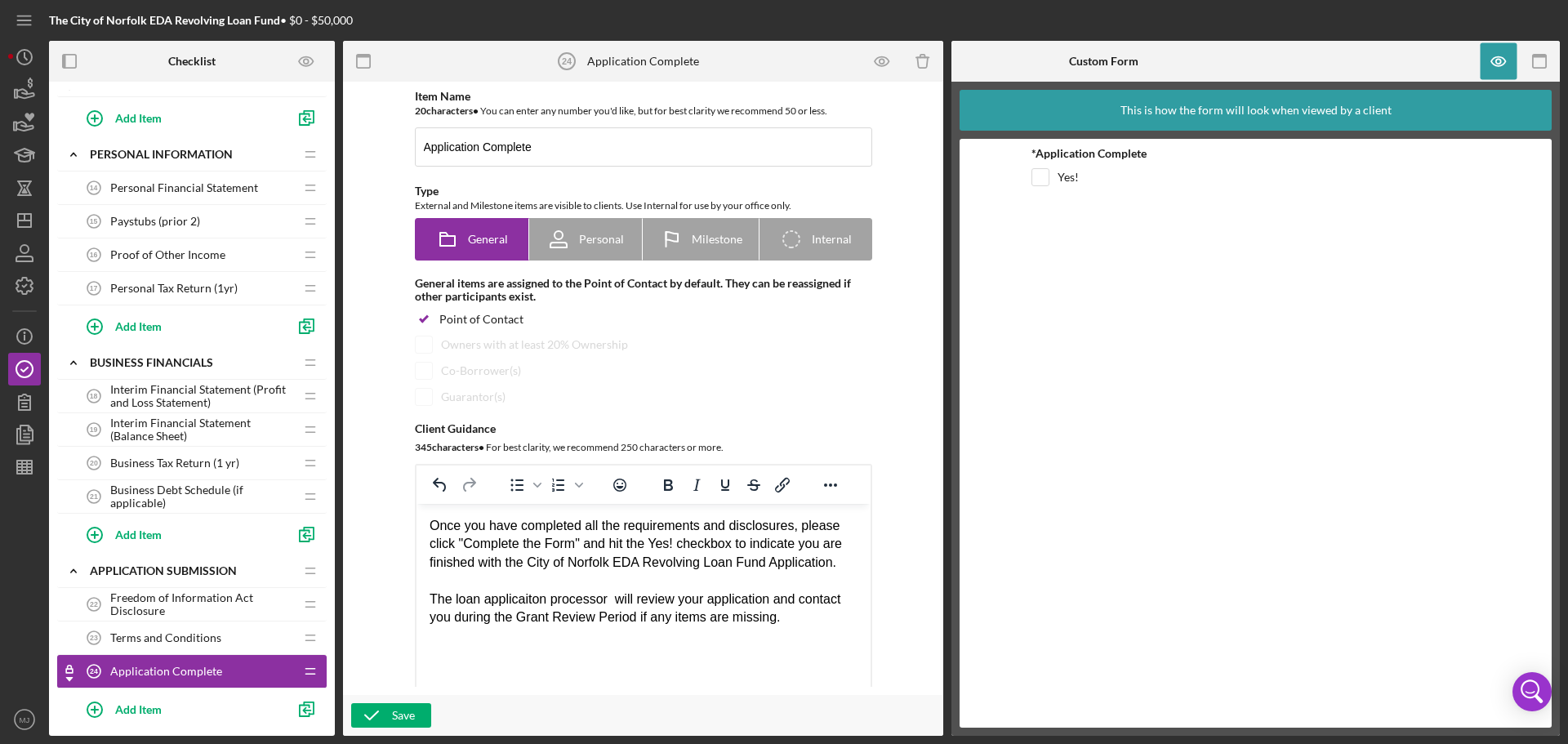
drag, startPoint x: 791, startPoint y: 615, endPoint x: 521, endPoint y: 628, distance: 270.3
click at [521, 628] on html "Once you have completed all the requirements and disclosures, please click "Com…" at bounding box center [642, 573] width 454 height 136
click at [611, 630] on html "Once you have completed all the requirements and disclosures, please click "Com…" at bounding box center [642, 573] width 454 height 136
drag, startPoint x: 796, startPoint y: 624, endPoint x: 426, endPoint y: 632, distance: 370.1
click at [426, 632] on html "Once you have completed all the requirements and disclosures, please click "Com…" at bounding box center [642, 573] width 454 height 136
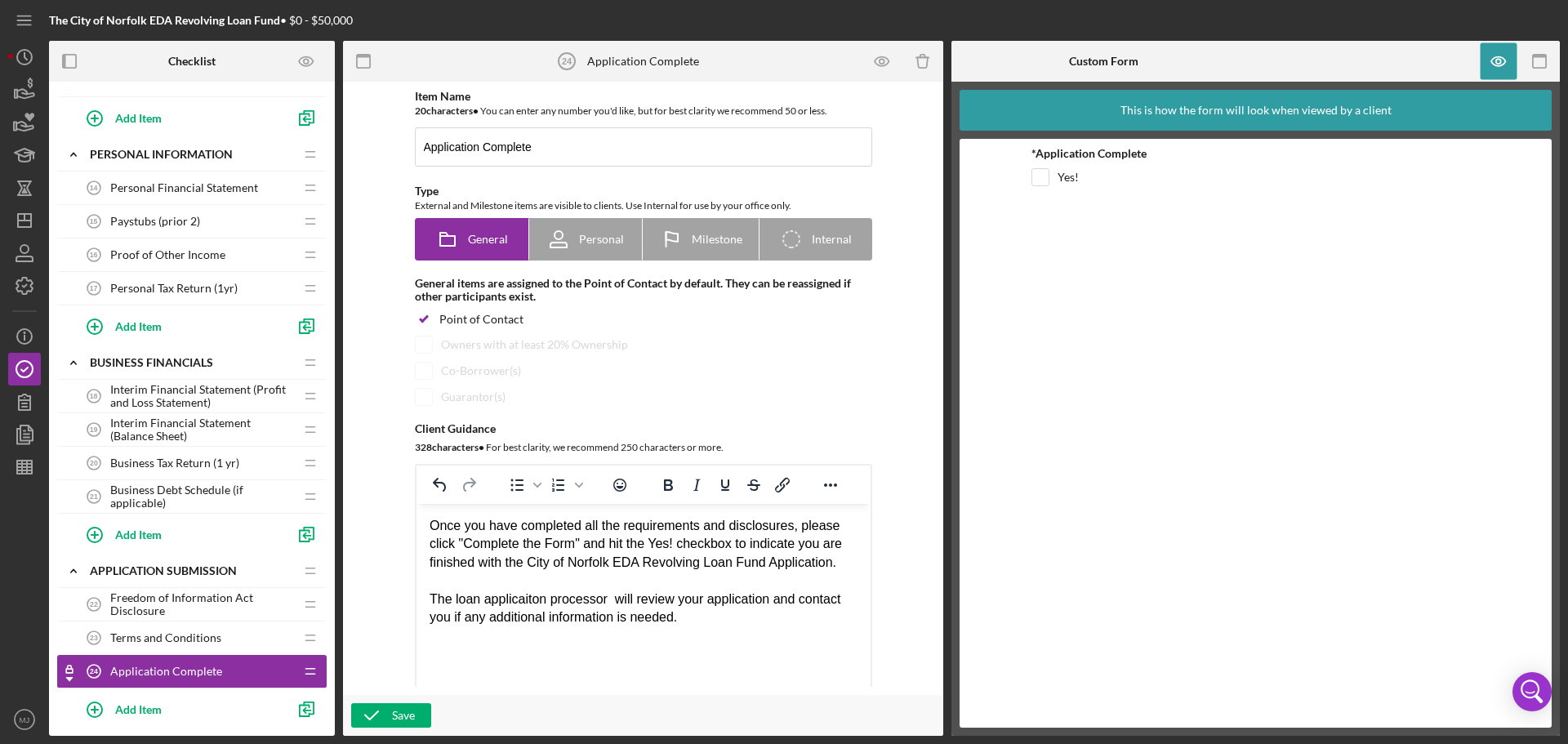
click at [504, 598] on div "The loan applicaiton processor will review your application and contact you if …" at bounding box center [642, 608] width 427 height 36
click at [614, 597] on div "The loan application processor will review your application and contact you if …" at bounding box center [642, 608] width 427 height 36
click at [415, 714] on button "Save" at bounding box center [391, 715] width 80 height 25
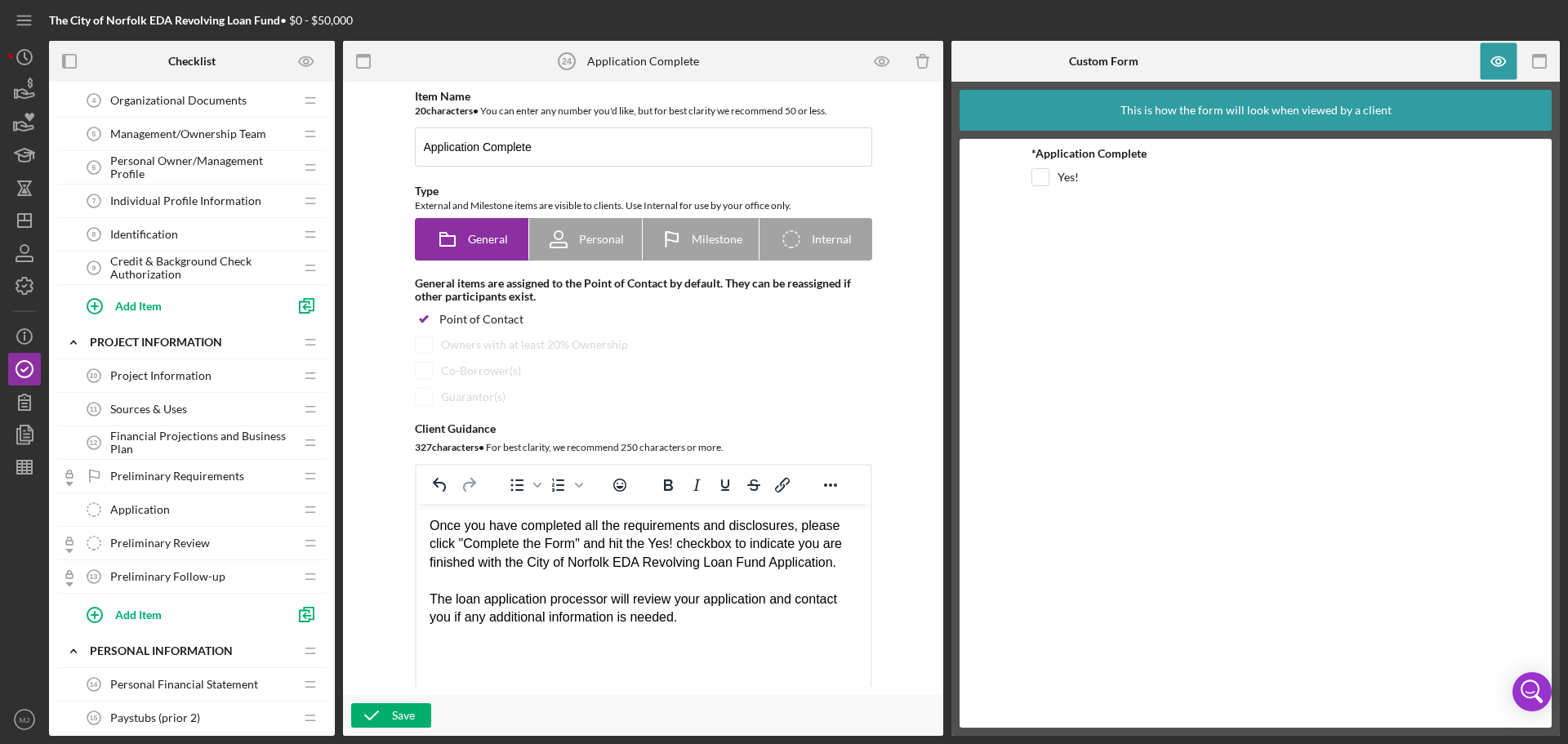
scroll to position [240, 0]
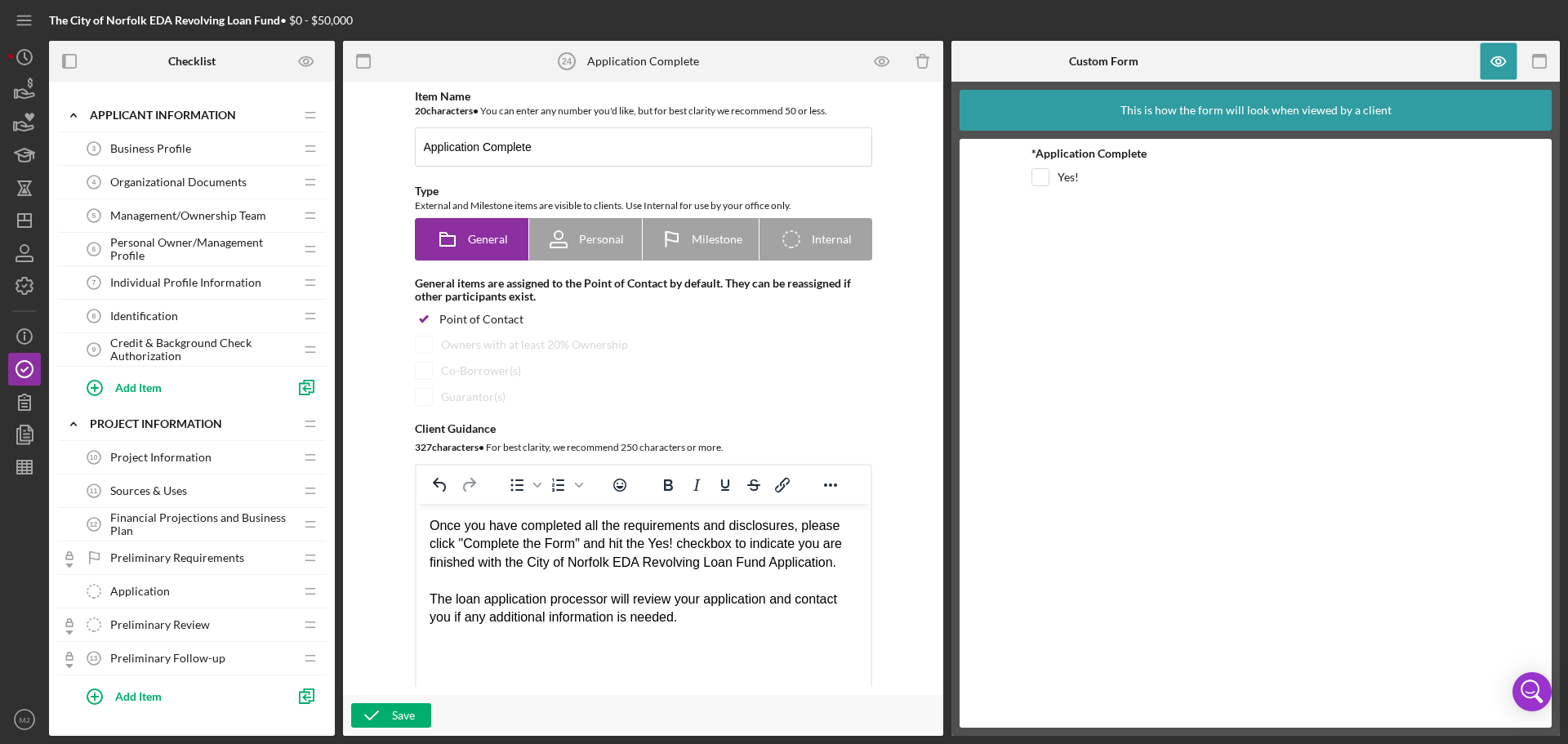
click at [207, 554] on span "Preliminary Requirements" at bounding box center [177, 558] width 134 height 13
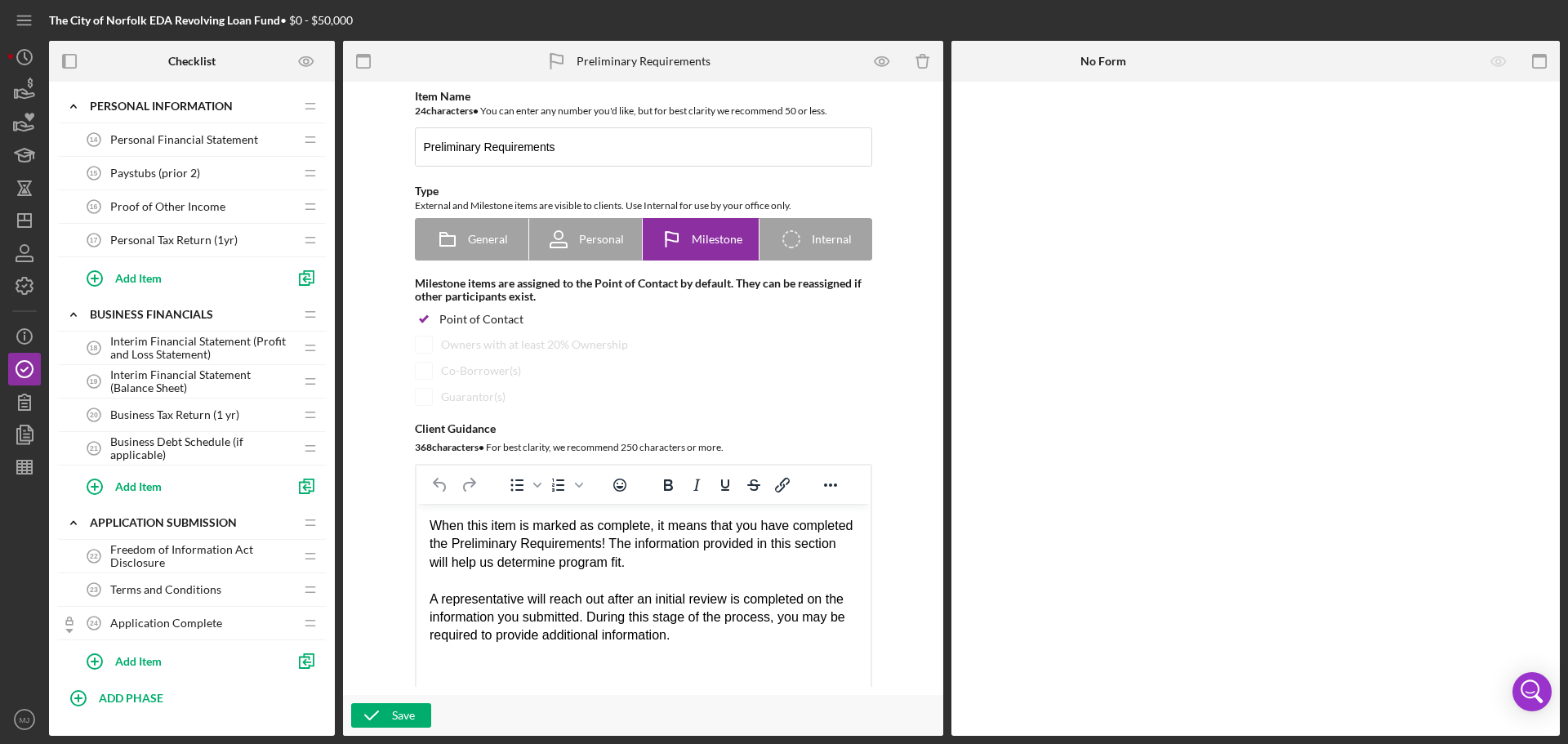
scroll to position [894, 0]
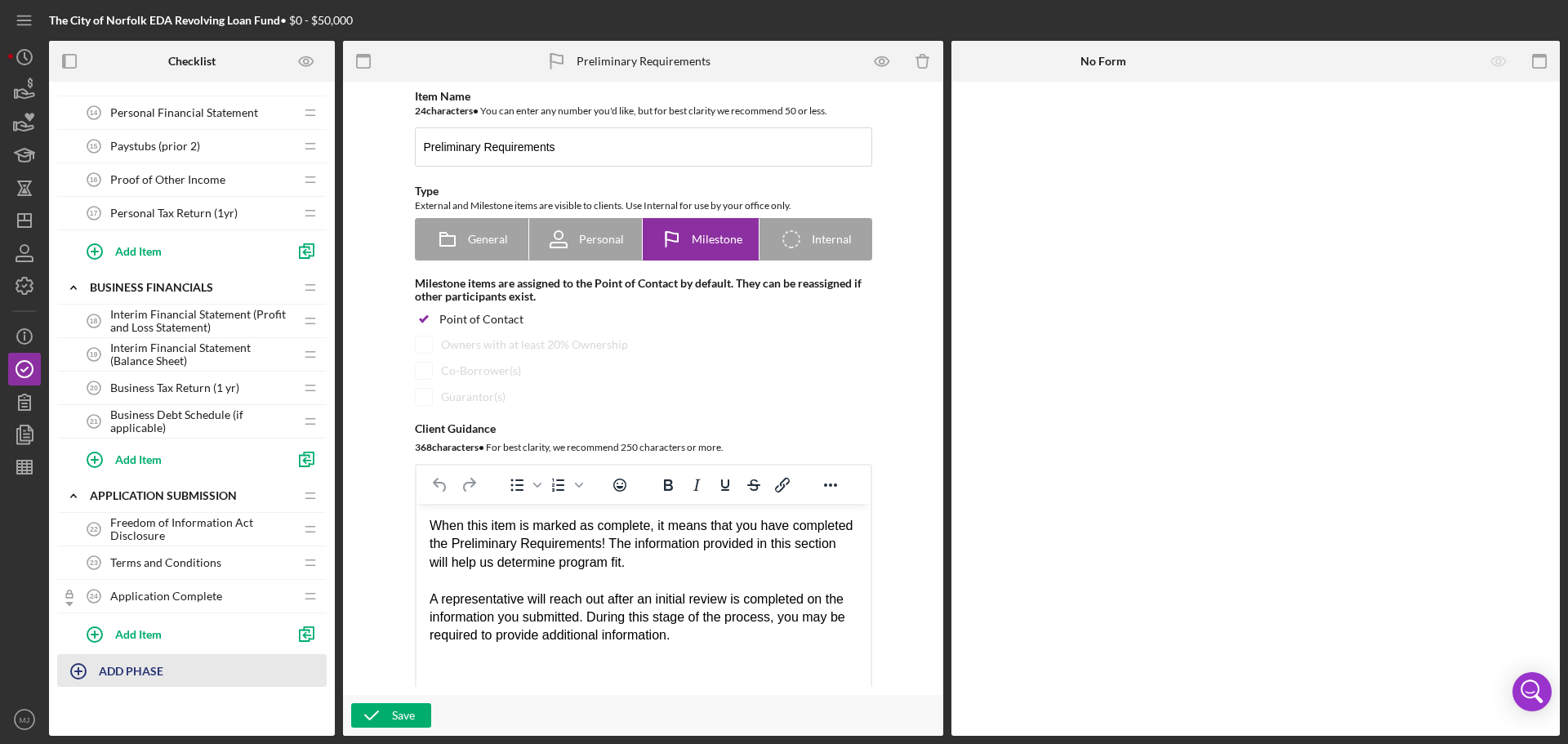
click at [141, 675] on b "ADD PHASE" at bounding box center [131, 671] width 65 height 14
type input "Underwriting"
click at [57, 715] on div "Add Cancel" at bounding box center [192, 715] width 270 height 25
click at [76, 713] on div "Add" at bounding box center [76, 715] width 22 height 25
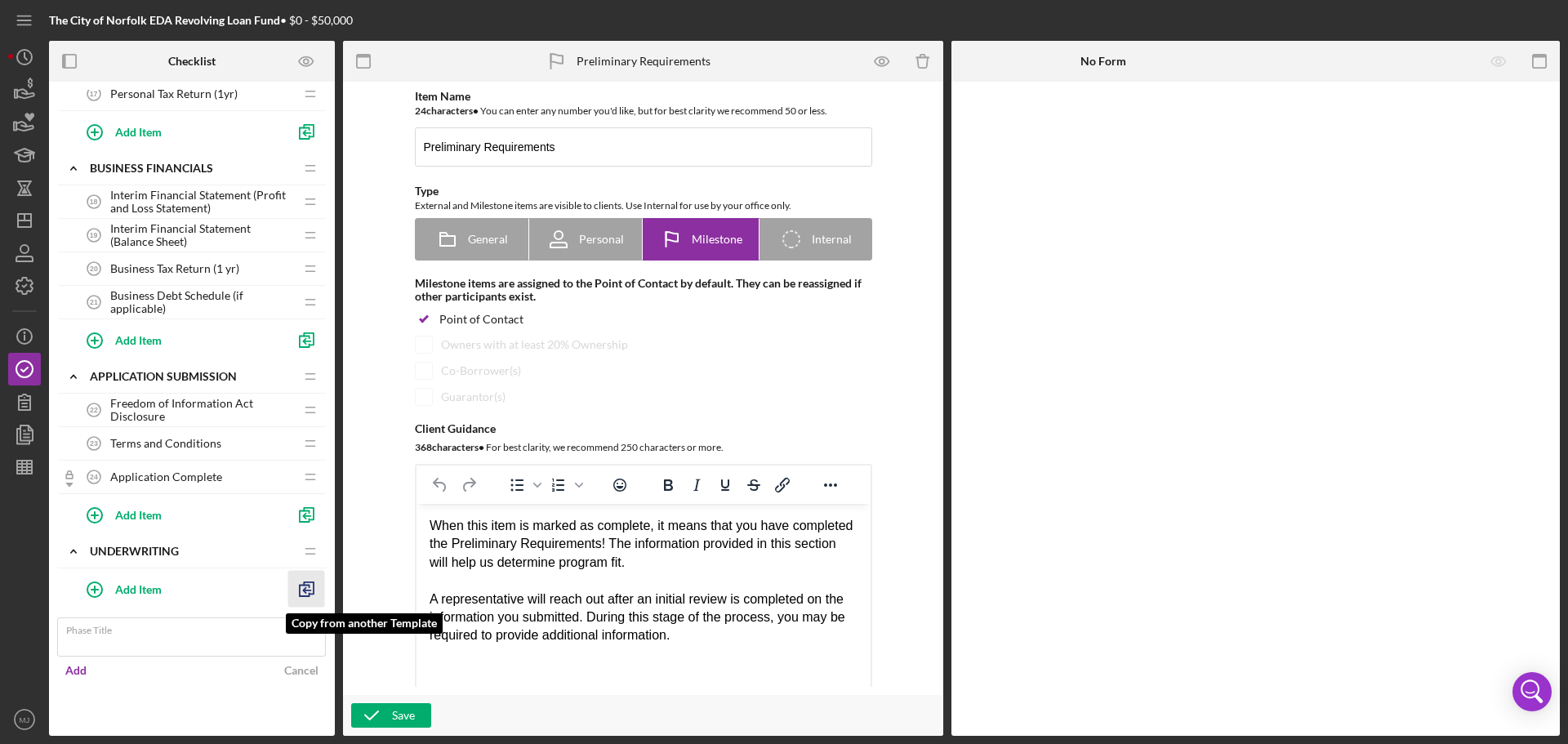
click at [313, 596] on div "Icon/Expander Underwriting Icon/Edit Icon/Drag Add Item Copy from another Templ…" at bounding box center [192, 572] width 270 height 74
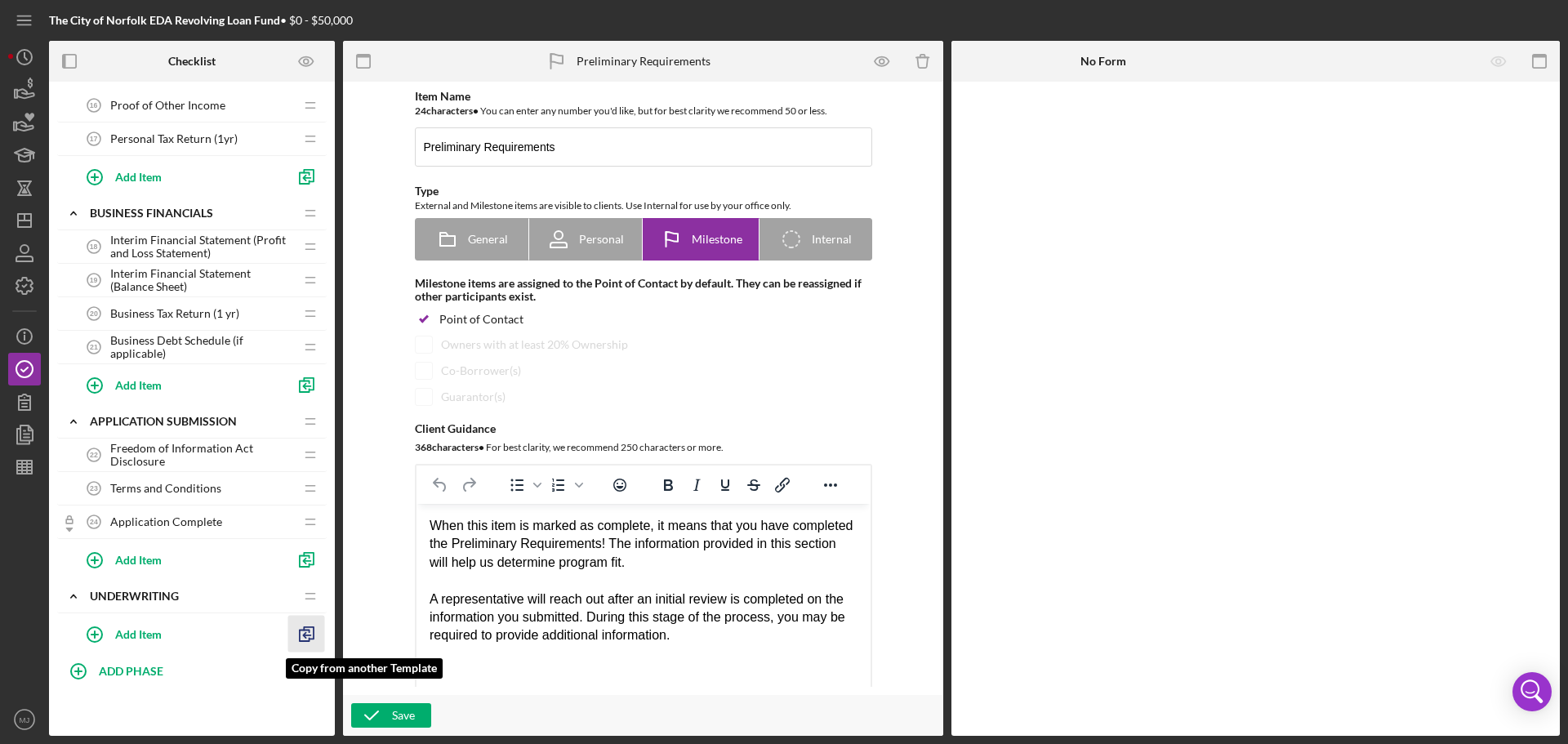
click at [305, 632] on icon "button" at bounding box center [306, 634] width 36 height 36
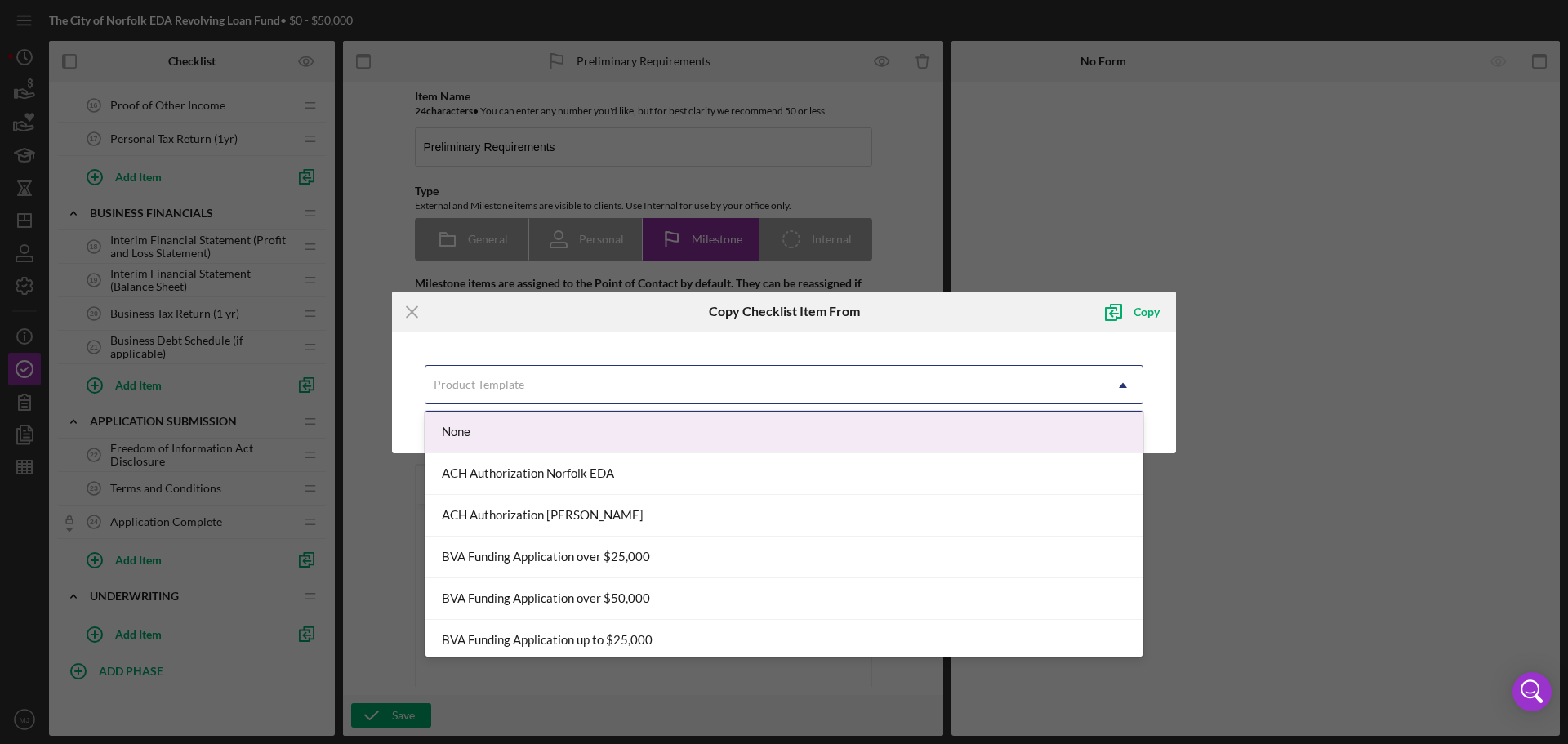
click at [641, 397] on div "Product Template" at bounding box center [764, 385] width 678 height 37
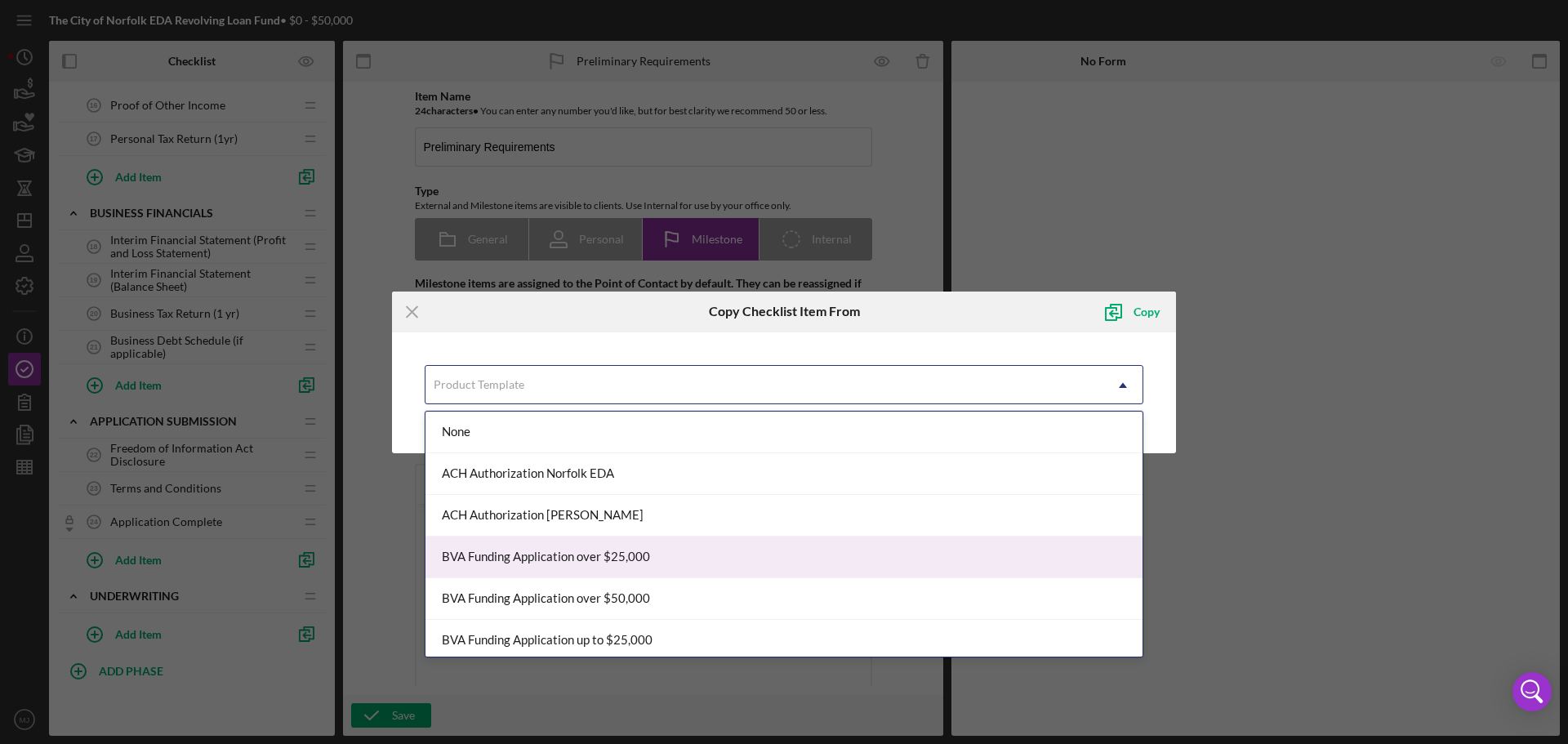
click at [639, 558] on div "BVA Funding Application over $25,000" at bounding box center [784, 558] width 717 height 41
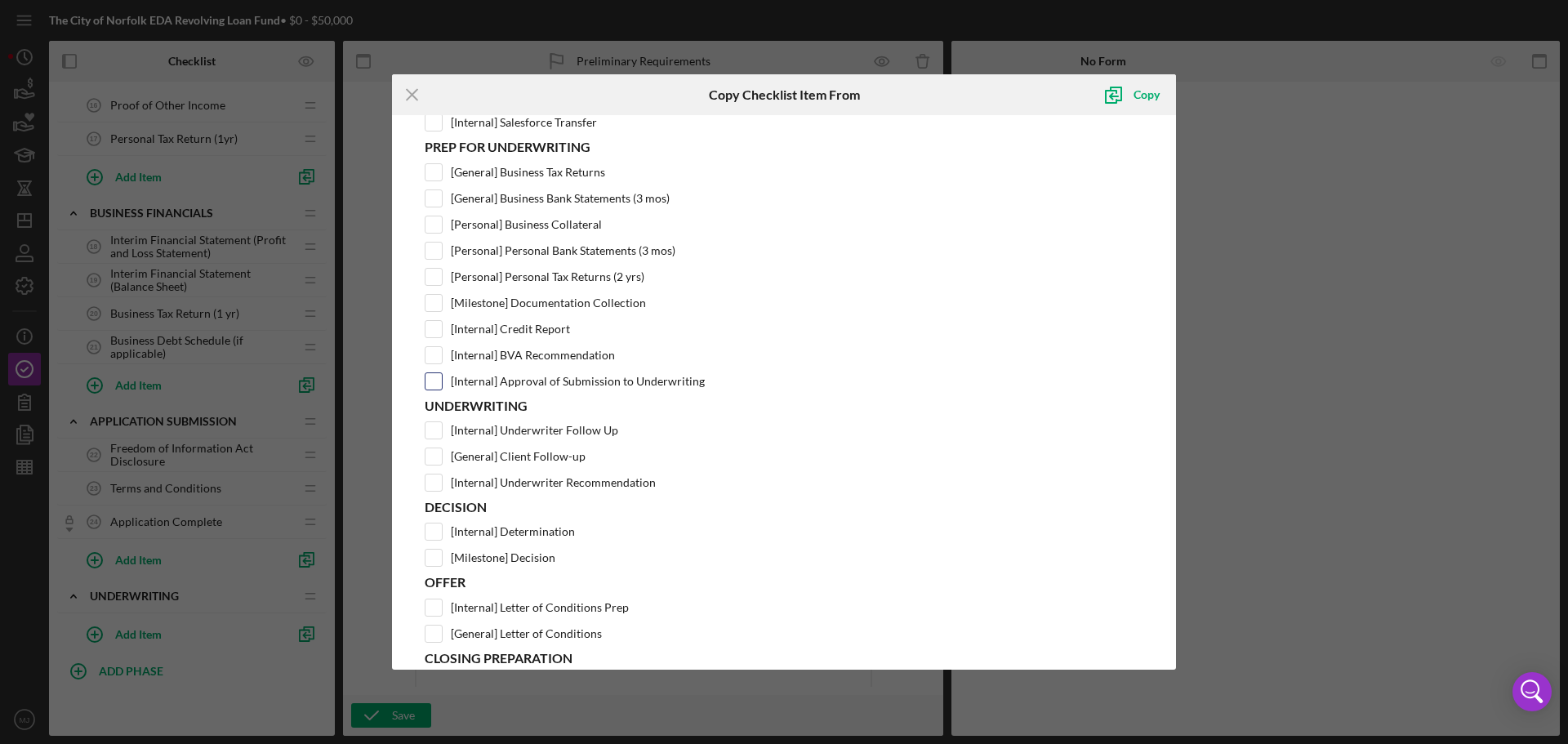
scroll to position [735, 0]
click at [432, 433] on input "[Internal] Underwriter Follow Up" at bounding box center [433, 430] width 17 height 17
checkbox input "true"
click at [437, 458] on input "[General] Client Follow-up" at bounding box center [433, 455] width 17 height 17
checkbox input "true"
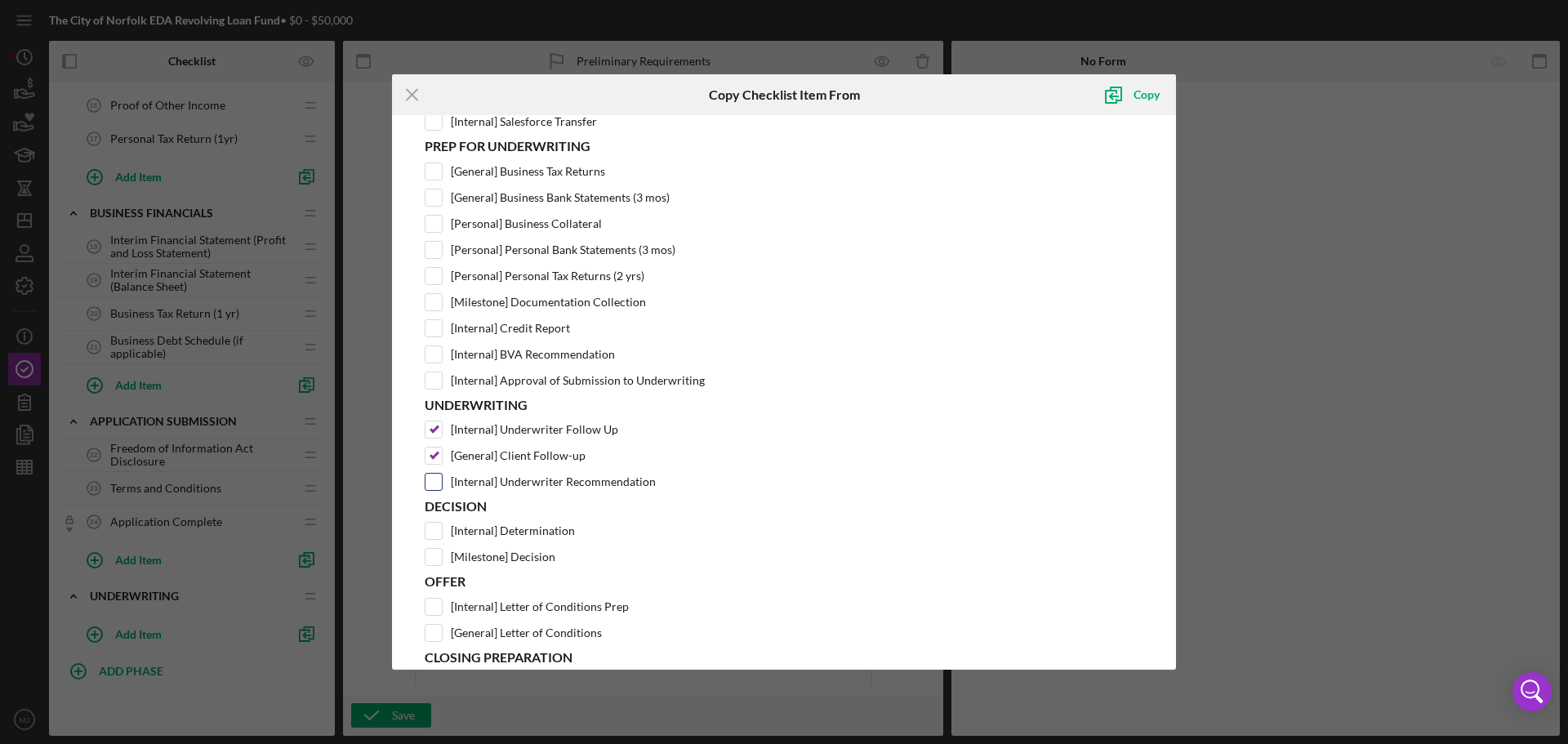
click at [432, 484] on input "[Internal] Underwriter Recommendation" at bounding box center [433, 482] width 17 height 17
checkbox input "true"
click at [1122, 98] on icon "submit" at bounding box center [1112, 94] width 40 height 40
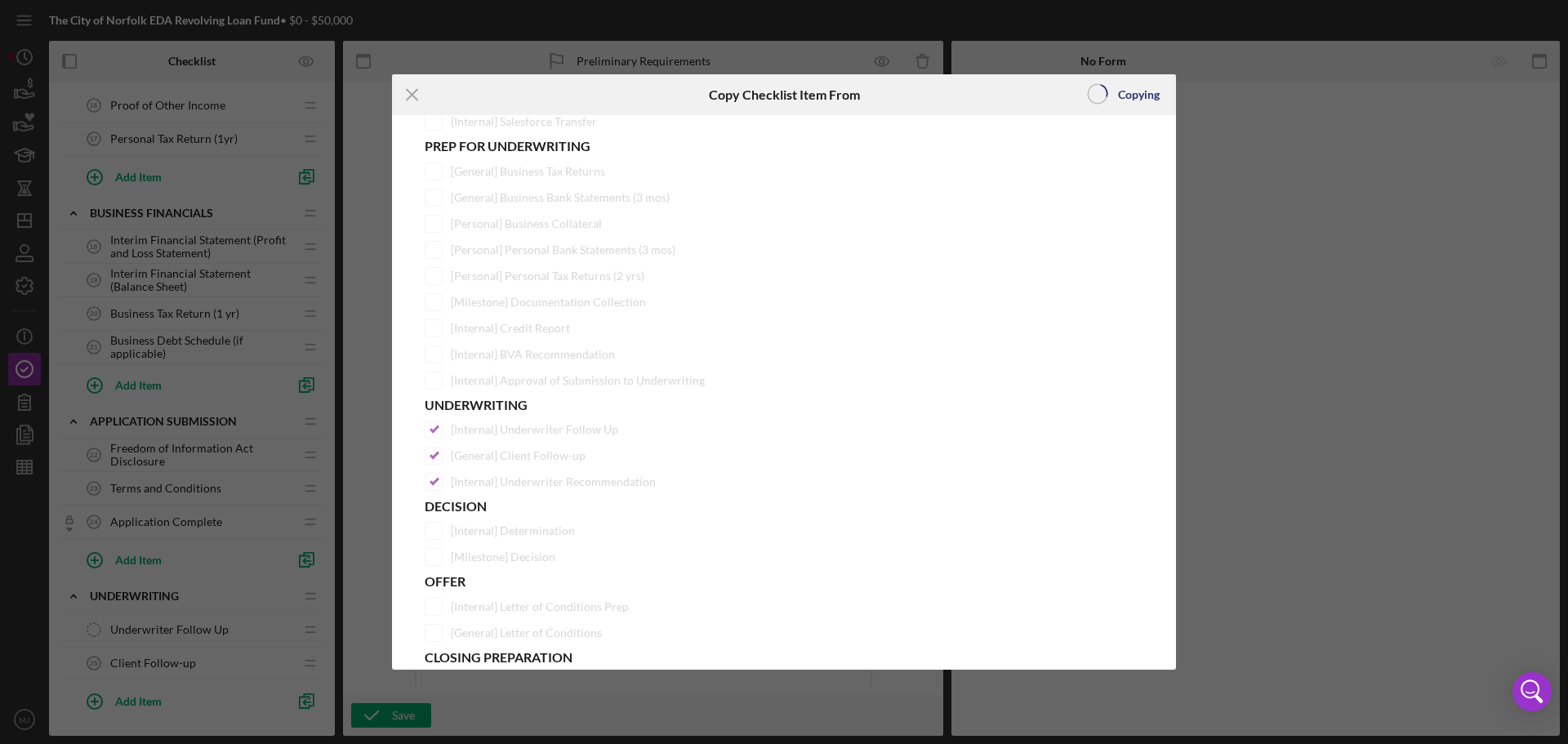
scroll to position [0, 0]
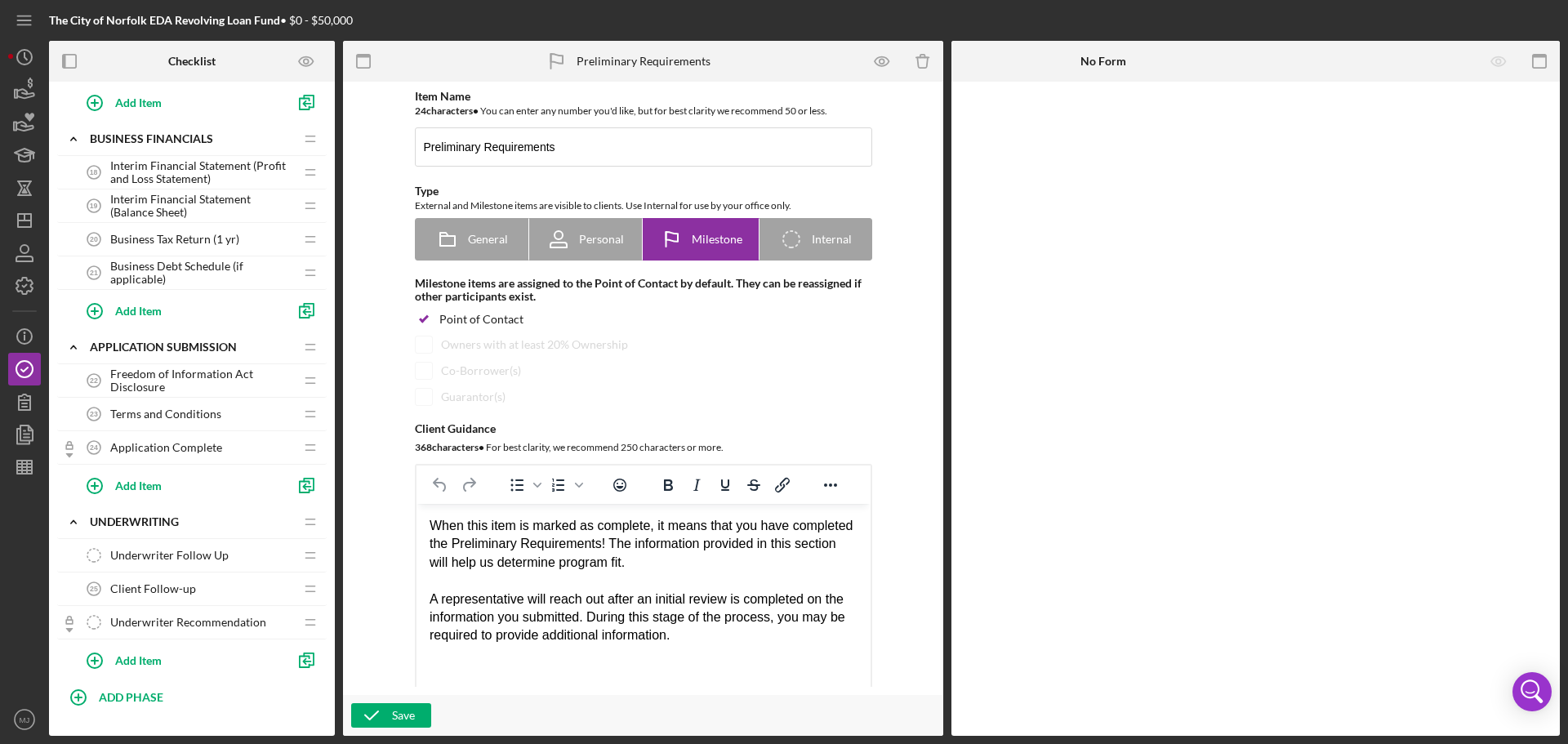
scroll to position [1069, 0]
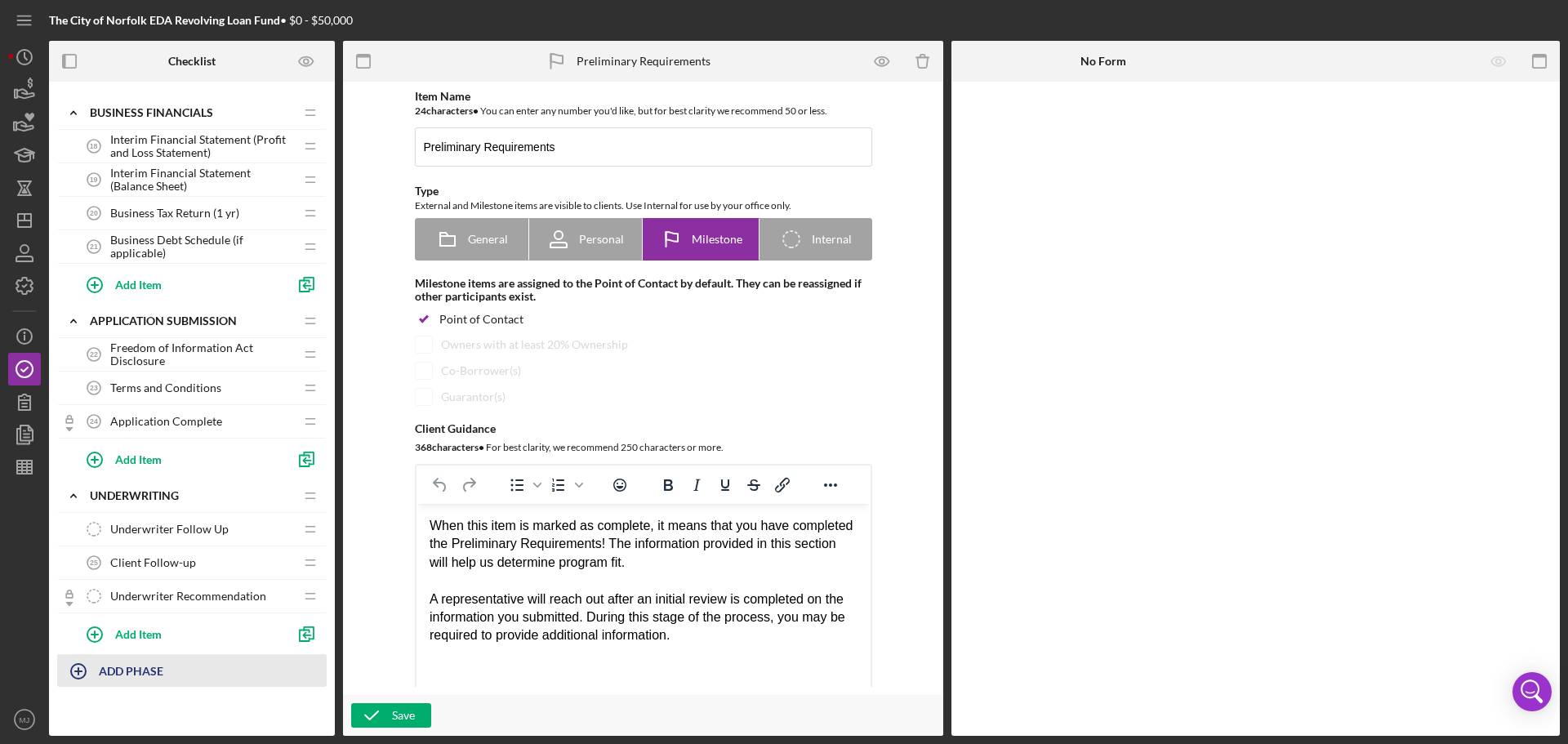
click at [140, 665] on b "ADD PHASE" at bounding box center [131, 671] width 65 height 14
type input "p"
type input "Prep for Underwriting"
click at [73, 725] on div "Add" at bounding box center [76, 715] width 22 height 25
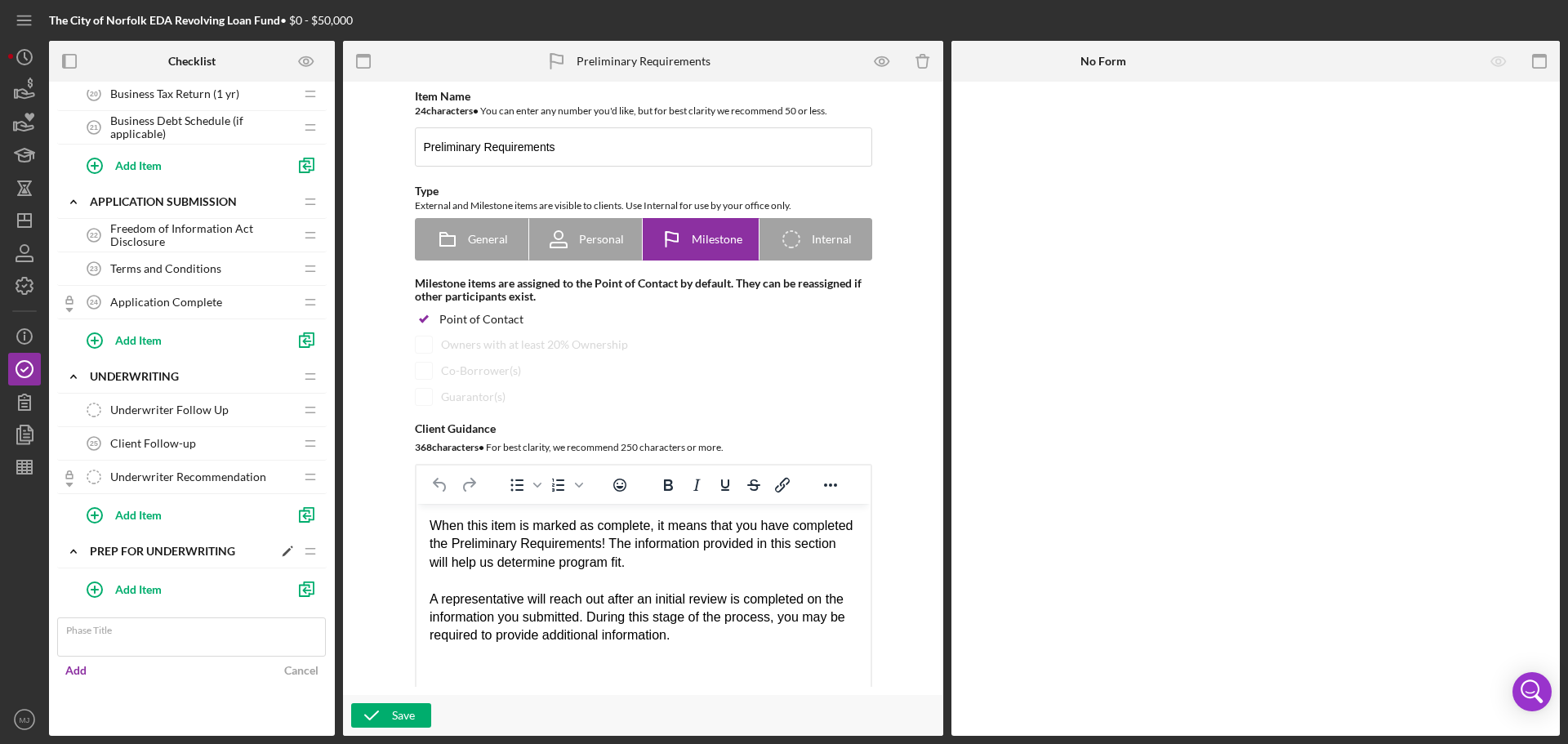
scroll to position [1145, 0]
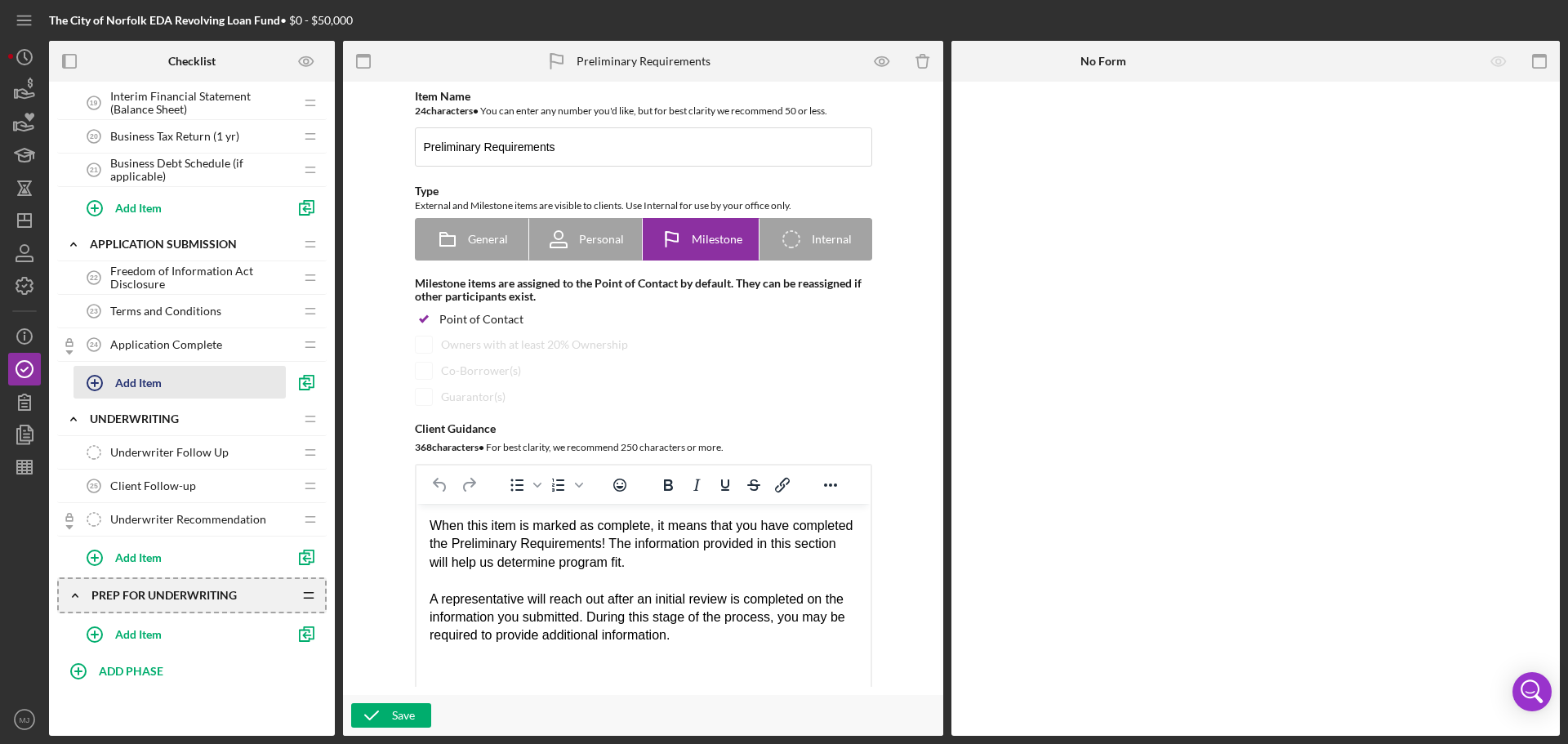
drag, startPoint x: 311, startPoint y: 553, endPoint x: 285, endPoint y: 397, distance: 158.2
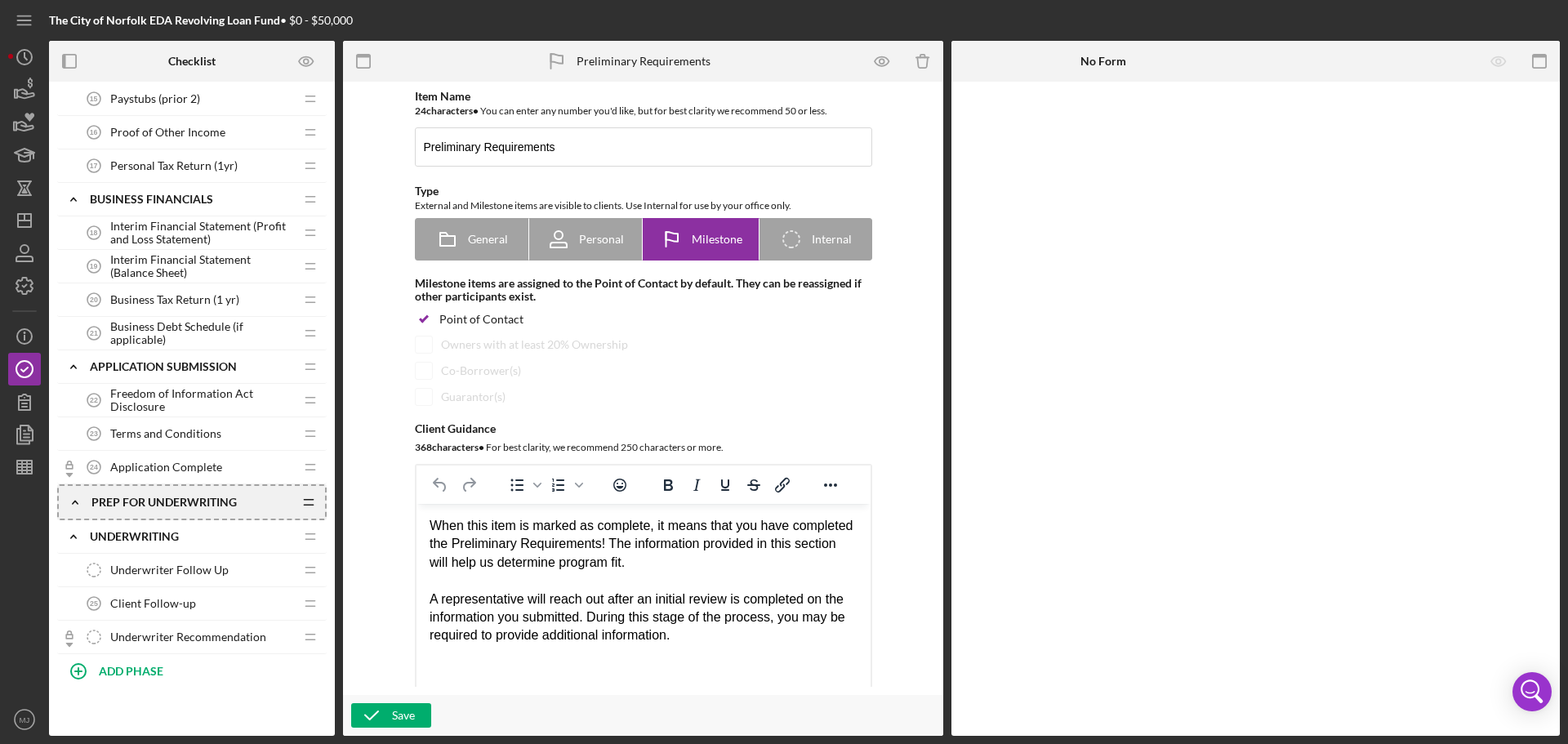
scroll to position [1143, 0]
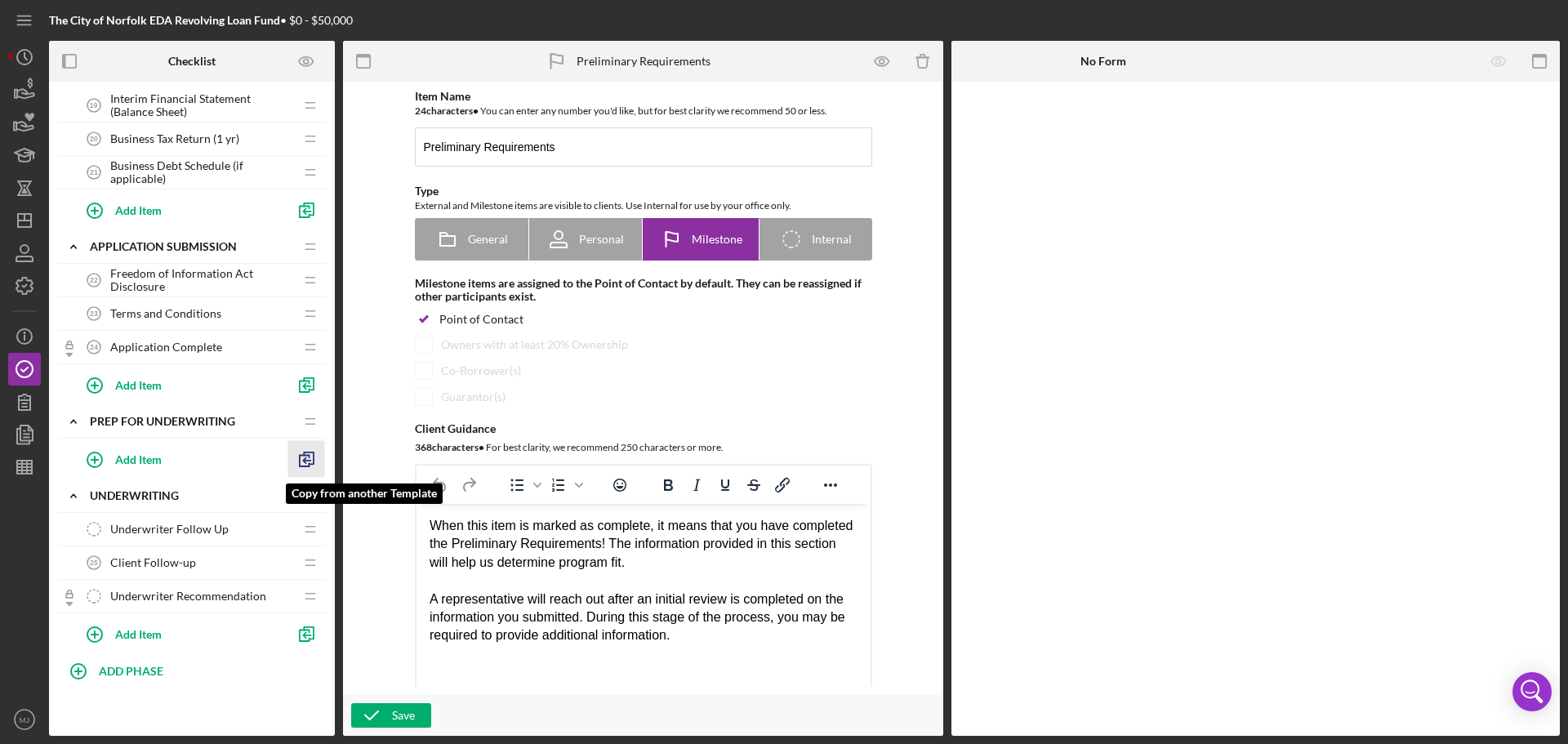
click at [307, 454] on icon "button" at bounding box center [306, 459] width 36 height 36
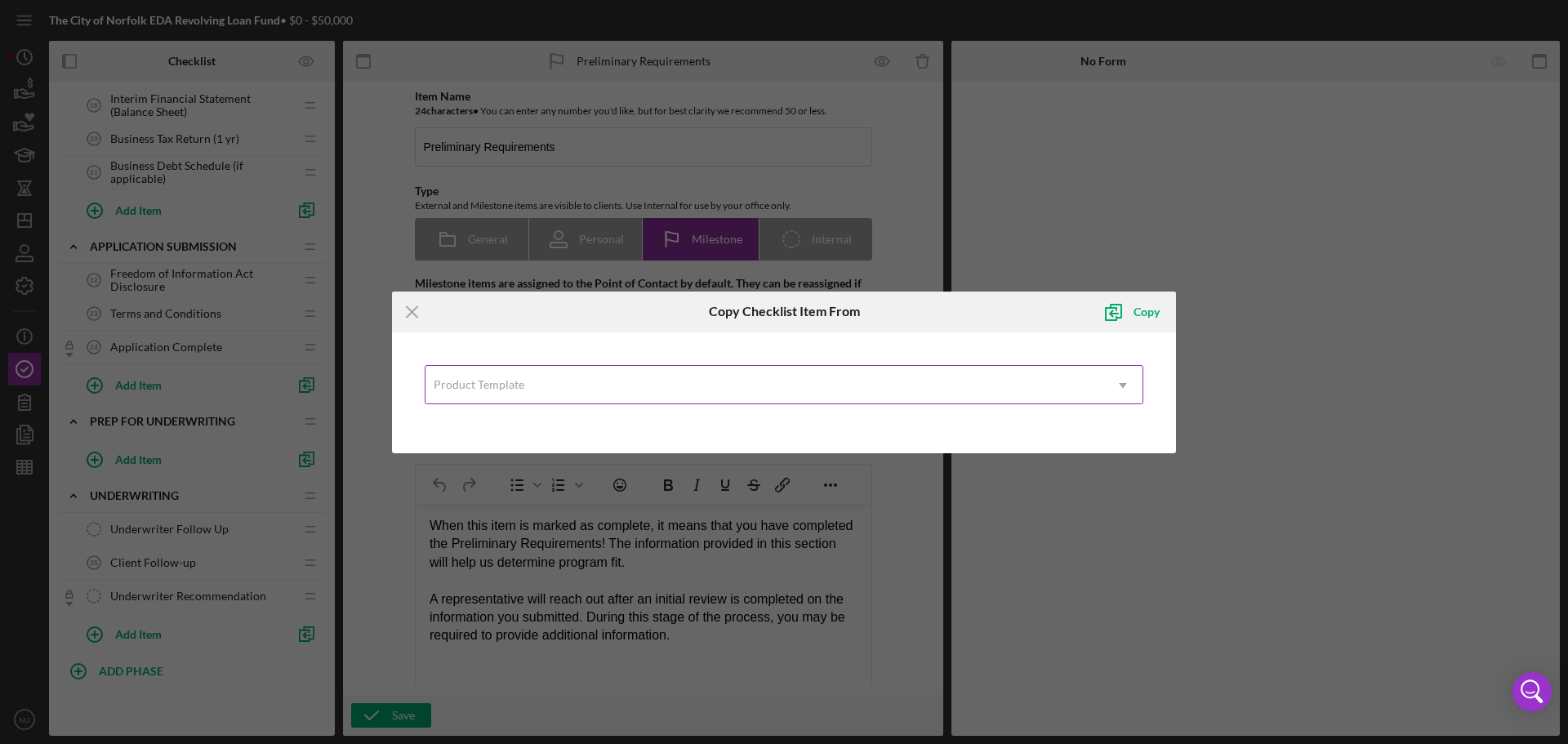
click at [674, 376] on div "Product Template" at bounding box center [764, 385] width 678 height 37
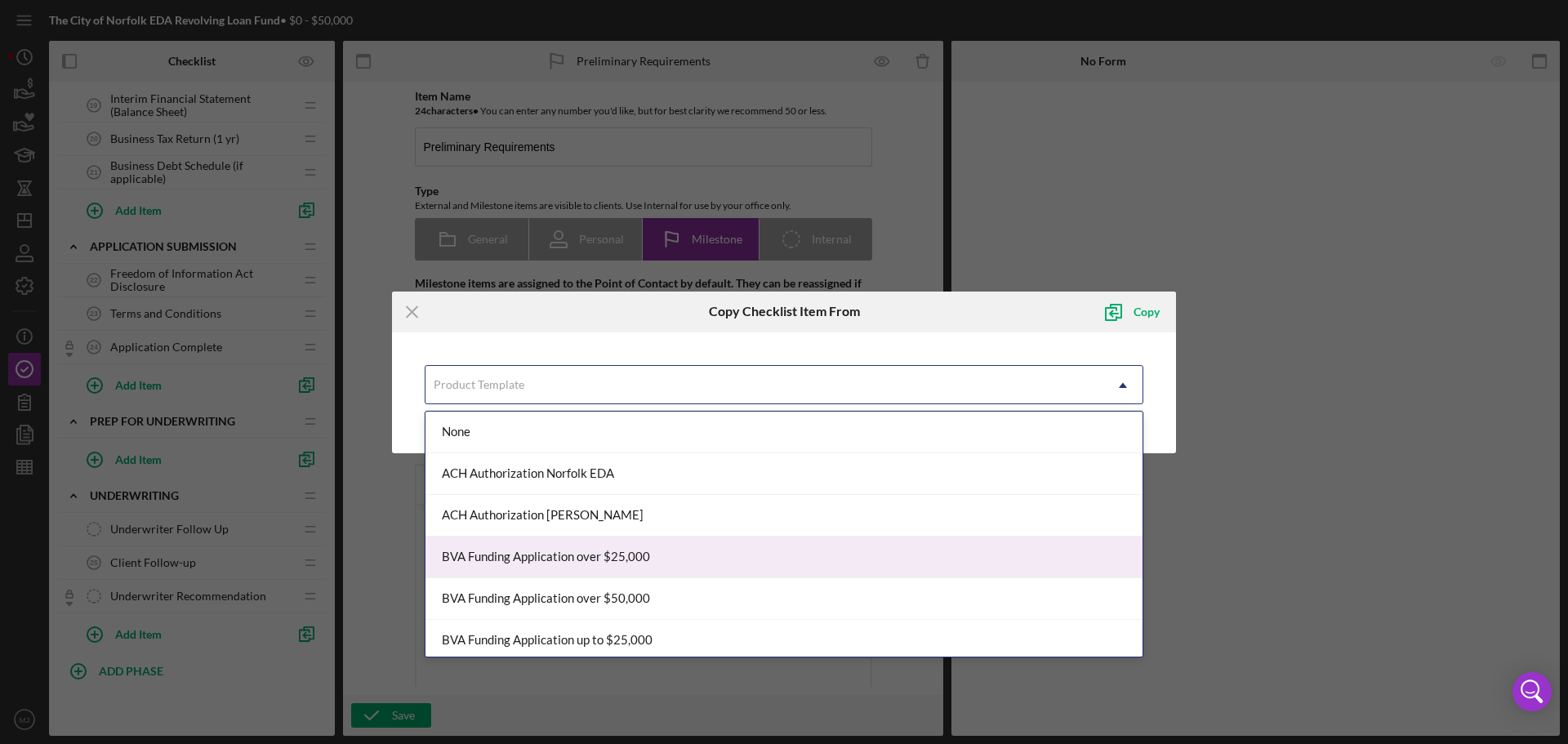
click at [605, 561] on div "BVA Funding Application over $25,000" at bounding box center [784, 558] width 717 height 41
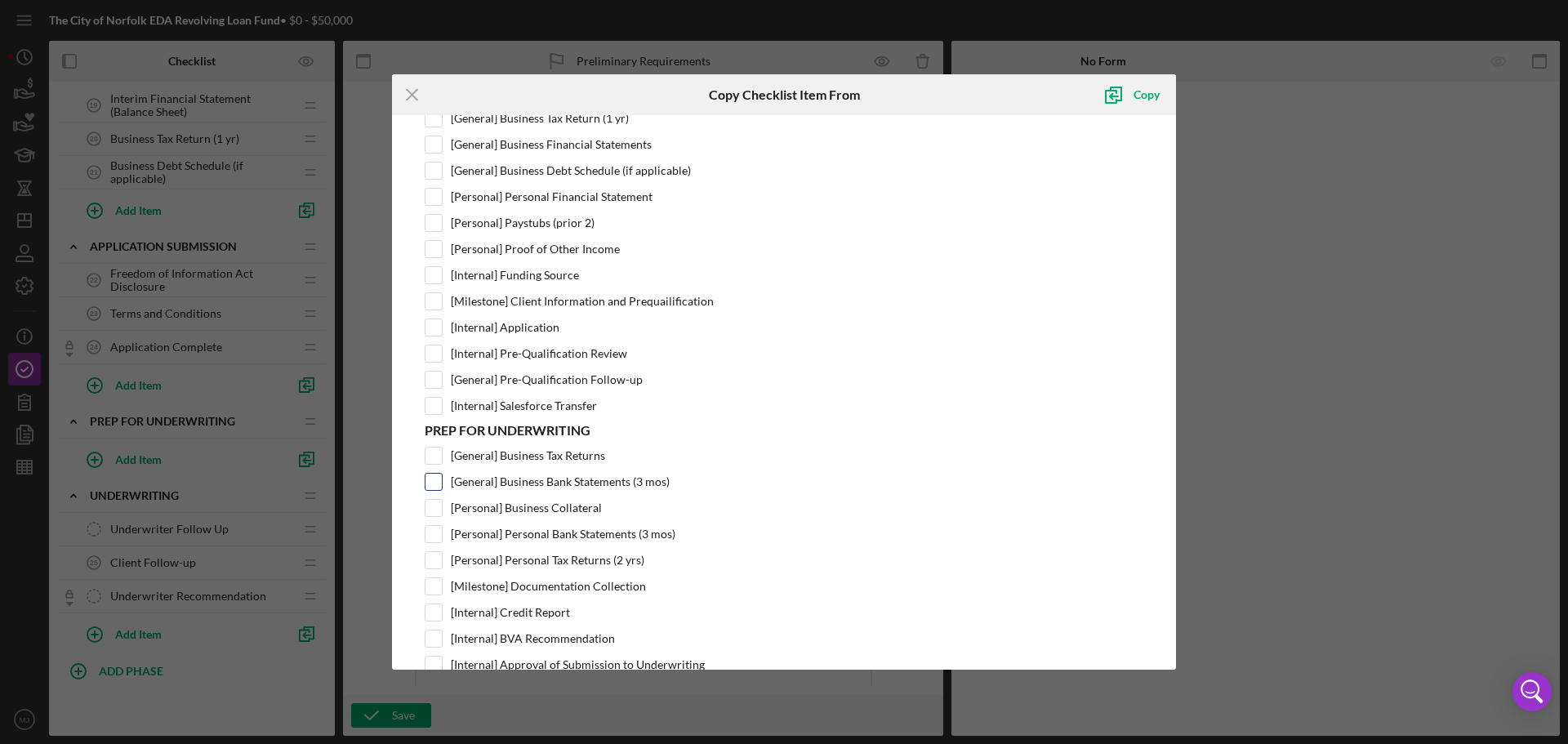
scroll to position [490, 0]
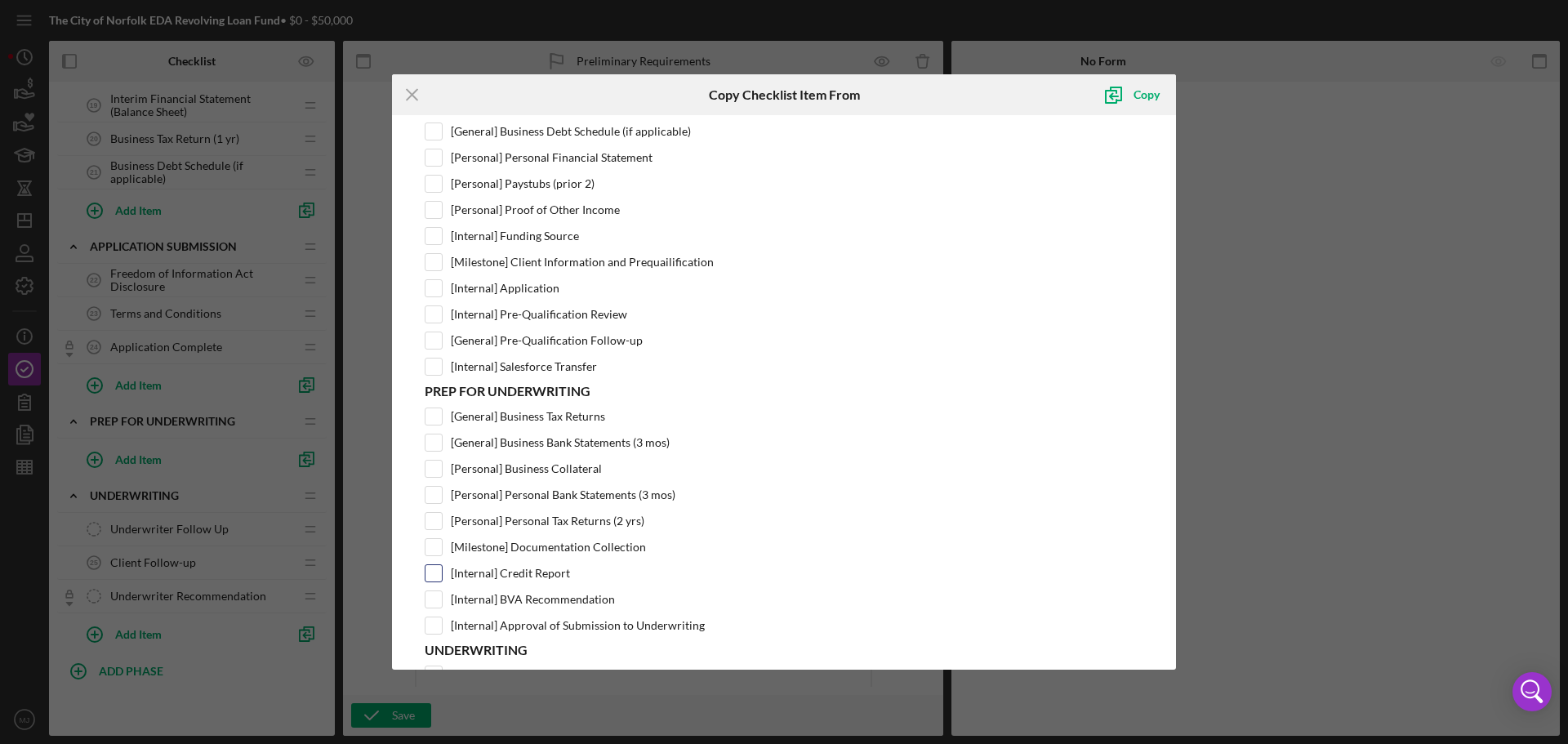
click at [437, 576] on input "[Internal] Credit Report" at bounding box center [433, 574] width 17 height 17
checkbox input "true"
click at [437, 601] on input "[Internal] BVA Recommendation" at bounding box center [433, 599] width 17 height 17
checkbox input "true"
click at [1122, 92] on icon "submit" at bounding box center [1112, 94] width 40 height 40
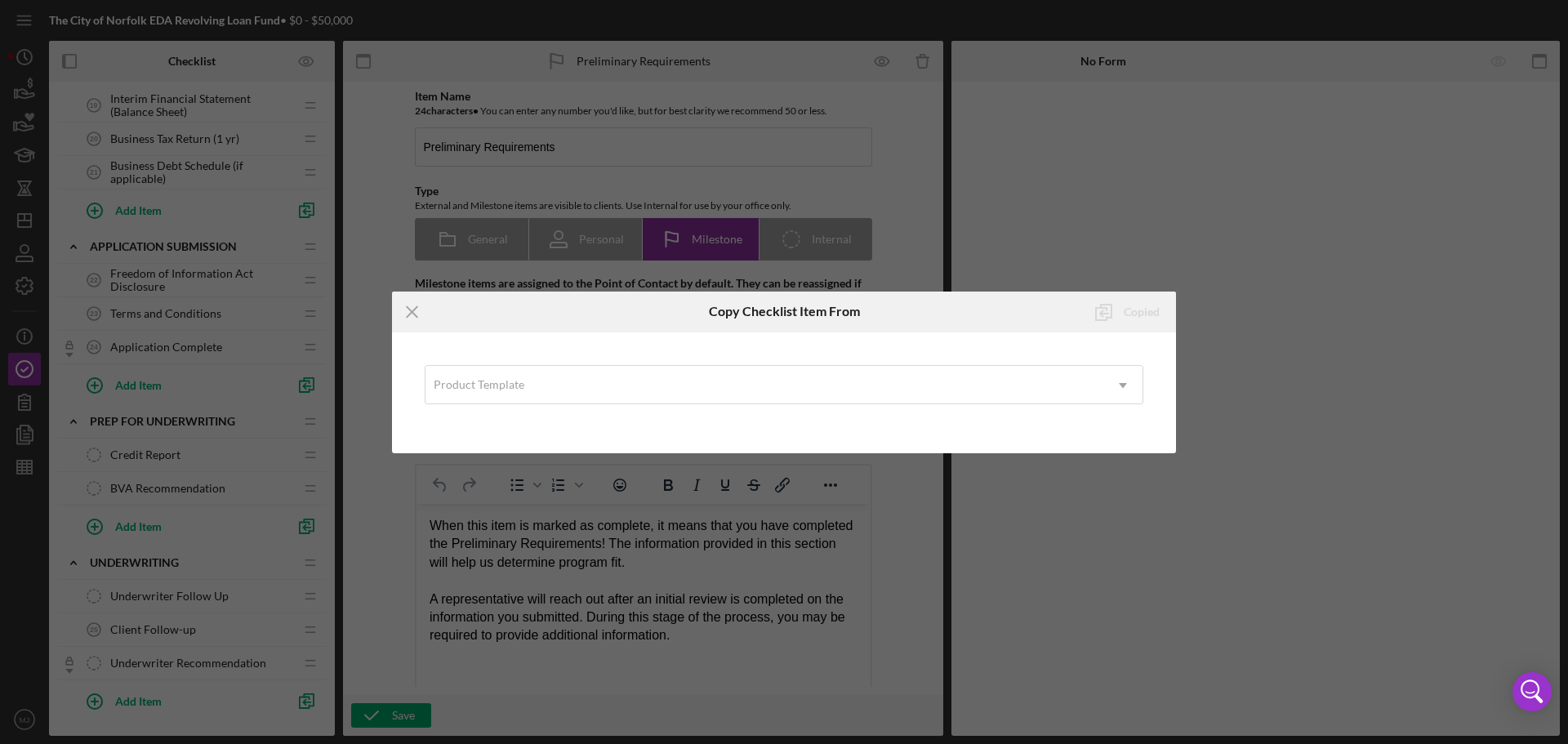
scroll to position [0, 0]
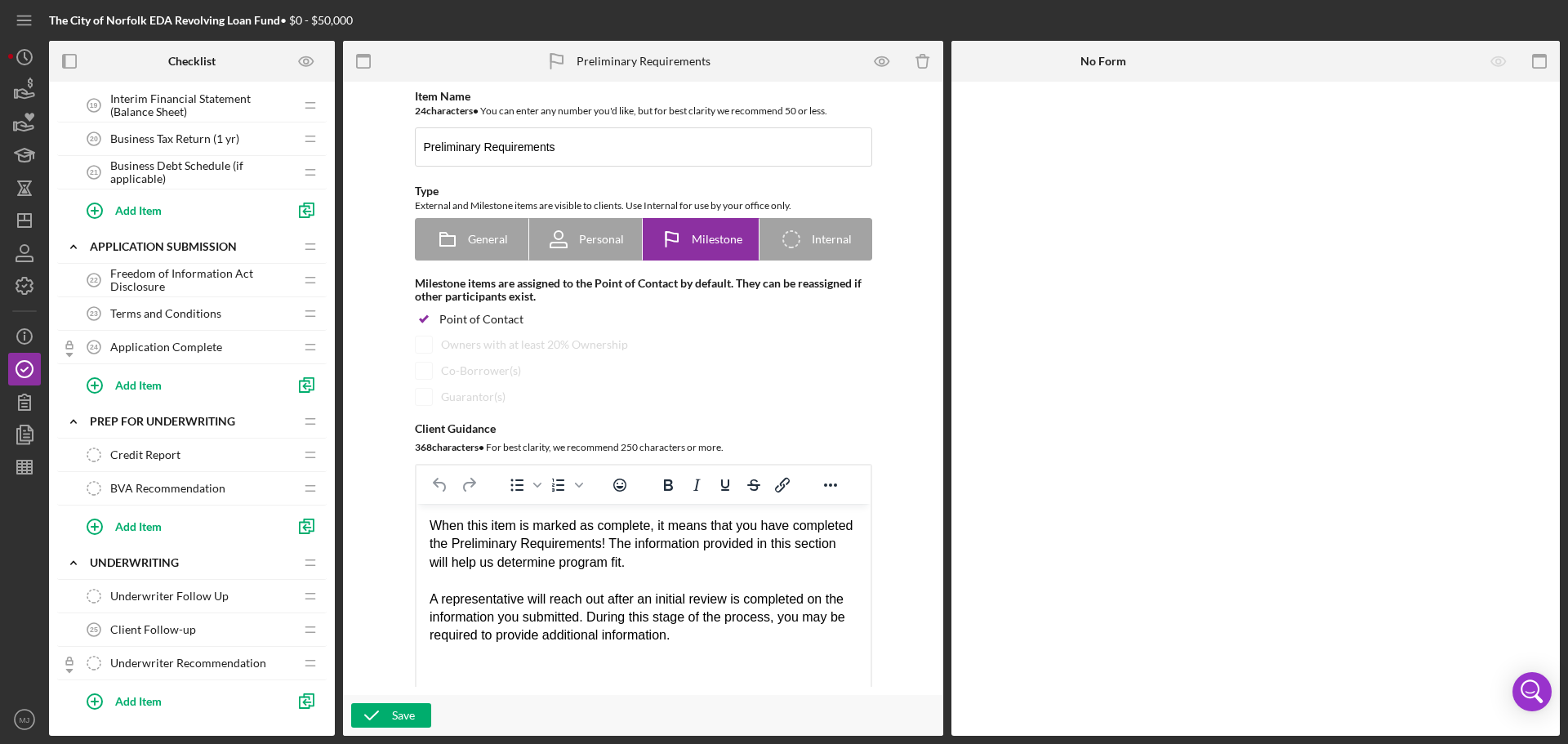
click at [172, 450] on span "Credit Report" at bounding box center [145, 454] width 70 height 13
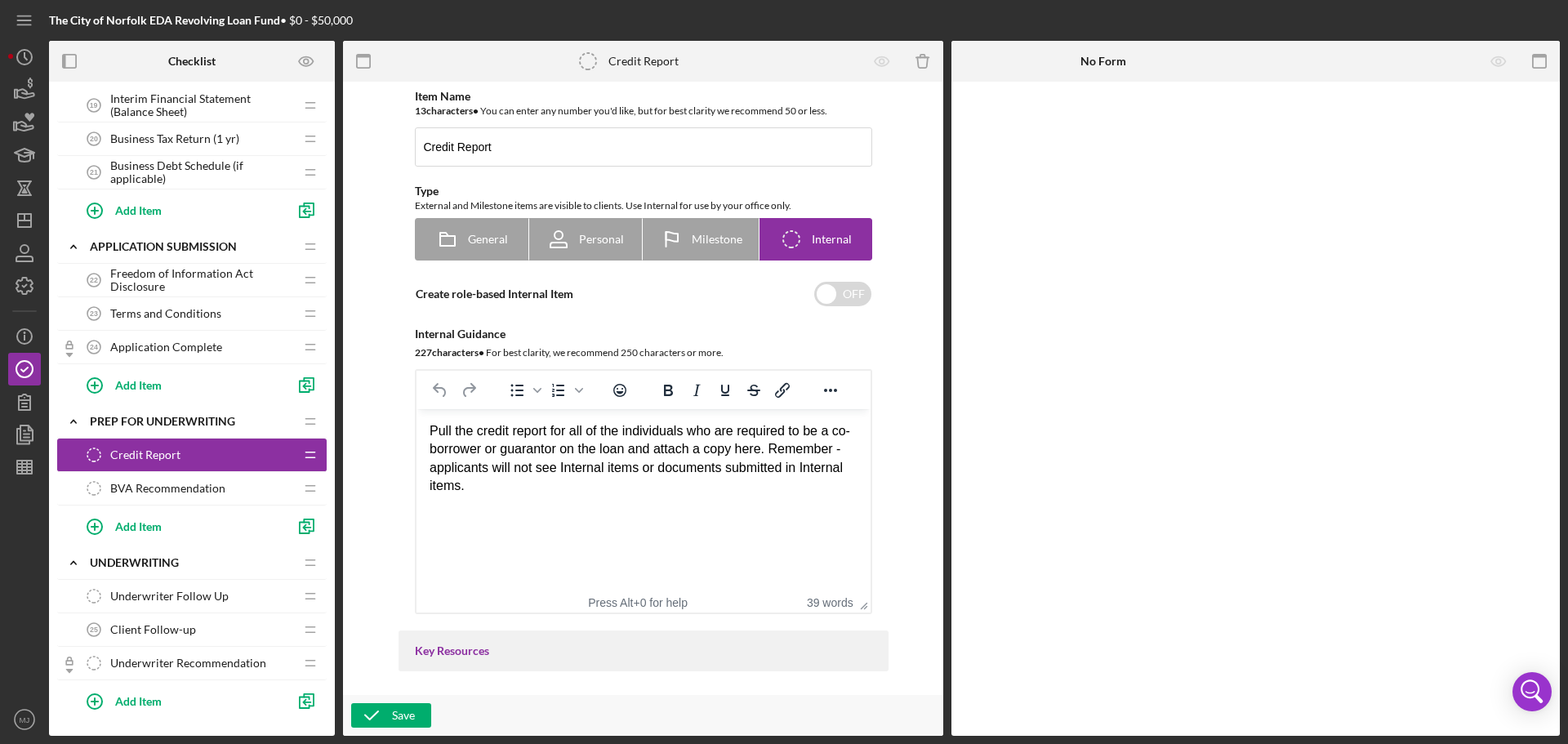
click at [175, 486] on span "BVA Recommendation" at bounding box center [167, 488] width 115 height 13
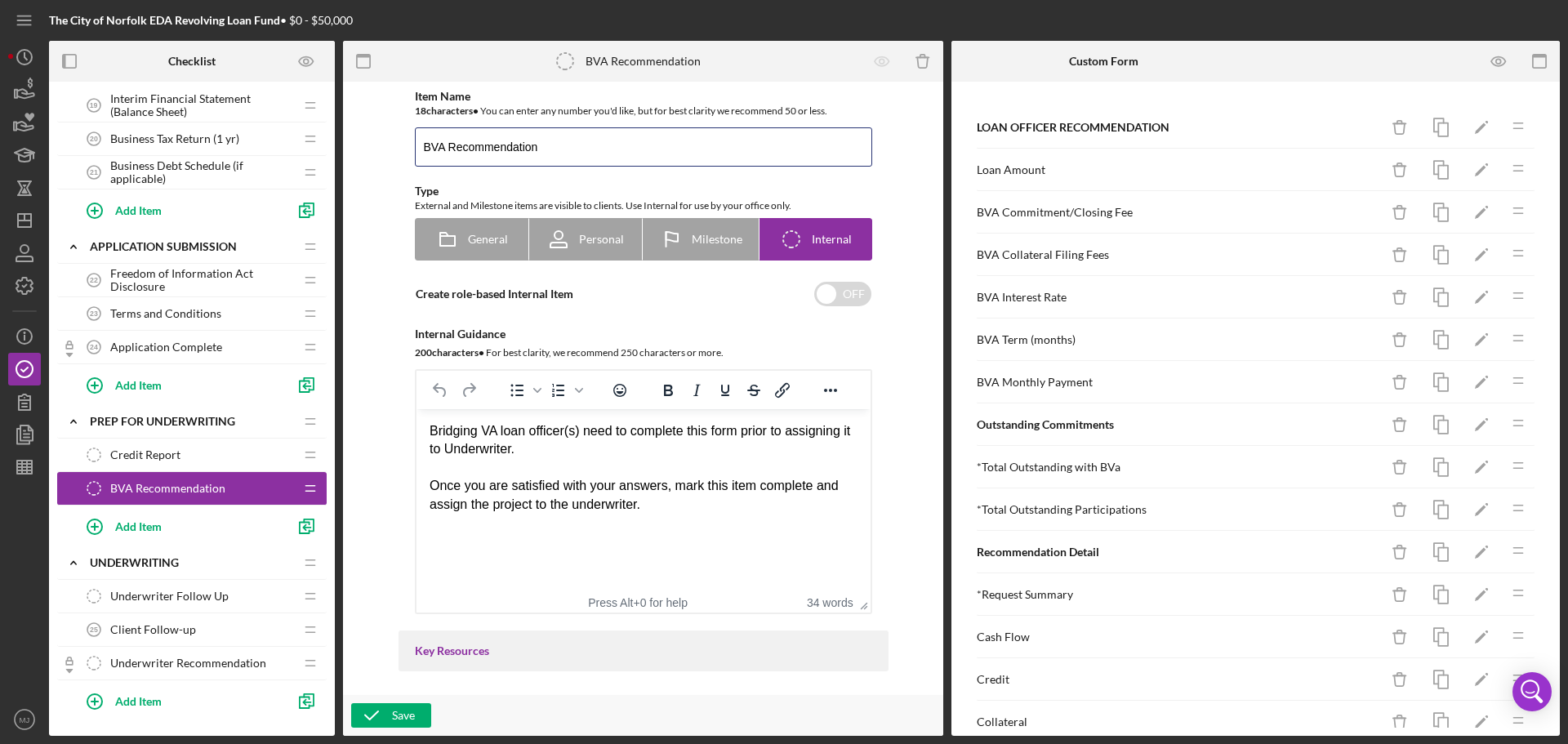
drag, startPoint x: 542, startPoint y: 142, endPoint x: 342, endPoint y: 142, distance: 200.0
click at [342, 142] on div "Checklist Icon/Expander Internal Icon/Edit Icon/Drag Application ID - Salesforc…" at bounding box center [805, 388] width 1511 height 696
type input "U"
type input "R"
type input "BVA Recommendation"
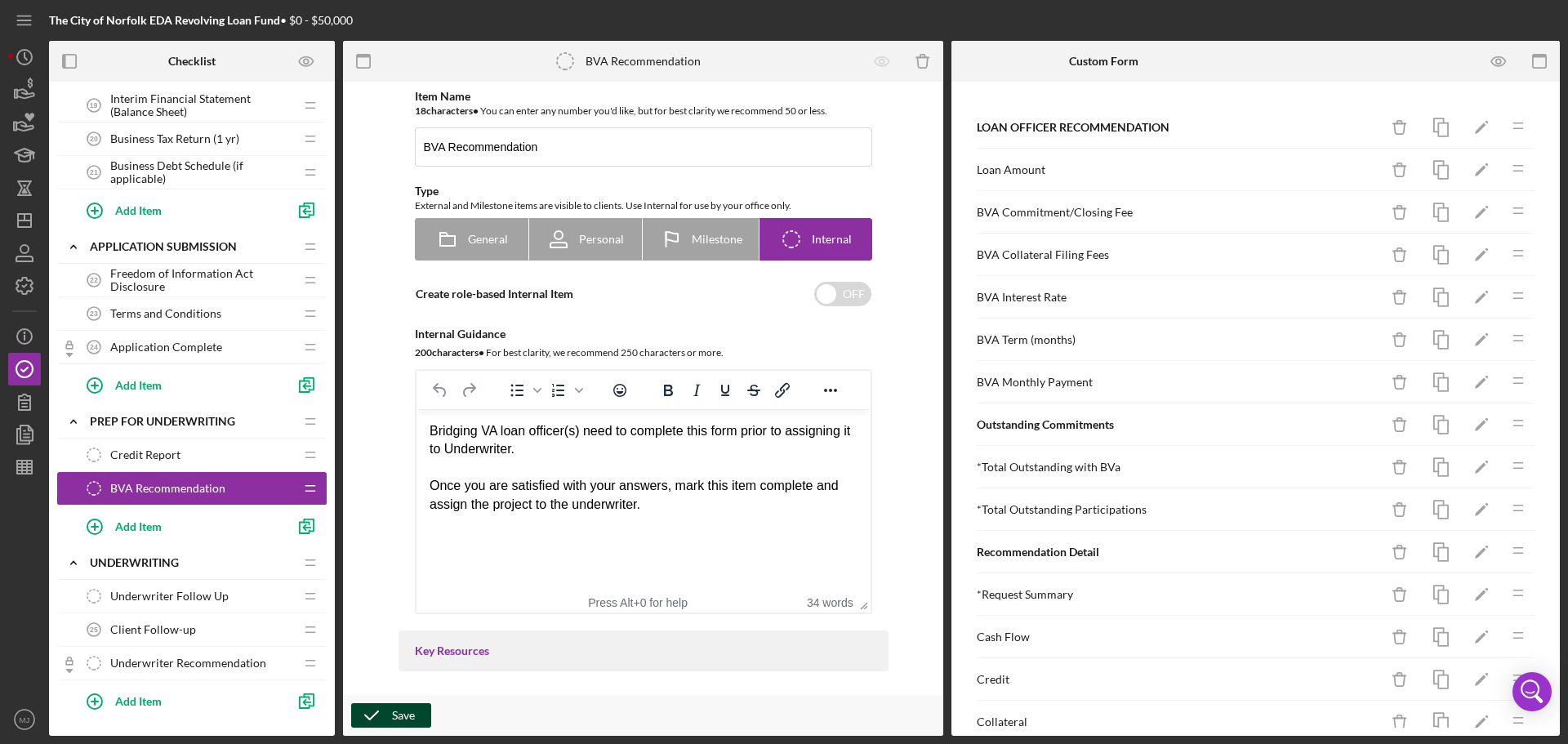
click at [393, 708] on div "Save" at bounding box center [403, 715] width 23 height 25
click at [1503, 56] on icon "button" at bounding box center [1498, 61] width 36 height 36
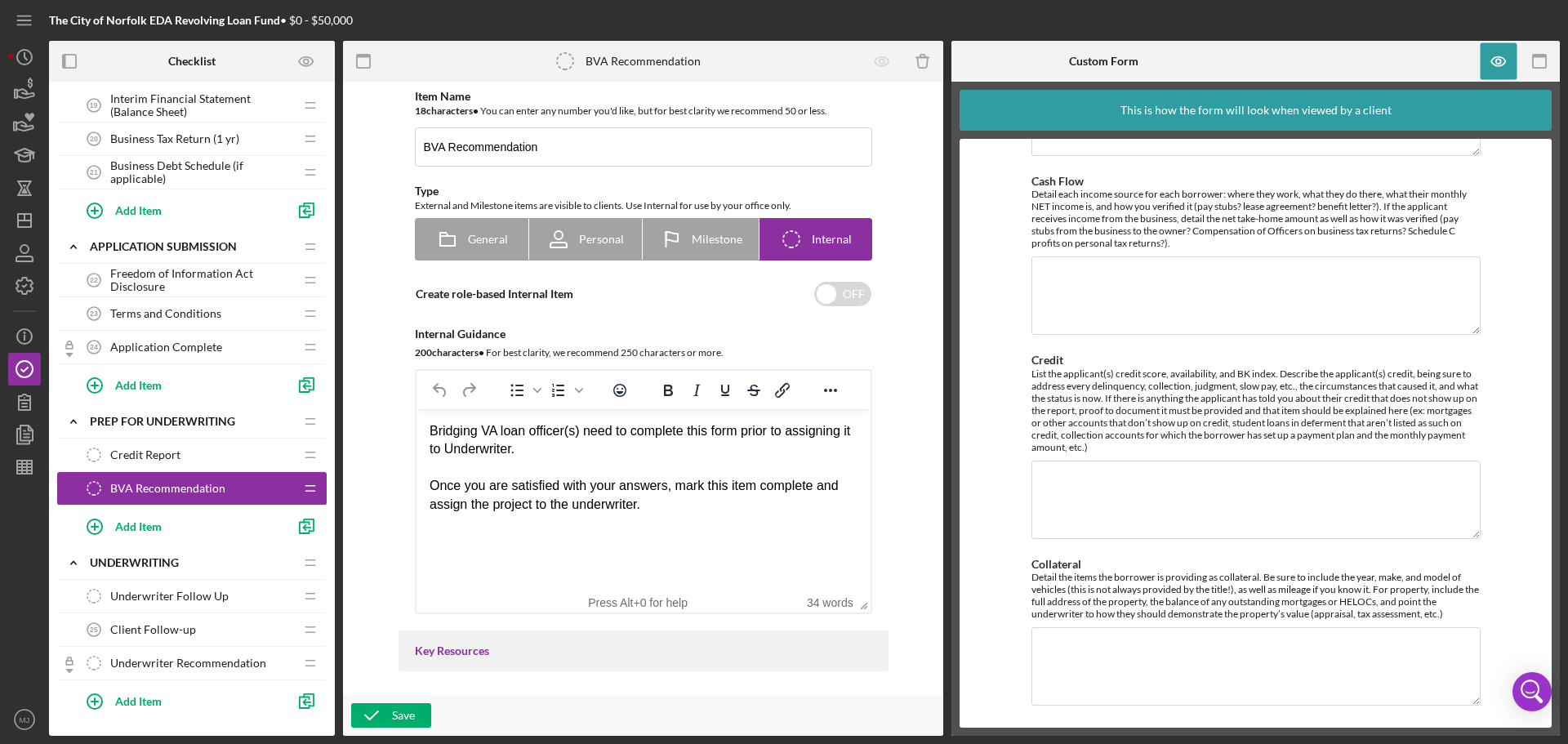
scroll to position [937, 0]
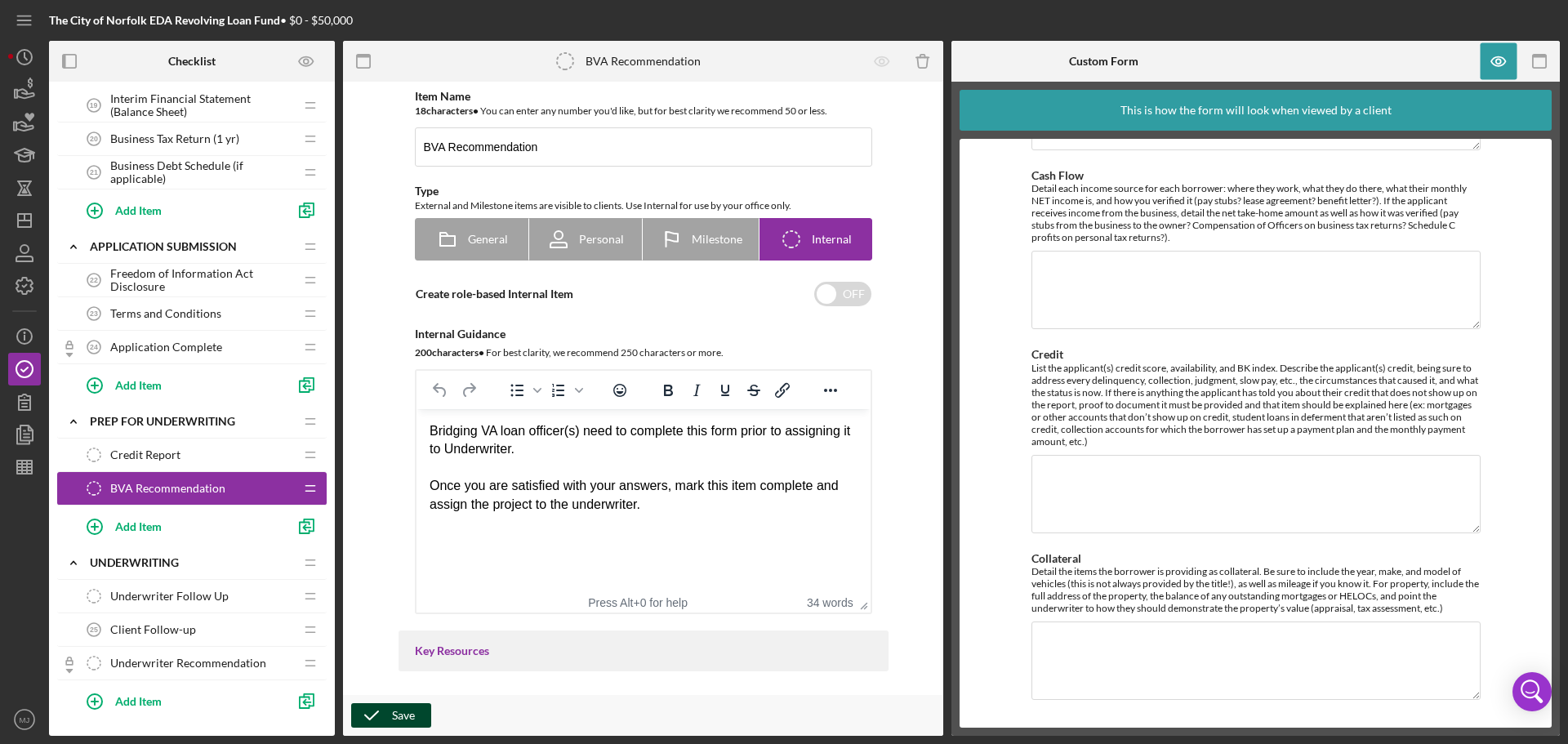
click at [374, 711] on icon "button" at bounding box center [371, 715] width 40 height 40
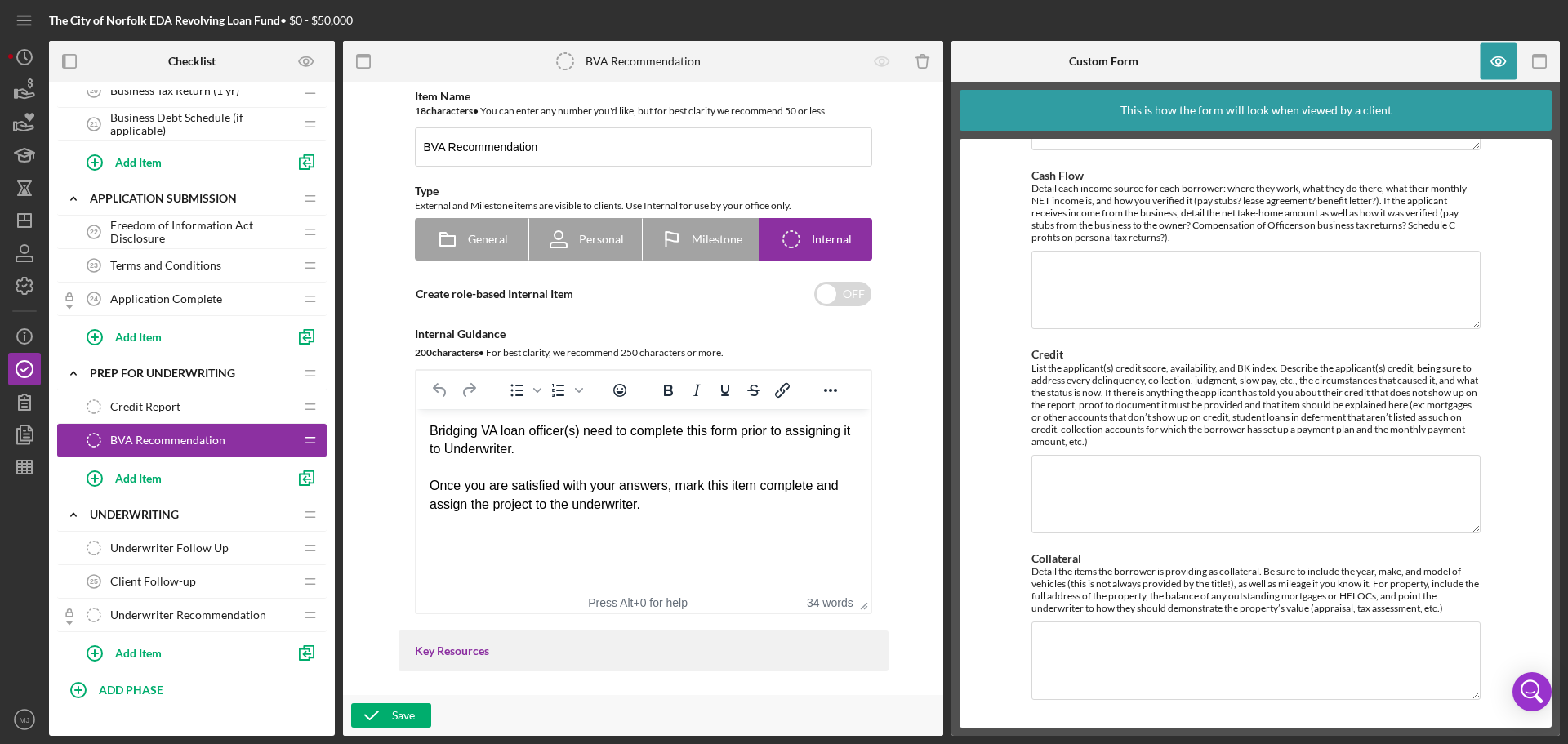
scroll to position [1210, 0]
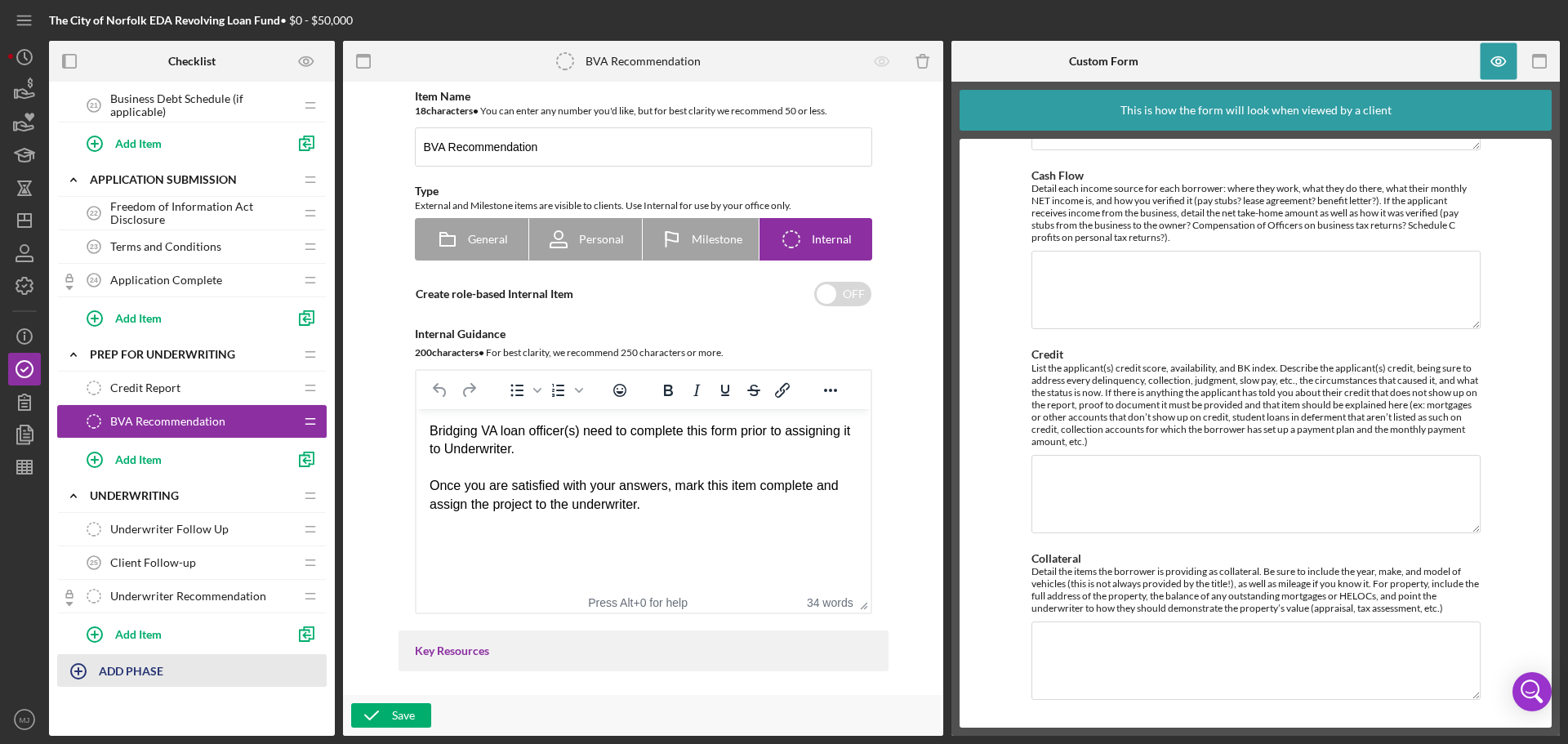
click at [108, 674] on b "ADD PHASE" at bounding box center [131, 671] width 65 height 14
type input "Decision"
click at [78, 719] on div "Add" at bounding box center [76, 715] width 22 height 25
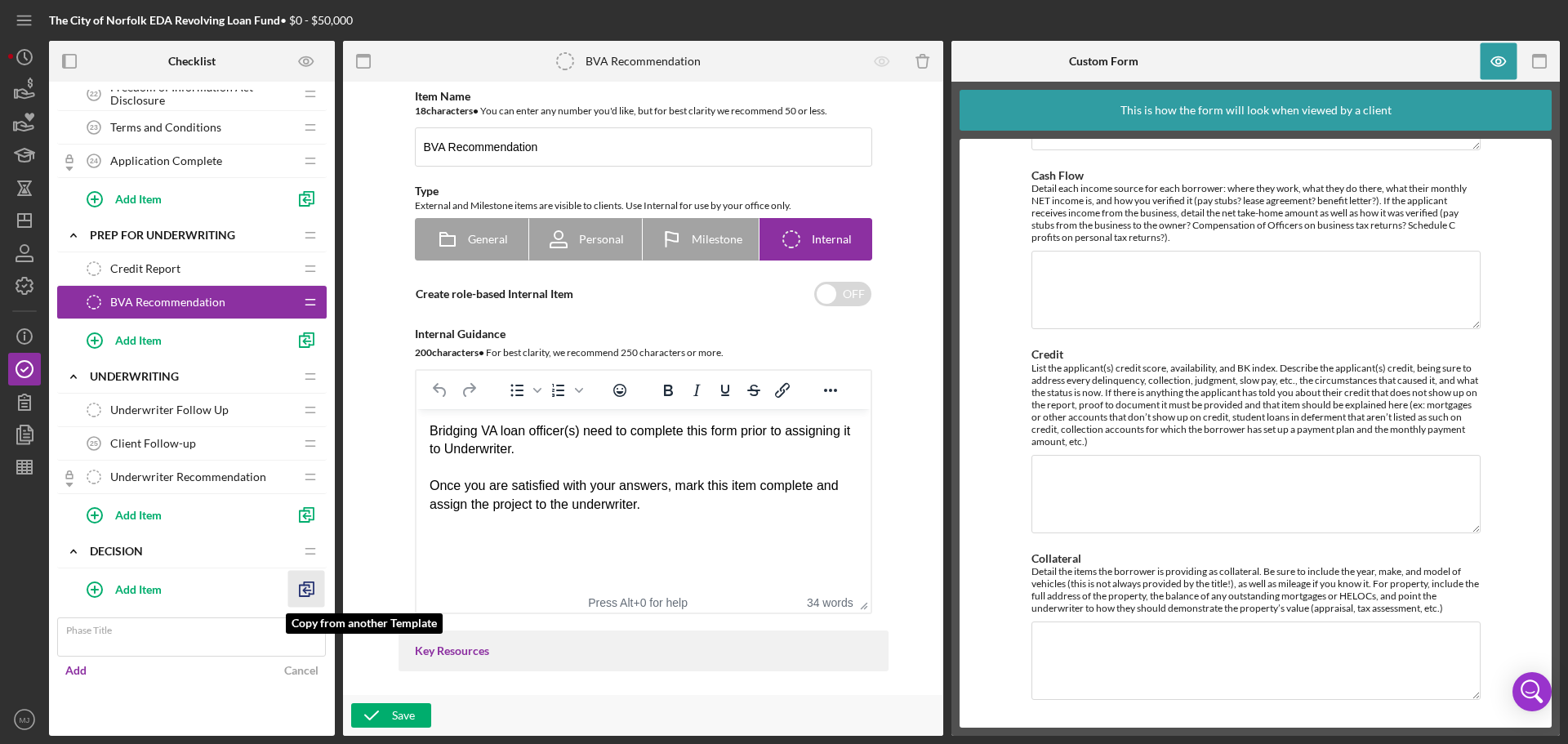
click at [302, 585] on div "Icon/Expander Decision Icon/Edit Icon/Drag Add Item Copy from another Template" at bounding box center [192, 572] width 270 height 74
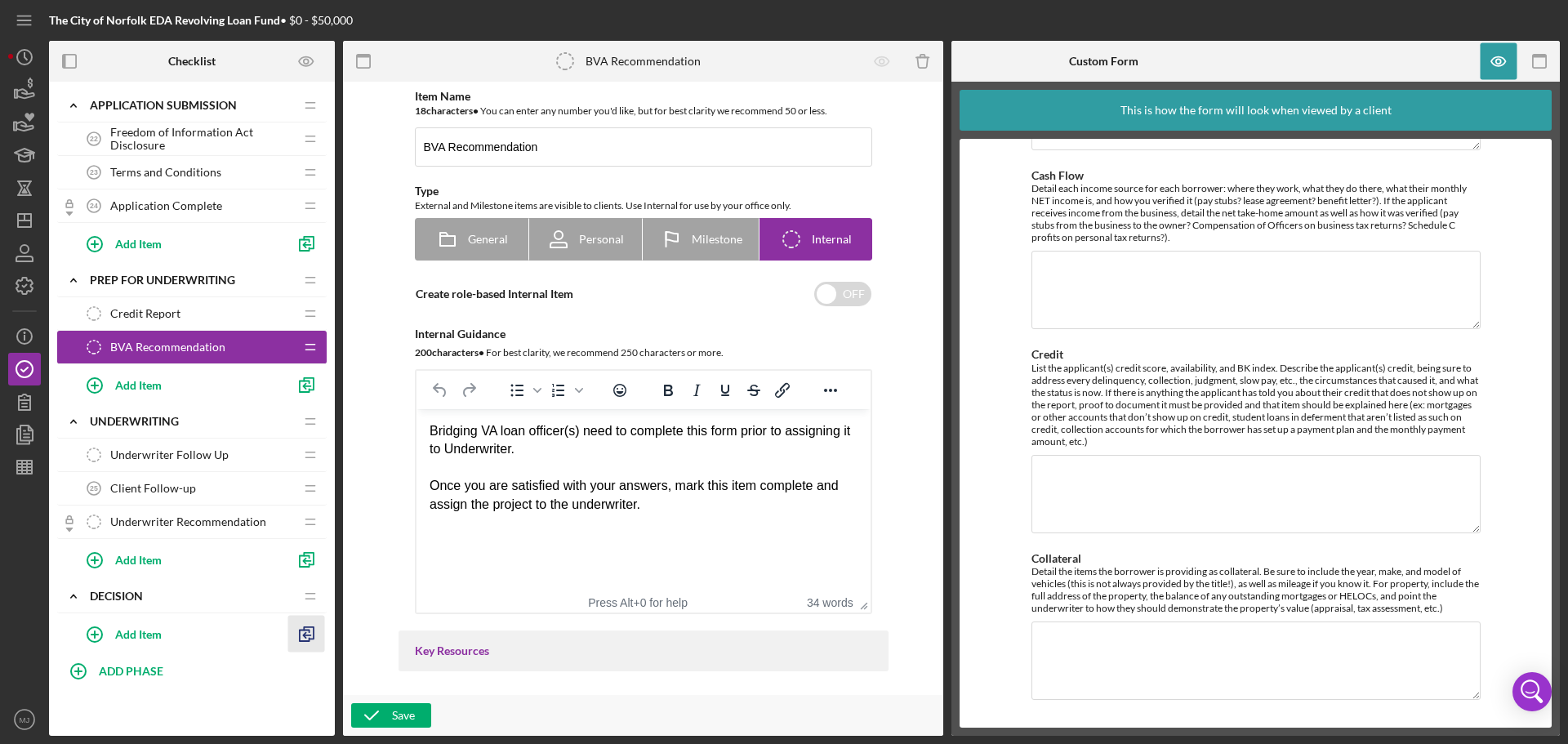
scroll to position [1284, 0]
click at [312, 632] on icon "button" at bounding box center [306, 634] width 36 height 36
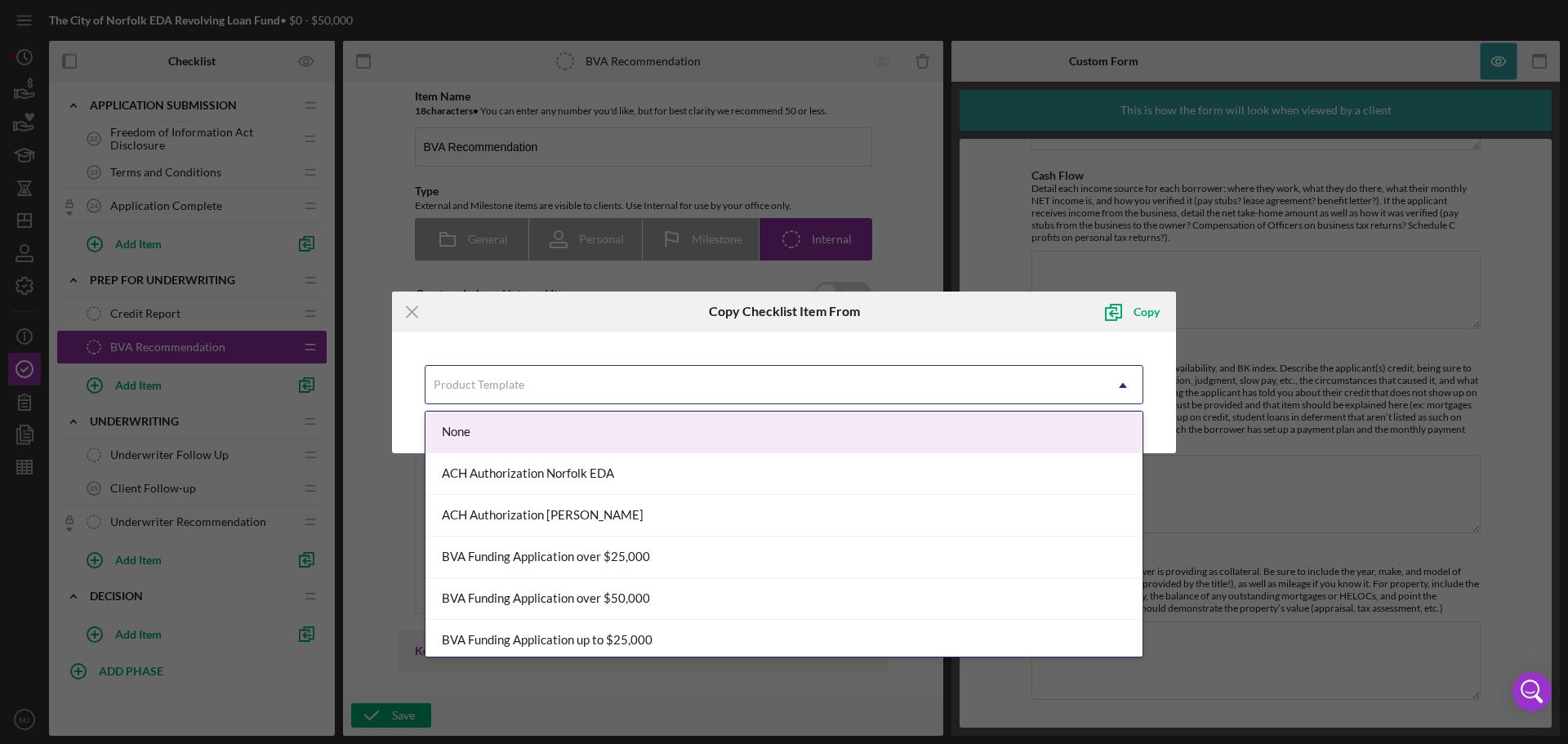
click at [682, 384] on div "Product Template" at bounding box center [764, 385] width 678 height 37
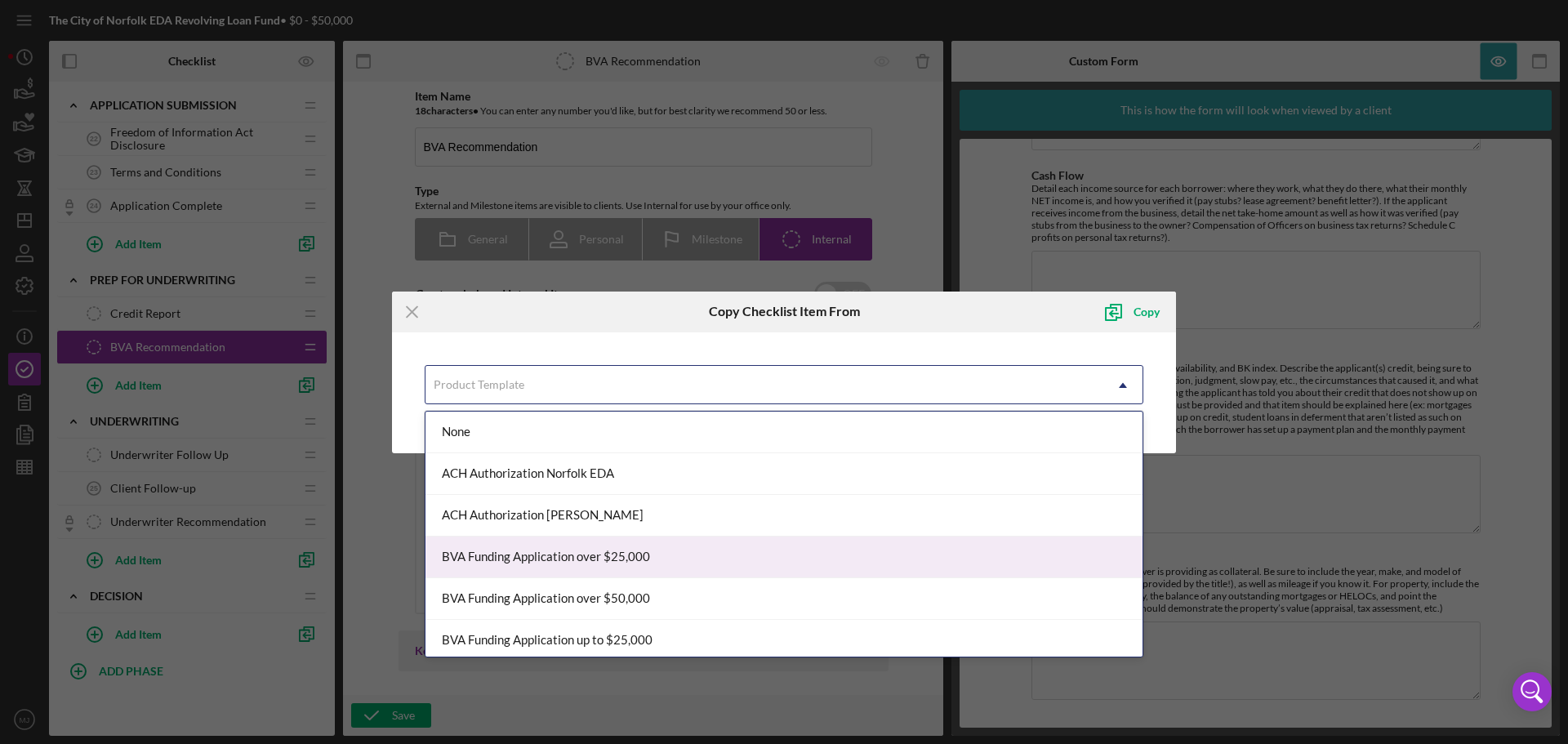
click at [557, 558] on div "BVA Funding Application over $25,000" at bounding box center [784, 558] width 717 height 41
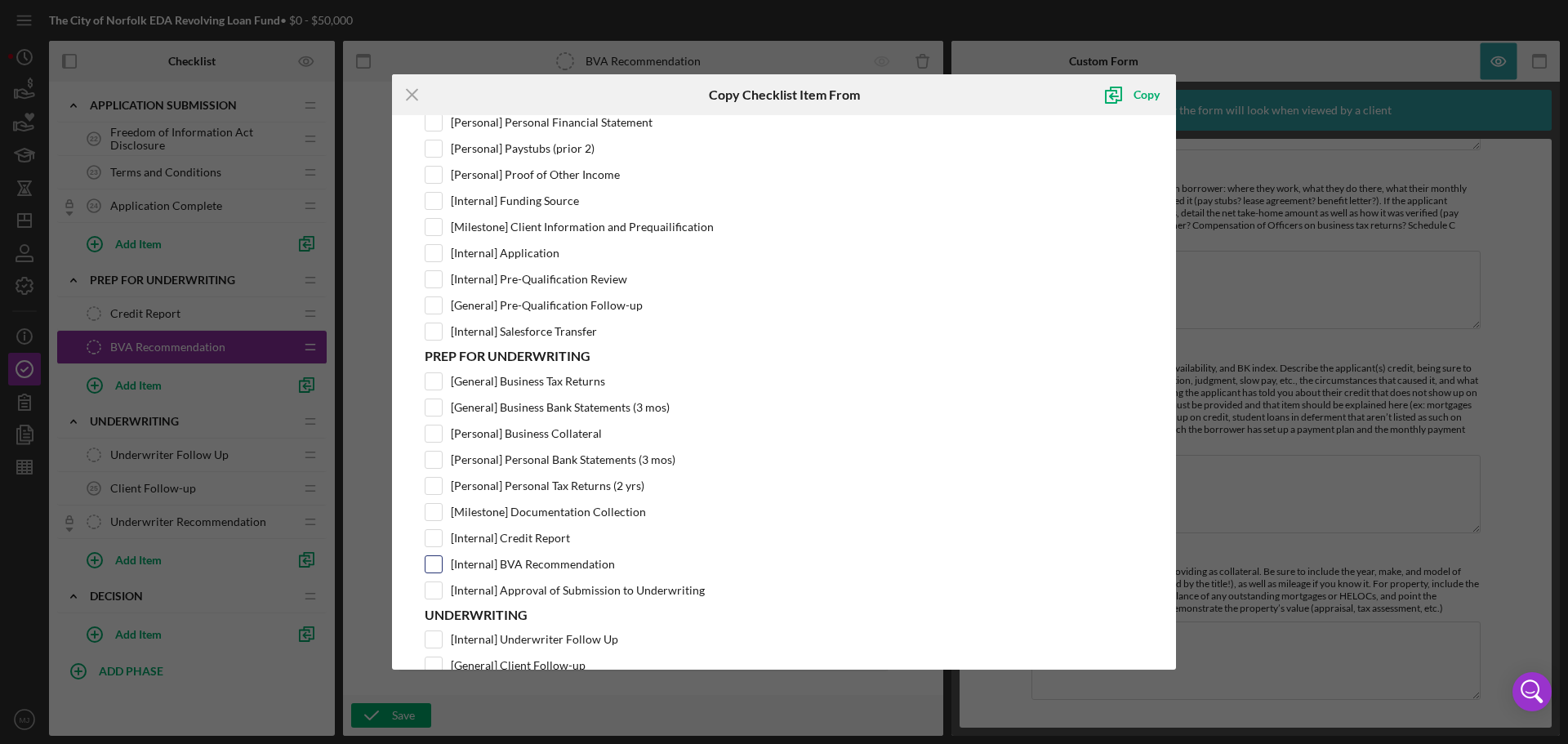
scroll to position [735, 0]
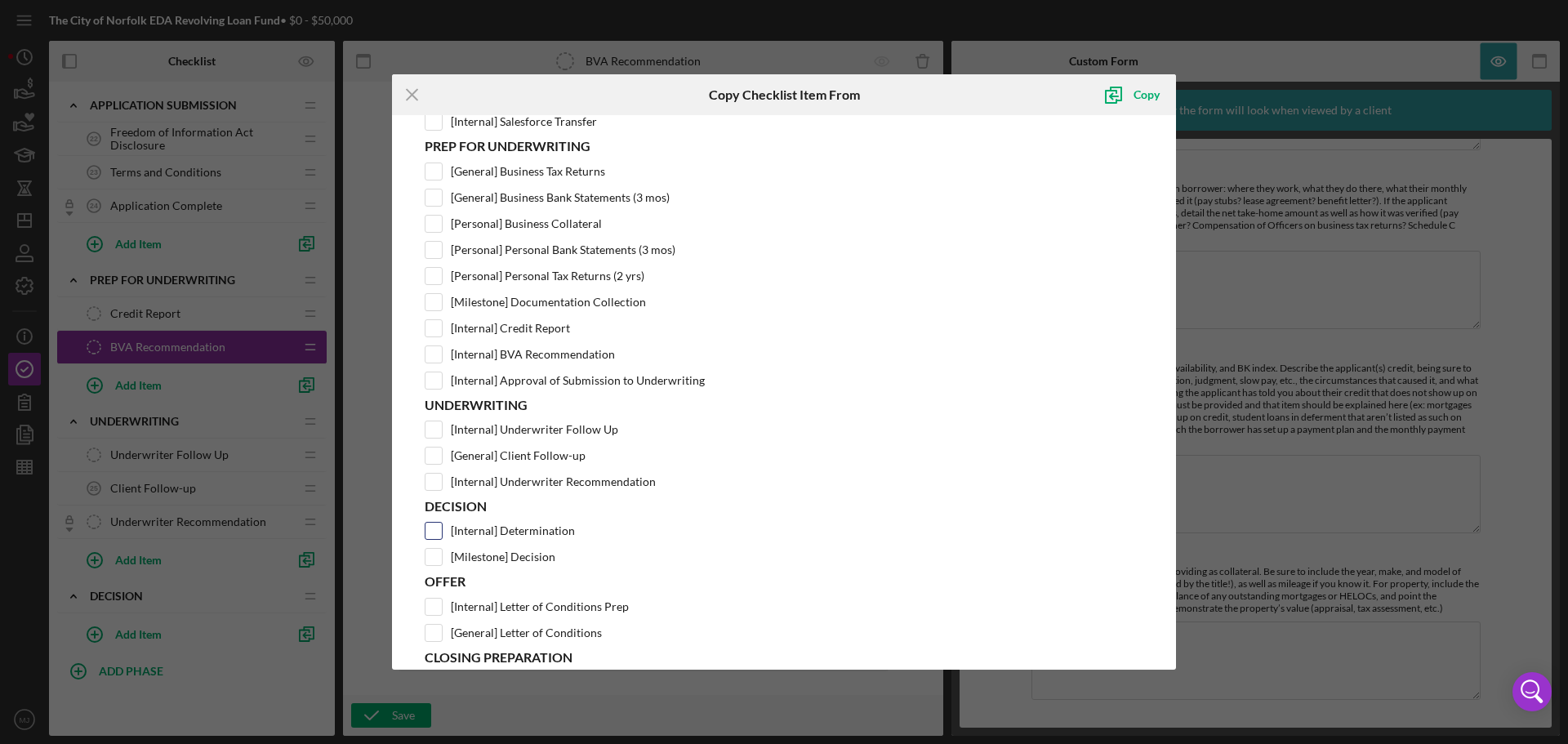
click at [438, 526] on input "[Internal] Determination" at bounding box center [433, 531] width 17 height 17
checkbox input "true"
click at [427, 554] on input "[Milestone] Decision" at bounding box center [433, 557] width 17 height 17
checkbox input "true"
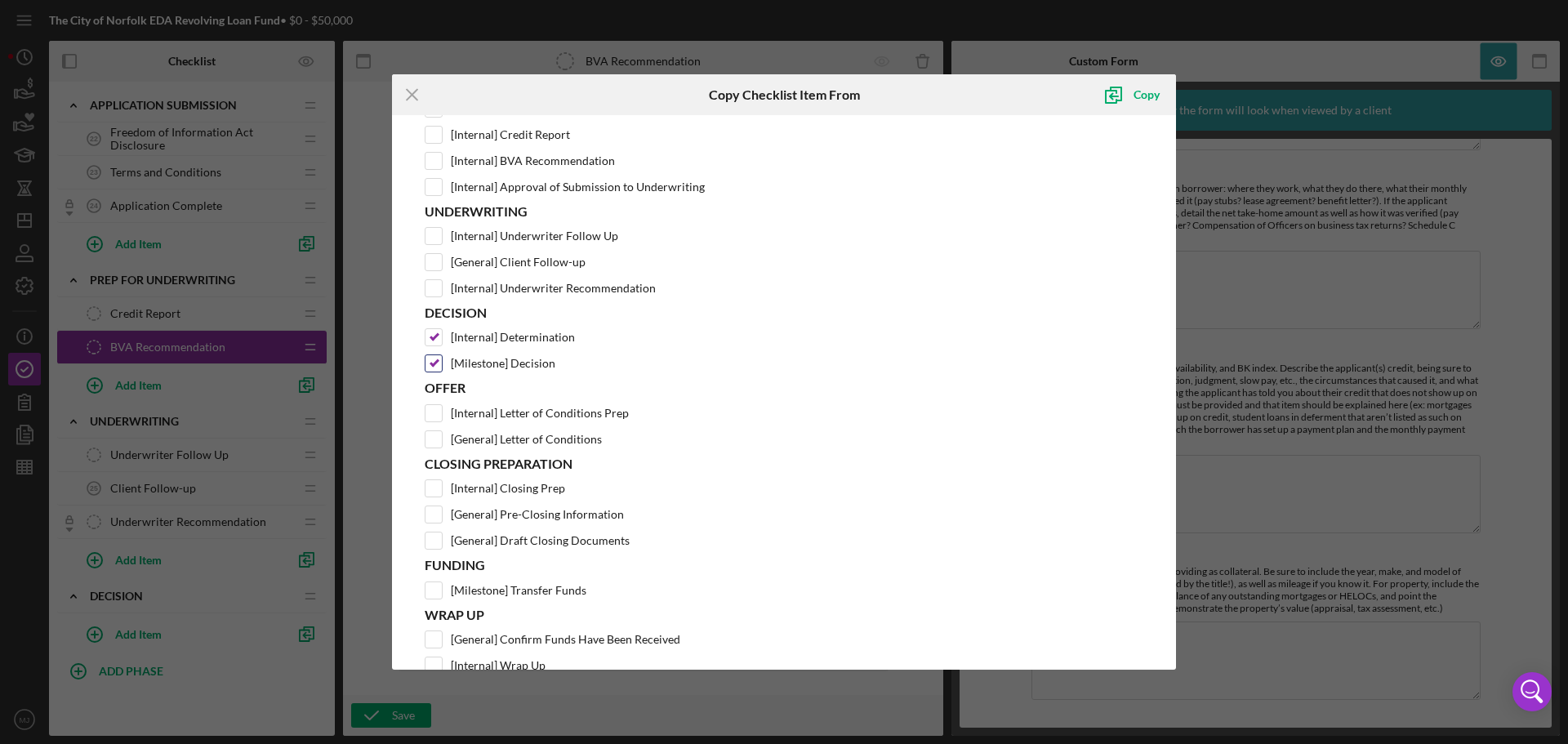
scroll to position [975, 0]
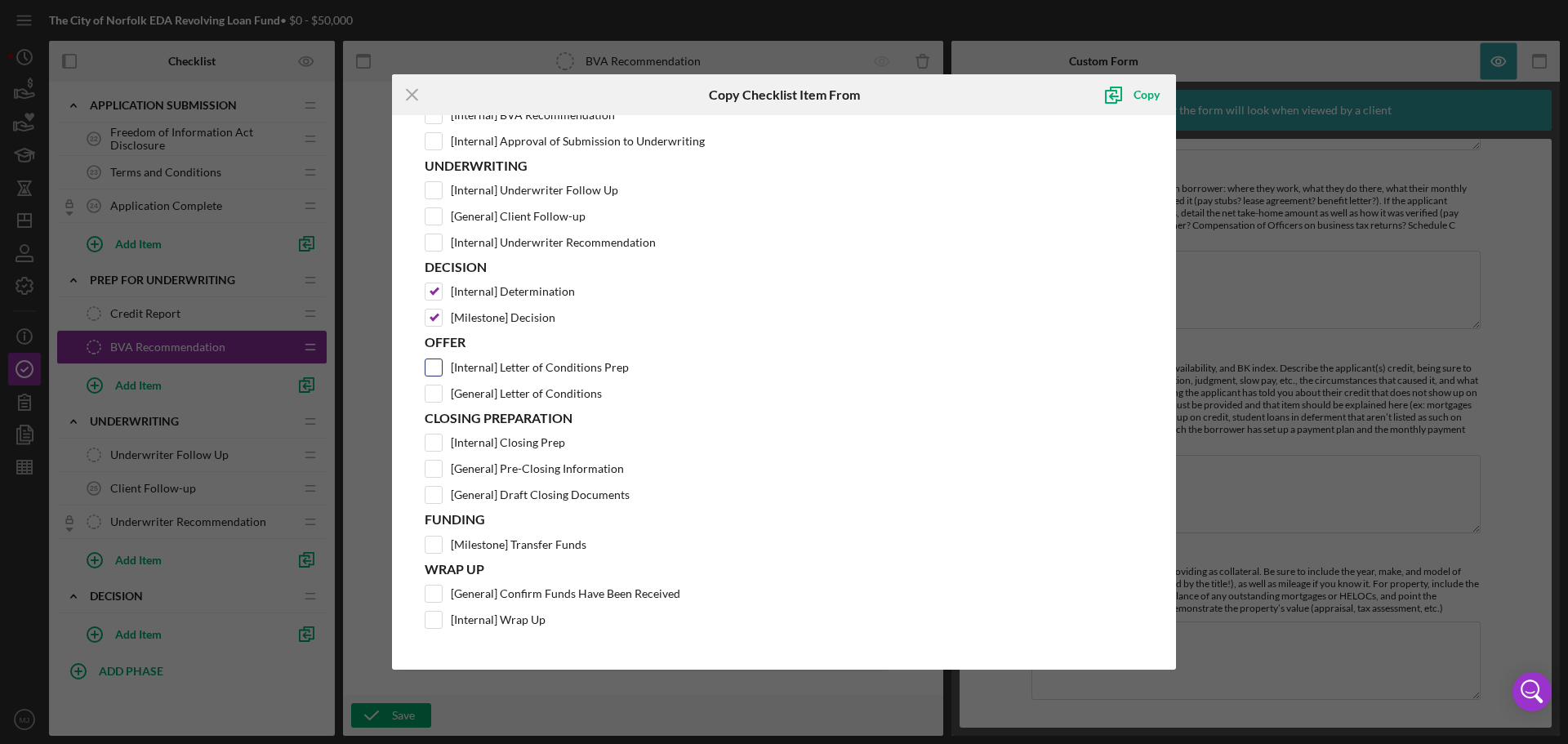
click at [429, 366] on input "[Internal] Letter of Conditions Prep" at bounding box center [433, 368] width 17 height 17
click at [433, 371] on input "[Internal] Letter of Conditions Prep" at bounding box center [433, 368] width 17 height 17
checkbox input "false"
click at [436, 444] on input "[Internal] Closing Prep" at bounding box center [433, 442] width 17 height 17
checkbox input "true"
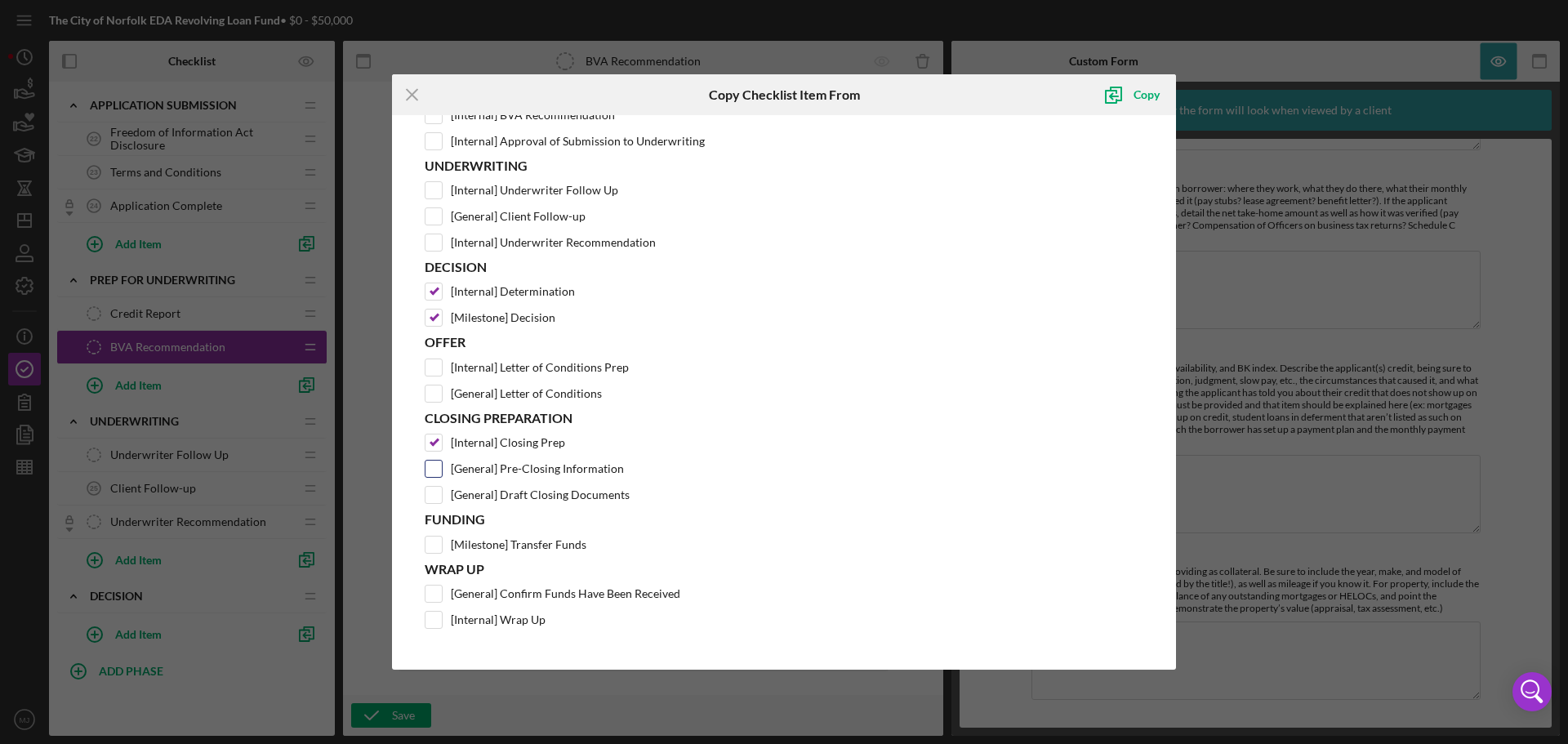
click at [434, 466] on input "[General] Pre-Closing Information" at bounding box center [433, 469] width 17 height 17
checkbox input "true"
click at [436, 499] on input "[General] Draft Closing Documents" at bounding box center [433, 495] width 17 height 17
checkbox input "true"
click at [428, 545] on input "[Milestone] Transfer Funds" at bounding box center [433, 545] width 17 height 17
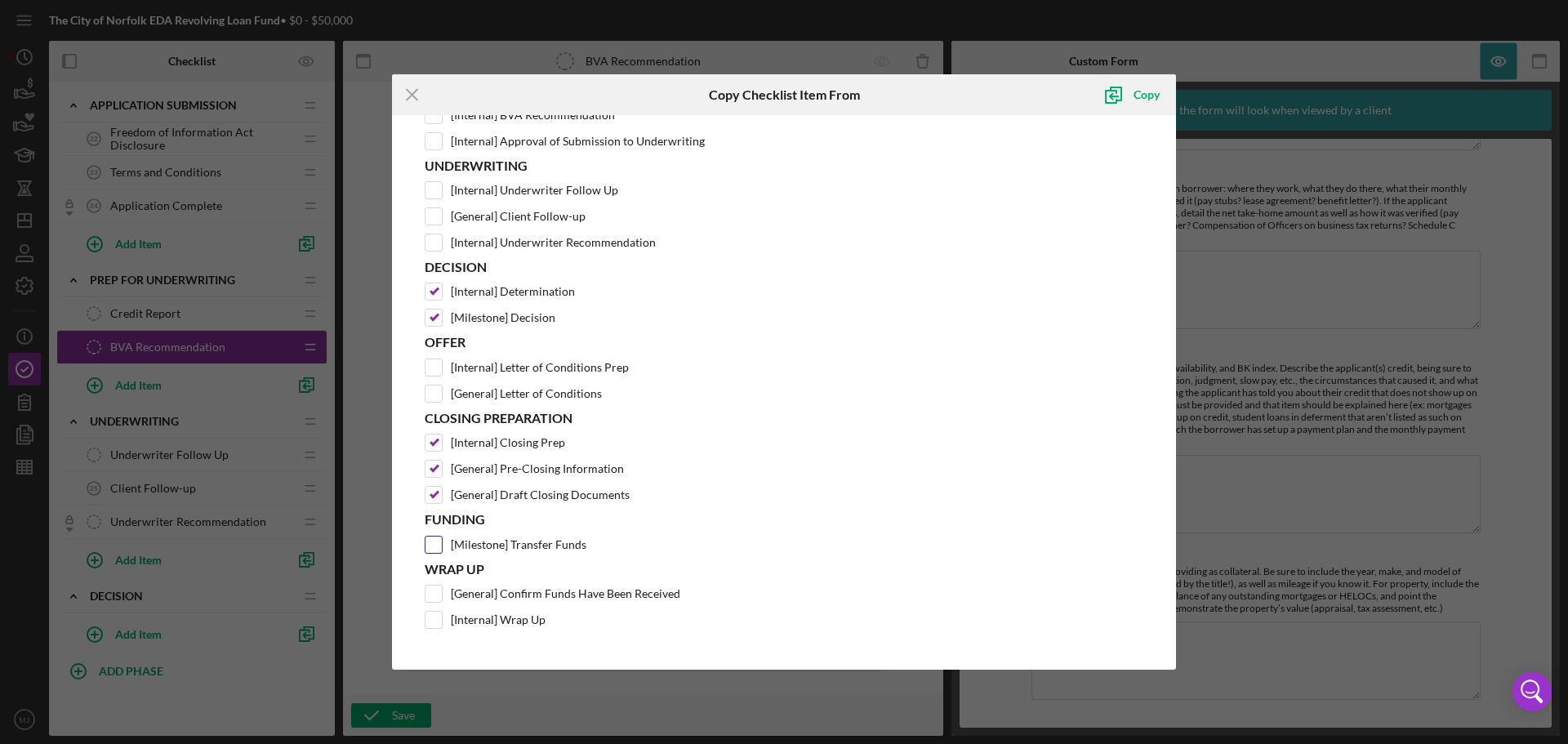
checkbox input "true"
click at [434, 589] on input "[General] Confirm Funds Have Been Received" at bounding box center [433, 594] width 17 height 17
checkbox input "true"
click at [432, 619] on input "[Internal] Wrap Up" at bounding box center [433, 620] width 17 height 17
checkbox input "true"
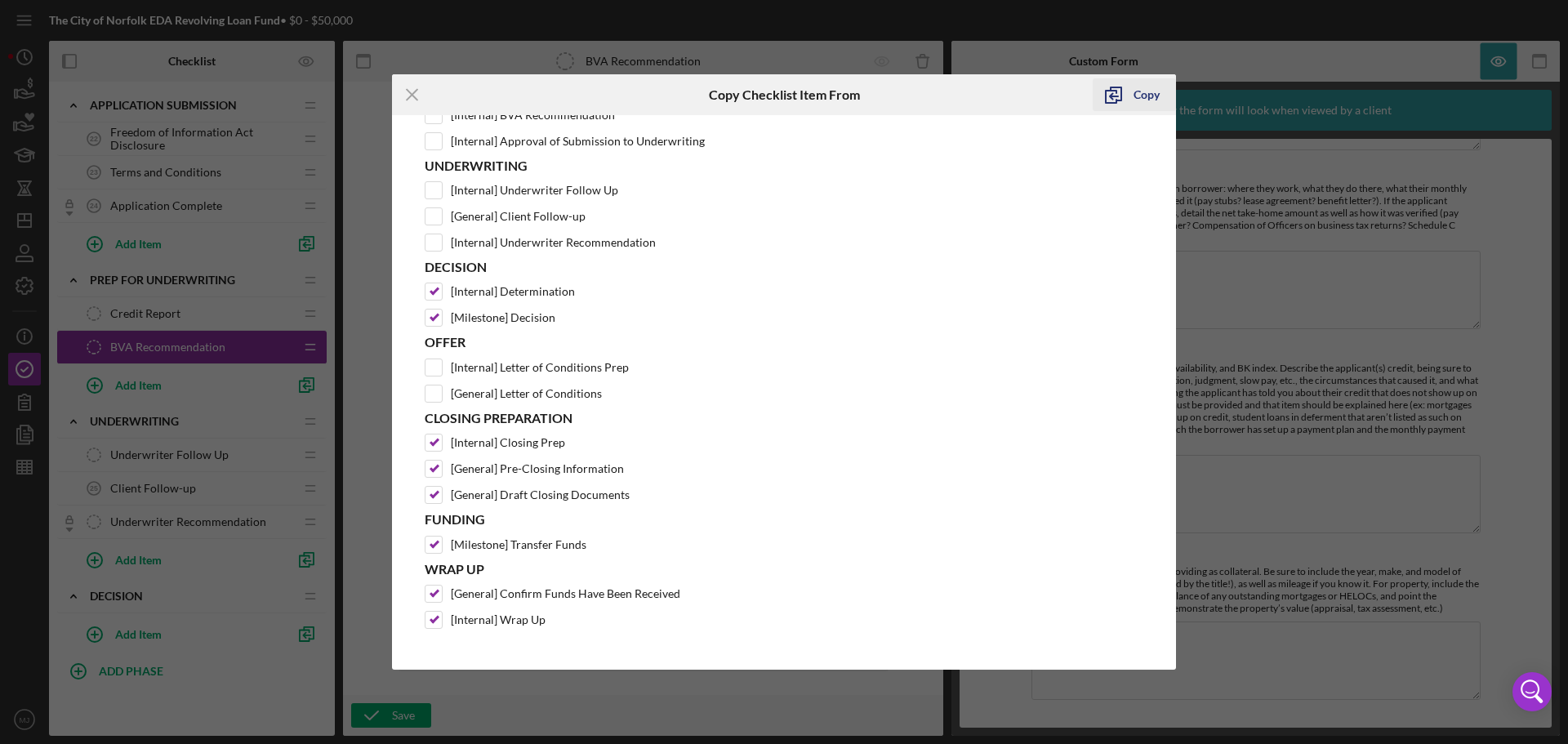
click at [1143, 99] on div "Copy" at bounding box center [1146, 95] width 27 height 33
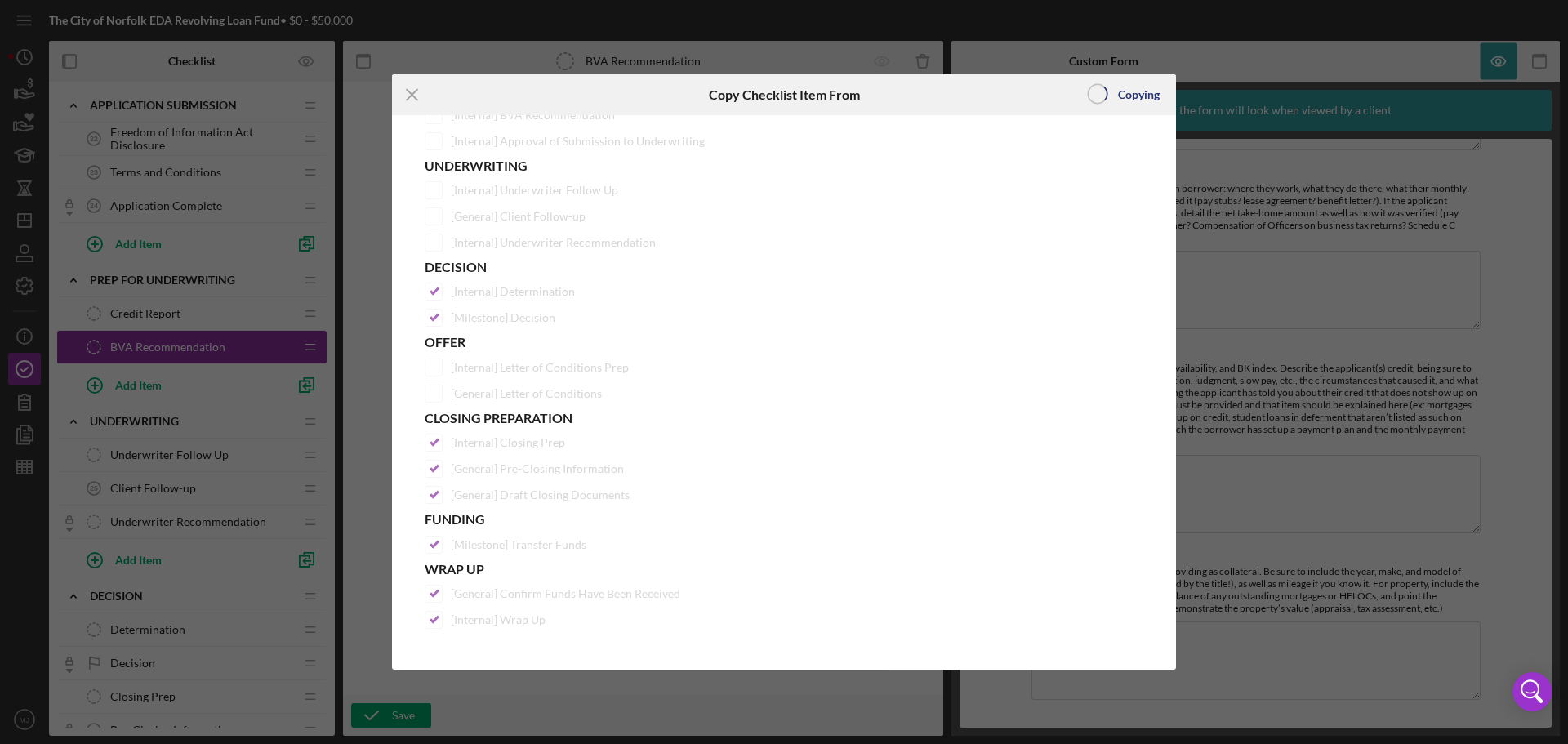
scroll to position [0, 0]
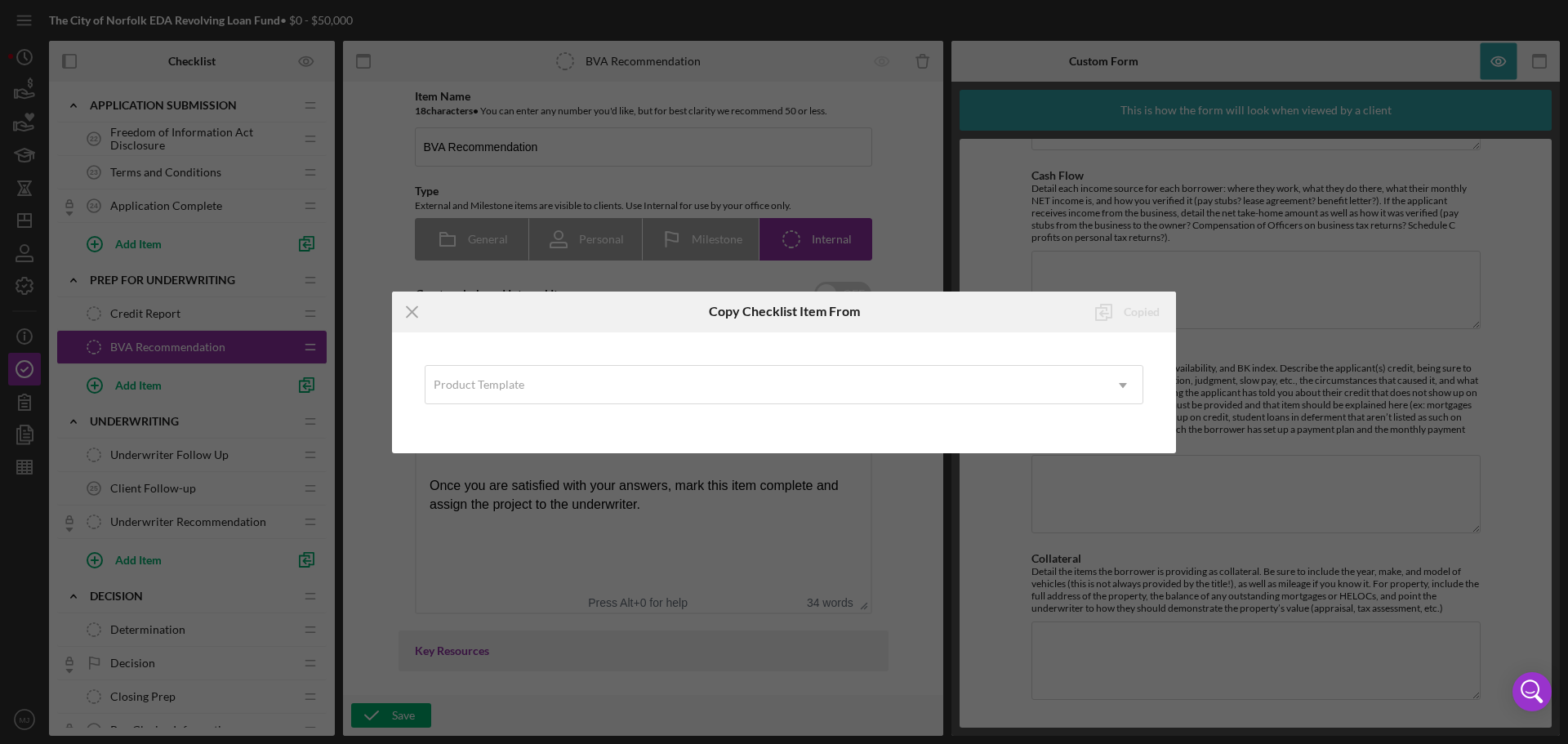
scroll to position [1552, 0]
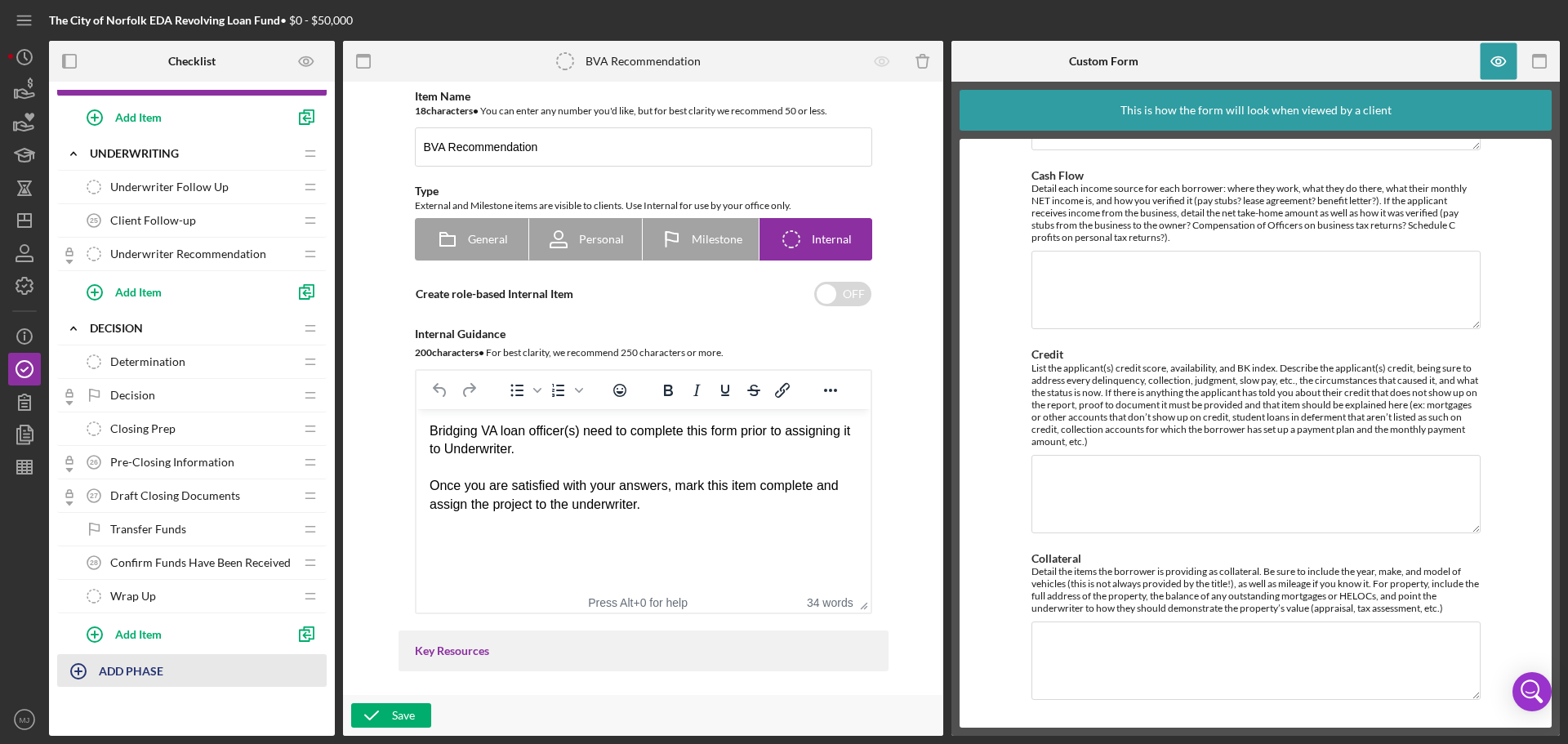
click at [114, 674] on b "ADD PHASE" at bounding box center [131, 671] width 65 height 14
click at [224, 673] on label "Phase Title" at bounding box center [196, 672] width 260 height 18
click at [224, 673] on input "Closing Preparation" at bounding box center [191, 682] width 269 height 39
drag, startPoint x: 203, startPoint y: 686, endPoint x: -55, endPoint y: 687, distance: 258.0
click at [0, 687] on html "The City of Norfolk EDA Revolving Loan Fund • $0 - $50,000 Checklist Icon/Expan…" at bounding box center [784, 372] width 1568 height 744
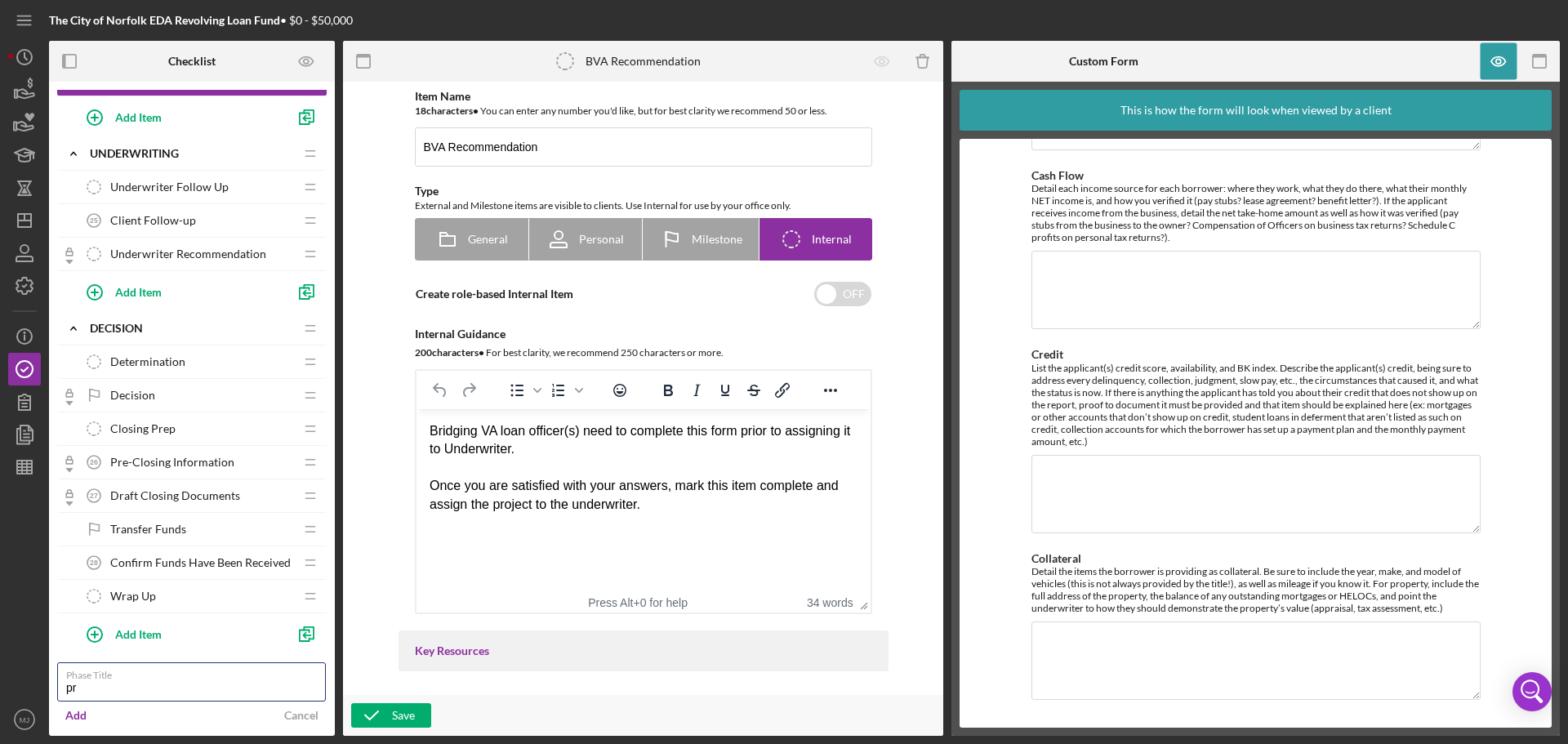
type input "p"
type input "Prep for Closing"
click at [86, 716] on div "Add" at bounding box center [76, 715] width 22 height 25
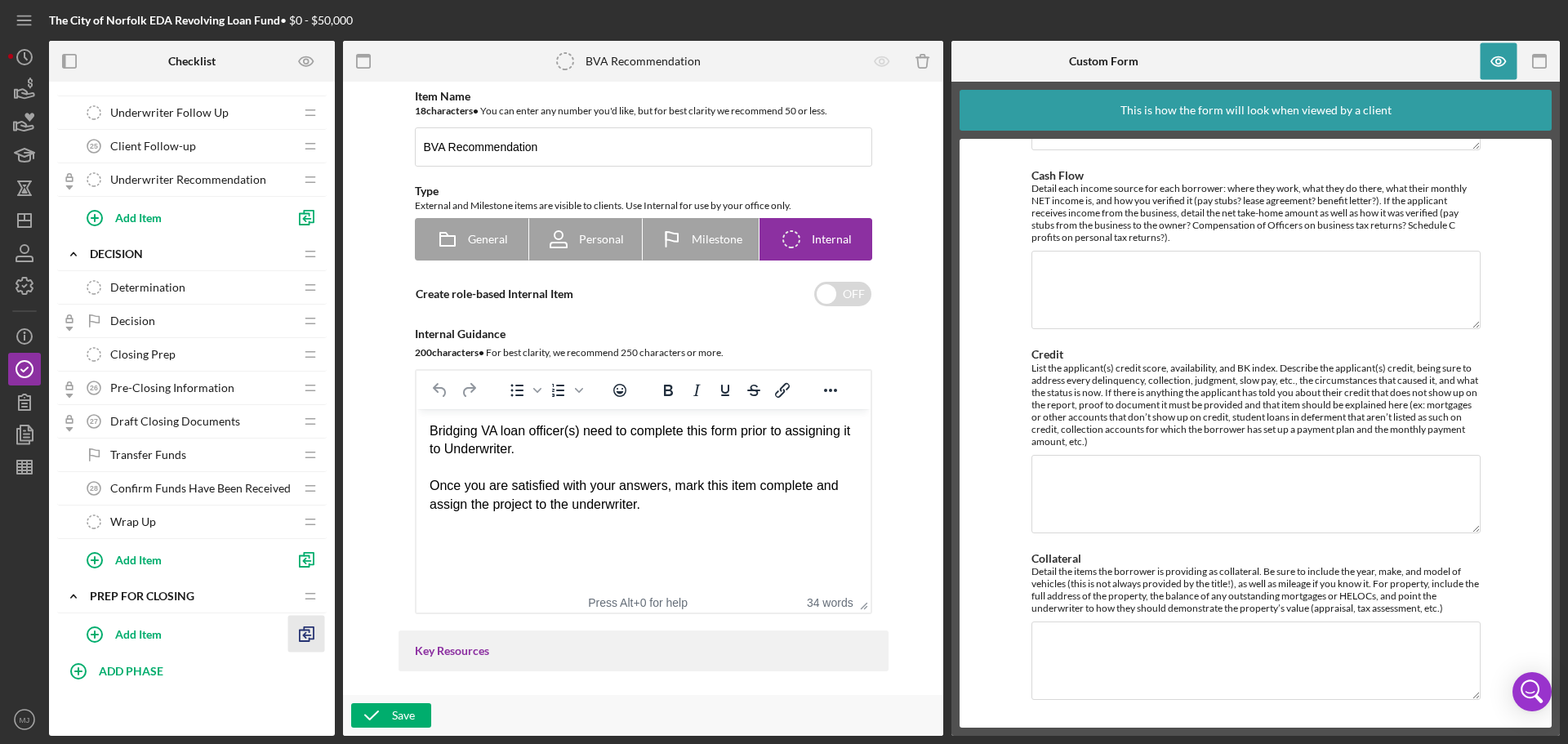
click at [298, 593] on div "Icon/Expander Prep for Closing Icon/Edit Icon/Drag Add Item" at bounding box center [192, 617] width 270 height 74
click at [312, 633] on icon "button" at bounding box center [306, 634] width 36 height 36
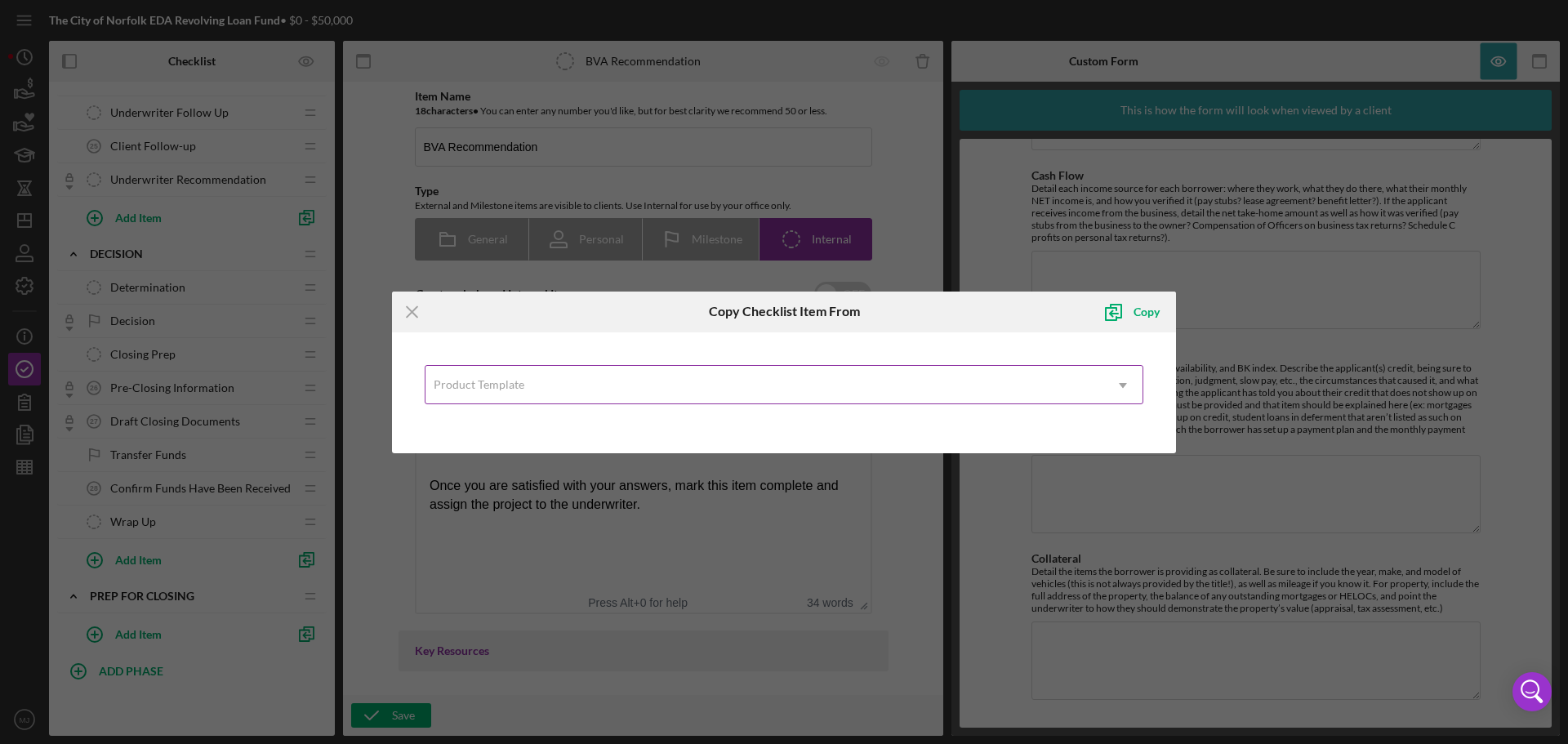
click at [703, 395] on div "Product Template" at bounding box center [764, 385] width 678 height 37
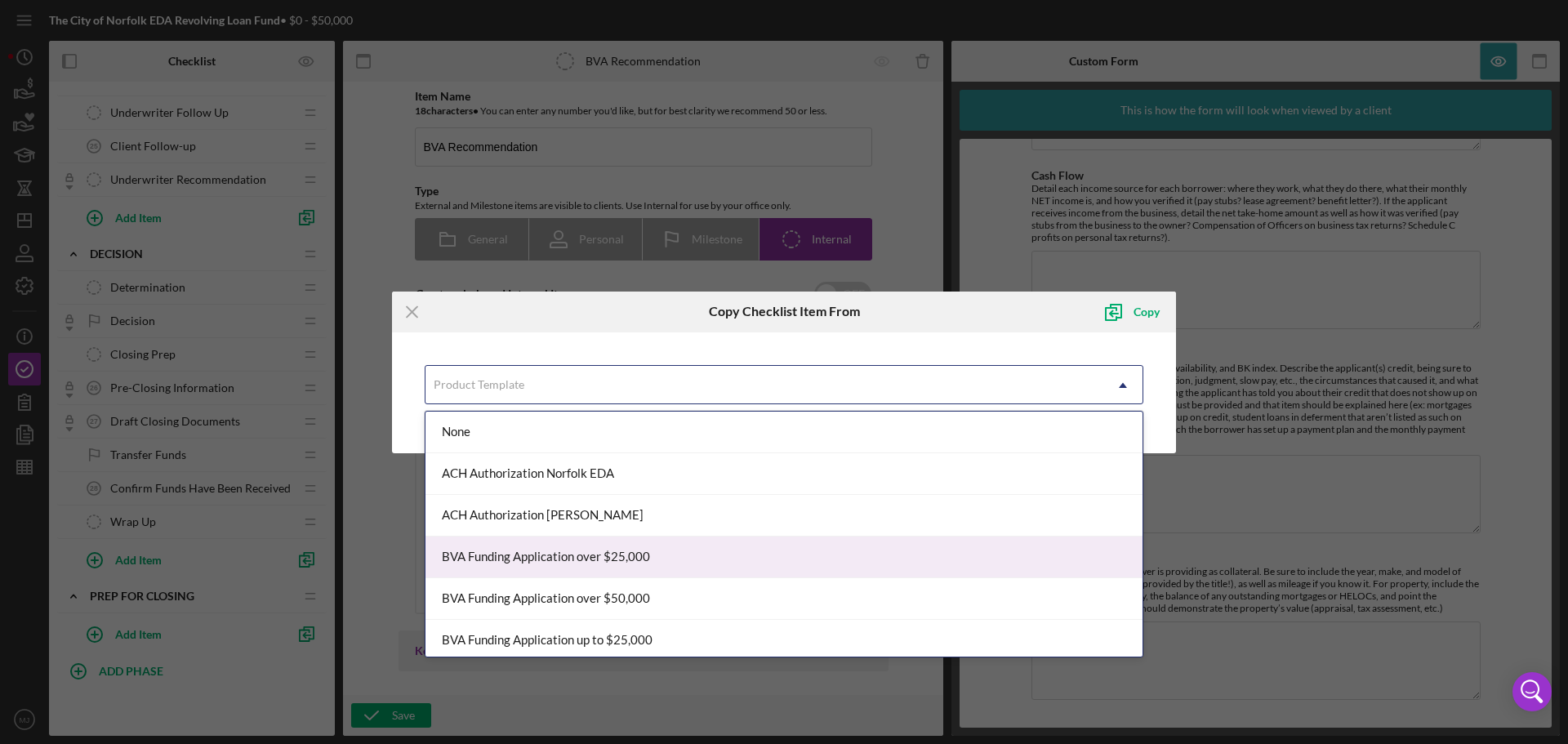
click at [605, 553] on div "BVA Funding Application over $25,000" at bounding box center [784, 558] width 717 height 41
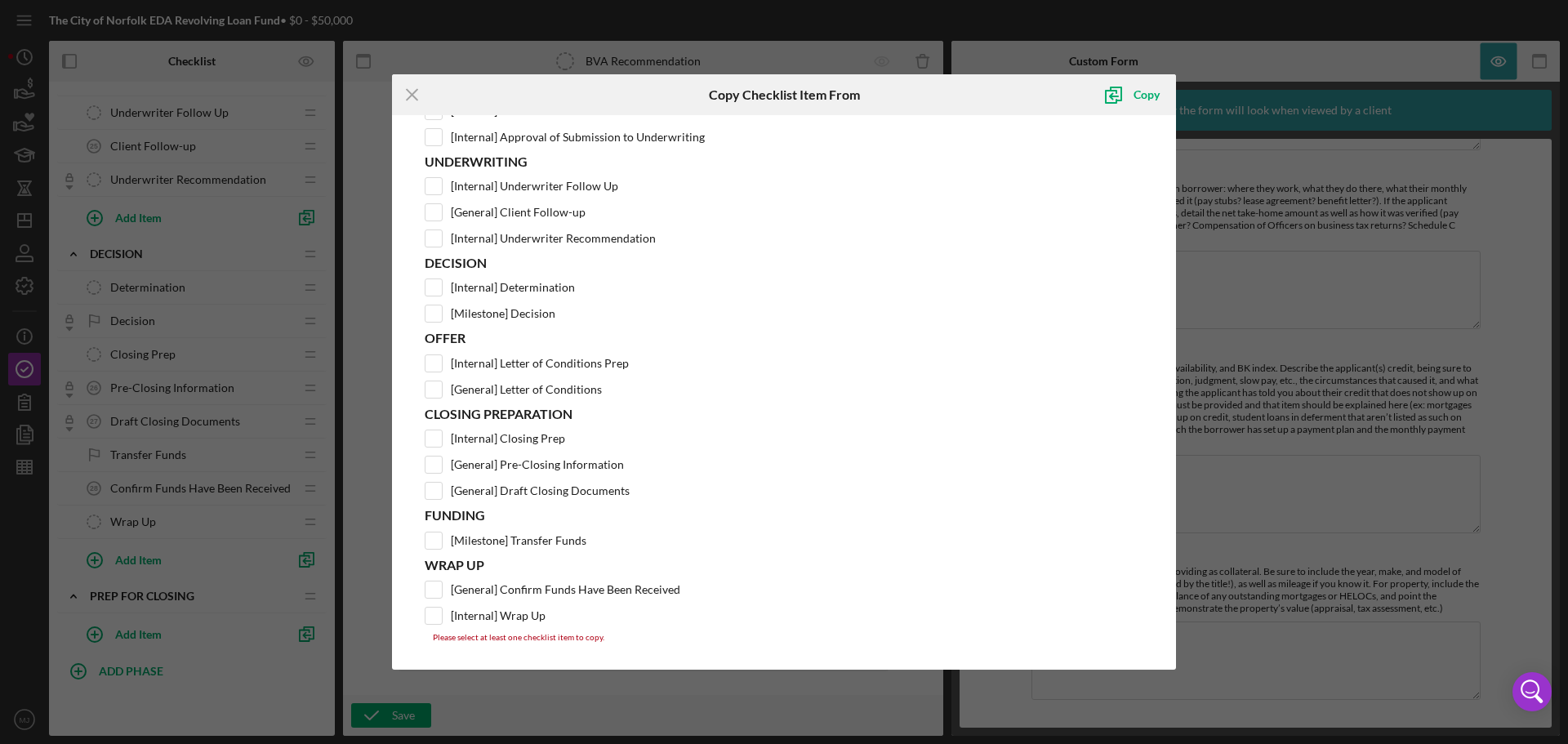
scroll to position [983, 0]
click at [410, 94] on line at bounding box center [412, 95] width 11 height 11
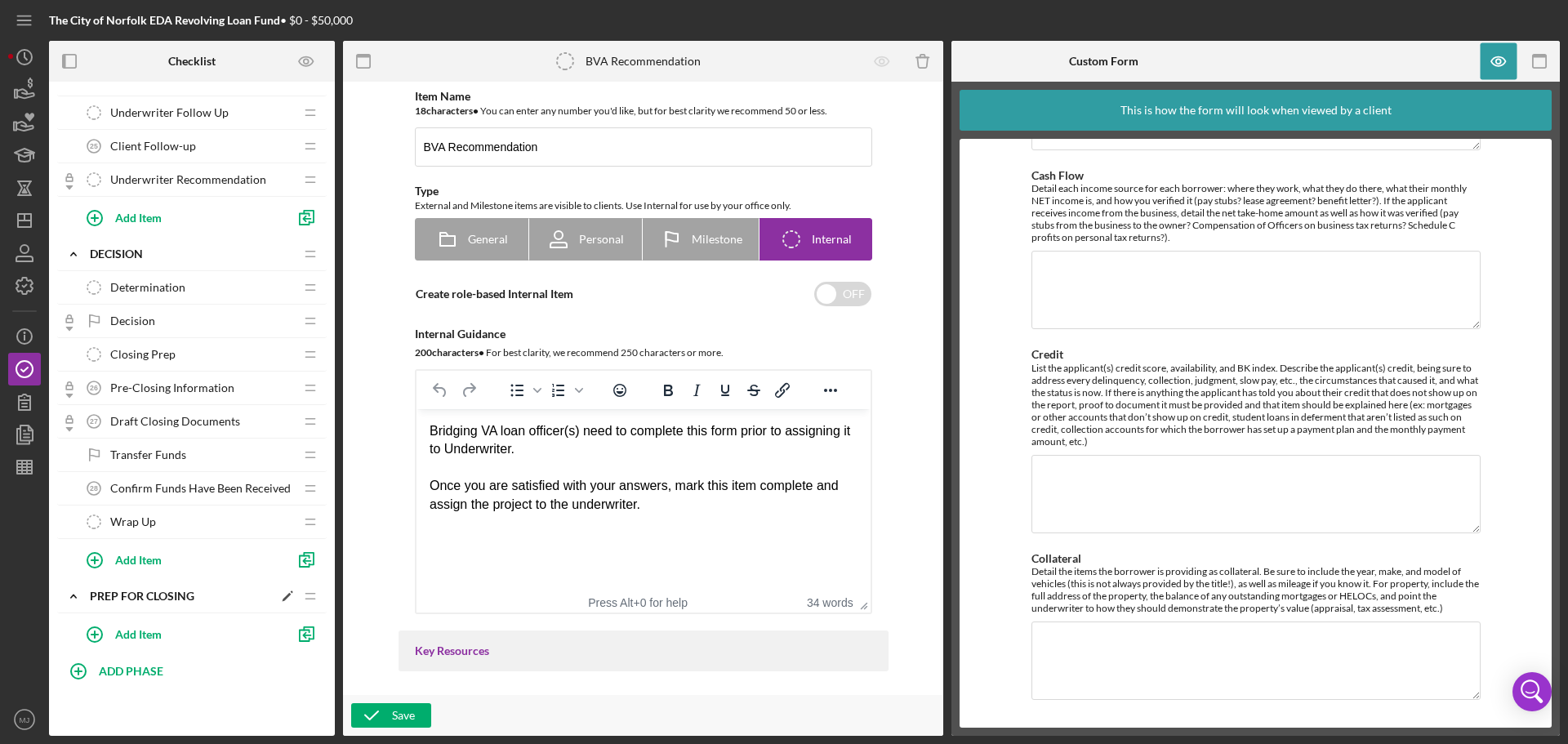
click at [273, 595] on icon "Icon/Edit" at bounding box center [288, 596] width 30 height 30
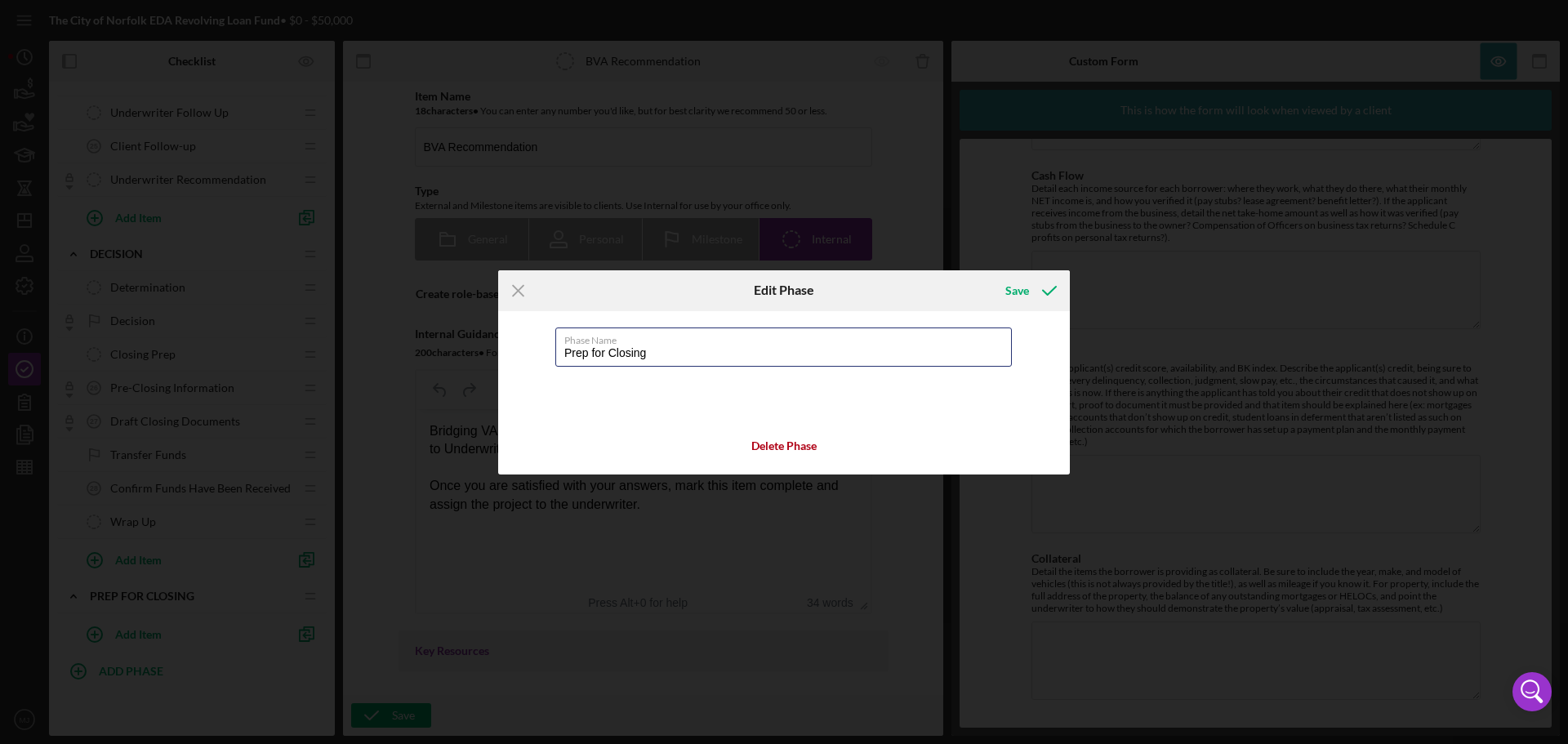
drag, startPoint x: 704, startPoint y: 360, endPoint x: 540, endPoint y: 376, distance: 164.8
click at [526, 375] on div "Phase Name Prep for Closing Delete Phase" at bounding box center [784, 393] width 571 height 164
type input "Closing Preparation"
click at [1036, 291] on icon "submit" at bounding box center [1049, 290] width 40 height 40
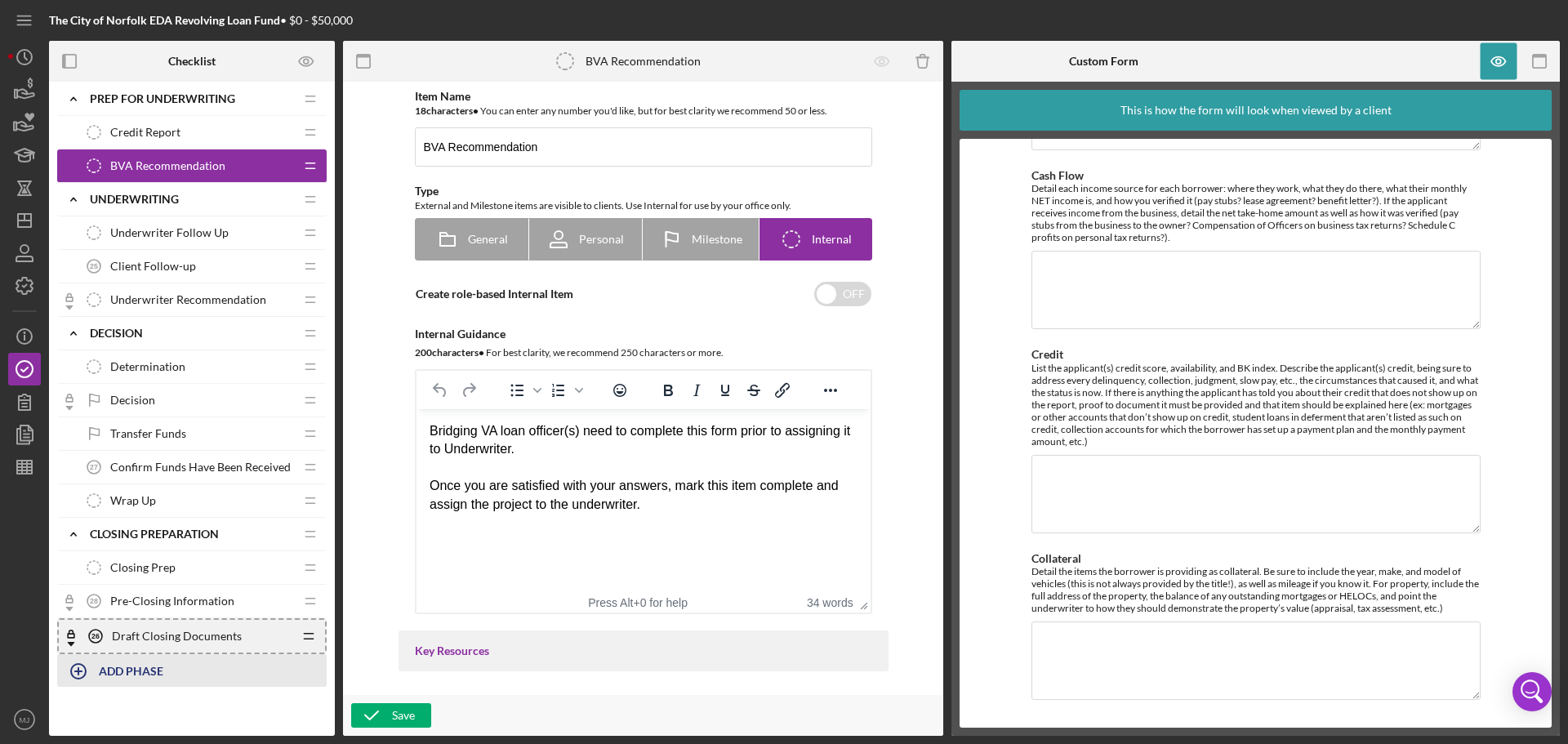
scroll to position [1627, 0]
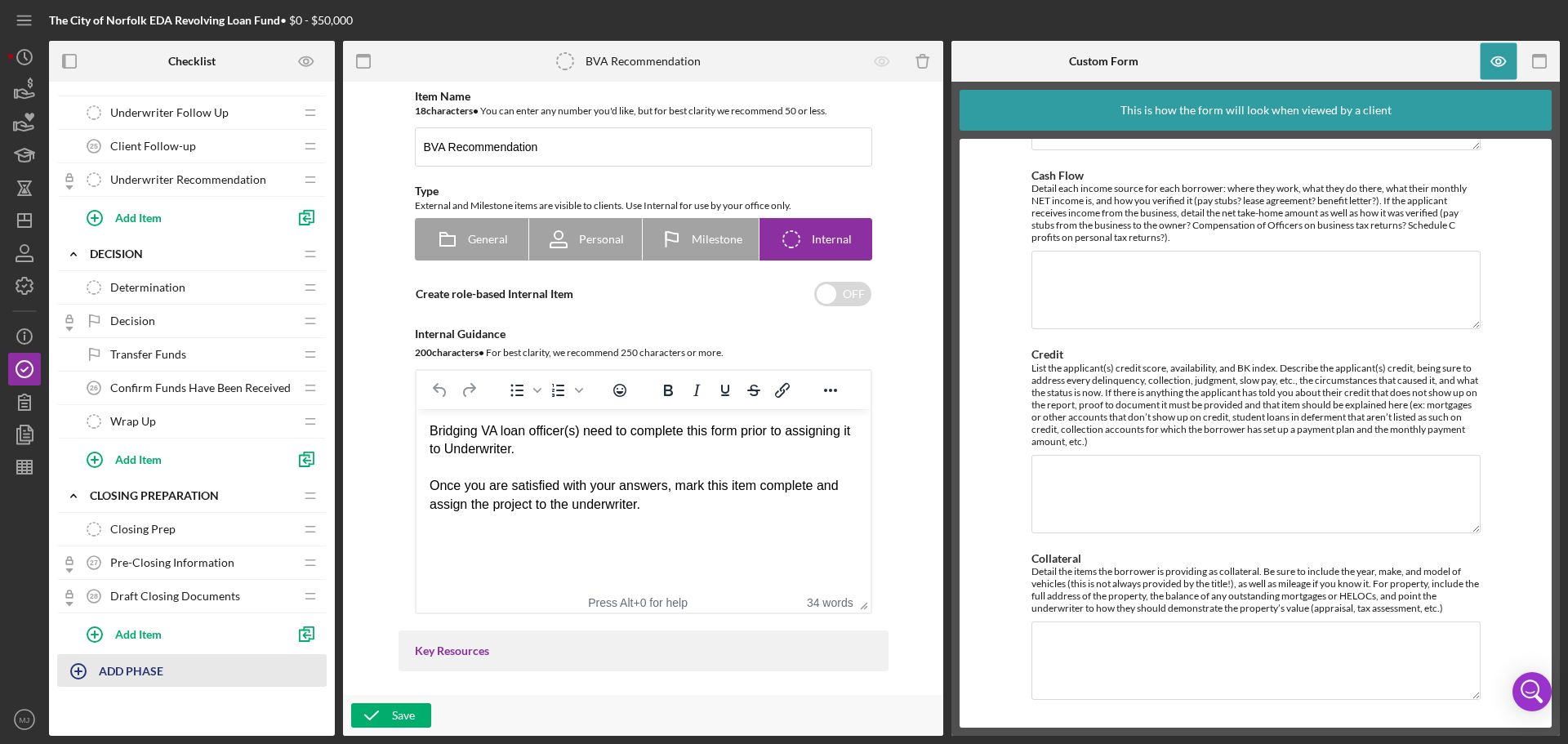
click at [81, 670] on icon "button" at bounding box center [78, 671] width 40 height 40
type input "Funding"
click at [70, 708] on div "Add" at bounding box center [76, 715] width 22 height 25
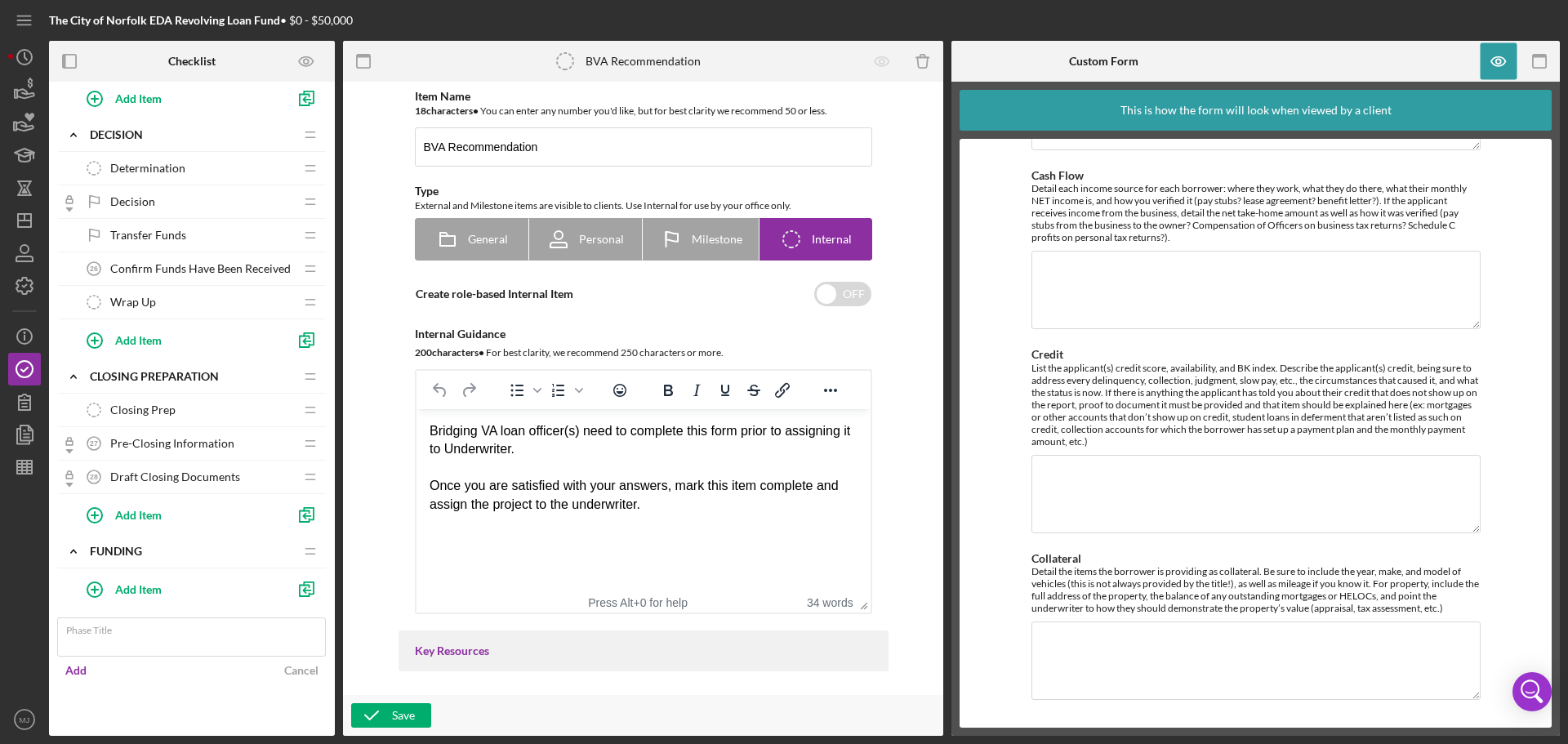
scroll to position [1704, 0]
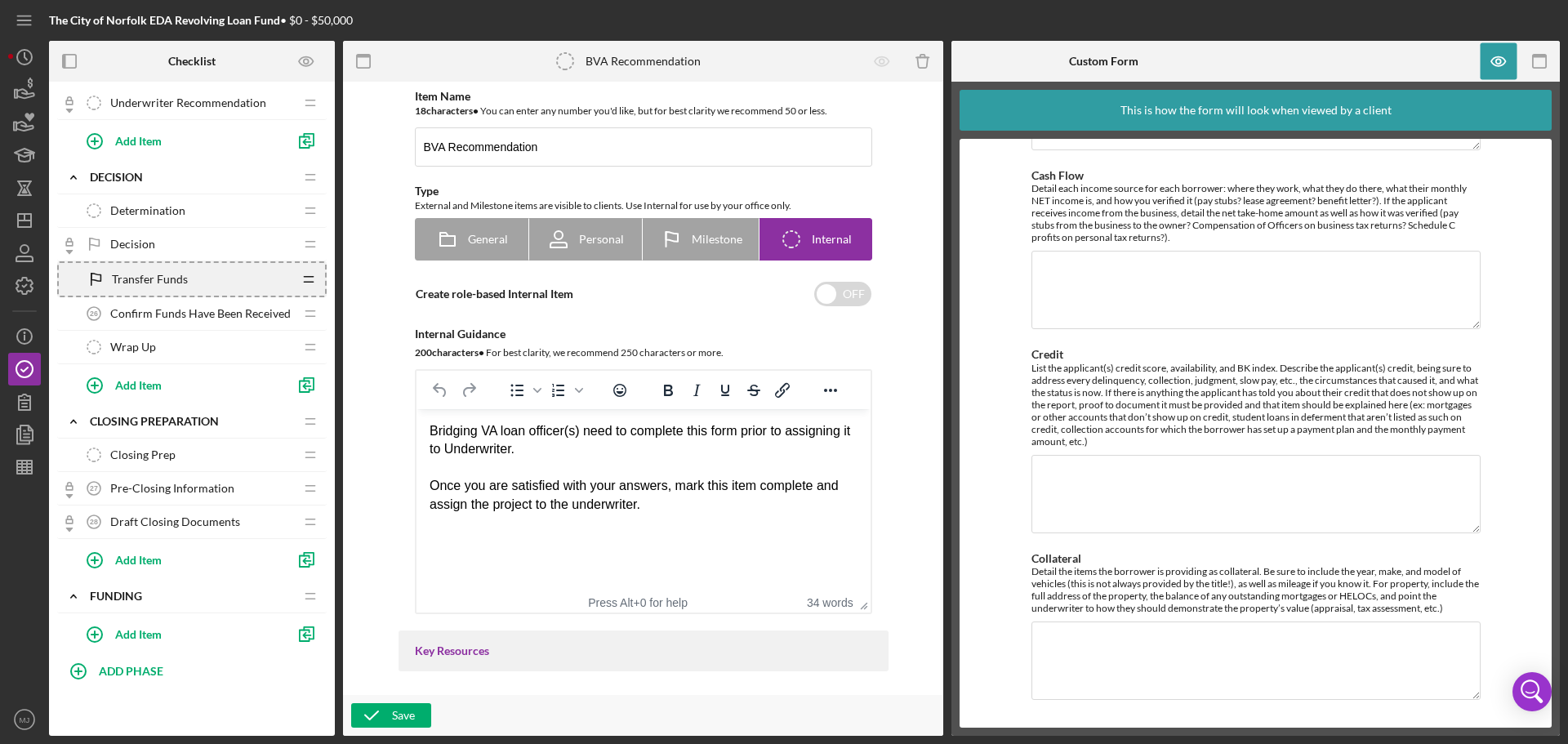
drag, startPoint x: 307, startPoint y: 237, endPoint x: 251, endPoint y: 277, distance: 68.8
click at [251, 277] on div "Transfer Funds Transfer Funds Icon/Drag" at bounding box center [192, 279] width 270 height 35
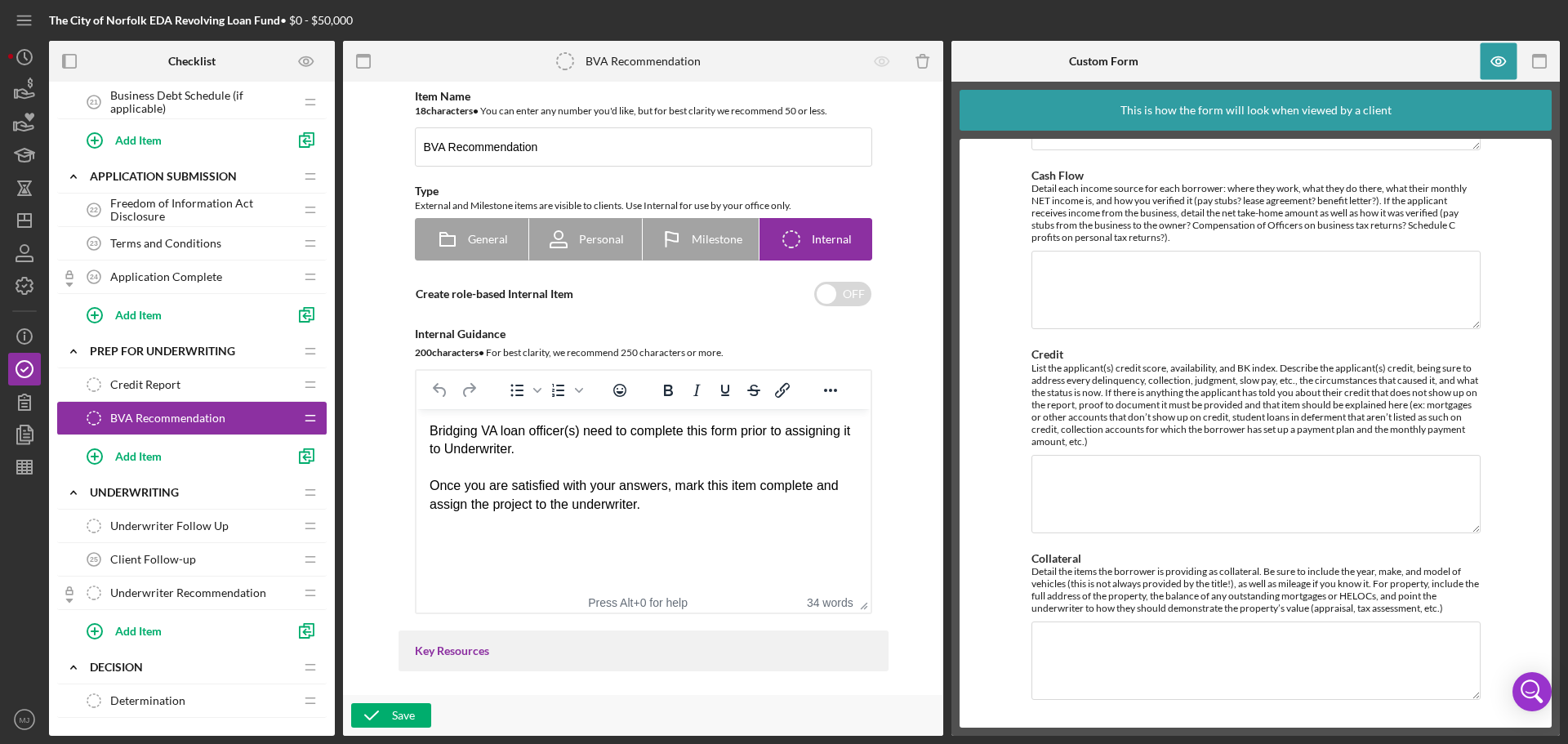
scroll to position [1701, 0]
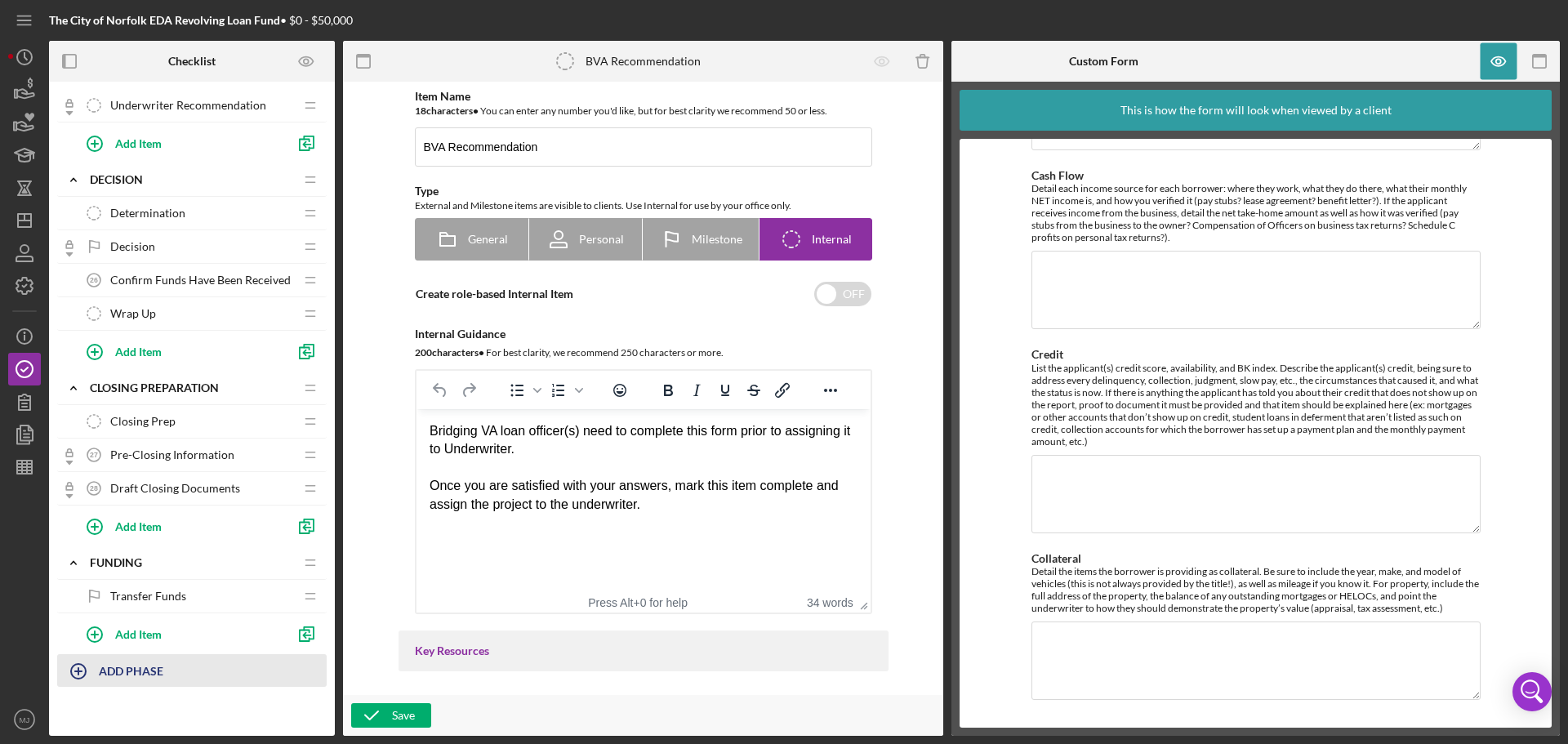
click at [75, 669] on icon "button" at bounding box center [78, 671] width 40 height 40
type input "Wrap Up"
click at [82, 710] on div "Add" at bounding box center [76, 715] width 22 height 25
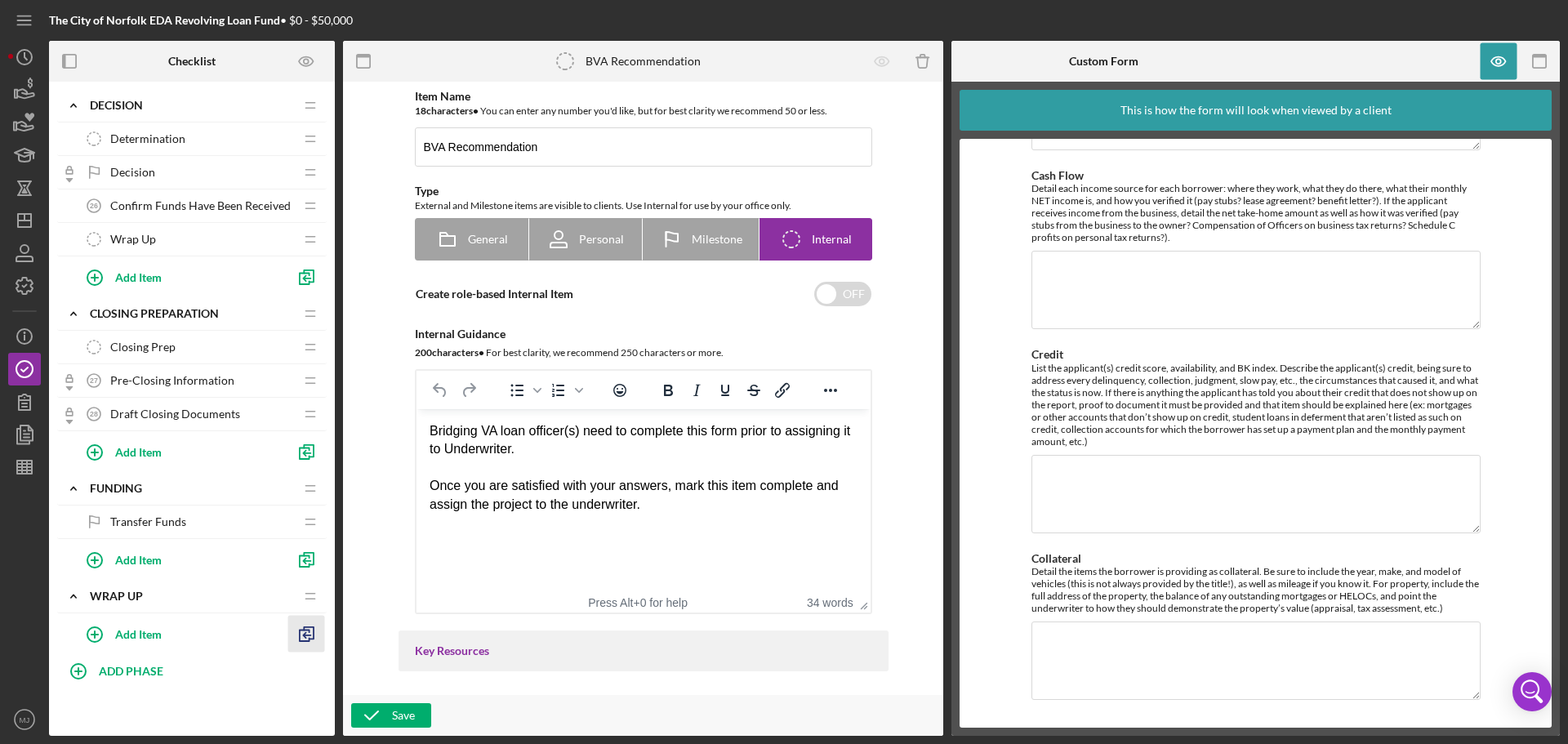
scroll to position [1776, 0]
click at [306, 587] on div "Icon/Expander Wrap Up Icon/Edit Icon/Drag Add Item" at bounding box center [192, 617] width 270 height 74
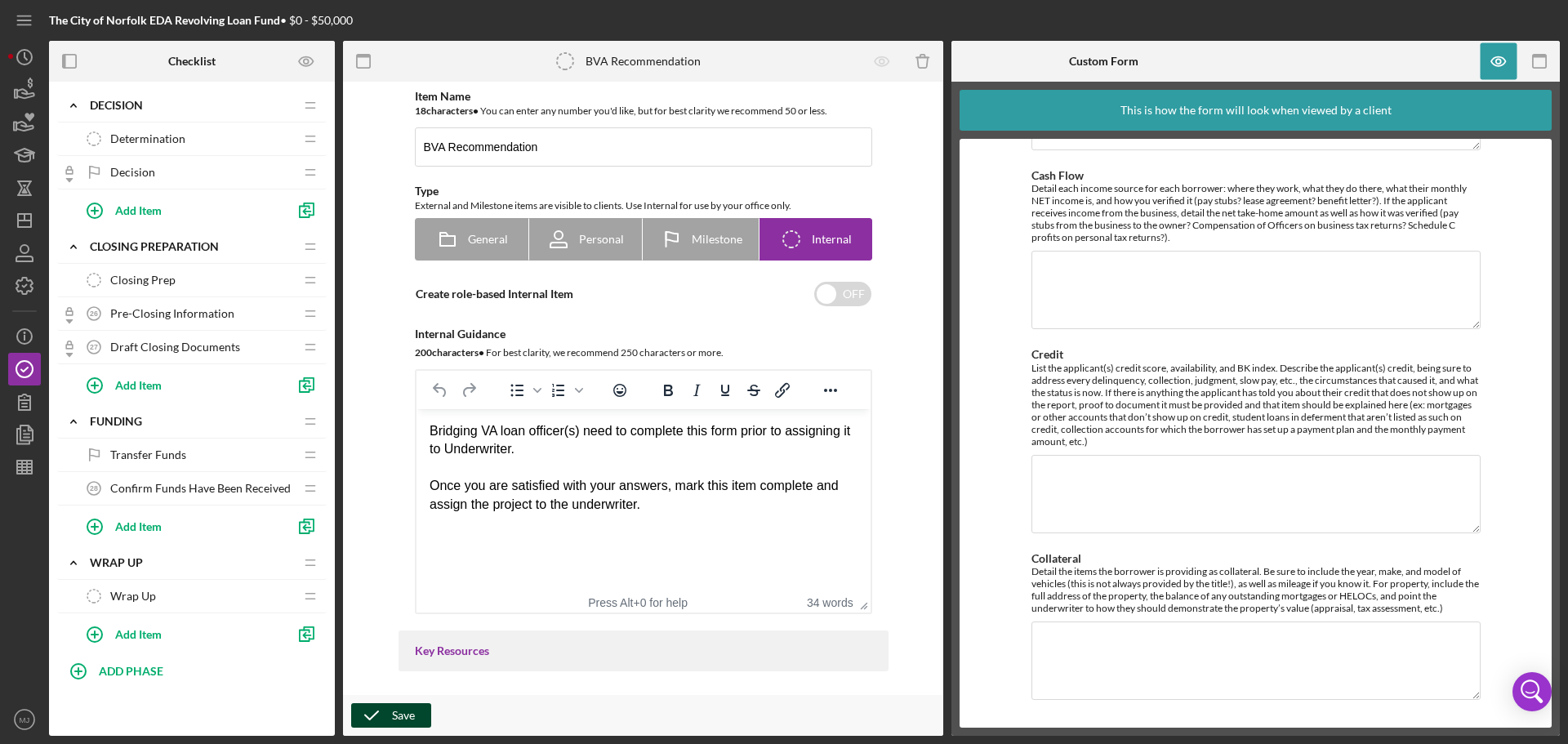
click at [375, 712] on icon "button" at bounding box center [371, 715] width 40 height 40
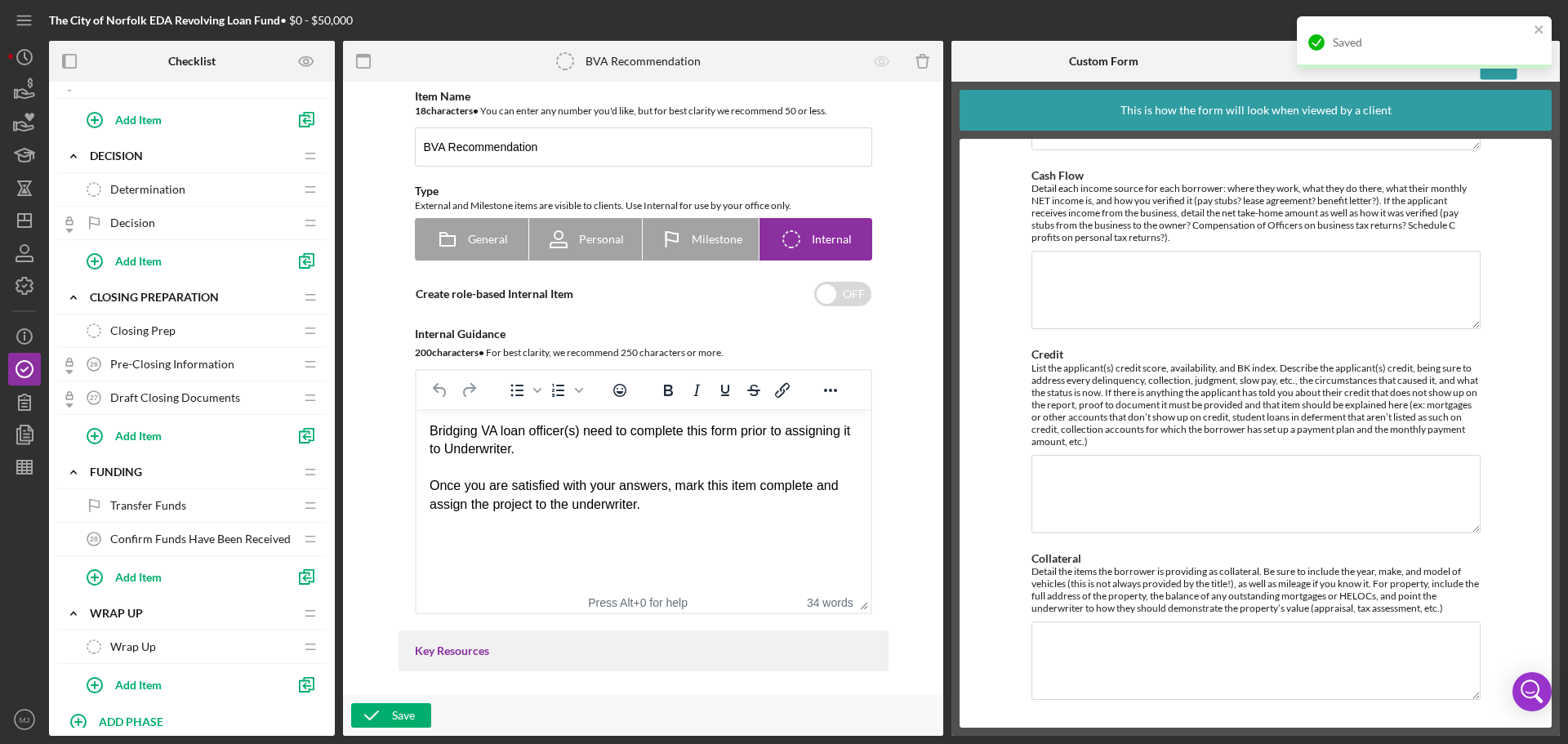
scroll to position [1612, 0]
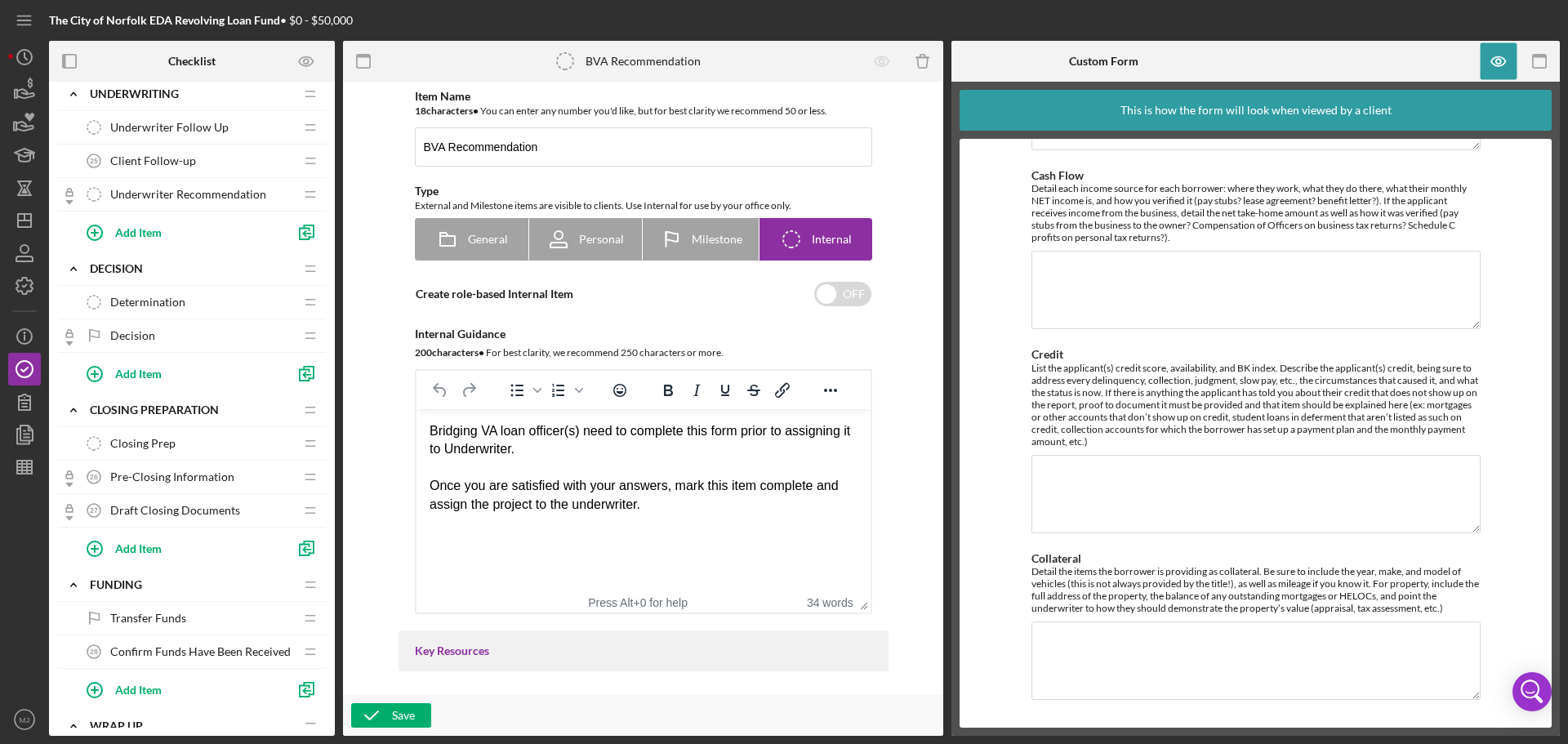
click at [136, 297] on span "Determination" at bounding box center [148, 302] width 75 height 13
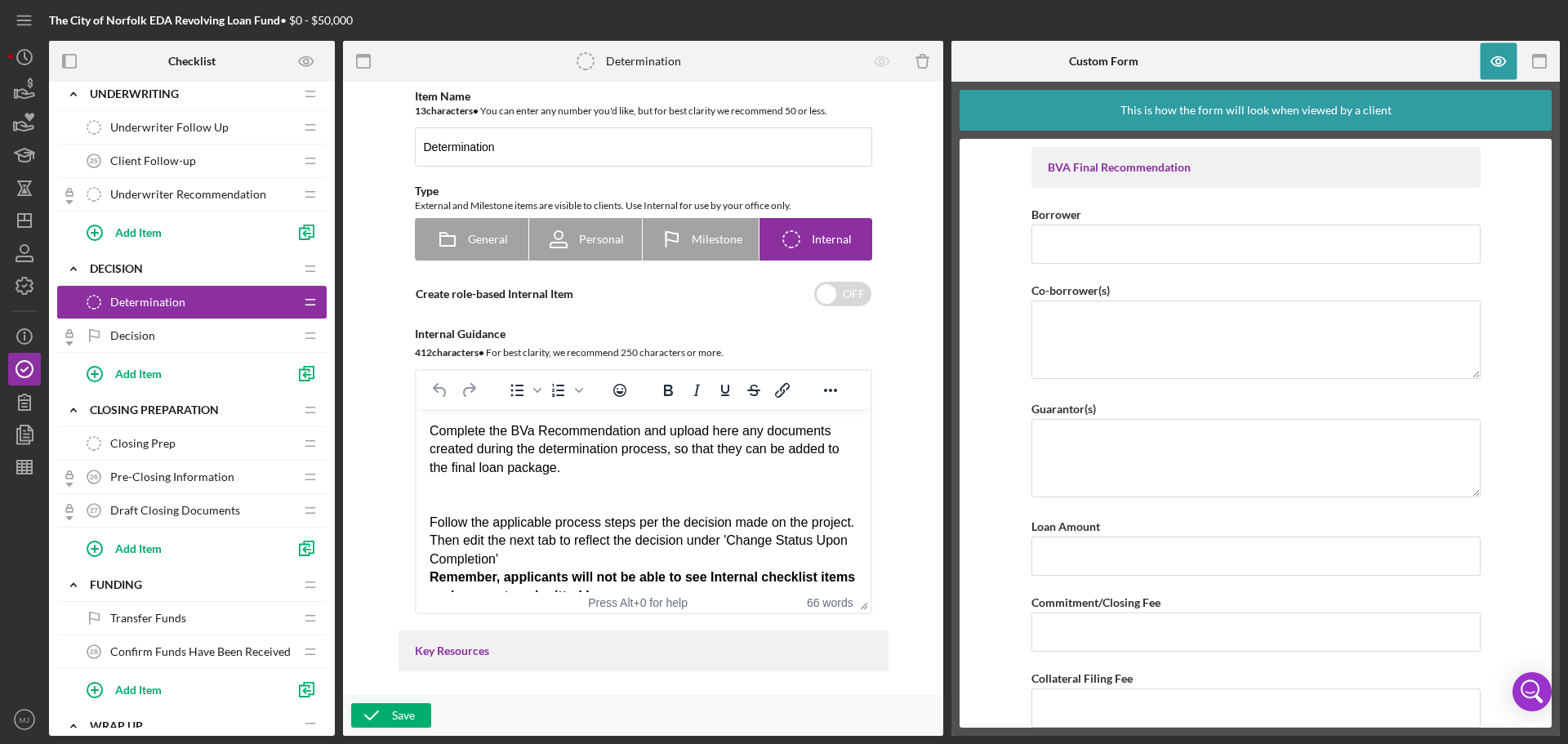
click at [120, 331] on span "Decision" at bounding box center [133, 335] width 45 height 13
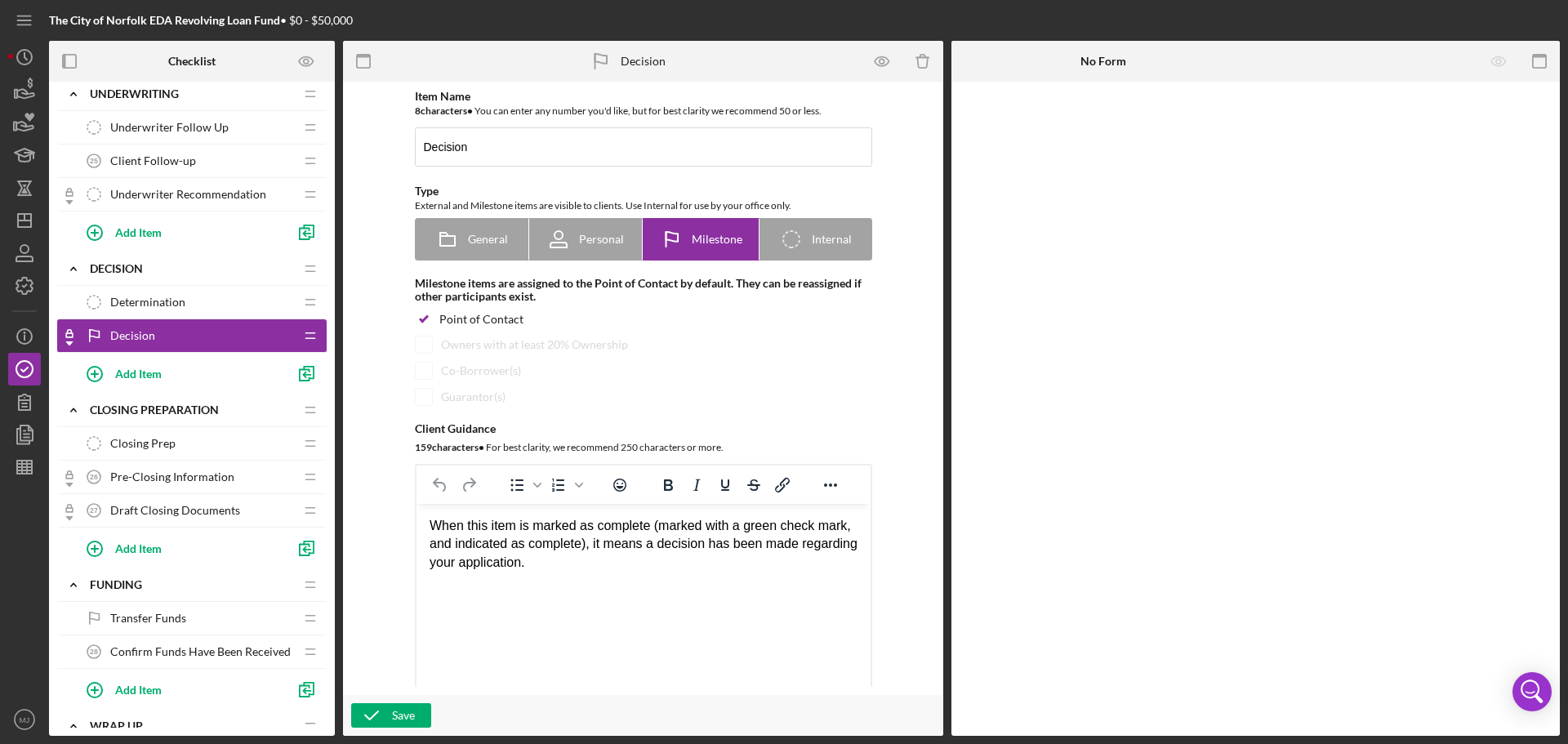
click at [165, 299] on span "Determination" at bounding box center [148, 302] width 75 height 13
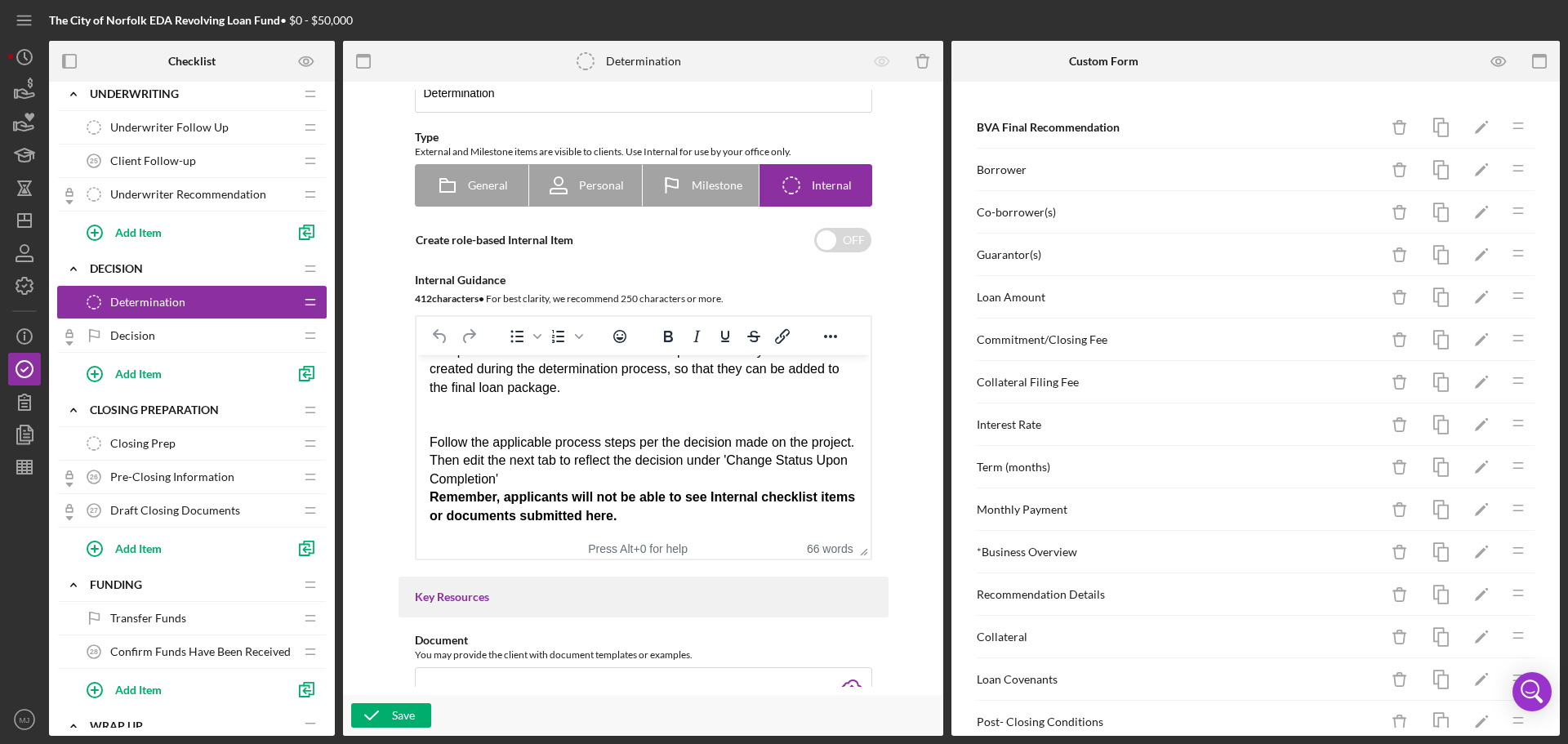
scroll to position [82, 0]
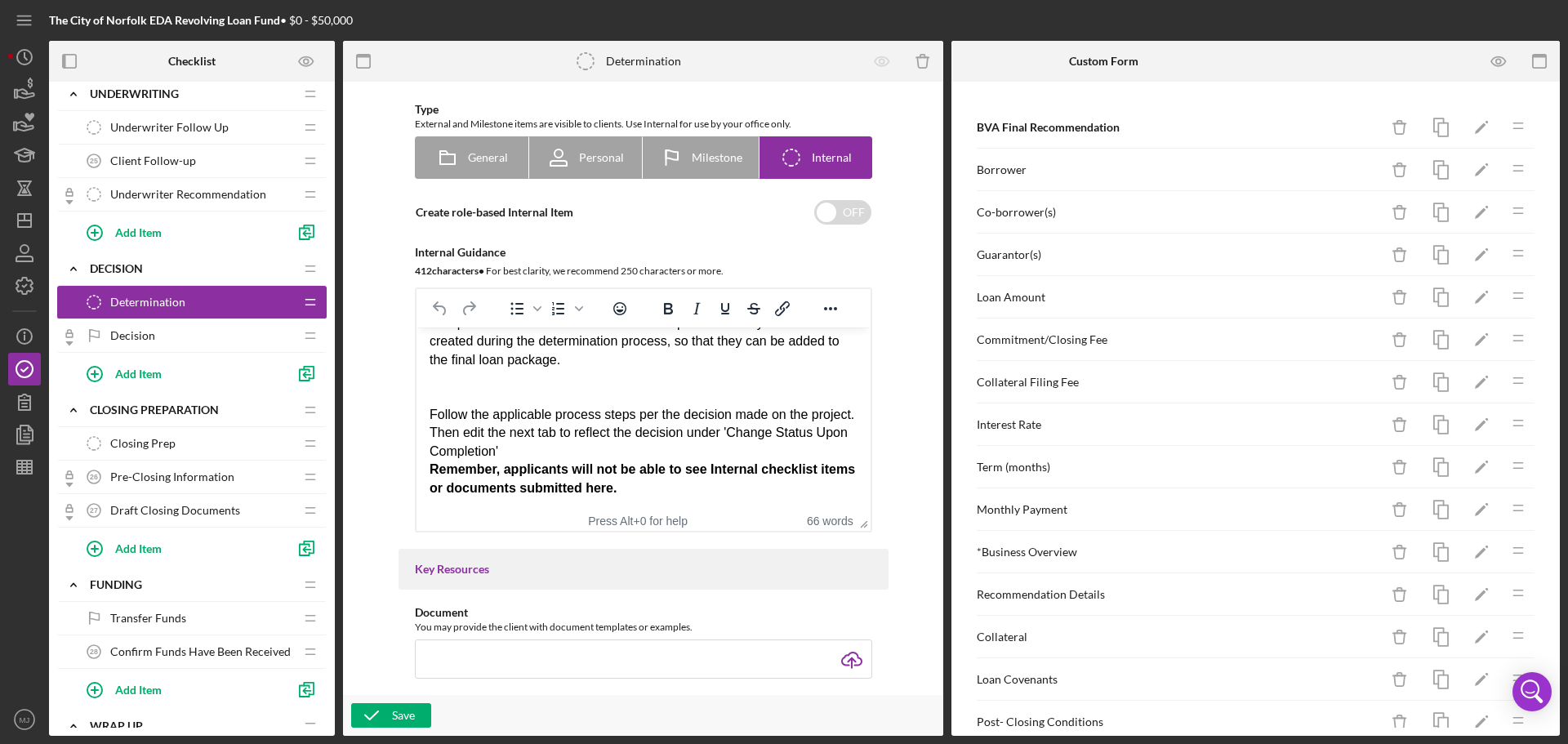
click at [146, 341] on span "Decision" at bounding box center [133, 335] width 45 height 13
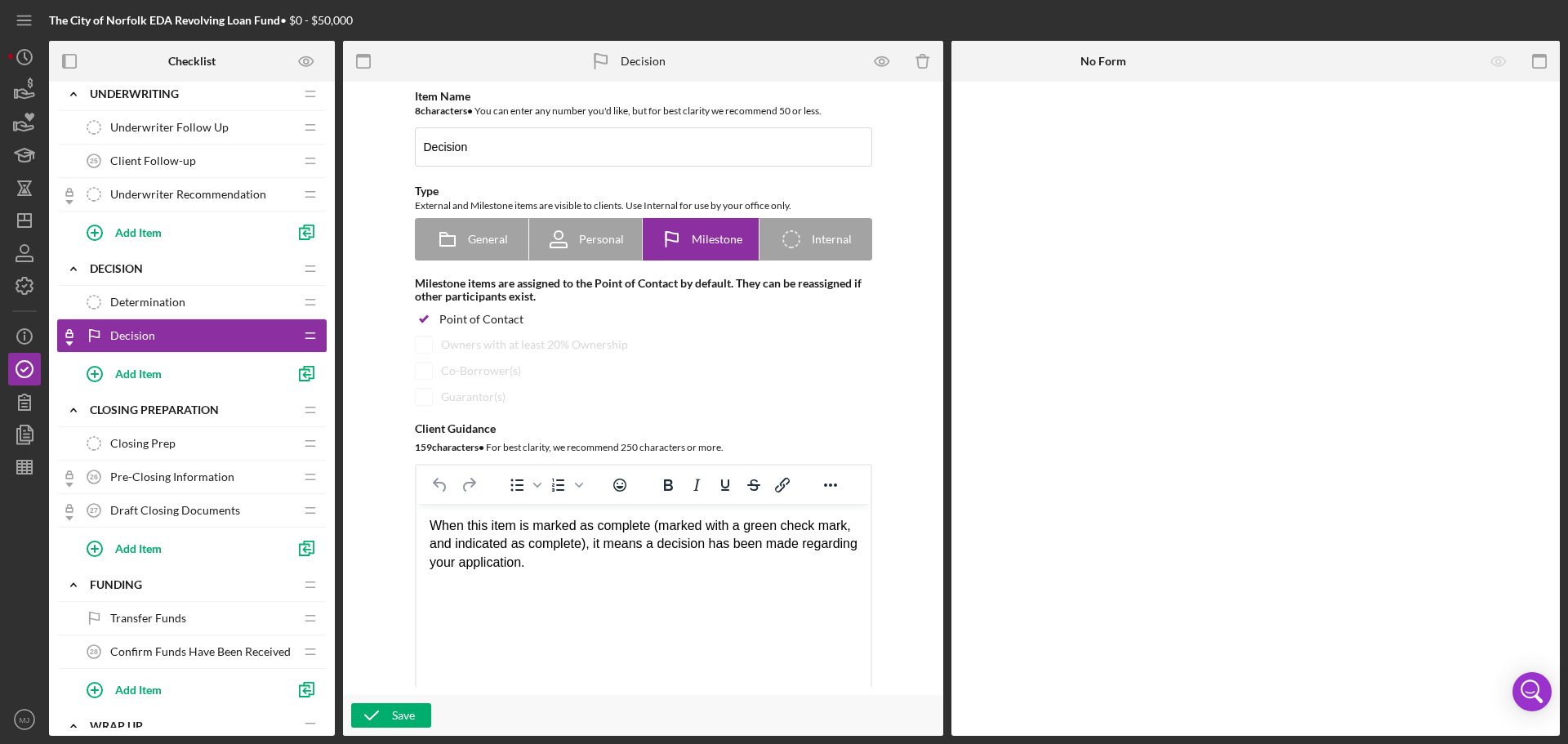
click at [136, 441] on span "Closing Prep" at bounding box center [143, 443] width 65 height 13
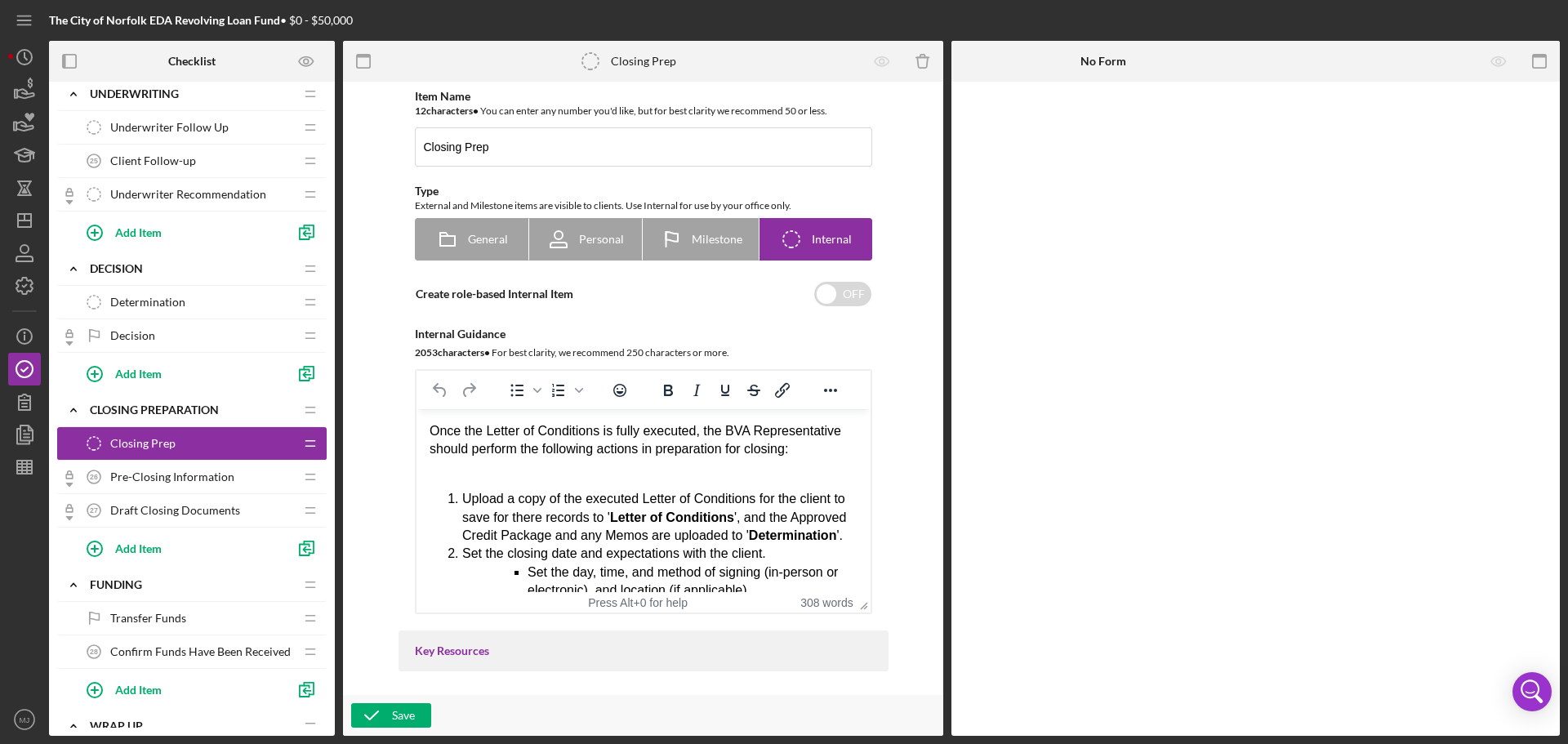
click at [181, 482] on span "Pre-Closing Information" at bounding box center [172, 477] width 124 height 13
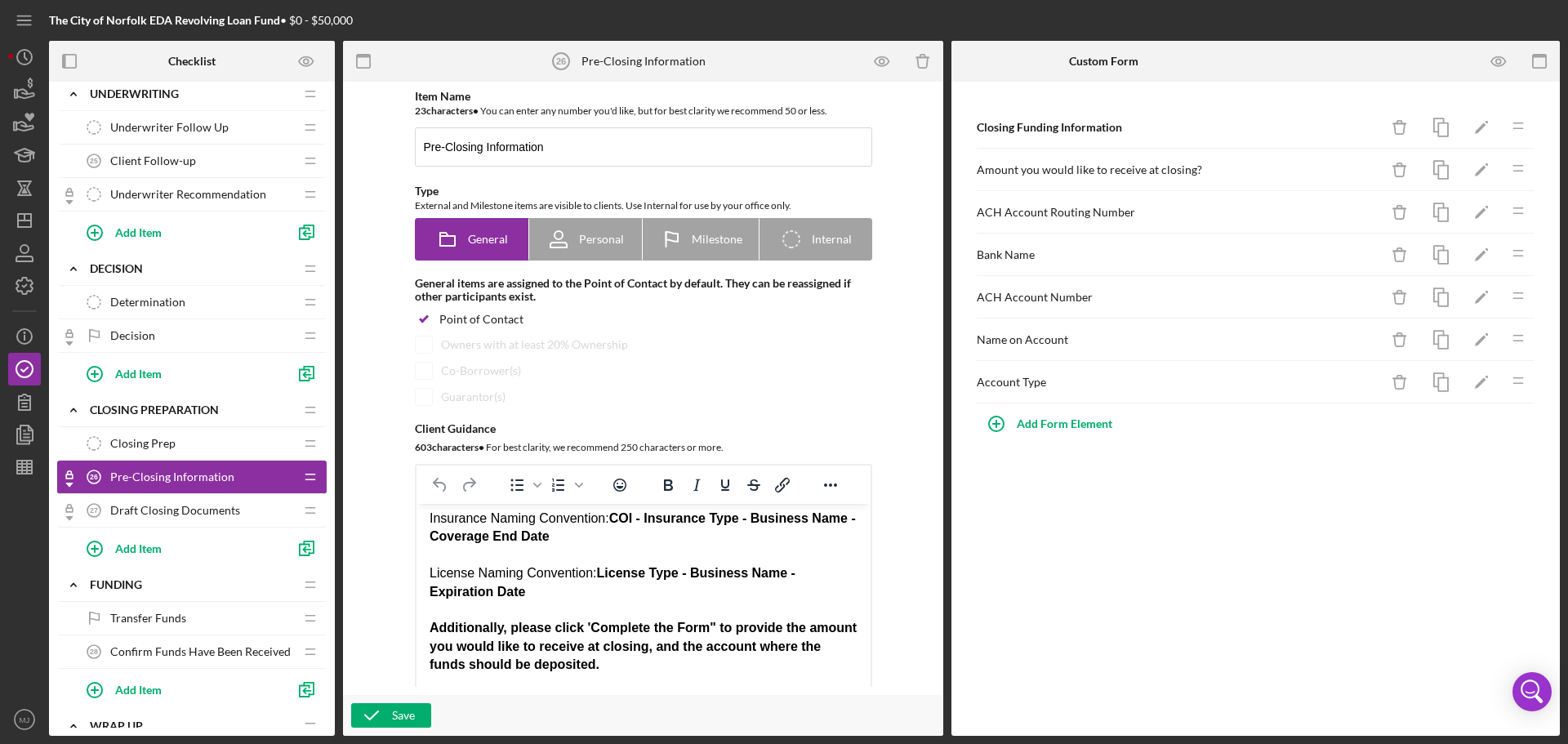
scroll to position [117, 0]
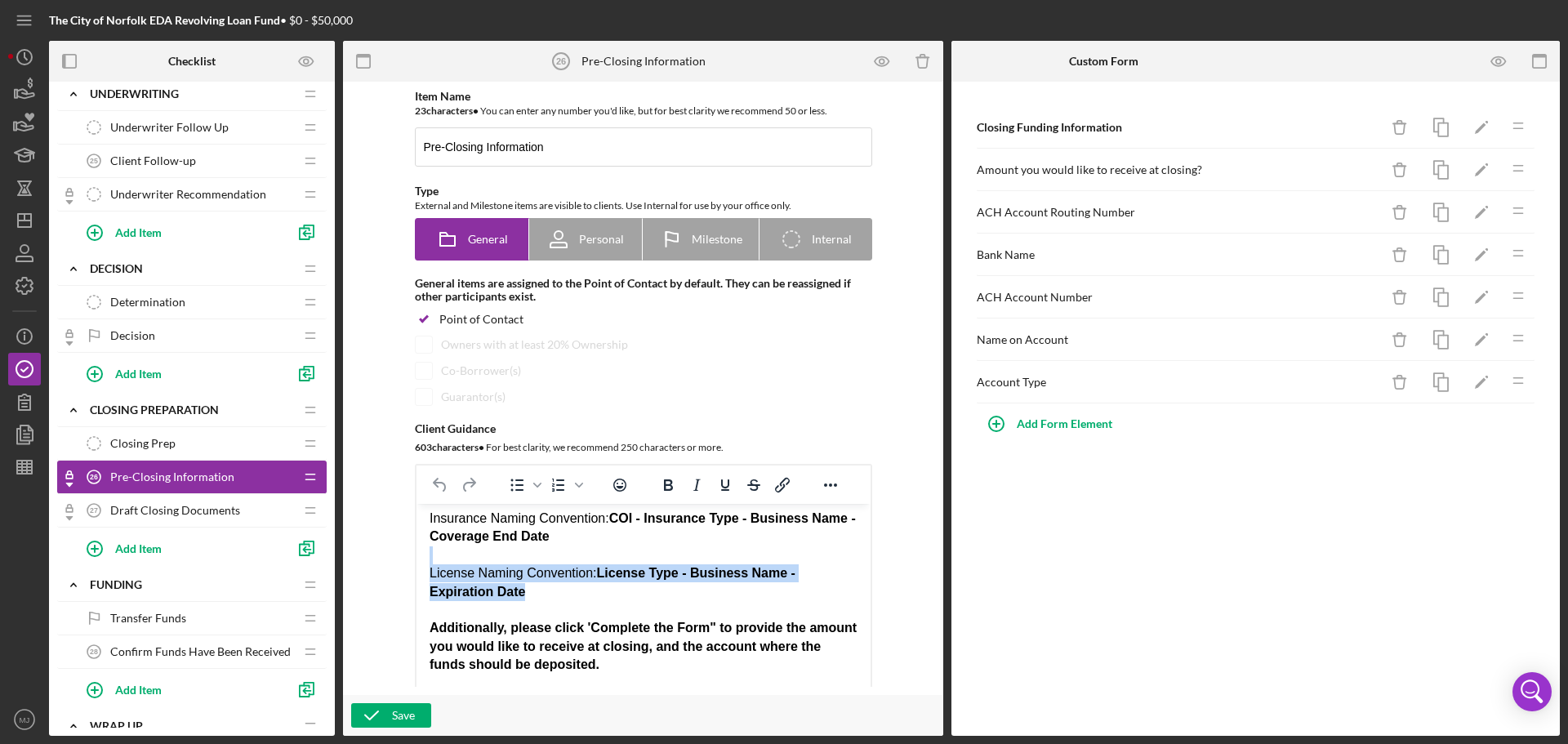
drag, startPoint x: 559, startPoint y: 594, endPoint x: 416, endPoint y: 557, distance: 147.7
click at [416, 557] on html "In preparation for closing, please upload proof of insurance currently held by …" at bounding box center [642, 546] width 454 height 282
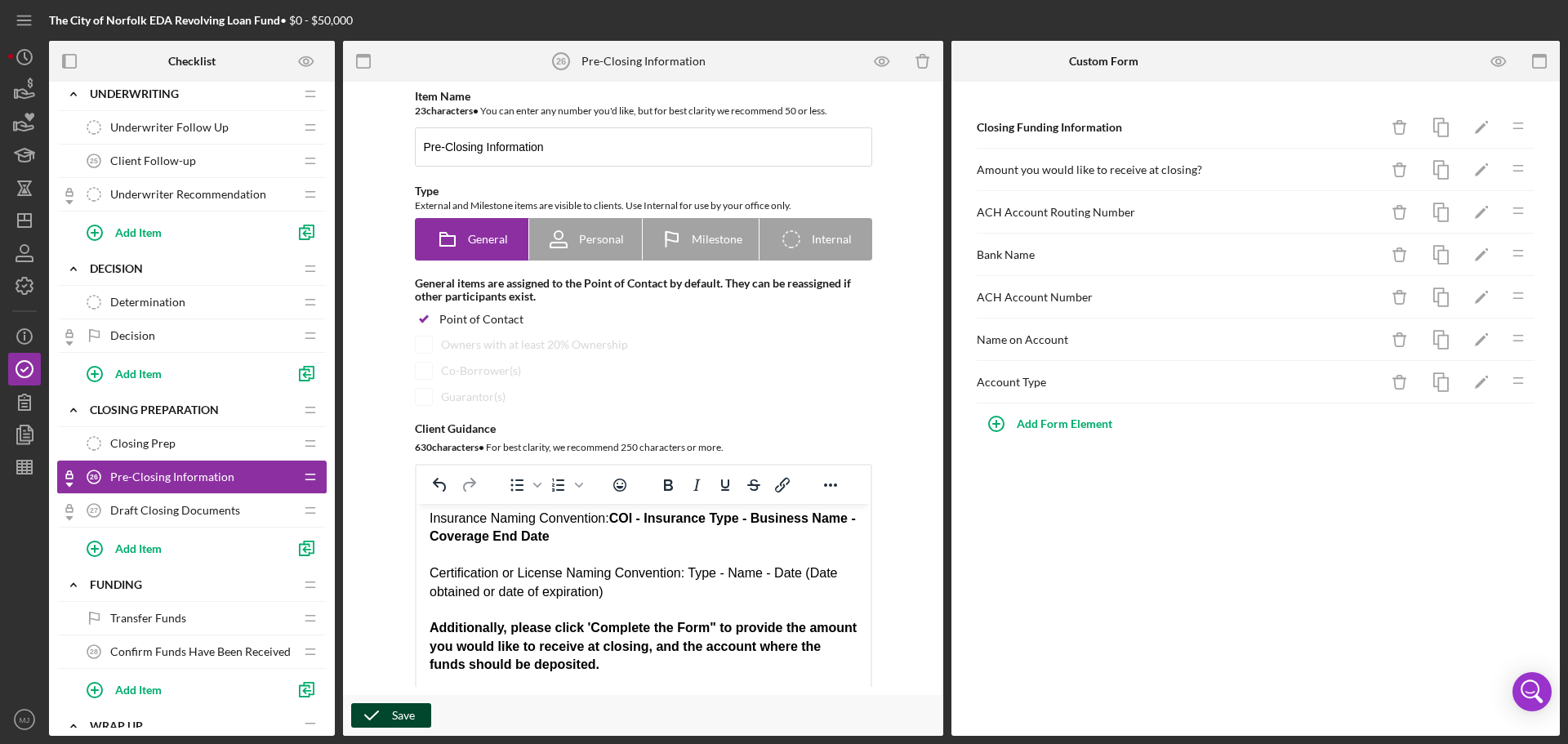
click at [395, 704] on div "Save" at bounding box center [403, 715] width 23 height 25
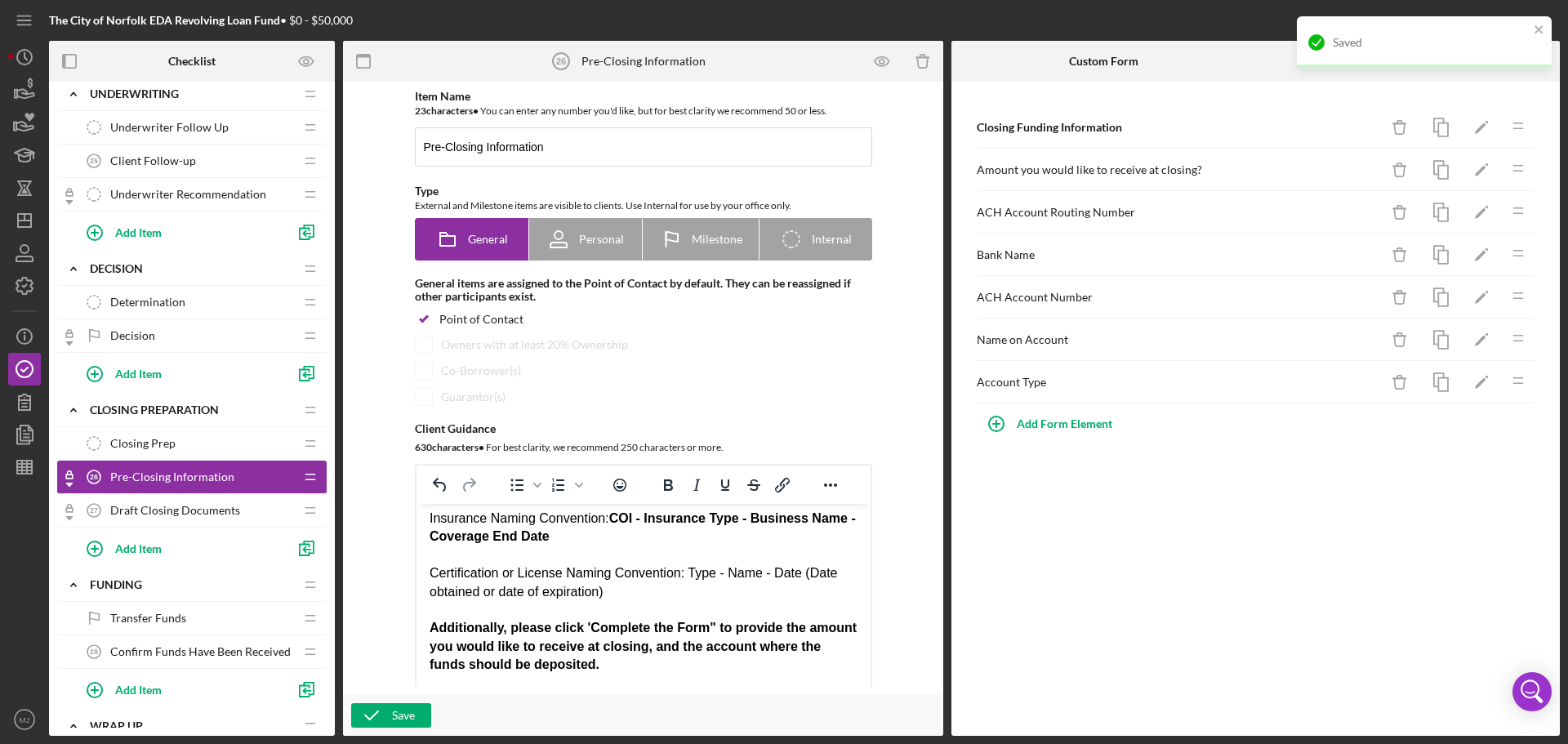
click at [170, 513] on span "Draft Closing Documents" at bounding box center [175, 510] width 130 height 13
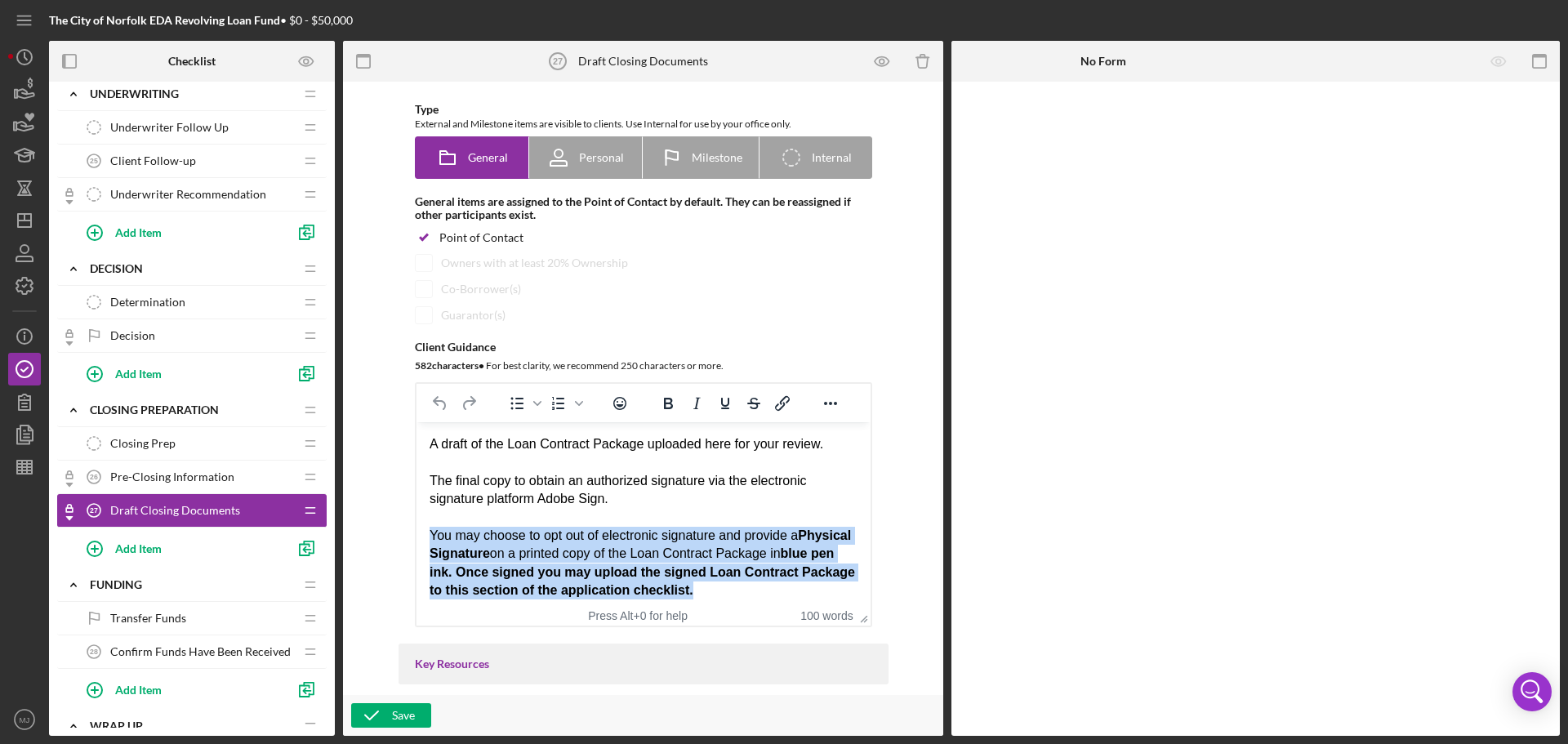
drag, startPoint x: 813, startPoint y: 495, endPoint x: 424, endPoint y: 537, distance: 391.3
click at [424, 537] on html "A draft of the Loan Contract Package uploaded here for your review. The final c…" at bounding box center [642, 564] width 454 height 282
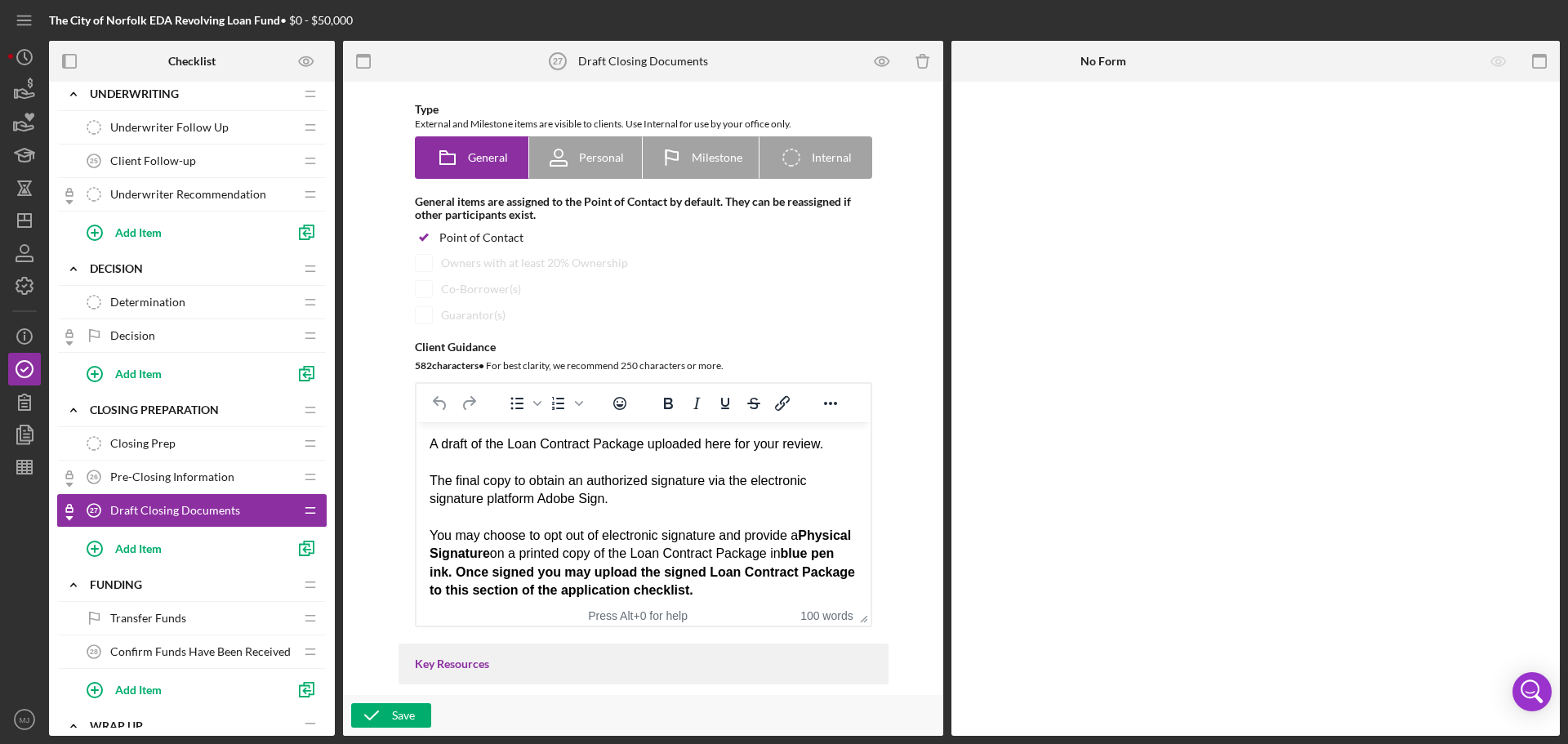
drag, startPoint x: 427, startPoint y: 477, endPoint x: 782, endPoint y: 575, distance: 368.3
click at [782, 575] on html "A draft of the Loan Contract Package uploaded here for your review. The final c…" at bounding box center [642, 564] width 454 height 282
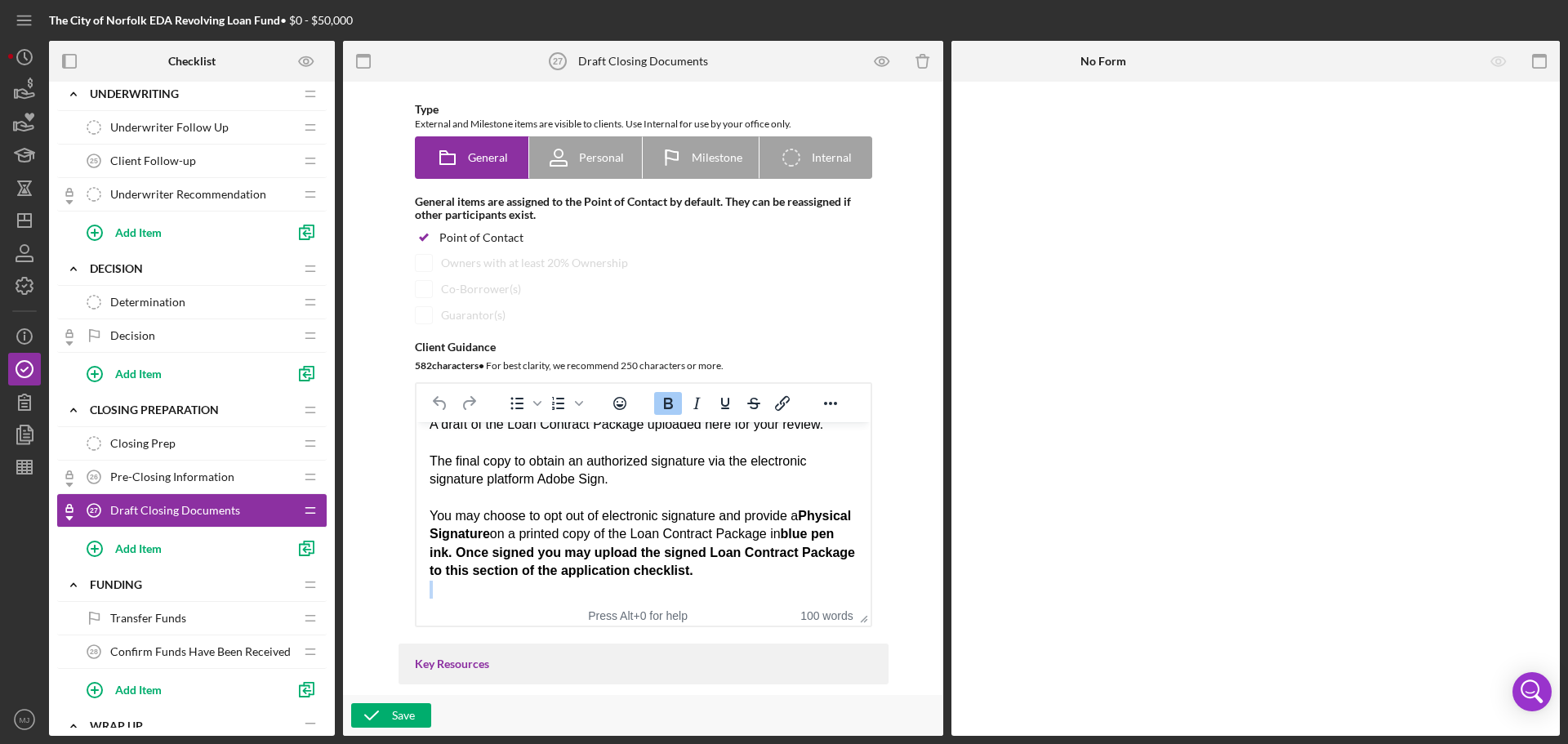
scroll to position [27, 0]
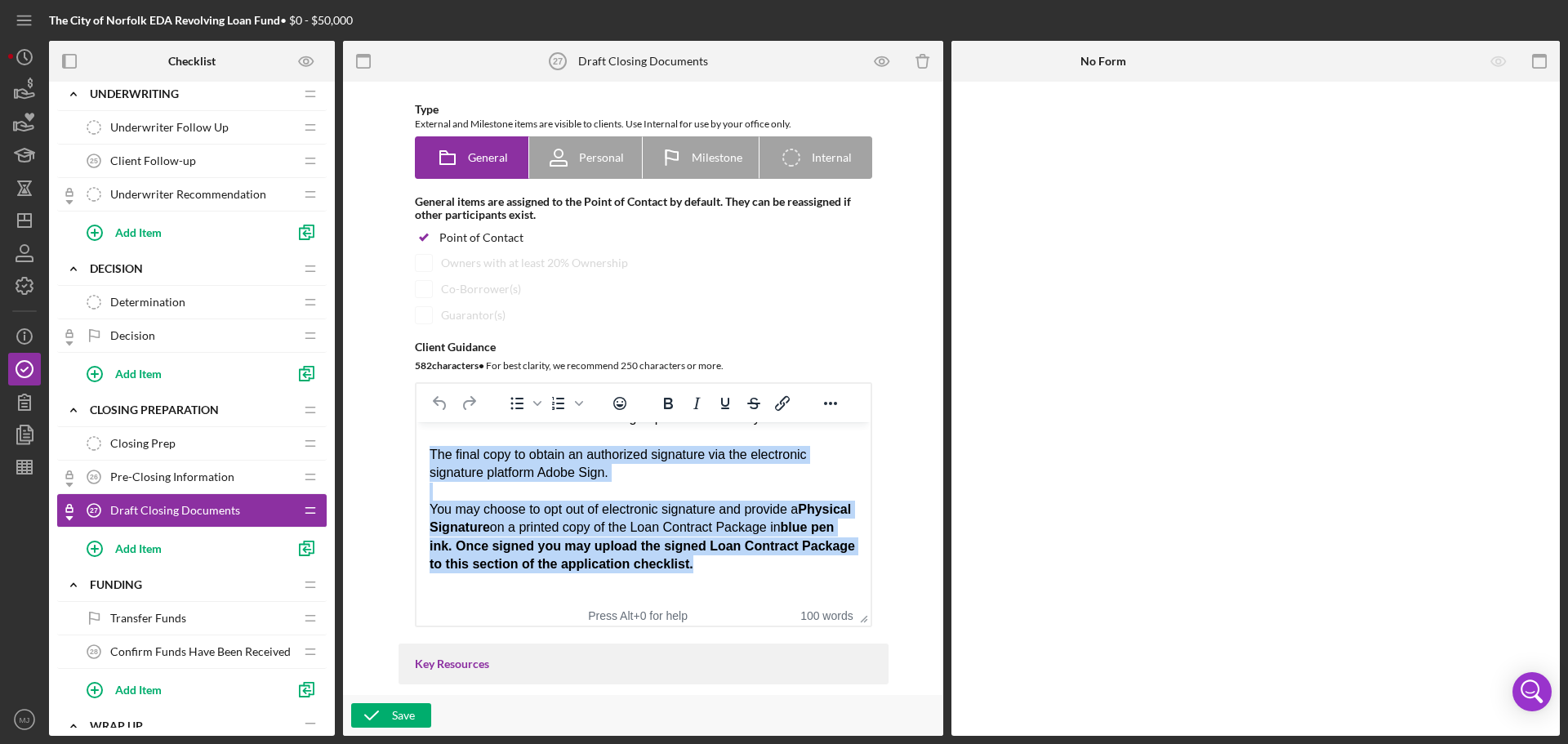
drag, startPoint x: 803, startPoint y: 590, endPoint x: 421, endPoint y: 457, distance: 404.5
click at [421, 457] on html "A draft of the Loan Contract Package uploaded here for your review. The final c…" at bounding box center [642, 537] width 454 height 282
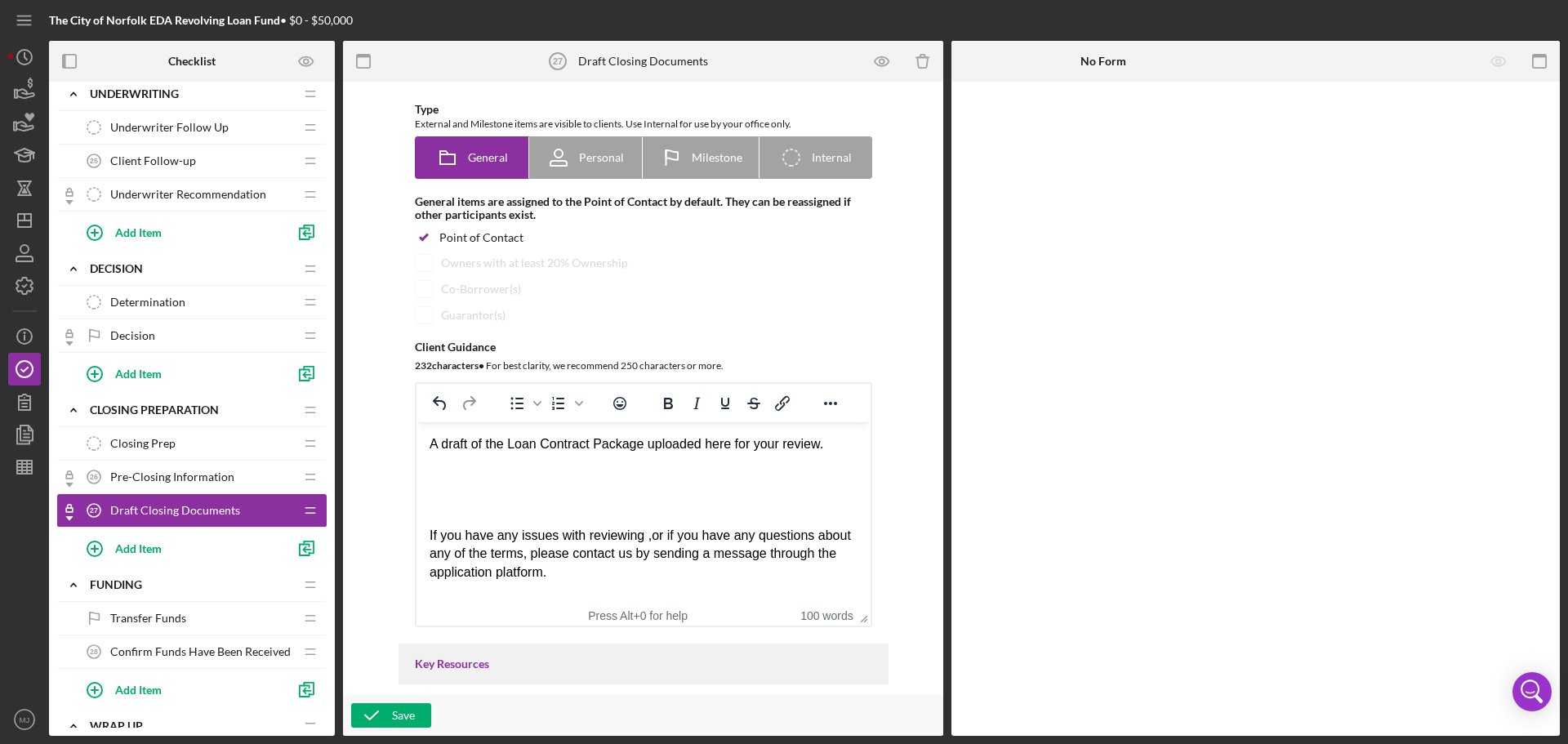
scroll to position [0, 0]
click at [433, 520] on div "Rich Text Area. Press ALT-0 for help." at bounding box center [642, 518] width 427 height 18
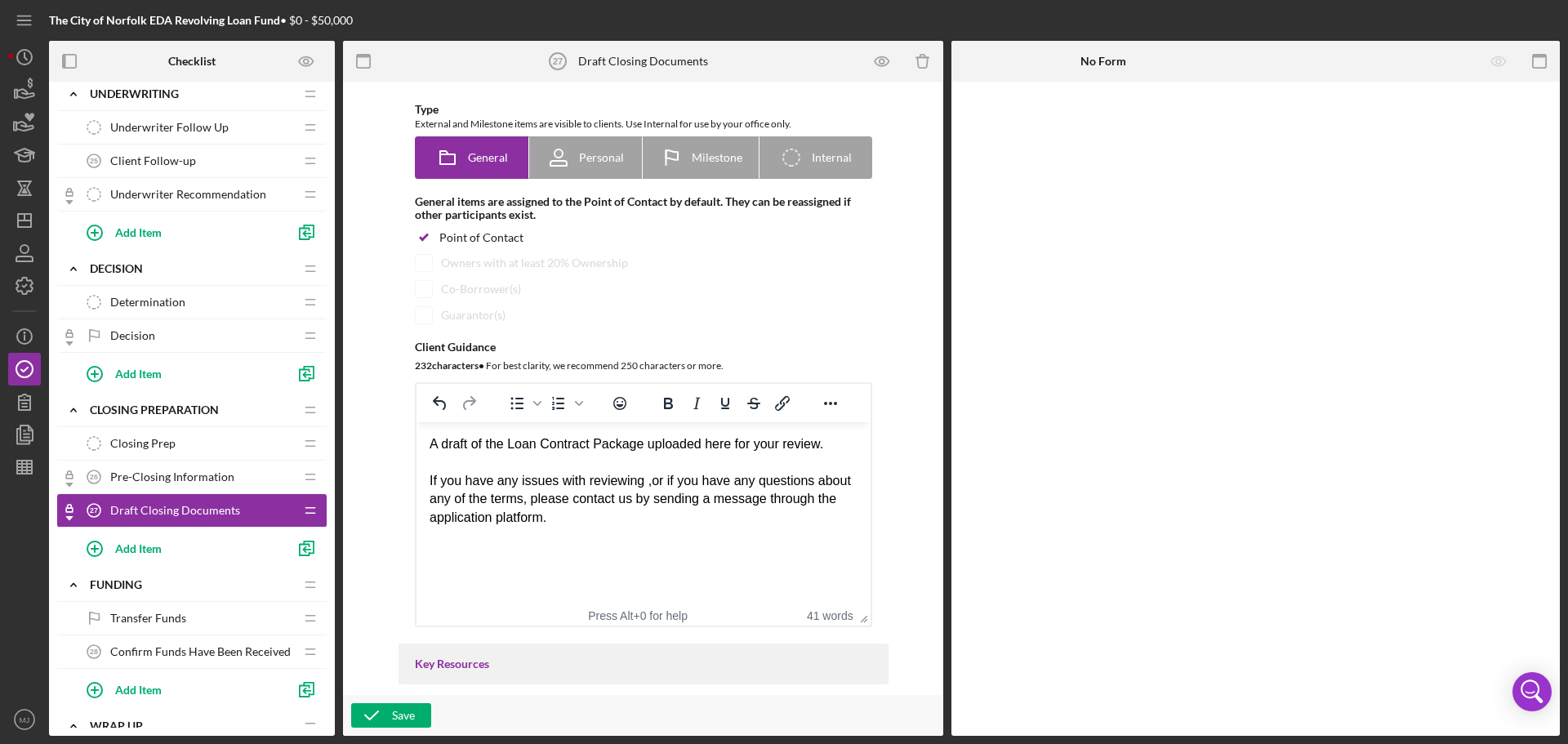
click at [403, 699] on div "Save" at bounding box center [642, 715] width 600 height 40
click at [401, 705] on div "Save" at bounding box center [403, 715] width 23 height 25
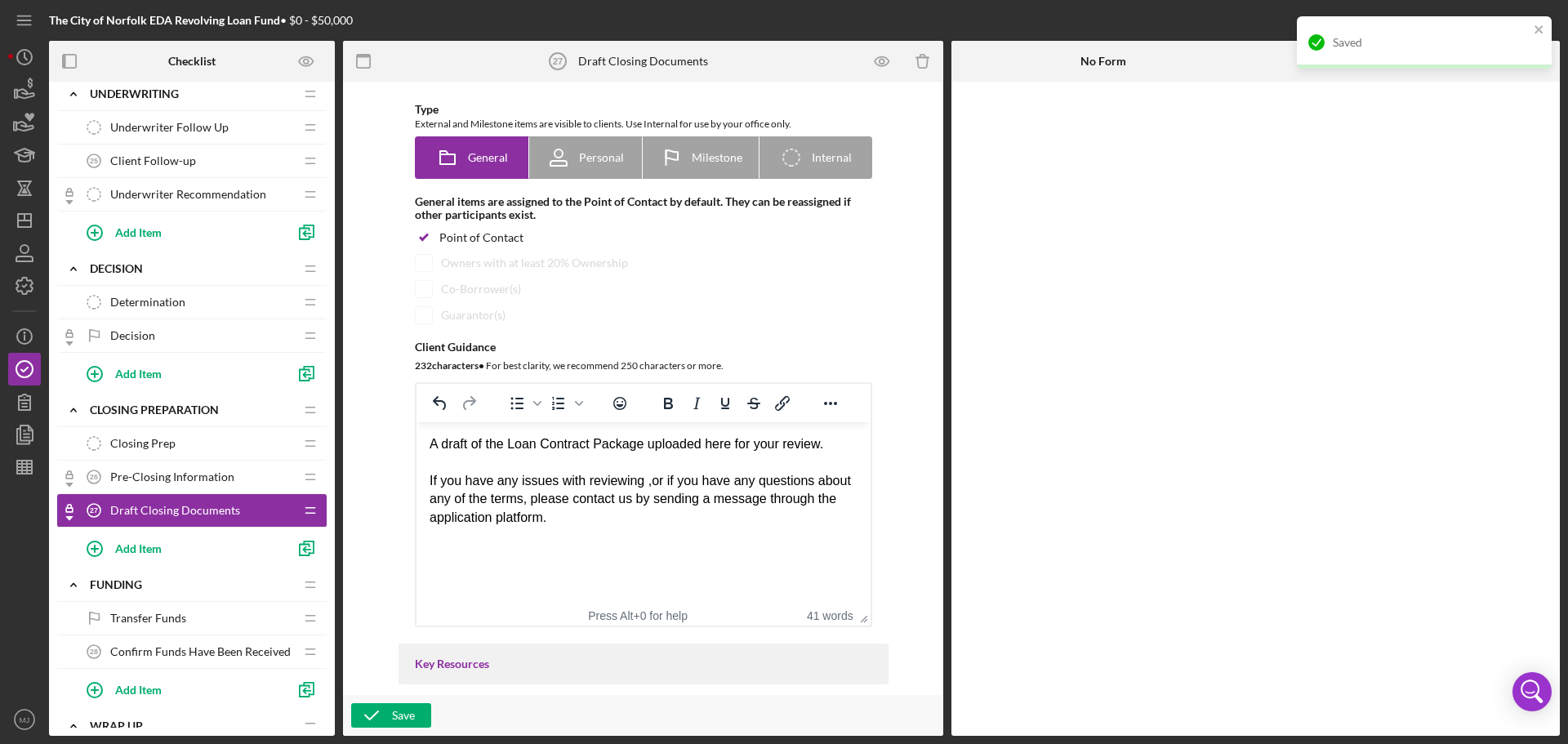
click at [127, 610] on div "Transfer Funds Transfer Funds" at bounding box center [186, 618] width 217 height 33
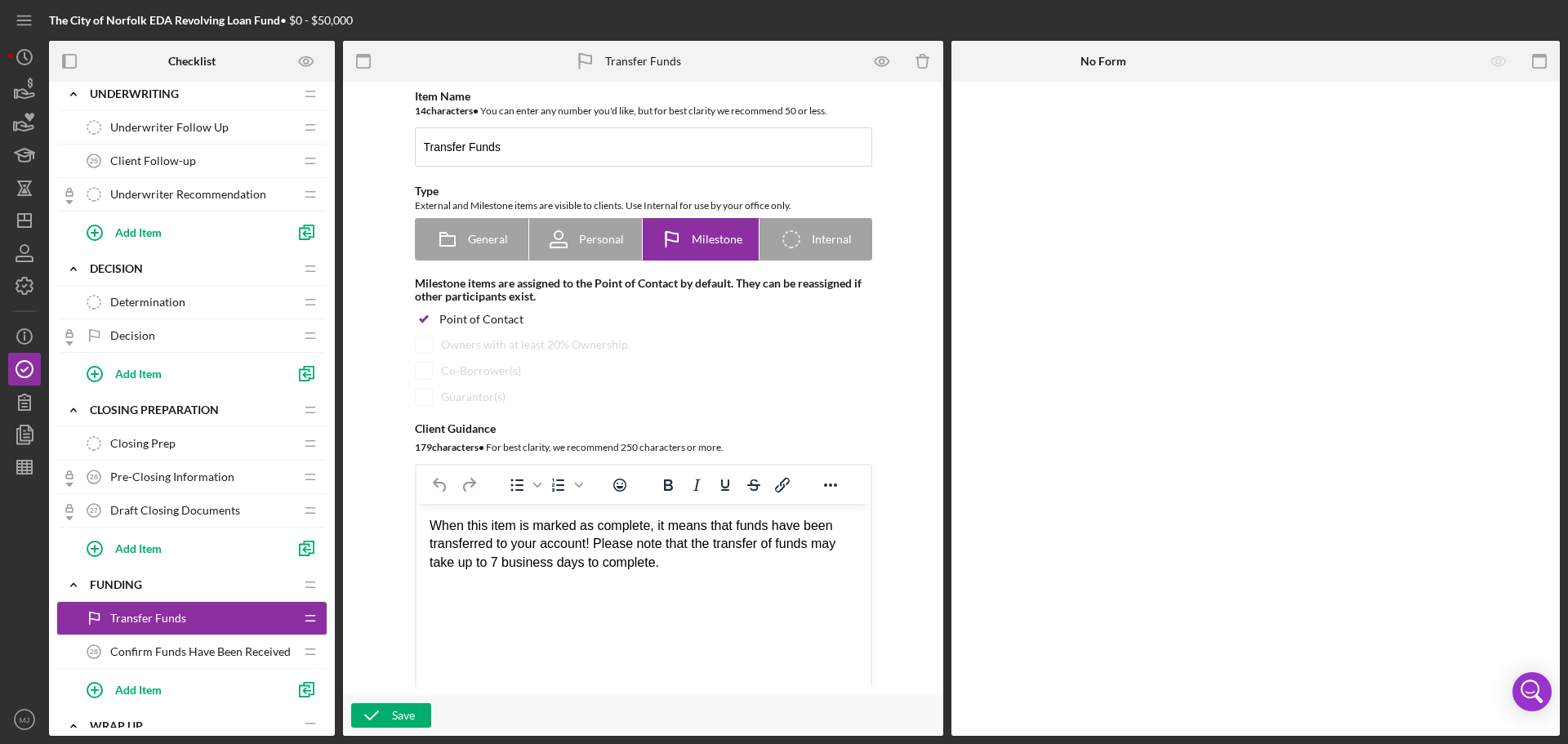
click at [165, 652] on span "Confirm Funds Have Been Received" at bounding box center [200, 651] width 180 height 13
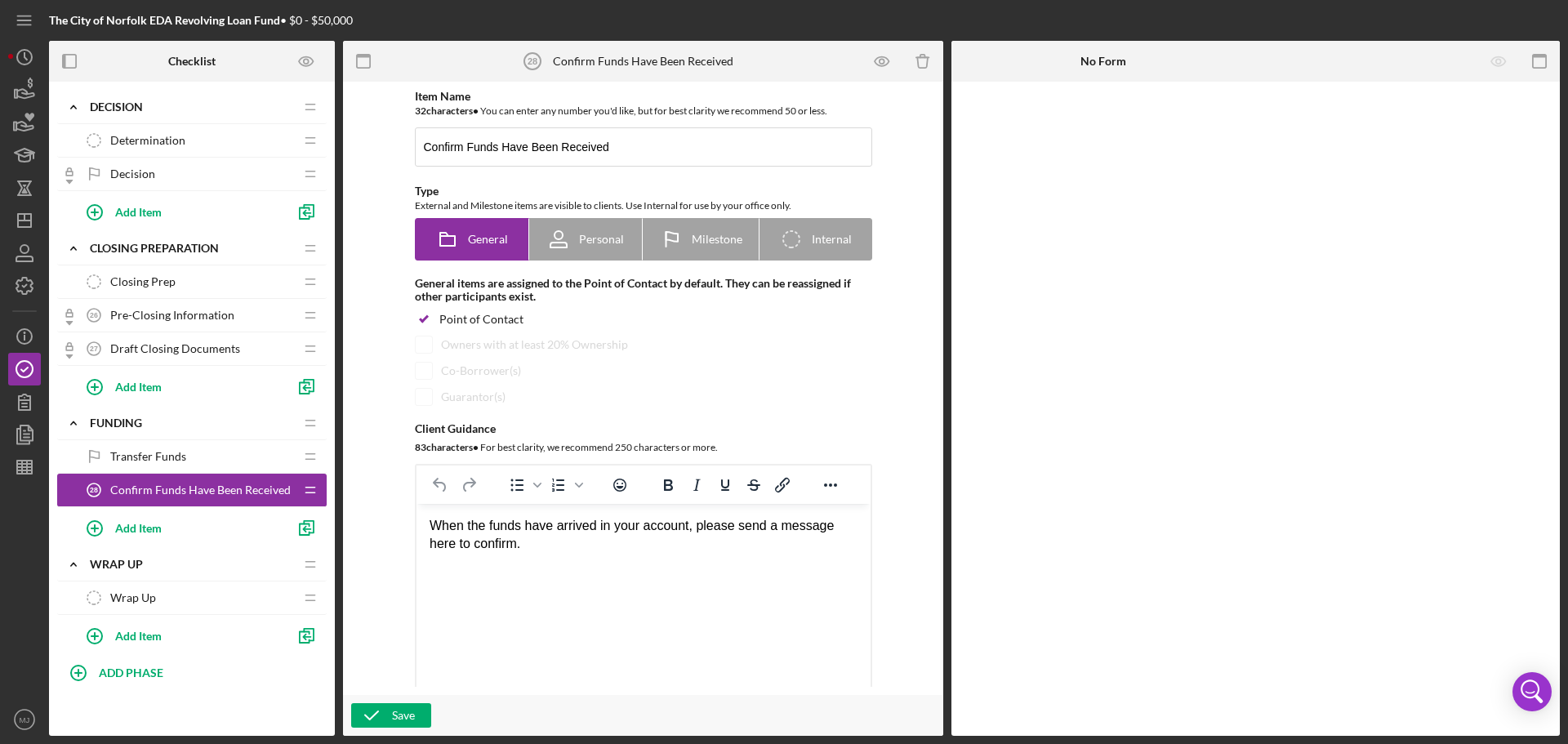
scroll to position [1776, 0]
click at [176, 598] on div "Wrap Up Wrap Up" at bounding box center [186, 596] width 217 height 33
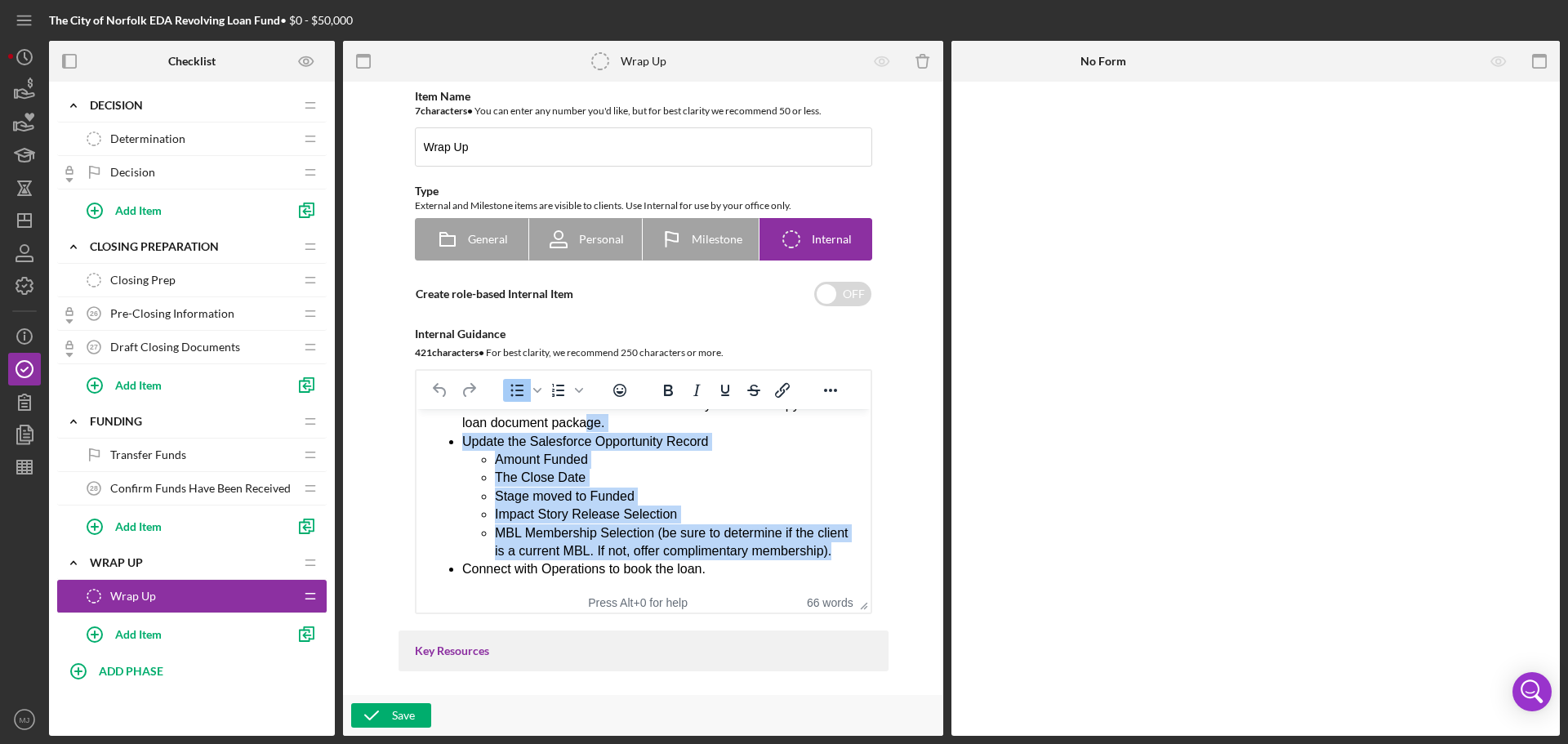
scroll to position [72, 0]
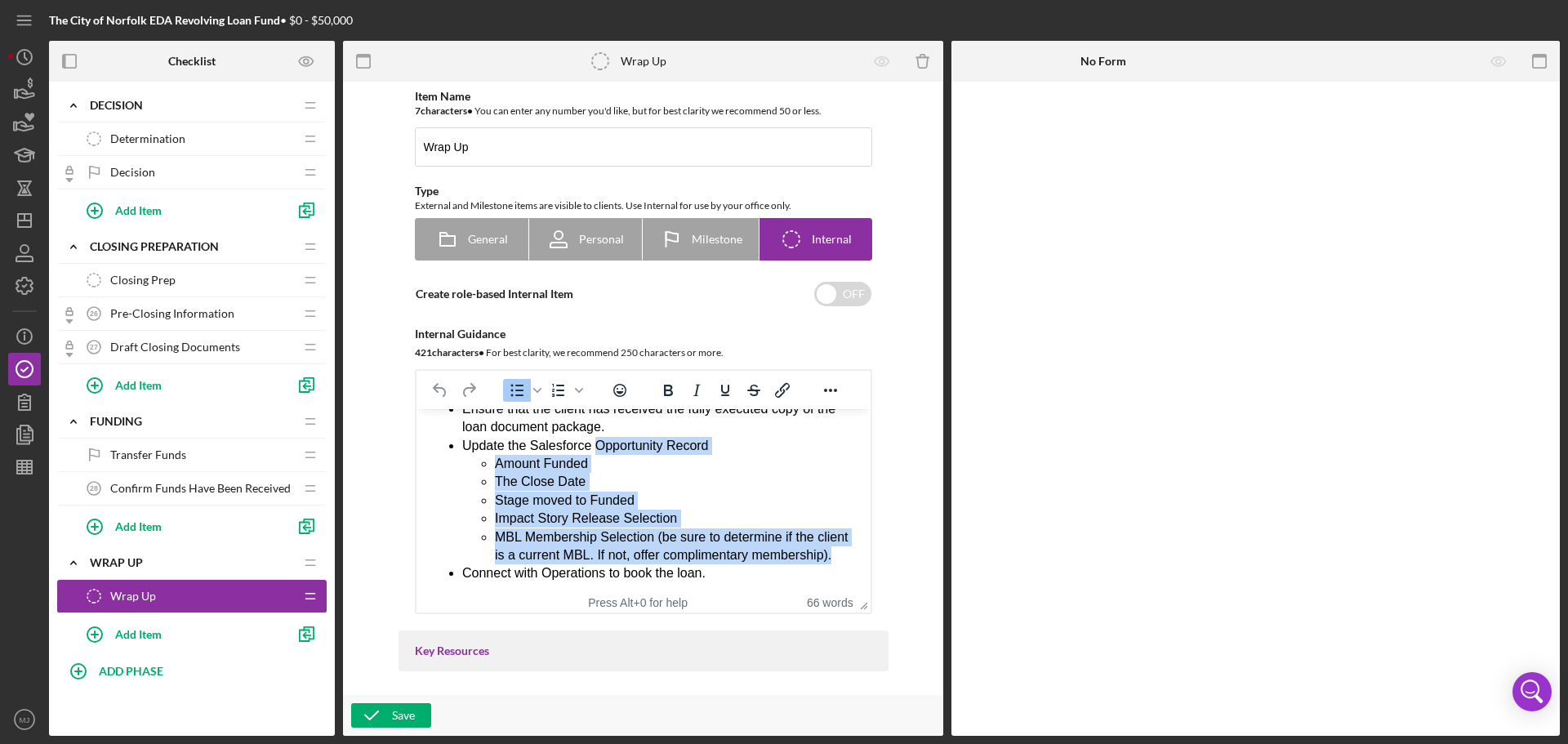
drag, startPoint x: 593, startPoint y: 548, endPoint x: 594, endPoint y: 444, distance: 104.0
click at [594, 444] on li "Update the Salesforce Opportunity Record Amount Funded The Close Date Stage mov…" at bounding box center [658, 502] width 395 height 128
click at [647, 461] on li "Amount Funded" at bounding box center [676, 464] width 362 height 18
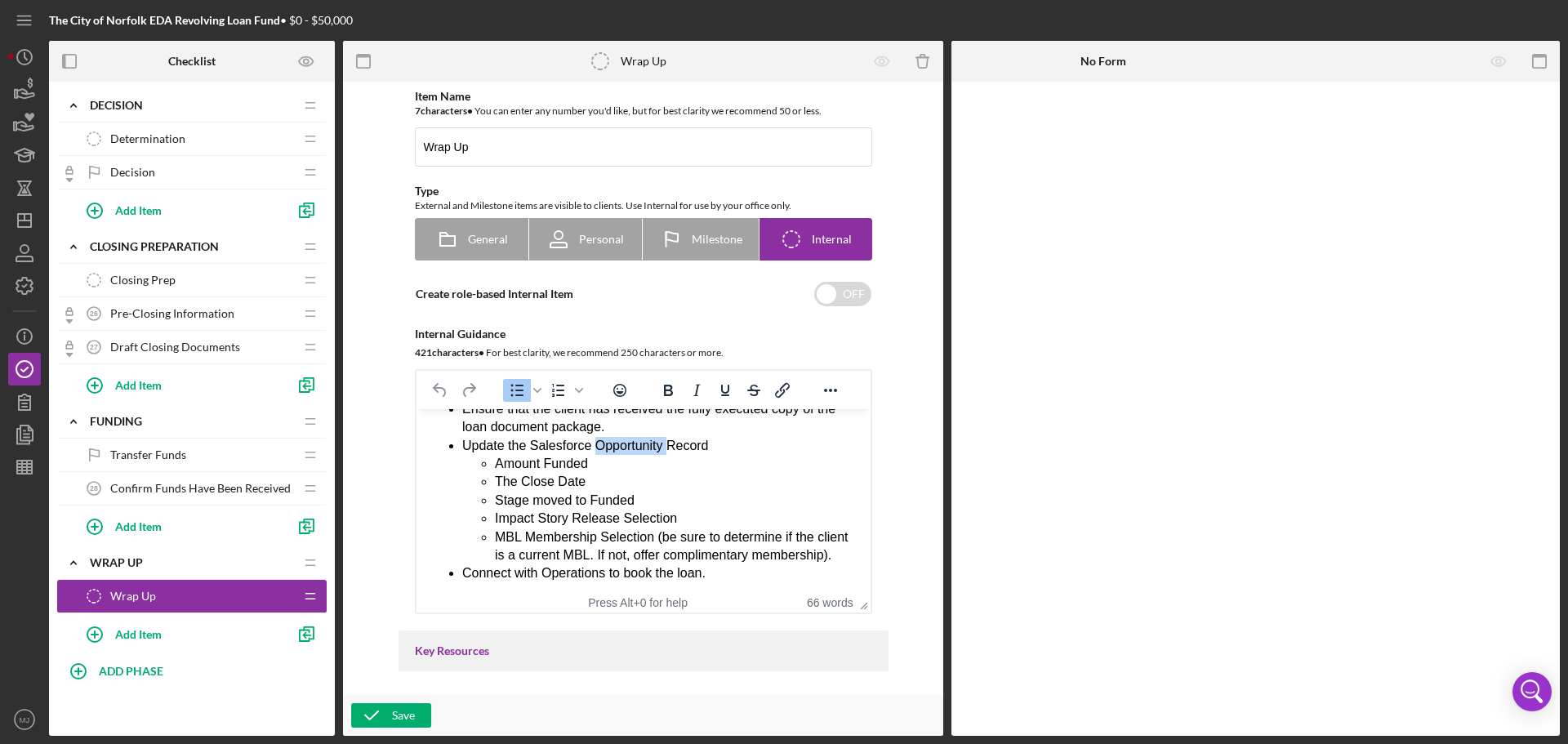
drag, startPoint x: 667, startPoint y: 445, endPoint x: 593, endPoint y: 448, distance: 74.1
click at [593, 448] on li "Update the Salesforce Opportunity Record Amount Funded The Close Date Stage mov…" at bounding box center [658, 502] width 395 height 128
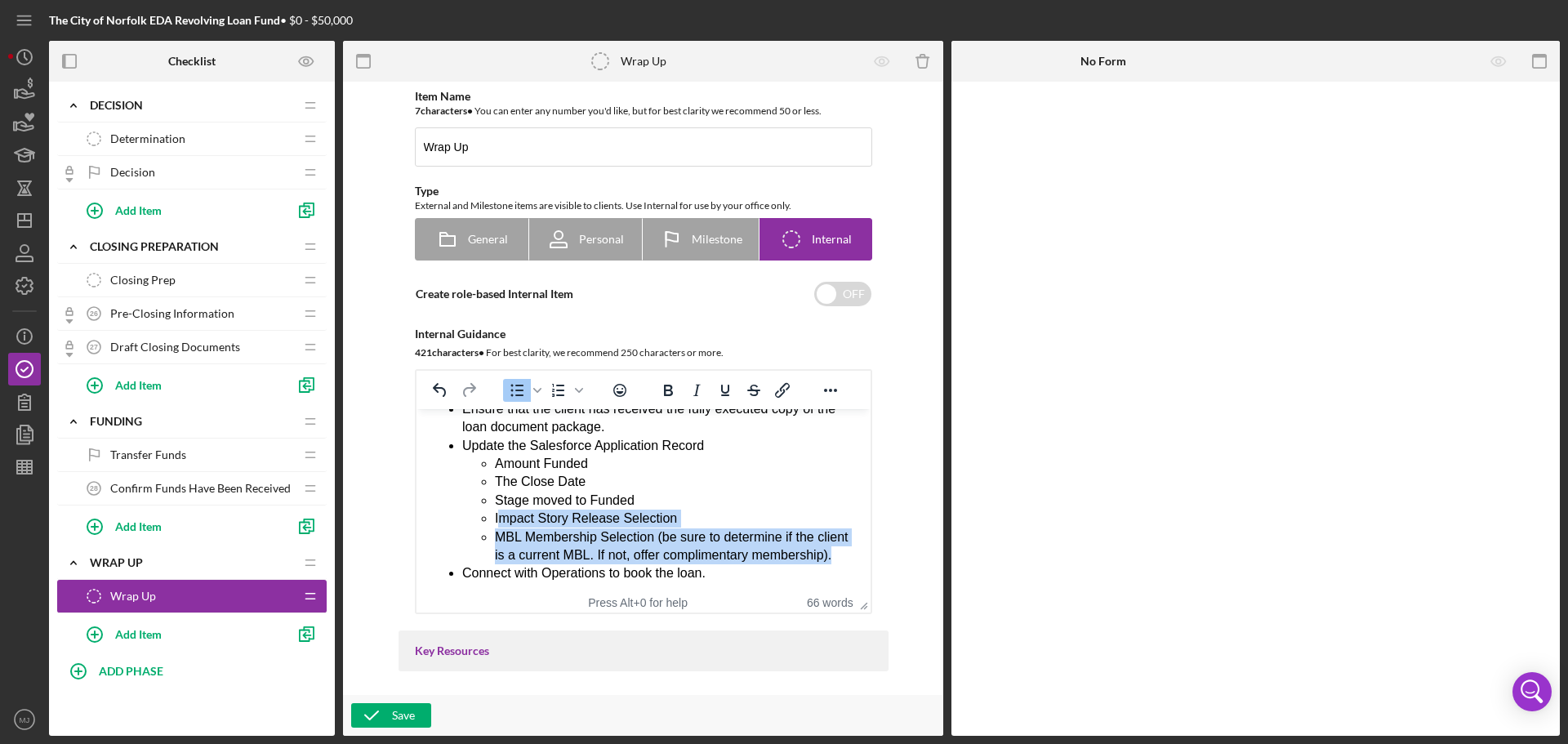
drag, startPoint x: 496, startPoint y: 519, endPoint x: 586, endPoint y: 572, distance: 104.4
click at [586, 565] on ul "Amount Funded The Close Date Stage moved to Funded Impact Story Release Selecti…" at bounding box center [658, 509] width 395 height 109
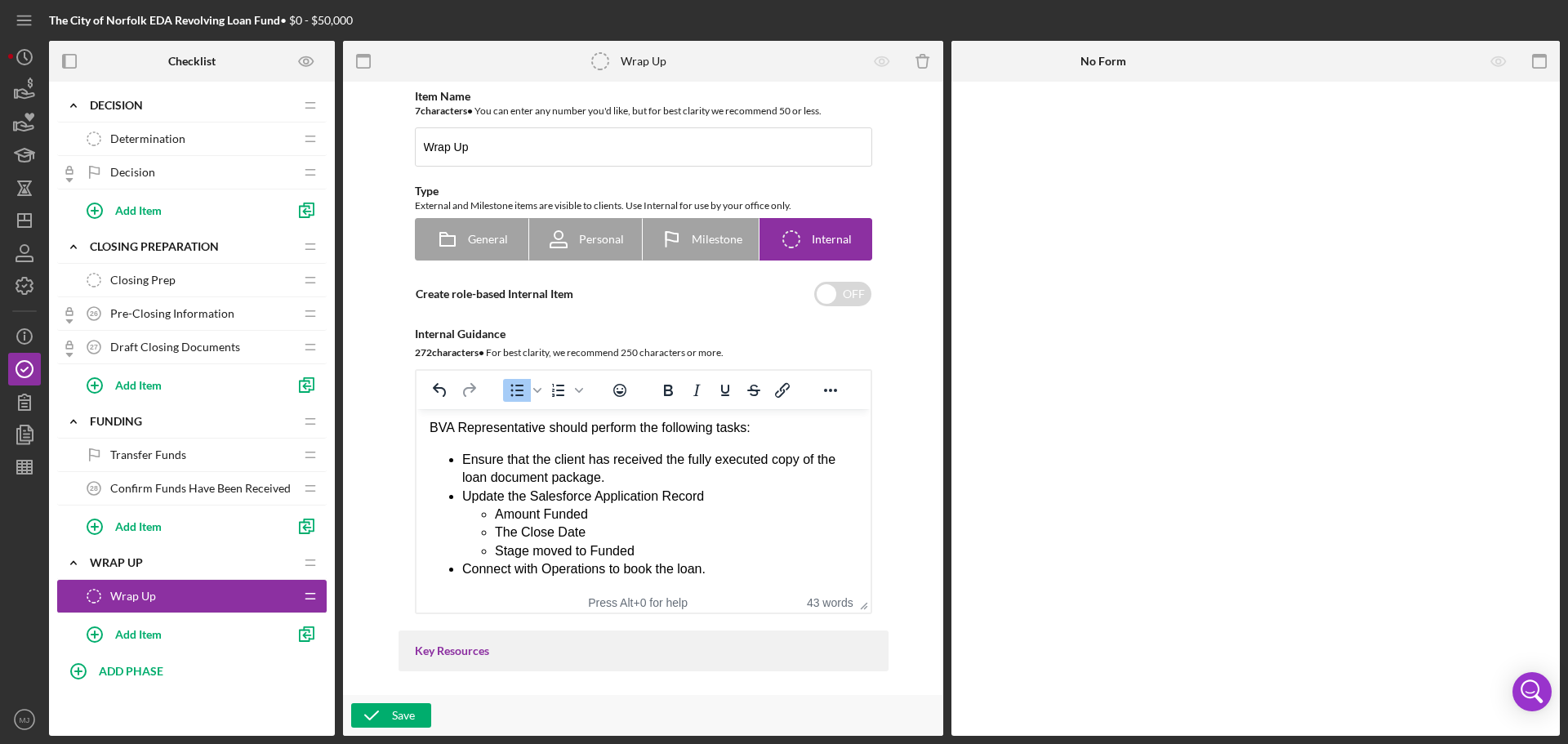
scroll to position [0, 0]
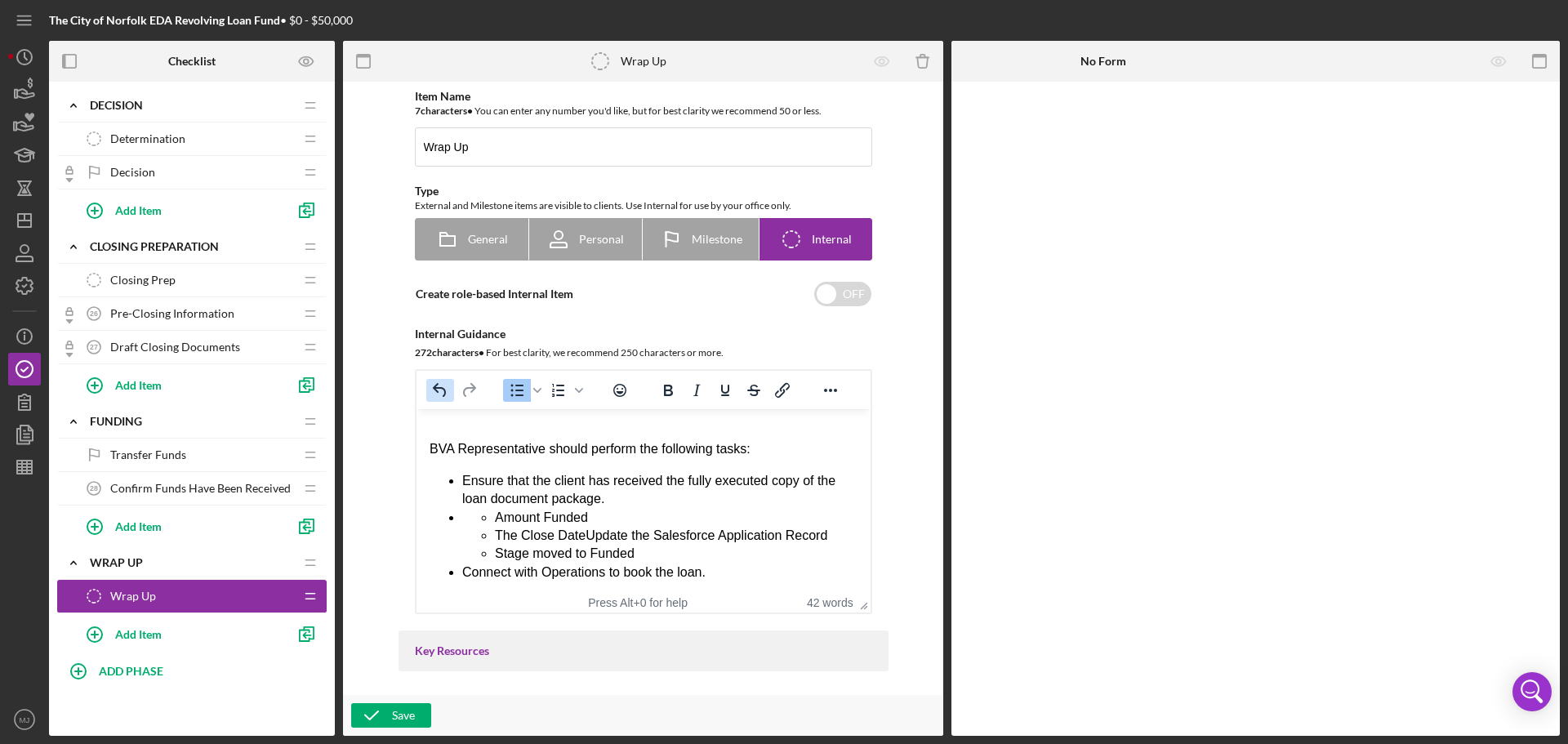
click at [441, 393] on icon "Undo" at bounding box center [440, 390] width 20 height 20
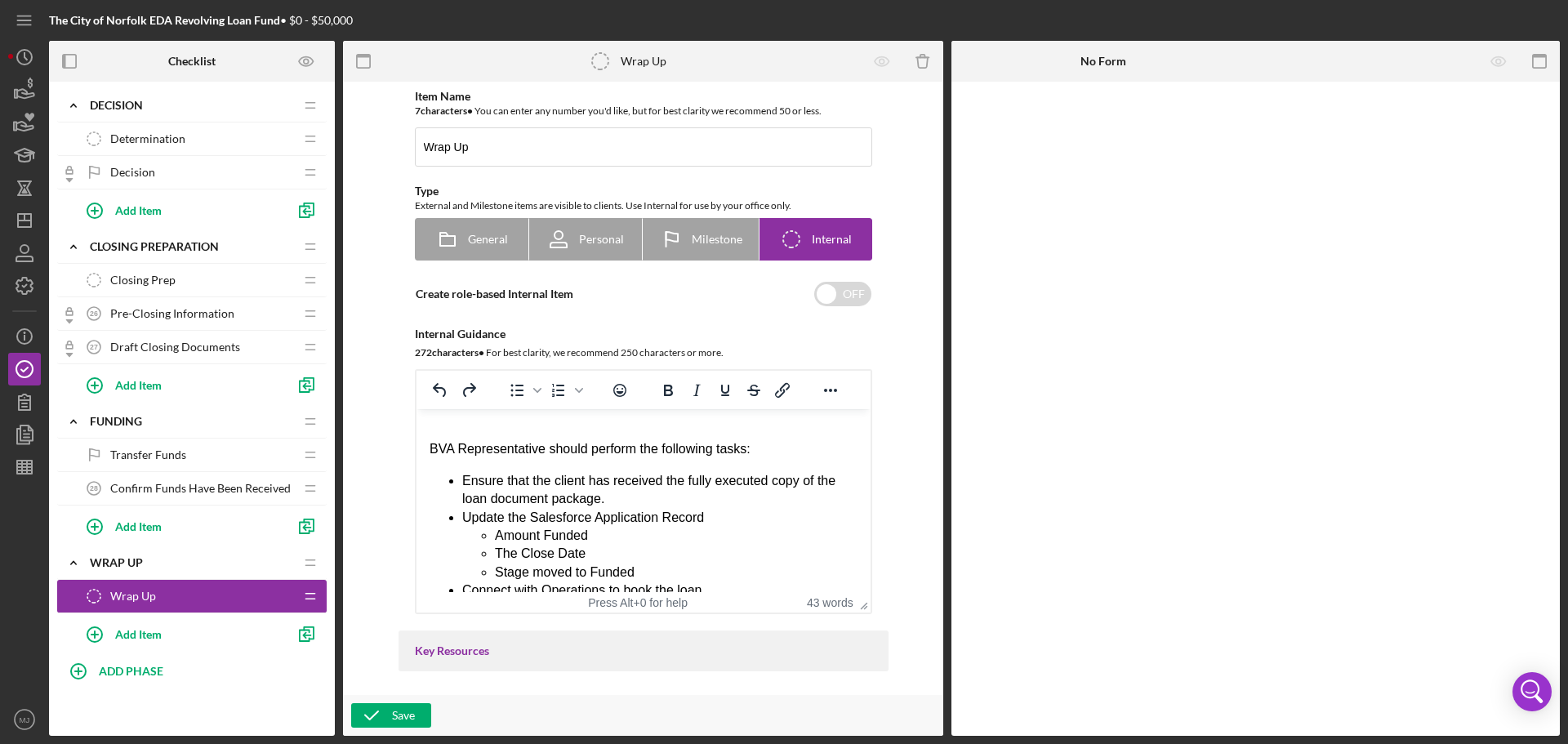
scroll to position [22, 0]
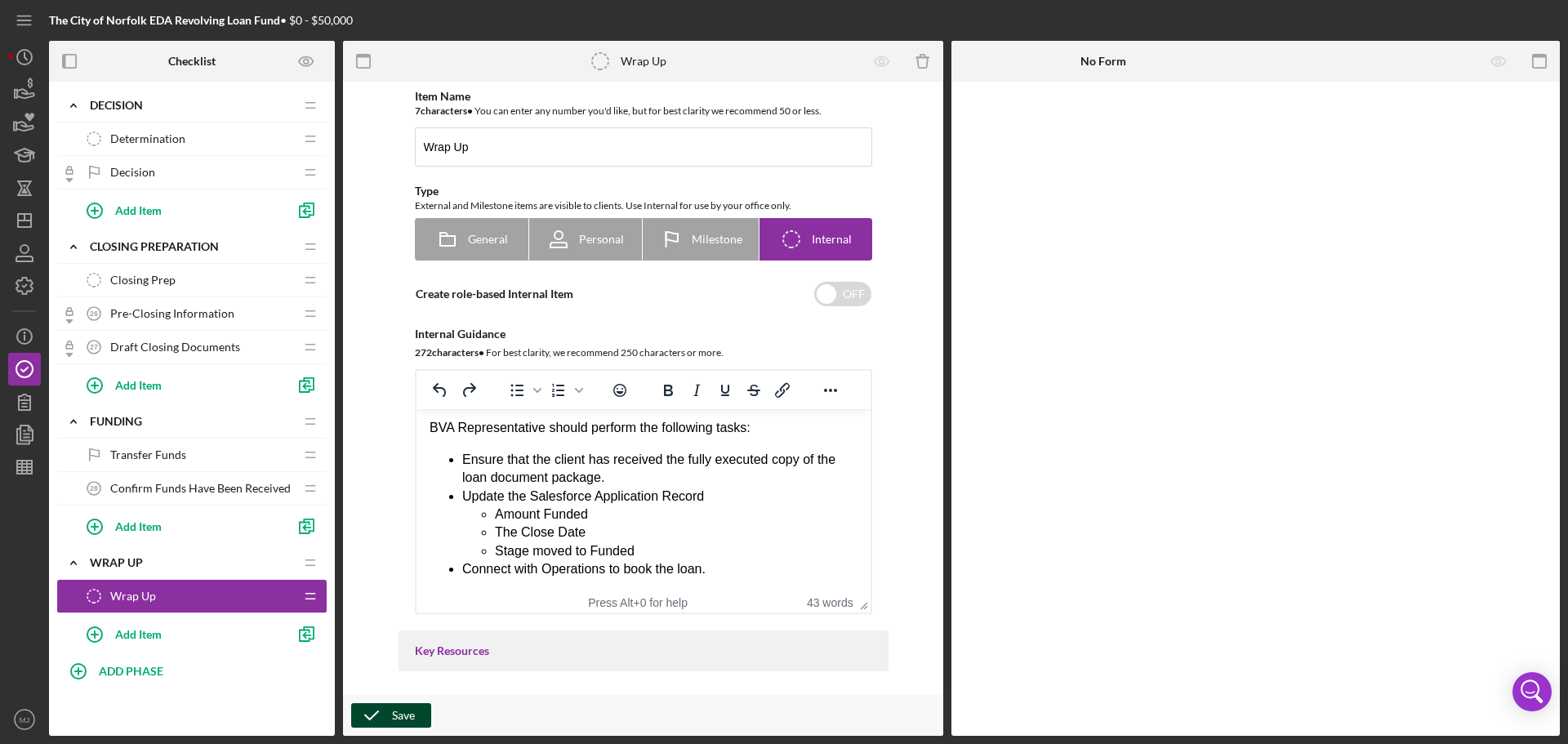
click at [428, 715] on button "Save" at bounding box center [391, 715] width 80 height 25
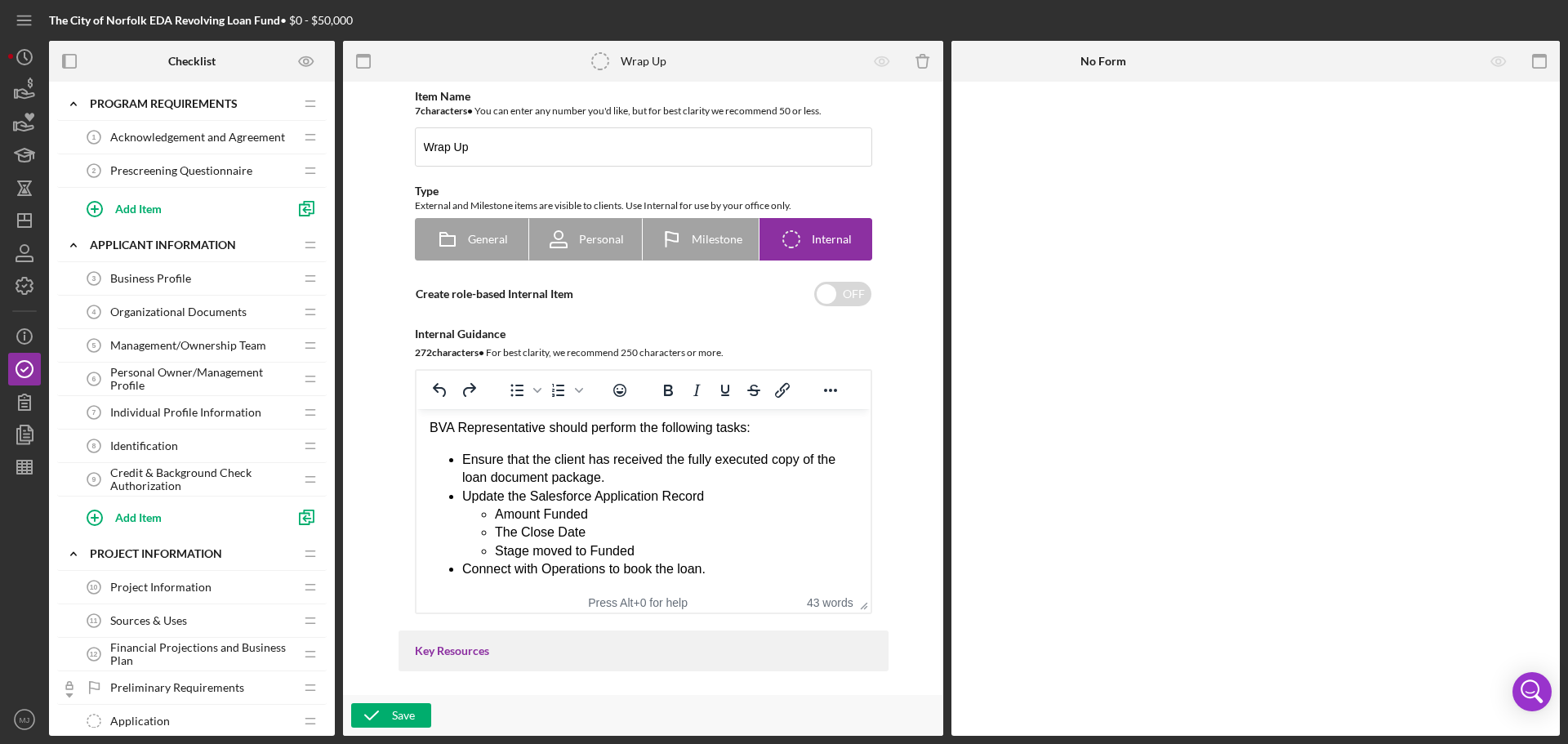
scroll to position [0, 0]
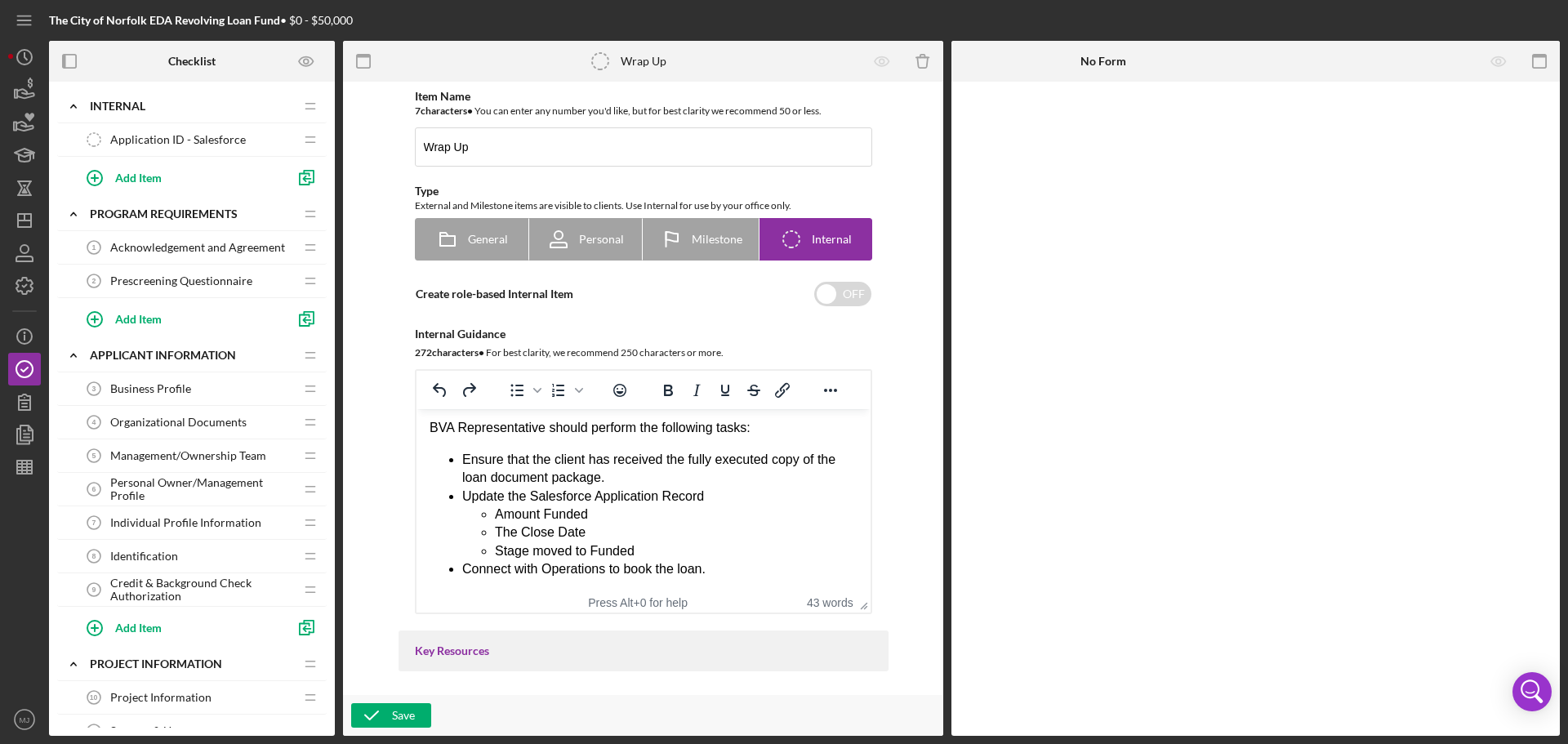
click at [165, 241] on span "Acknowledgement and Agreement" at bounding box center [197, 247] width 174 height 13
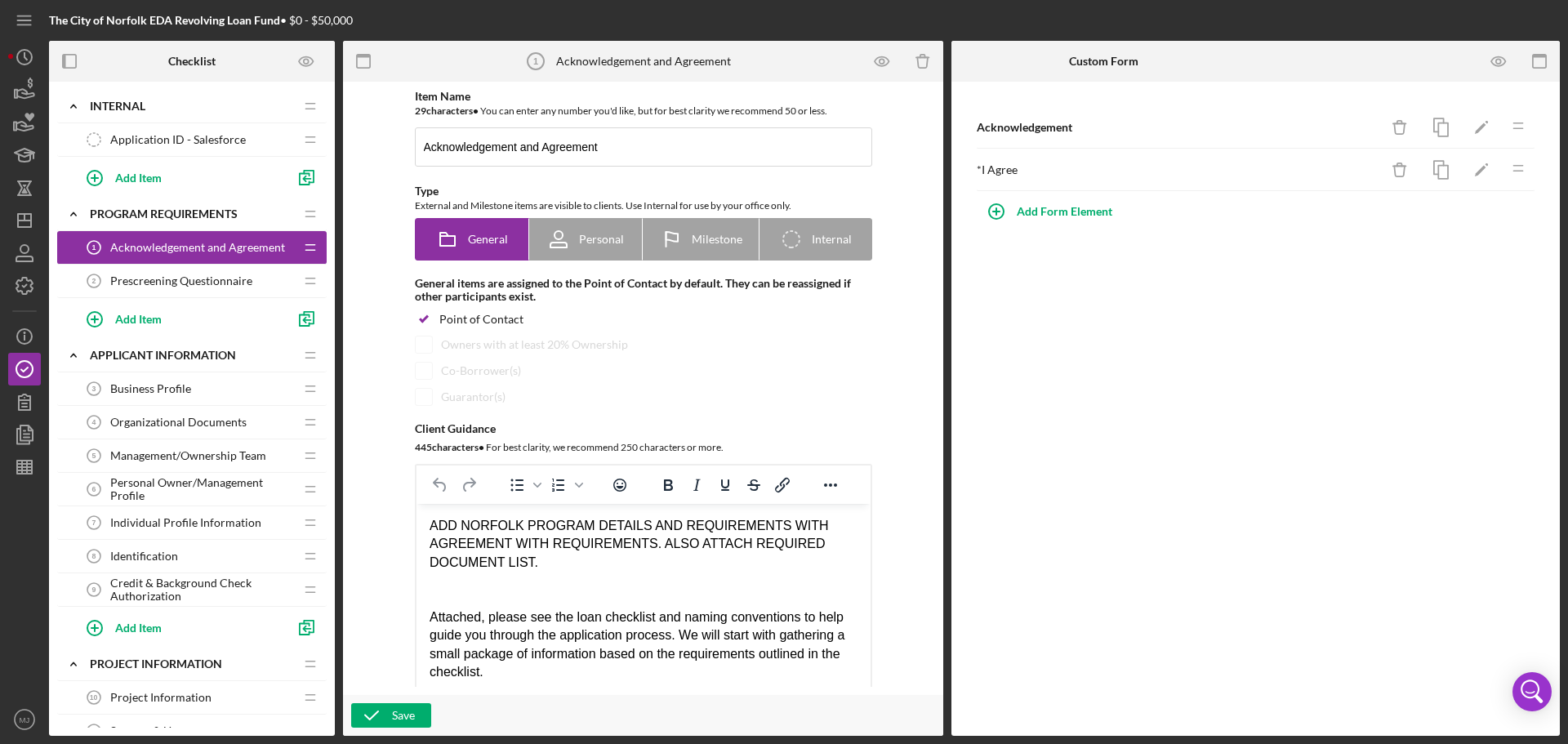
click at [189, 273] on div "Prescreening Questionnaire 2 Prescreening Questionnaire" at bounding box center [186, 281] width 217 height 33
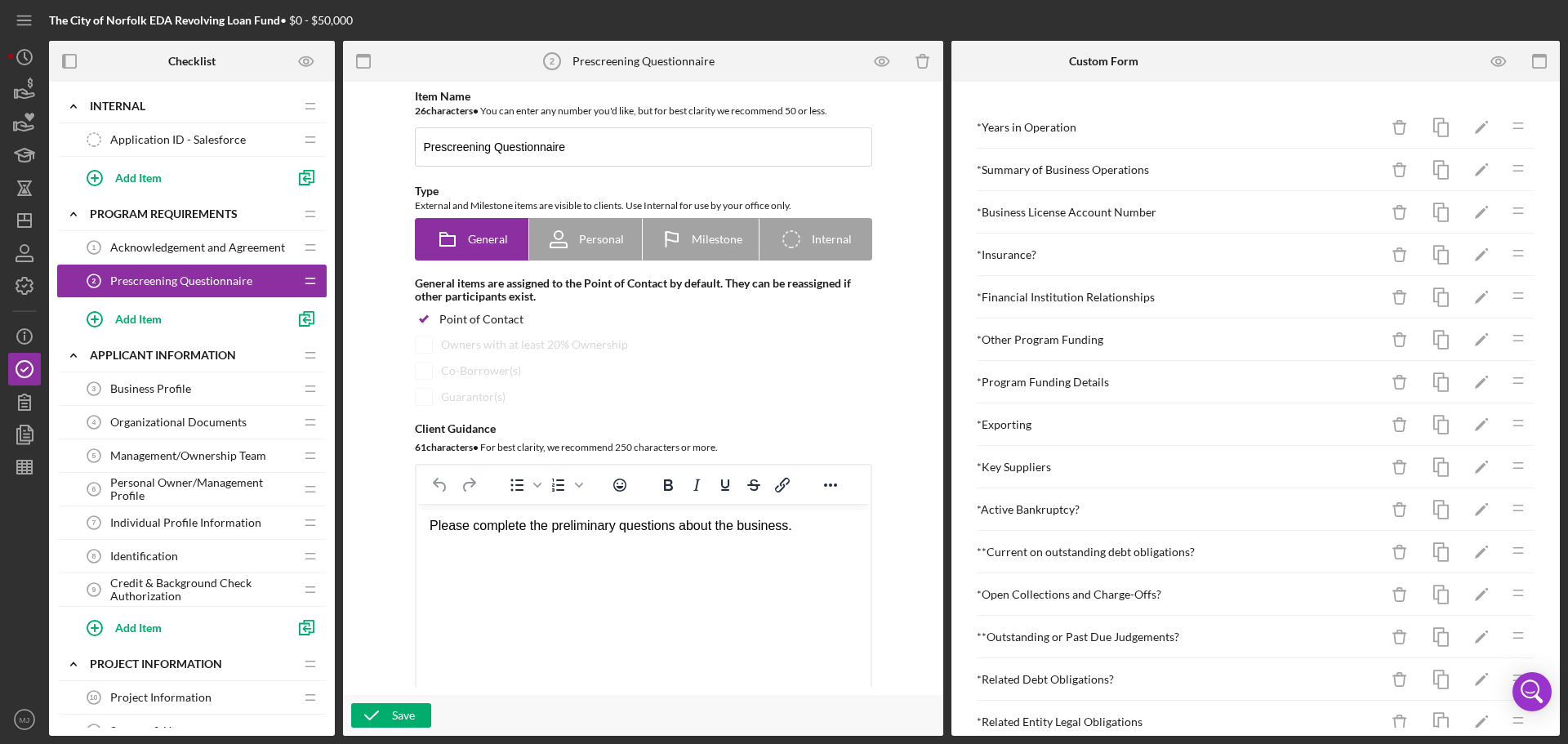
click at [150, 133] on span "Application ID - Salesforce" at bounding box center [178, 139] width 136 height 13
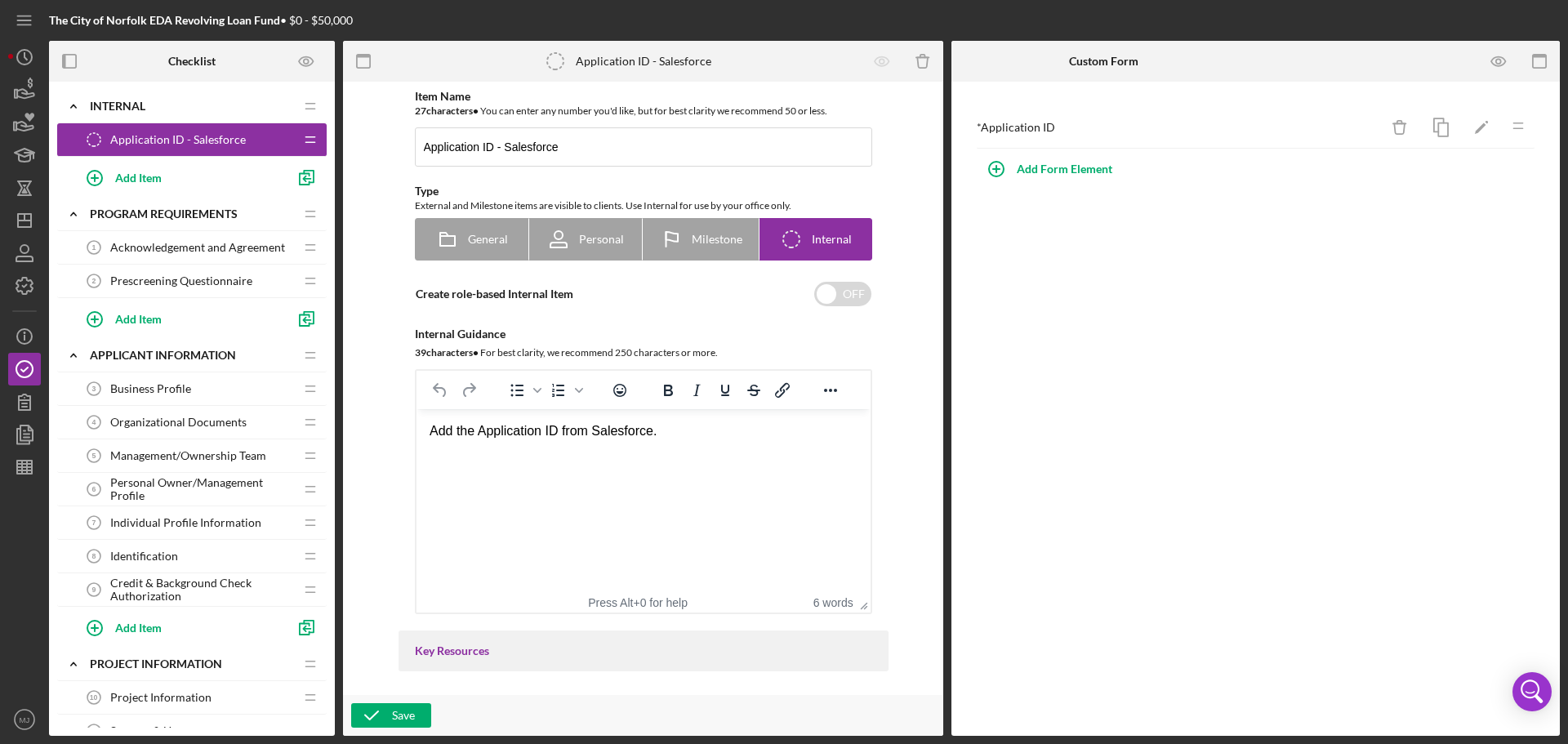
click at [164, 248] on span "Acknowledgement and Agreement" at bounding box center [197, 247] width 174 height 13
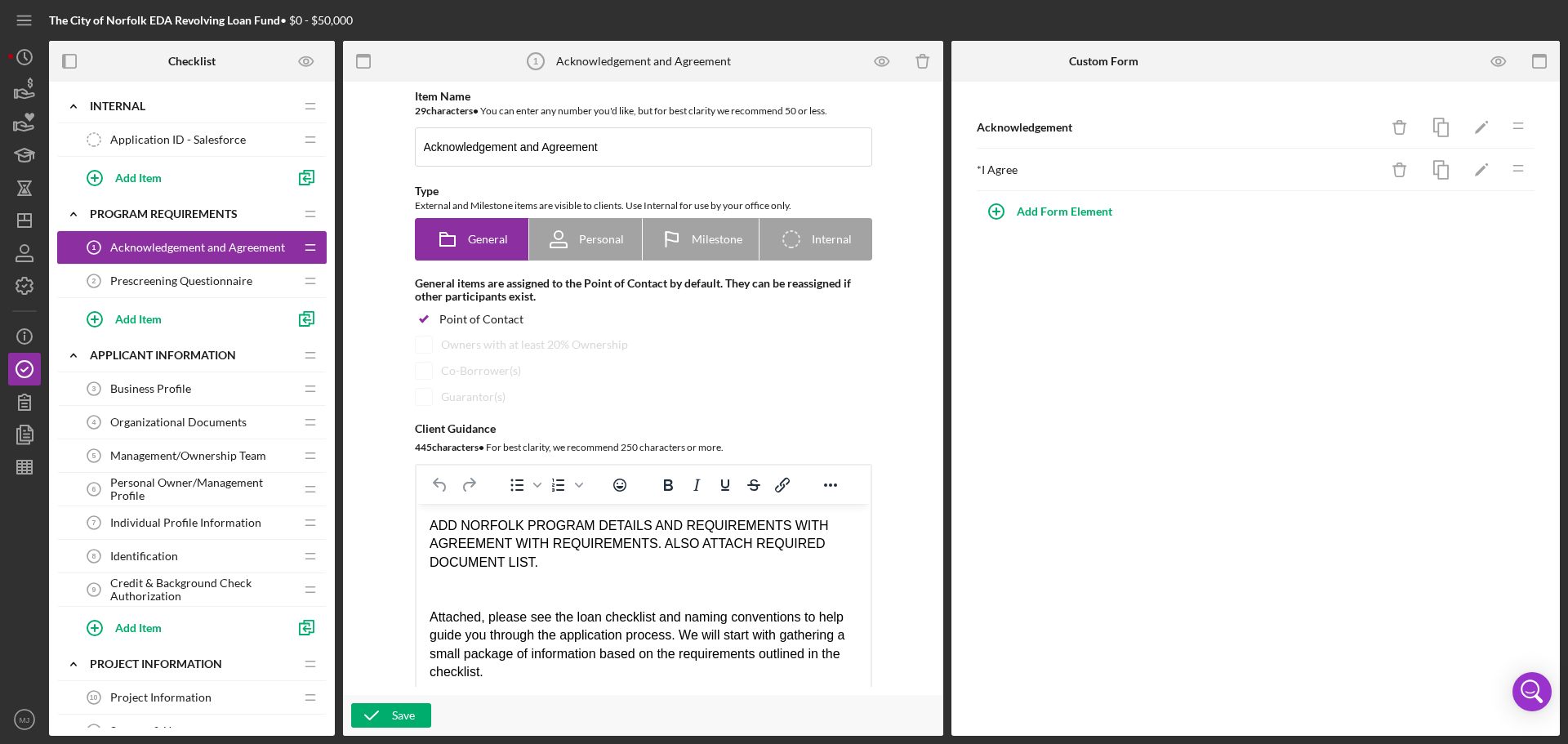
click at [183, 273] on div "Prescreening Questionnaire 2 Prescreening Questionnaire" at bounding box center [186, 281] width 217 height 33
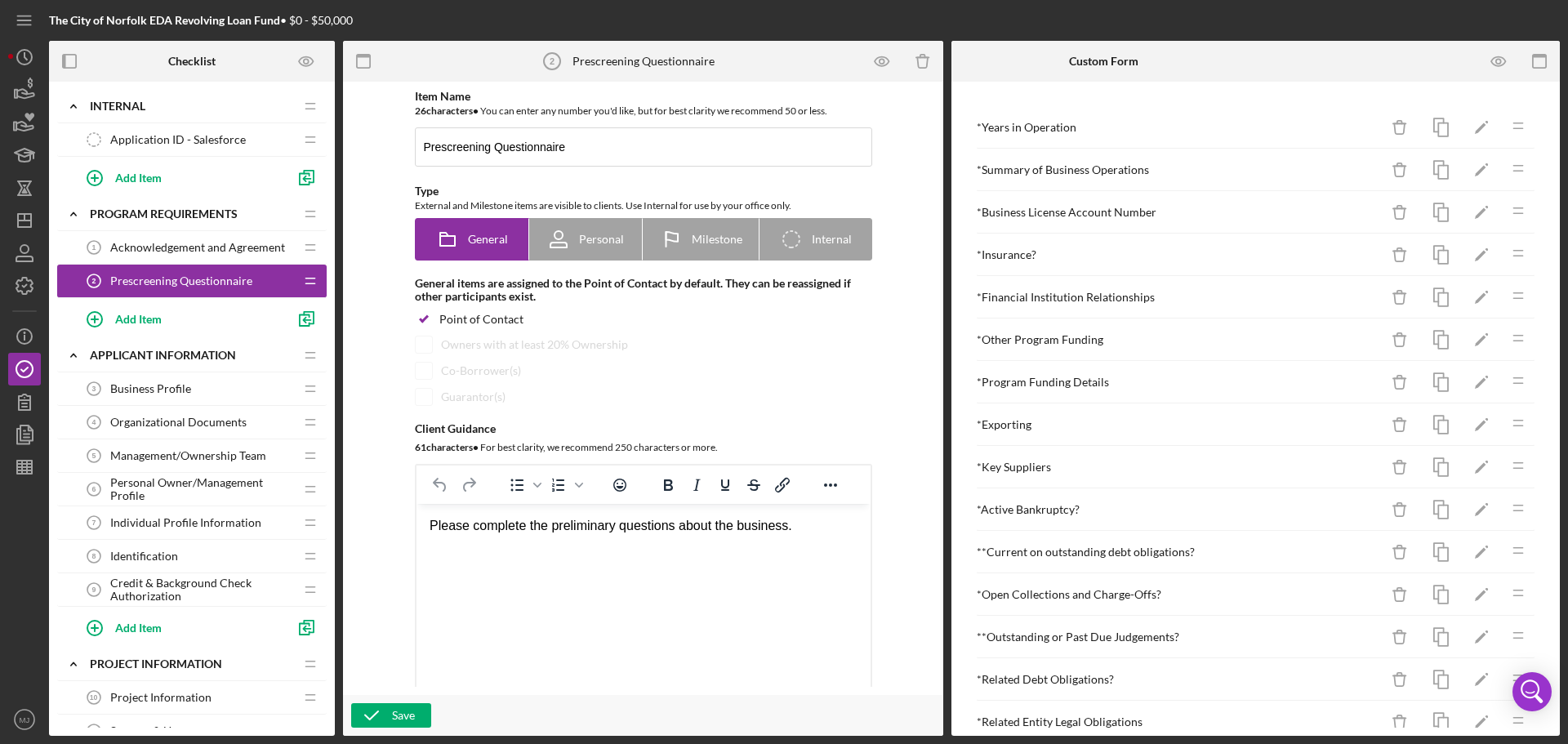
click at [122, 383] on span "Business Profile" at bounding box center [151, 388] width 81 height 13
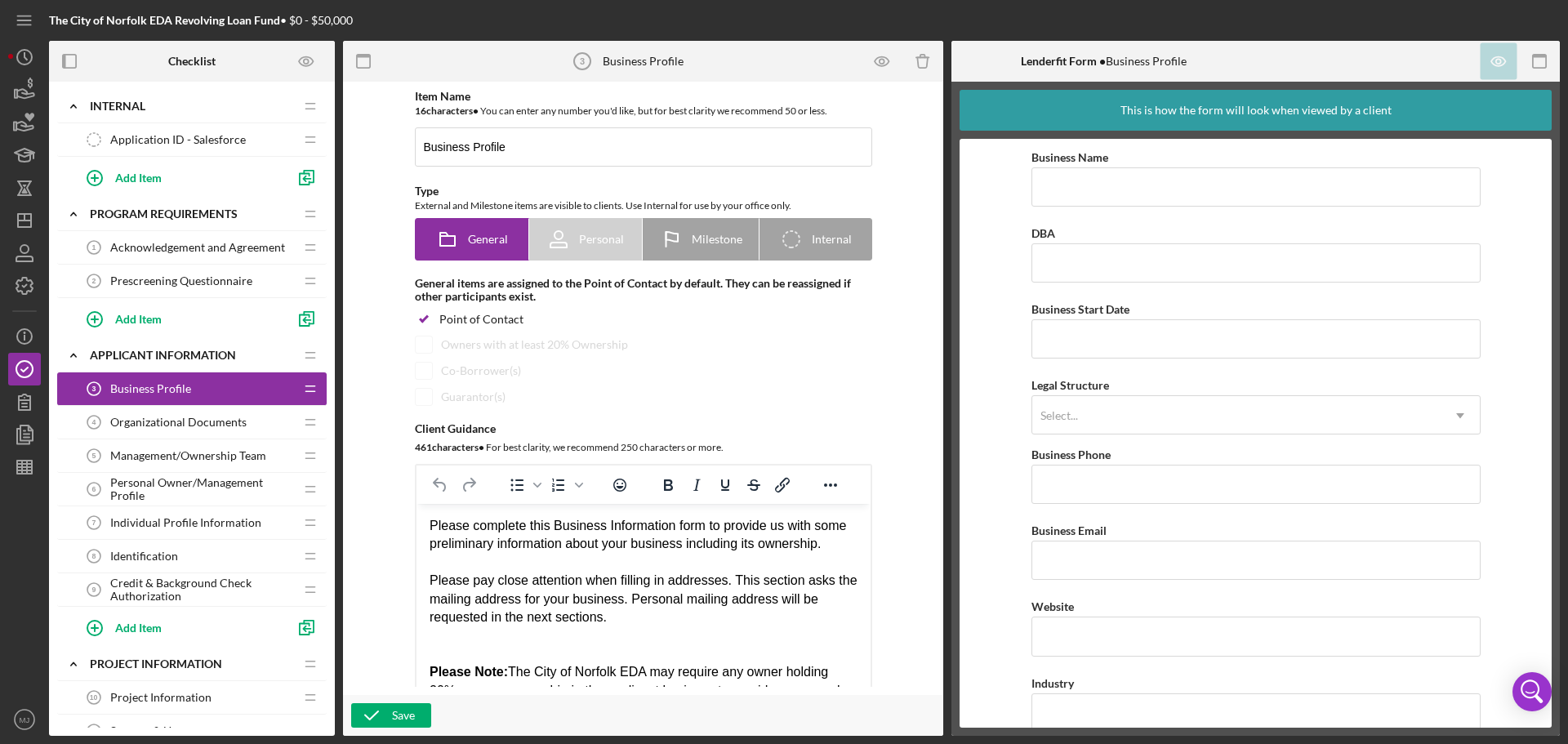
scroll to position [44, 0]
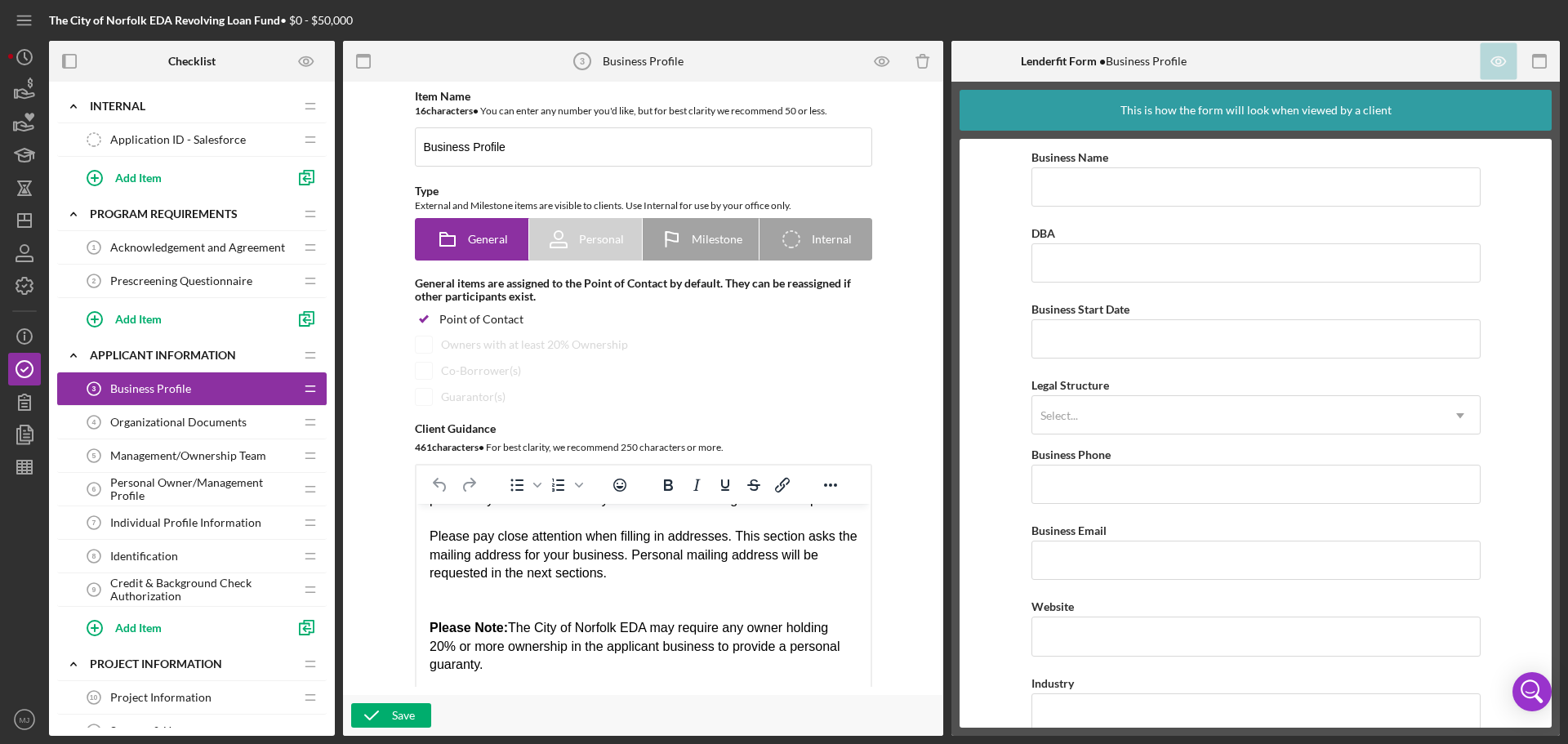
click at [107, 406] on icon "Organizational Documents 4" at bounding box center [94, 422] width 33 height 33
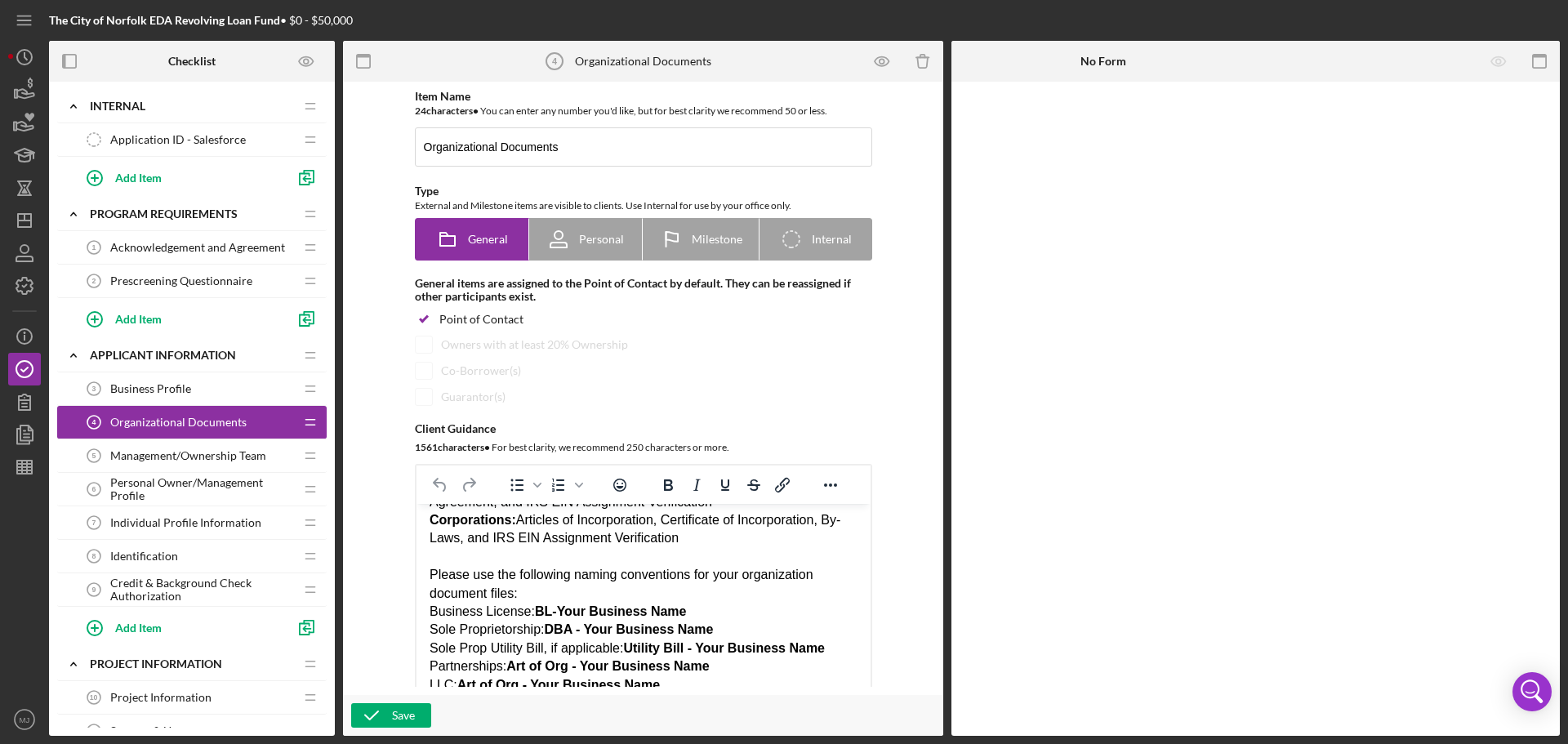
scroll to position [245, 0]
click at [189, 454] on span "Management/Ownership Team" at bounding box center [188, 455] width 156 height 13
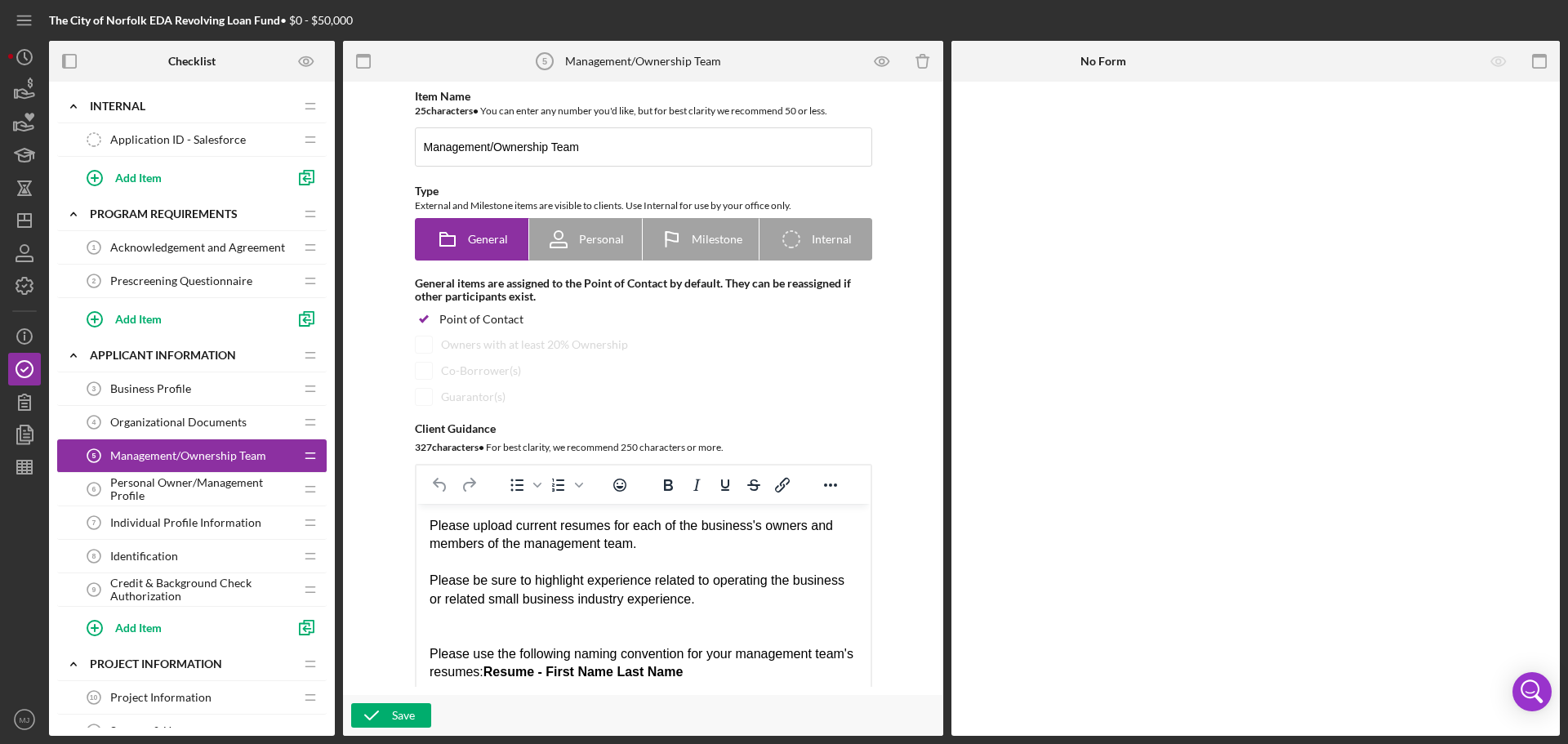
click at [208, 491] on span "Personal Owner/Management Profile" at bounding box center [202, 489] width 184 height 27
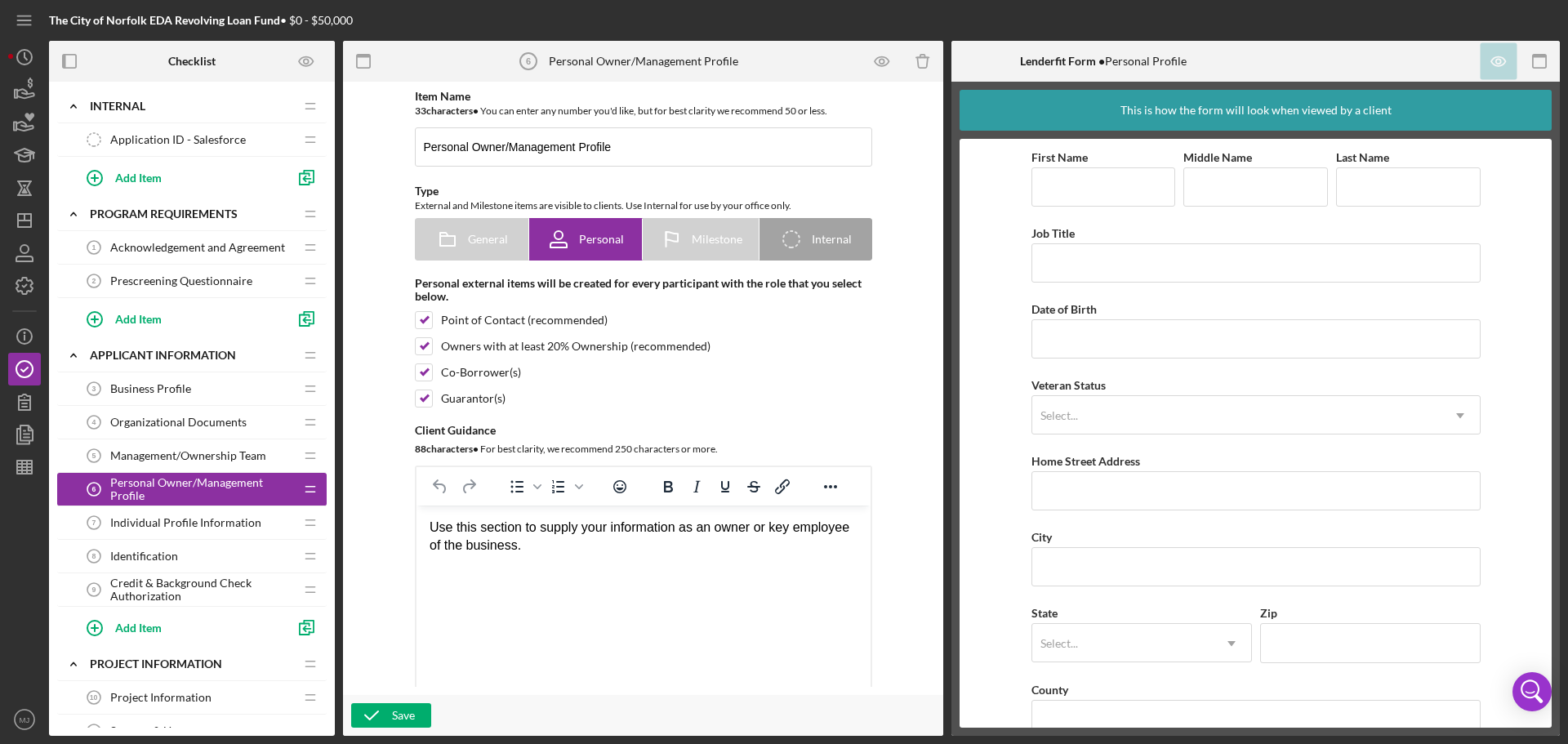
click at [175, 531] on div "Individual Profile Information 7 Individual Profile Information" at bounding box center [186, 522] width 217 height 33
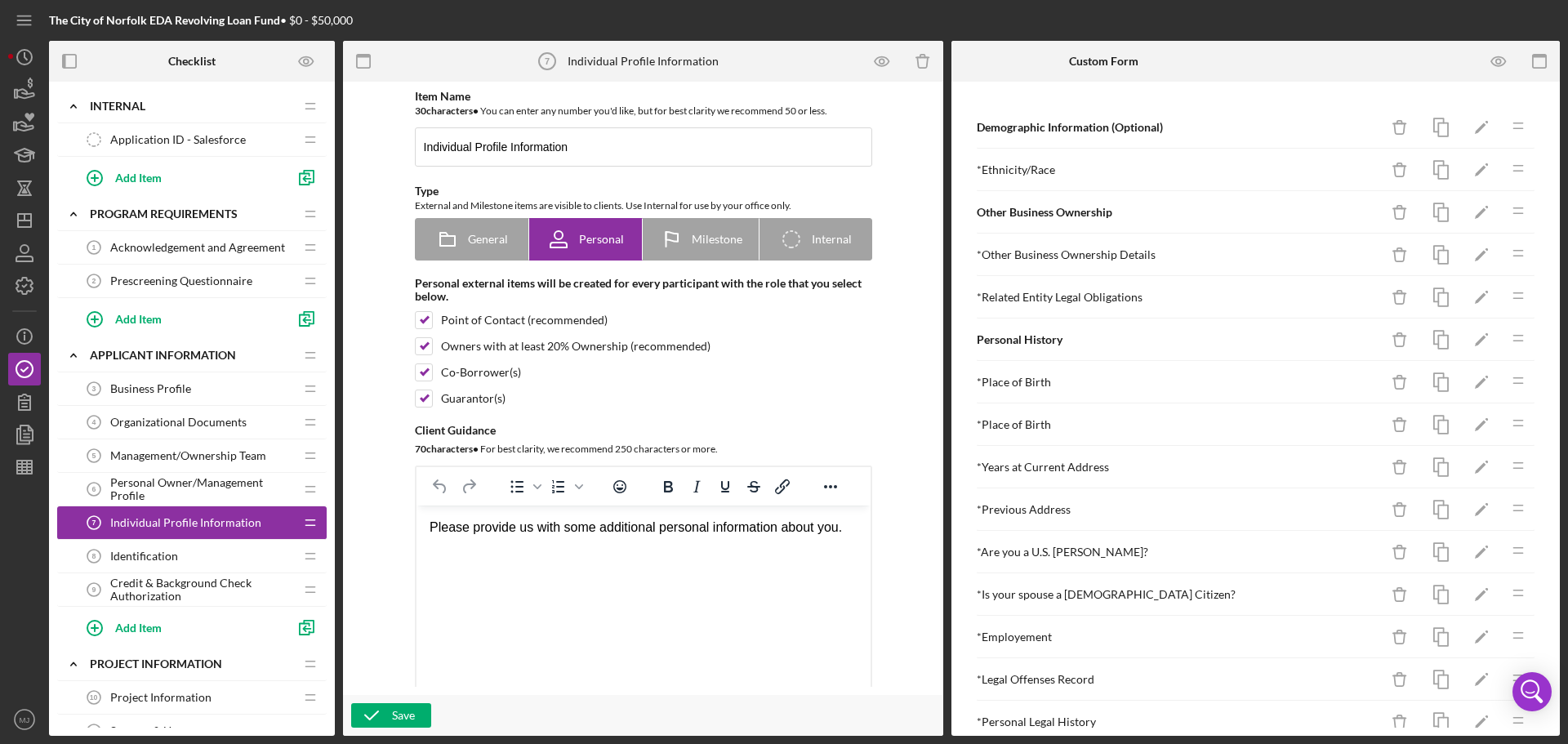
click at [163, 559] on span "Identification" at bounding box center [144, 556] width 68 height 13
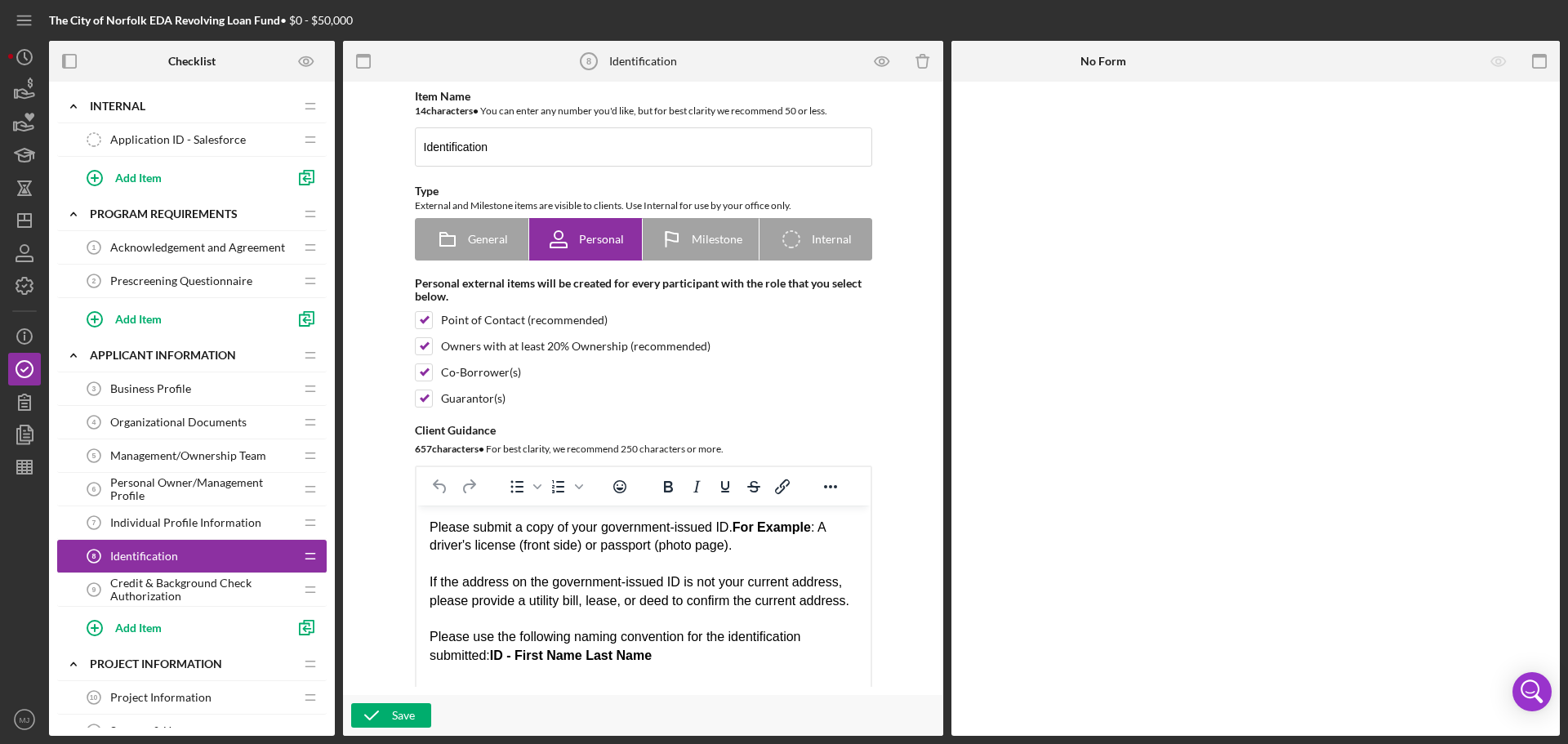
click at [168, 579] on span "Credit & Background Check Authorization" at bounding box center [202, 589] width 184 height 27
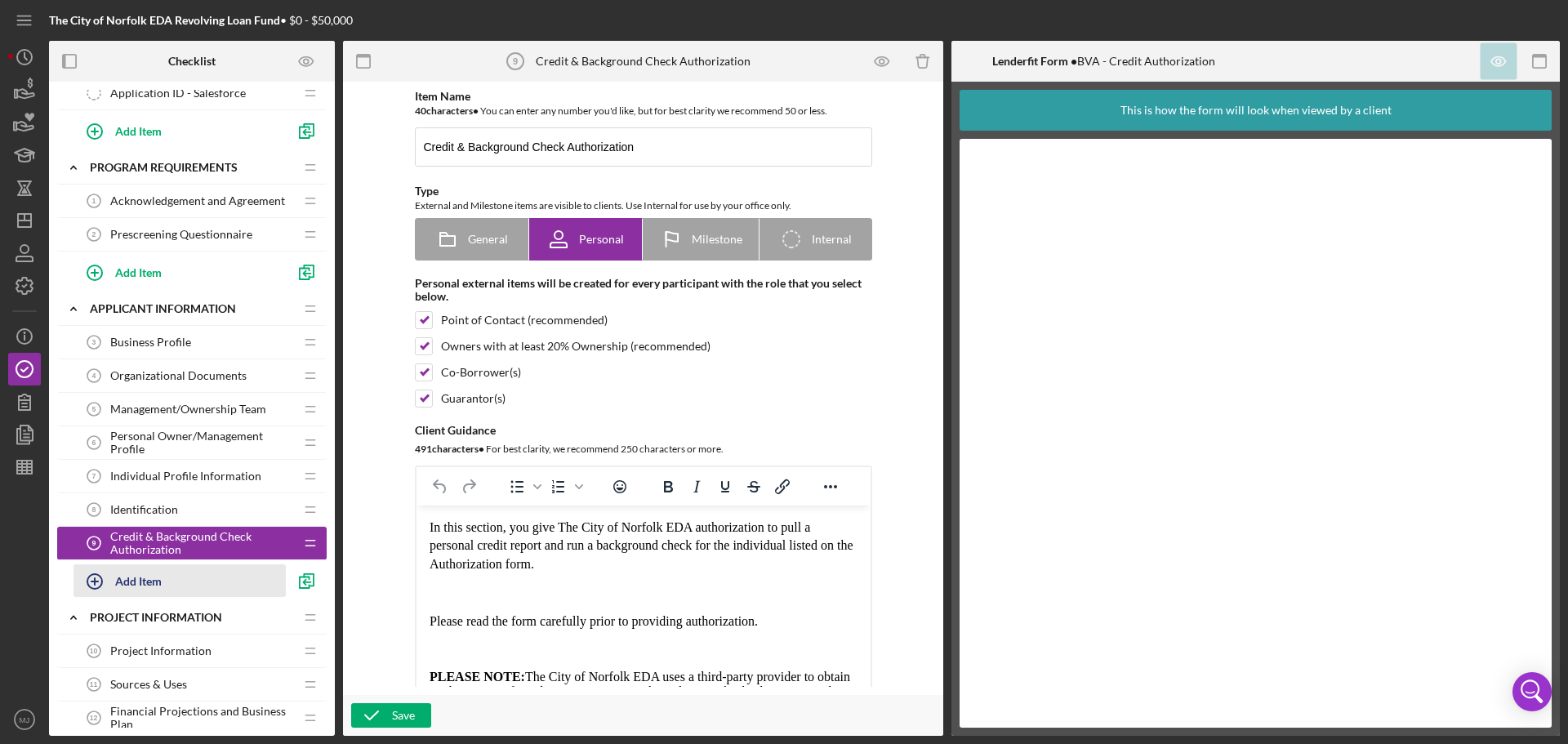
scroll to position [164, 0]
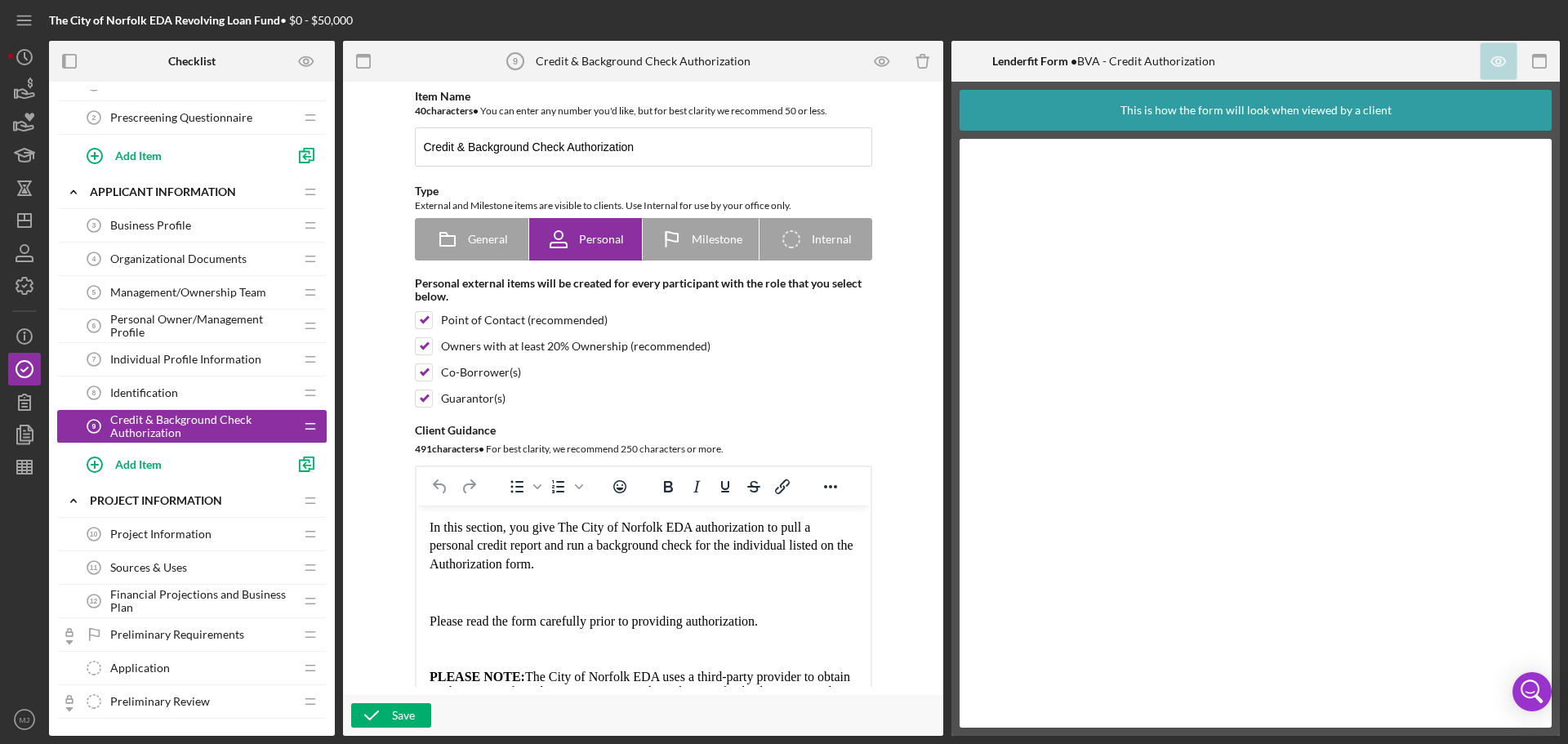
click at [177, 523] on div "Project Information 10 Project Information" at bounding box center [186, 534] width 217 height 33
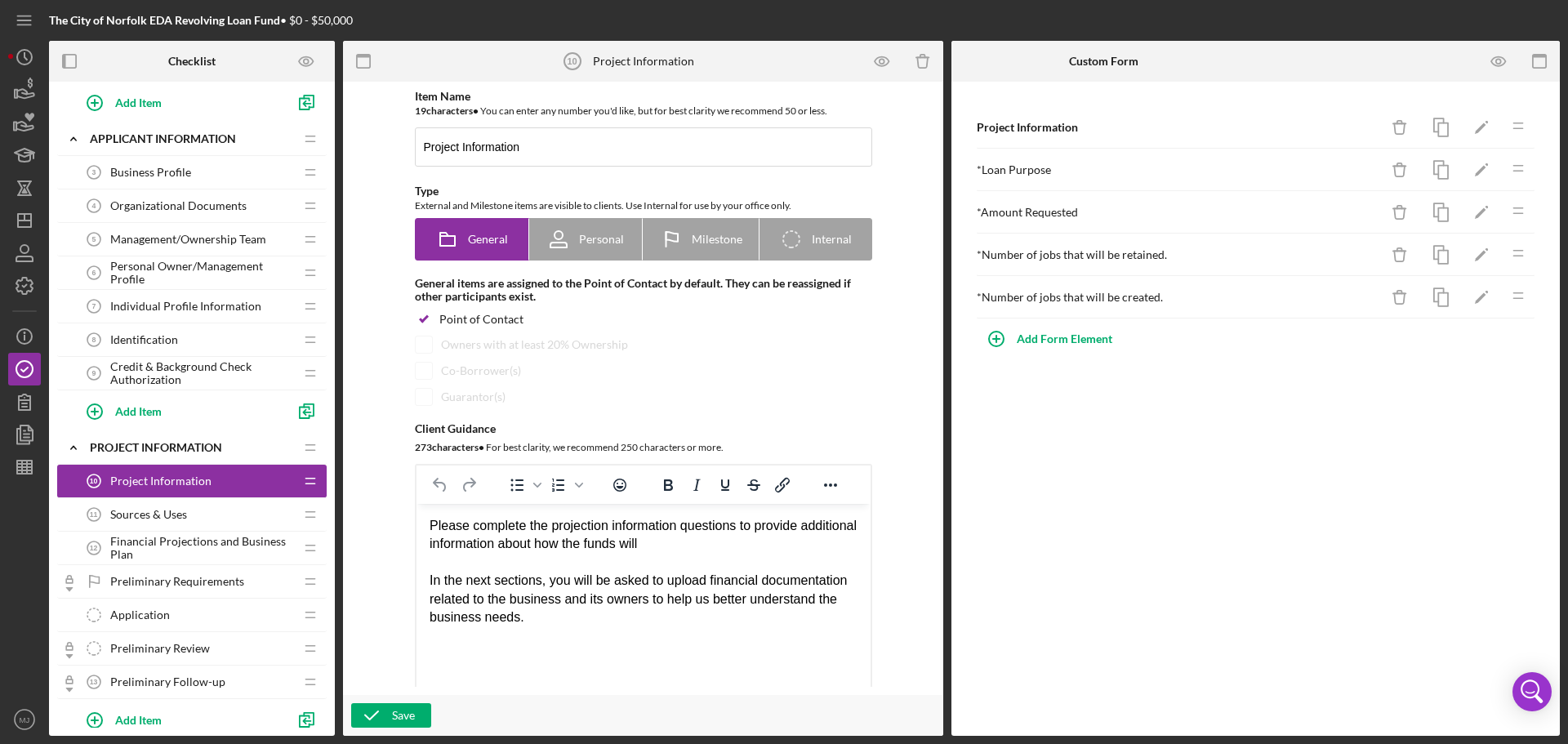
scroll to position [245, 0]
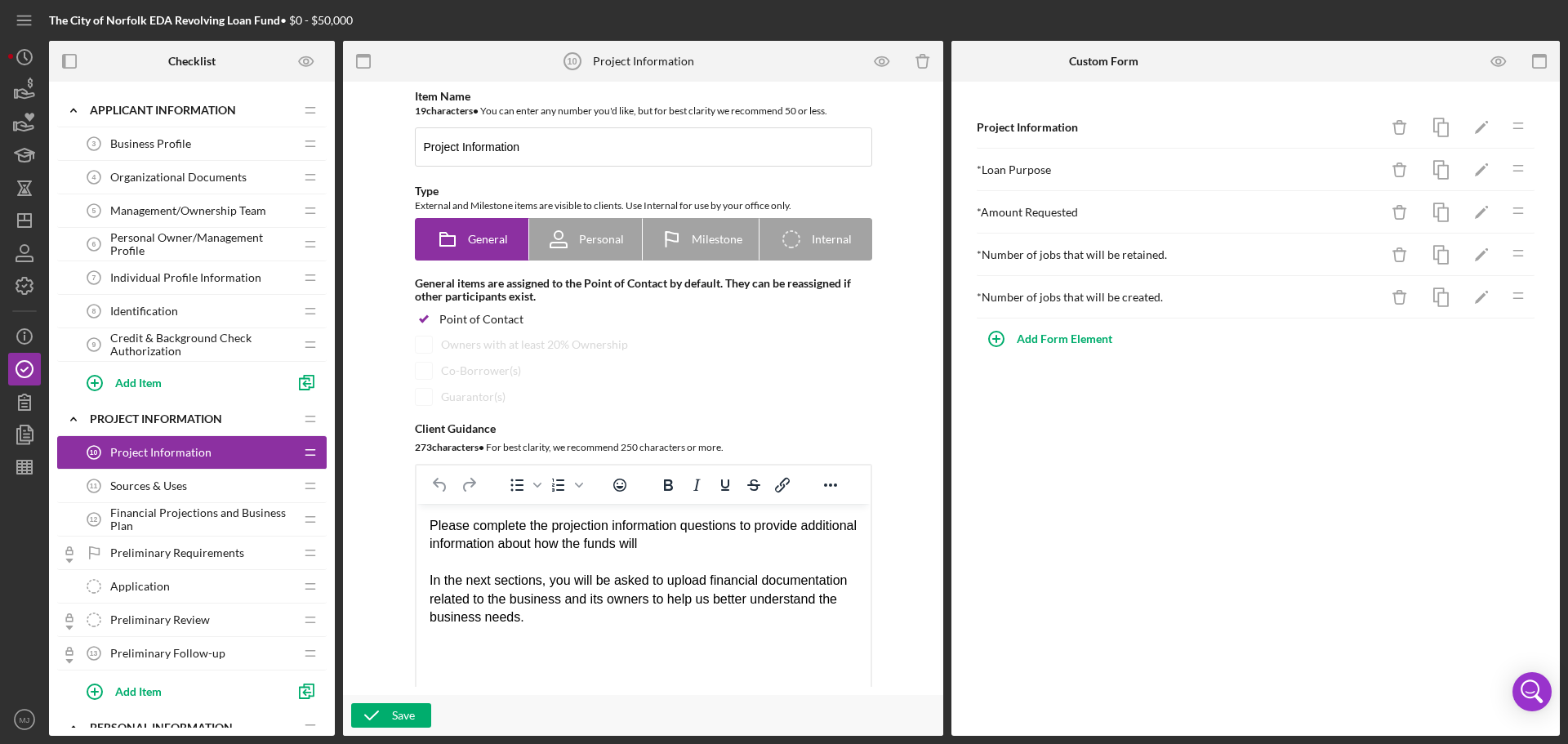
click at [180, 481] on span "Sources & Uses" at bounding box center [149, 486] width 77 height 13
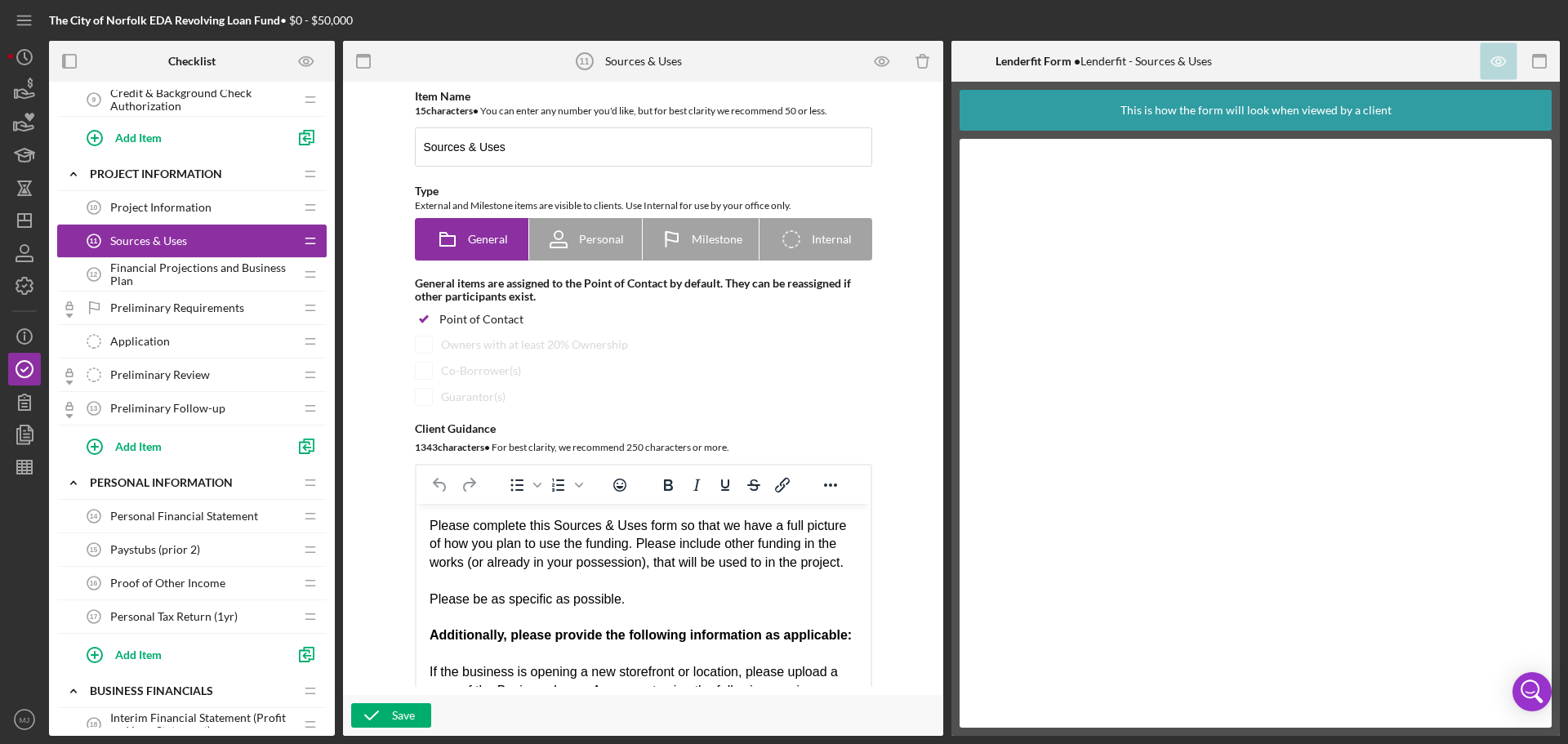
scroll to position [409, 0]
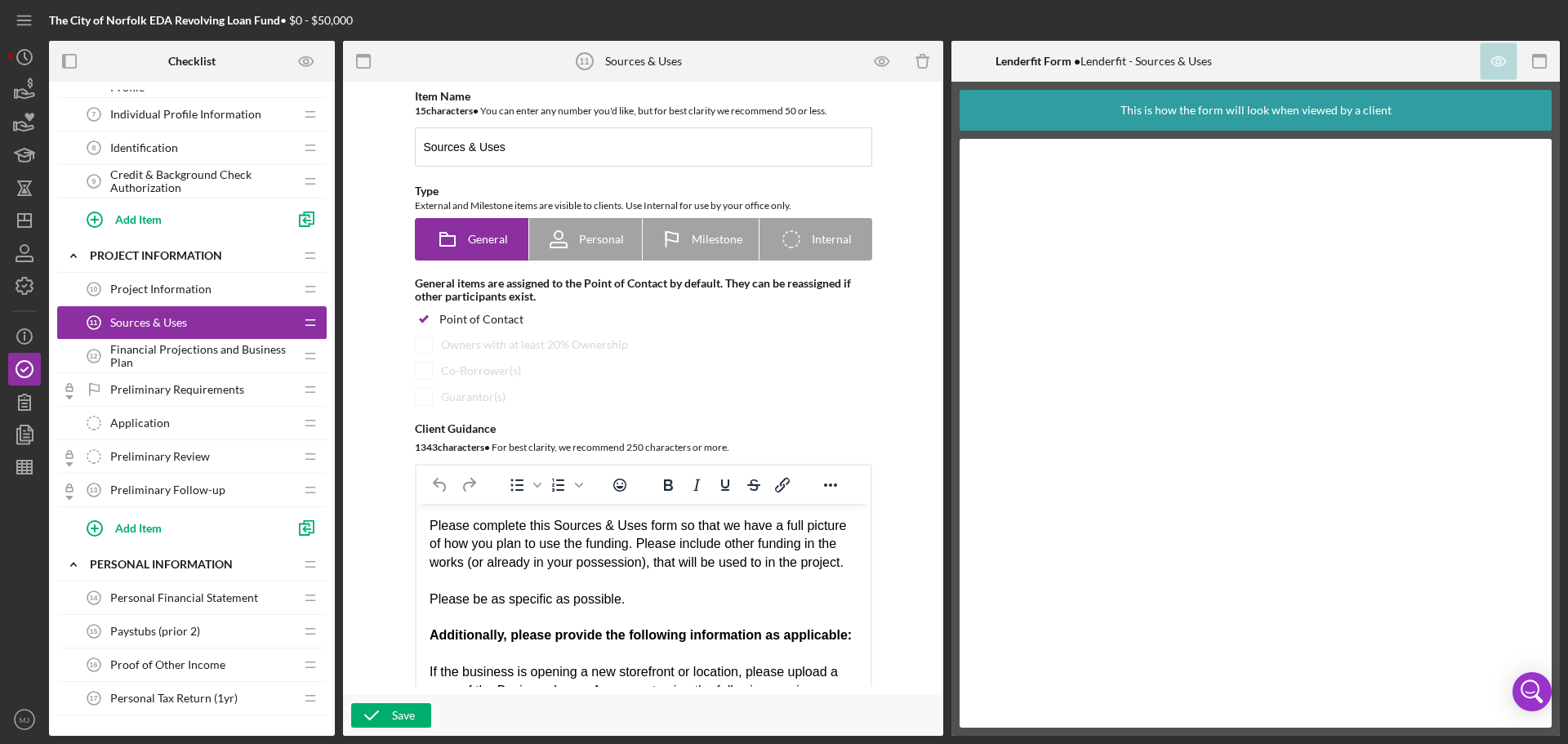
click at [173, 452] on span "Preliminary Review" at bounding box center [160, 456] width 99 height 13
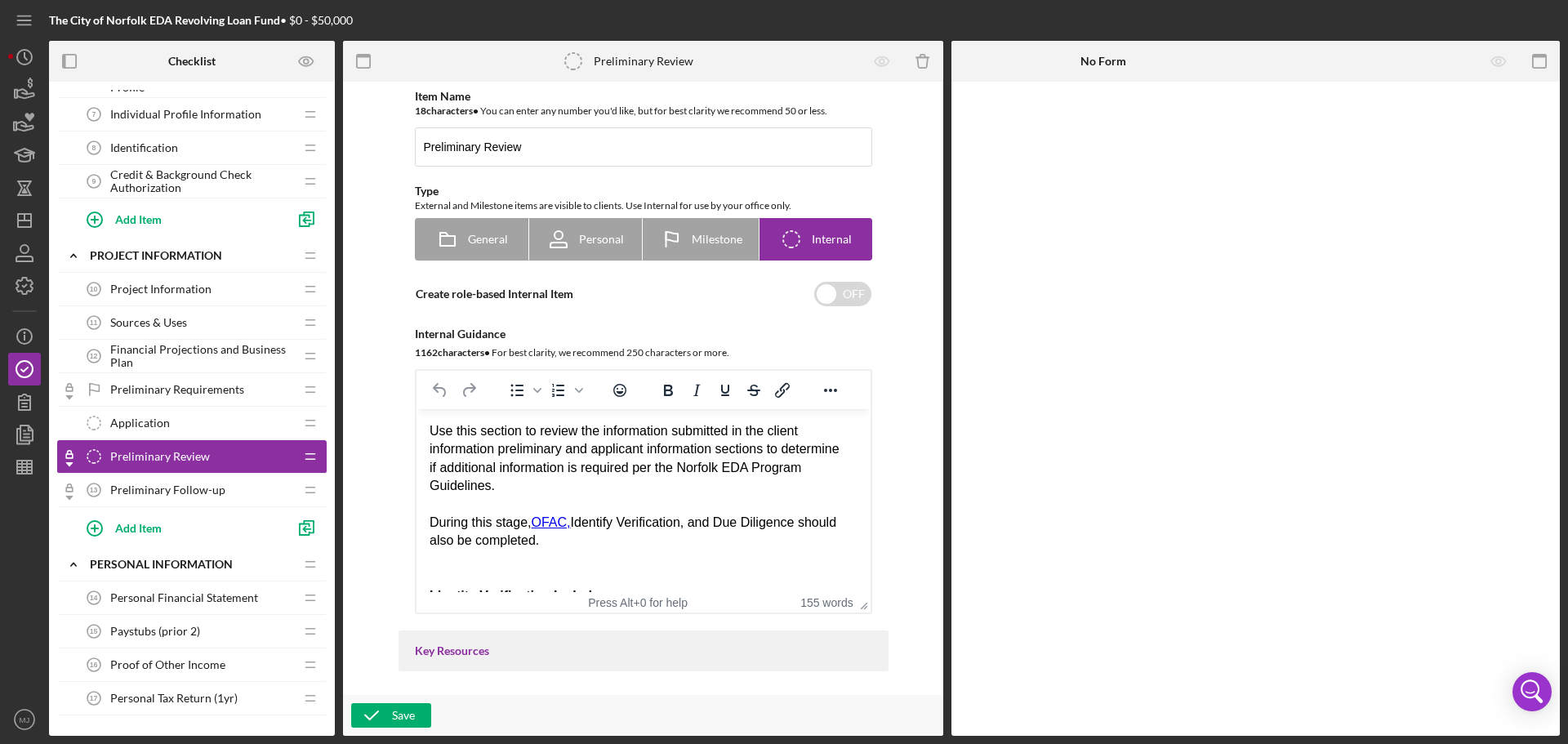
click at [201, 392] on span "Preliminary Requirements" at bounding box center [177, 389] width 134 height 13
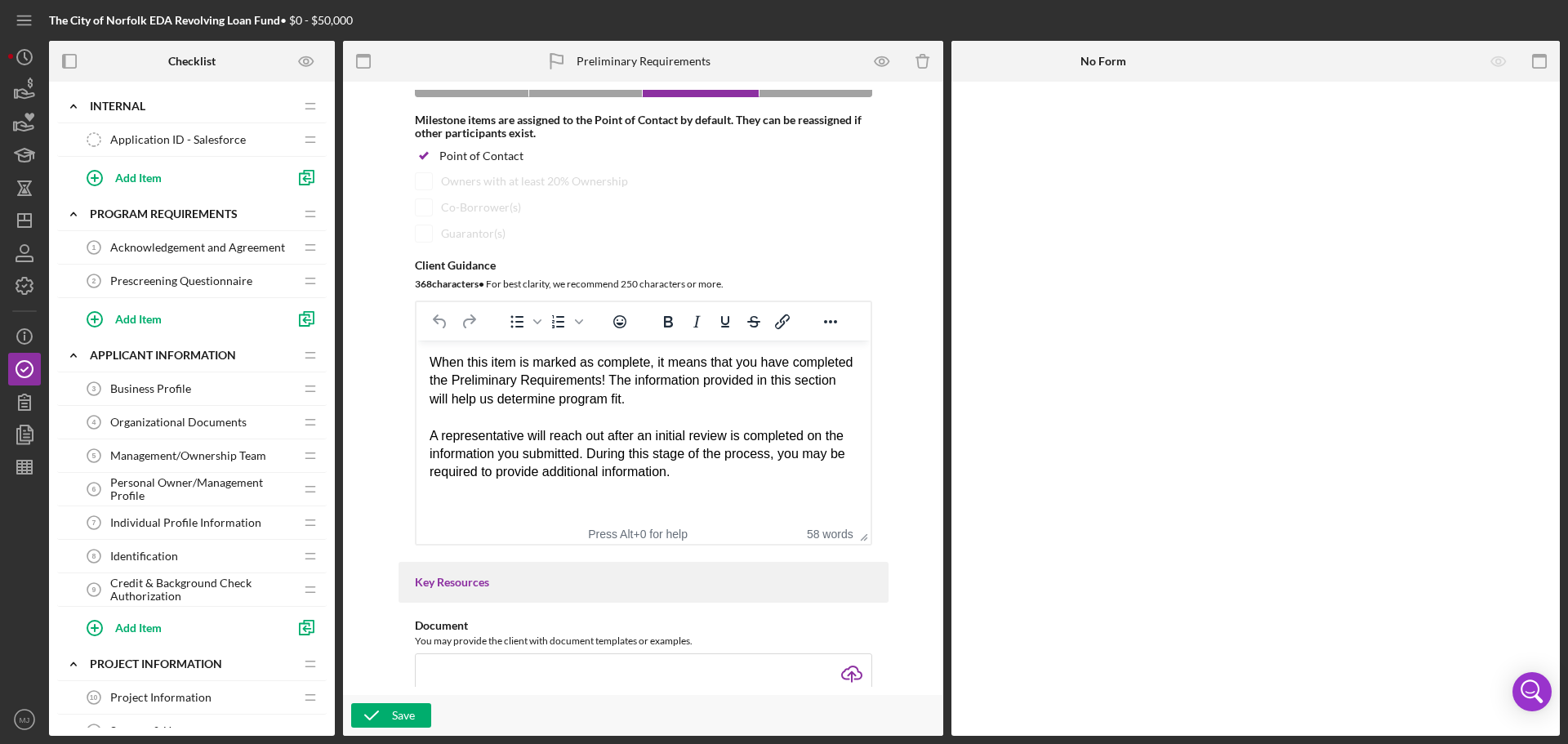
click at [210, 243] on span "Acknowledgement and Agreement" at bounding box center [197, 247] width 174 height 13
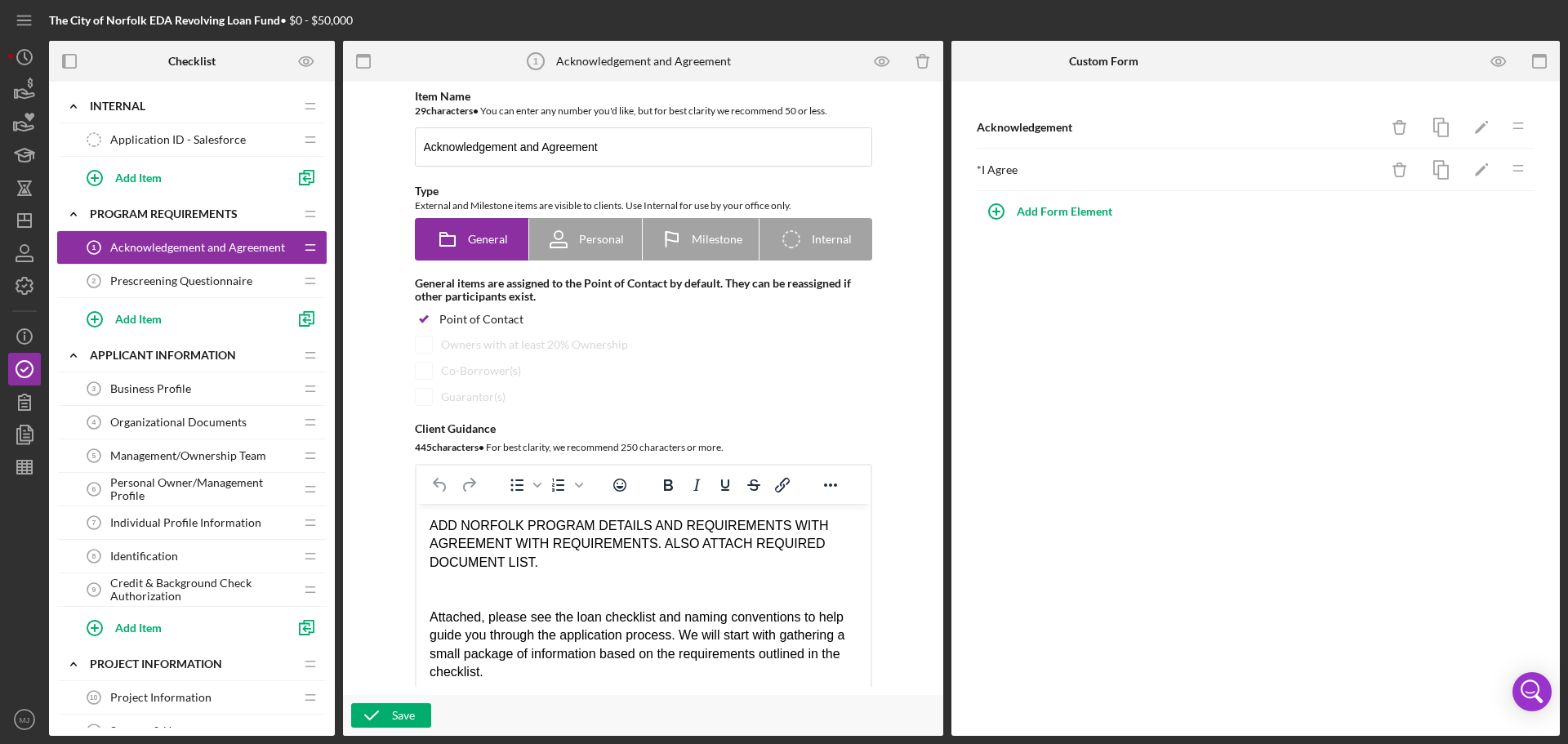
click at [158, 275] on span "Prescreening Questionnaire" at bounding box center [181, 281] width 142 height 13
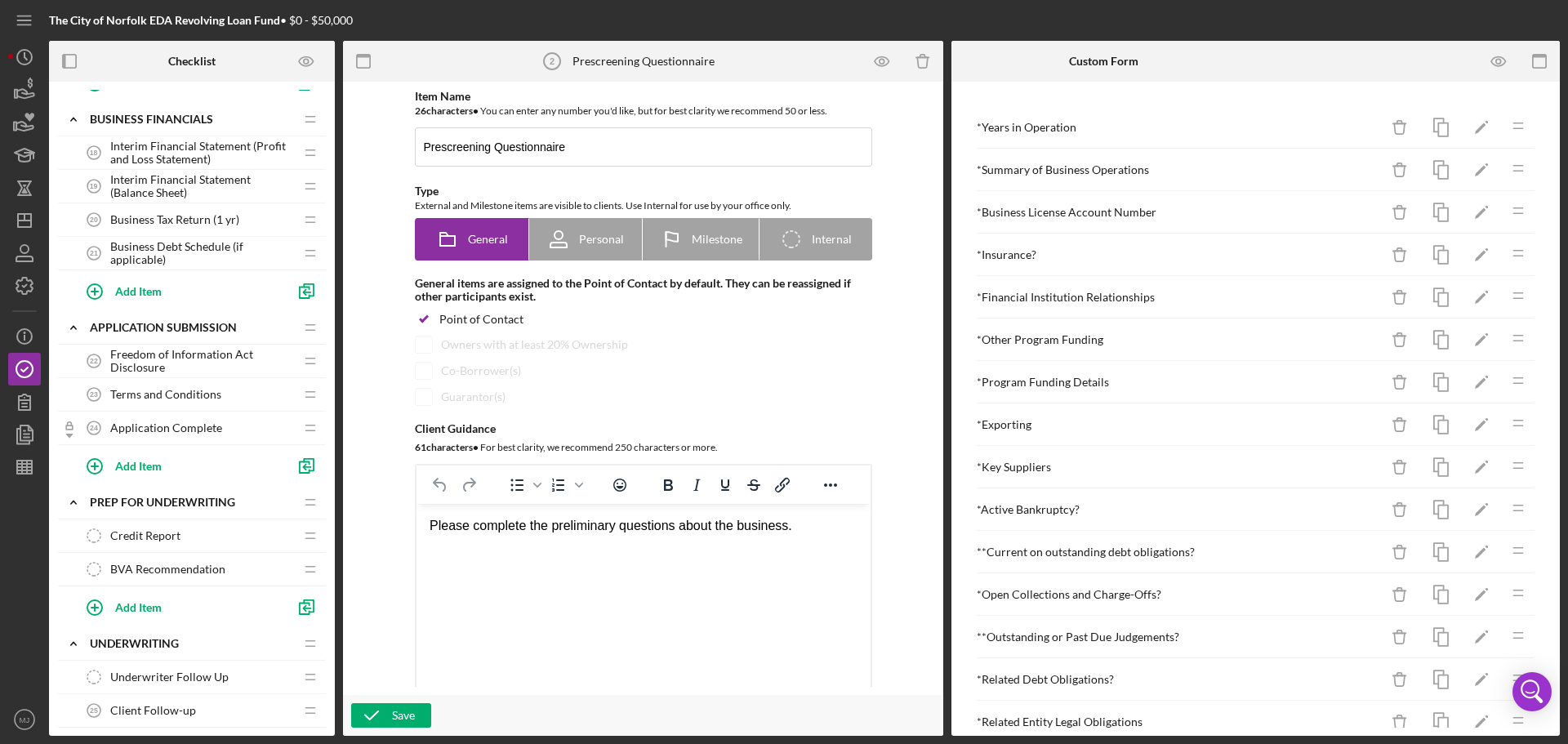
click at [189, 375] on div "Freedom of Information Act Disclosure 22 Freedom of Information Act Disclosure" at bounding box center [186, 361] width 217 height 33
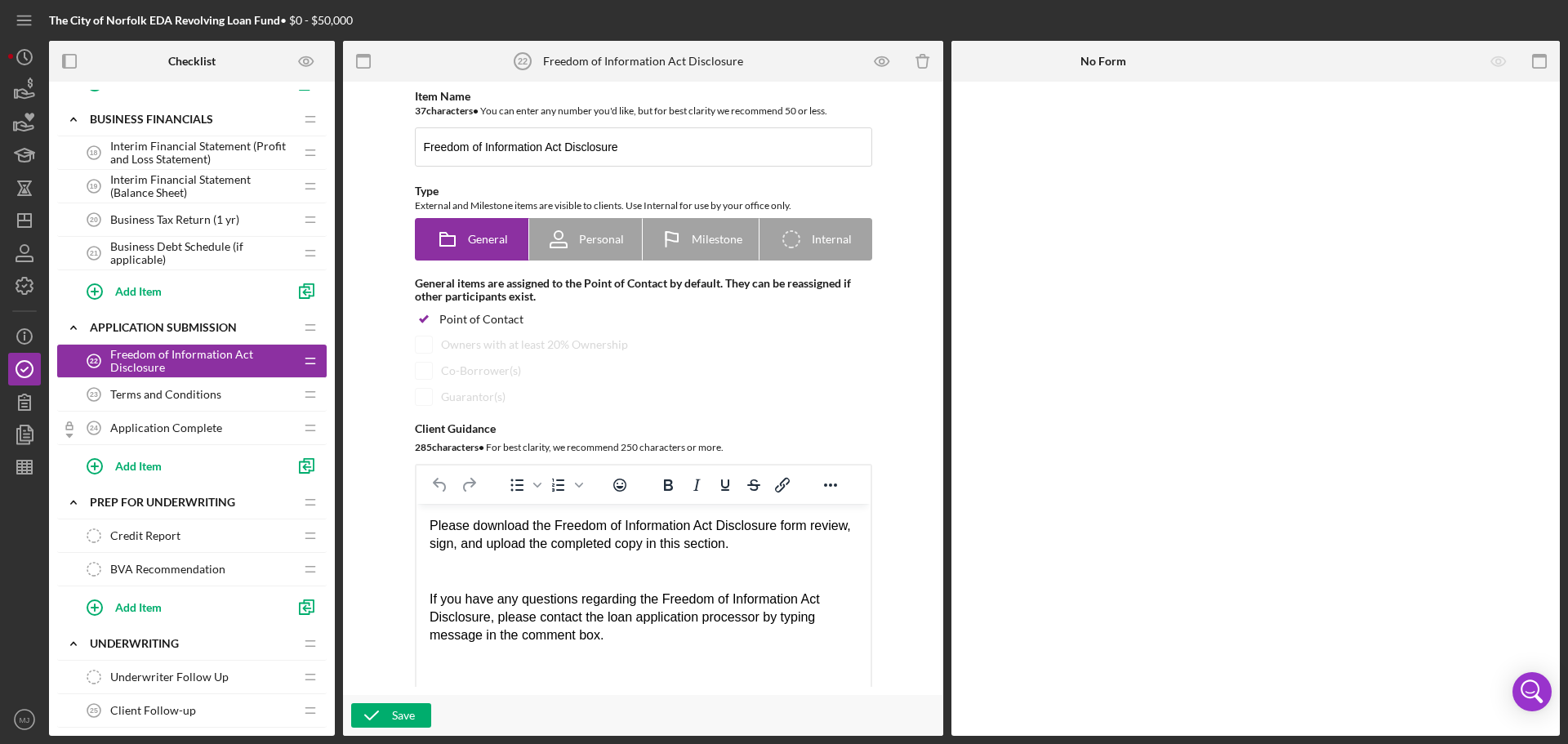
click at [183, 395] on span "Terms and Conditions" at bounding box center [165, 394] width 111 height 13
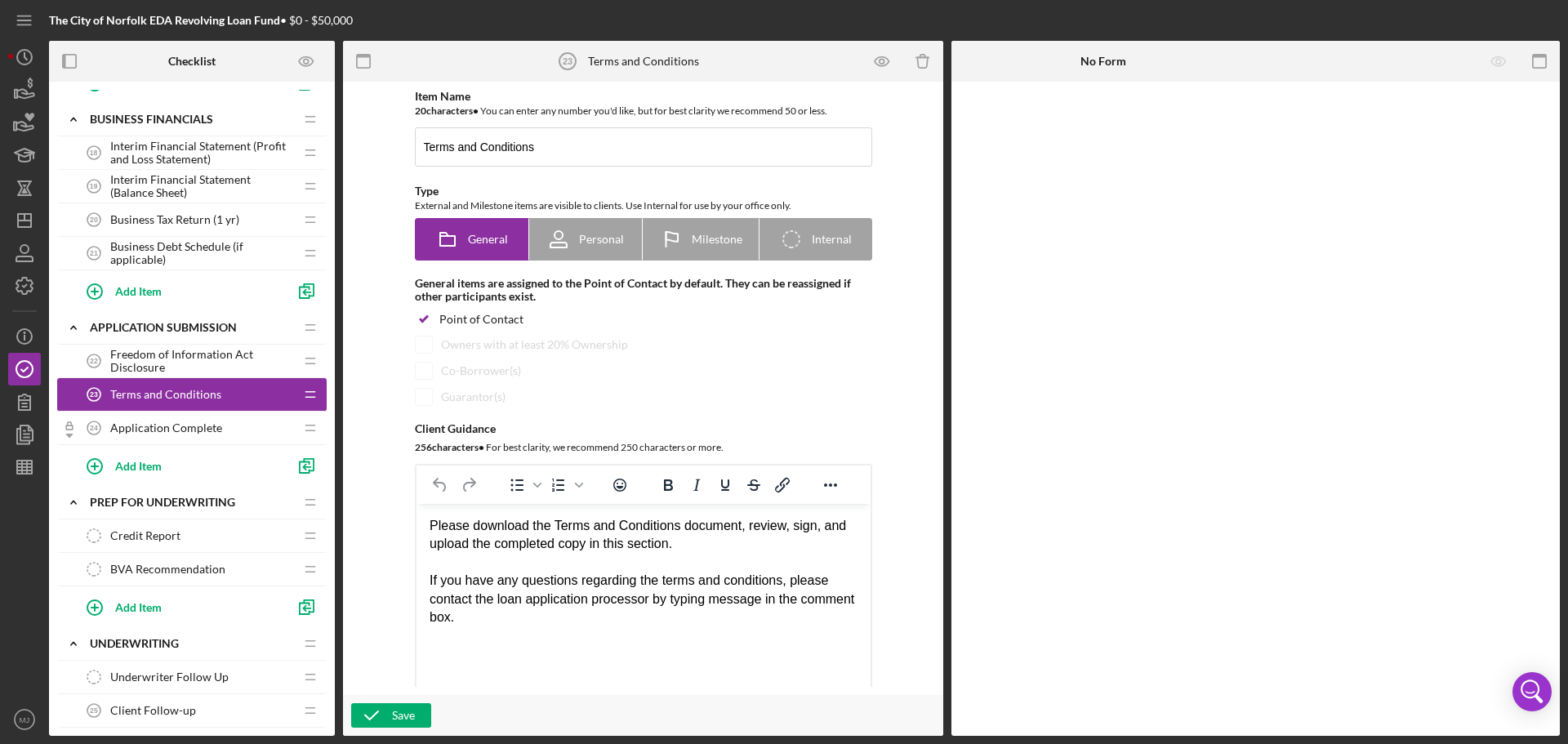
click at [183, 413] on div "Application Complete 24 Application Complete" at bounding box center [186, 428] width 217 height 33
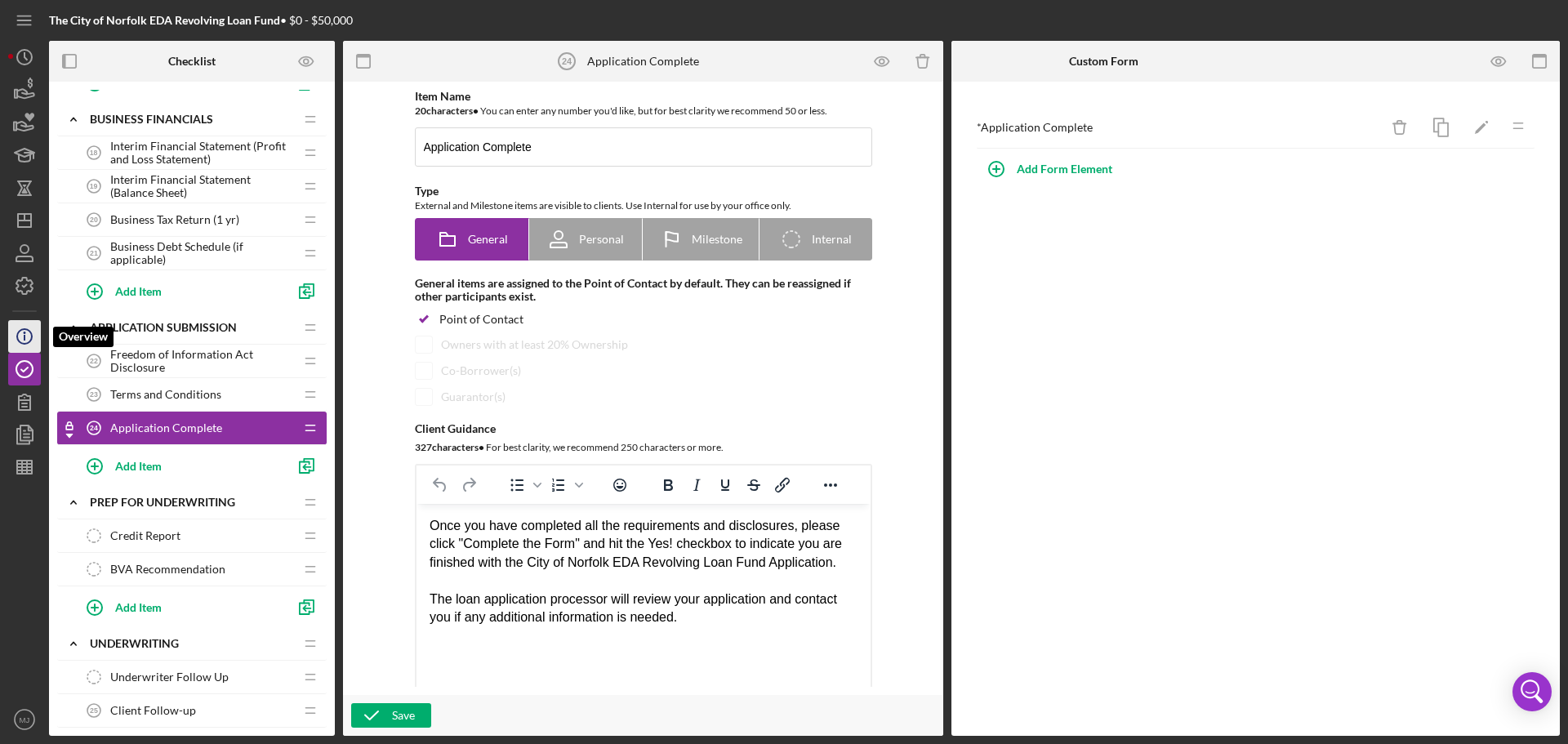
click at [20, 331] on circle "button" at bounding box center [24, 336] width 15 height 15
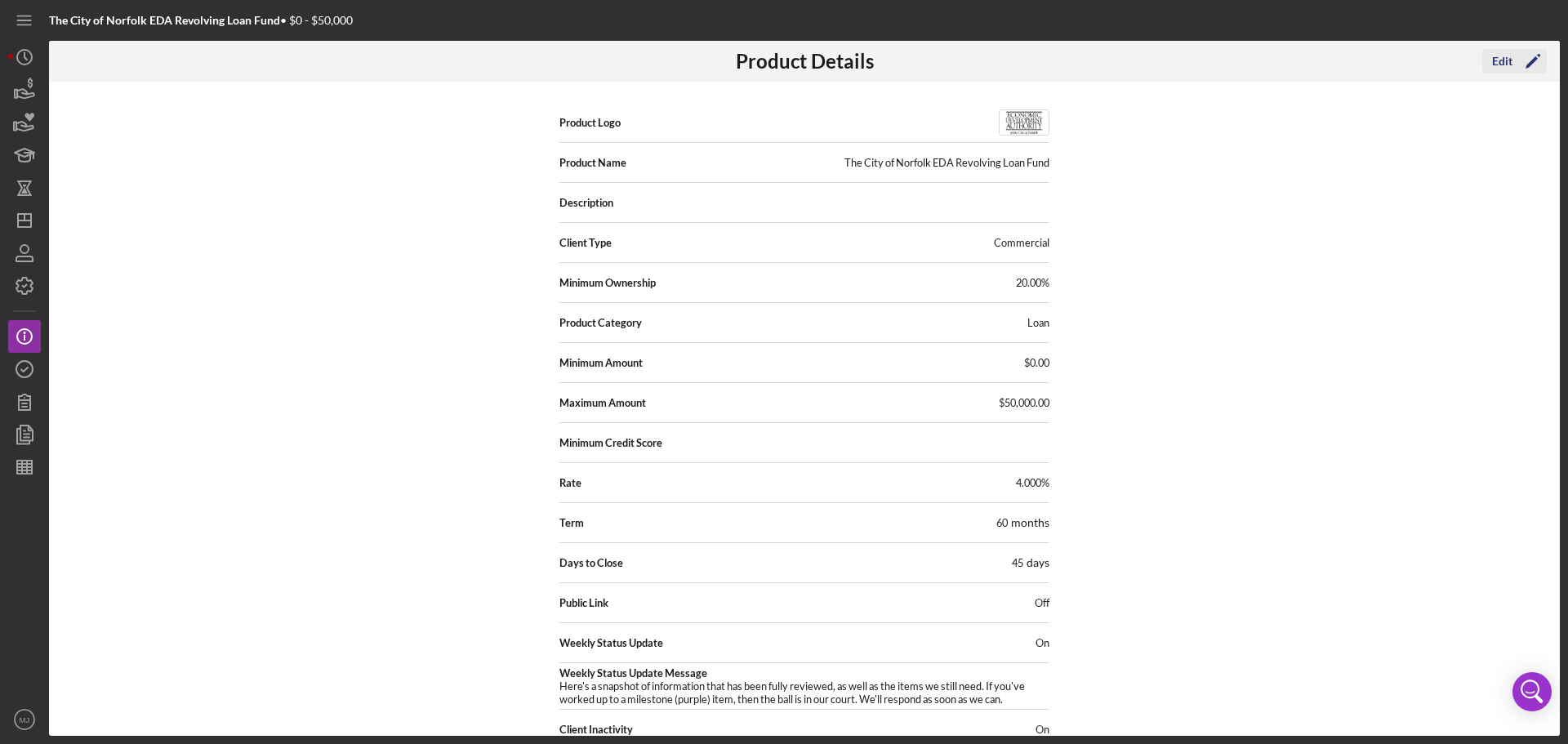
click at [1526, 61] on icon "Icon/Edit" at bounding box center [1533, 60] width 40 height 40
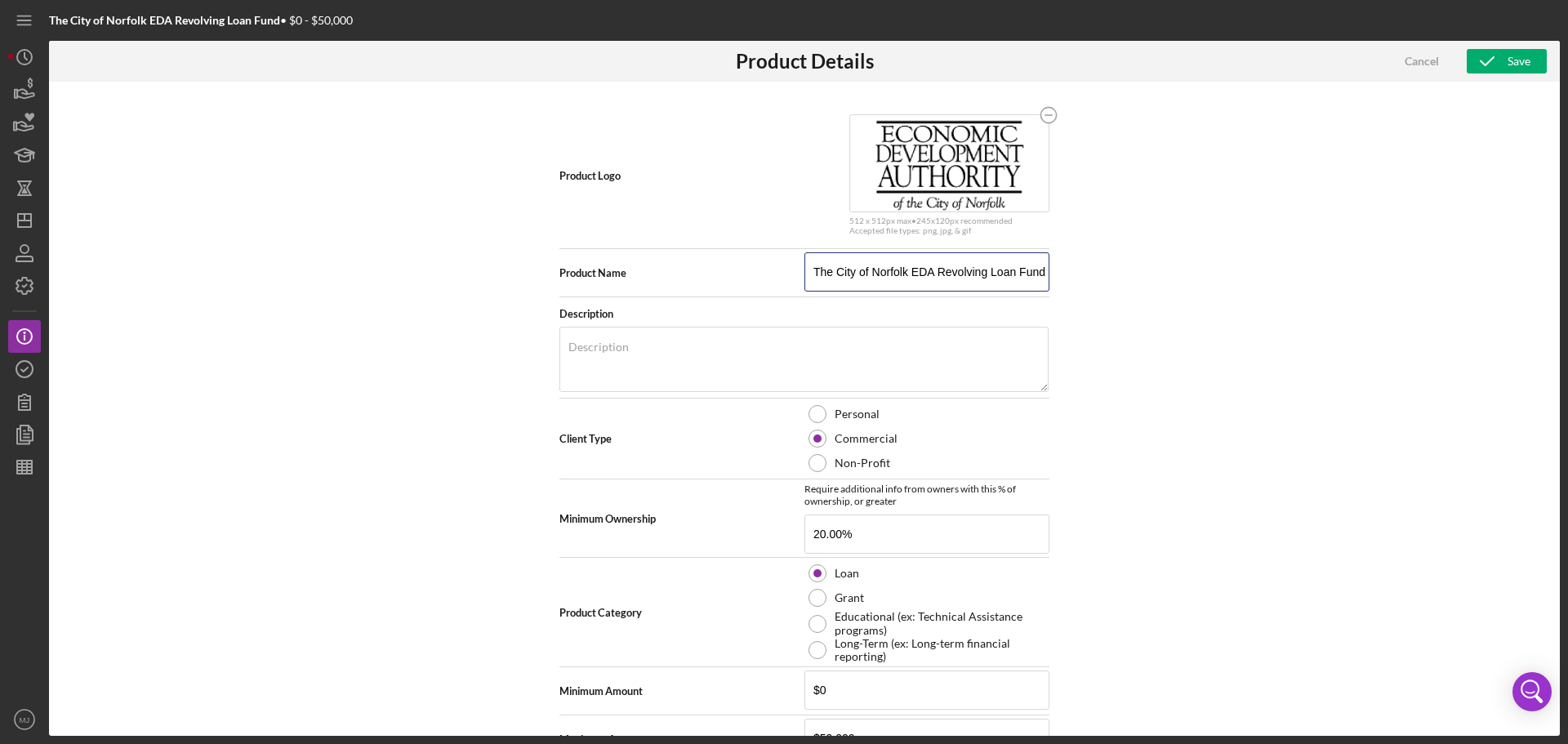
drag, startPoint x: 935, startPoint y: 270, endPoint x: 1091, endPoint y: 278, distance: 156.2
click at [1091, 278] on div "Product Logo 512 x 512px max • 245 x 120 px recommended Accepted file types: pn…" at bounding box center [805, 409] width 1511 height 654
type input "The City of Norfolk EDA CAP Program"
click at [1528, 65] on div "Save" at bounding box center [1519, 61] width 23 height 25
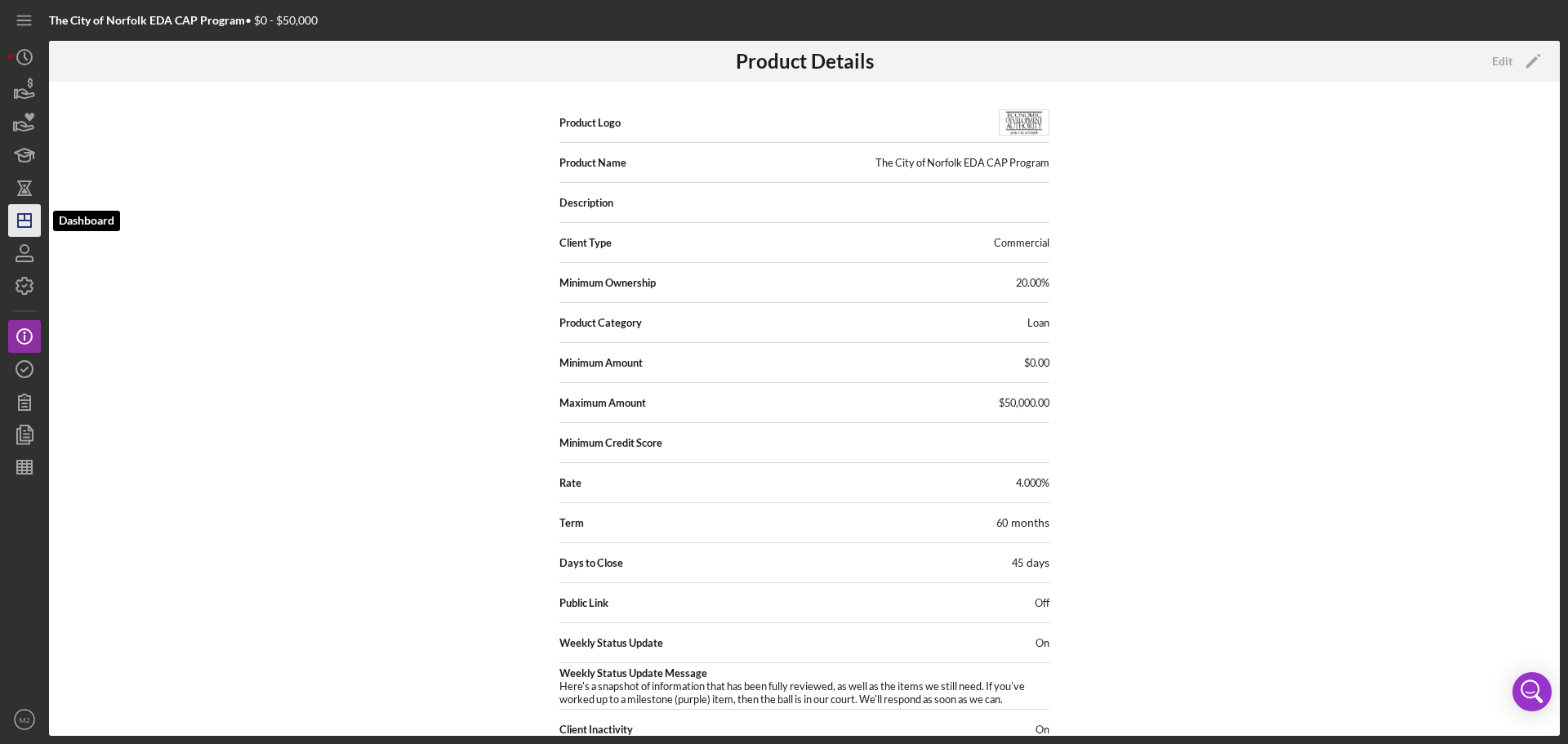
click at [22, 213] on icon "Icon/Dashboard" at bounding box center [24, 220] width 40 height 40
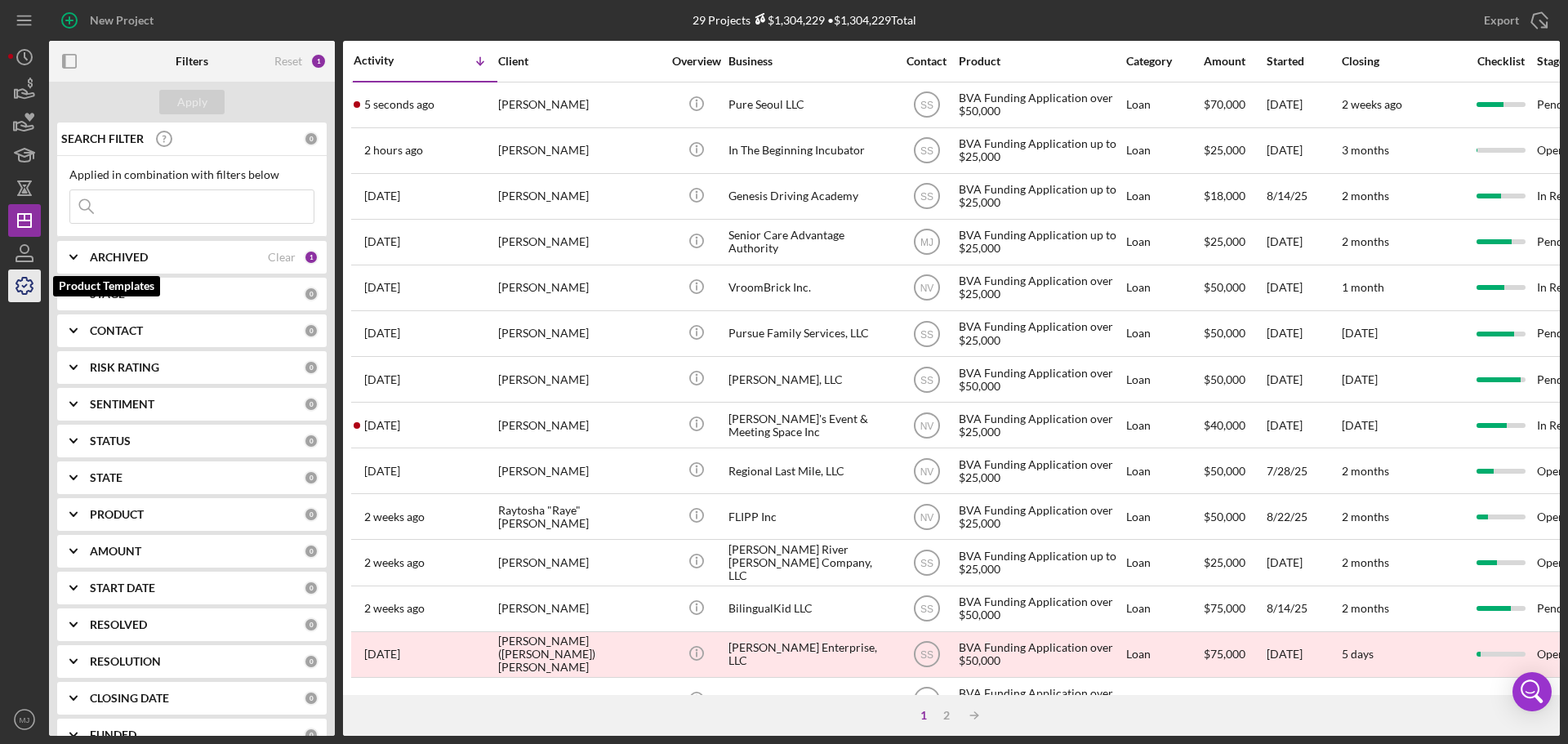
click at [28, 275] on icon "button" at bounding box center [24, 285] width 40 height 40
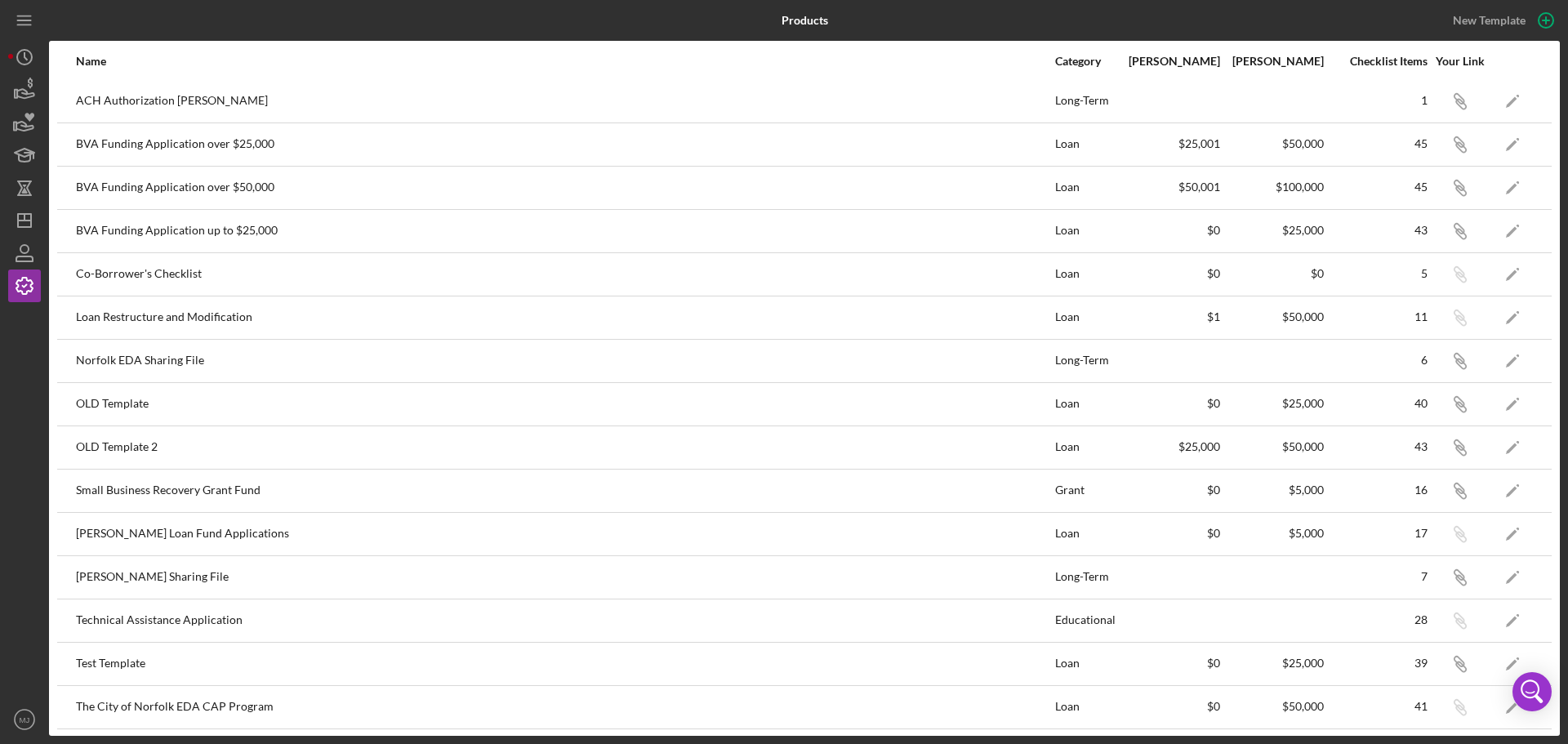
scroll to position [91, 0]
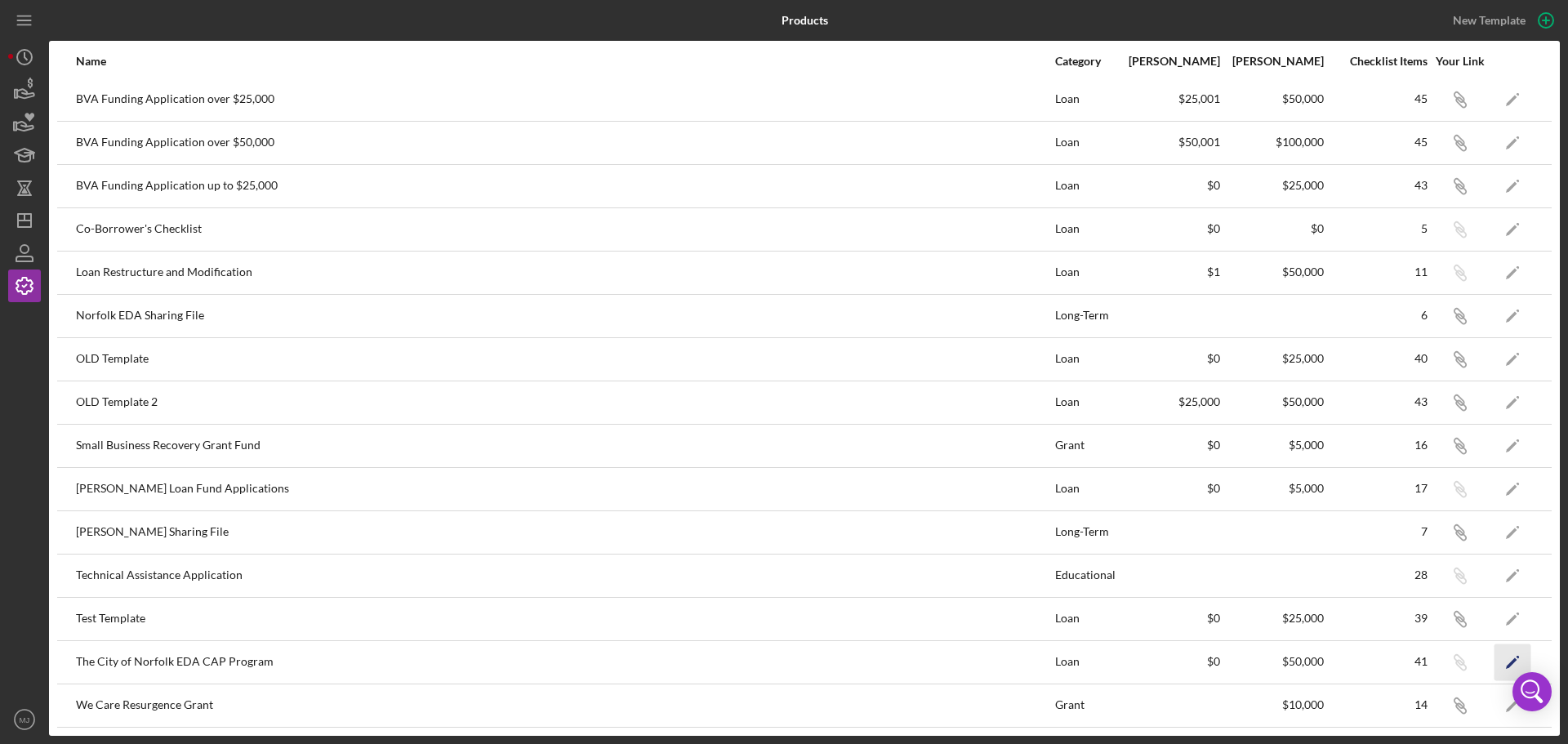
click at [1510, 656] on icon "Icon/Edit" at bounding box center [1512, 661] width 36 height 36
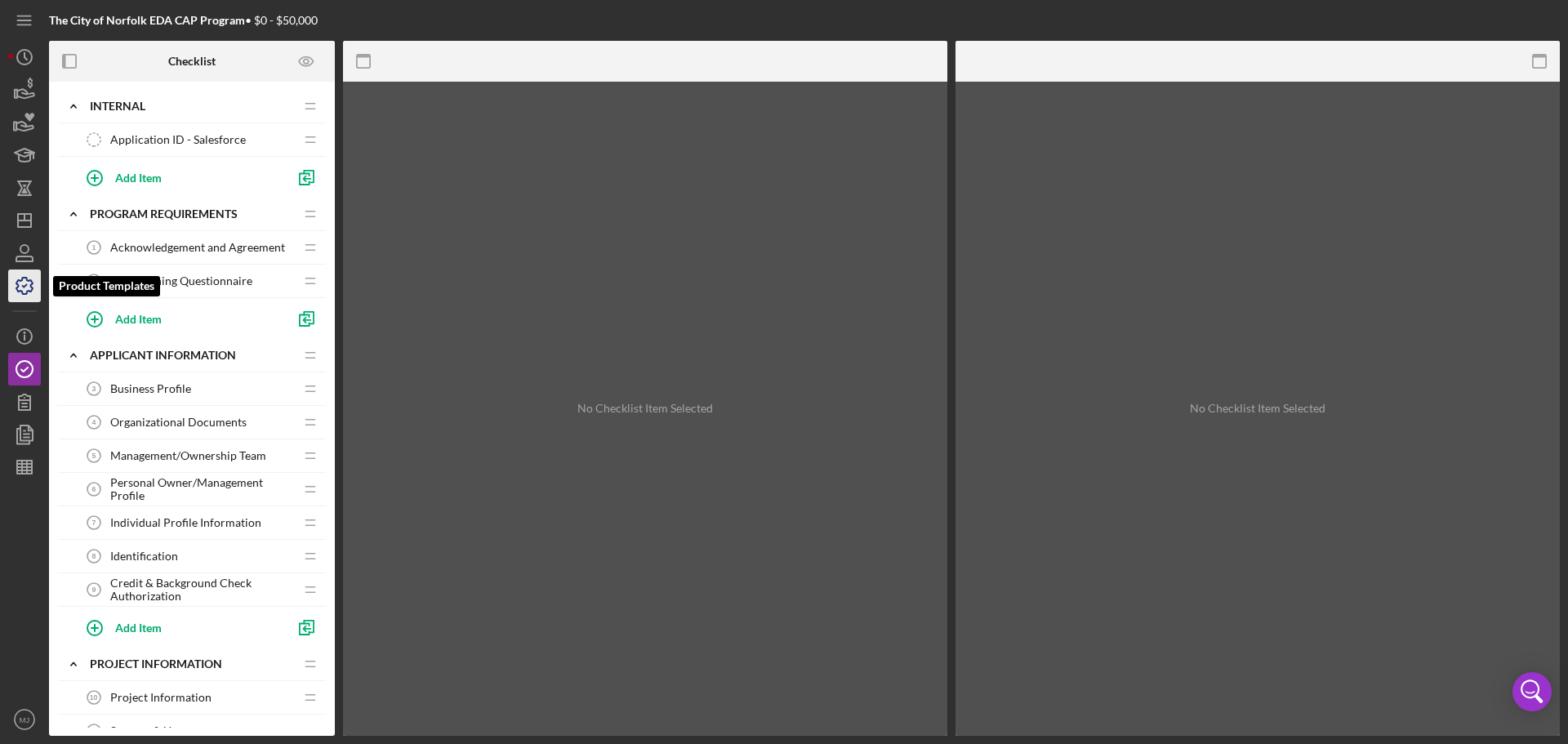
click at [23, 280] on icon "button" at bounding box center [25, 286] width 17 height 17
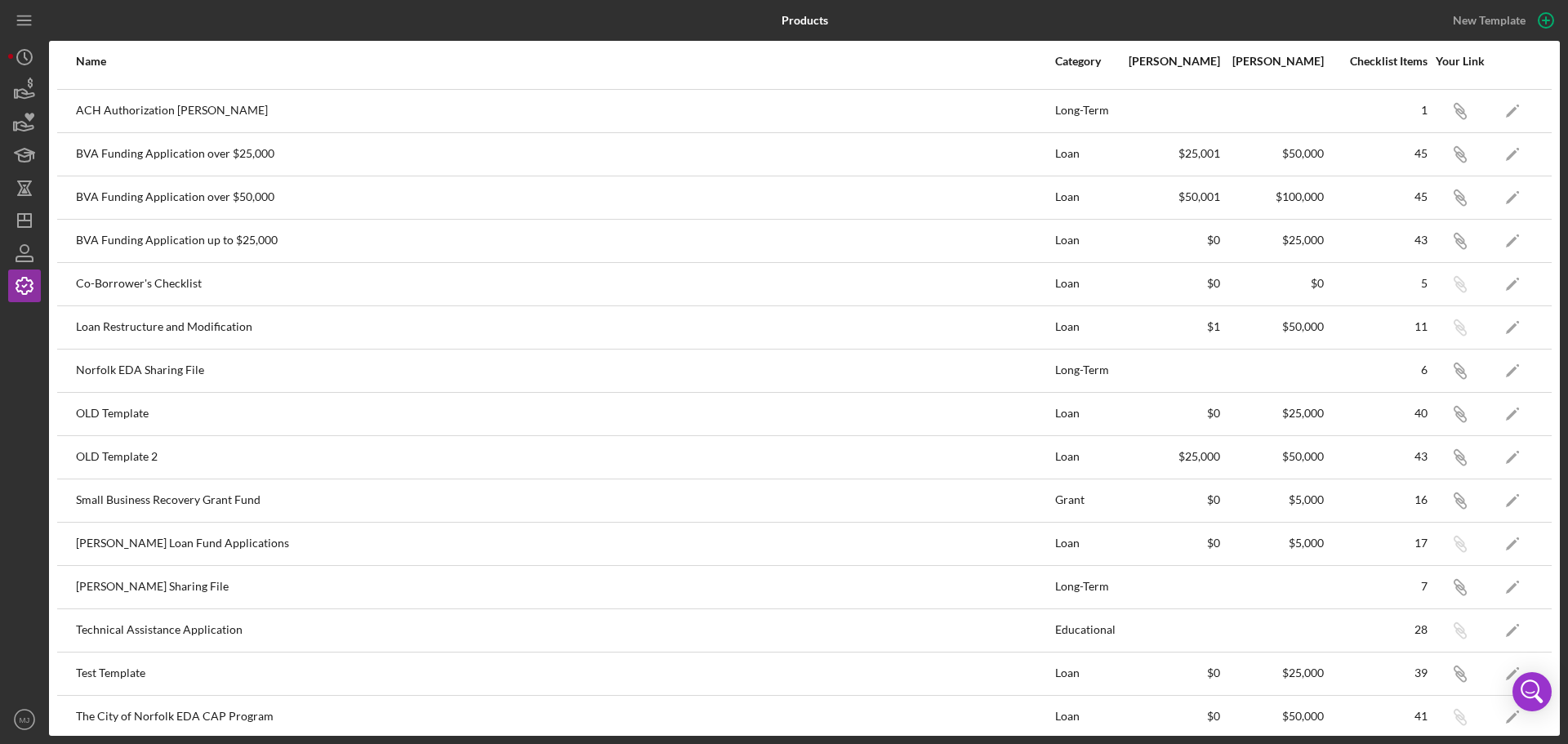
scroll to position [91, 0]
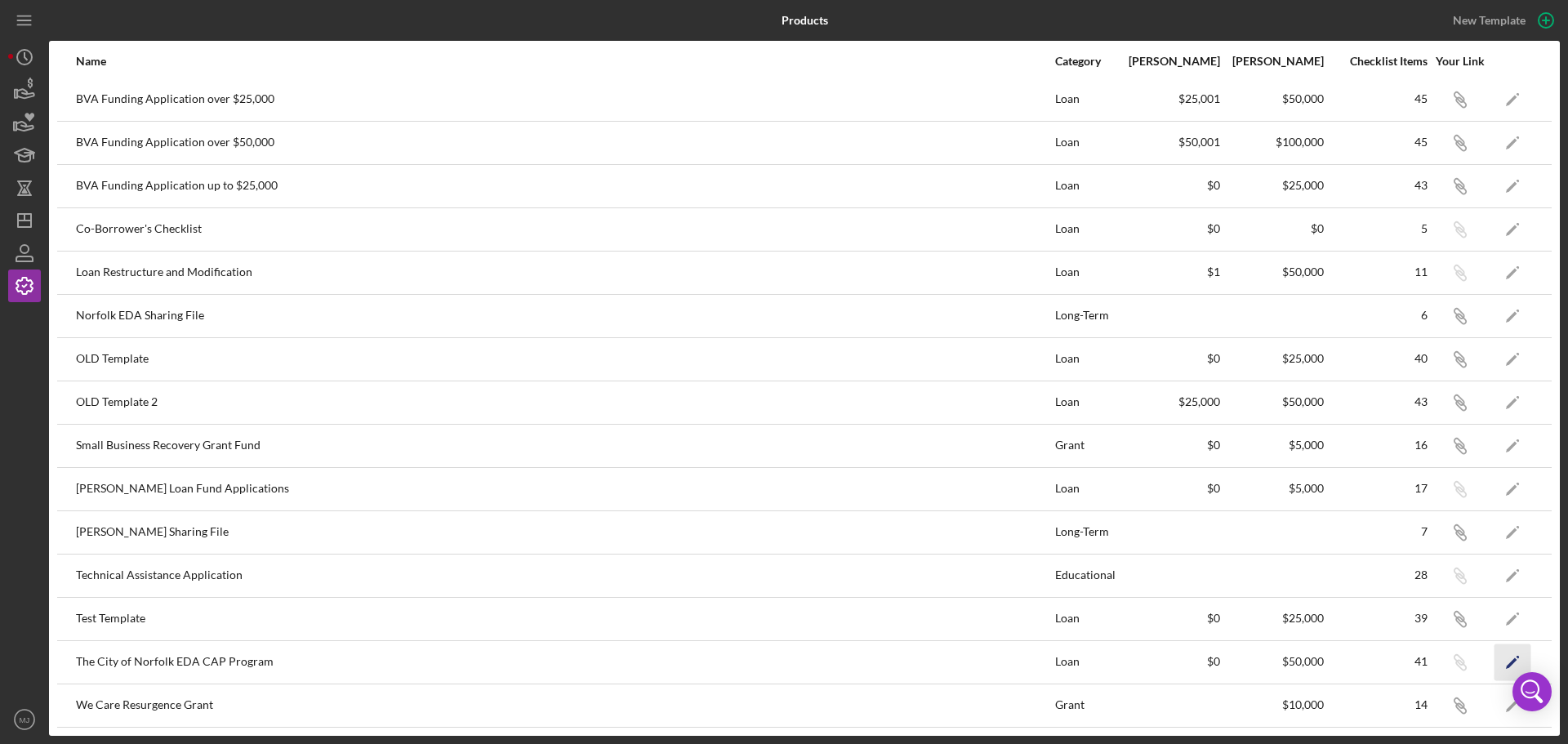
click at [1494, 653] on icon "Icon/Edit" at bounding box center [1512, 661] width 36 height 36
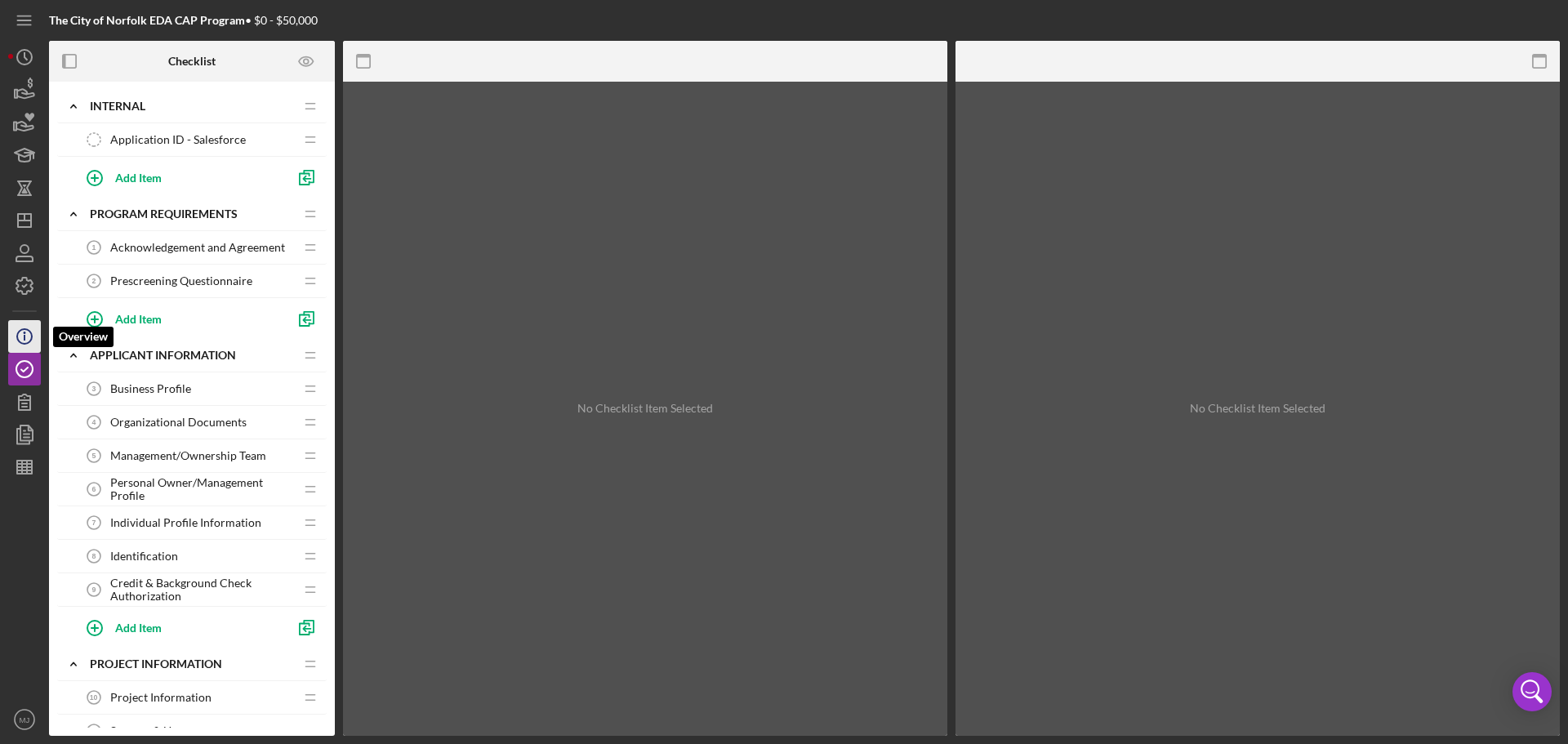
click at [13, 337] on icon "Icon/Info" at bounding box center [24, 336] width 40 height 40
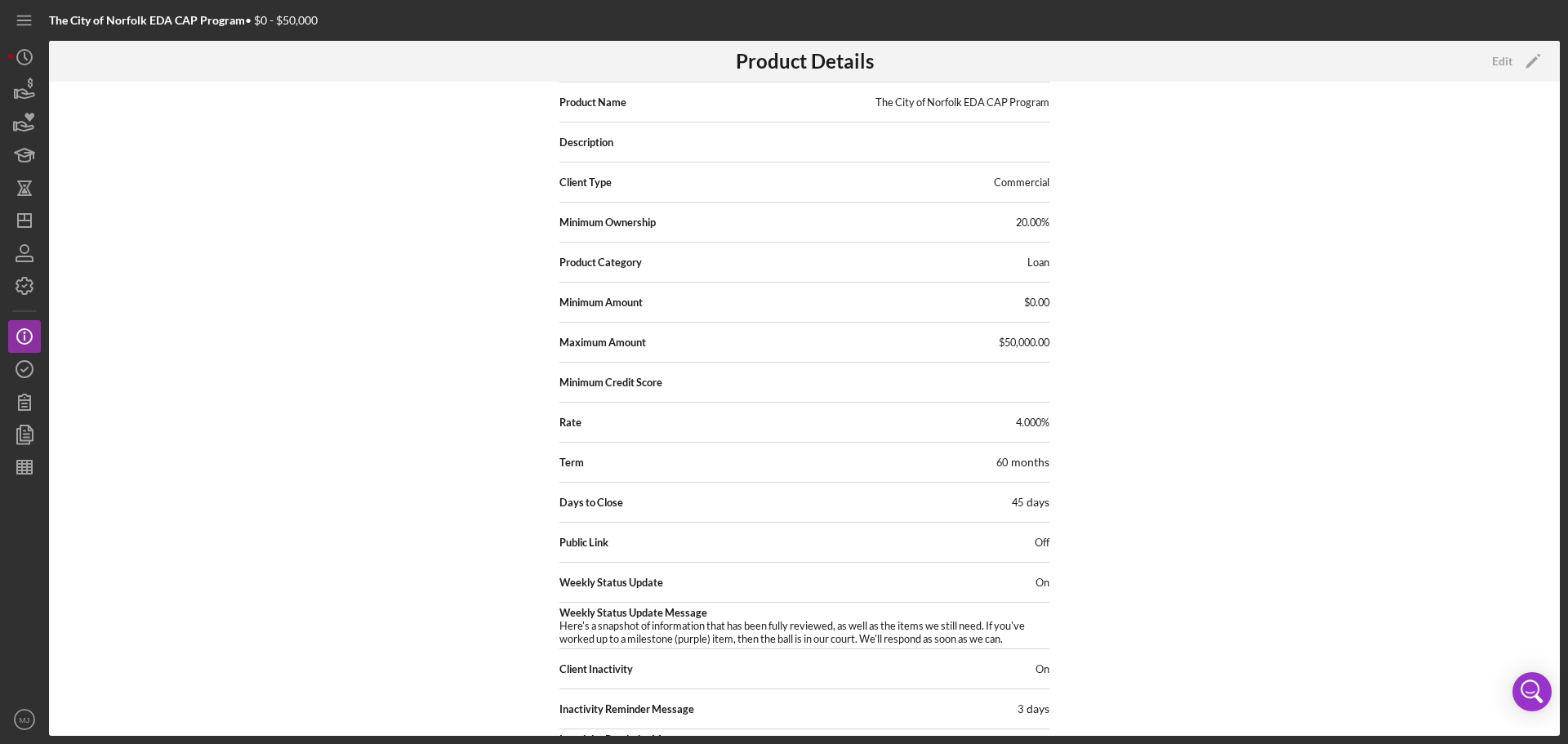
scroll to position [121, 0]
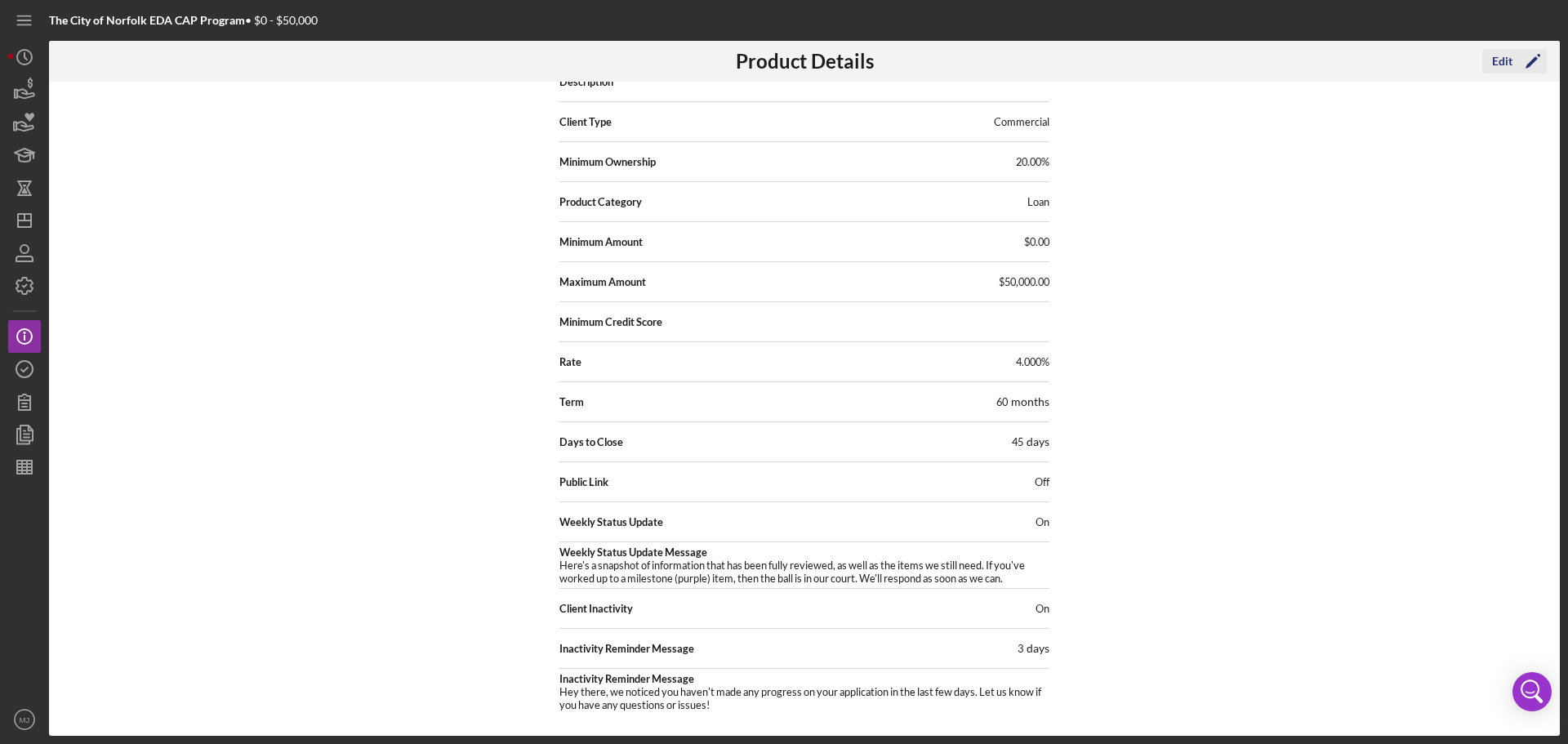
click at [1498, 65] on div "Edit" at bounding box center [1502, 61] width 21 height 25
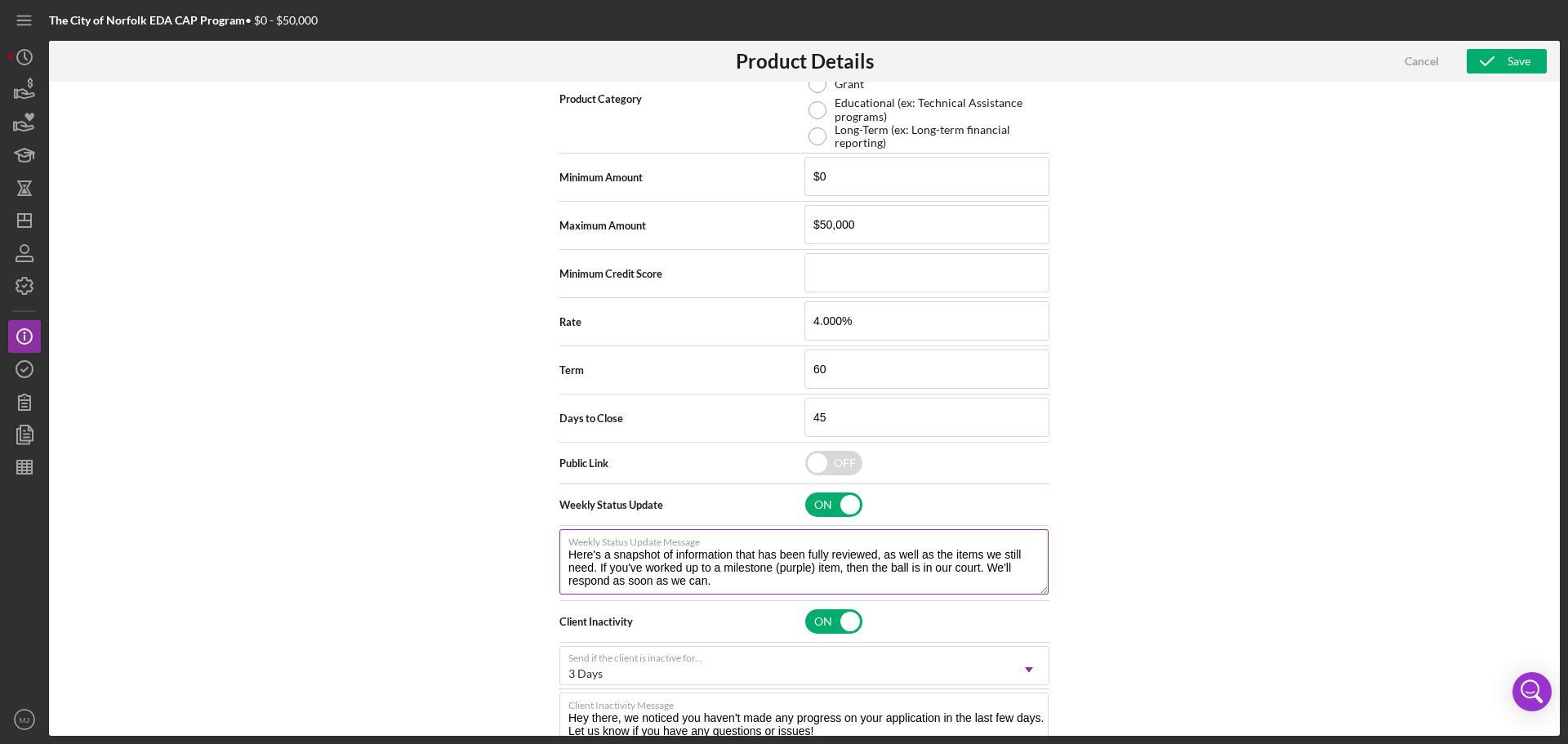
scroll to position [564, 0]
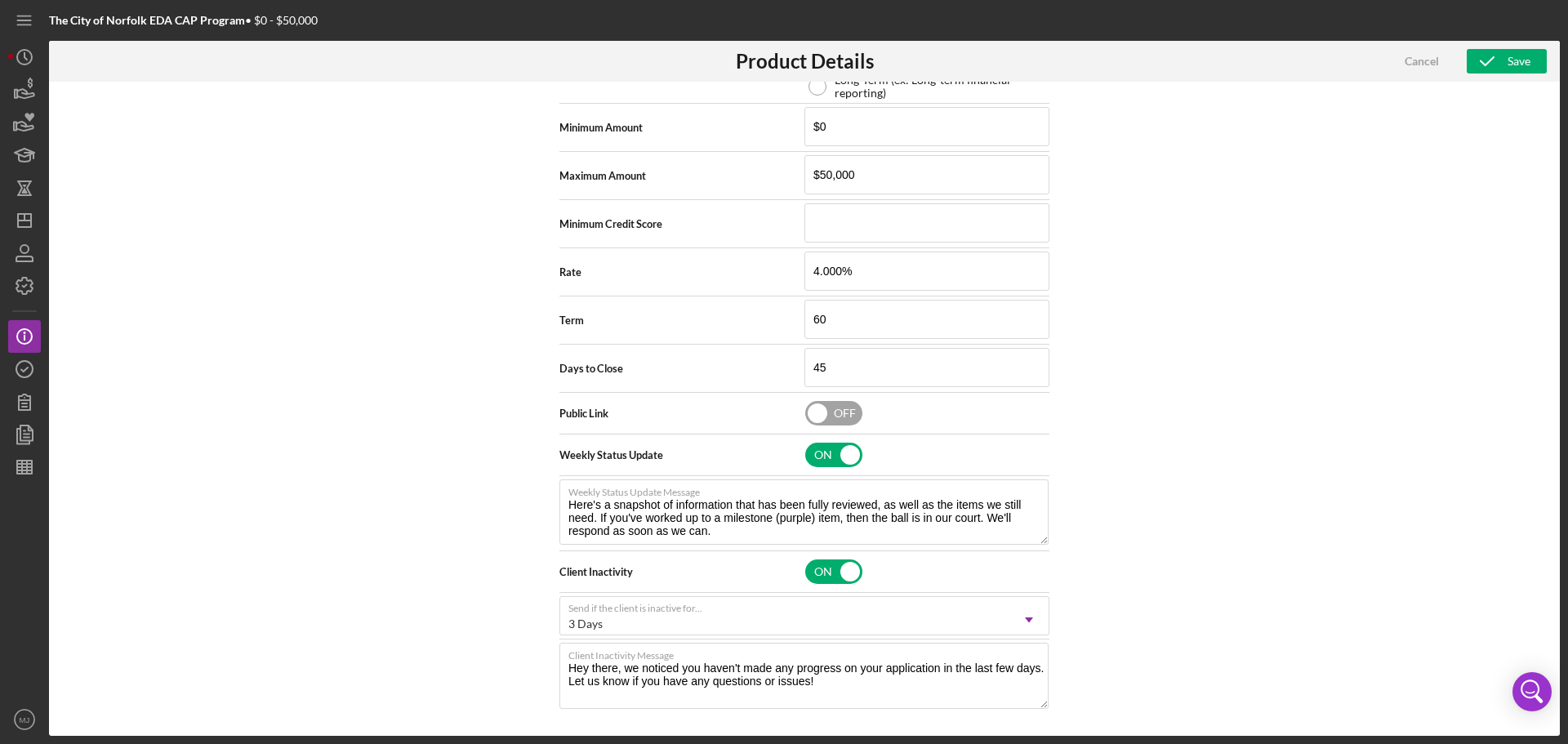
click at [848, 415] on input "checkbox" at bounding box center [834, 413] width 57 height 25
checkbox input "true"
click at [1508, 56] on div "Save" at bounding box center [1519, 61] width 23 height 25
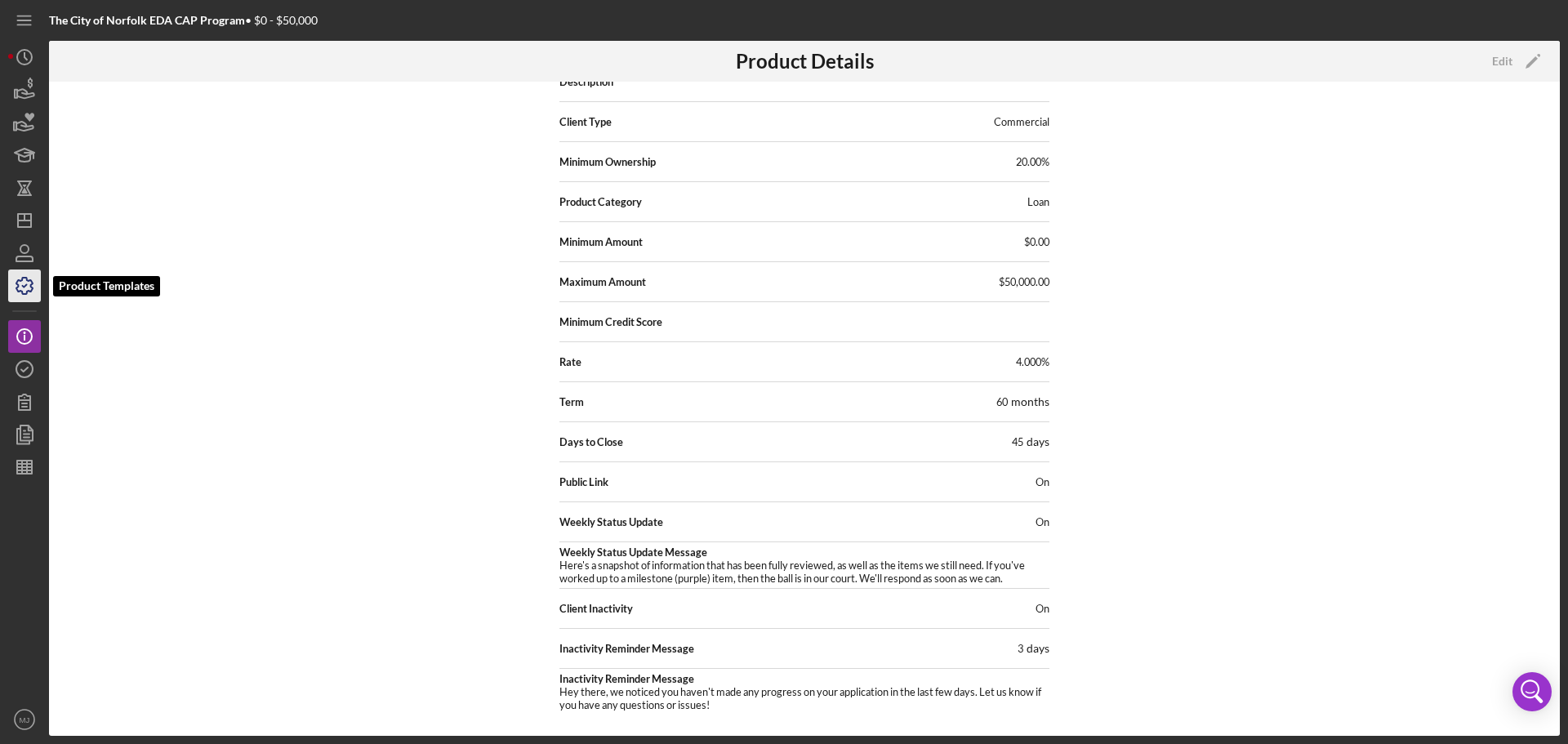
click at [26, 288] on icon "button" at bounding box center [24, 285] width 40 height 40
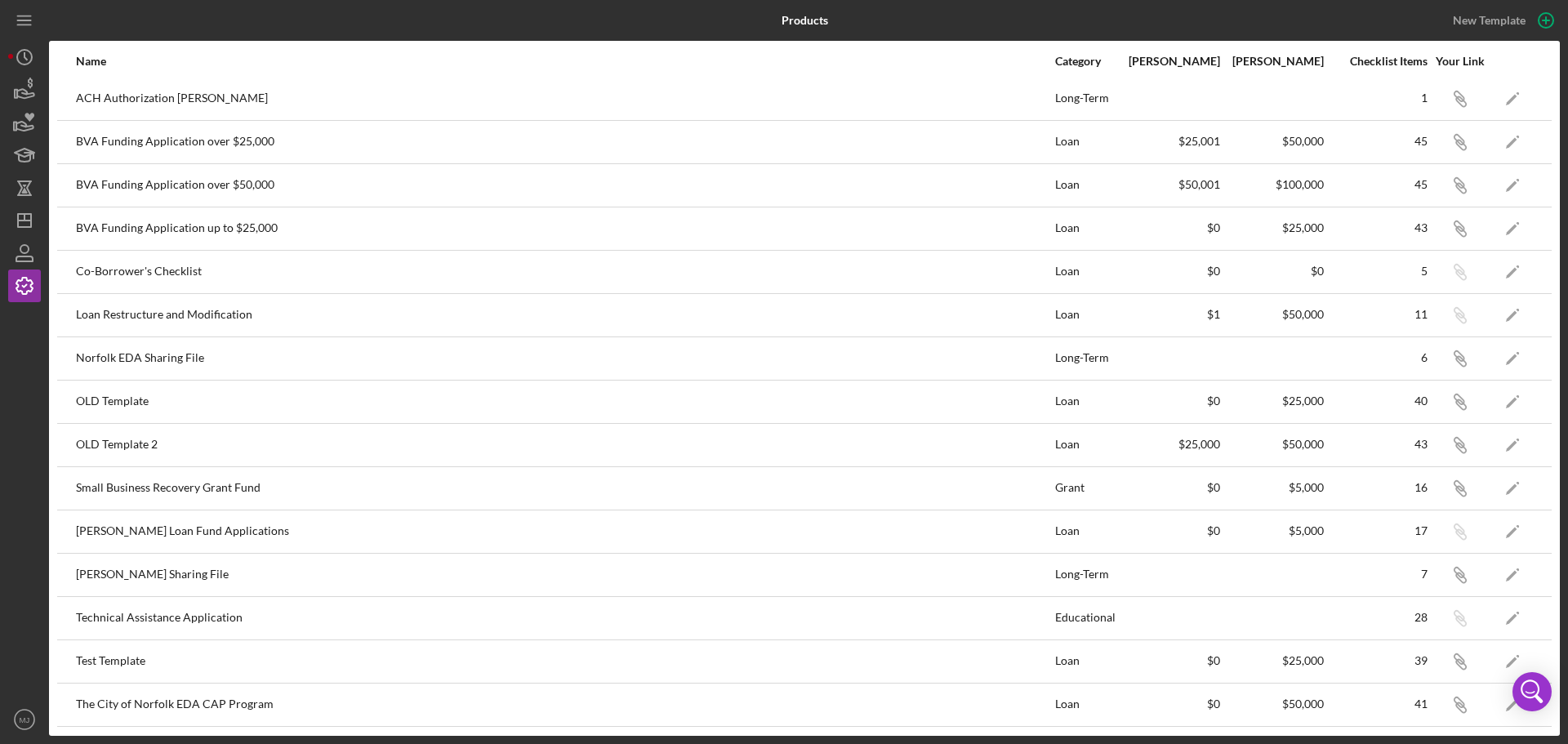
scroll to position [91, 0]
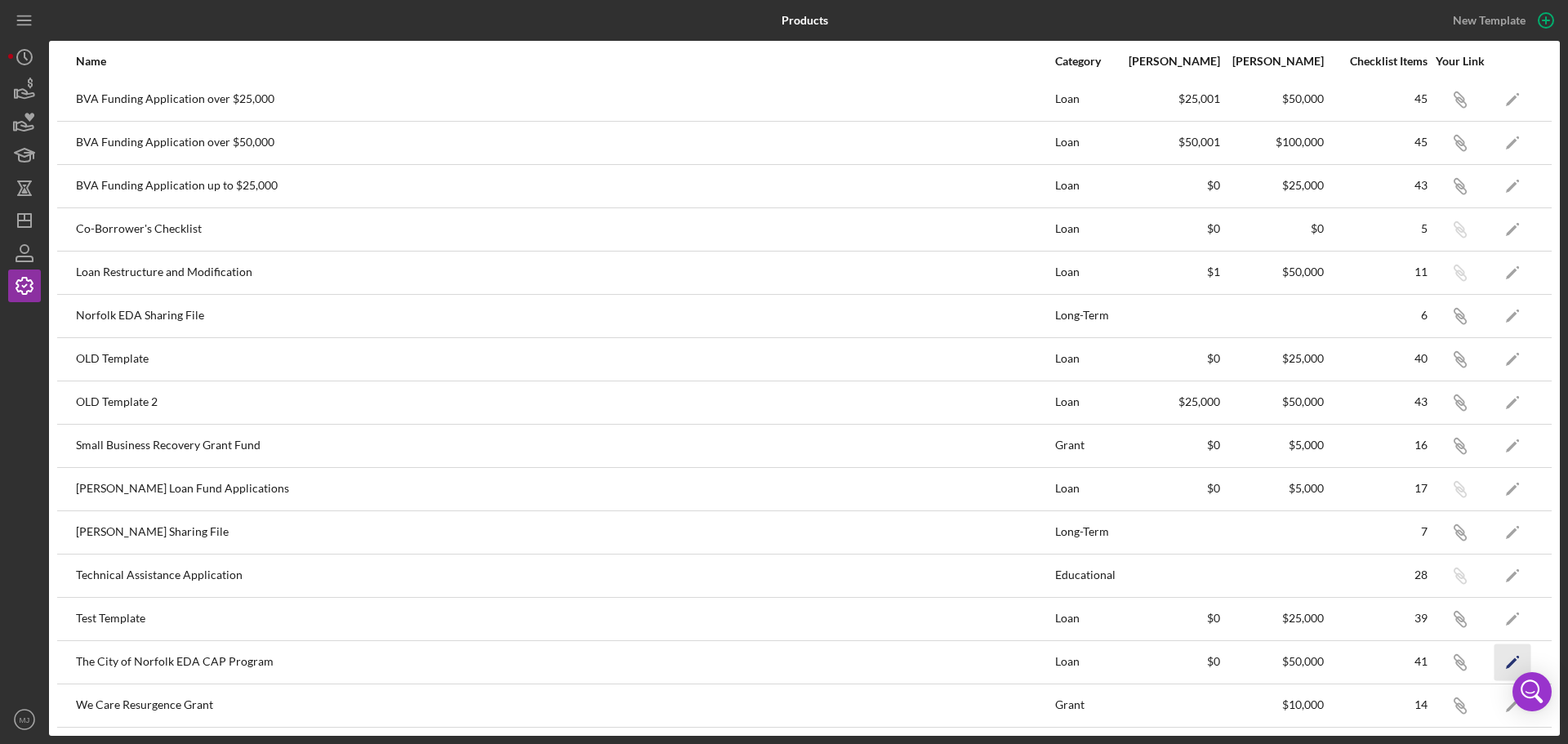
click at [1507, 662] on icon "Icon/Edit" at bounding box center [1512, 661] width 36 height 36
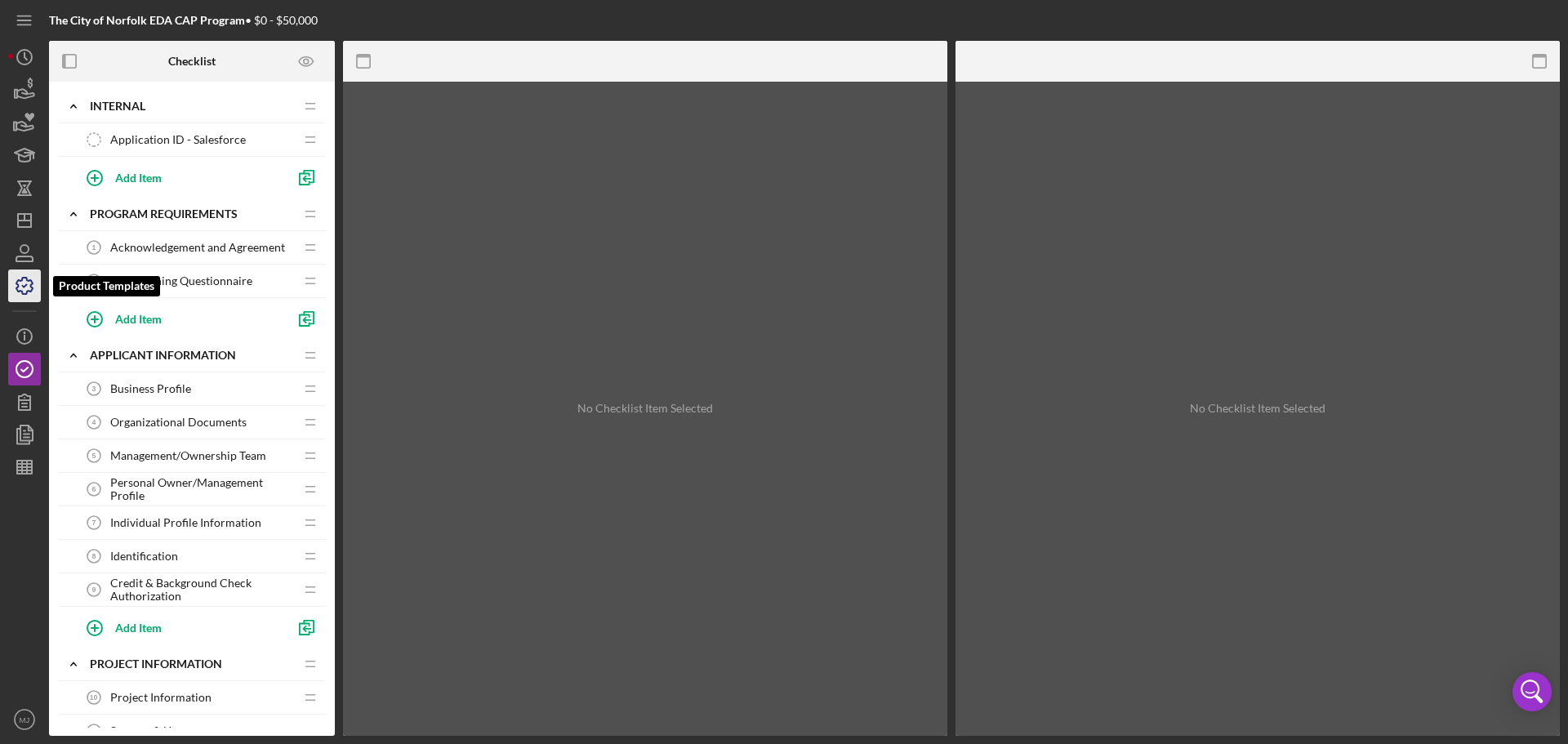
click at [34, 282] on icon "button" at bounding box center [24, 285] width 40 height 40
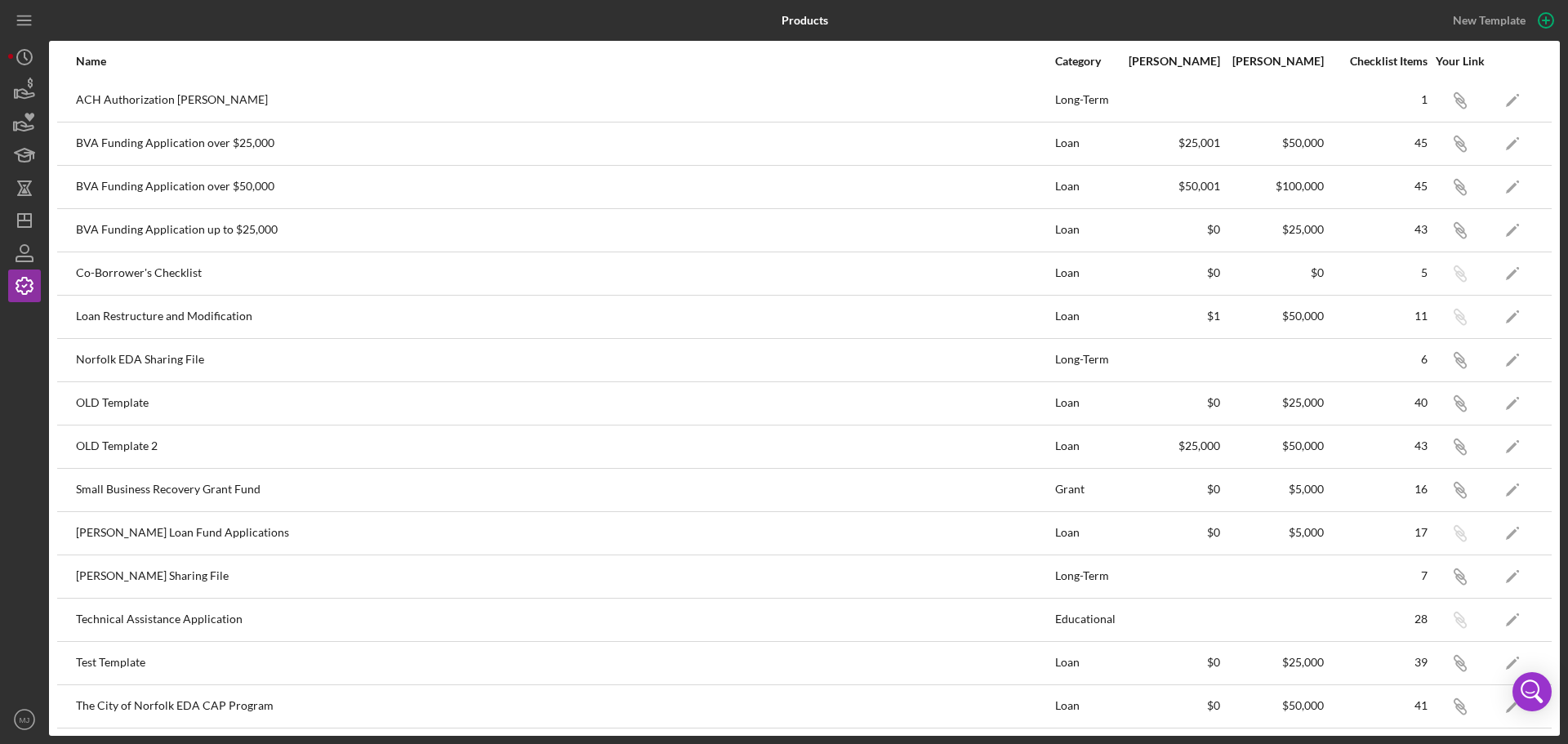
scroll to position [91, 0]
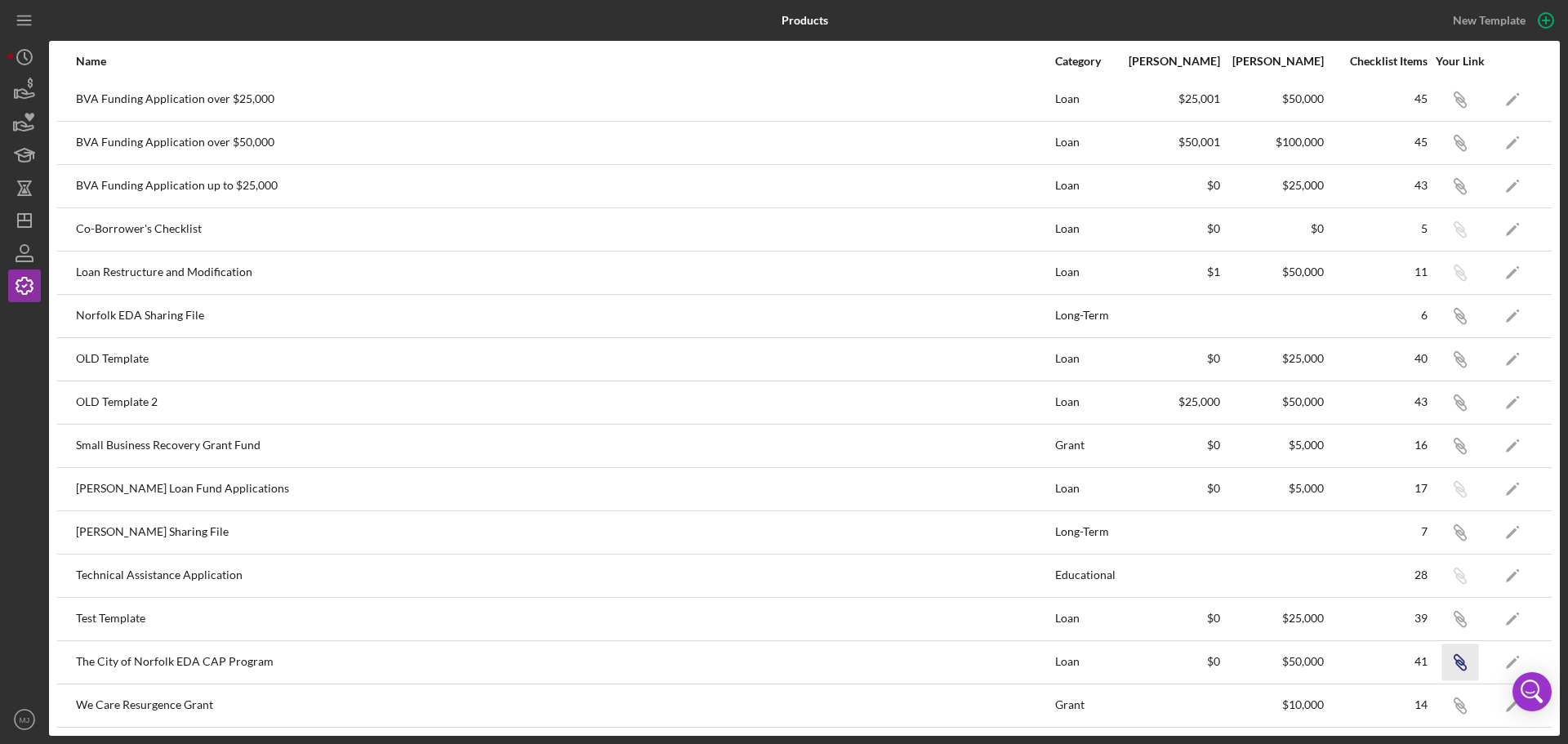
click at [1454, 663] on icon "button" at bounding box center [1459, 660] width 10 height 10
click at [1441, 665] on icon "Icon/Link" at bounding box center [1459, 661] width 36 height 36
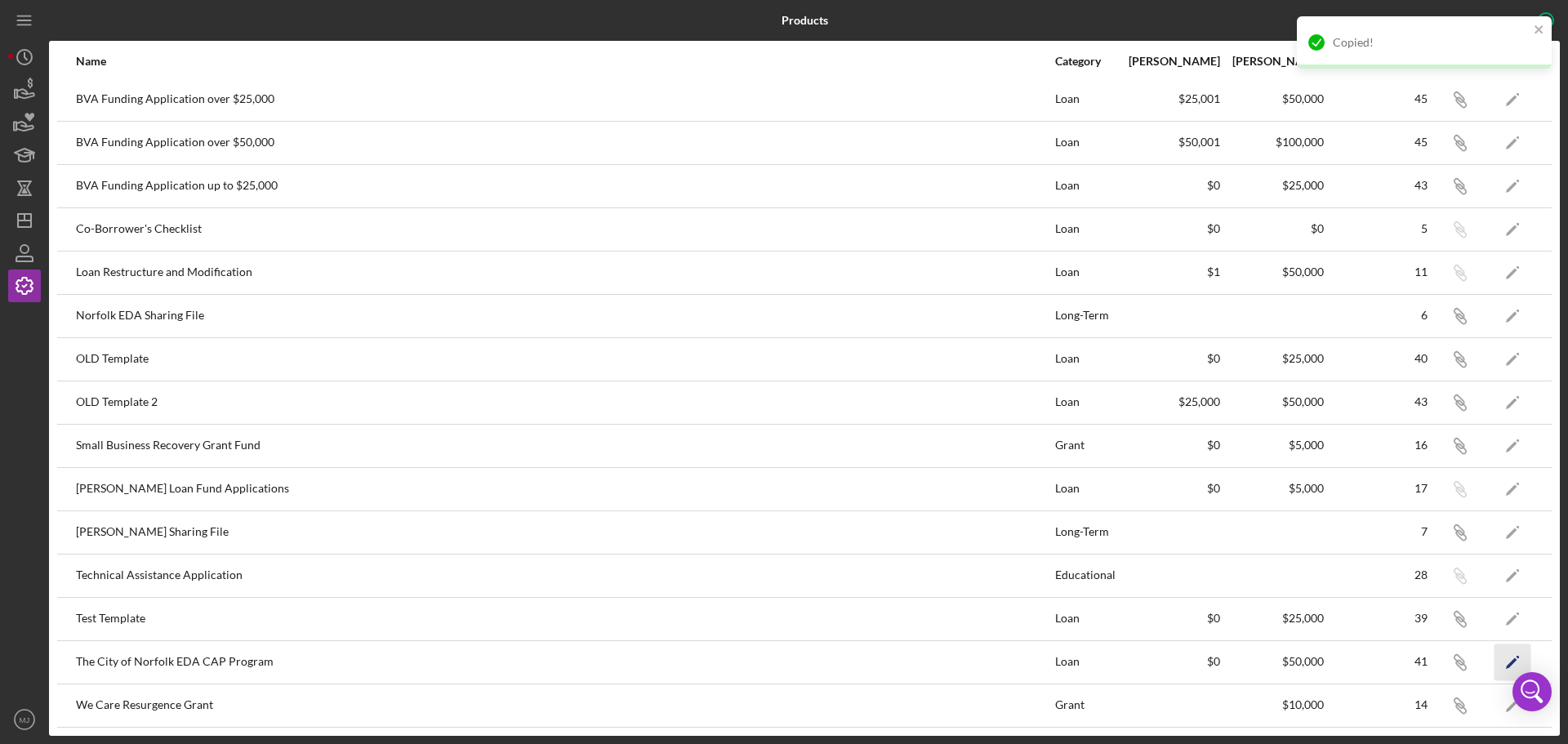
click at [1506, 662] on polygon "button" at bounding box center [1512, 663] width 12 height 12
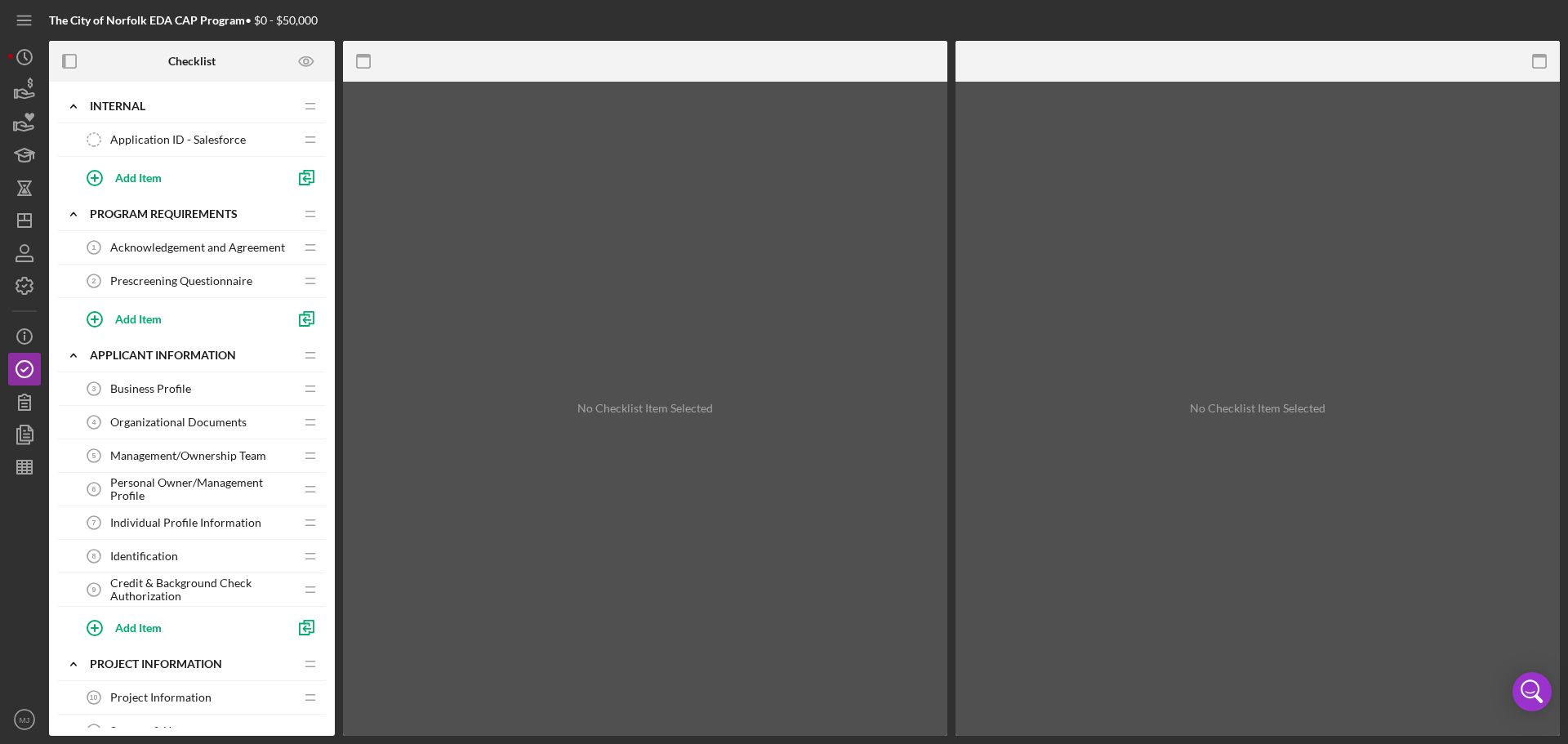
click at [183, 246] on span "Acknowledgement and Agreement" at bounding box center [197, 247] width 174 height 13
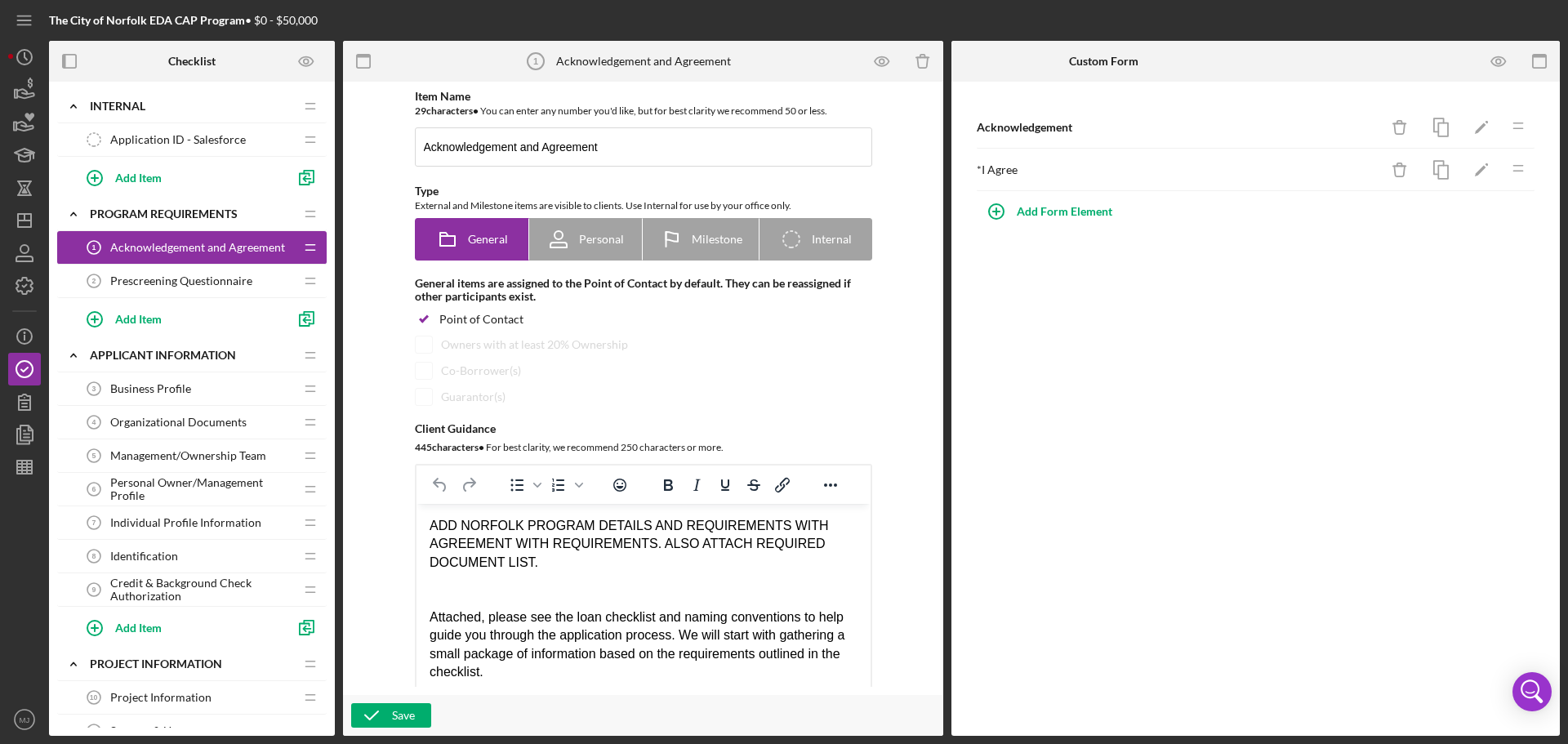
click at [403, 707] on div "Save" at bounding box center [403, 715] width 23 height 25
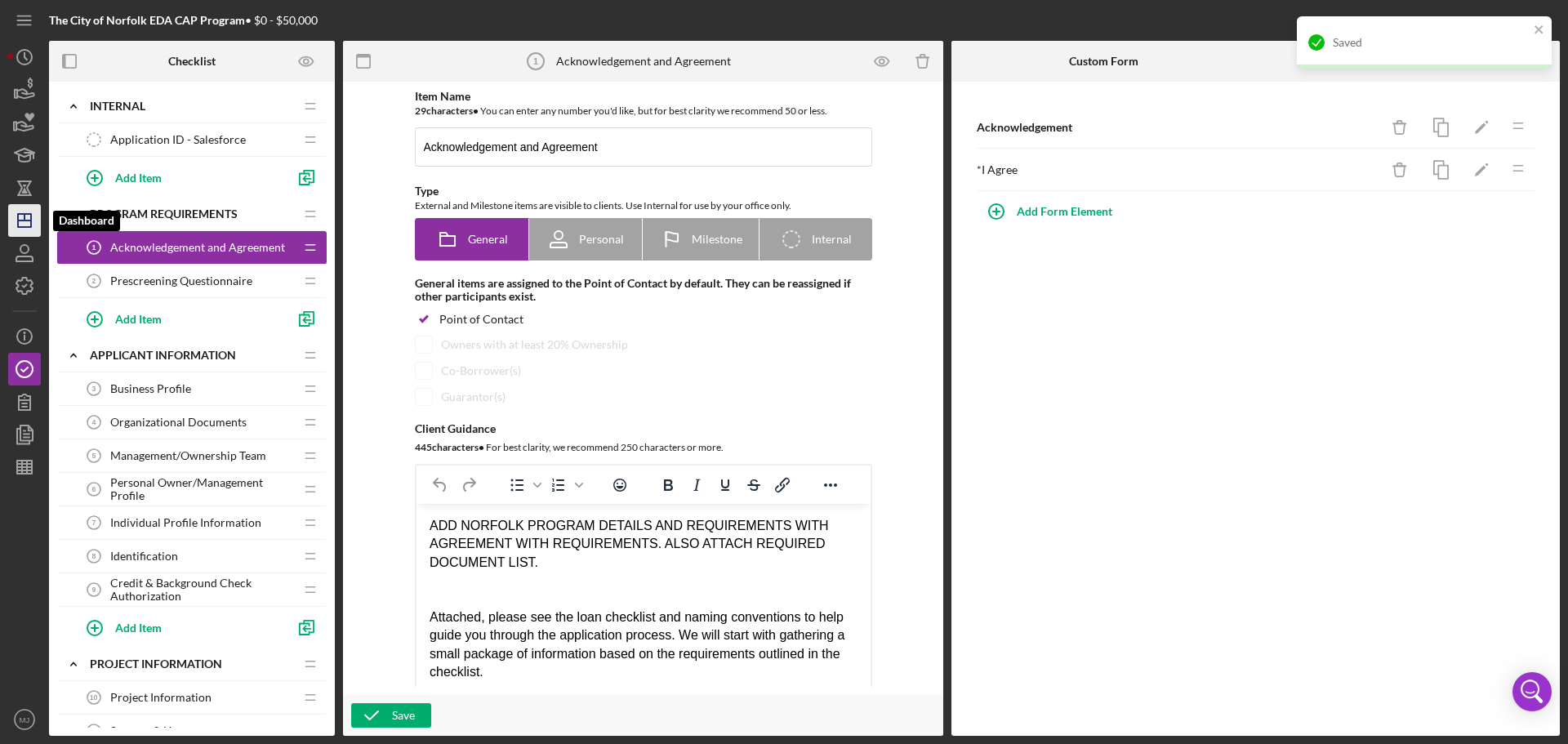
click at [30, 224] on icon "Icon/Dashboard" at bounding box center [24, 220] width 40 height 40
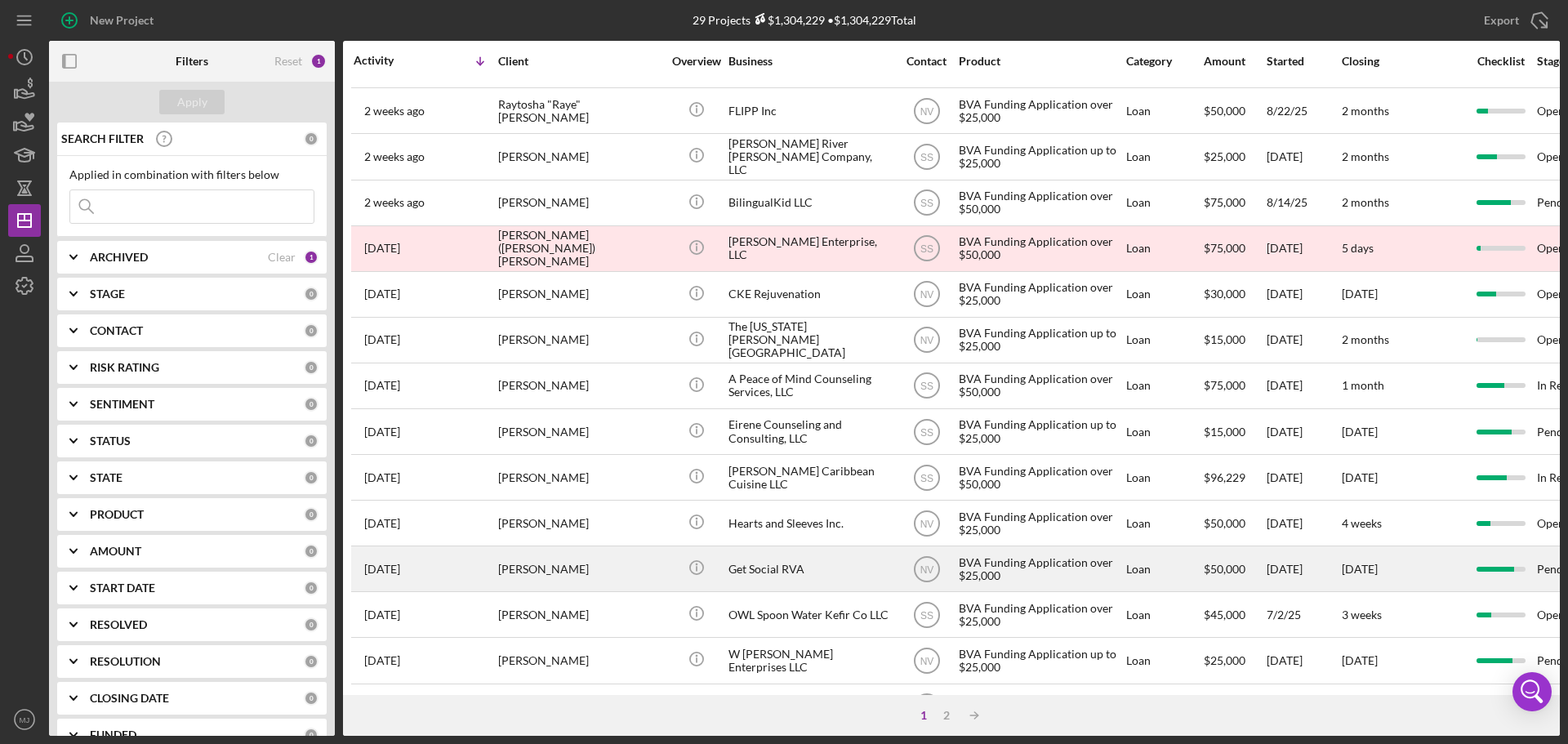
scroll to position [409, 0]
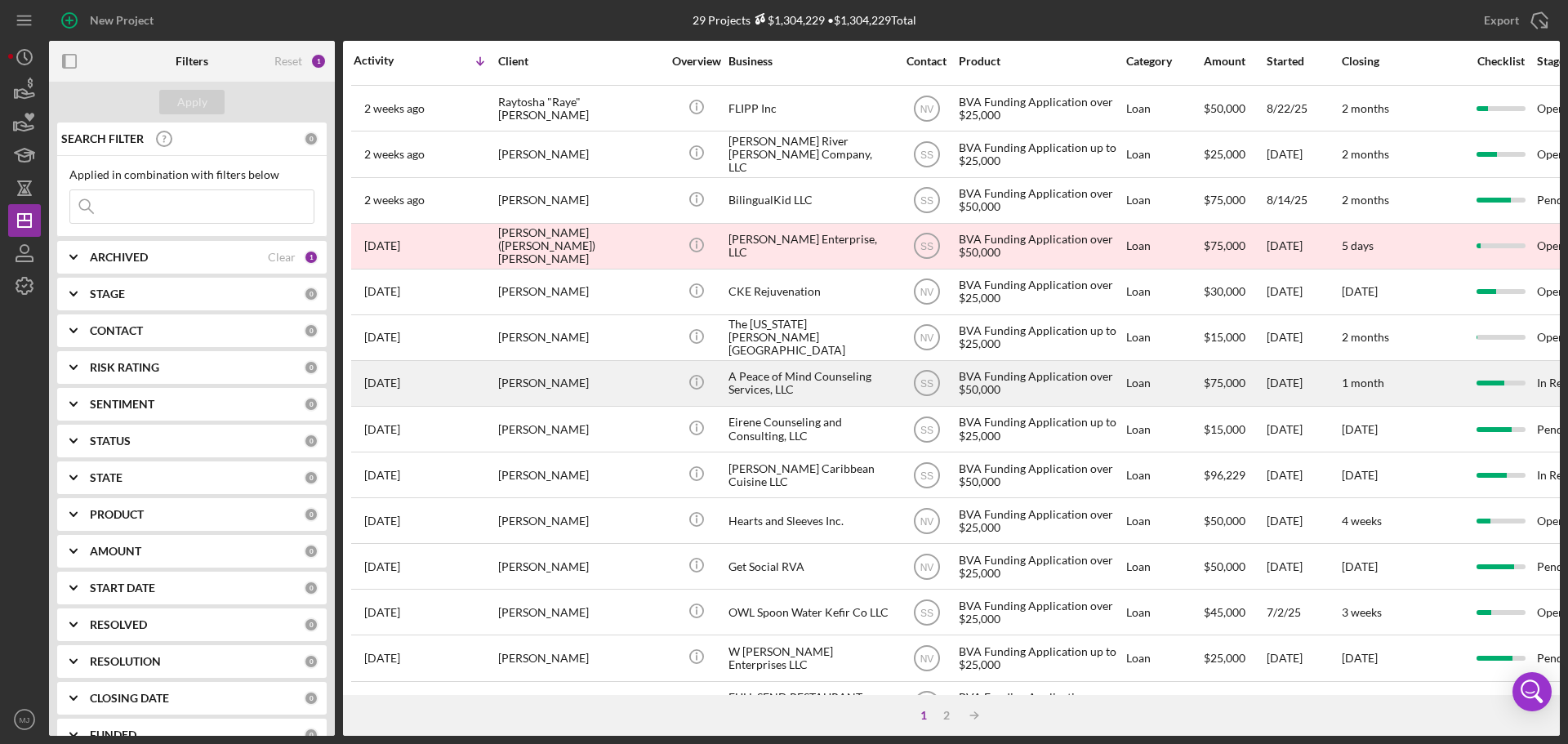
click at [752, 394] on div "A Peace of Mind Counseling Services, LLC" at bounding box center [811, 383] width 163 height 43
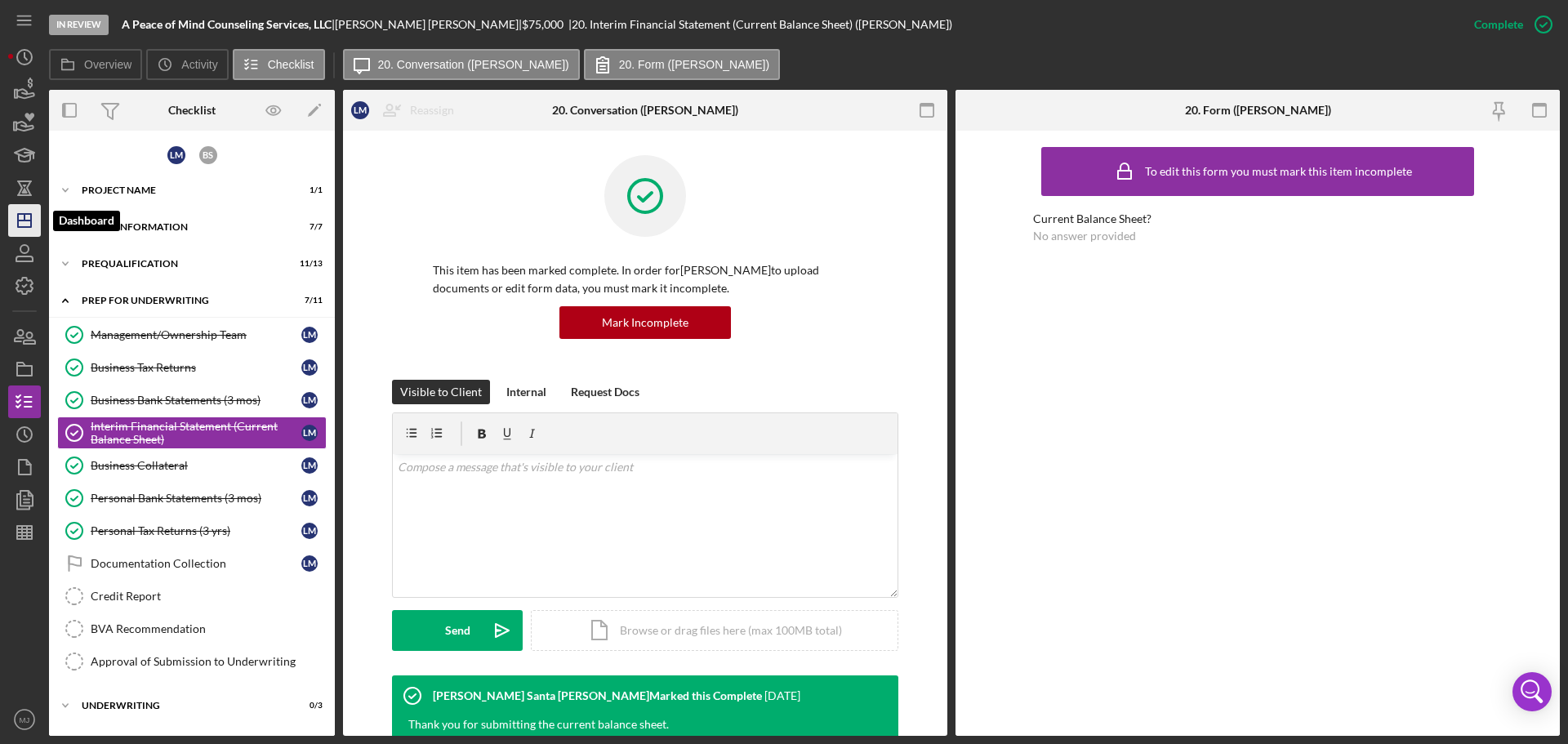
click at [22, 223] on icon "Icon/Dashboard" at bounding box center [24, 220] width 40 height 40
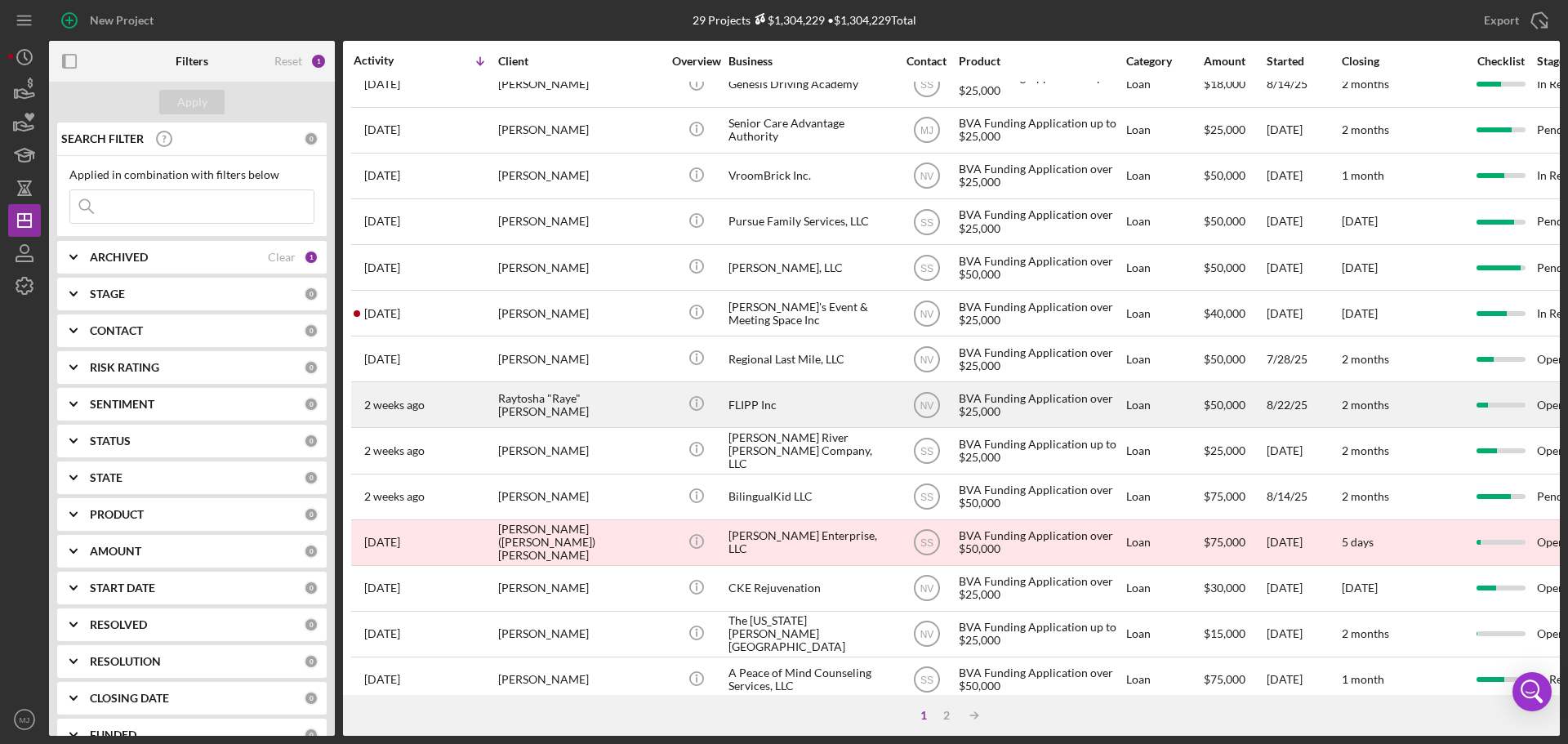
scroll to position [327, 0]
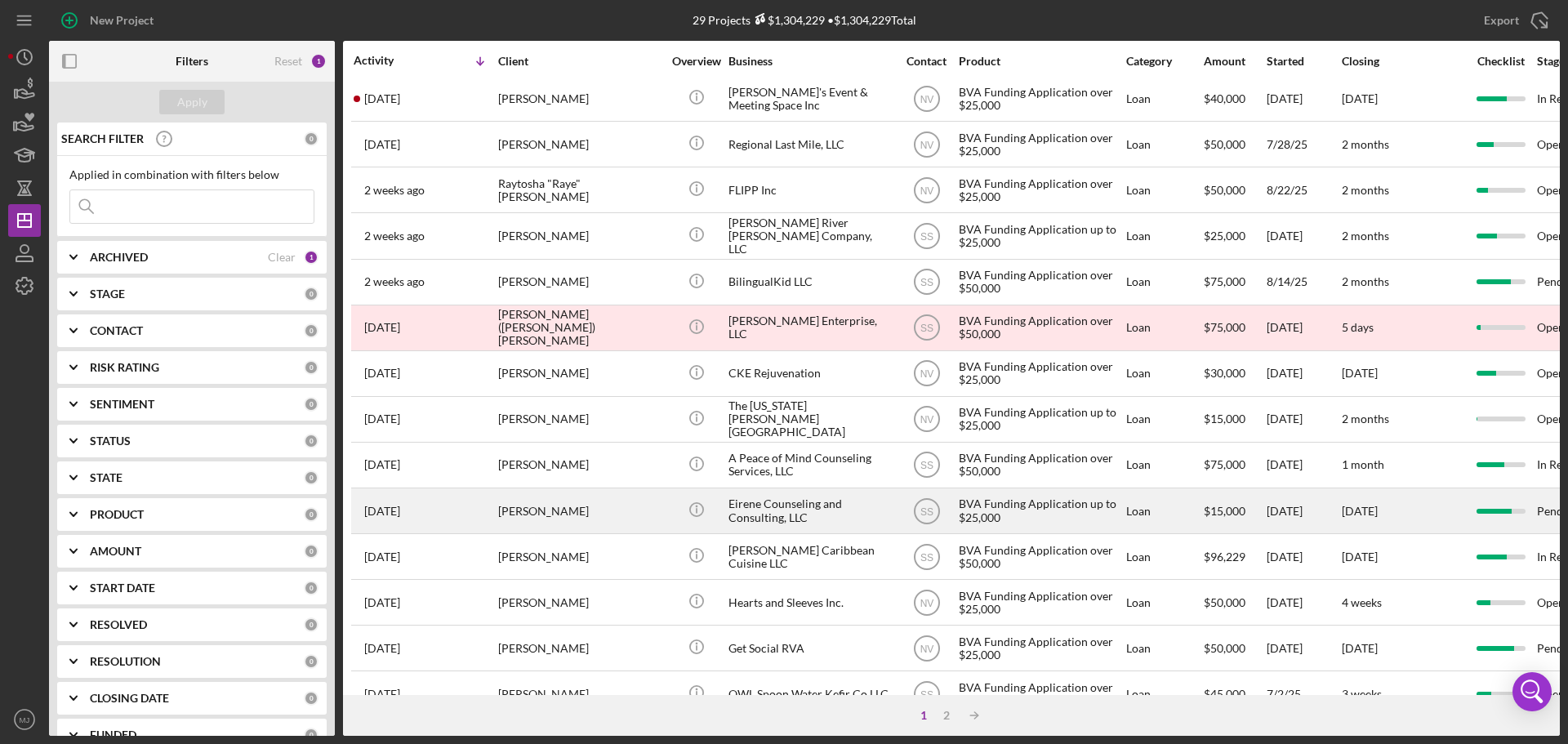
click at [773, 520] on div "Eirene Counseling and Consulting, LLC" at bounding box center [811, 511] width 163 height 43
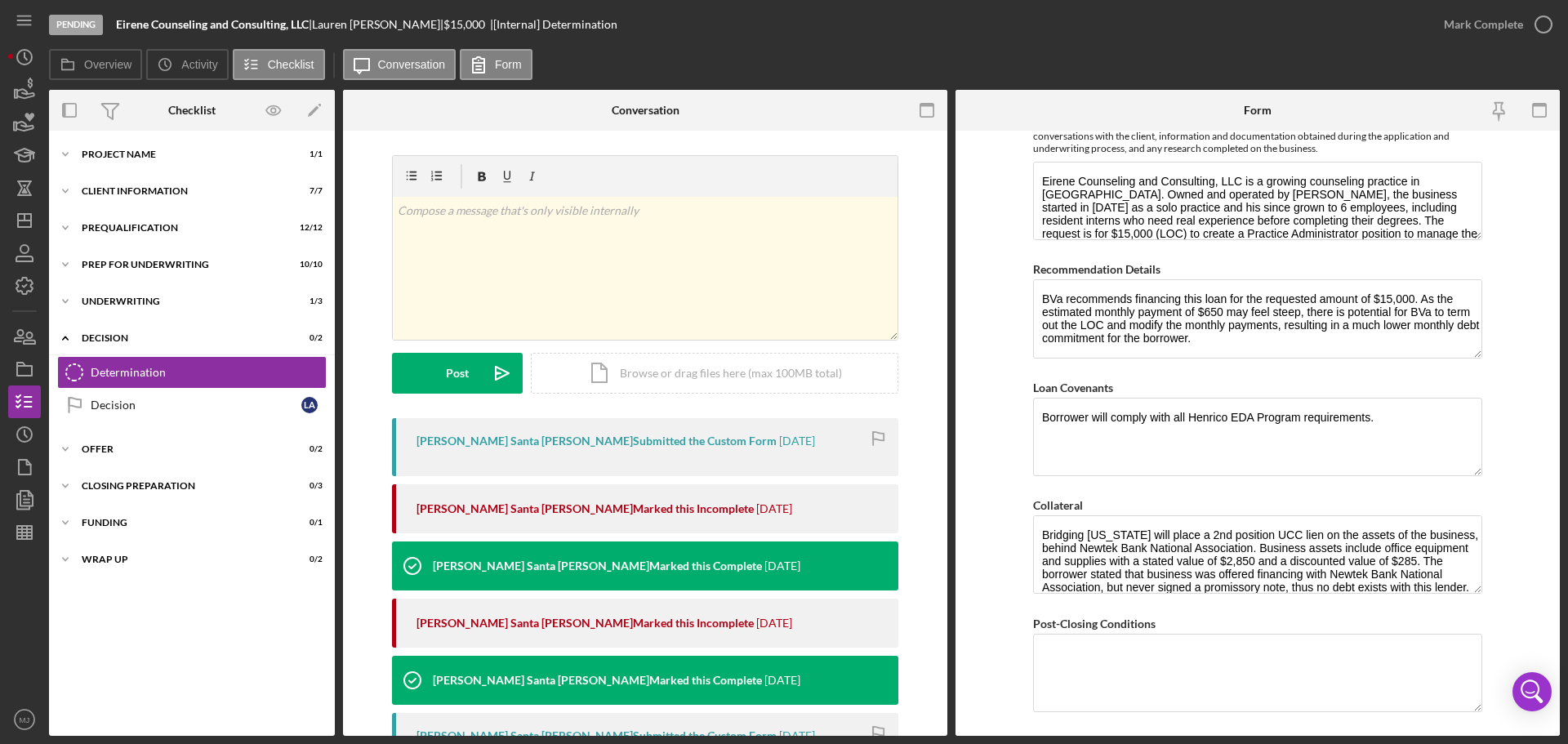
scroll to position [899, 0]
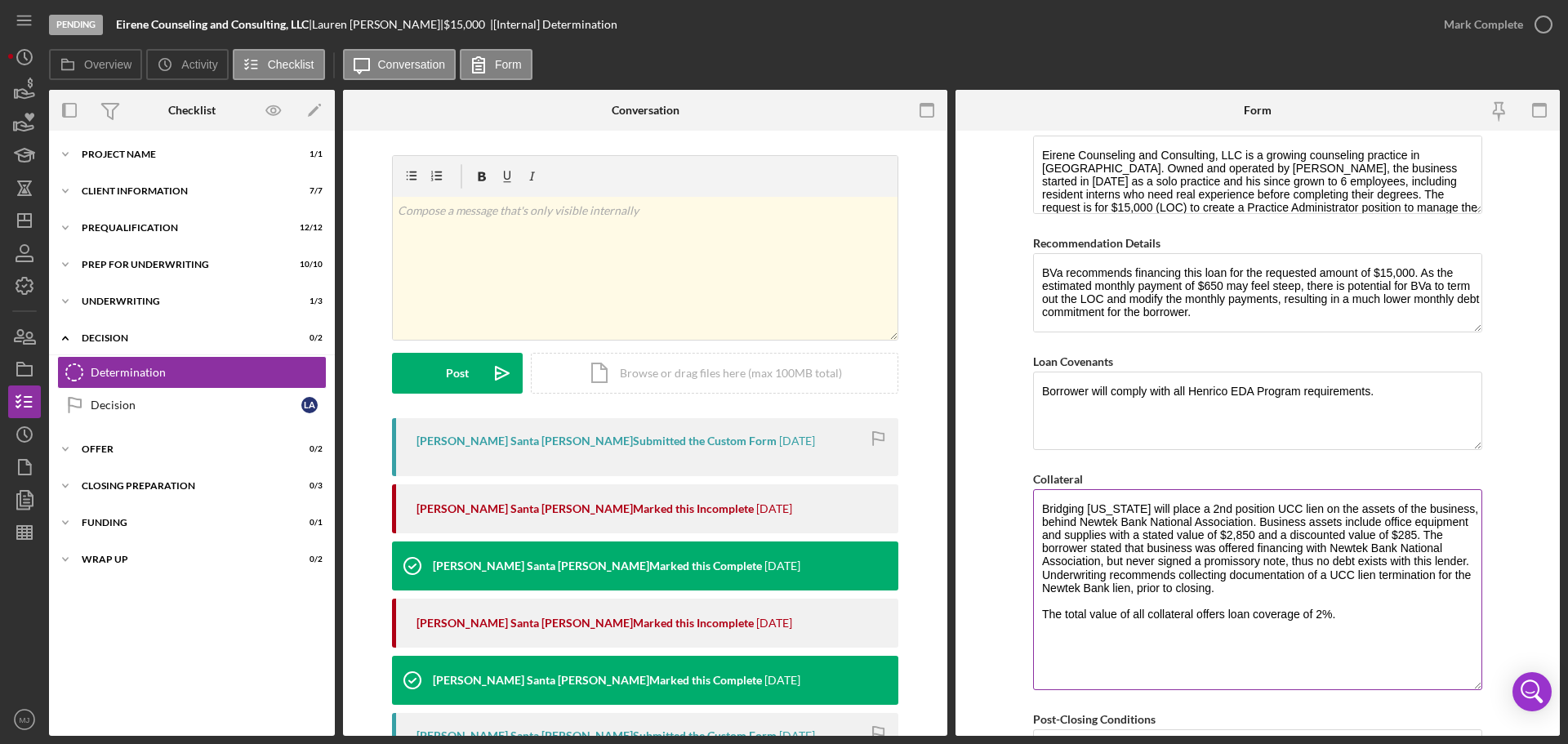
drag, startPoint x: 1475, startPoint y: 563, endPoint x: 1474, endPoint y: 686, distance: 123.0
click at [1474, 686] on textarea "Bridging [US_STATE] will place a 2nd position UCC lien on the assets of the bus…" at bounding box center [1258, 590] width 449 height 201
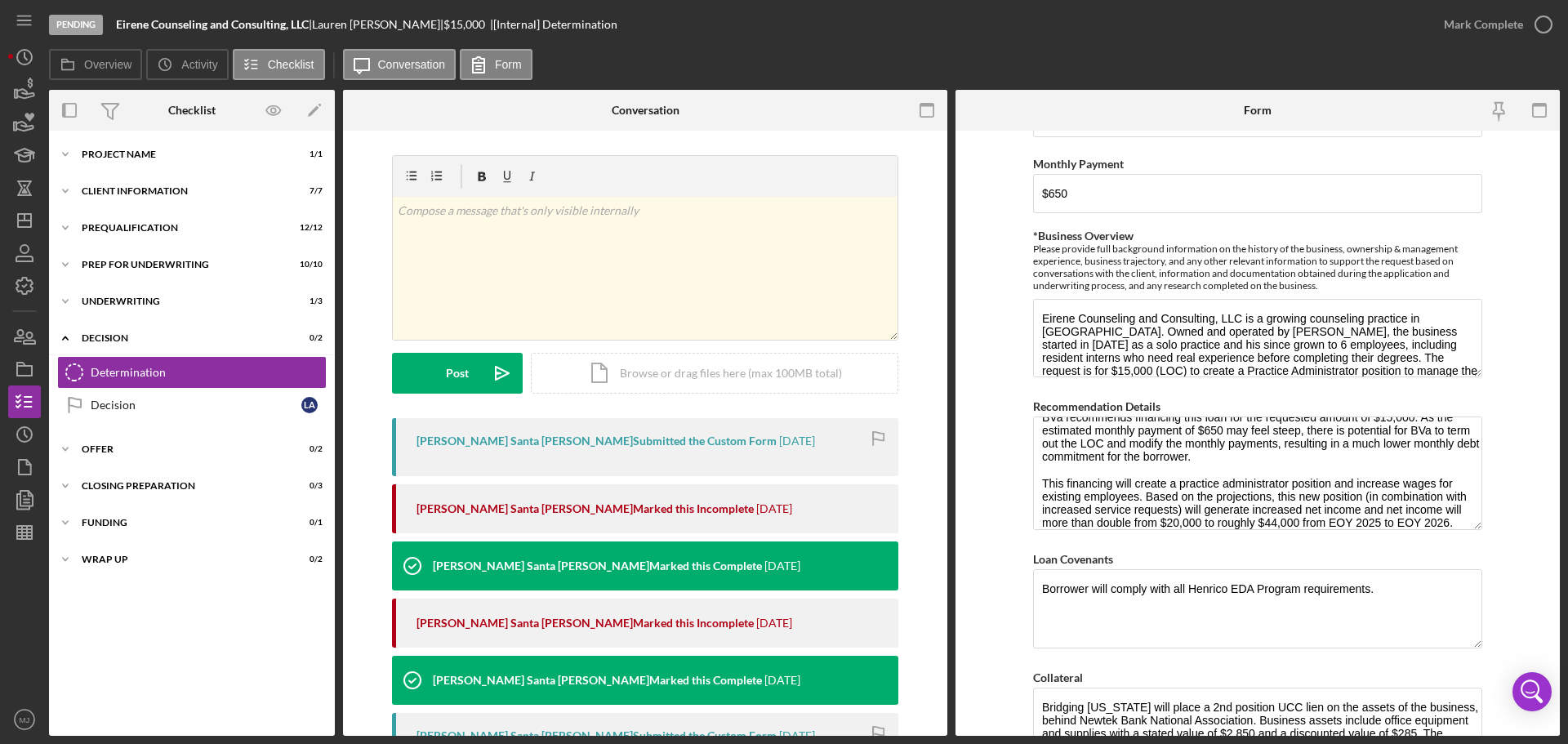
scroll to position [0, 0]
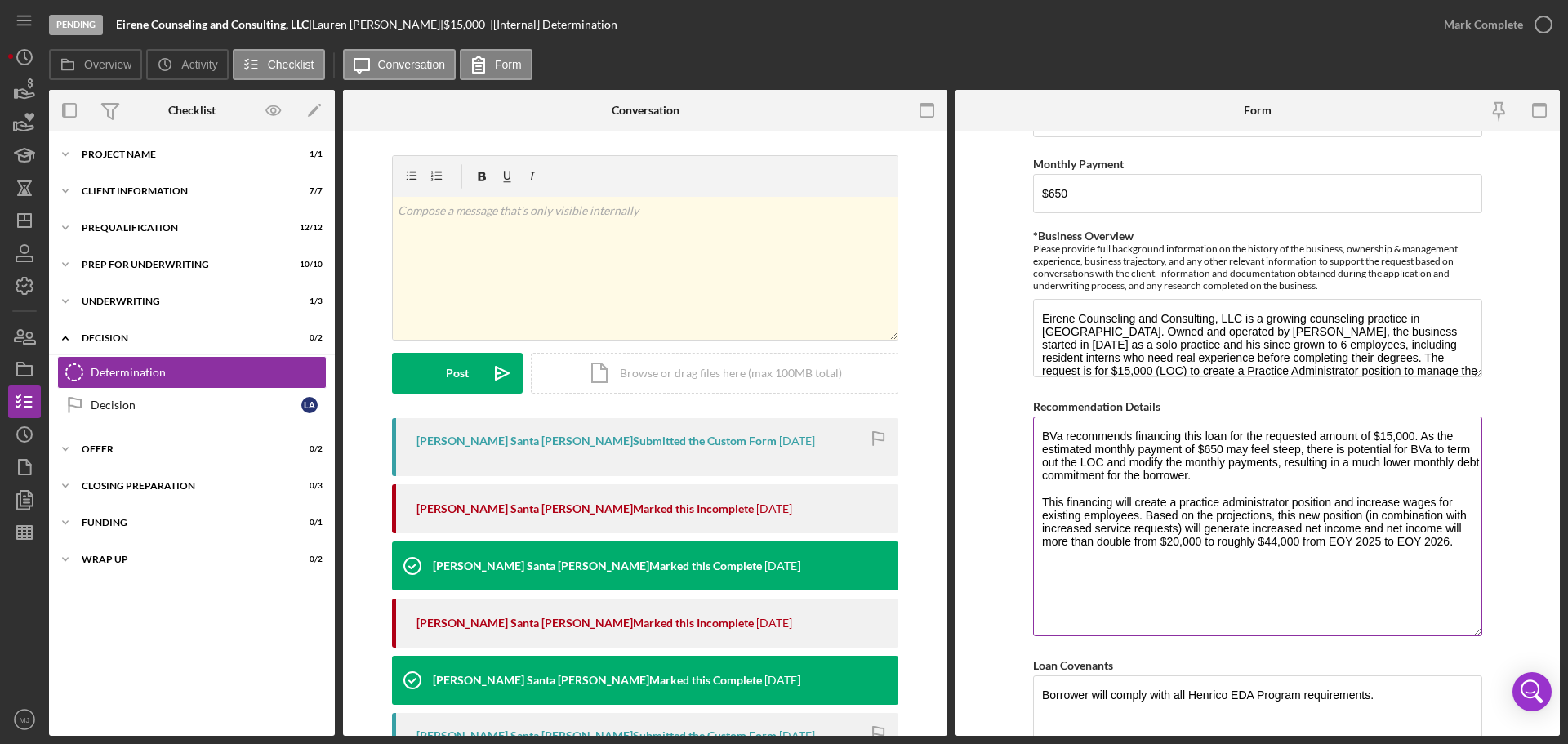
drag, startPoint x: 1469, startPoint y: 492, endPoint x: 1455, endPoint y: 634, distance: 142.7
click at [1455, 634] on textarea "BVa recommends financing this loan for the requested amount of $15,000. As the …" at bounding box center [1258, 526] width 449 height 220
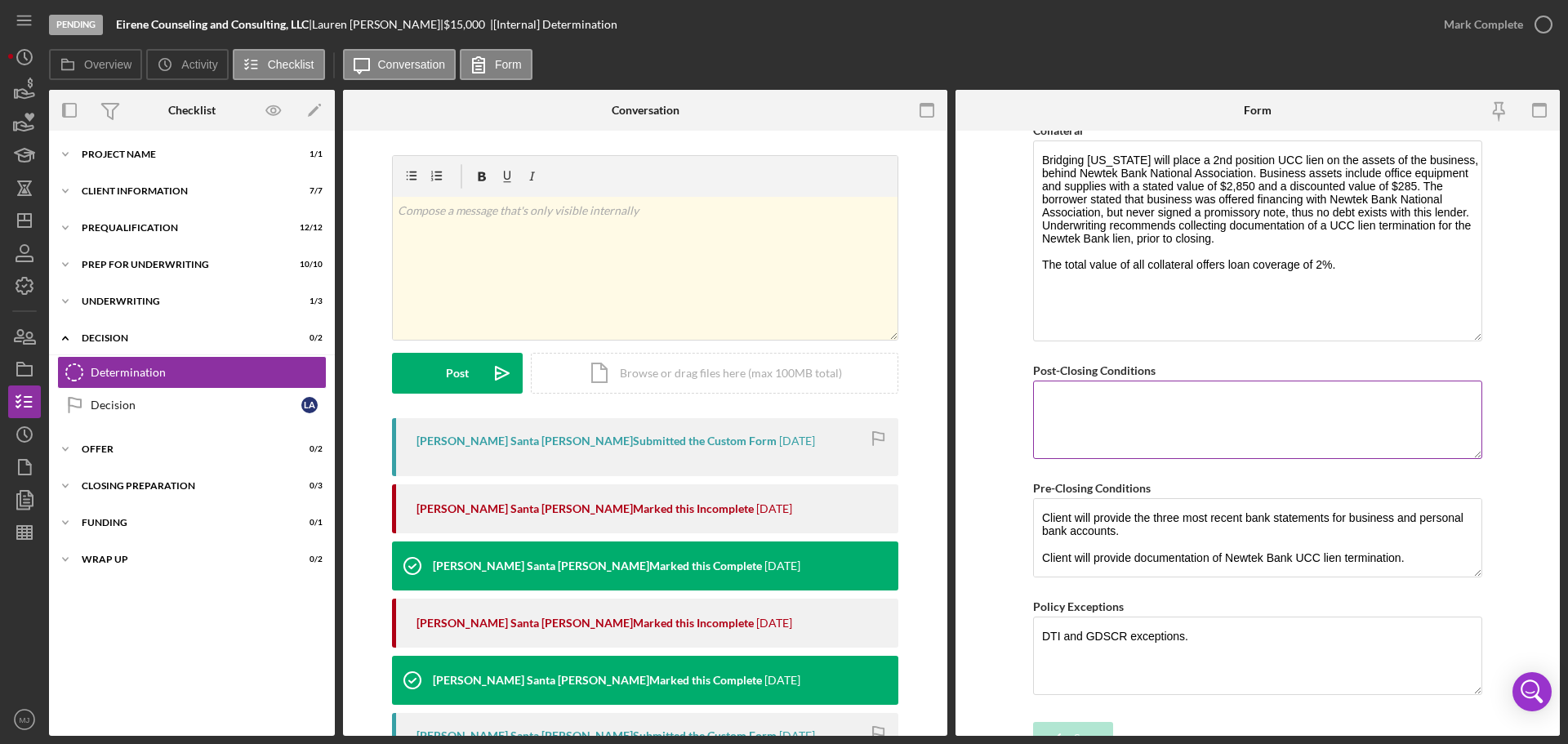
scroll to position [1410, 0]
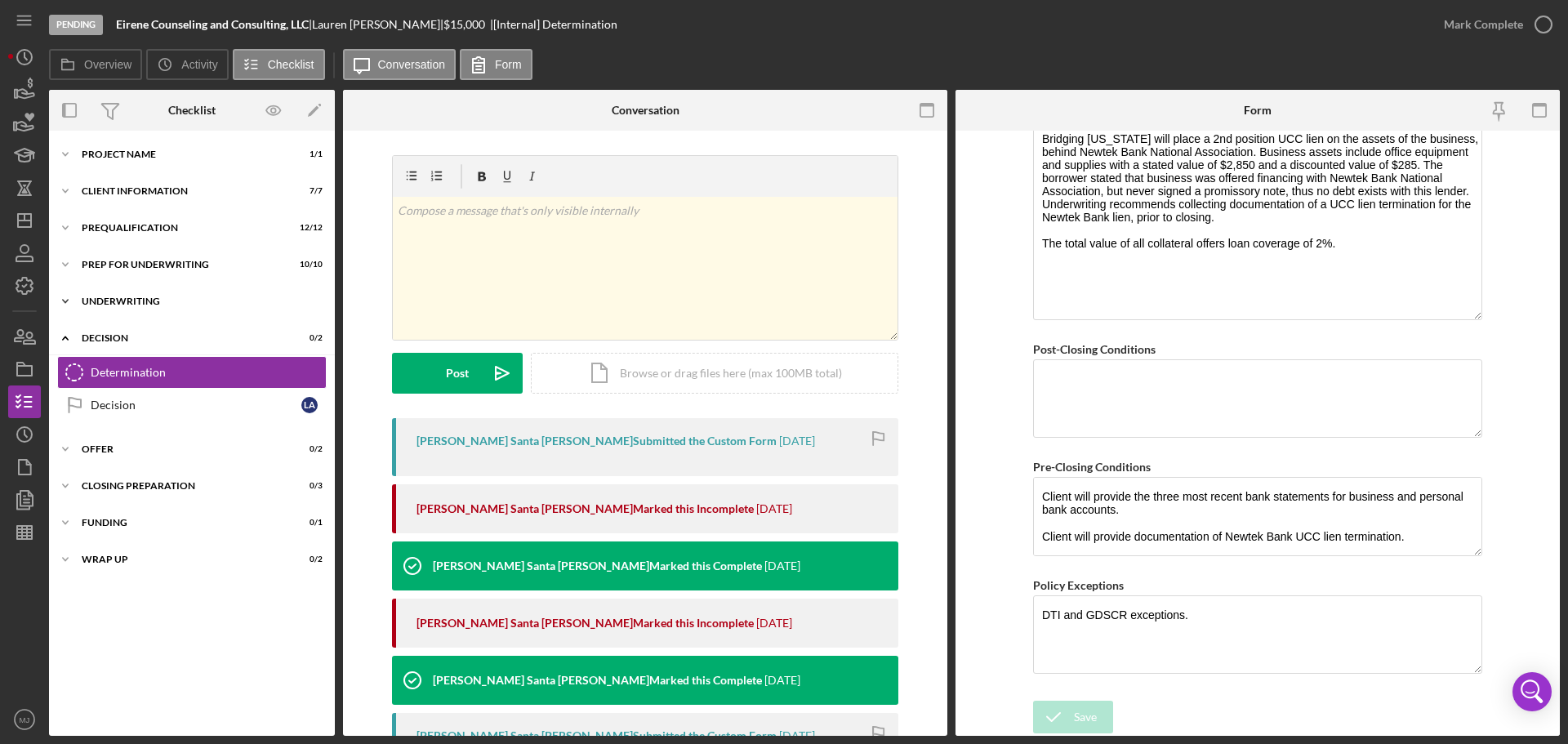
click at [121, 306] on div "Icon/Expander Underwriting 1 / 3" at bounding box center [192, 301] width 286 height 33
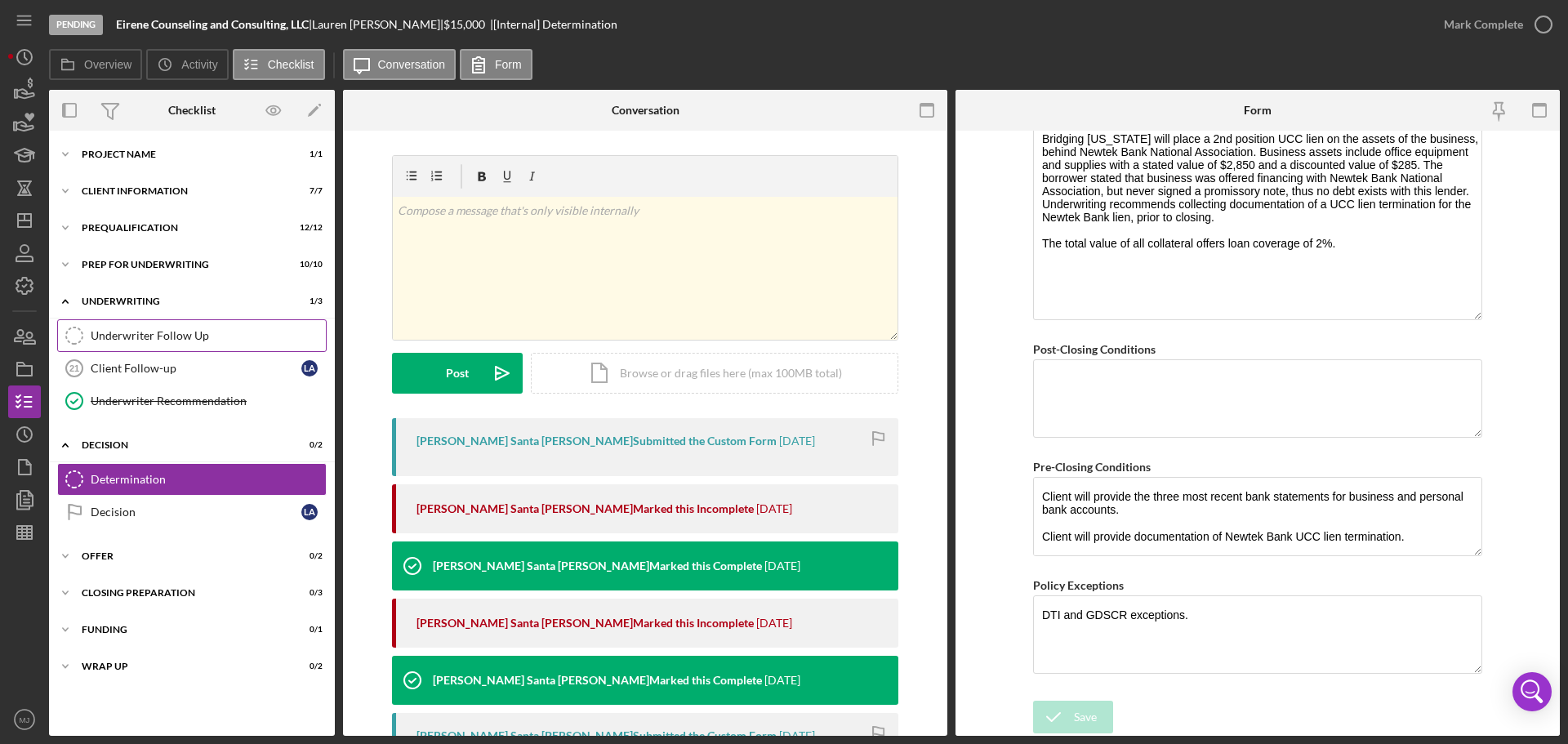
click at [177, 321] on link "Underwriter Follow Up Underwriter Follow Up" at bounding box center [192, 335] width 270 height 33
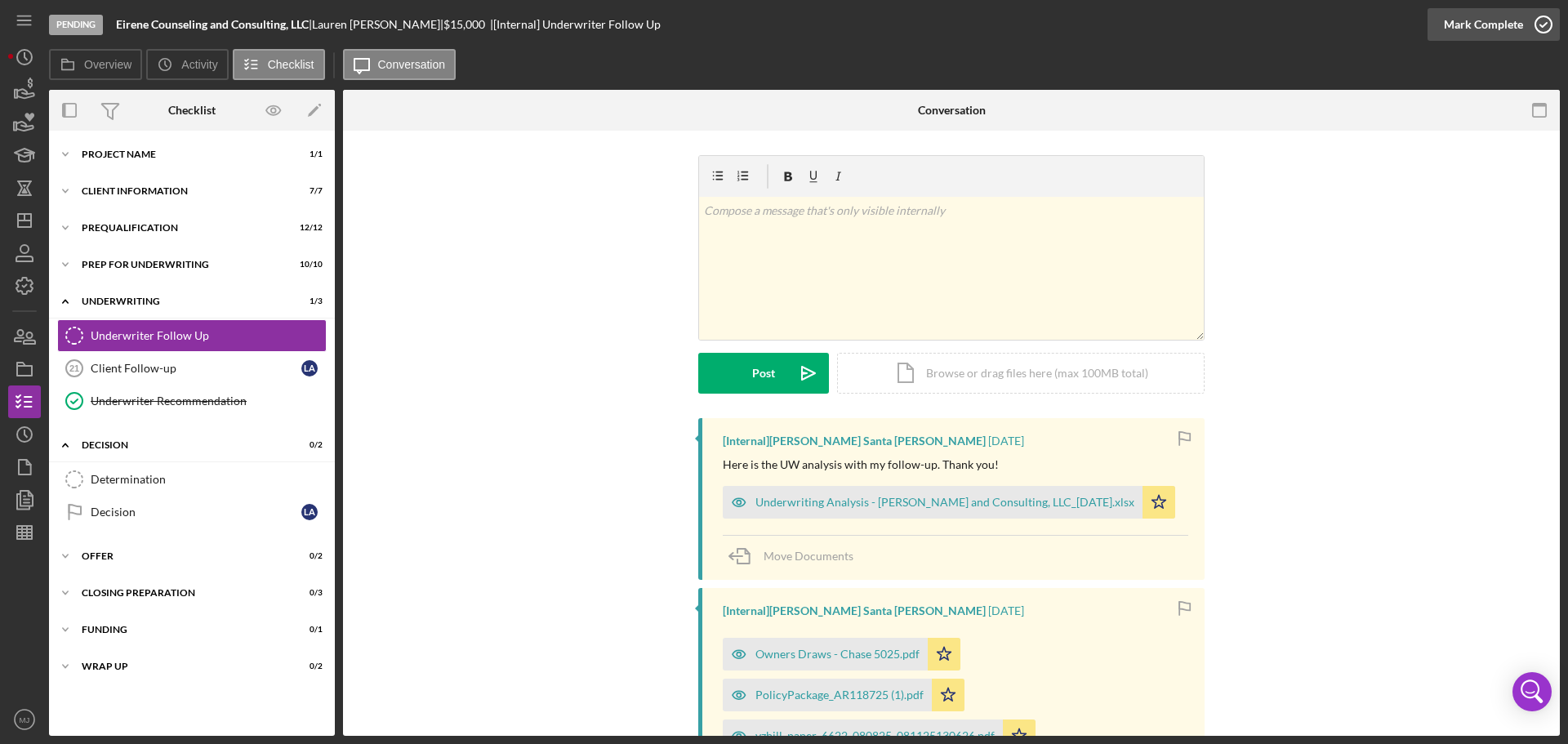
click at [1468, 23] on div "Mark Complete" at bounding box center [1483, 24] width 79 height 33
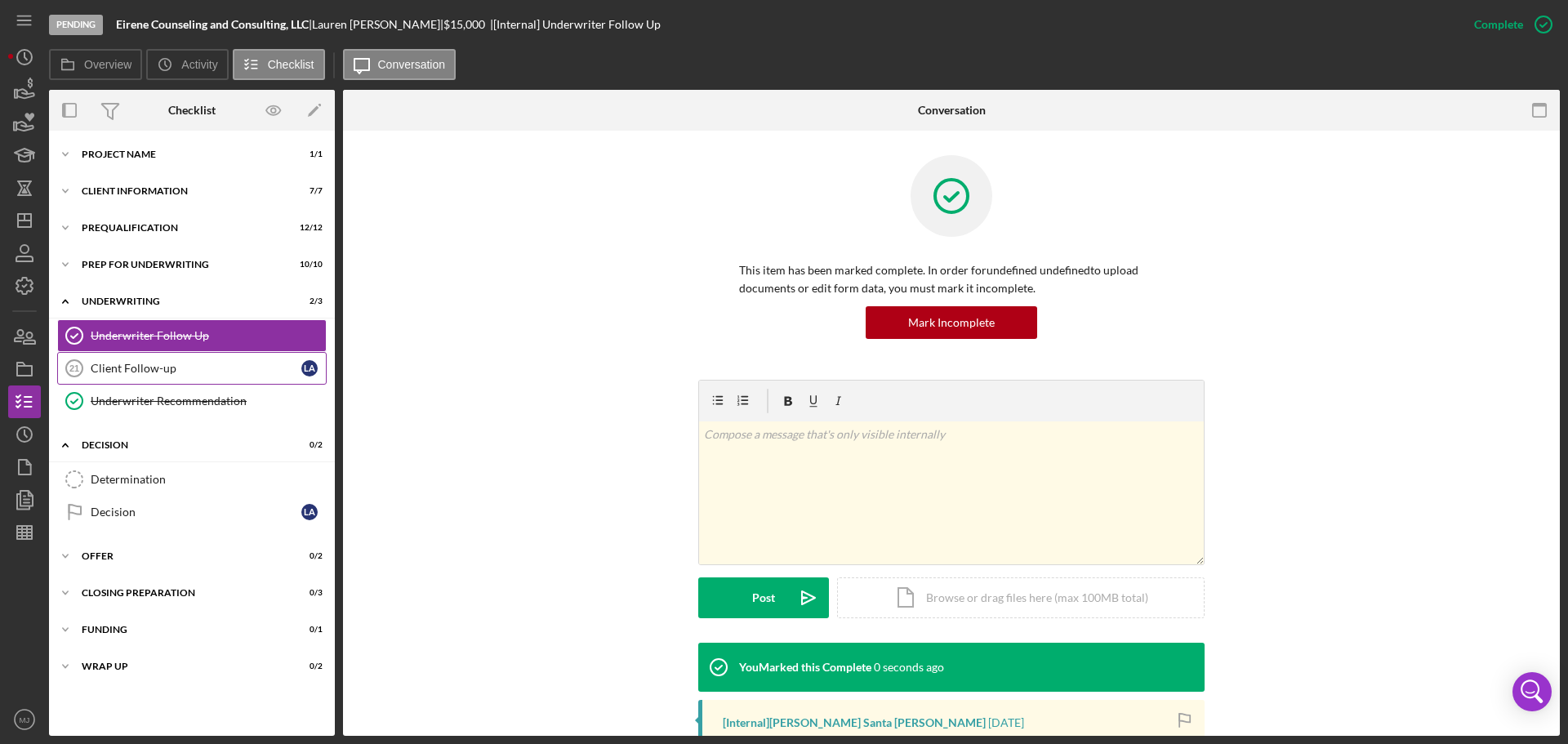
click at [197, 375] on div "Client Follow-up" at bounding box center [196, 368] width 211 height 13
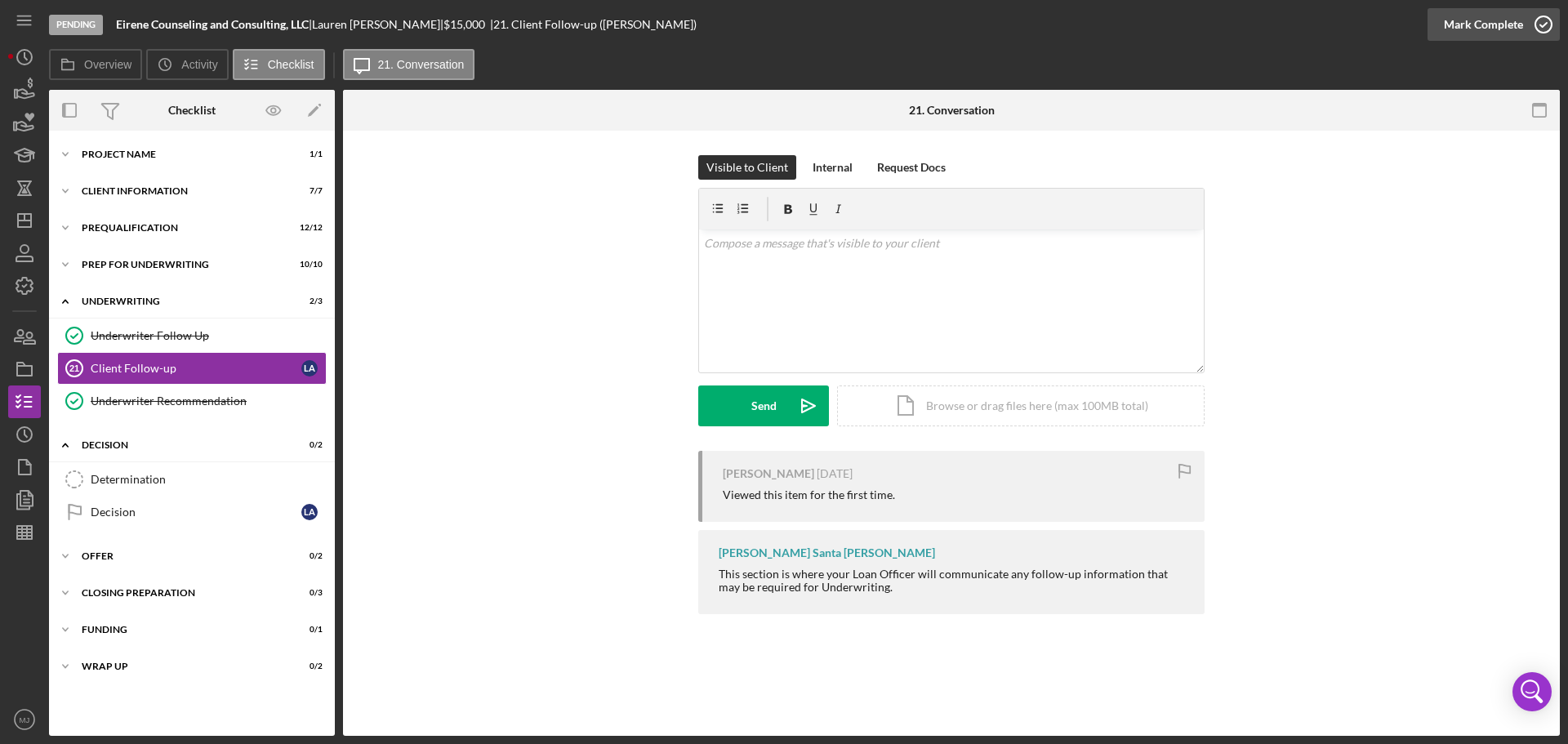
click at [1477, 20] on div "Mark Complete" at bounding box center [1483, 24] width 79 height 33
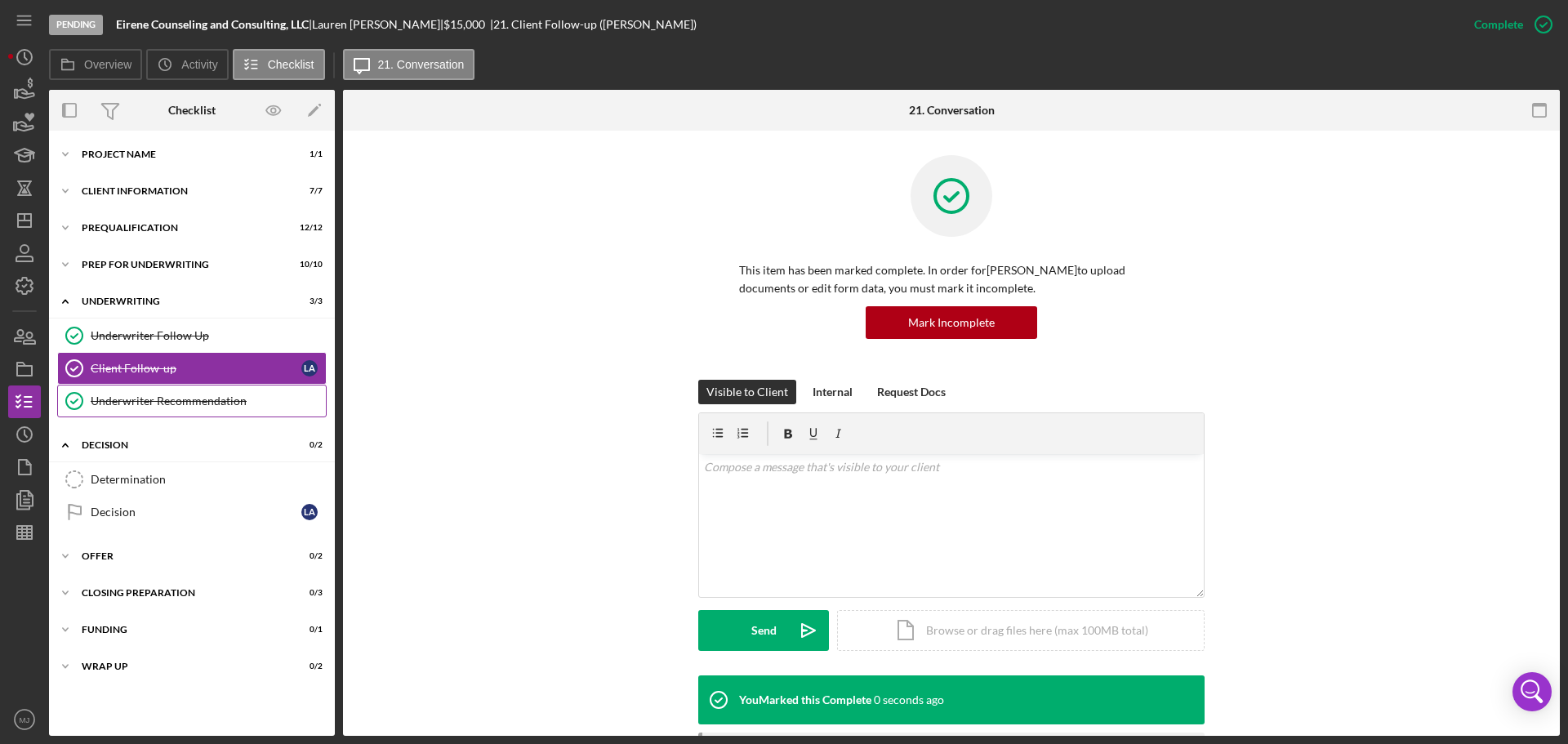
click at [232, 400] on div "Underwriter Recommendation" at bounding box center [208, 400] width 235 height 13
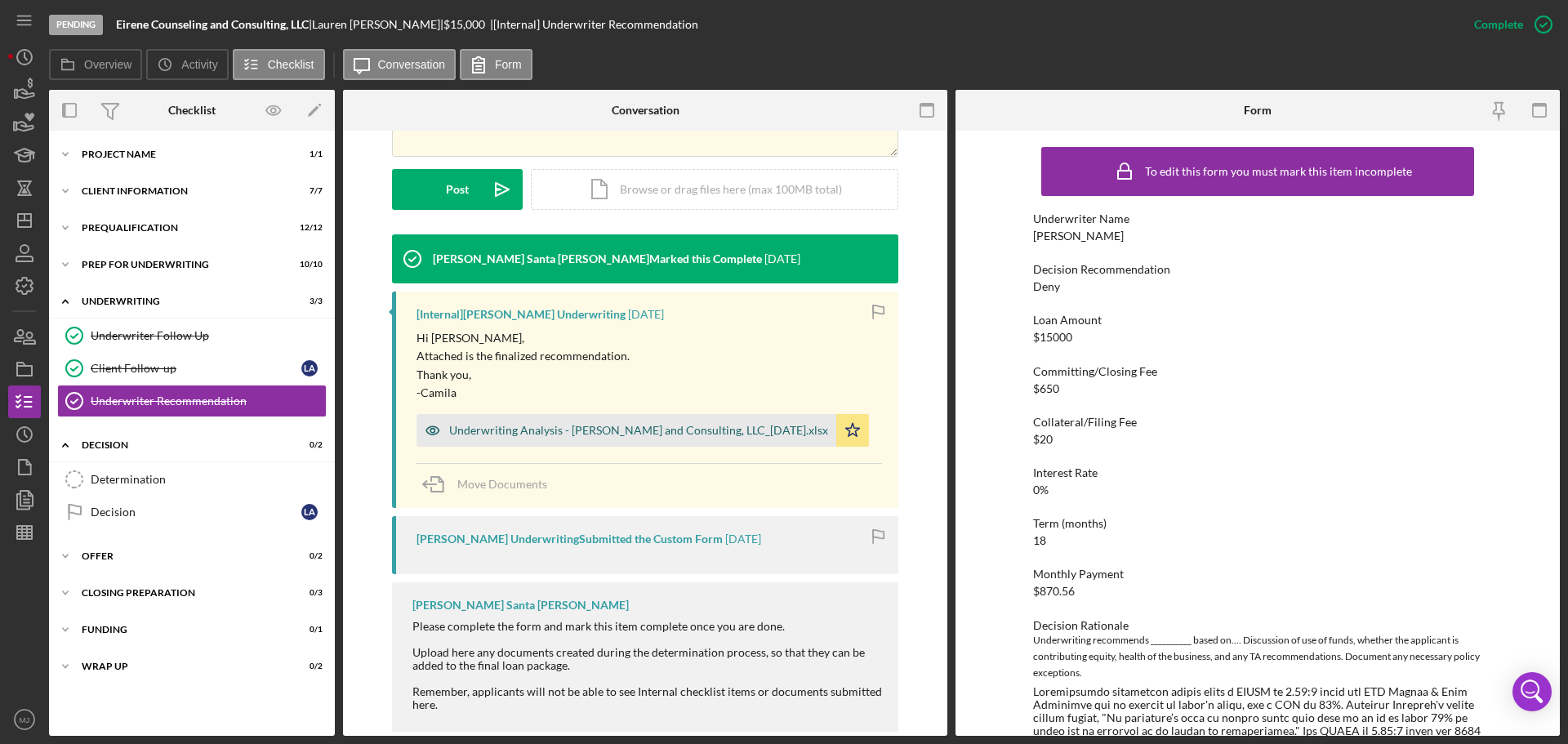
click at [526, 433] on div "Underwriting Analysis - [PERSON_NAME] and Consulting, LLC_[DATE].xlsx" at bounding box center [638, 430] width 379 height 13
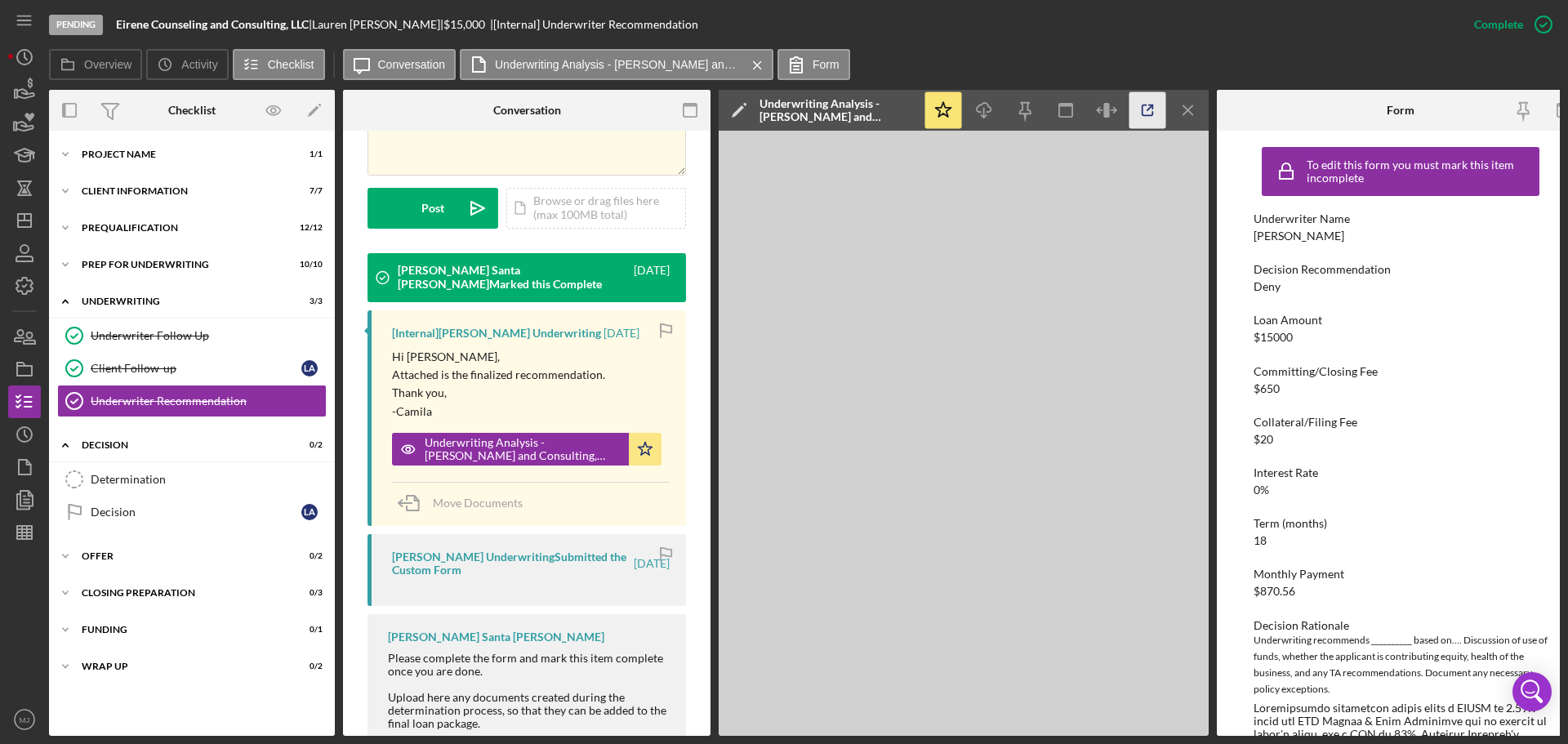
click at [1149, 115] on icon "button" at bounding box center [1147, 110] width 11 height 11
click at [176, 476] on div "Determination" at bounding box center [208, 479] width 235 height 13
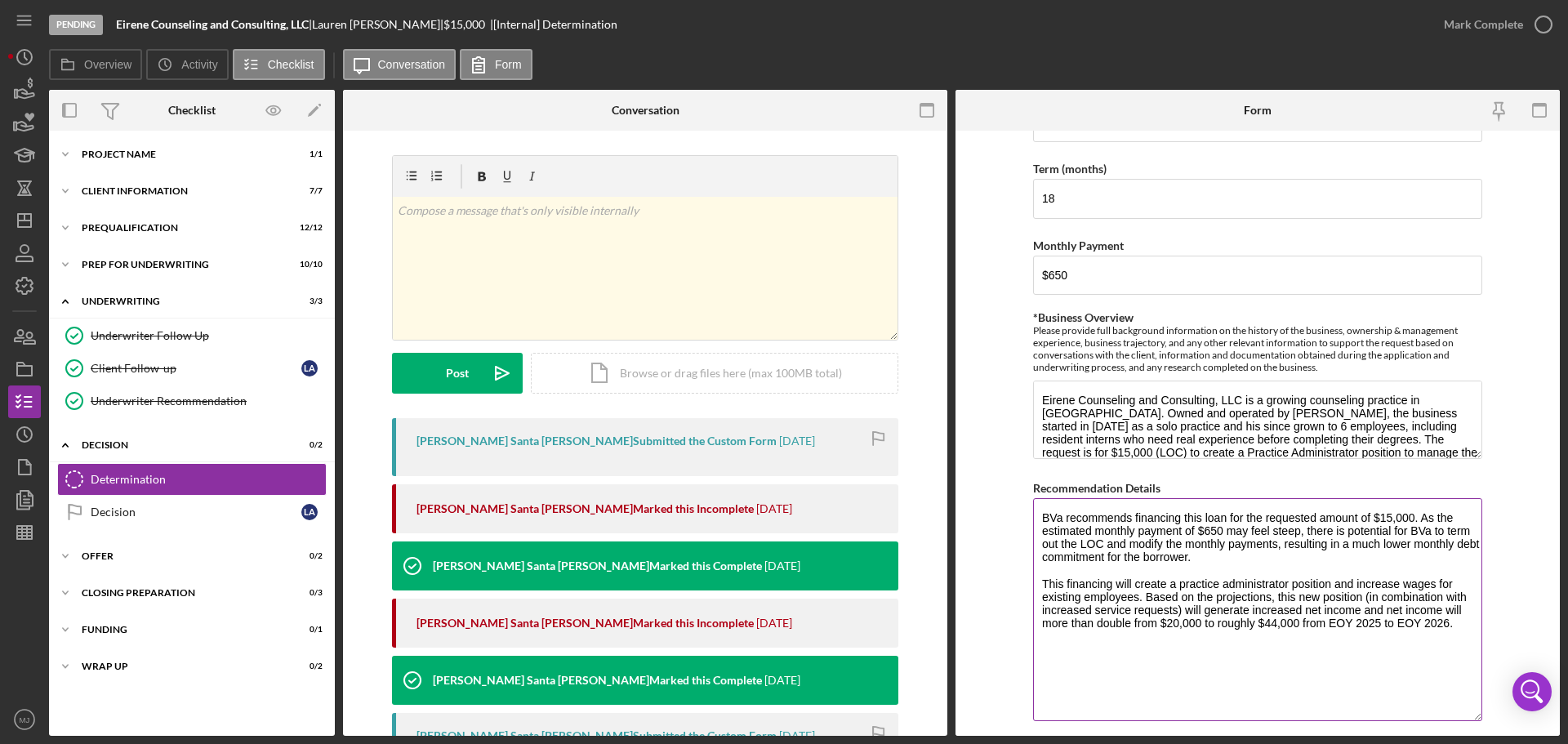
drag, startPoint x: 1477, startPoint y: 575, endPoint x: 1451, endPoint y: 722, distance: 149.3
click at [1451, 721] on textarea "BVa recommends financing this loan for the requested amount of $15,000. As the …" at bounding box center [1258, 610] width 449 height 223
click at [1199, 524] on textarea "BVa recommends financing this loan for the requested amount of $15,000. As the …" at bounding box center [1258, 612] width 449 height 227
click at [110, 260] on div "Prep for Underwriting" at bounding box center [198, 265] width 232 height 10
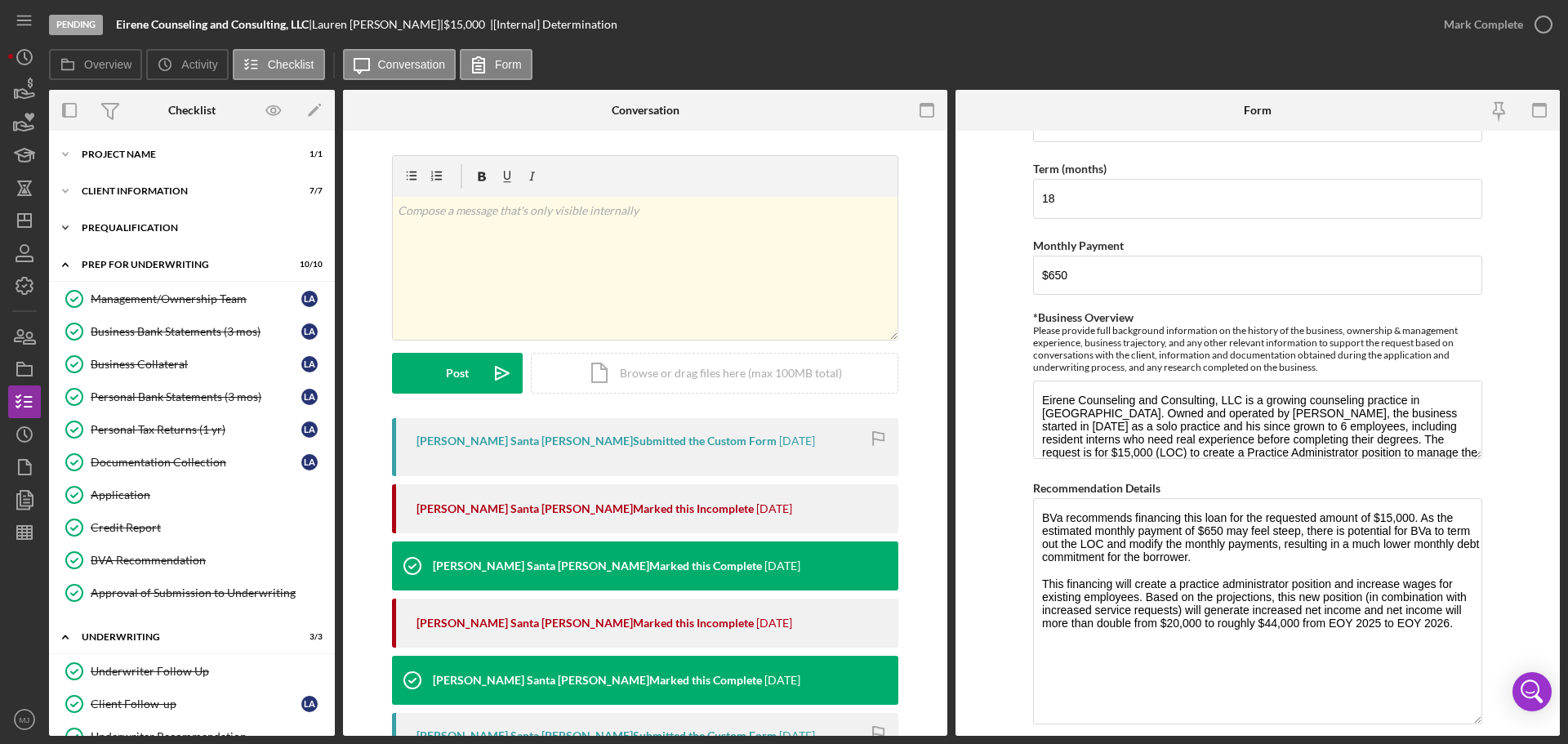
click at [111, 226] on div "Prequalification" at bounding box center [198, 228] width 232 height 10
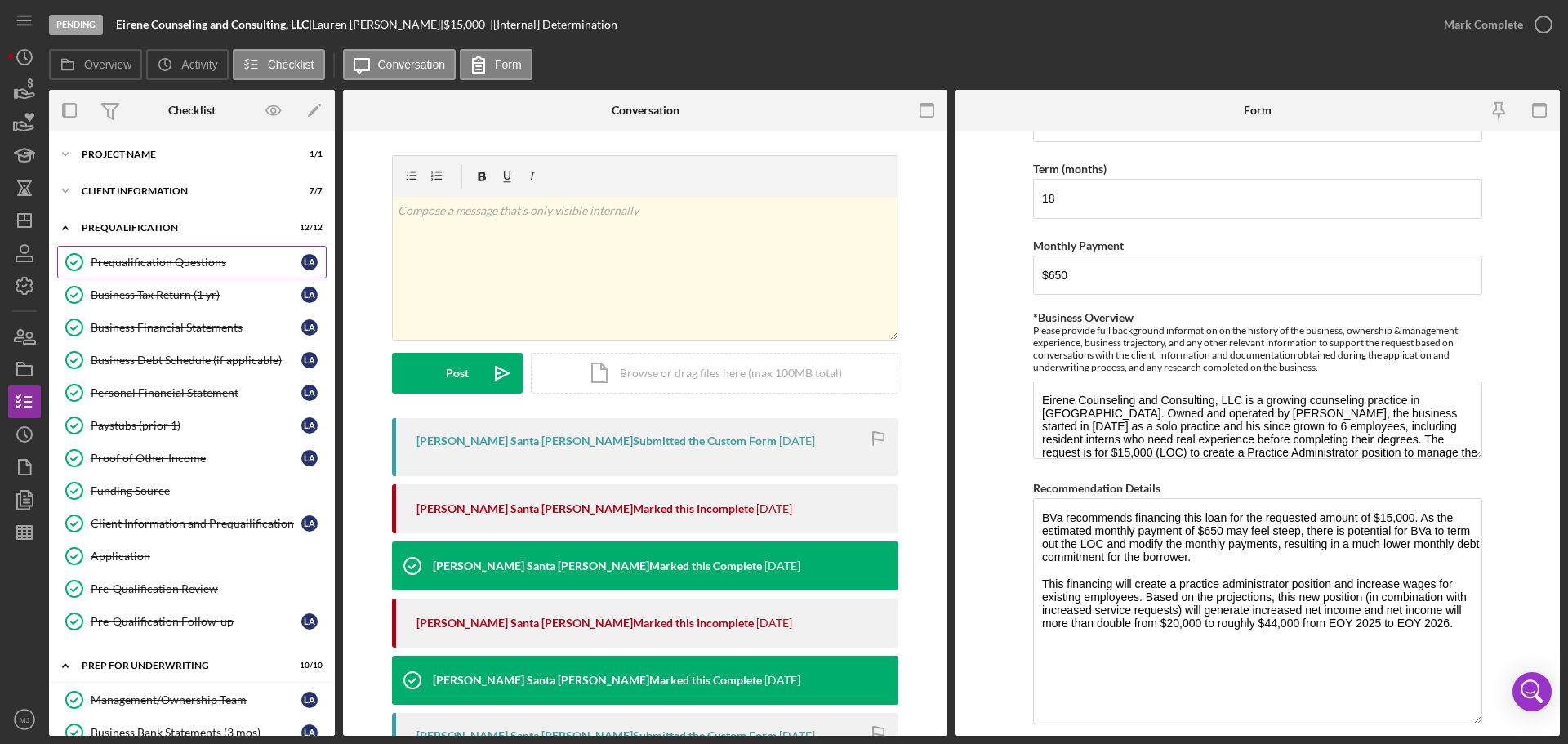
click at [111, 260] on div "Prequalification Questions" at bounding box center [196, 262] width 211 height 13
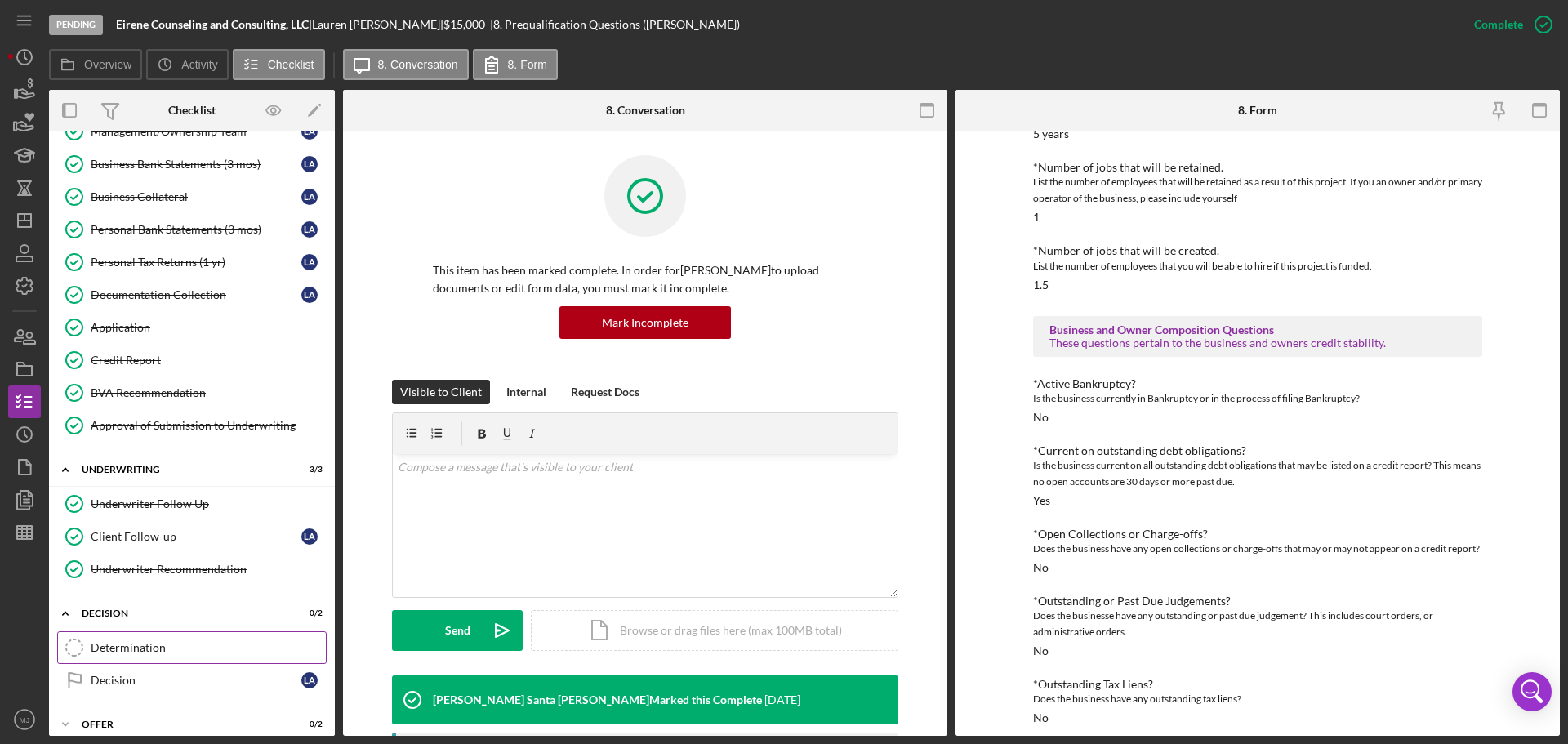
scroll to position [572, 0]
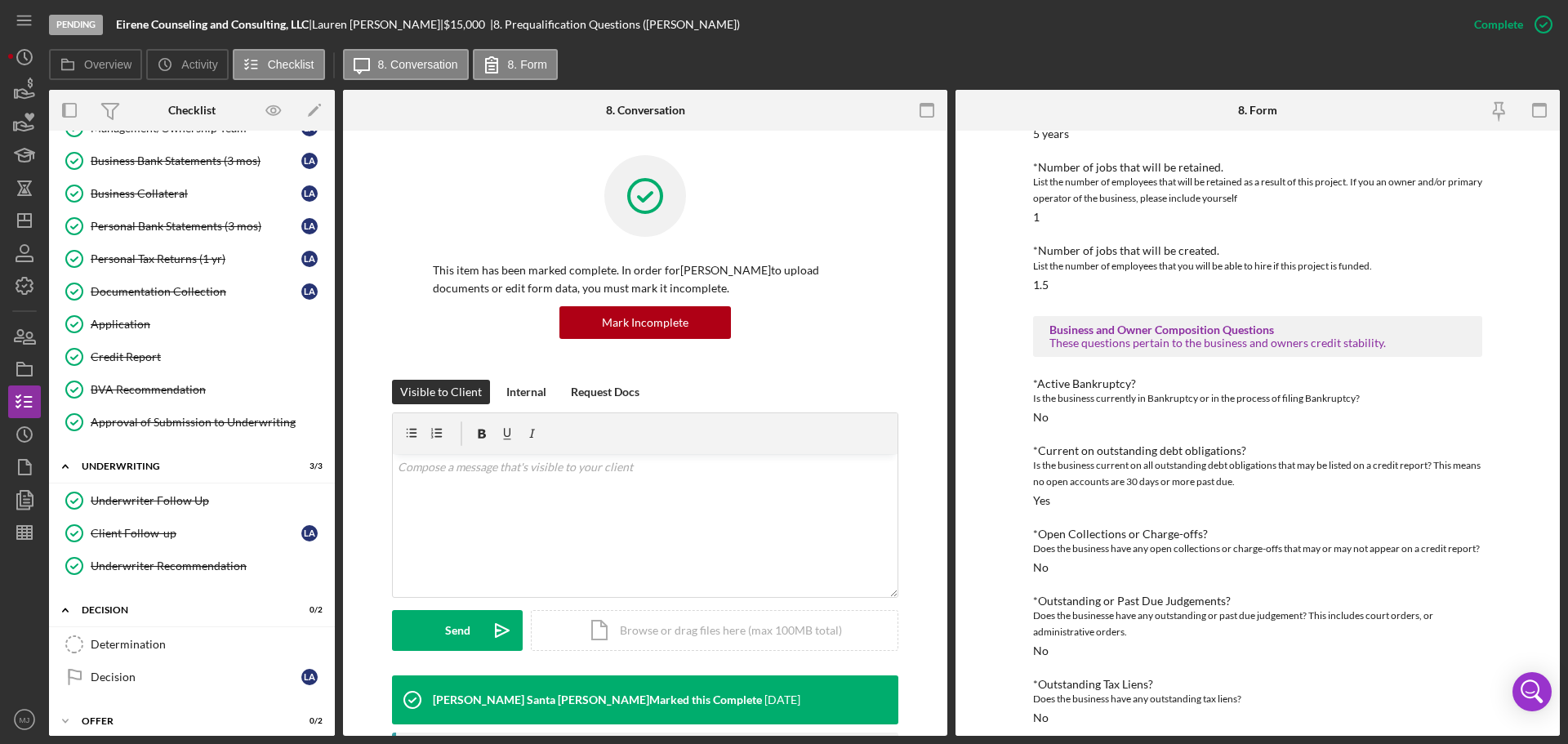
drag, startPoint x: 149, startPoint y: 643, endPoint x: 840, endPoint y: 598, distance: 692.5
click at [149, 643] on div "Determination" at bounding box center [208, 644] width 235 height 13
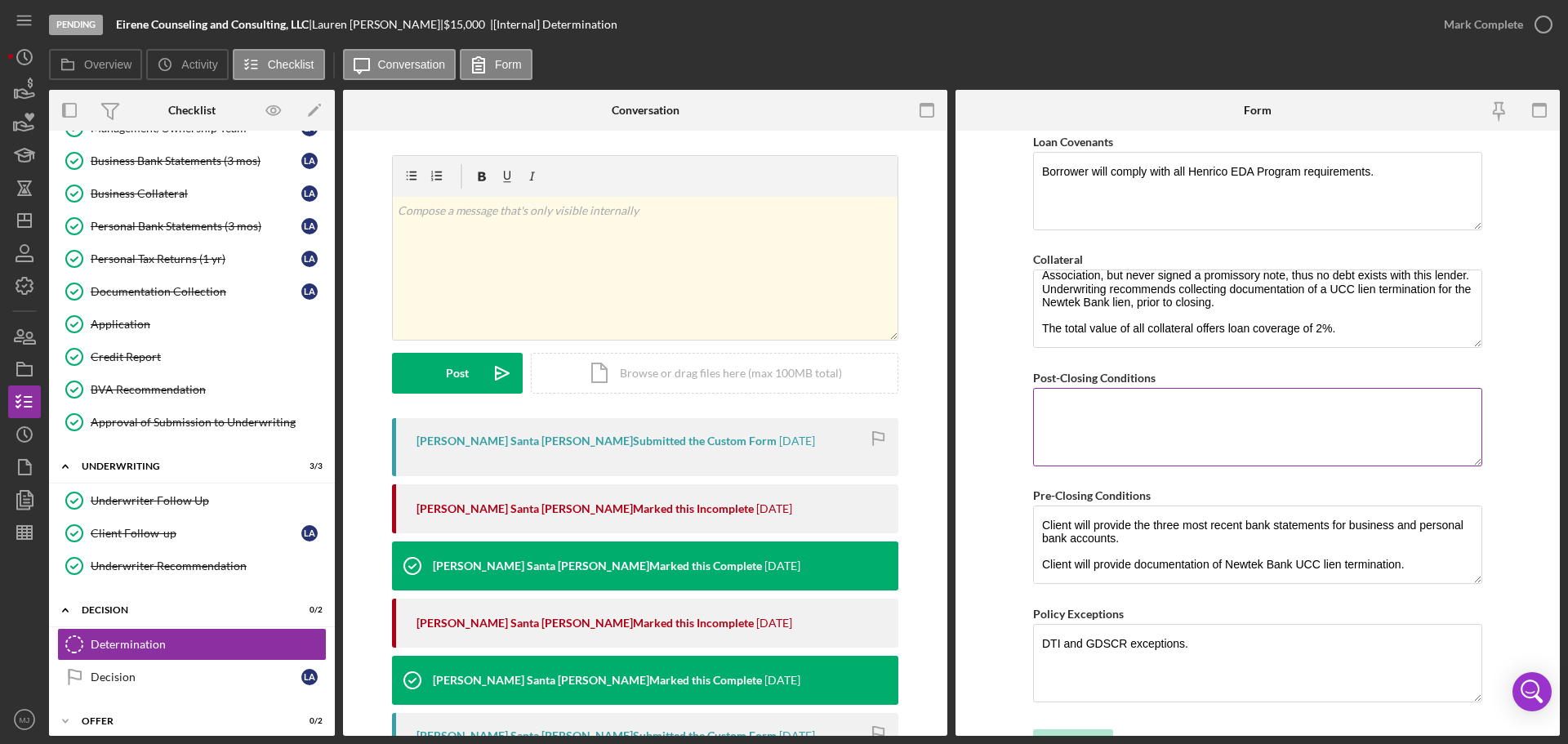
scroll to position [1144, 0]
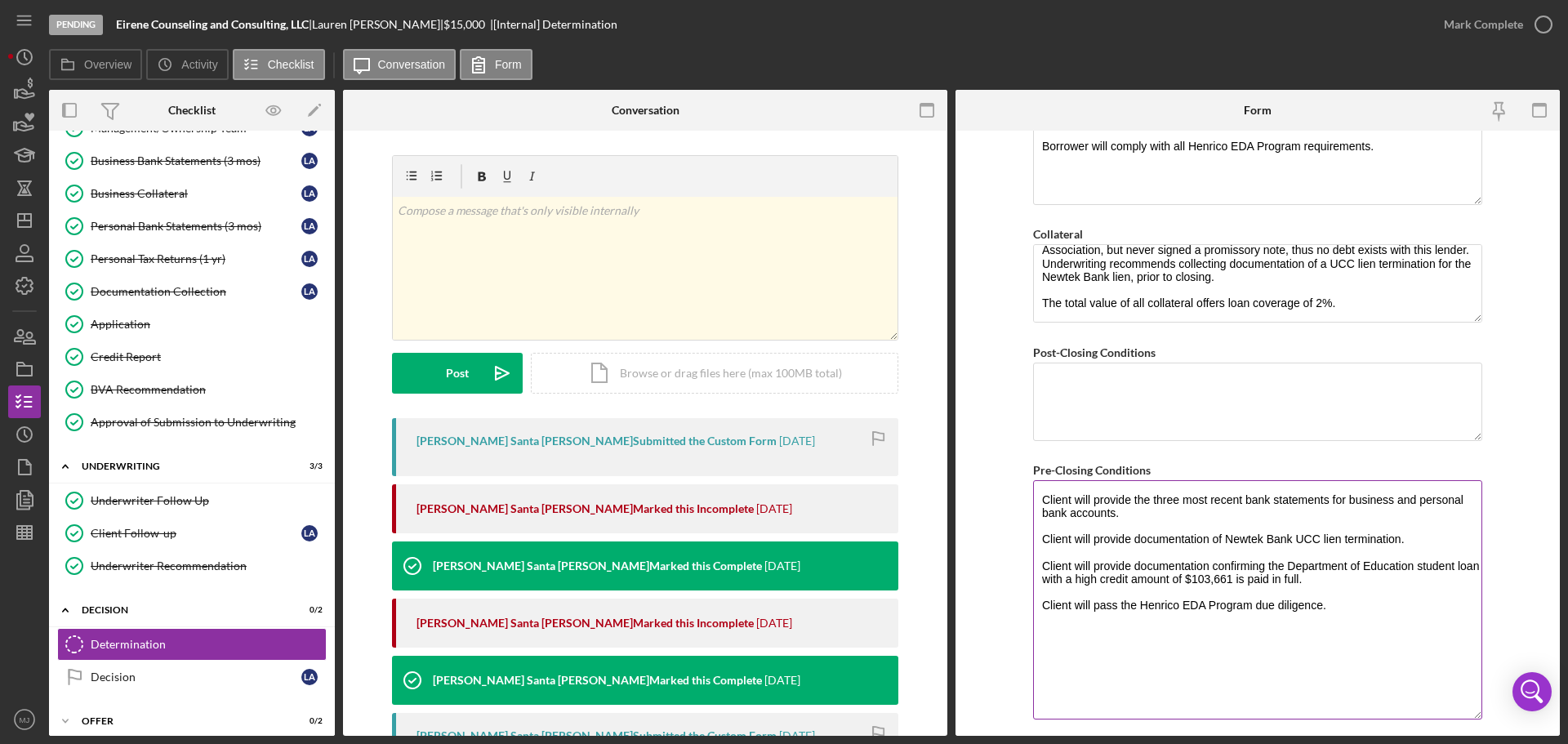
drag, startPoint x: 1472, startPoint y: 552, endPoint x: 1469, endPoint y: 713, distance: 161.0
click at [1469, 713] on textarea "Client will provide the three most recent bank statements for business and pers…" at bounding box center [1258, 600] width 449 height 239
click at [1178, 383] on textarea "Post-Closing Conditions" at bounding box center [1258, 402] width 449 height 79
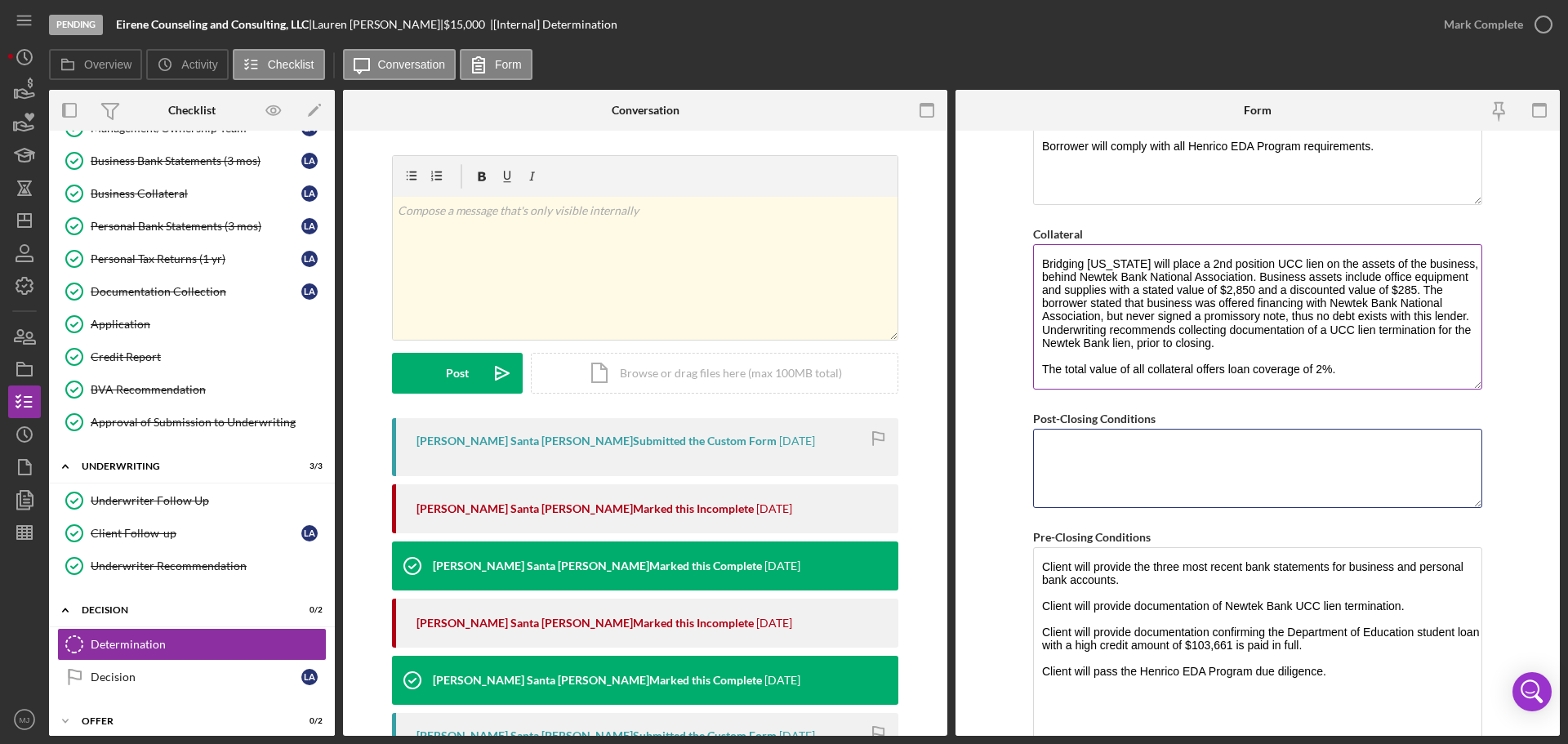
scroll to position [0, 0]
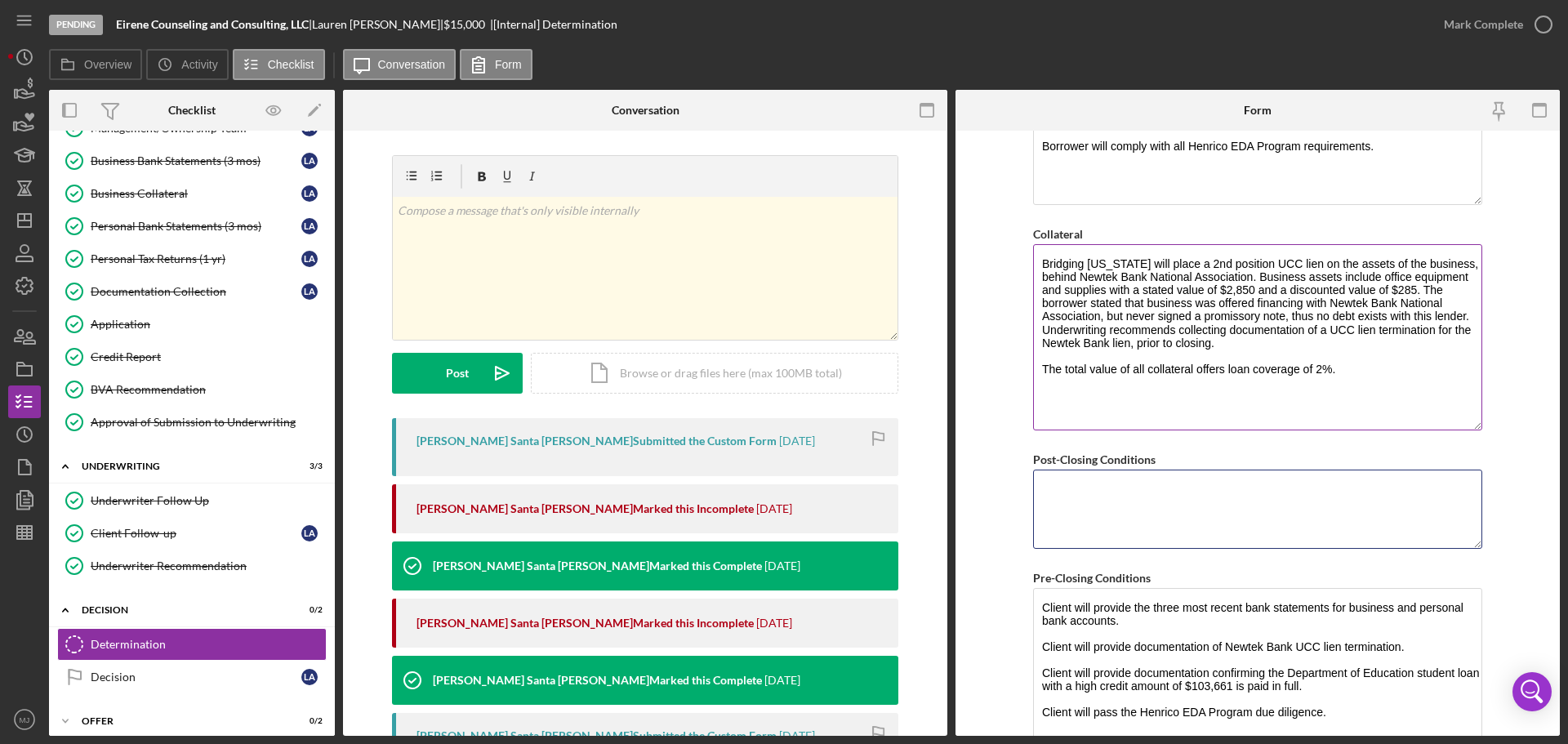
drag, startPoint x: 1470, startPoint y: 317, endPoint x: 1472, endPoint y: 425, distance: 108.0
click at [1472, 425] on textarea "Bridging [US_STATE] will place a 2nd position UCC lien on the assets of the bus…" at bounding box center [1258, 337] width 449 height 186
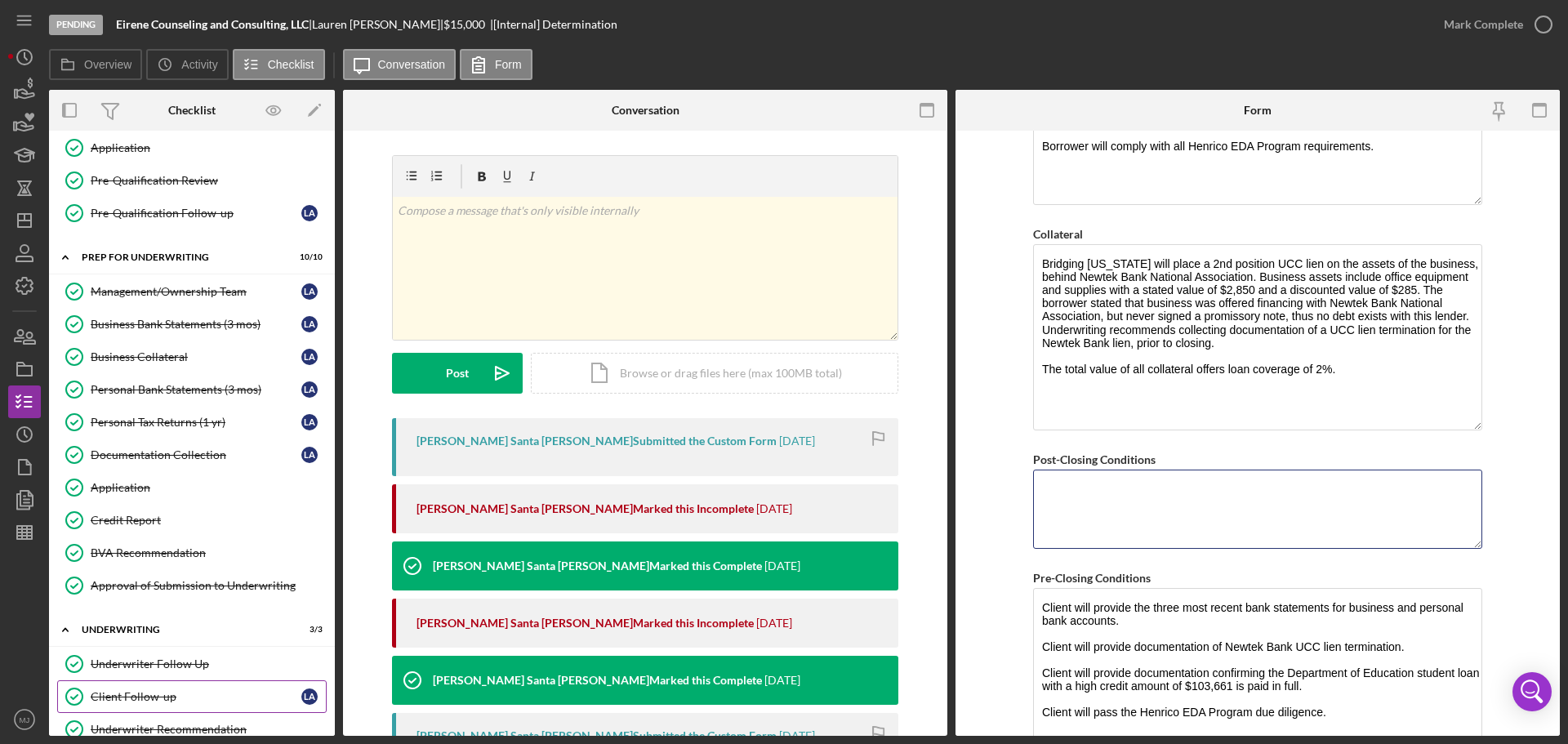
scroll to position [82, 0]
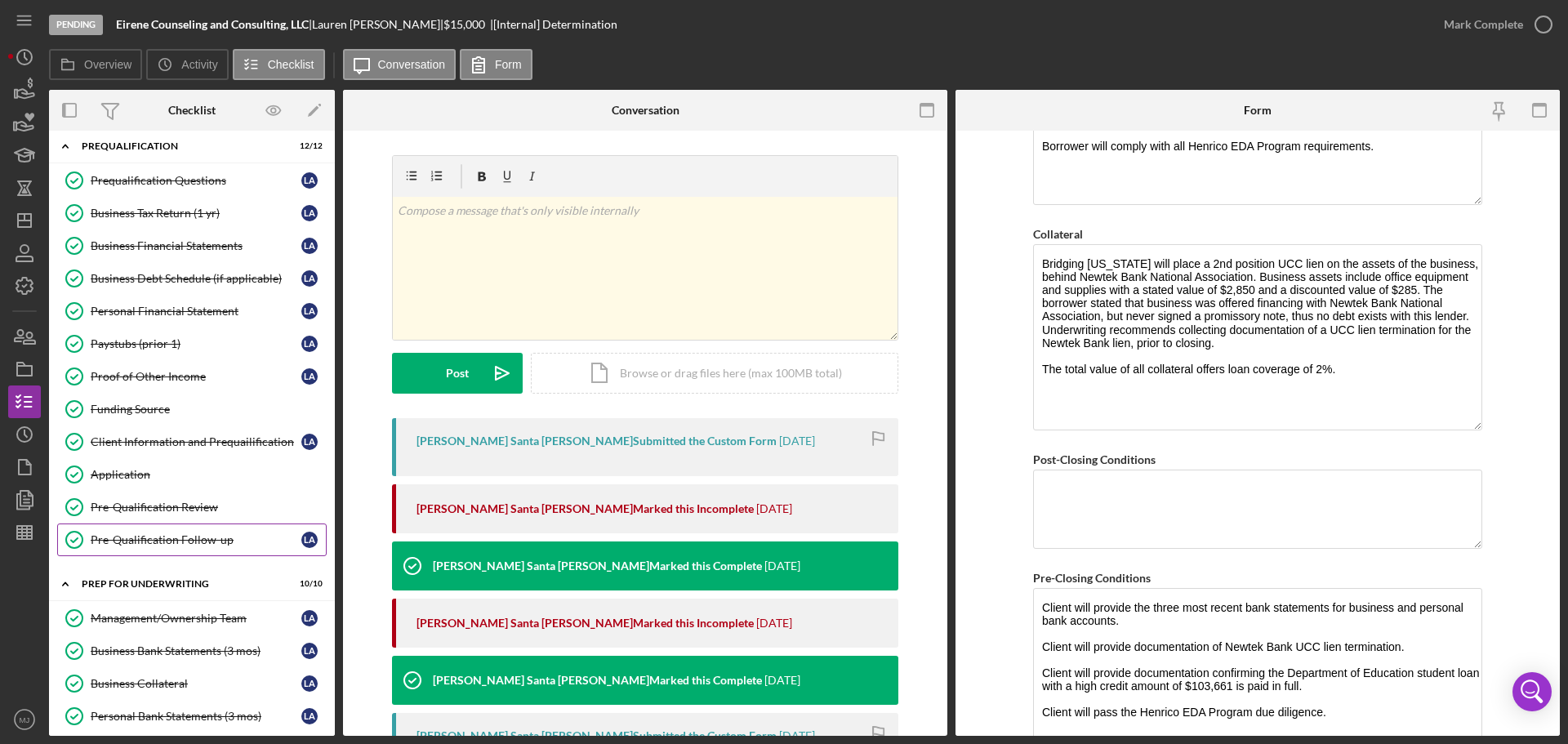
click at [172, 531] on link "Pre-Qualification Follow-up Pre-Qualification Follow-up L A" at bounding box center [192, 539] width 270 height 33
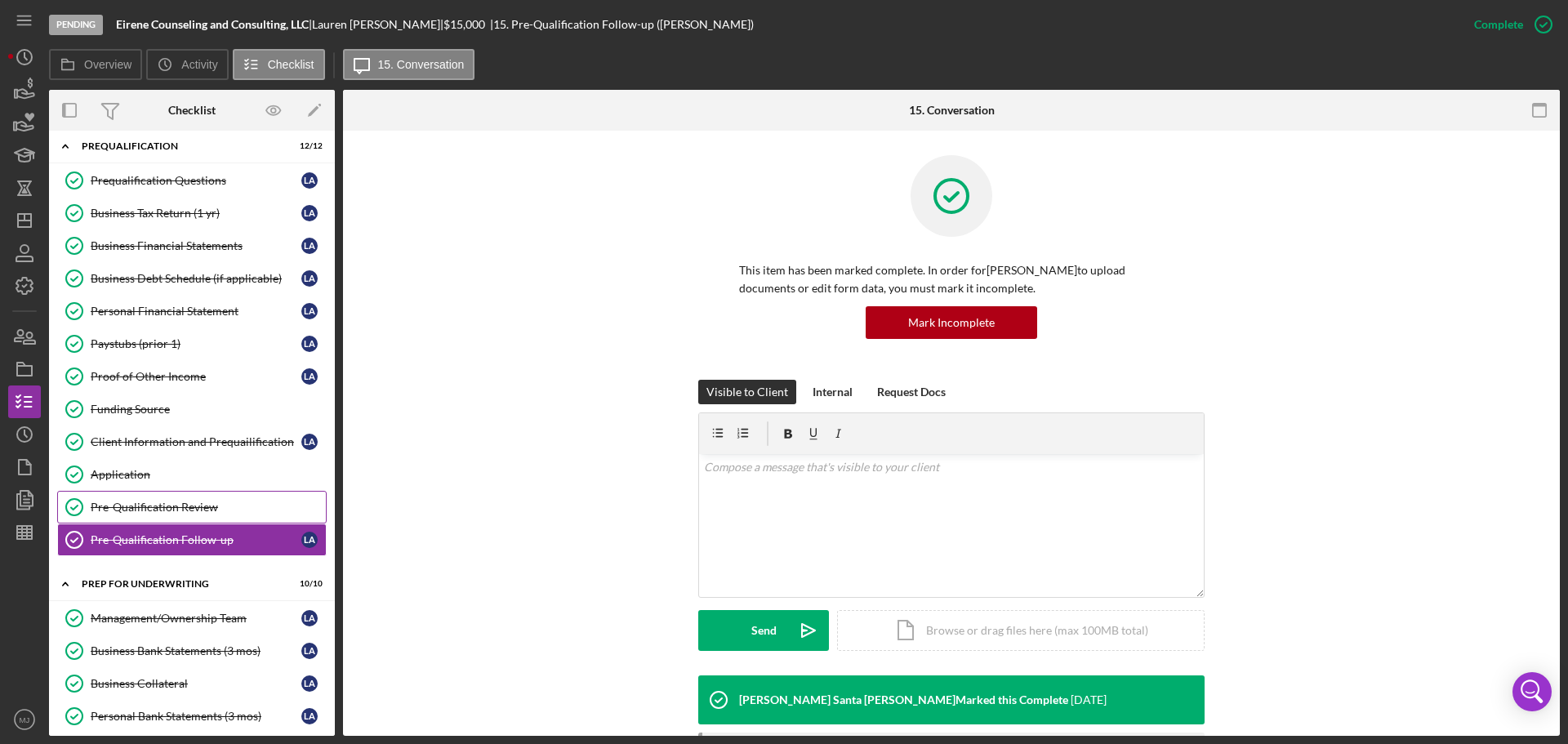
click at [177, 506] on div "Pre-Qualification Review" at bounding box center [208, 507] width 235 height 13
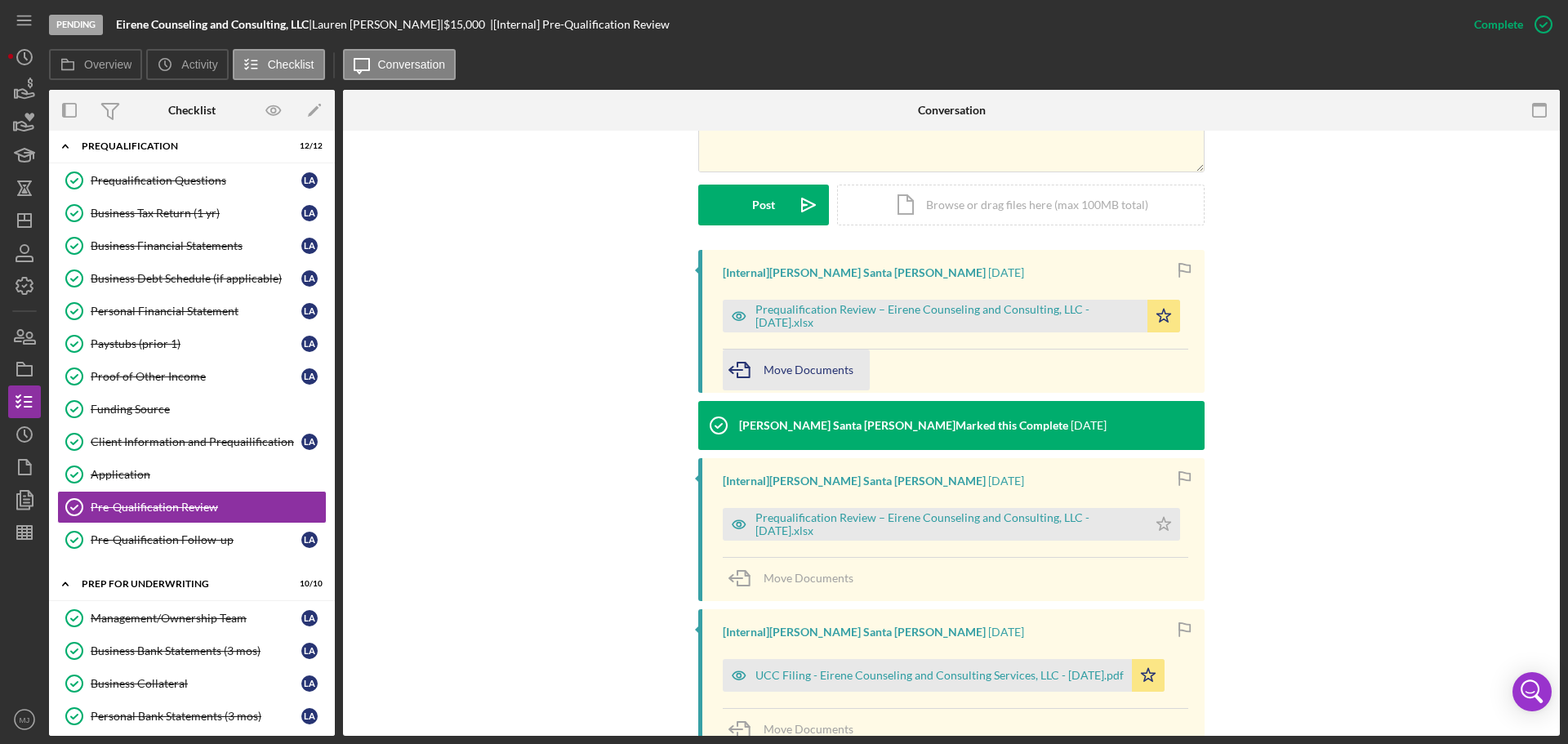
scroll to position [490, 0]
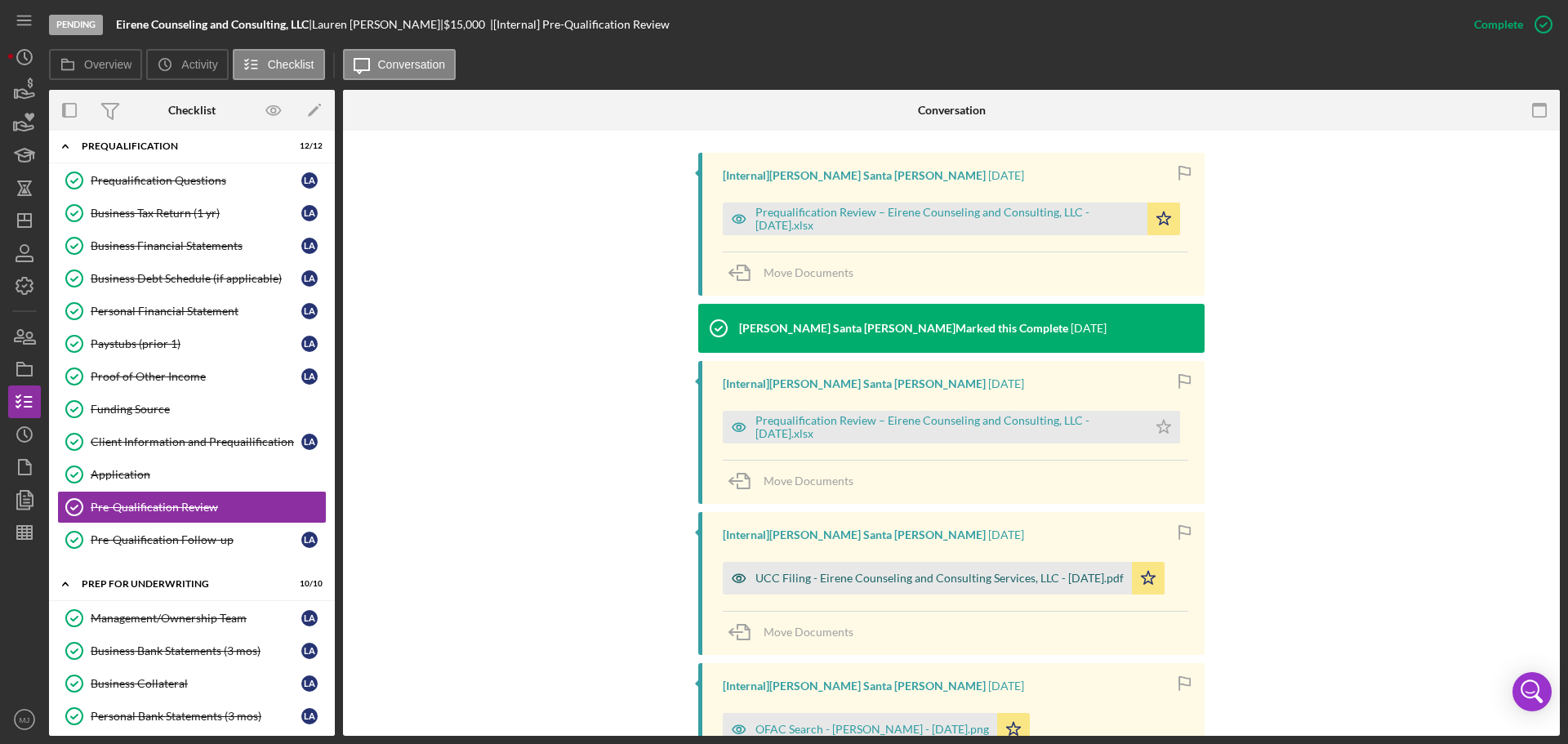
click at [886, 586] on div "UCC Filing - Eirene Counseling and Consulting Services, LLC - [DATE].pdf" at bounding box center [927, 577] width 409 height 33
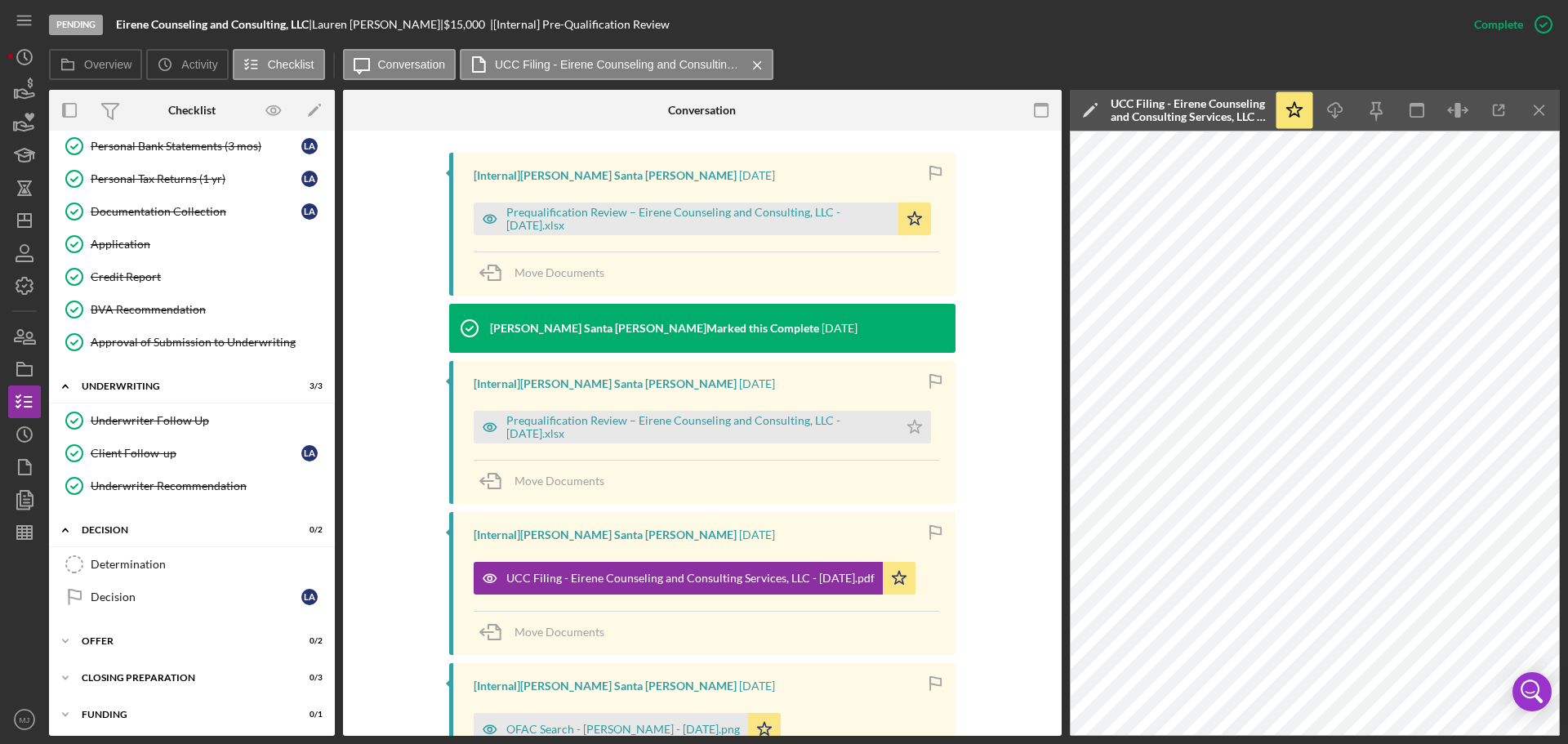
scroll to position [693, 0]
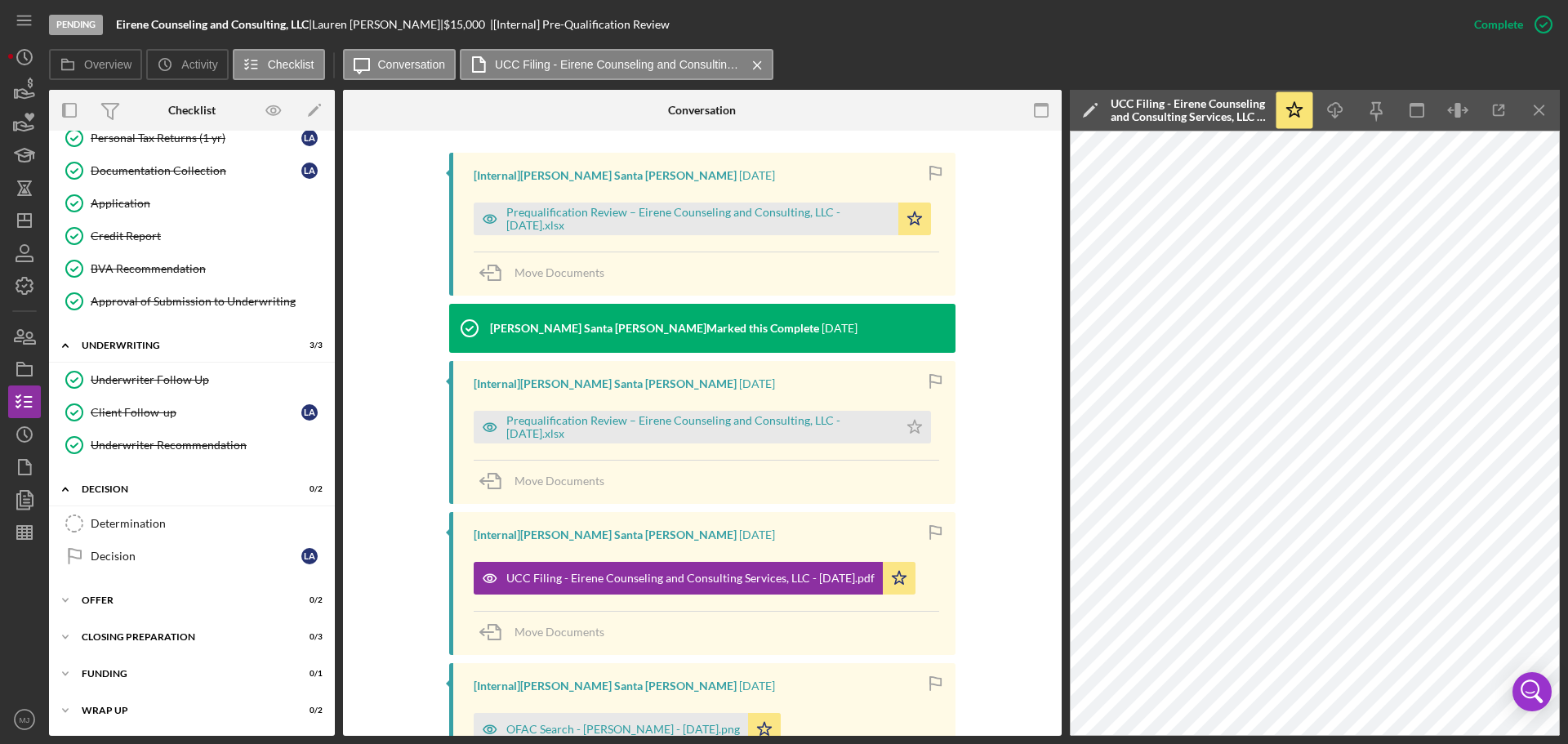
drag, startPoint x: 141, startPoint y: 522, endPoint x: 332, endPoint y: 509, distance: 191.4
click at [141, 522] on div "Determination" at bounding box center [208, 523] width 235 height 13
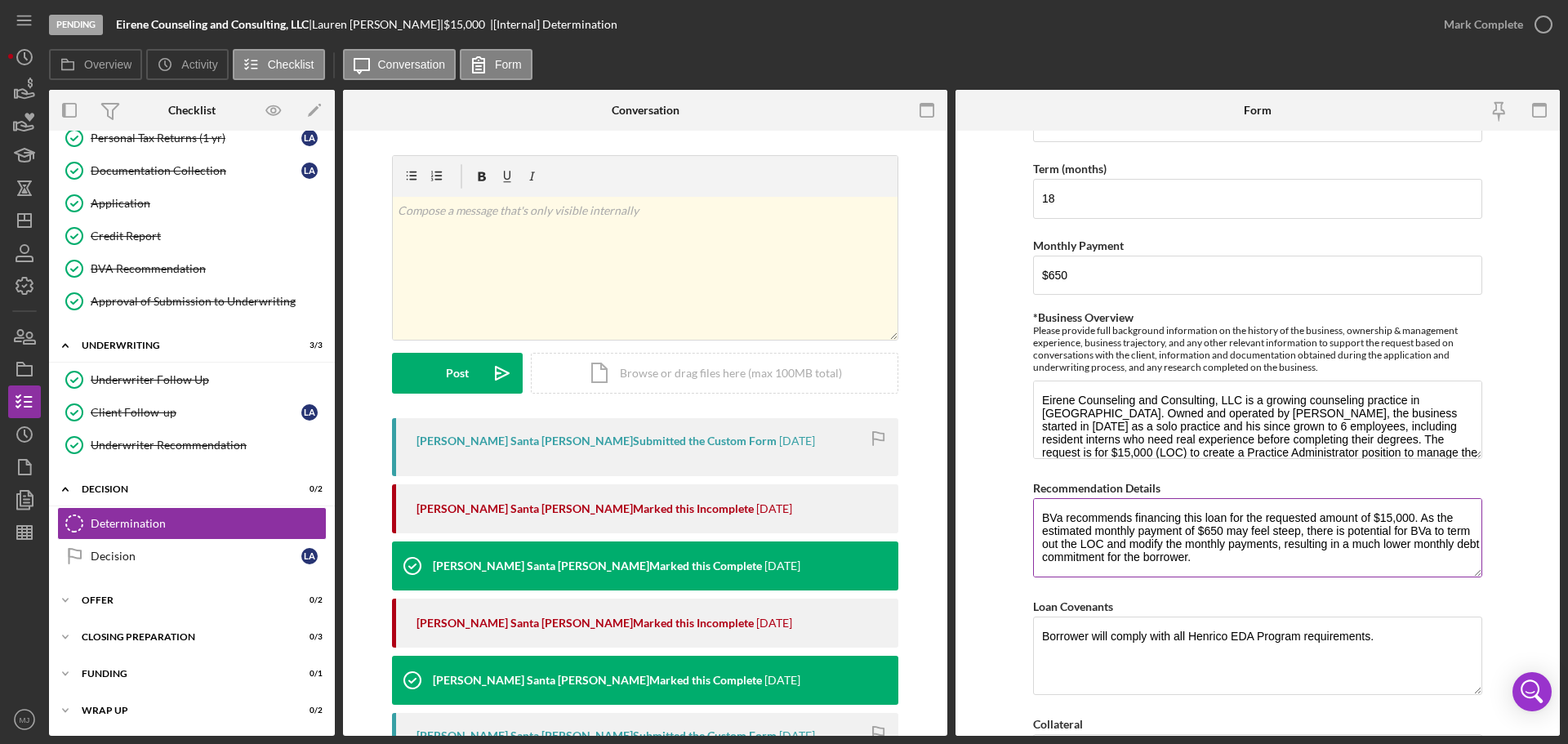
scroll to position [65, 0]
drag, startPoint x: 1475, startPoint y: 458, endPoint x: 1474, endPoint y: 474, distance: 16.0
click at [1474, 474] on div "BVA Final Recommendation Borrower Eirene Counseling and Consulting Services, LL…" at bounding box center [1258, 336] width 449 height 1701
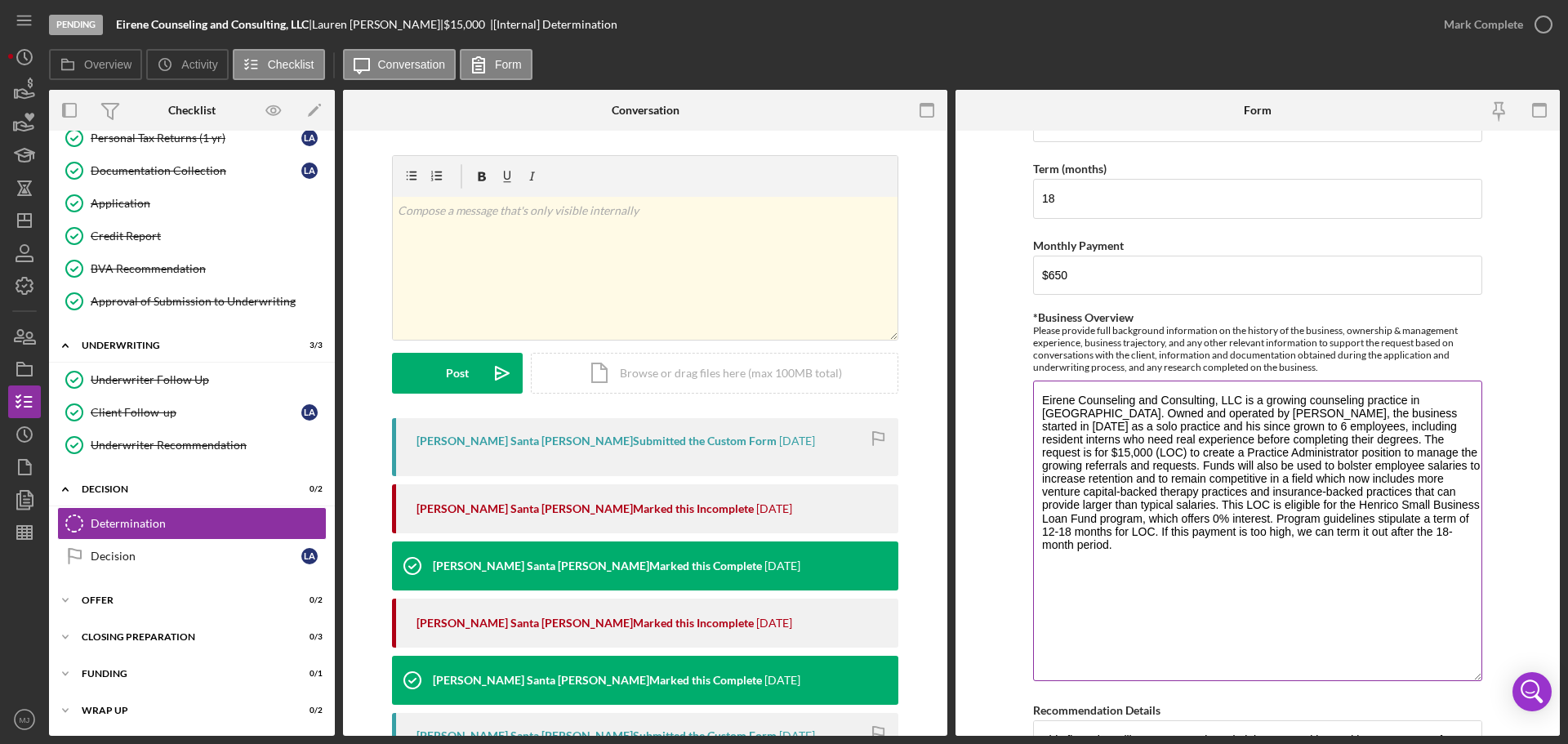
drag, startPoint x: 1476, startPoint y: 457, endPoint x: 1463, endPoint y: 679, distance: 222.4
click at [1463, 679] on textarea "Eirene Counseling and Consulting, LLC is a growing counseling practice in [GEOG…" at bounding box center [1258, 530] width 449 height 301
click at [1183, 495] on textarea "Eirene Counseling and Consulting, LLC is a growing counseling practice in [GEOG…" at bounding box center [1258, 530] width 449 height 301
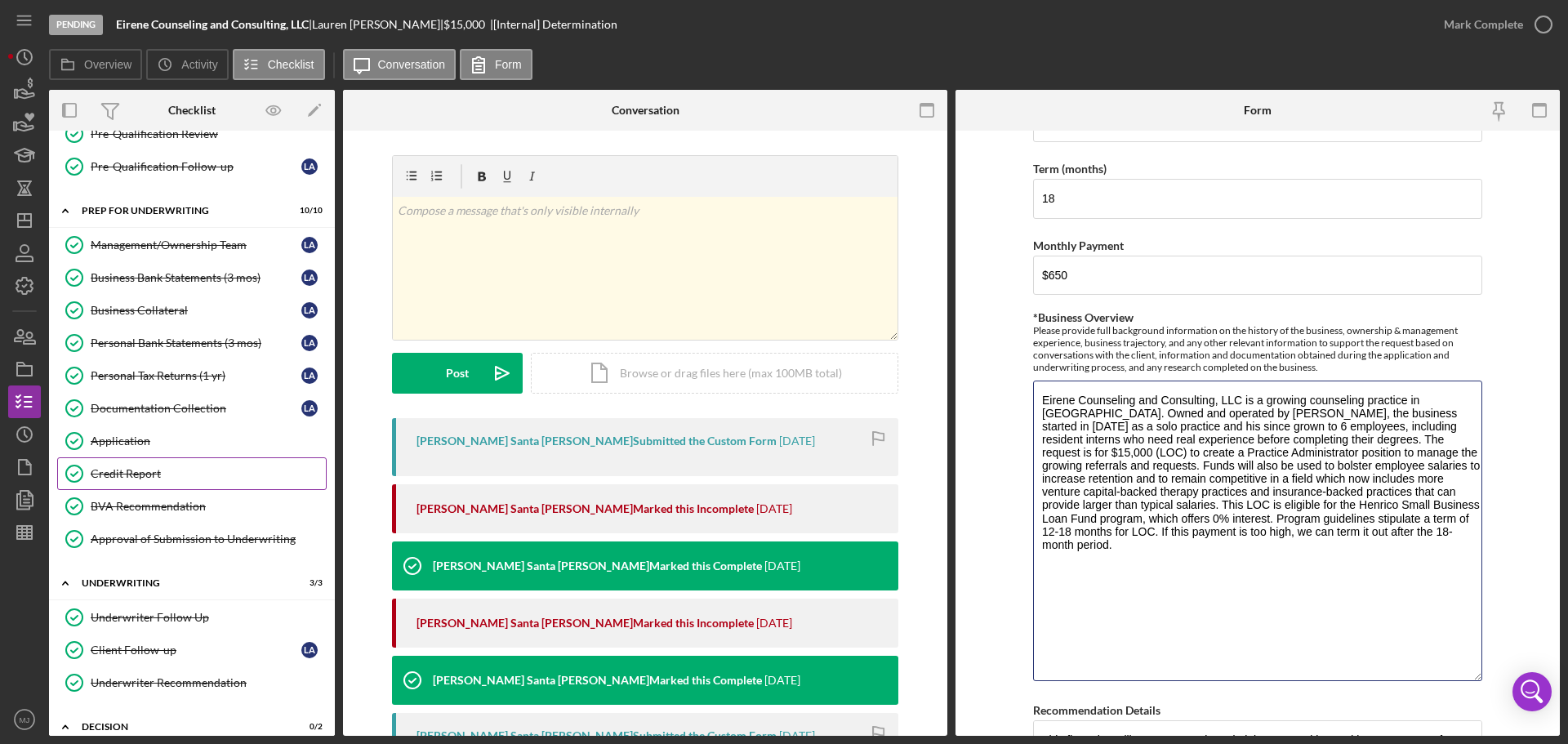
scroll to position [366, 0]
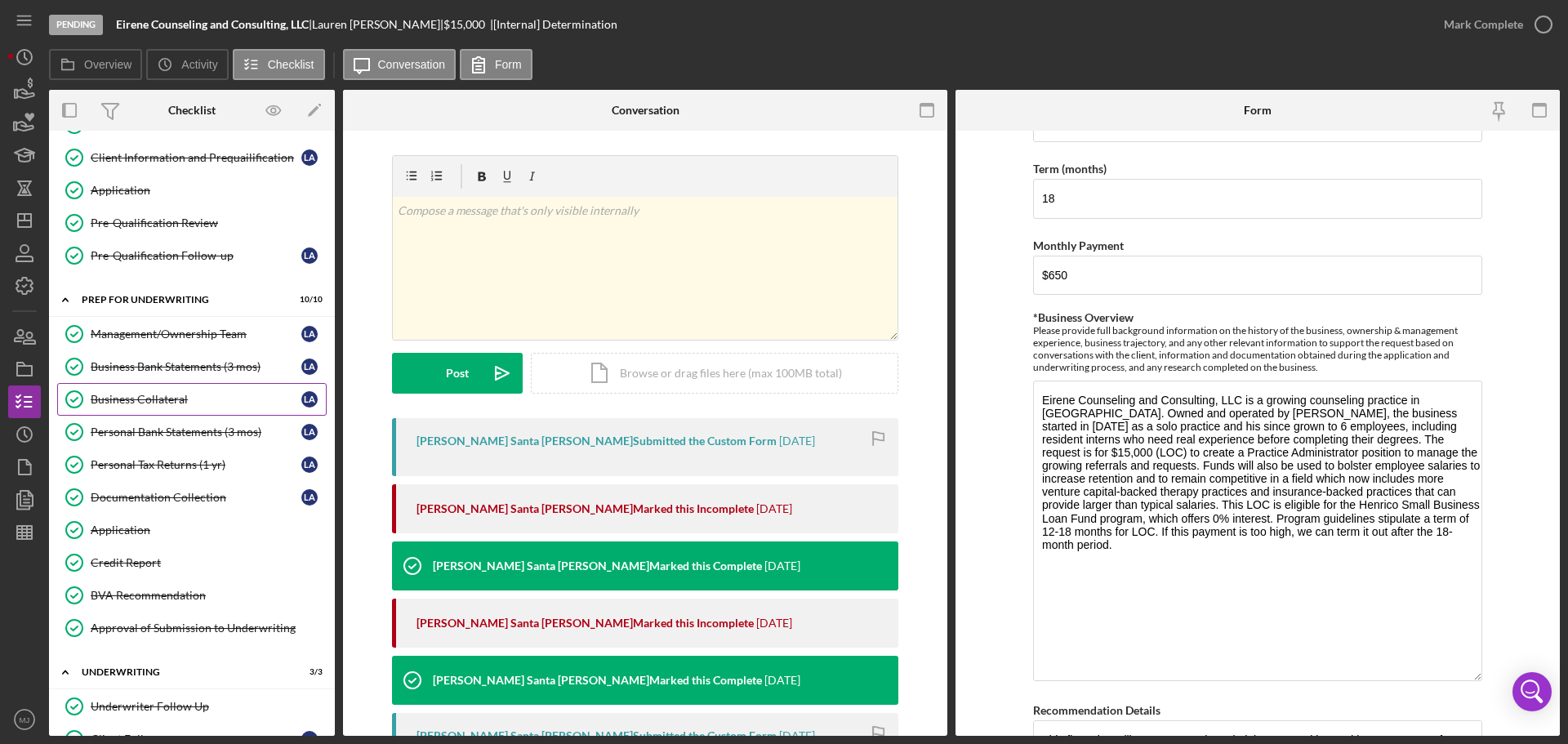
click at [176, 409] on link "Business Collateral Business Collateral L A" at bounding box center [192, 399] width 270 height 33
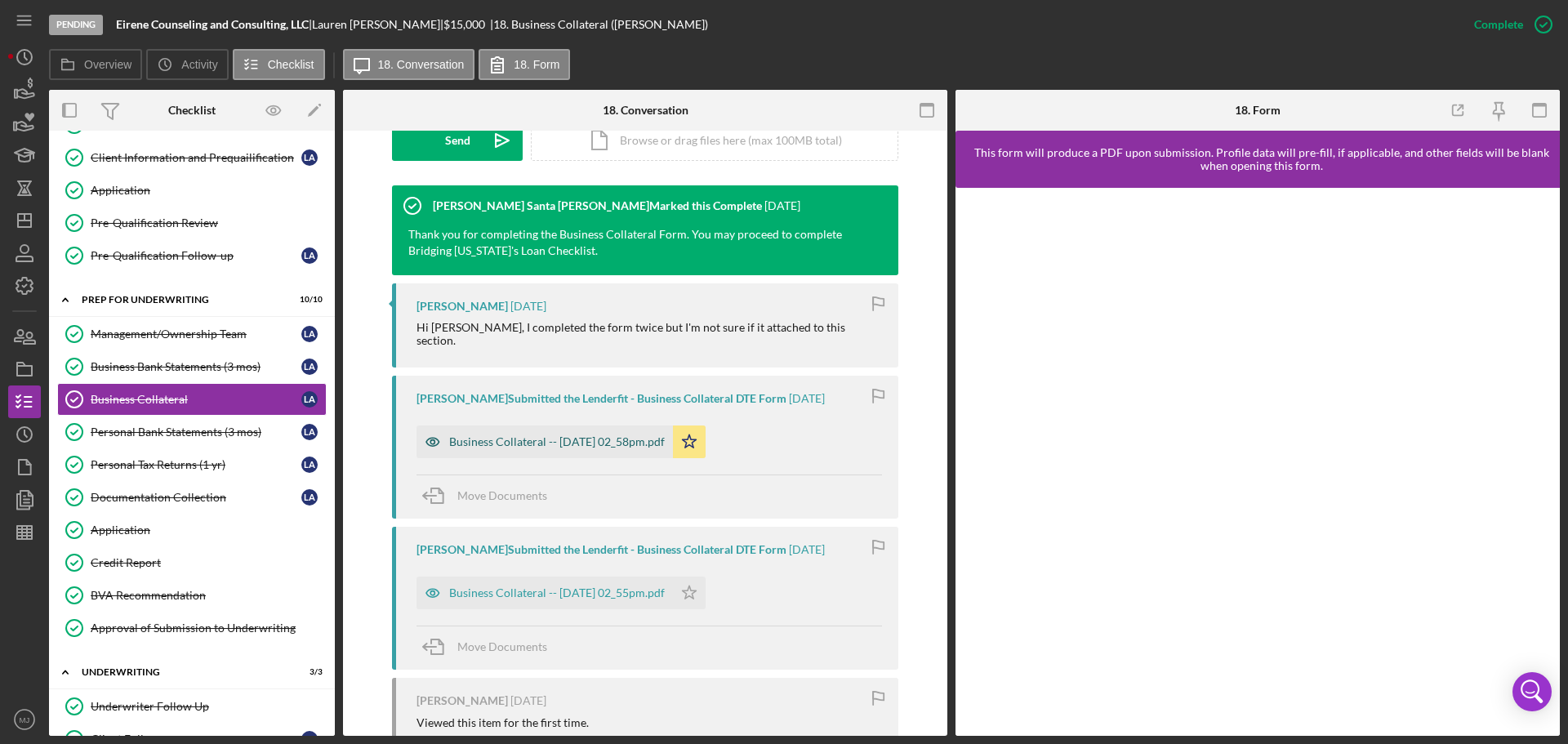
click at [601, 436] on div "Business Collateral -- [DATE] 02_58pm.pdf" at bounding box center [556, 441] width 216 height 13
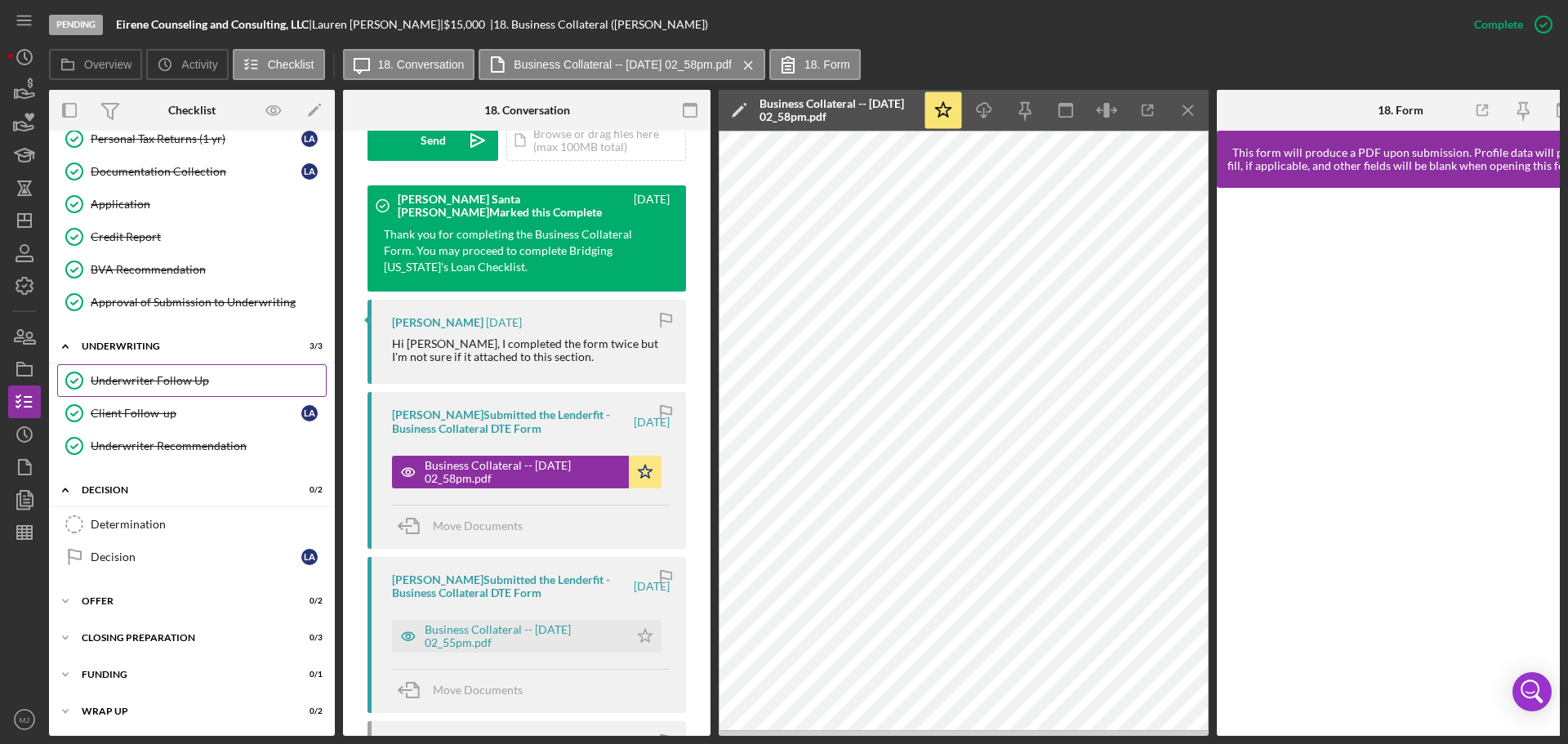
scroll to position [693, 0]
click at [149, 524] on div "Determination" at bounding box center [208, 523] width 235 height 13
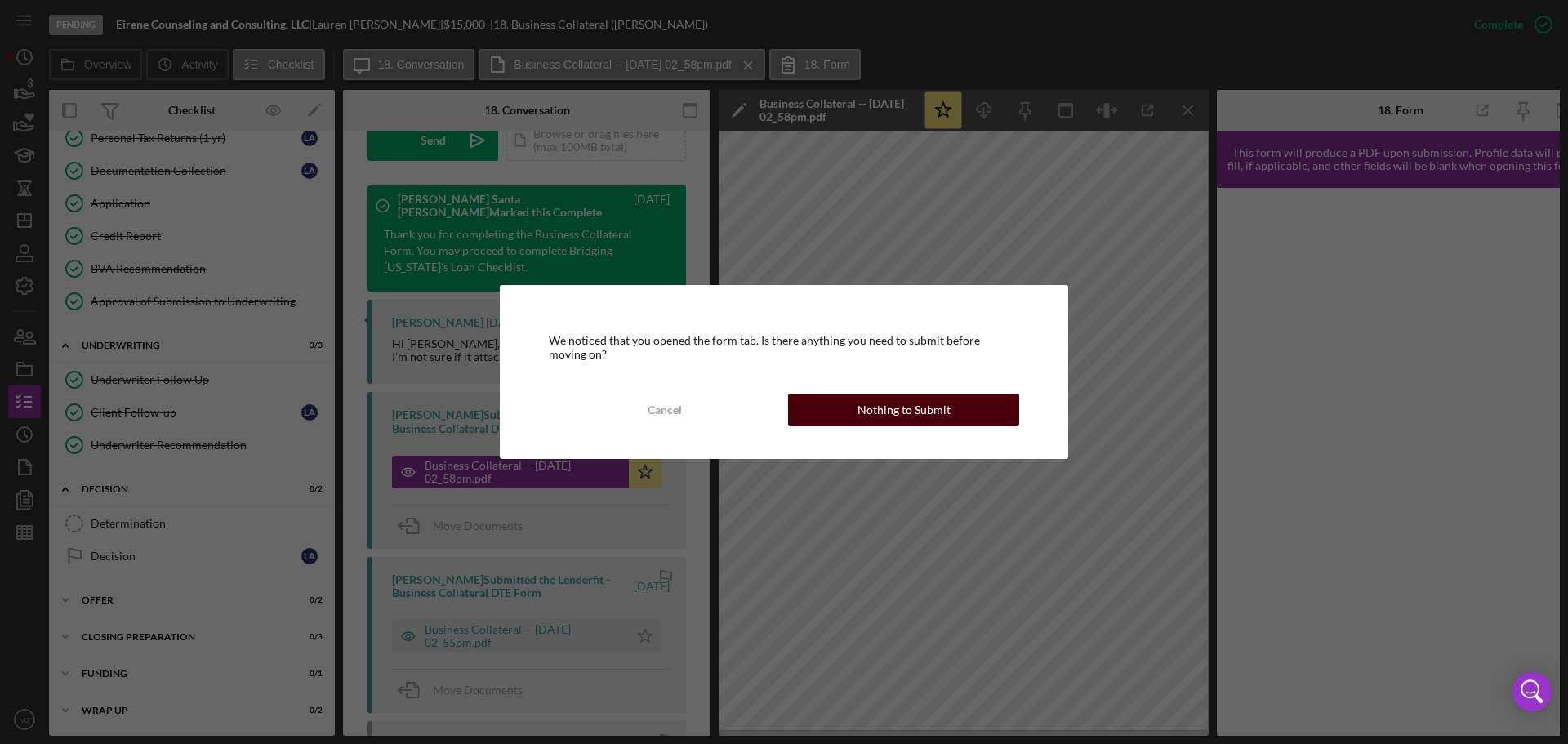
click at [878, 410] on div "Nothing to Submit" at bounding box center [904, 410] width 94 height 33
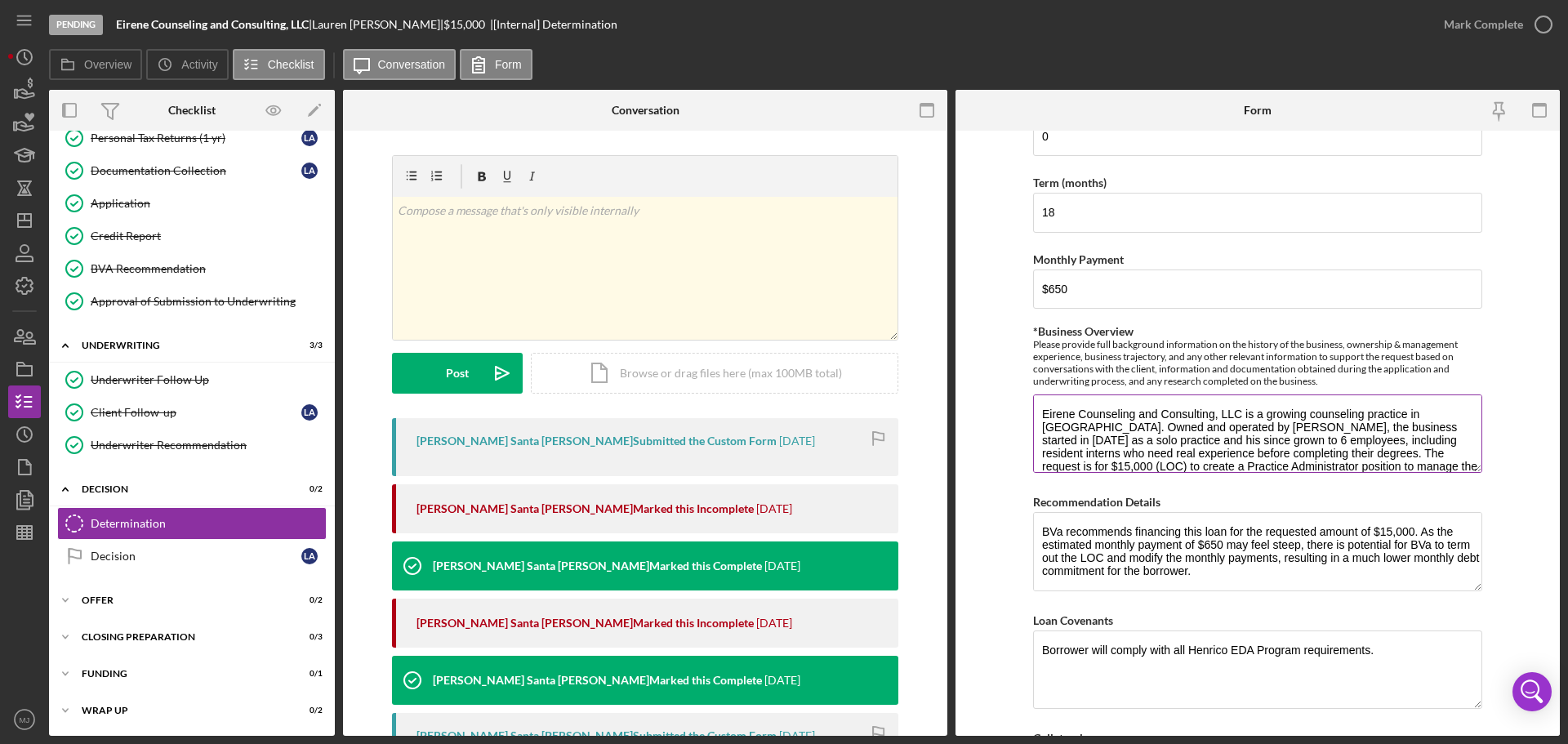
scroll to position [817, 0]
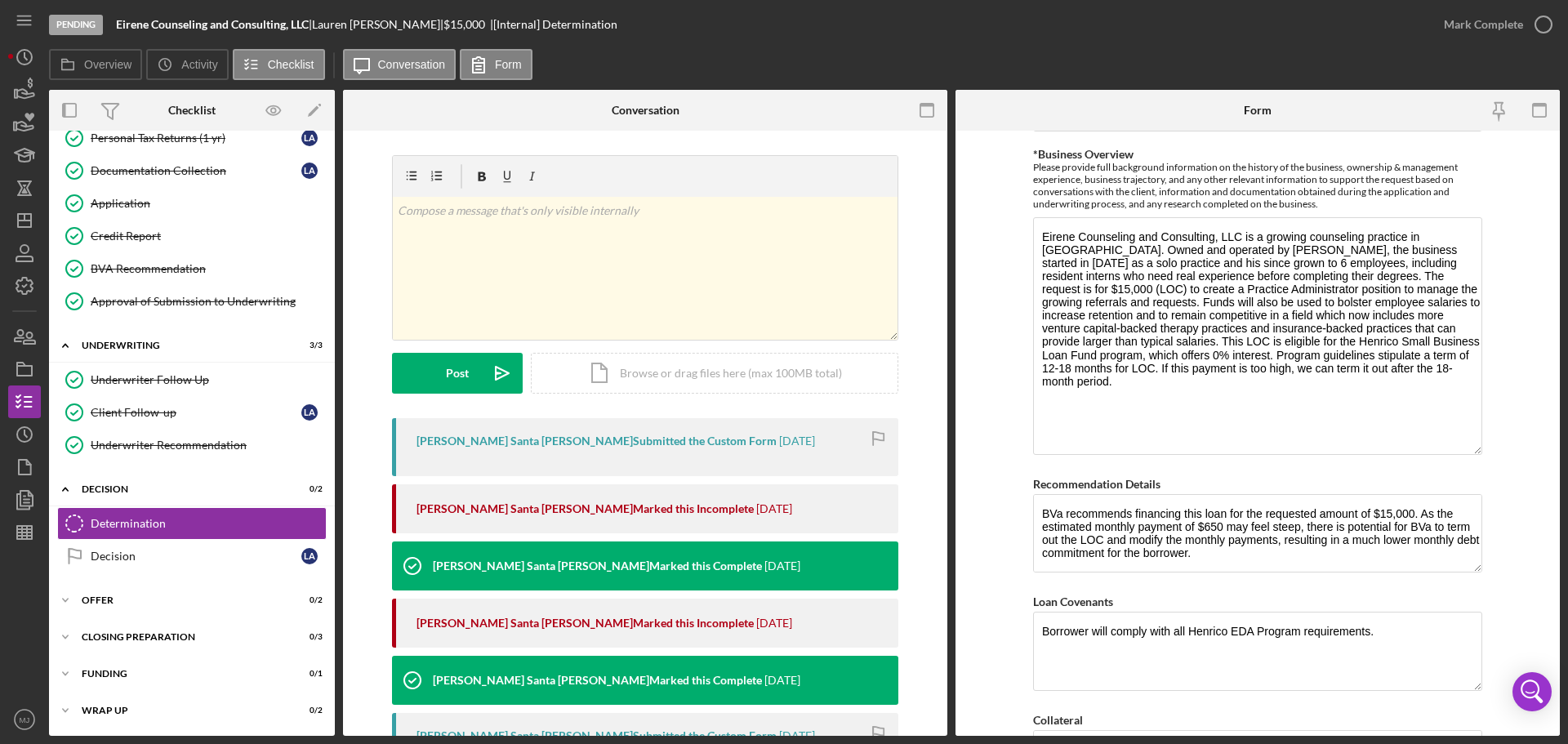
drag, startPoint x: 1474, startPoint y: 294, endPoint x: 1484, endPoint y: 452, distance: 158.3
click at [1484, 452] on form "BVA Final Recommendation Borrower Eirene Counseling and Consulting Services, LL…" at bounding box center [1258, 434] width 605 height 605
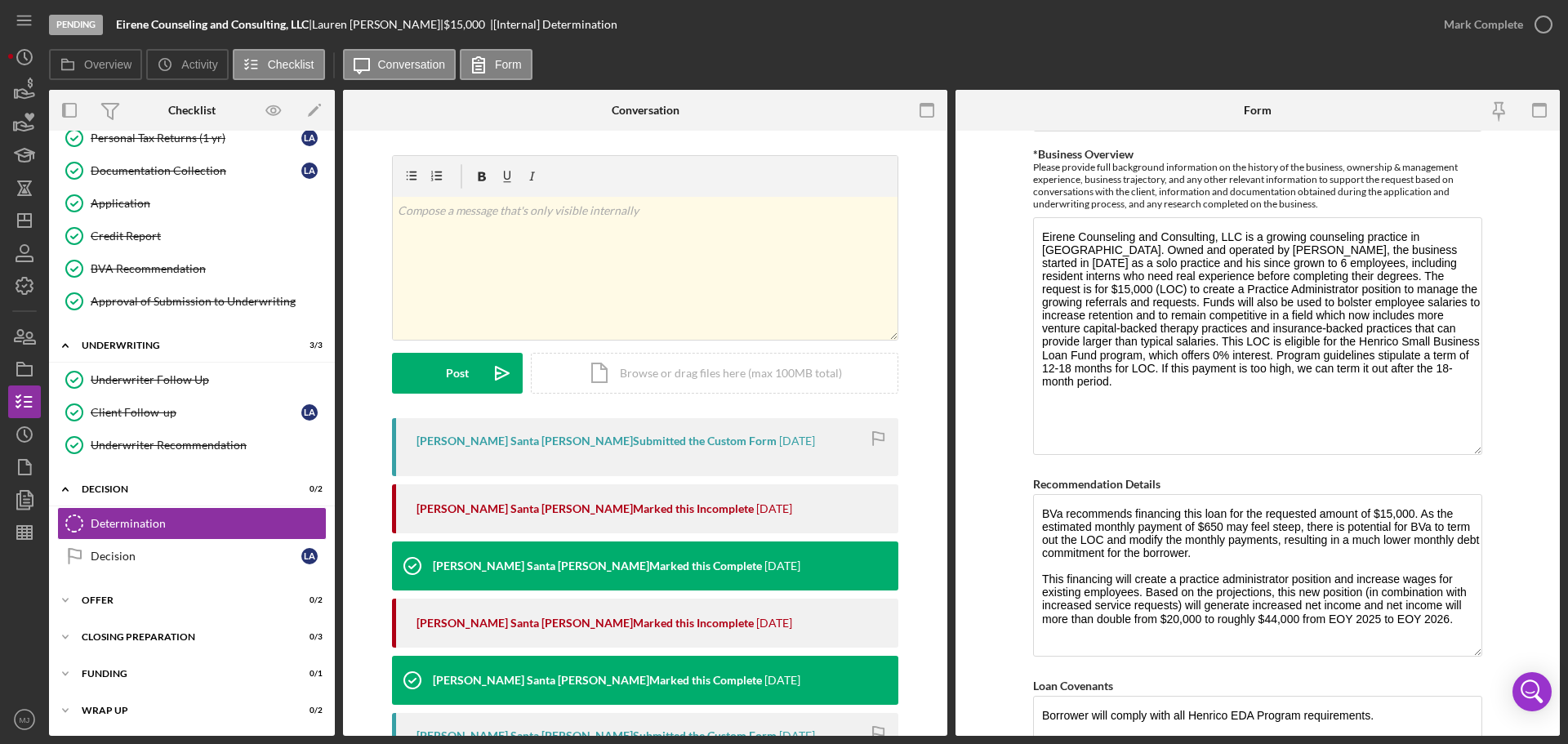
drag, startPoint x: 1477, startPoint y: 563, endPoint x: 1482, endPoint y: 646, distance: 83.2
click at [1482, 646] on form "BVA Final Recommendation Borrower Eirene Counseling and Consulting Services, LL…" at bounding box center [1258, 434] width 605 height 605
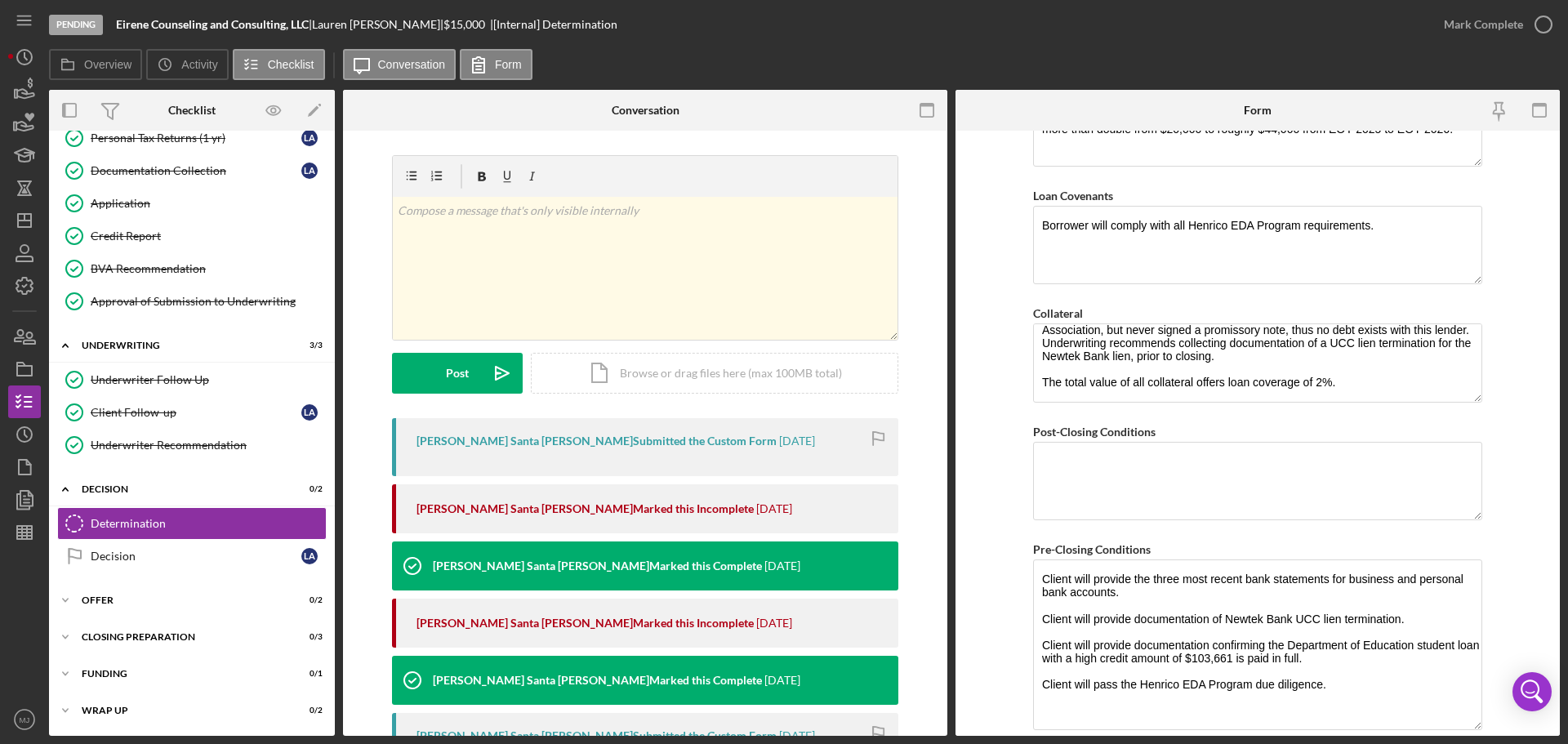
scroll to position [0, 0]
drag, startPoint x: 1472, startPoint y: 629, endPoint x: 1484, endPoint y: 721, distance: 92.8
click at [1484, 721] on form "BVA Final Recommendation Borrower Eirene Counseling and Consulting Services, LL…" at bounding box center [1258, 434] width 605 height 605
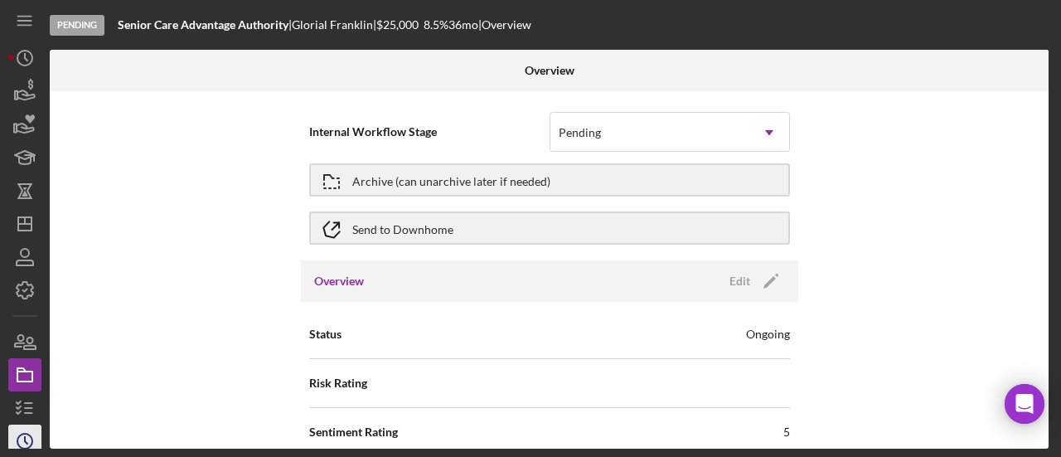
scroll to position [141, 0]
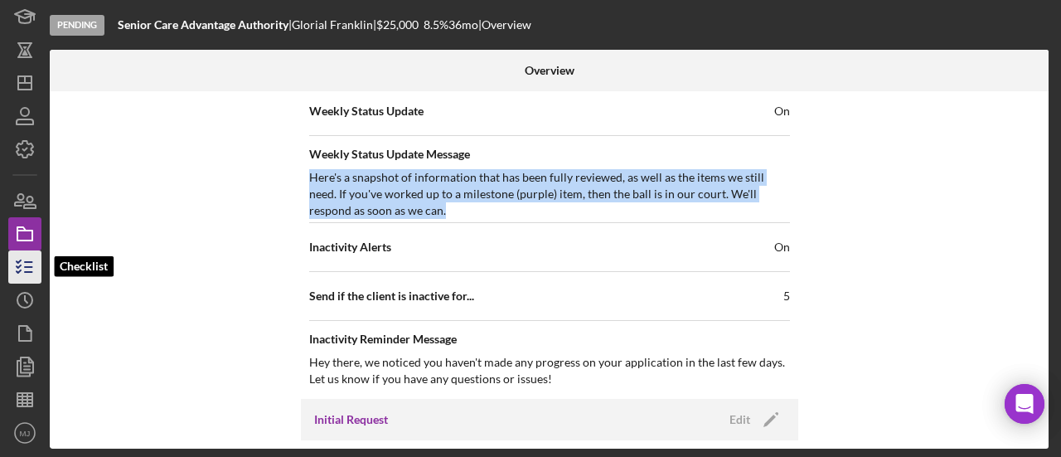
click at [19, 275] on icon "button" at bounding box center [24, 266] width 41 height 41
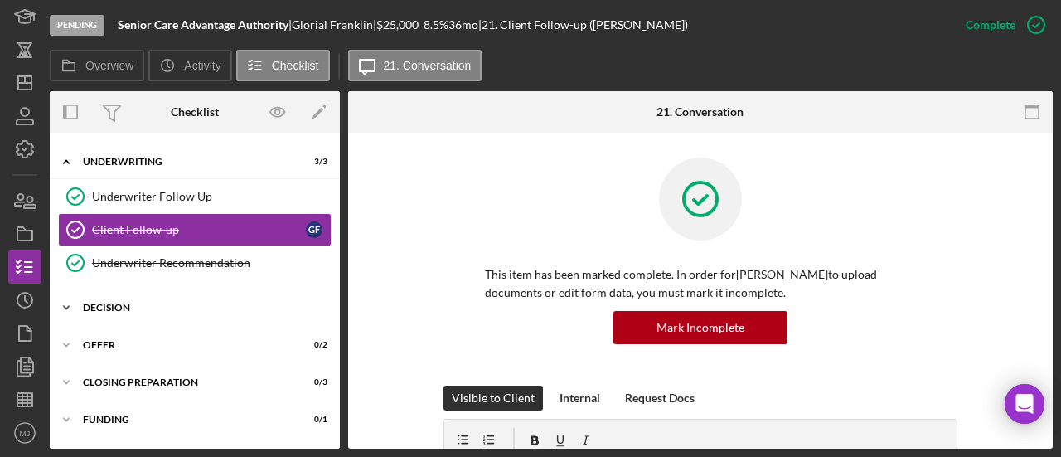
scroll to position [176, 0]
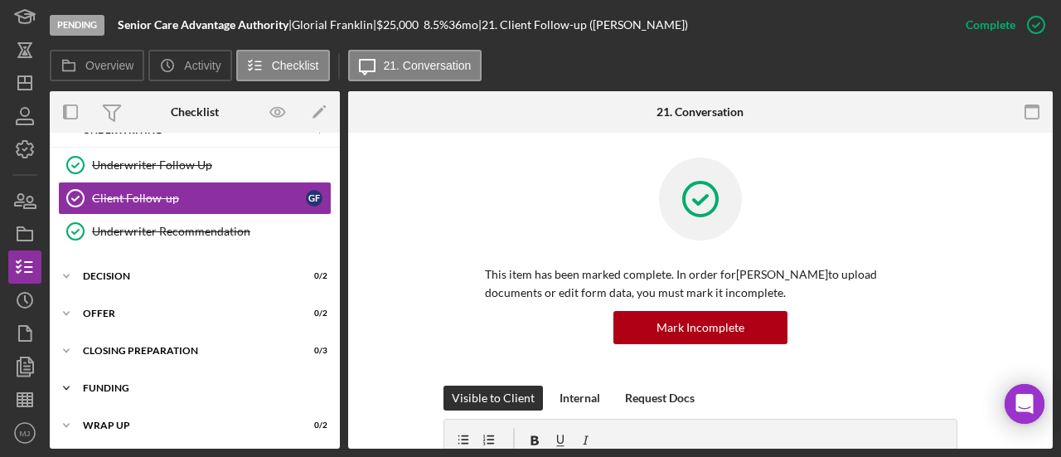
click at [108, 391] on div "Icon/Expander Funding 0 / 1" at bounding box center [195, 387] width 290 height 33
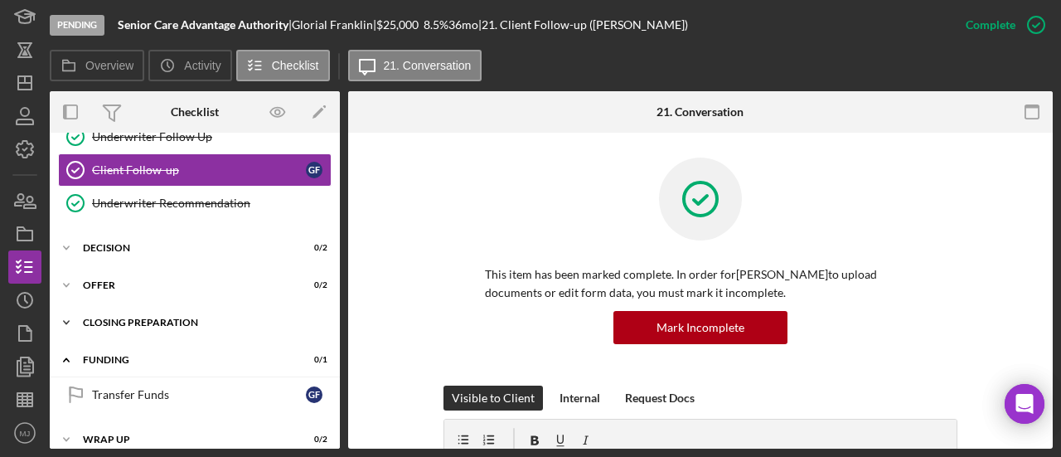
scroll to position [217, 0]
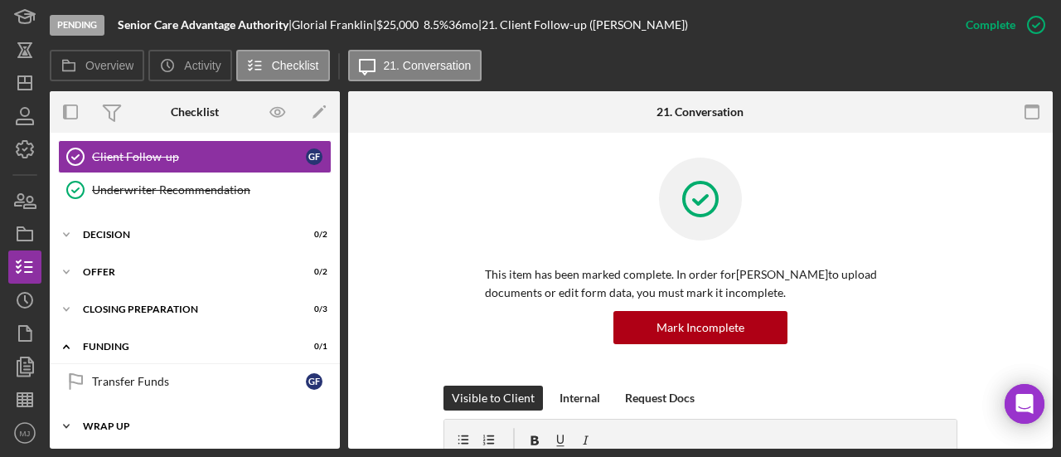
click at [126, 426] on div "Wrap Up" at bounding box center [201, 426] width 236 height 10
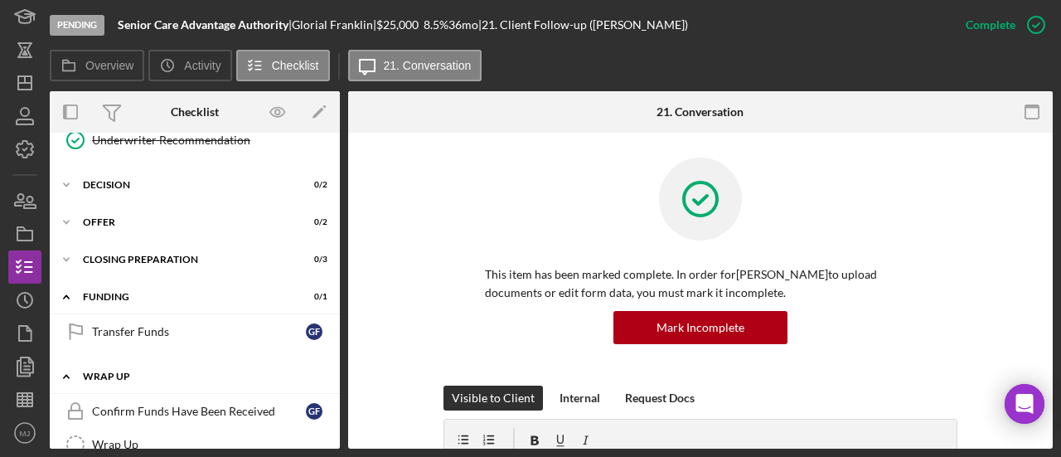
scroll to position [292, 0]
